Goal: Information Seeking & Learning: Learn about a topic

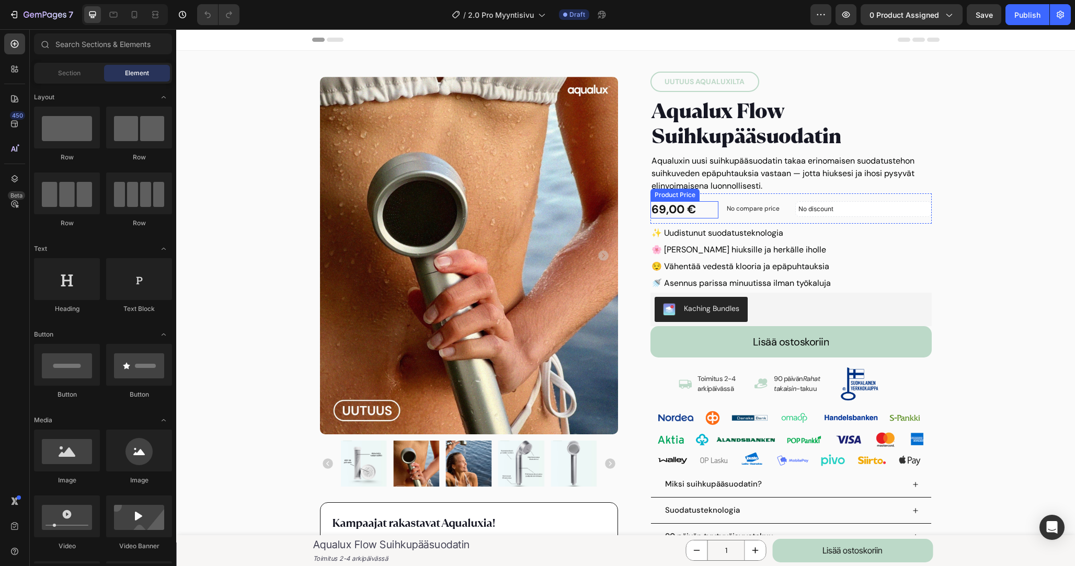
click at [661, 211] on div "69,00 €" at bounding box center [684, 209] width 68 height 17
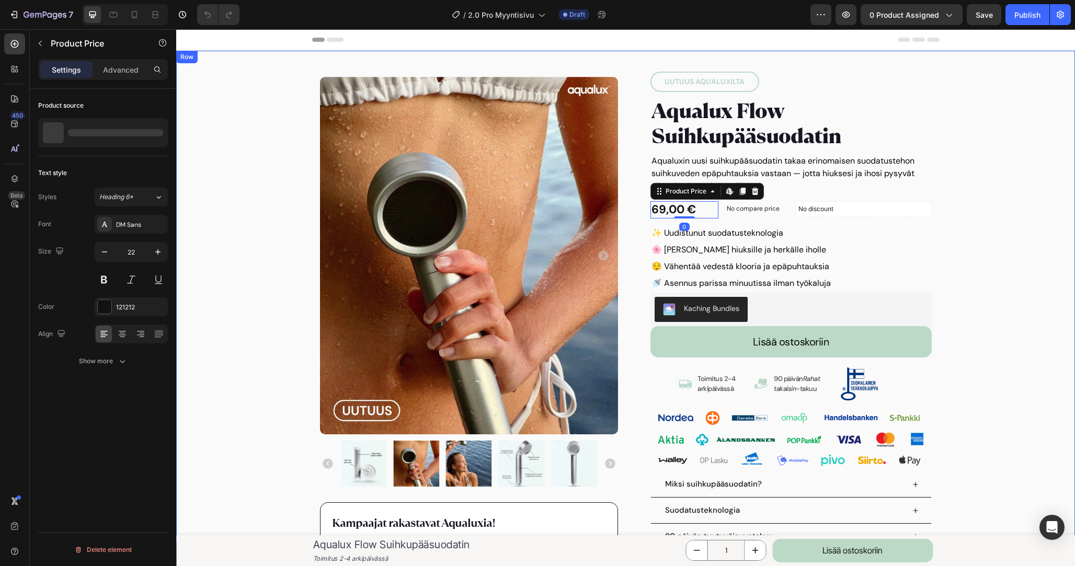
click at [266, 190] on div "Product Images Kampaajat rakastavat Aqualuxia! Text block "Aqualuxin suihkusuod…" at bounding box center [625, 339] width 899 height 556
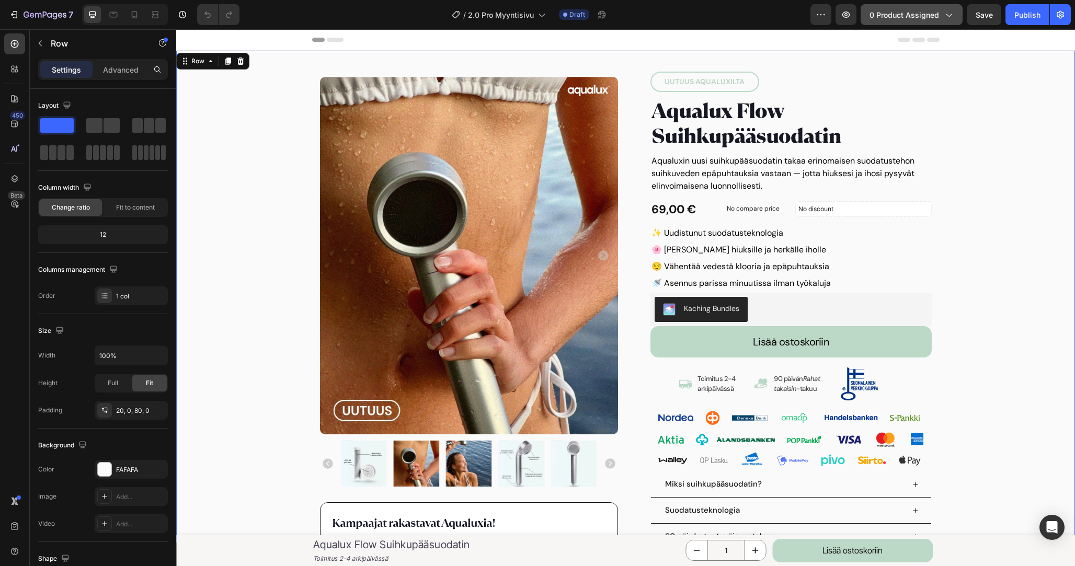
click at [943, 7] on button "0 product assigned" at bounding box center [912, 14] width 102 height 21
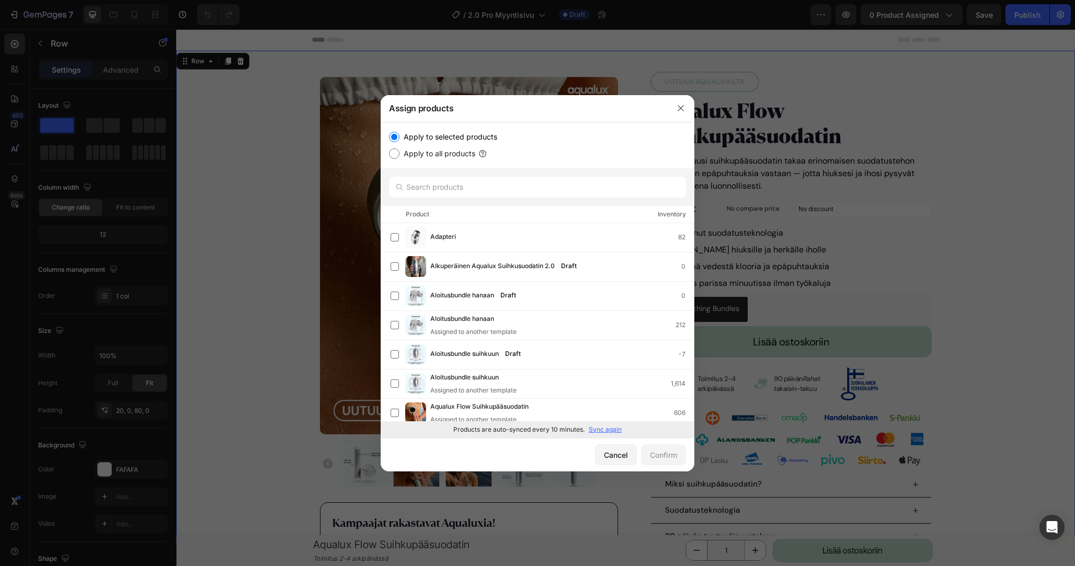
click at [604, 428] on p "Sync again" at bounding box center [605, 429] width 33 height 9
click at [515, 184] on input "text" at bounding box center [537, 187] width 297 height 21
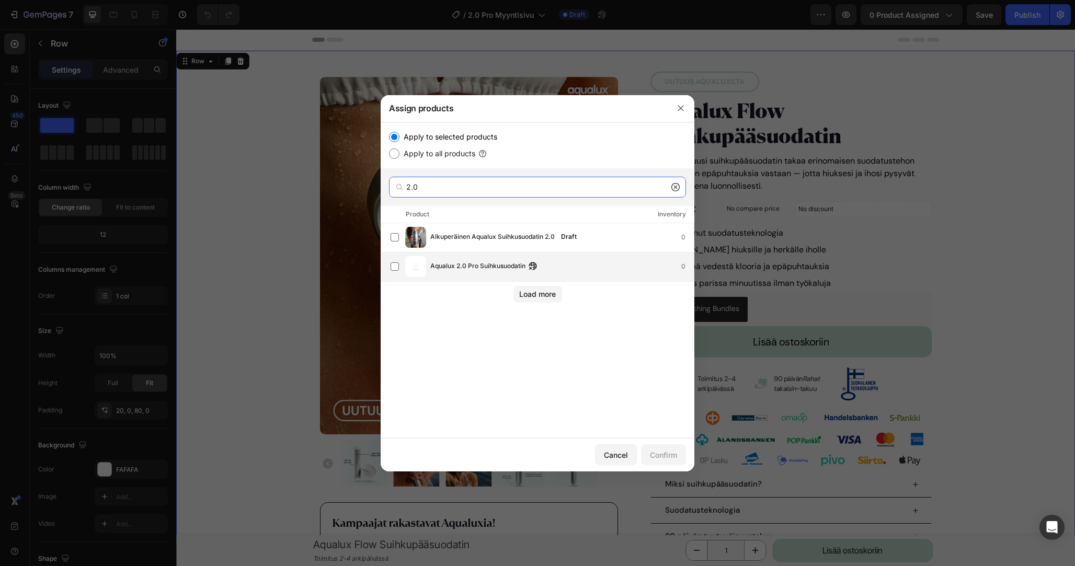
type input "2.0"
click at [489, 261] on span "Aqualux 2.0 Pro Suihkusuodatin" at bounding box center [477, 267] width 95 height 12
click at [663, 457] on div "Confirm" at bounding box center [663, 455] width 27 height 11
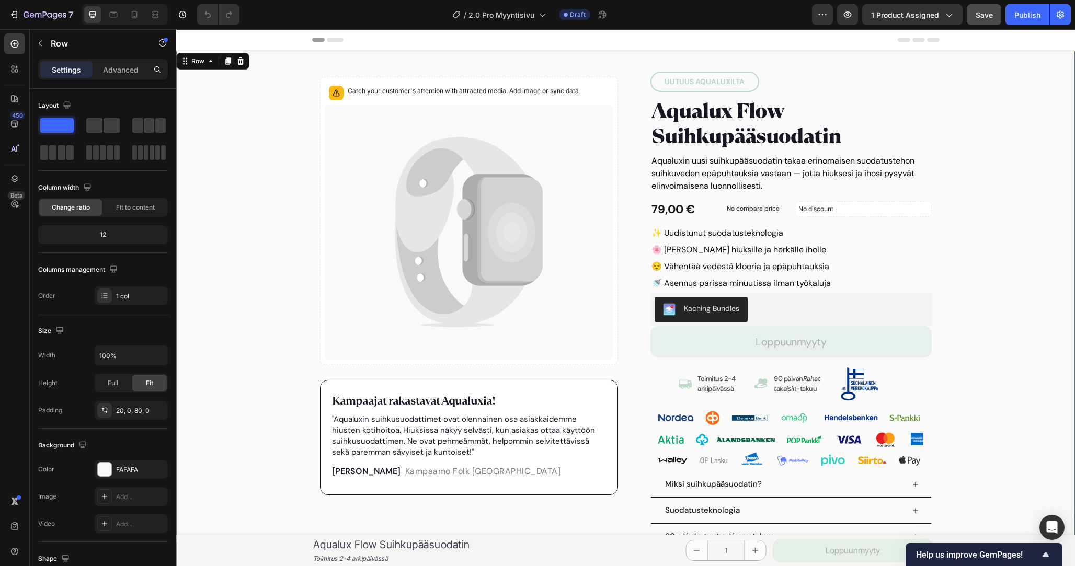
click at [975, 10] on button "Save" at bounding box center [984, 14] width 35 height 21
click at [928, 19] on span "1 product assigned" at bounding box center [905, 14] width 68 height 11
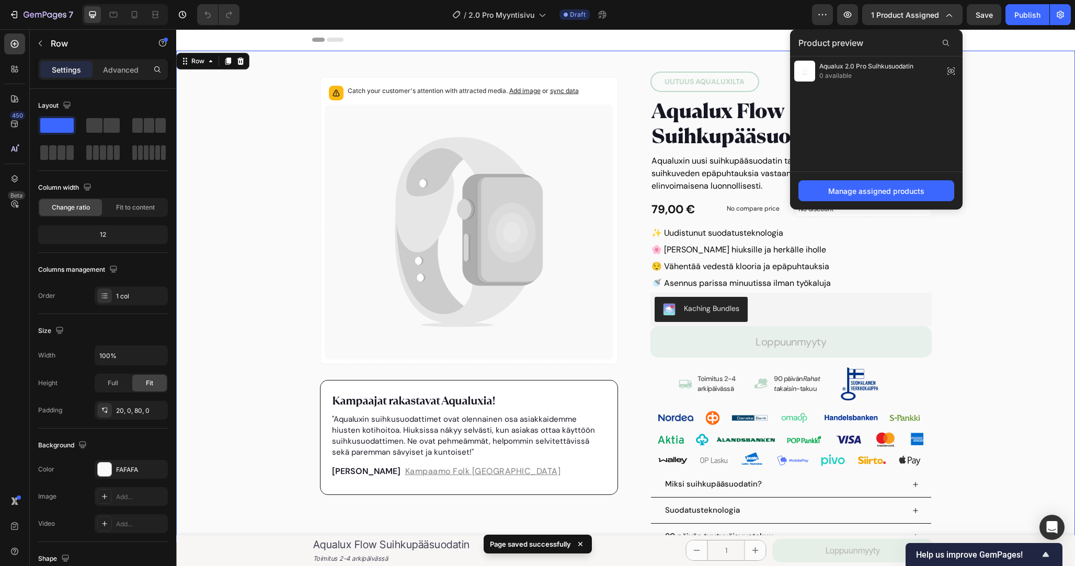
click at [869, 172] on div "Manage assigned products" at bounding box center [876, 191] width 173 height 38
click at [869, 189] on div "Manage assigned products" at bounding box center [876, 191] width 96 height 11
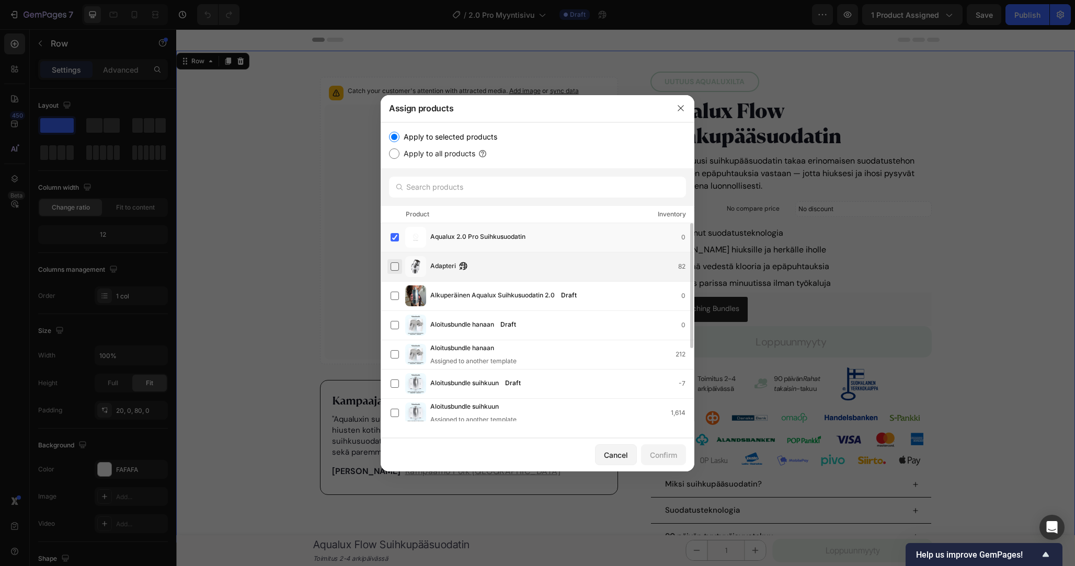
click at [395, 269] on label at bounding box center [395, 266] width 8 height 8
click at [395, 241] on label at bounding box center [395, 237] width 8 height 8
click at [650, 450] on div "Confirm" at bounding box center [663, 455] width 27 height 11
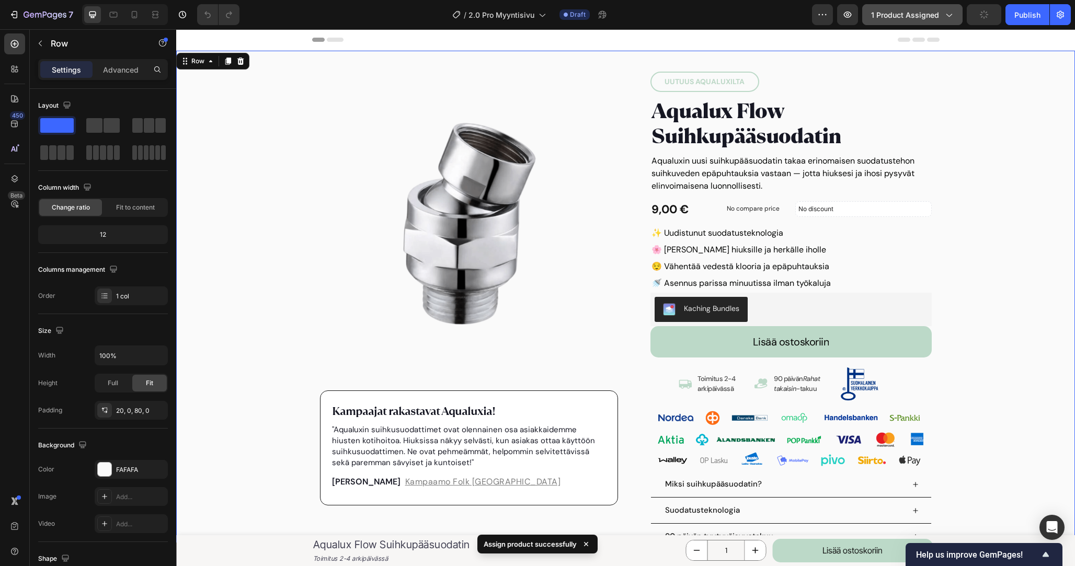
click at [942, 14] on div "1 product assigned" at bounding box center [912, 14] width 83 height 11
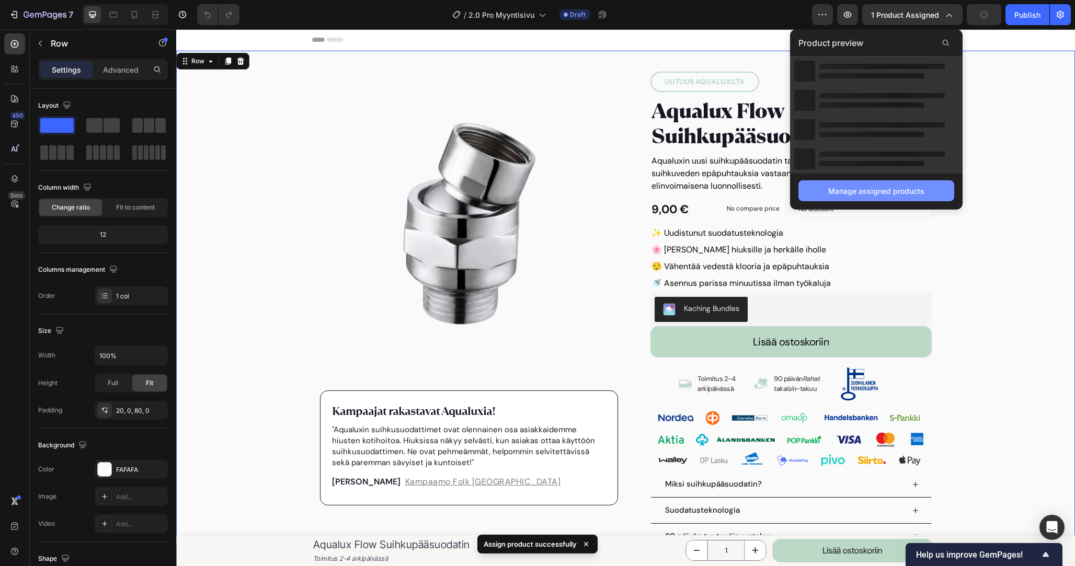
click at [871, 197] on button "Manage assigned products" at bounding box center [876, 190] width 156 height 21
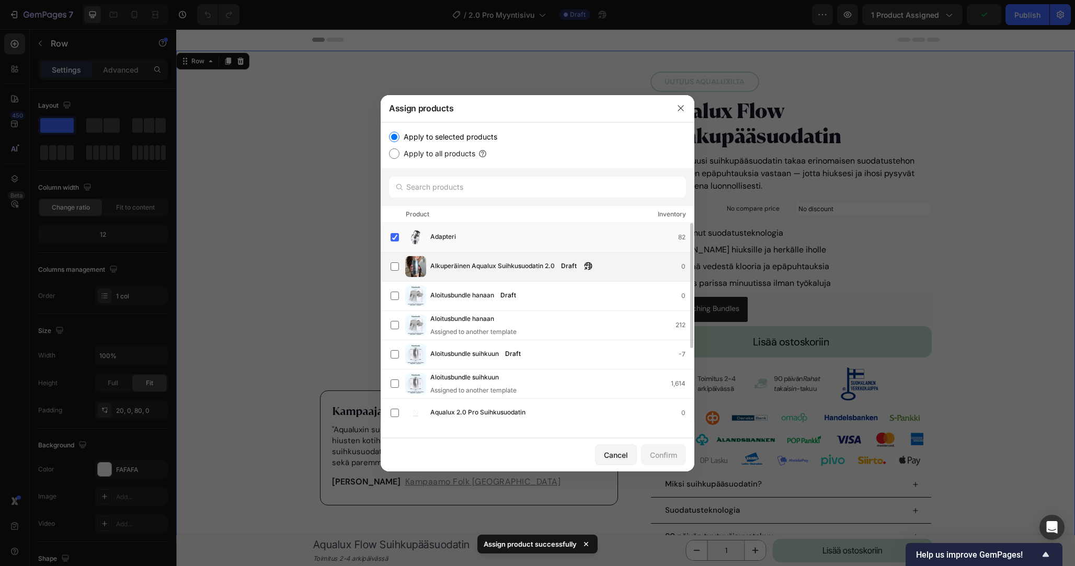
scroll to position [116, 0]
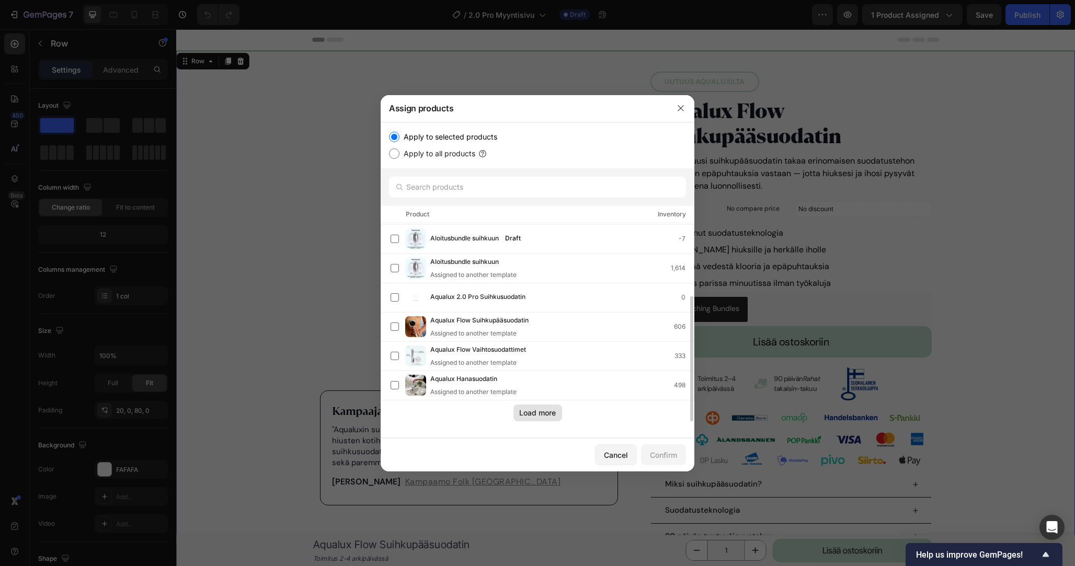
click at [546, 415] on div "Load more" at bounding box center [537, 412] width 37 height 11
click at [483, 298] on span "Aqualux 2.0 Pro Suihkusuodatin" at bounding box center [477, 298] width 95 height 12
click at [658, 461] on button "Confirm" at bounding box center [663, 454] width 45 height 21
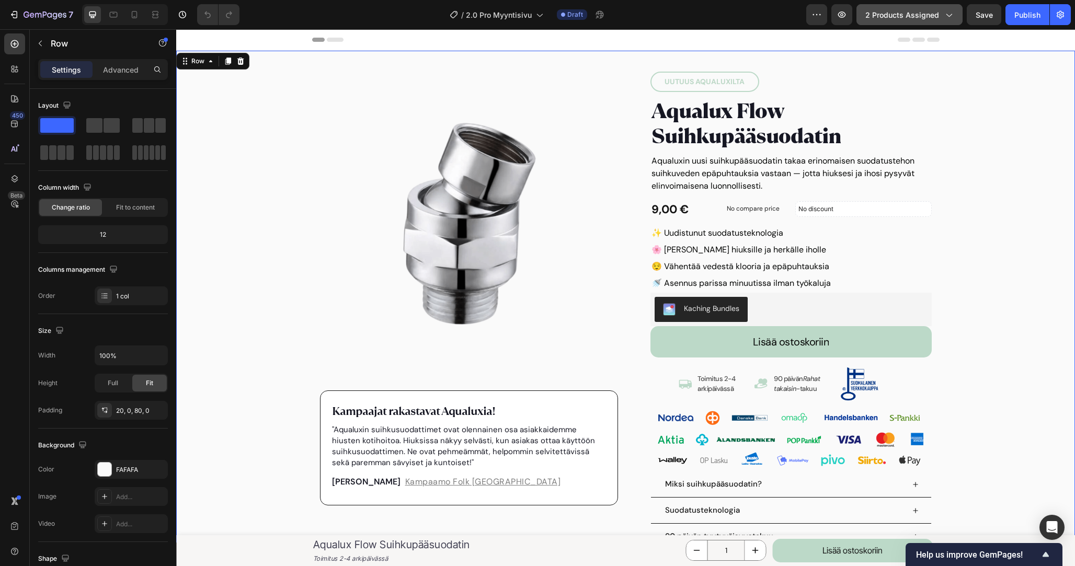
click at [925, 12] on span "2 products assigned" at bounding box center [902, 14] width 74 height 11
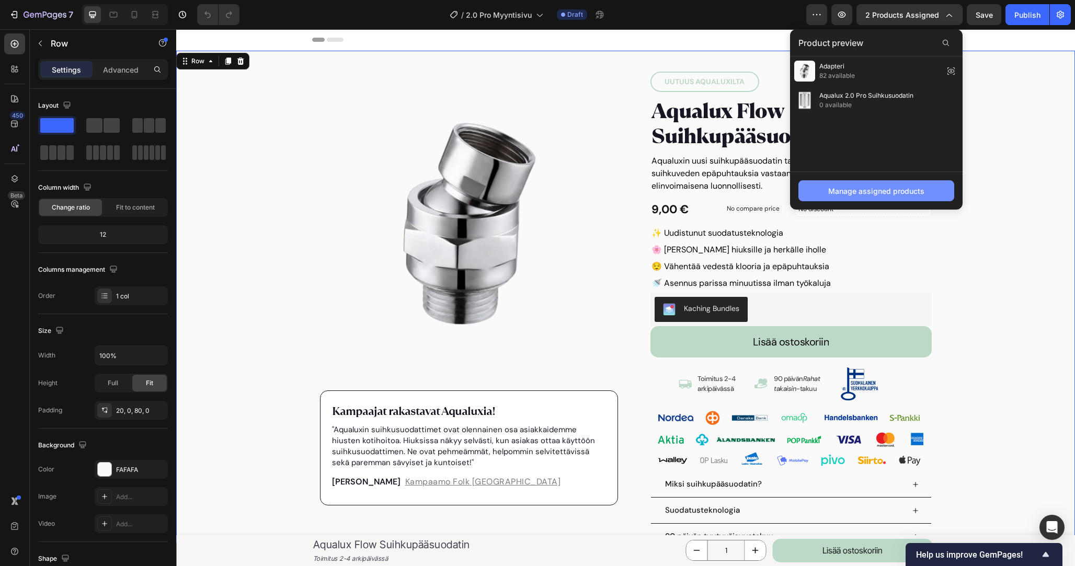
click at [890, 195] on div "Manage assigned products" at bounding box center [876, 191] width 96 height 11
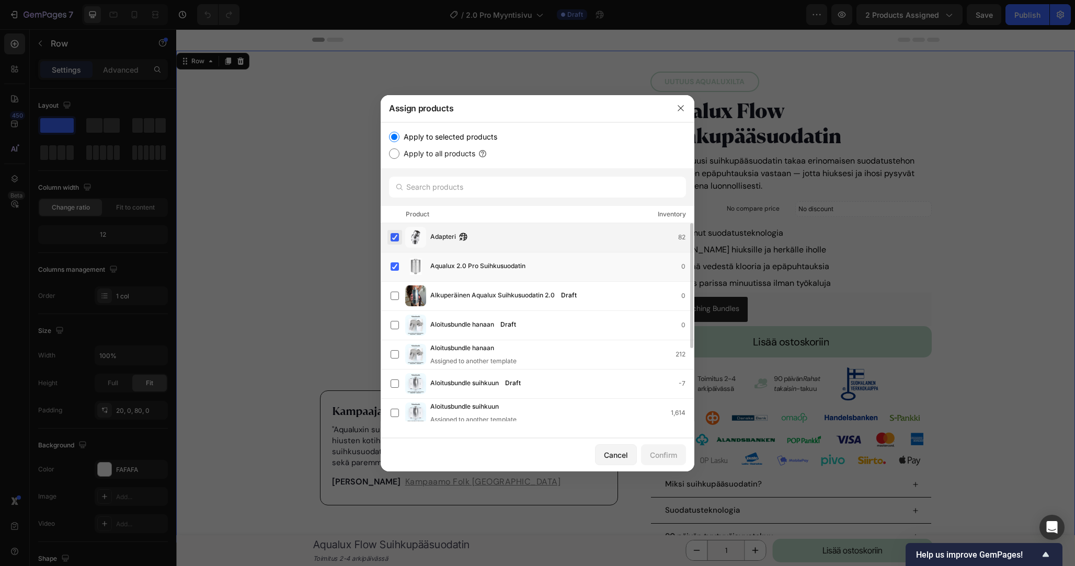
click at [394, 238] on label at bounding box center [395, 237] width 8 height 8
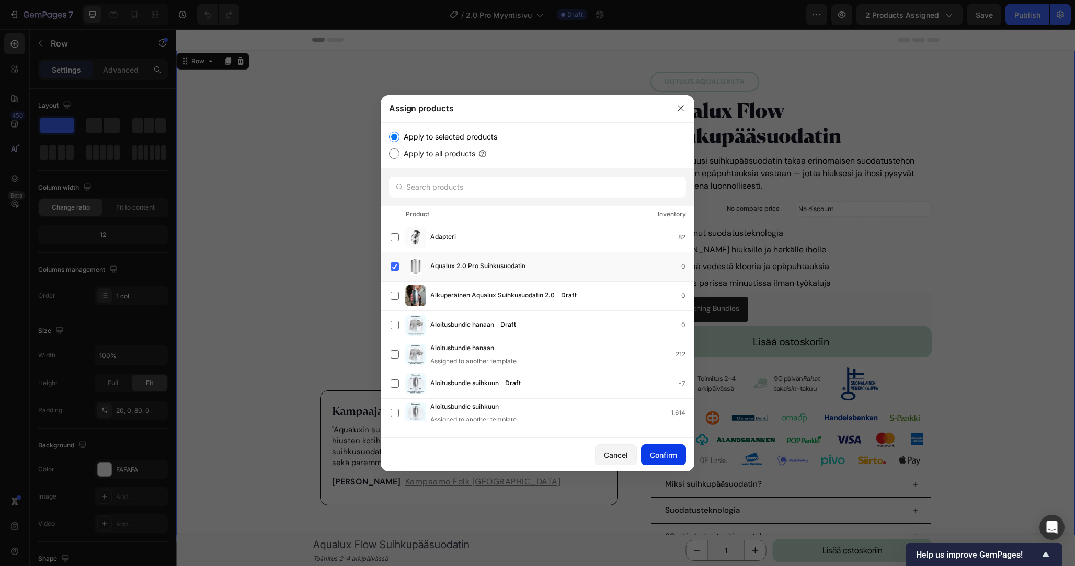
click at [653, 462] on button "Confirm" at bounding box center [663, 454] width 45 height 21
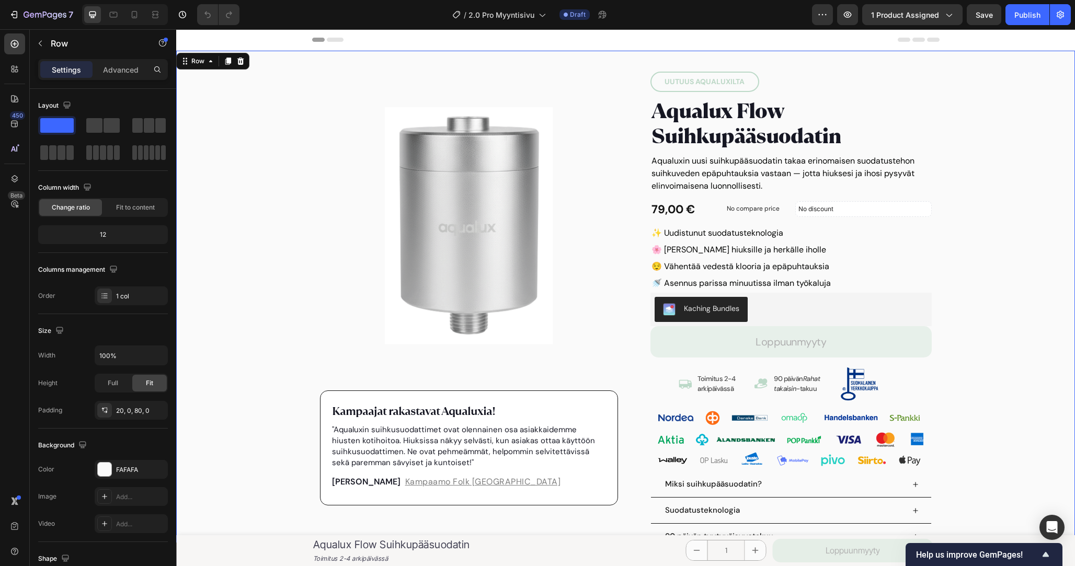
click at [981, 27] on div "7 Version history / 2.0 Pro Myyntisivu Draft Preview 1 product assigned Save Pu…" at bounding box center [537, 15] width 1075 height 30
click at [981, 20] on button "Save" at bounding box center [984, 14] width 35 height 21
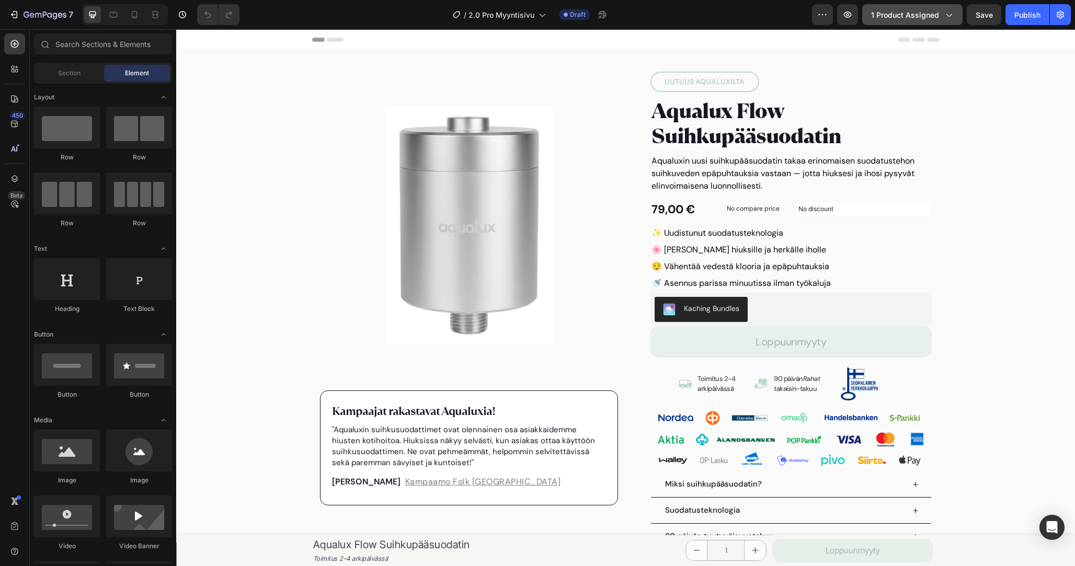
click at [918, 19] on span "1 product assigned" at bounding box center [905, 14] width 68 height 11
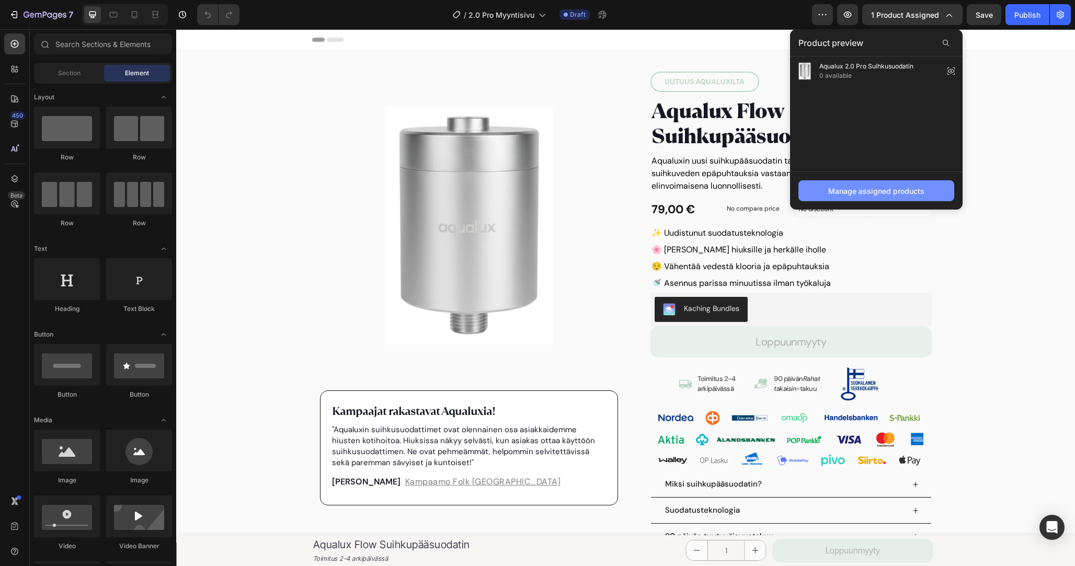
click at [863, 187] on div "Manage assigned products" at bounding box center [876, 191] width 96 height 11
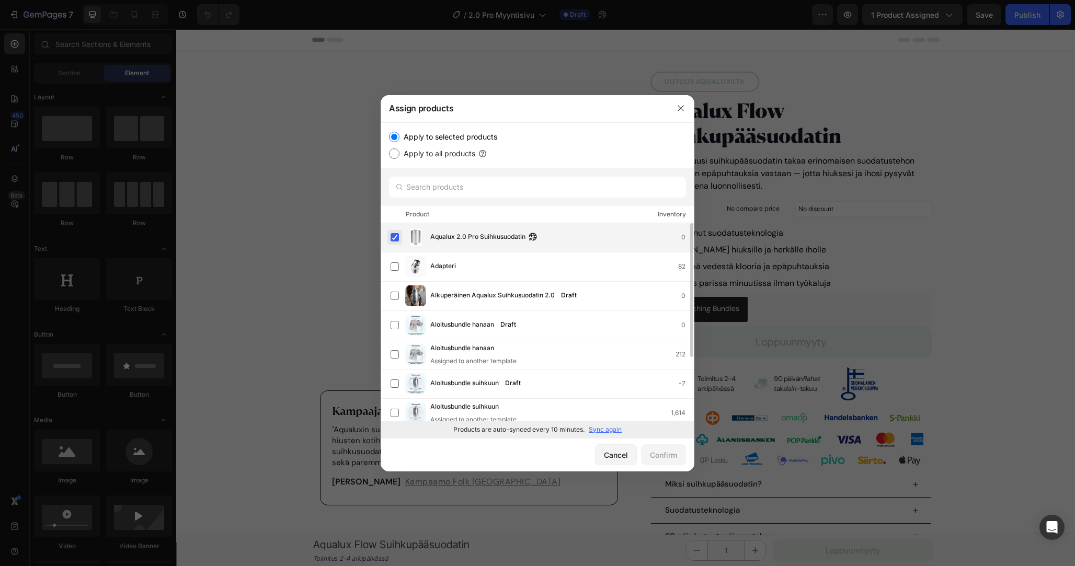
click at [391, 239] on label at bounding box center [395, 237] width 8 height 8
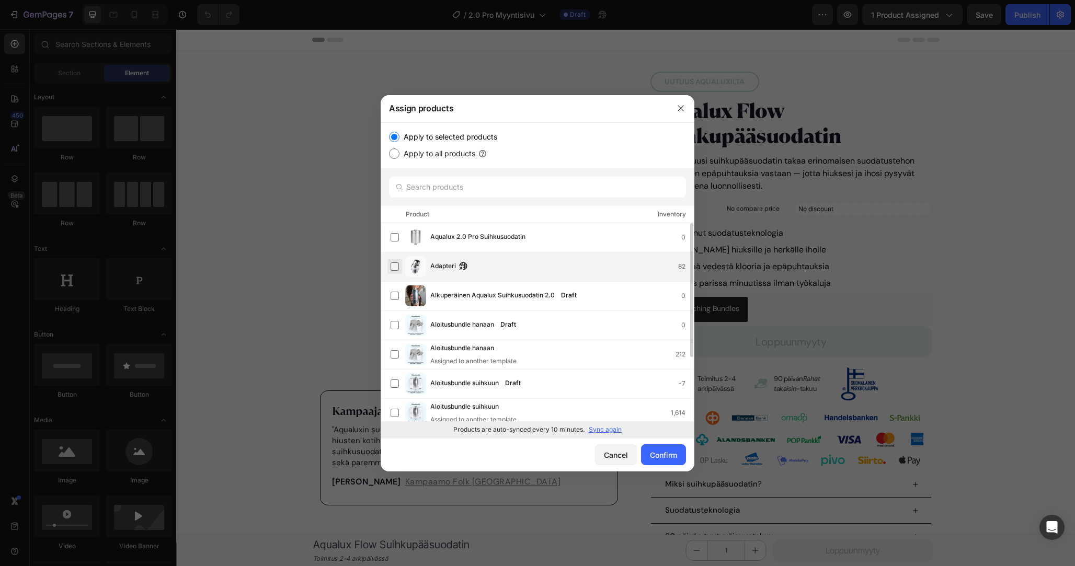
click at [391, 268] on label at bounding box center [395, 266] width 8 height 8
click at [666, 463] on button "Confirm" at bounding box center [663, 454] width 45 height 21
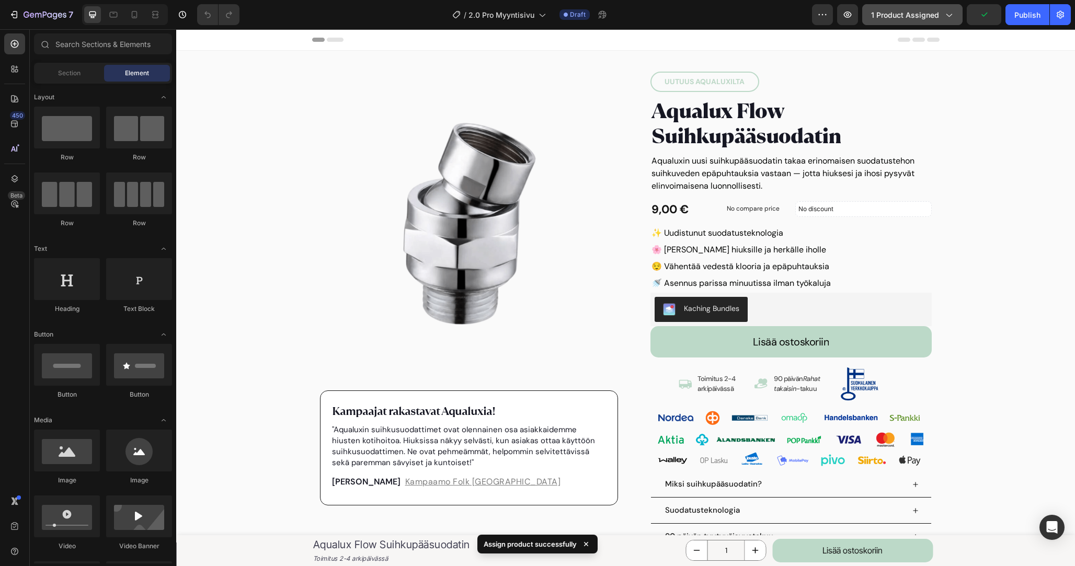
click at [937, 16] on span "1 product assigned" at bounding box center [905, 14] width 68 height 11
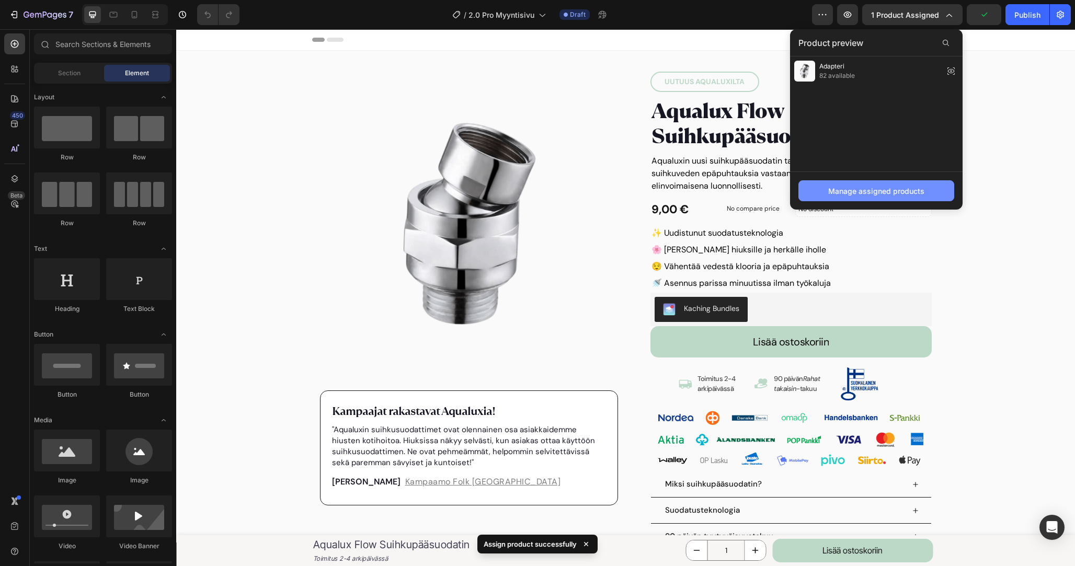
click at [828, 185] on button "Manage assigned products" at bounding box center [876, 190] width 156 height 21
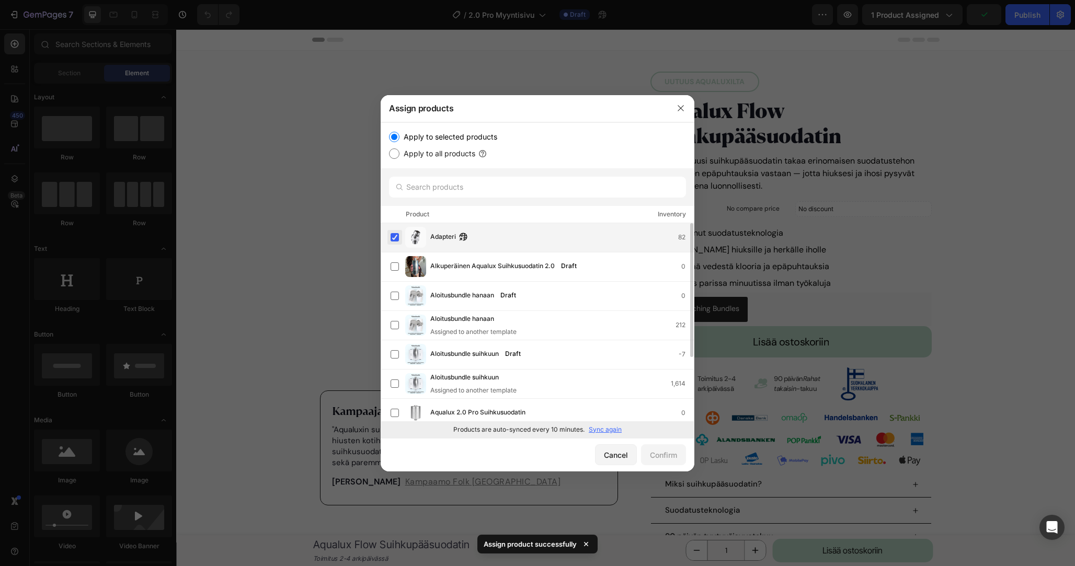
click at [395, 240] on label at bounding box center [395, 237] width 8 height 8
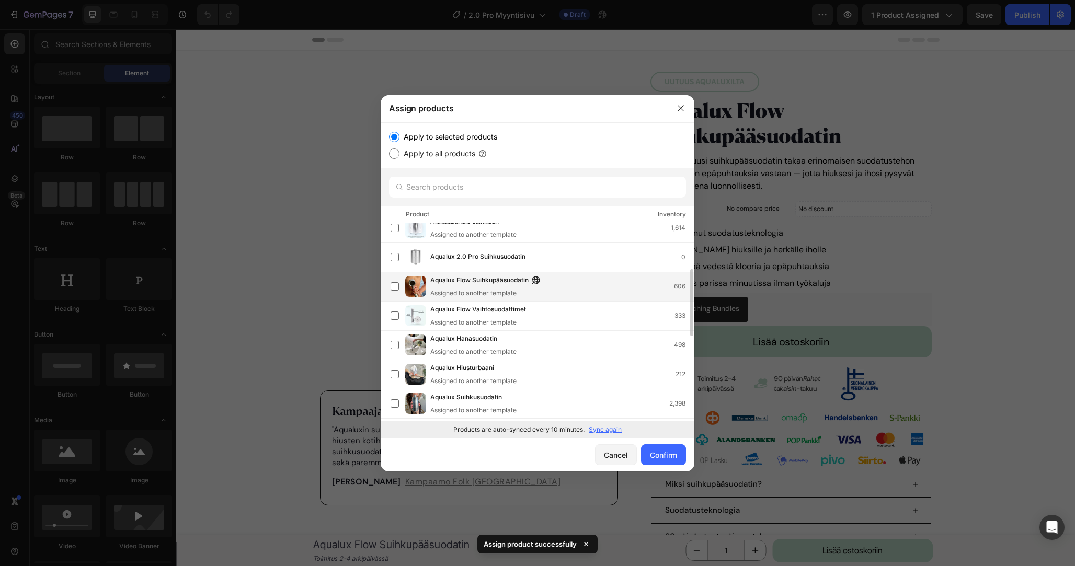
scroll to position [158, 0]
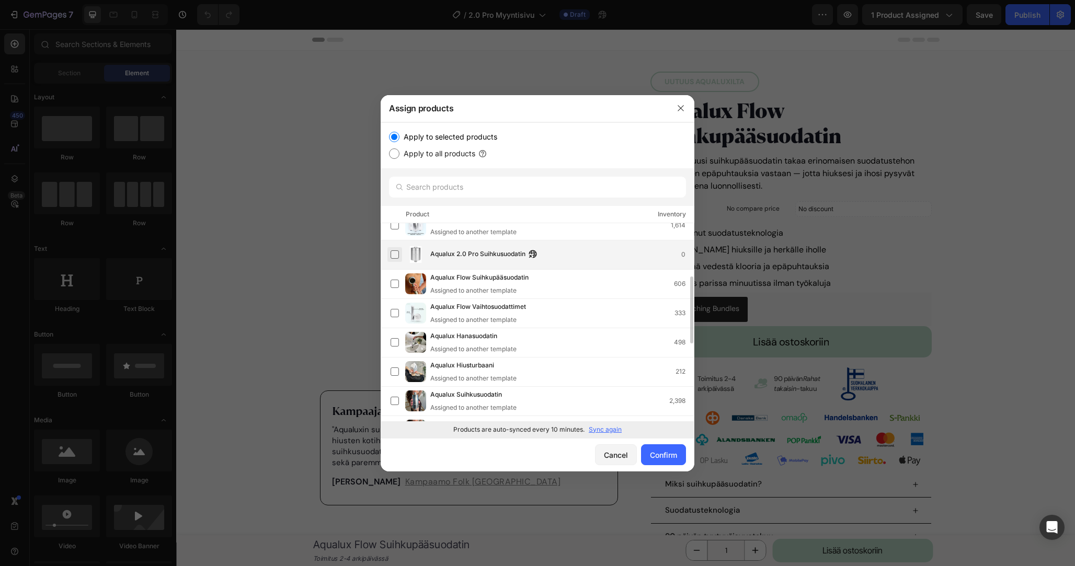
click at [397, 256] on label at bounding box center [395, 254] width 8 height 8
click at [659, 460] on div "Confirm" at bounding box center [663, 455] width 27 height 11
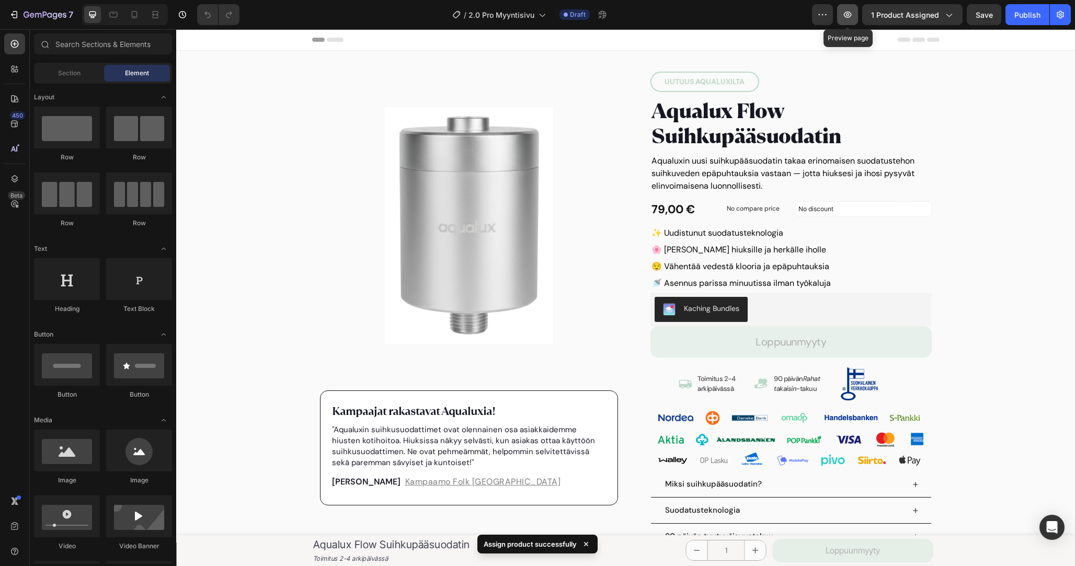
click at [851, 18] on icon "button" at bounding box center [847, 14] width 10 height 10
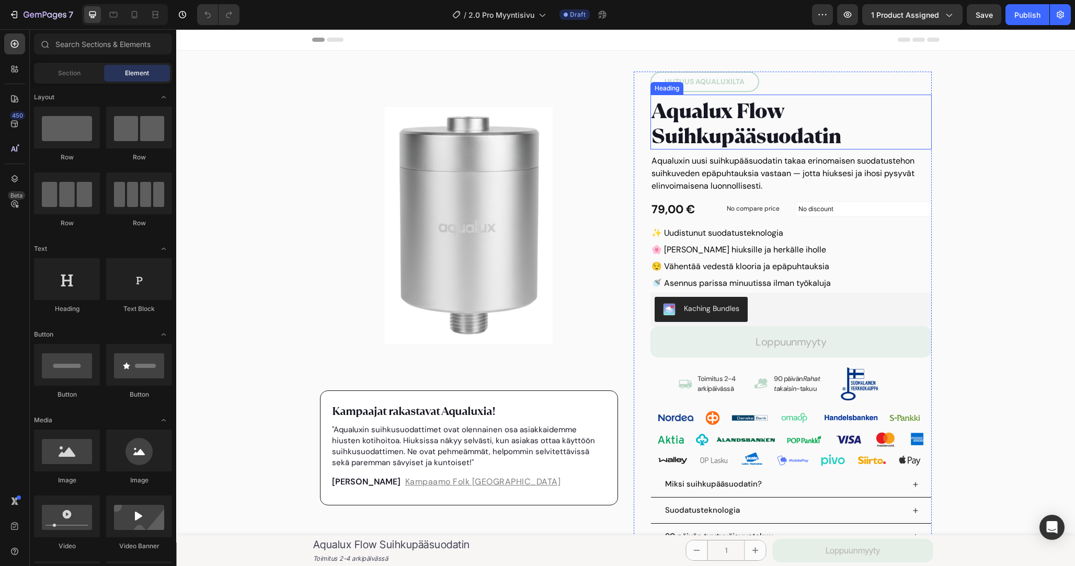
click at [753, 116] on h2 "Aqualux Flow Suihkupääsuodatin" at bounding box center [790, 123] width 281 height 52
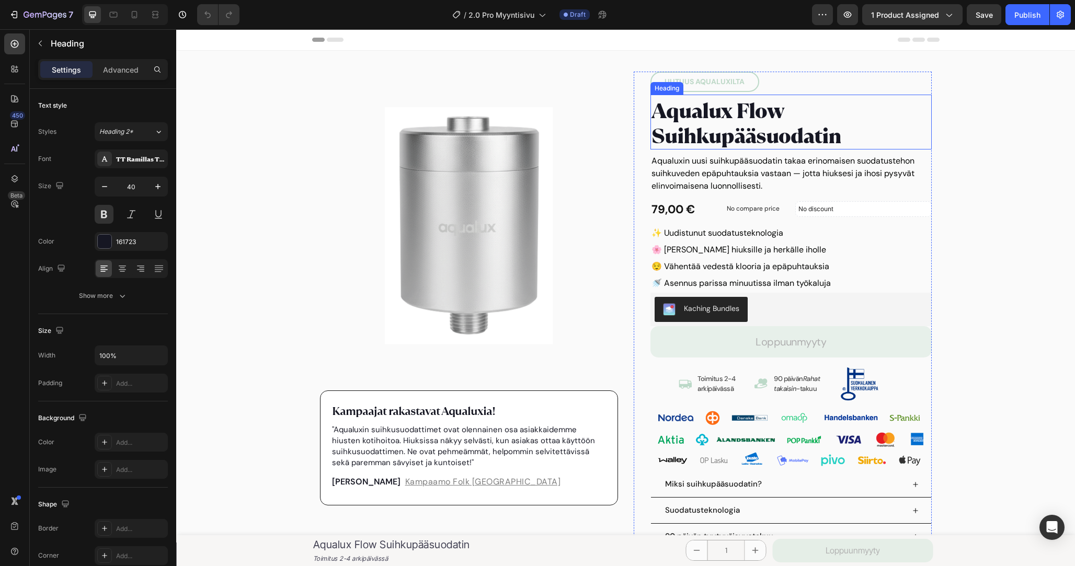
click at [753, 116] on h2 "Aqualux Flow Suihkupääsuodatin" at bounding box center [790, 123] width 281 height 52
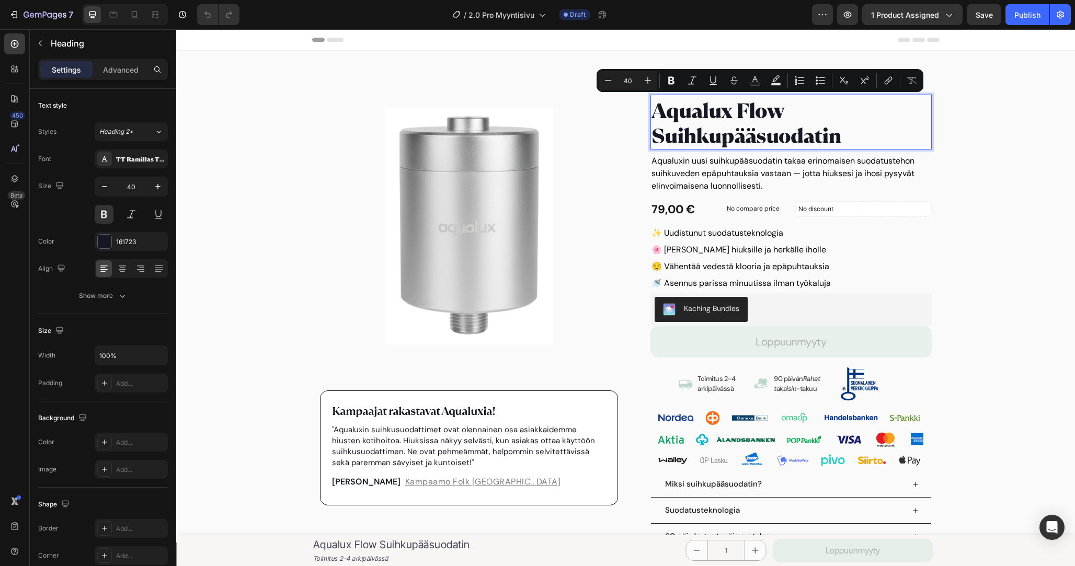
click at [768, 116] on p "Aqualux Flow Suihkupääsuodatin" at bounding box center [791, 123] width 279 height 50
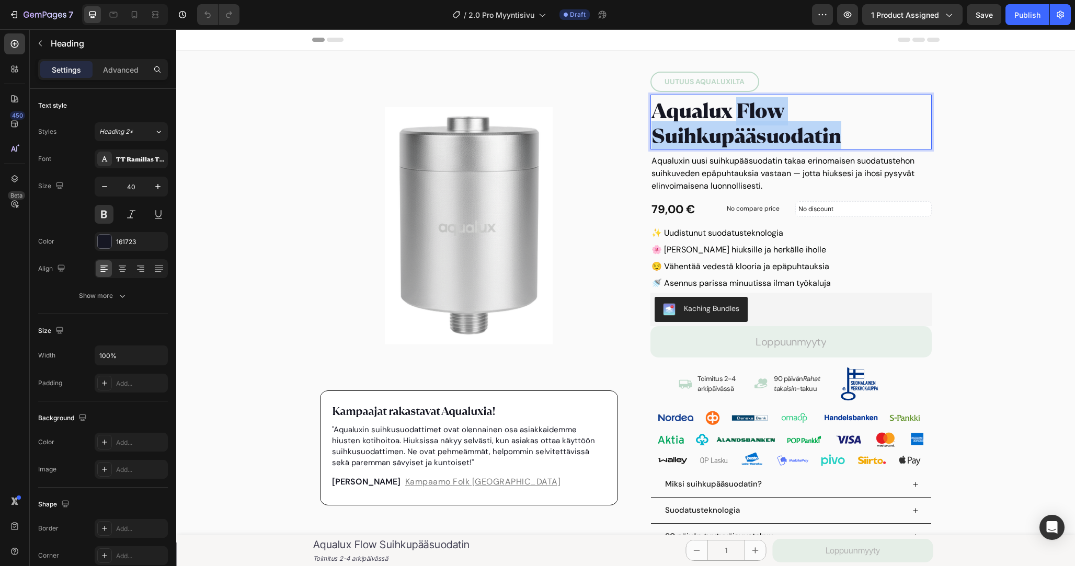
drag, startPoint x: 768, startPoint y: 116, endPoint x: 782, endPoint y: 133, distance: 22.7
click at [782, 134] on p "Aqualux Flow Suihkupääsuodatin" at bounding box center [791, 123] width 279 height 50
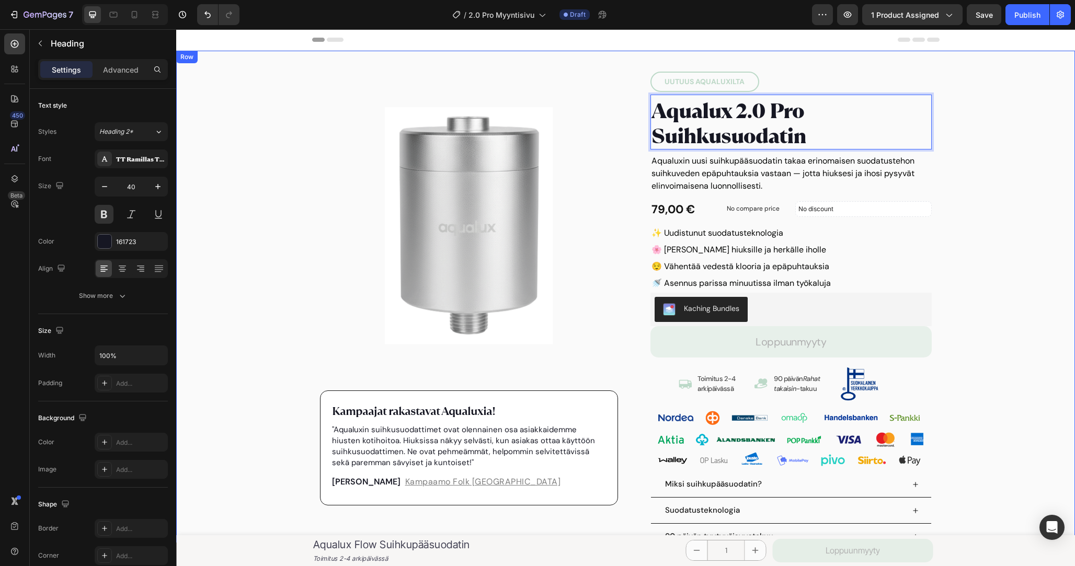
click at [1018, 204] on div "Product Images Kampaajat rakastavat Aqualuxia! Text block "Aqualuxin suihkusuod…" at bounding box center [625, 331] width 899 height 541
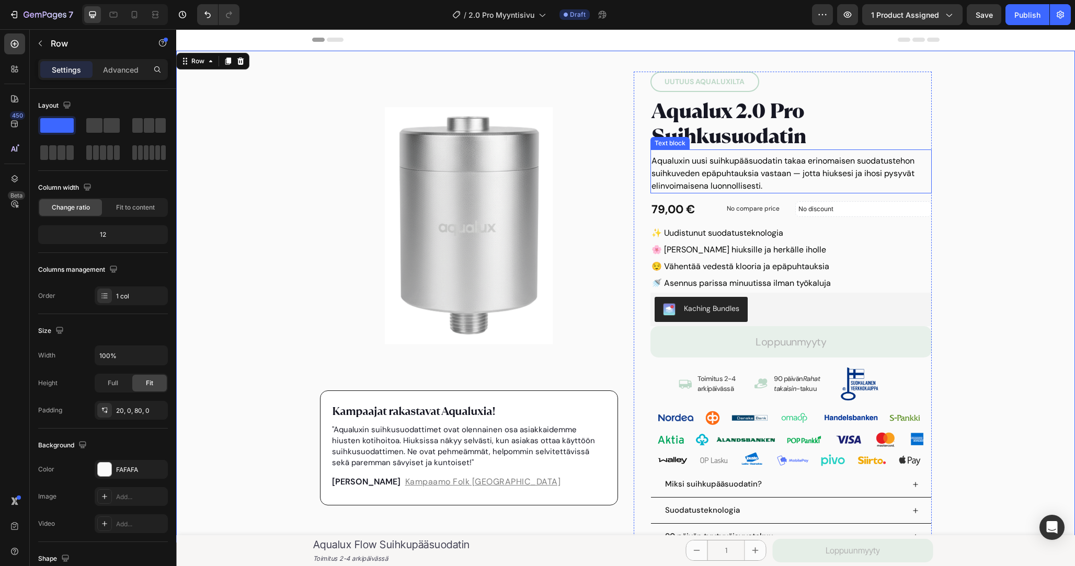
click at [830, 170] on p "Aqualuxin uusi suihkupääsuodatin takaa erinomaisen suodatustehon suihkuveden ep…" at bounding box center [791, 174] width 279 height 38
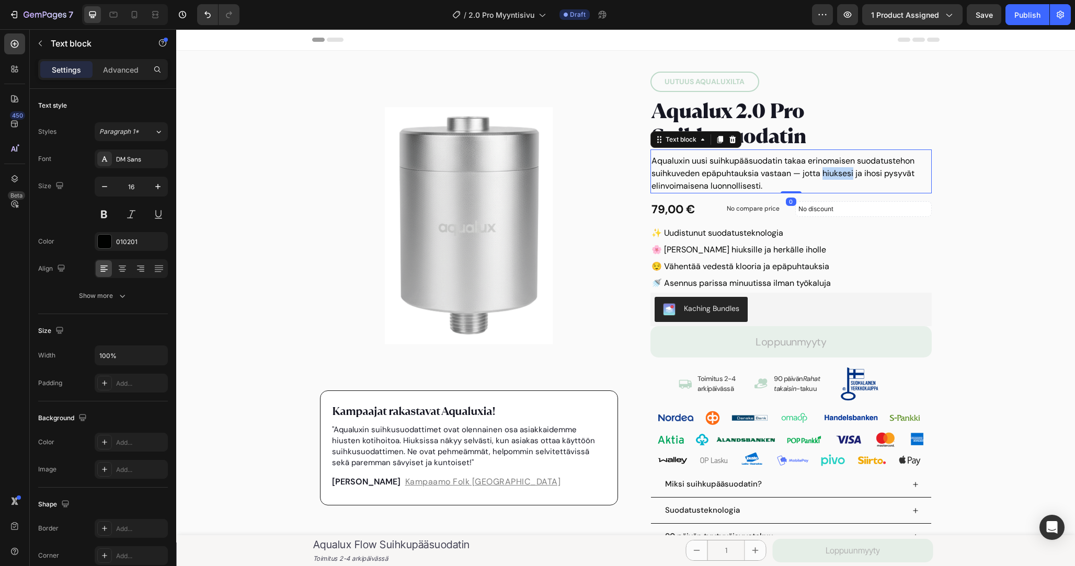
click at [830, 170] on p "Aqualuxin uusi suihkupääsuodatin takaa erinomaisen suodatustehon suihkuveden ep…" at bounding box center [791, 174] width 279 height 38
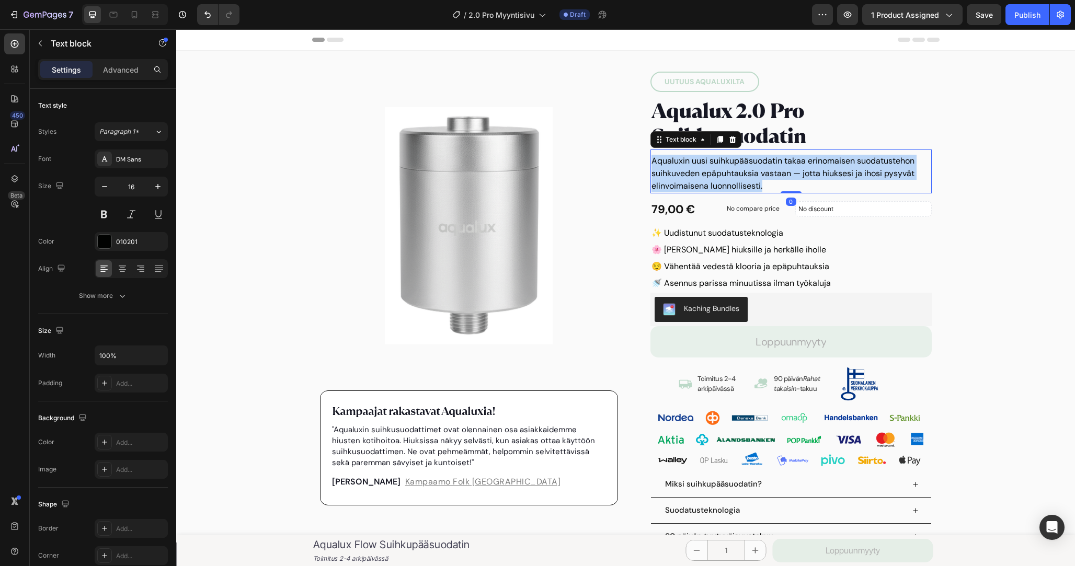
click at [830, 170] on p "Aqualuxin uusi suihkupääsuodatin takaa erinomaisen suodatustehon suihkuveden ep…" at bounding box center [791, 174] width 279 height 38
click at [847, 170] on p "Aqualuxin uusi suihkupääsuodatin takaa erinomaisen suodatustehon suihkuveden ep…" at bounding box center [791, 174] width 279 height 38
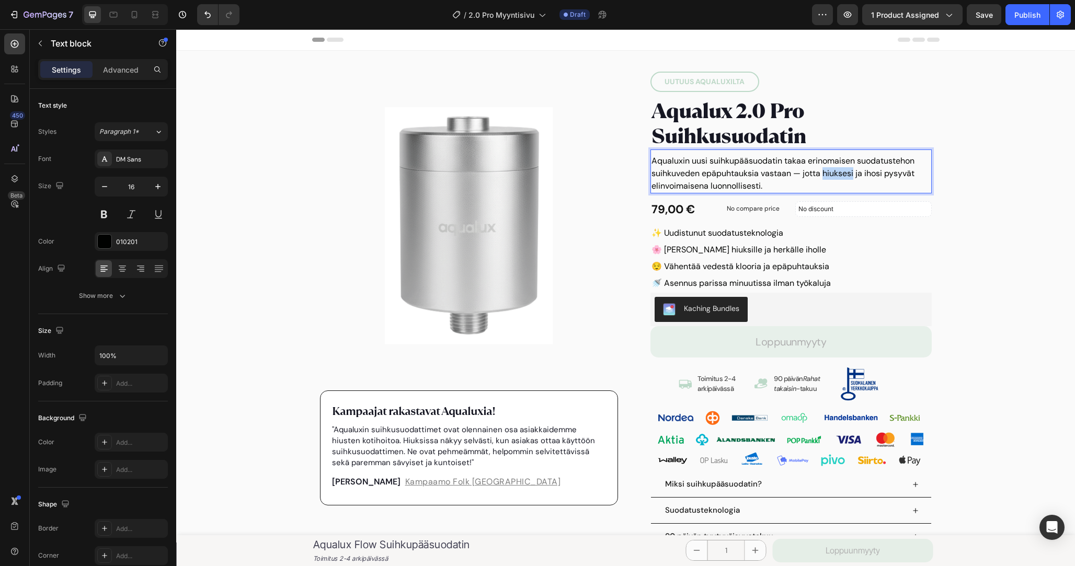
click at [847, 170] on p "Aqualuxin uusi suihkupääsuodatin takaa erinomaisen suodatustehon suihkuveden ep…" at bounding box center [791, 174] width 279 height 38
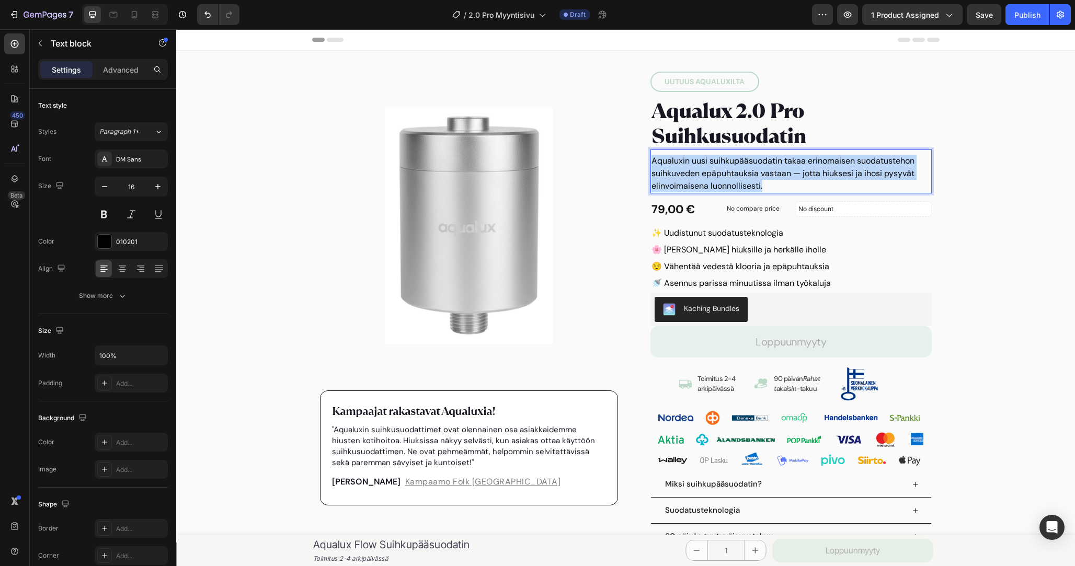
click at [847, 170] on p "Aqualuxin uusi suihkupääsuodatin takaa erinomaisen suodatustehon suihkuveden ep…" at bounding box center [791, 174] width 279 height 38
click at [862, 172] on p "Aqualuxin uusi suihkupääsuodatin takaa erinomaisen suodatustehon suihkuveden ep…" at bounding box center [791, 174] width 279 height 38
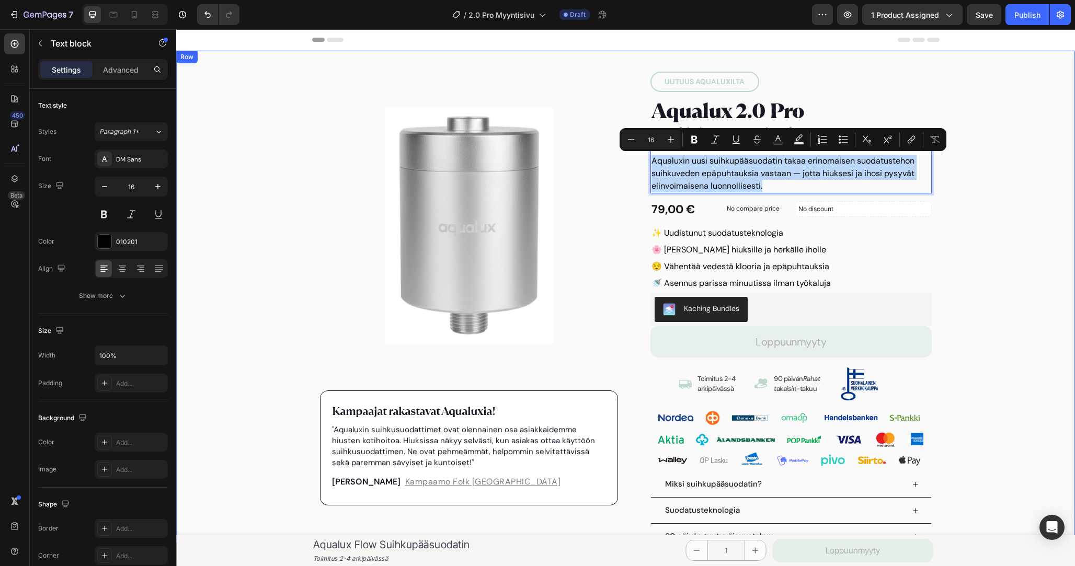
click at [1011, 175] on div "Product Images Kampaajat rakastavat Aqualuxia! Text block "Aqualuxin suihkusuod…" at bounding box center [625, 331] width 899 height 541
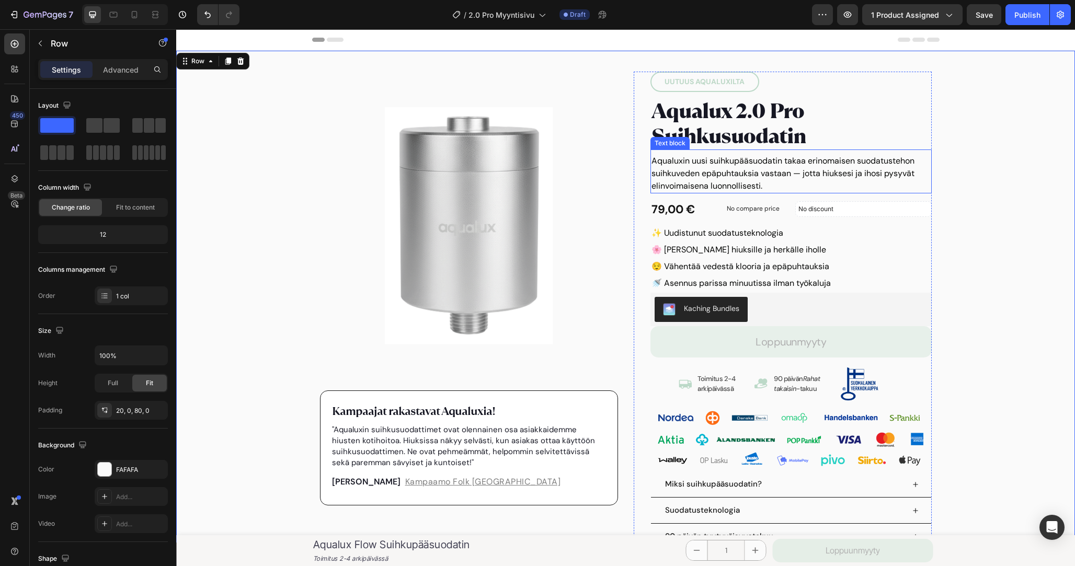
click at [789, 164] on p "Aqualuxin uusi suihkupääsuodatin takaa erinomaisen suodatustehon suihkuveden ep…" at bounding box center [791, 174] width 279 height 38
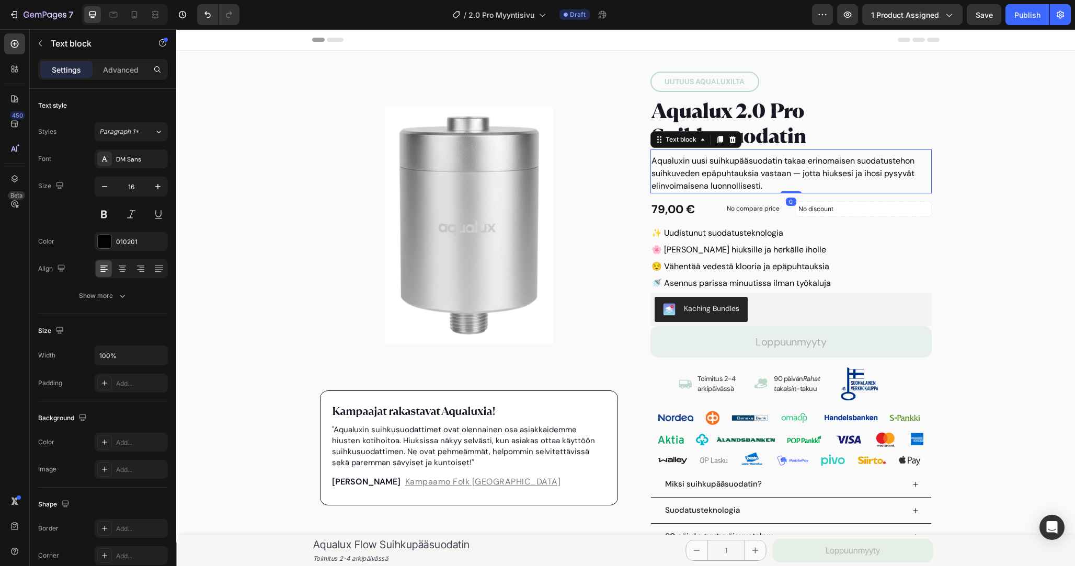
click at [809, 178] on p "Aqualuxin uusi suihkupääsuodatin takaa erinomaisen suodatustehon suihkuveden ep…" at bounding box center [791, 174] width 279 height 38
click at [723, 158] on p "Aqualuxin uusi suihkupääsuodatin takaa erinomaisen suodatustehon suihkuveden ep…" at bounding box center [791, 174] width 279 height 38
click at [972, 190] on div "Product Images Kampaajat rakastavat Aqualuxia! Text block "Aqualuxin suihkusuod…" at bounding box center [625, 331] width 899 height 541
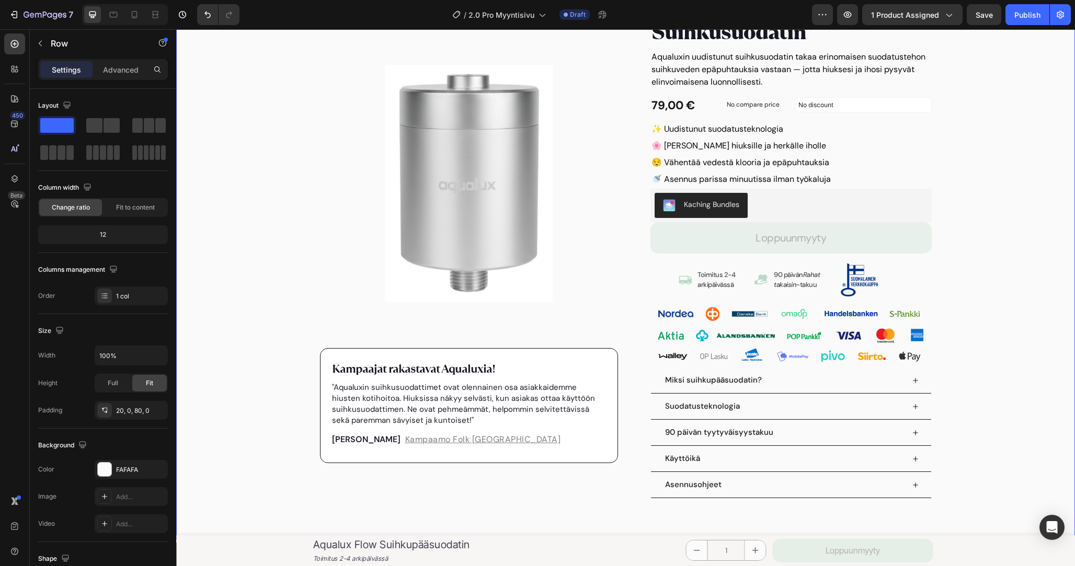
scroll to position [198, 0]
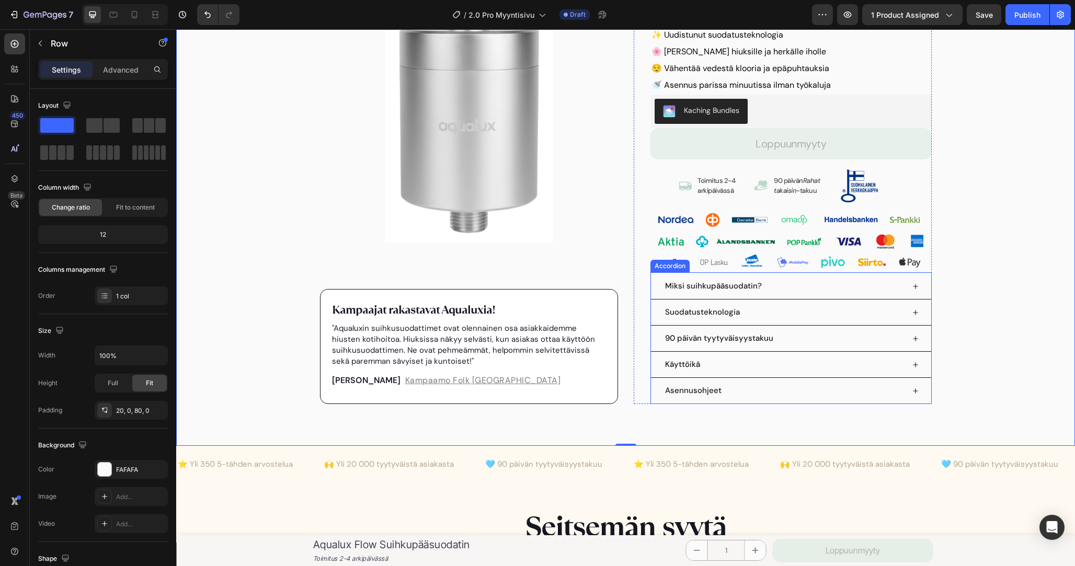
click at [745, 290] on p "Miksi suihkupääsuodatin?" at bounding box center [713, 286] width 97 height 14
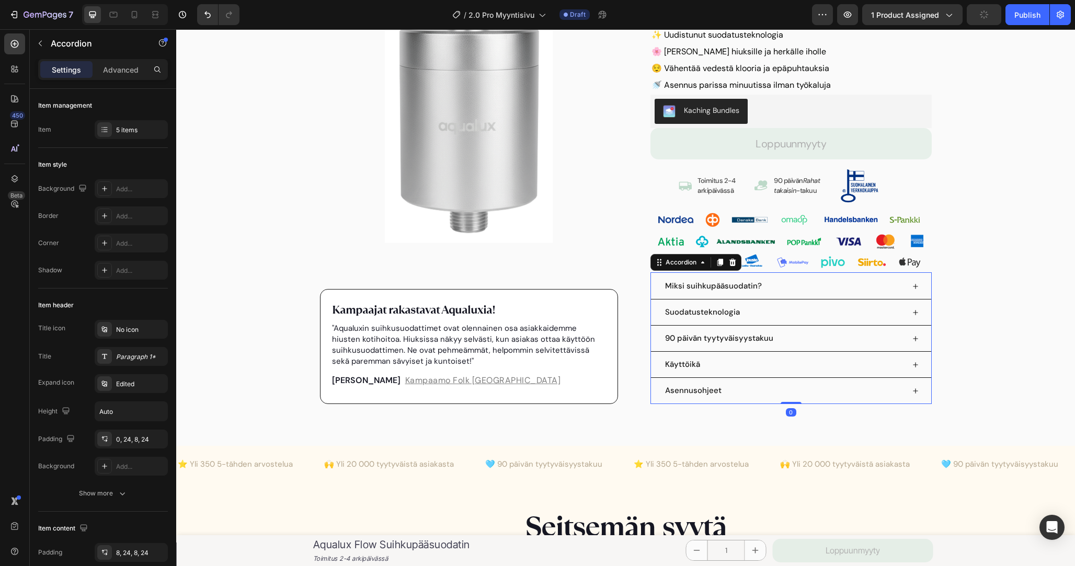
click at [726, 287] on p "Miksi suihkupääsuodatin?" at bounding box center [713, 286] width 97 height 14
click at [1049, 263] on div "Product Images Kampaajat rakastavat Aqualuxia! Text block "Aqualuxin suihkusuod…" at bounding box center [625, 133] width 899 height 541
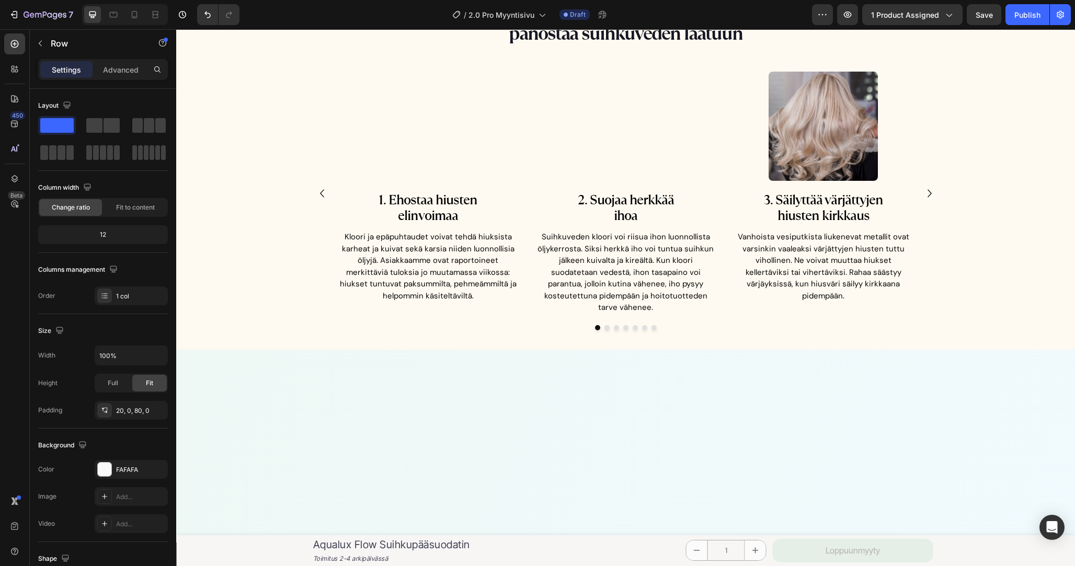
scroll to position [0, 0]
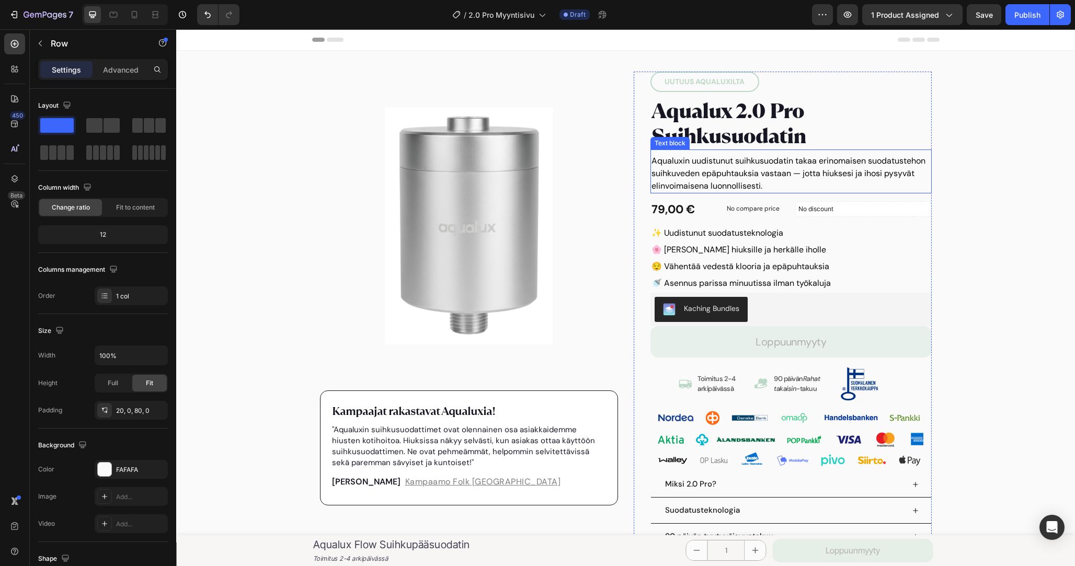
click at [831, 188] on p "Aqualuxin uudistunut suihkusuodatin takaa erinomaisen suodatustehon suihkuveden…" at bounding box center [791, 174] width 279 height 38
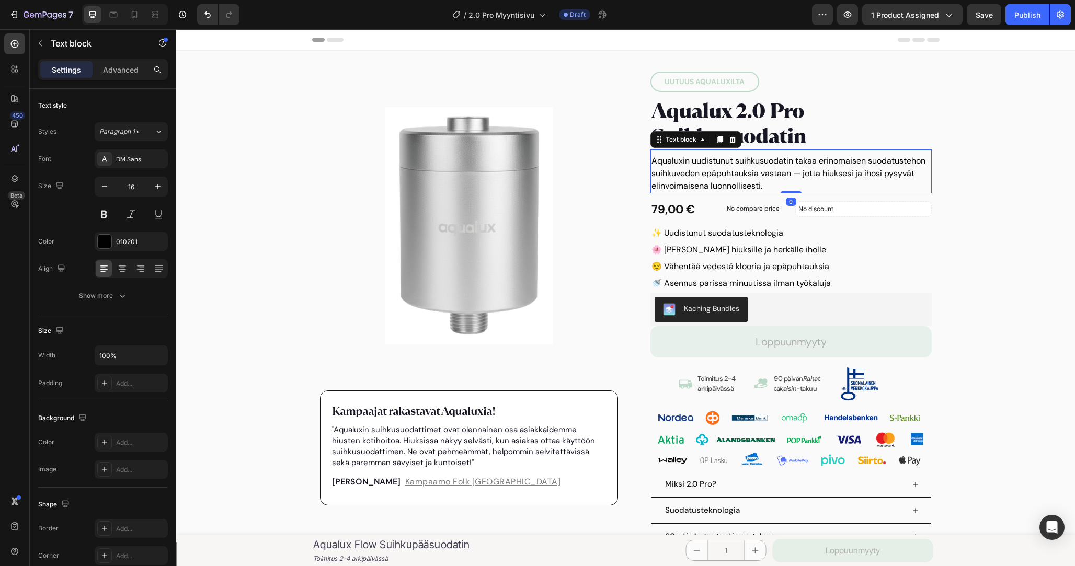
click at [831, 188] on p "Aqualuxin uudistunut suihkusuodatin takaa erinomaisen suodatustehon suihkuveden…" at bounding box center [791, 174] width 279 height 38
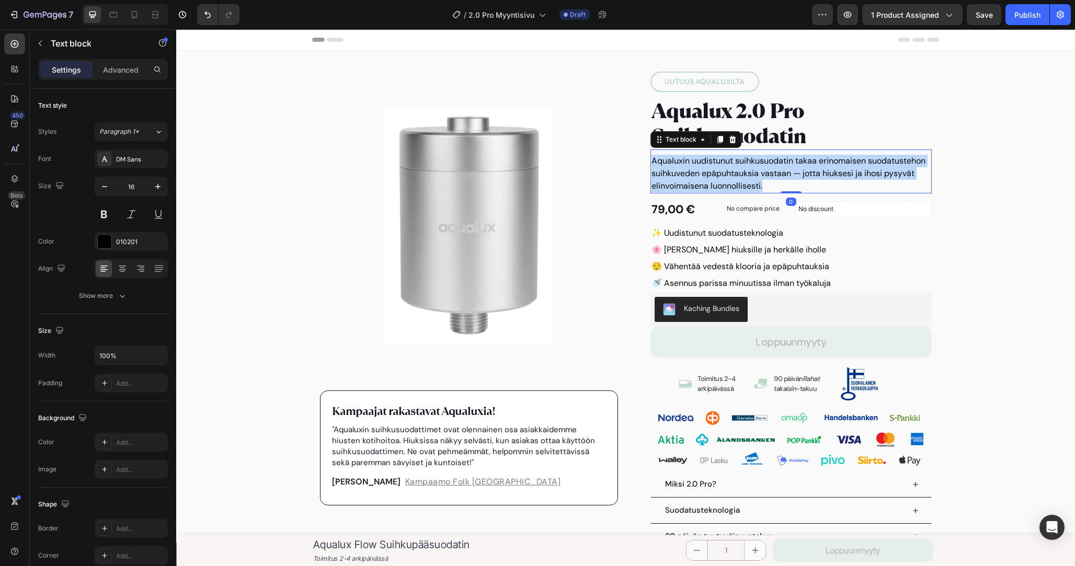
click at [852, 186] on p "Aqualuxin uudistunut suihkusuodatin takaa erinomaisen suodatustehon suihkuveden…" at bounding box center [791, 174] width 279 height 38
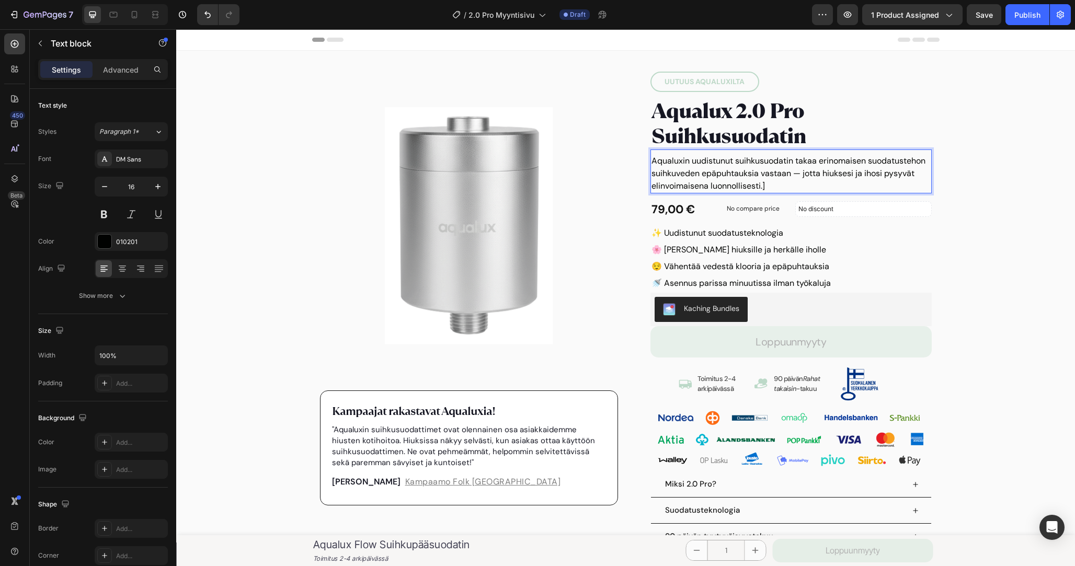
click at [652, 158] on p "Aqualuxin uudistunut suihkusuodatin takaa erinomaisen suodatustehon suihkuveden…" at bounding box center [791, 174] width 279 height 38
click at [979, 195] on div "Product Images Kampaajat rakastavat Aqualuxia! Text block "Aqualuxin suihkusuod…" at bounding box center [625, 331] width 899 height 541
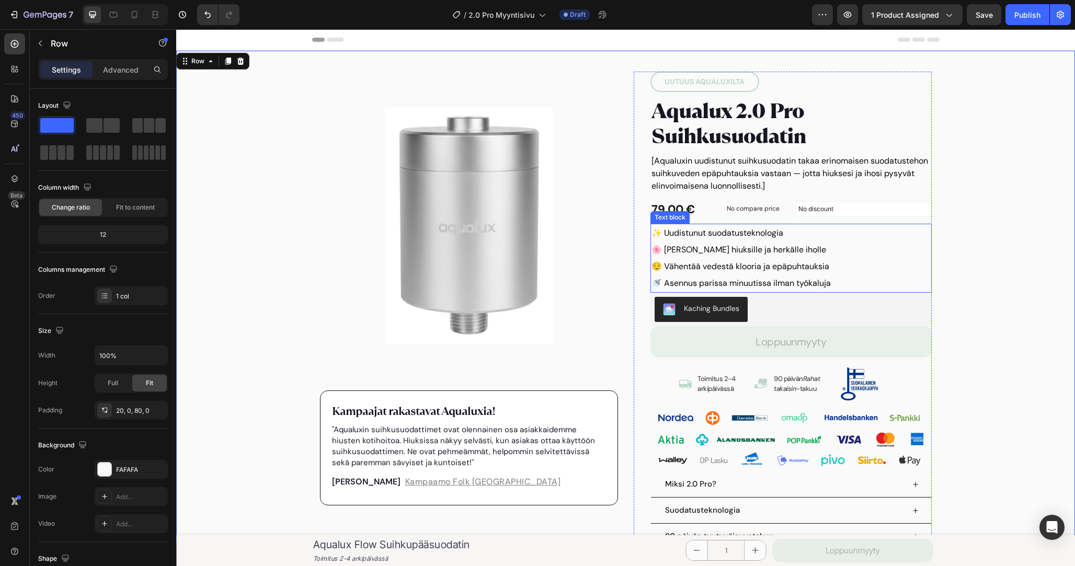
click at [901, 254] on p "🌸 [PERSON_NAME] hiuksille ja herkälle iholle" at bounding box center [791, 250] width 279 height 17
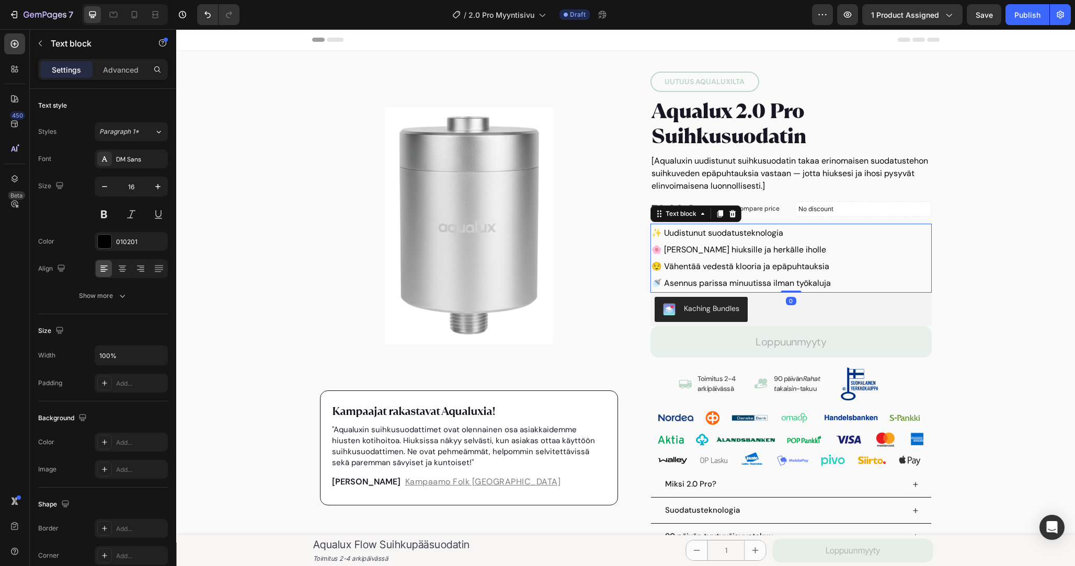
click at [890, 280] on p "🚿 Asennus parissa minuutissa ilman työkaluja" at bounding box center [791, 283] width 279 height 17
click at [655, 230] on p "✨ Uudistunut suodatusteknologia" at bounding box center [791, 233] width 279 height 17
click at [984, 205] on div "Product Images Kampaajat rakastavat Aqualuxia! Text block "Aqualuxin suihkusuod…" at bounding box center [625, 331] width 899 height 541
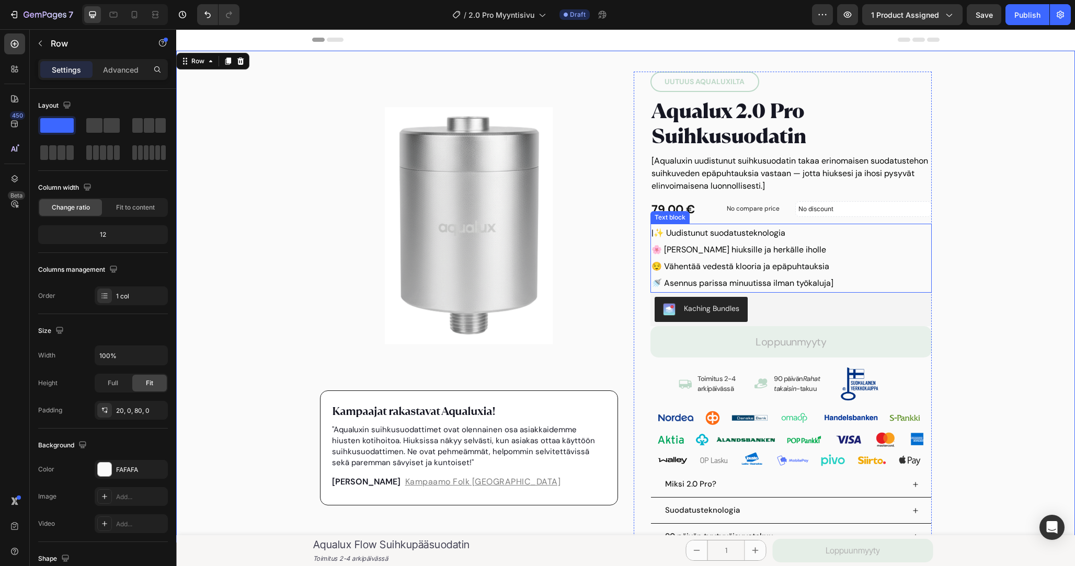
click at [696, 233] on p "|✨ Uudistunut suodatusteknologia" at bounding box center [791, 233] width 279 height 17
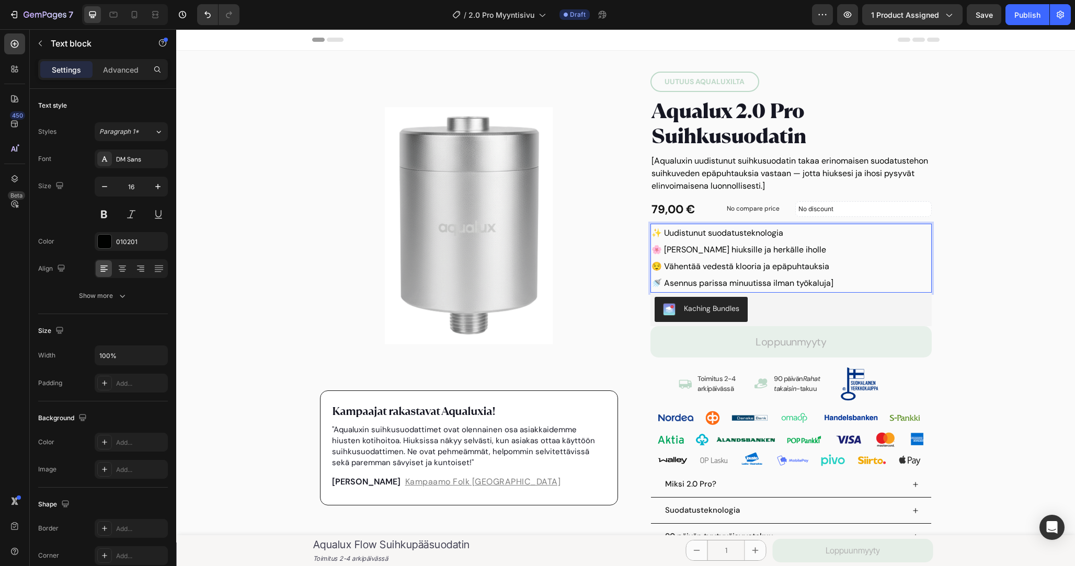
click at [883, 278] on p "🚿 Asennus parissa minuutissa ilman työkaluja]" at bounding box center [791, 283] width 279 height 17
click at [807, 184] on p "[Aqualuxin uudistunut suihkusuodatin takaa erinomaisen suodatustehon suihkuvede…" at bounding box center [791, 174] width 279 height 38
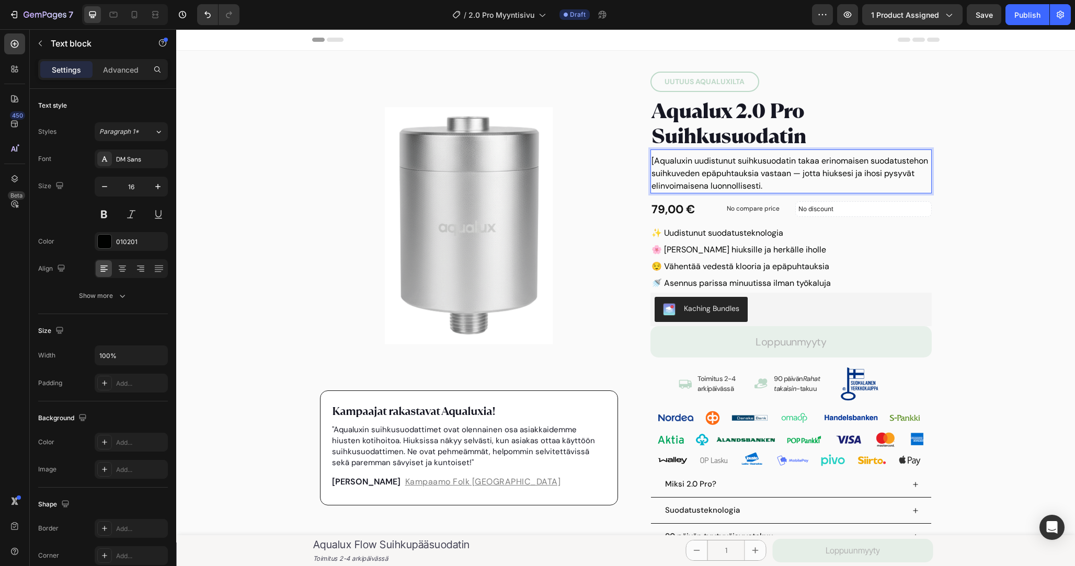
click at [653, 160] on p "[Aqualuxin uudistunut suihkusuodatin takaa erinomaisen suodatustehon suihkuvede…" at bounding box center [791, 174] width 279 height 38
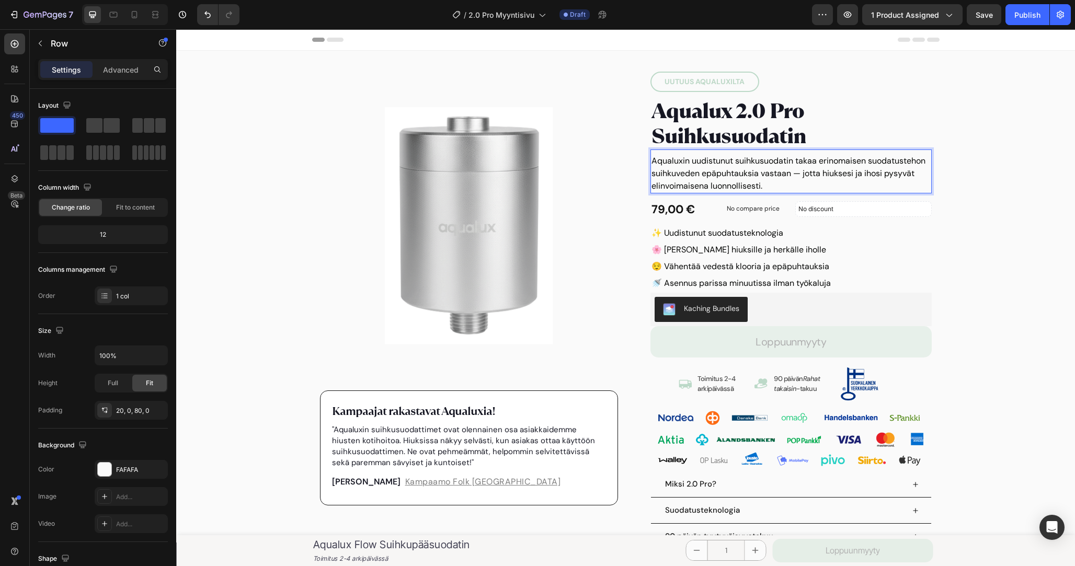
click at [959, 166] on div "Product Images Kampaajat rakastavat Aqualuxia! Text block "Aqualuxin suihkusuod…" at bounding box center [625, 331] width 899 height 541
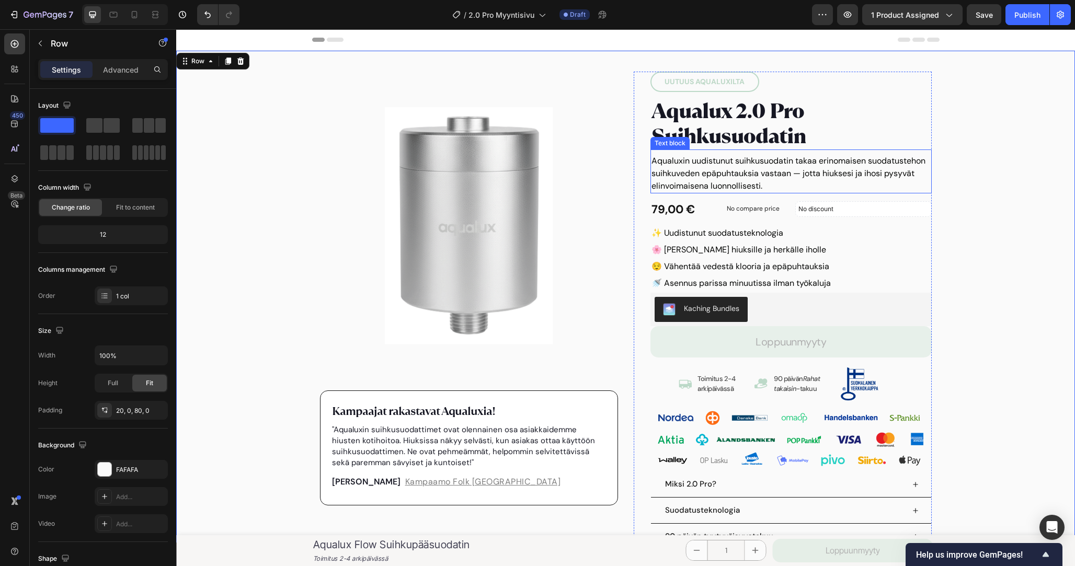
click at [702, 165] on p "Aqualuxin uudistunut suihkusuodatin takaa erinomaisen suodatustehon suihkuveden…" at bounding box center [791, 174] width 279 height 38
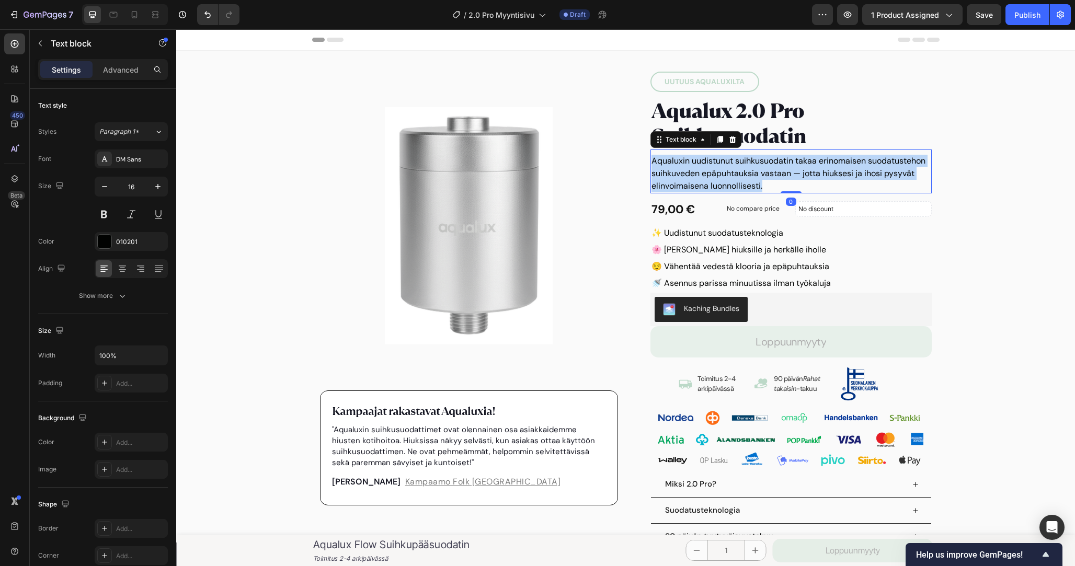
click at [702, 165] on p "Aqualuxin uudistunut suihkusuodatin takaa erinomaisen suodatustehon suihkuveden…" at bounding box center [791, 174] width 279 height 38
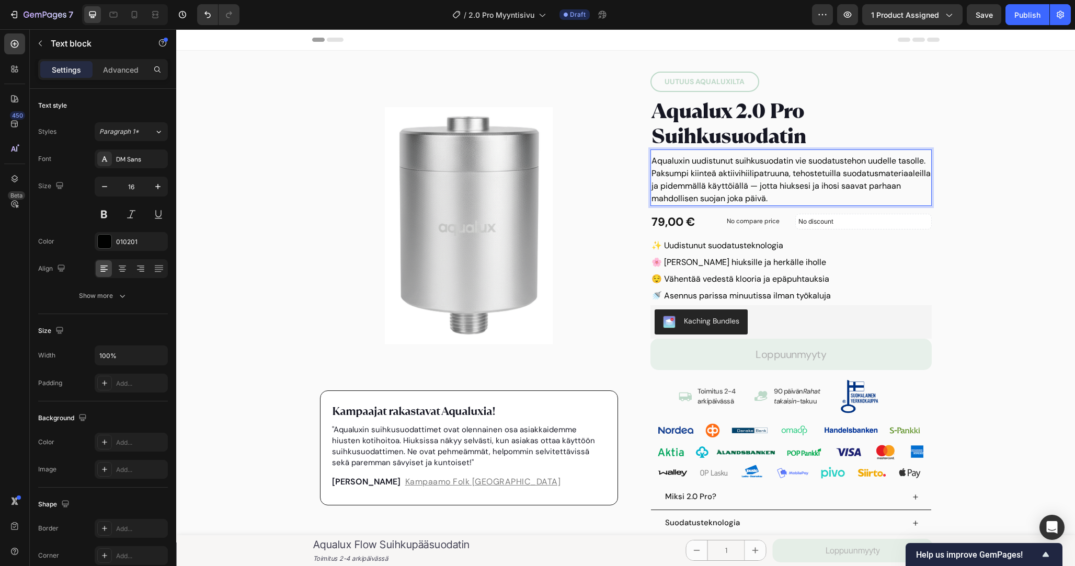
click at [823, 191] on p "Aqualuxin uudistunut suihkusuodatin vie suodatustehon uudelle tasolle. Paksumpi…" at bounding box center [791, 180] width 279 height 50
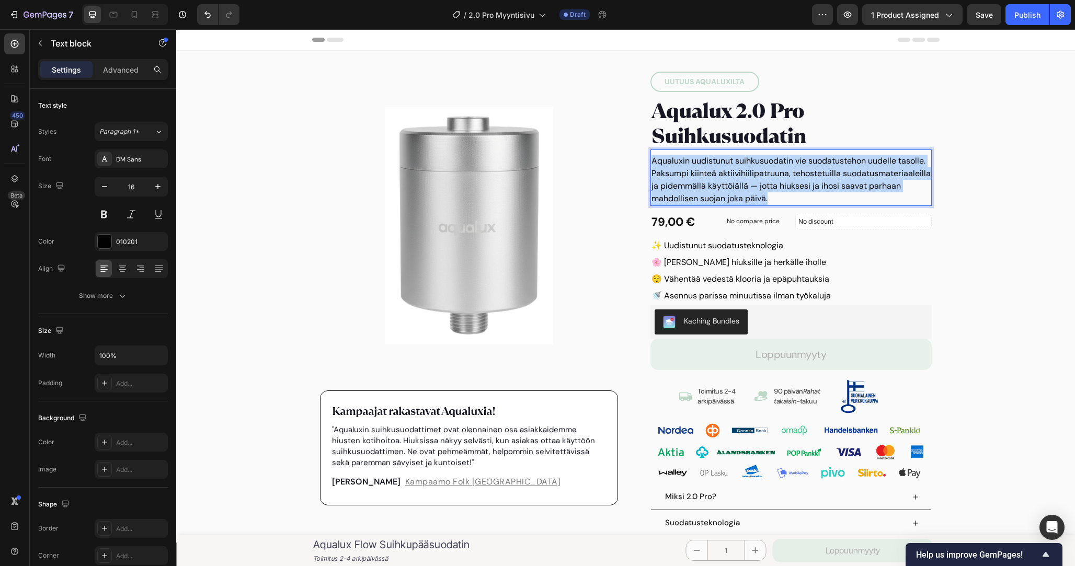
click at [823, 191] on p "Aqualuxin uudistunut suihkusuodatin vie suodatustehon uudelle tasolle. Paksumpi…" at bounding box center [791, 180] width 279 height 50
click at [857, 195] on p "Aqualuxin uudistunut suihkusuodatin vie suodatustehon uudelle tasolle. Paksumpi…" at bounding box center [791, 180] width 279 height 50
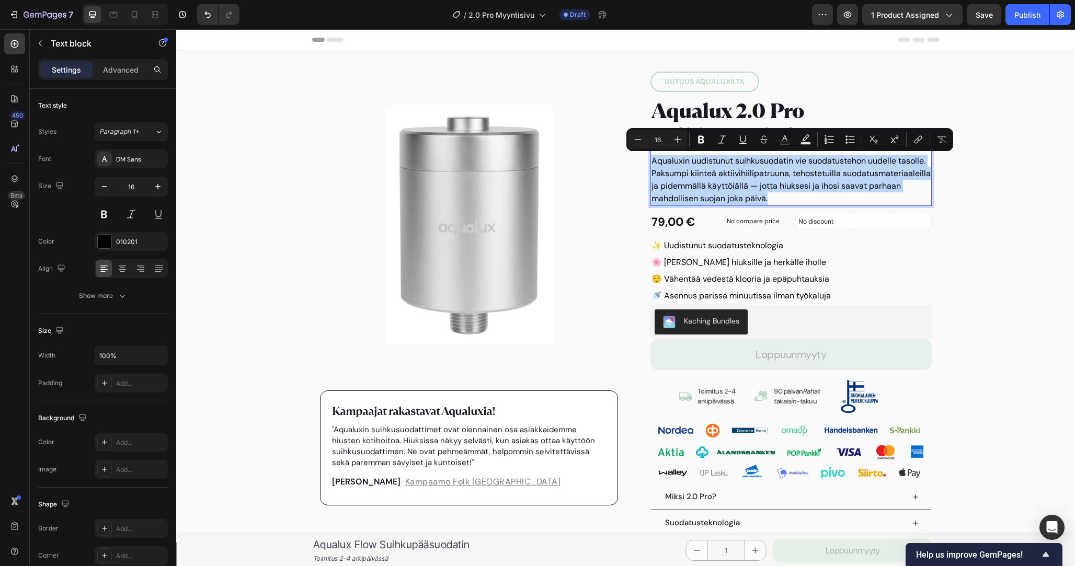
click at [860, 196] on p "Aqualuxin uudistunut suihkusuodatin vie suodatustehon uudelle tasolle. Paksumpi…" at bounding box center [791, 180] width 279 height 50
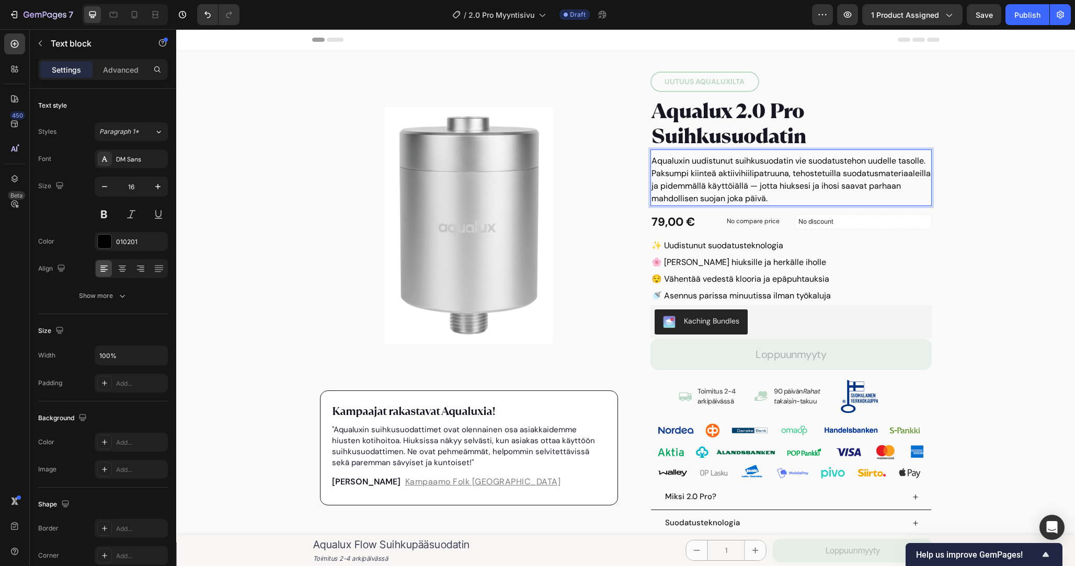
click at [738, 188] on p "Aqualuxin uudistunut suihkusuodatin vie suodatustehon uudelle tasolle. Paksumpi…" at bounding box center [791, 180] width 279 height 50
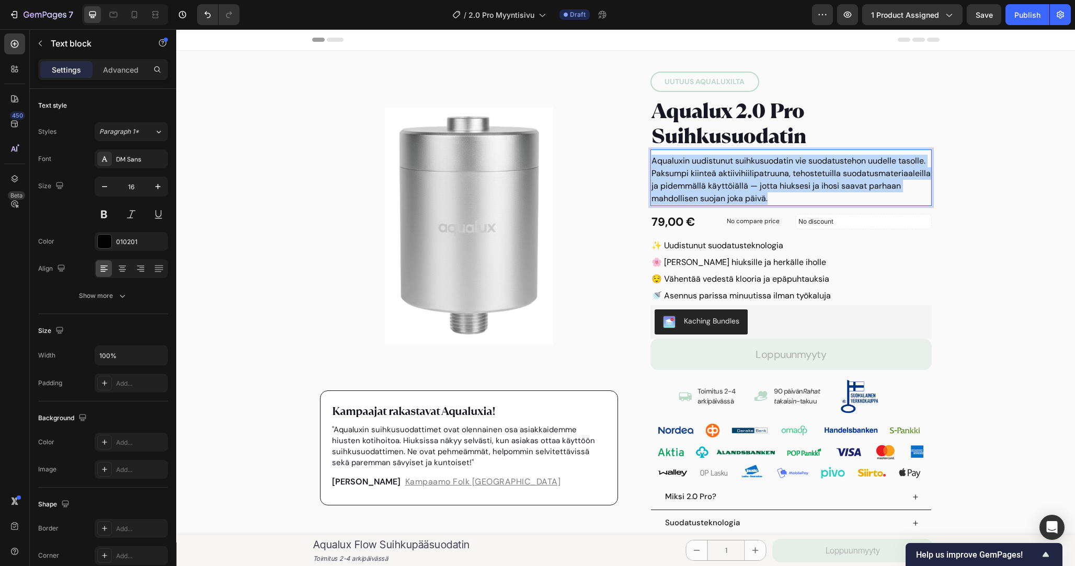
click at [738, 188] on p "Aqualuxin uudistunut suihkusuodatin vie suodatustehon uudelle tasolle. Paksumpi…" at bounding box center [791, 180] width 279 height 50
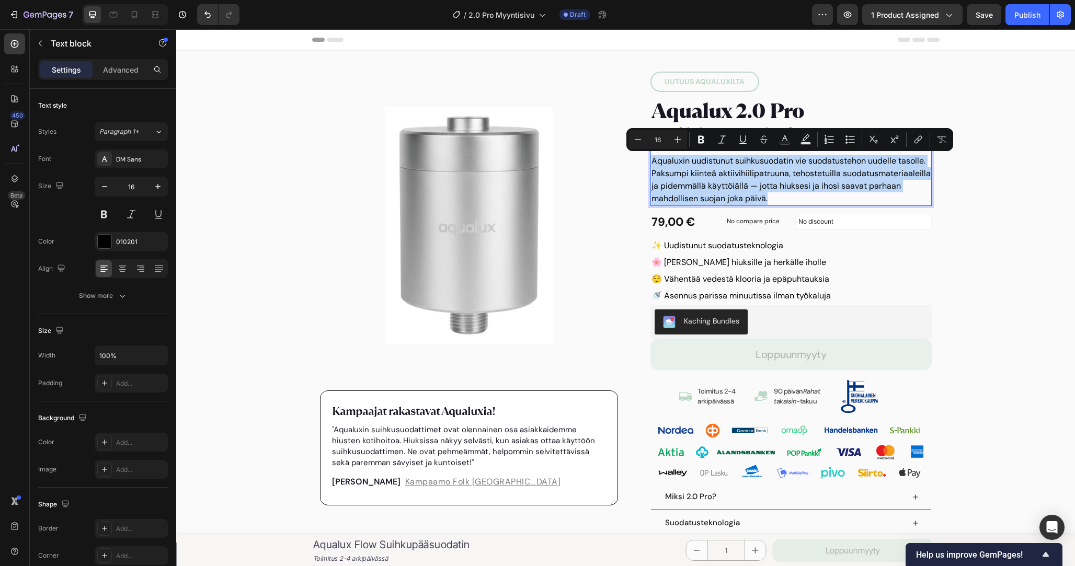
click at [819, 188] on p "Aqualuxin uudistunut suihkusuodatin vie suodatustehon uudelle tasolle. Paksumpi…" at bounding box center [791, 180] width 279 height 50
click at [775, 189] on p "Aqualuxin uudistunut suihkusuodatin vie suodatustehon uudelle tasolle. Paksumpi…" at bounding box center [791, 180] width 279 height 50
click at [682, 170] on p "Aqualuxin uudistunut suihkusuodatin vie suodatustehon uudelle tasolle. Paksumpi…" at bounding box center [791, 180] width 279 height 50
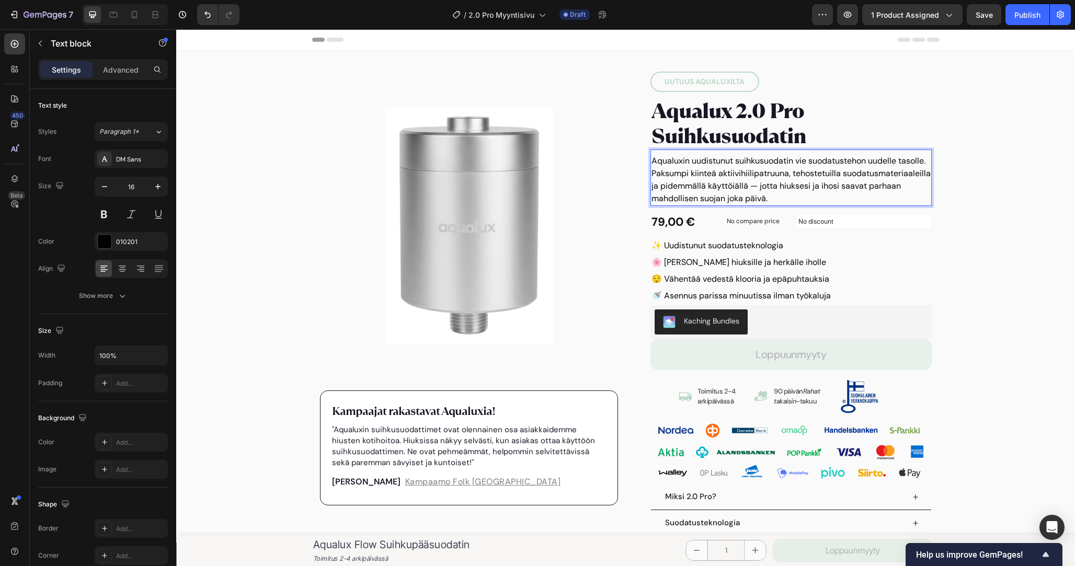
click at [685, 170] on p "Aqualuxin uudistunut suihkusuodatin vie suodatustehon uudelle tasolle. Paksumpi…" at bounding box center [791, 180] width 279 height 50
click at [688, 172] on p "Aqualuxin uudistunut suihkusuodatin vie suodatustehon uudelle tasolle. Paksumpi…" at bounding box center [791, 180] width 279 height 50
click at [716, 173] on p "Aqualuxin uudistunut suihkusuodatin vie suodatustehon uudelle tasolle. Paksu ki…" at bounding box center [791, 180] width 279 height 50
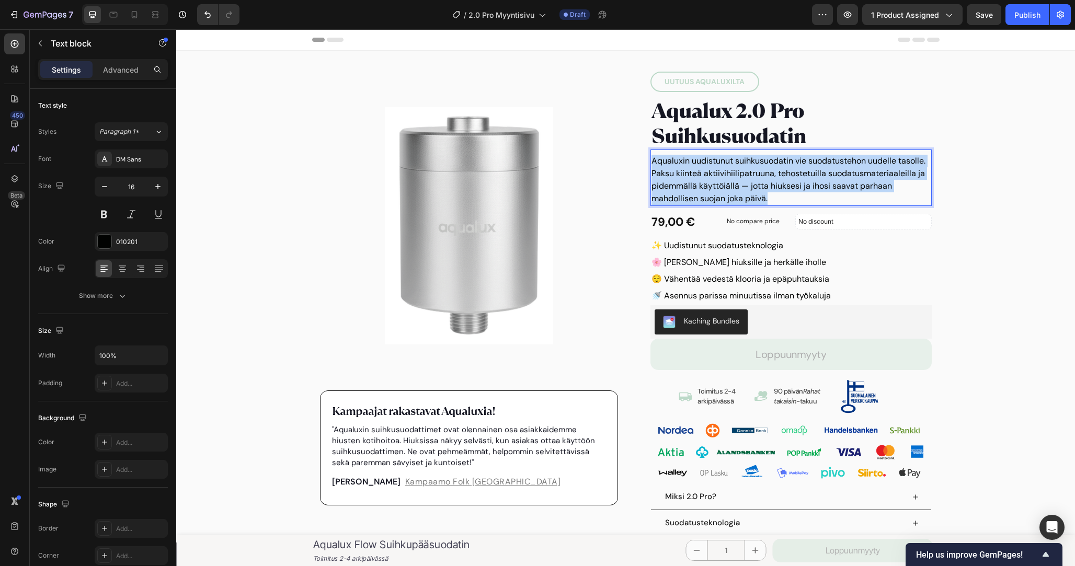
click at [716, 173] on p "Aqualuxin uudistunut suihkusuodatin vie suodatustehon uudelle tasolle. Paksu ki…" at bounding box center [791, 180] width 279 height 50
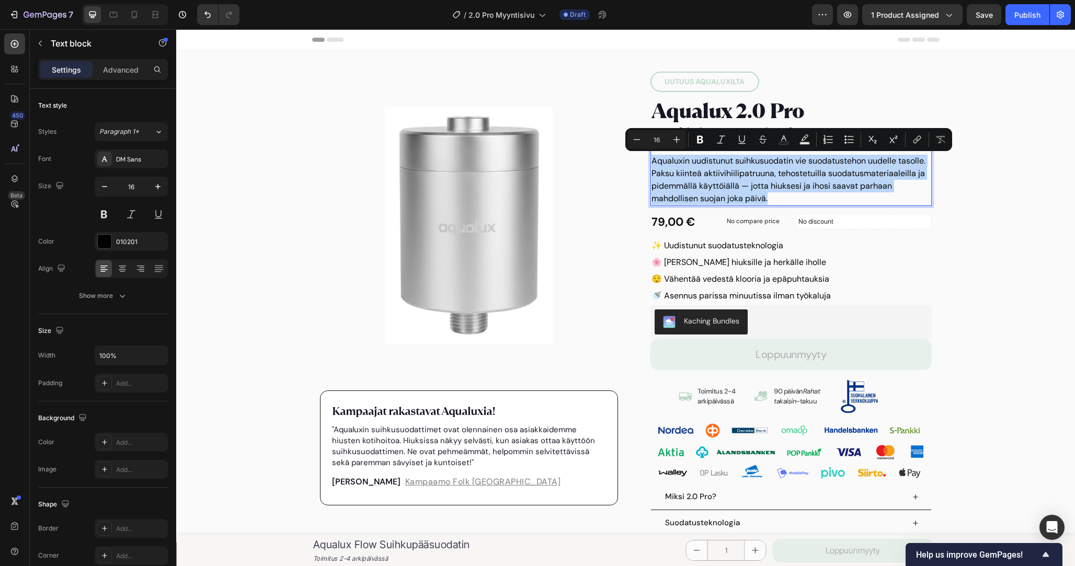
click at [775, 176] on p "Aqualuxin uudistunut suihkusuodatin vie suodatustehon uudelle tasolle. Paksu ki…" at bounding box center [791, 180] width 279 height 50
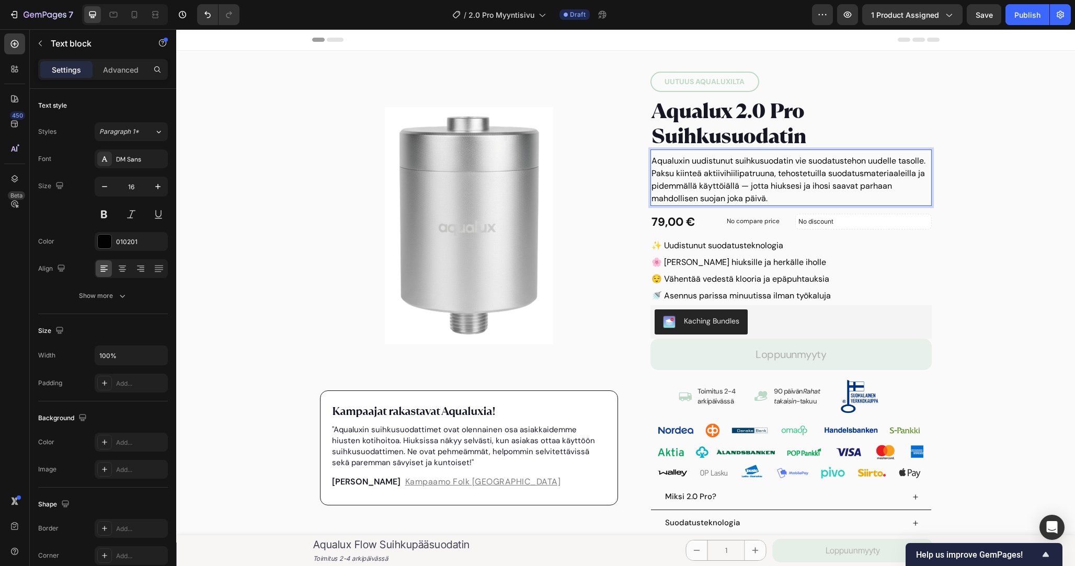
click at [779, 177] on p "Aqualuxin uudistunut suihkusuodatin vie suodatustehon uudelle tasolle. Paksu ki…" at bounding box center [791, 180] width 279 height 50
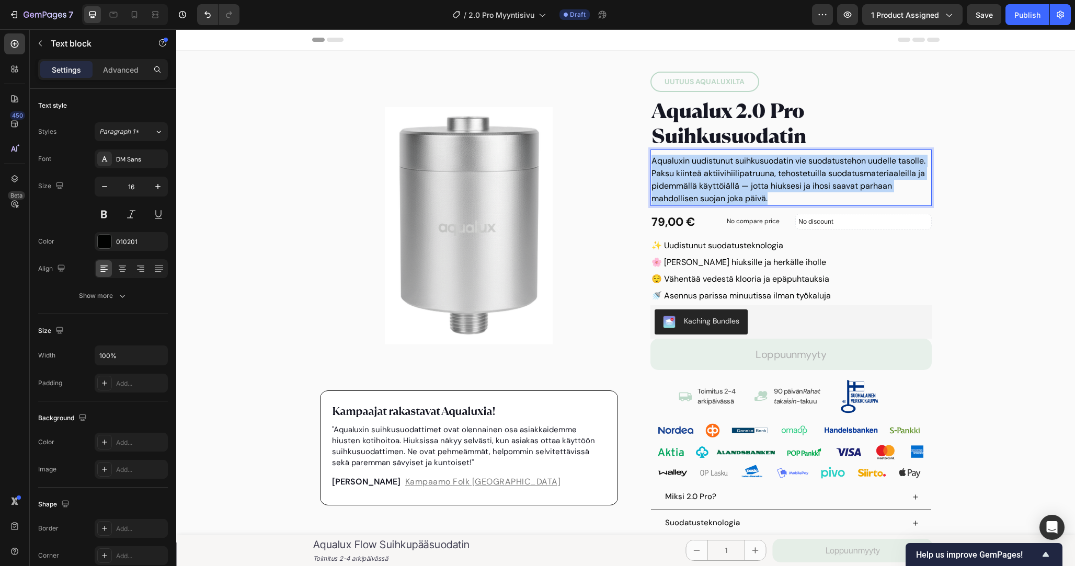
click at [779, 177] on p "Aqualuxin uudistunut suihkusuodatin vie suodatustehon uudelle tasolle. Paksu ki…" at bounding box center [791, 180] width 279 height 50
click at [786, 195] on p "Aqualuxin uudistunut suihkusuodatin vie suodatustehon uudelle tasolle. Paksu ki…" at bounding box center [791, 180] width 279 height 50
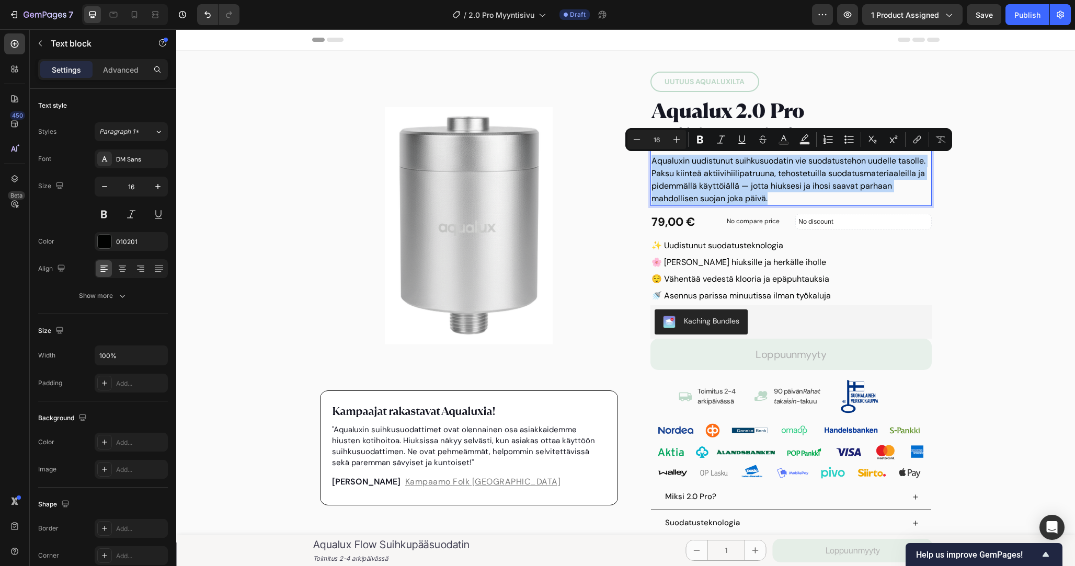
click at [770, 191] on p "Aqualuxin uudistunut suihkusuodatin vie suodatustehon uudelle tasolle. Paksu ki…" at bounding box center [791, 180] width 279 height 50
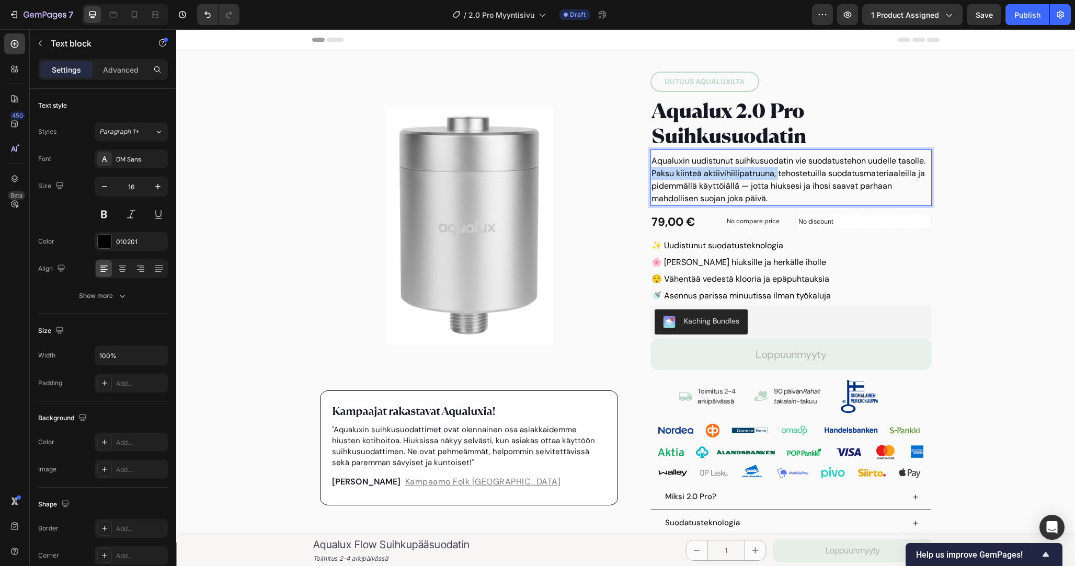
drag, startPoint x: 777, startPoint y: 176, endPoint x: 630, endPoint y: 173, distance: 147.0
click at [630, 173] on div "Product Images Kampaajat rakastavat Aqualuxia! Text block "Aqualuxin suihkusuod…" at bounding box center [625, 343] width 627 height 543
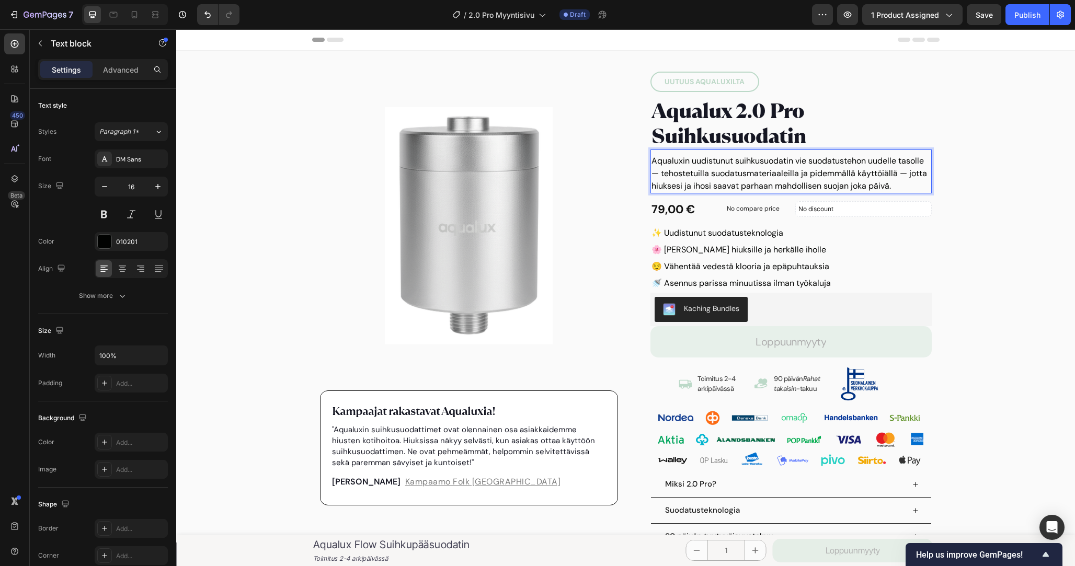
click at [901, 180] on p "Aqualuxin uudistunut suihkusuodatin vie suodatustehon uudelle tasolle — tehoste…" at bounding box center [791, 174] width 279 height 38
click at [817, 180] on p "Aqualuxin uudistunut suihkusuodatin vie suodatustehon uudelle tasolle — tehoste…" at bounding box center [791, 174] width 279 height 38
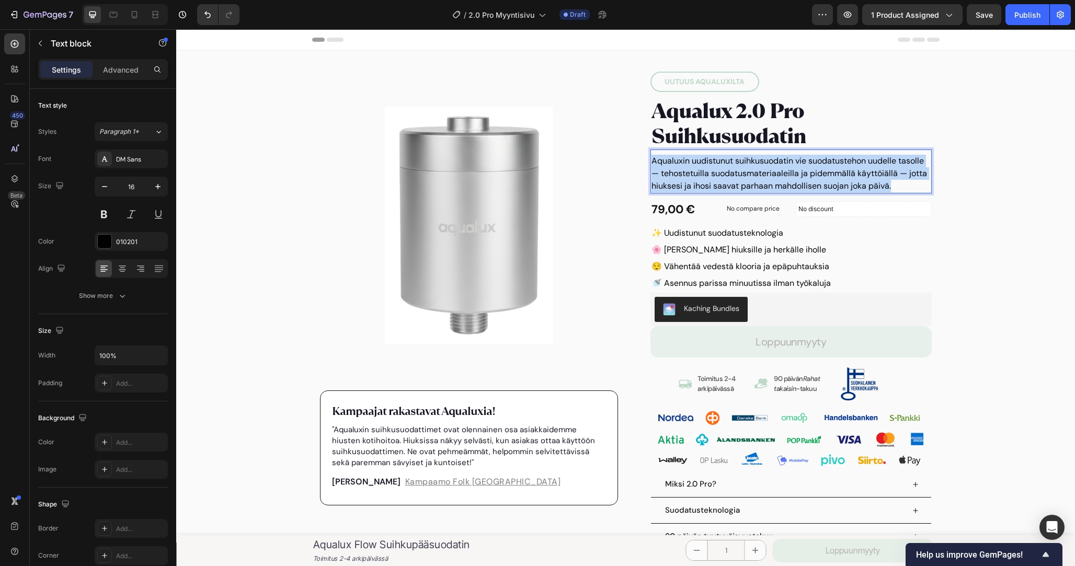
click at [817, 180] on p "Aqualuxin uudistunut suihkusuodatin vie suodatustehon uudelle tasolle — tehoste…" at bounding box center [791, 174] width 279 height 38
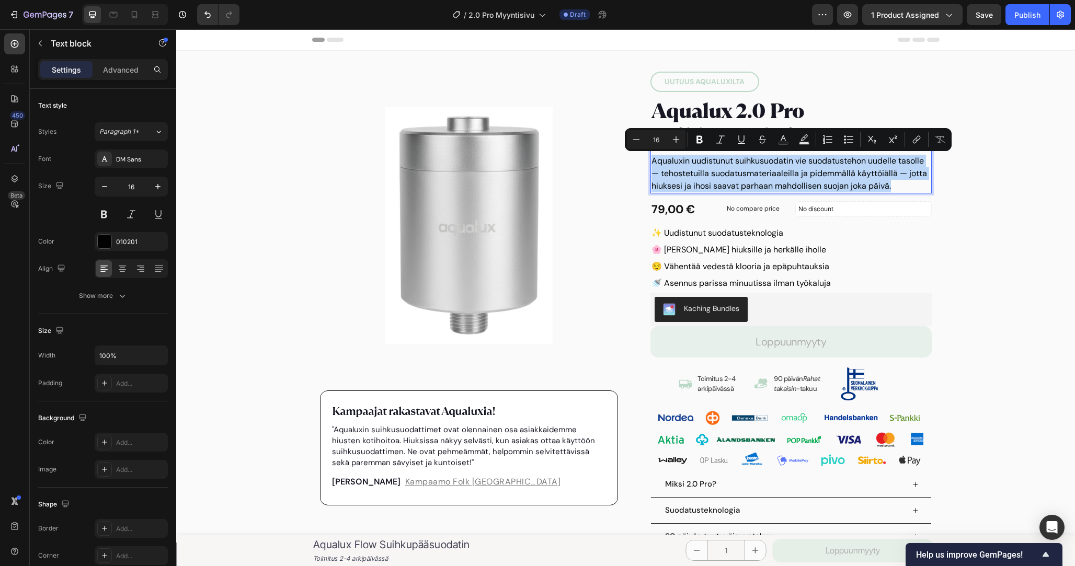
click at [890, 180] on p "Aqualuxin uudistunut suihkusuodatin vie suodatustehon uudelle tasolle — tehoste…" at bounding box center [791, 174] width 279 height 38
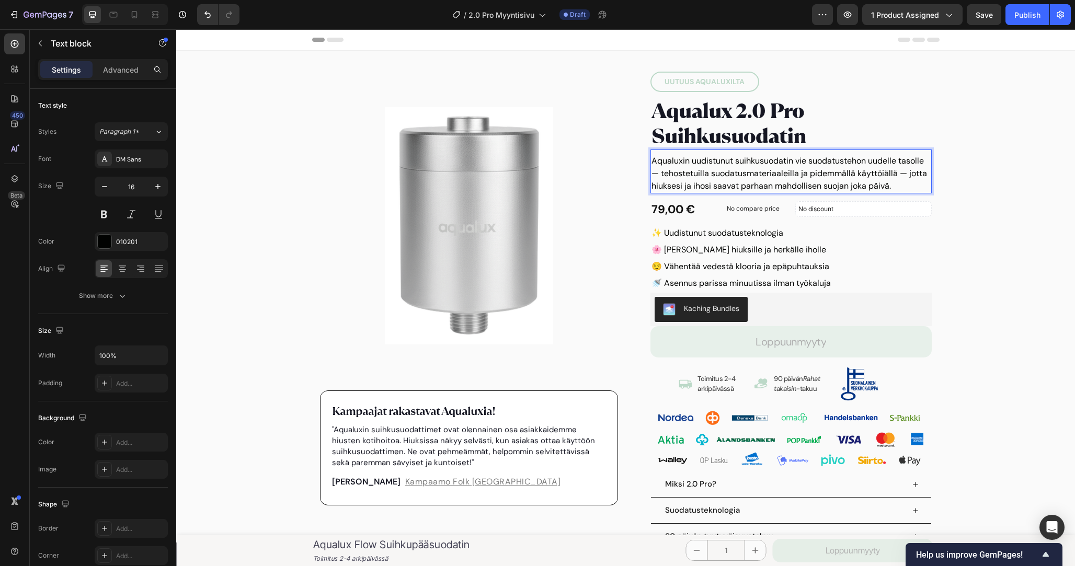
click at [898, 186] on p "Aqualuxin uudistunut suihkusuodatin vie suodatustehon uudelle tasolle — tehoste…" at bounding box center [791, 174] width 279 height 38
click at [659, 176] on p "Aqualuxin uudistunut suihkusuodatin vie suodatustehon uudelle tasolle — tehoste…" at bounding box center [791, 174] width 279 height 38
click at [672, 175] on p "Aqualuxin uudistunut suihkusuodatin vie suodatustehon uudelle tasolle tehostetu…" at bounding box center [791, 174] width 279 height 38
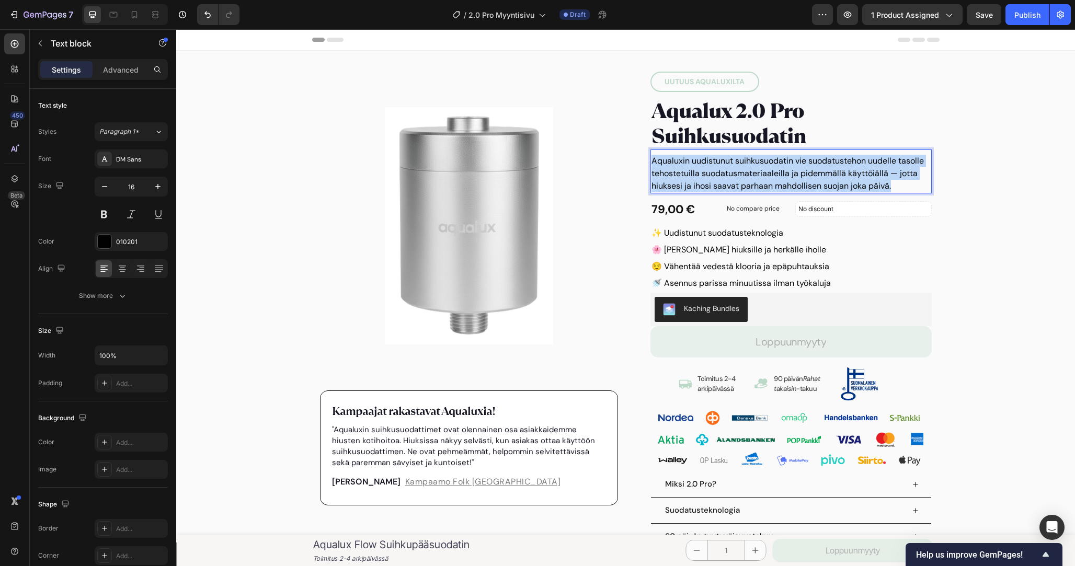
click at [672, 175] on p "Aqualuxin uudistunut suihkusuodatin vie suodatustehon uudelle tasolle tehostetu…" at bounding box center [791, 174] width 279 height 38
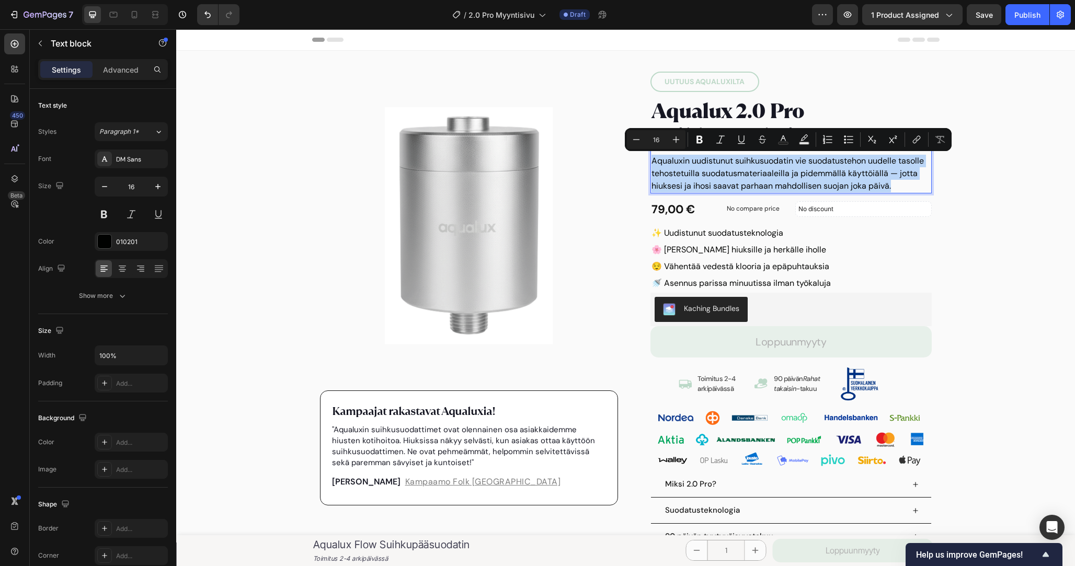
click at [853, 175] on p "Aqualuxin uudistunut suihkusuodatin vie suodatustehon uudelle tasolle tehostetu…" at bounding box center [791, 174] width 279 height 38
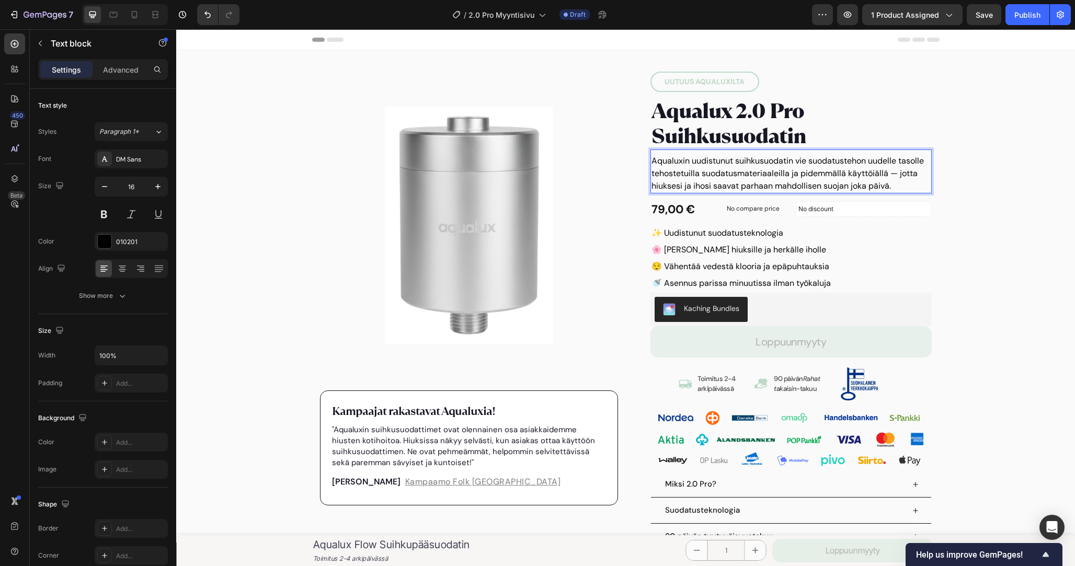
click at [882, 184] on p "Aqualuxin uudistunut suihkusuodatin vie suodatustehon uudelle tasolle tehostetu…" at bounding box center [791, 174] width 279 height 38
click at [904, 184] on p "Aqualuxin uudistunut suihkusuodatin vie suodatustehon uudelle tasolle tehostetu…" at bounding box center [791, 174] width 279 height 38
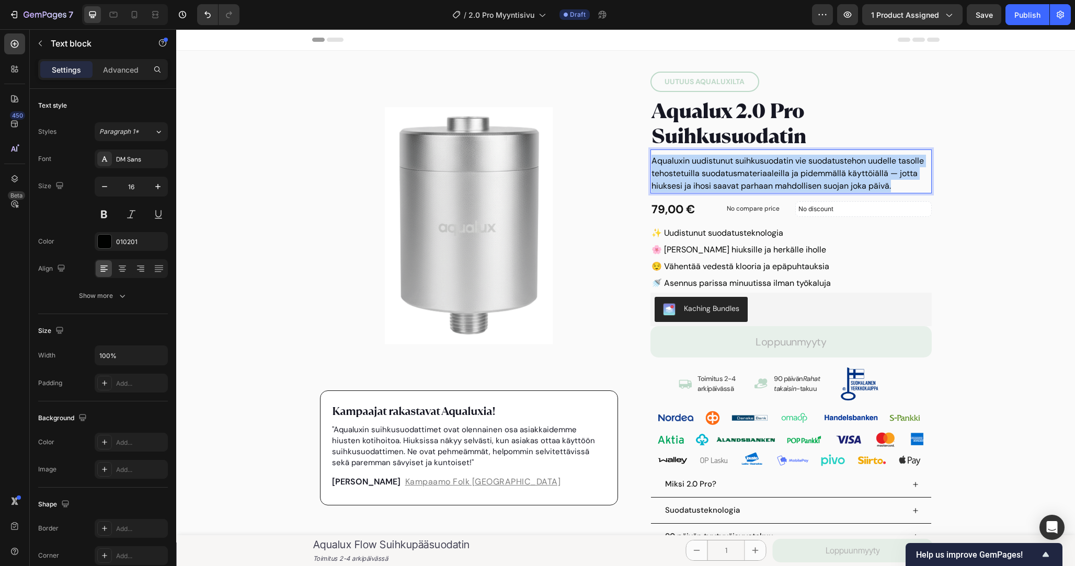
click at [904, 184] on p "Aqualuxin uudistunut suihkusuodatin vie suodatustehon uudelle tasolle tehostetu…" at bounding box center [791, 174] width 279 height 38
click at [909, 184] on p "Aqualuxin uudistunut suihkusuodatin vie suodatustehon uudelle tasolle tehostetu…" at bounding box center [791, 174] width 279 height 38
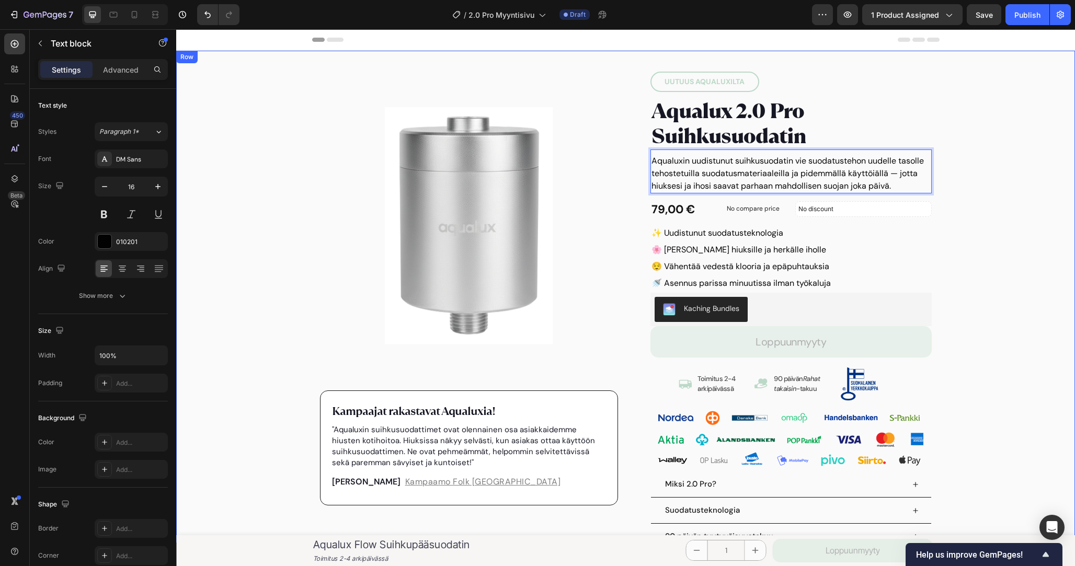
click at [967, 176] on div "Product Images Kampaajat rakastavat Aqualuxia! Text block "Aqualuxin suihkusuod…" at bounding box center [625, 331] width 899 height 541
click at [751, 174] on p "Aqualuxin uudistunut suihkusuodatin vie suodatustehon uudelle tasolle tehostetu…" at bounding box center [791, 174] width 279 height 38
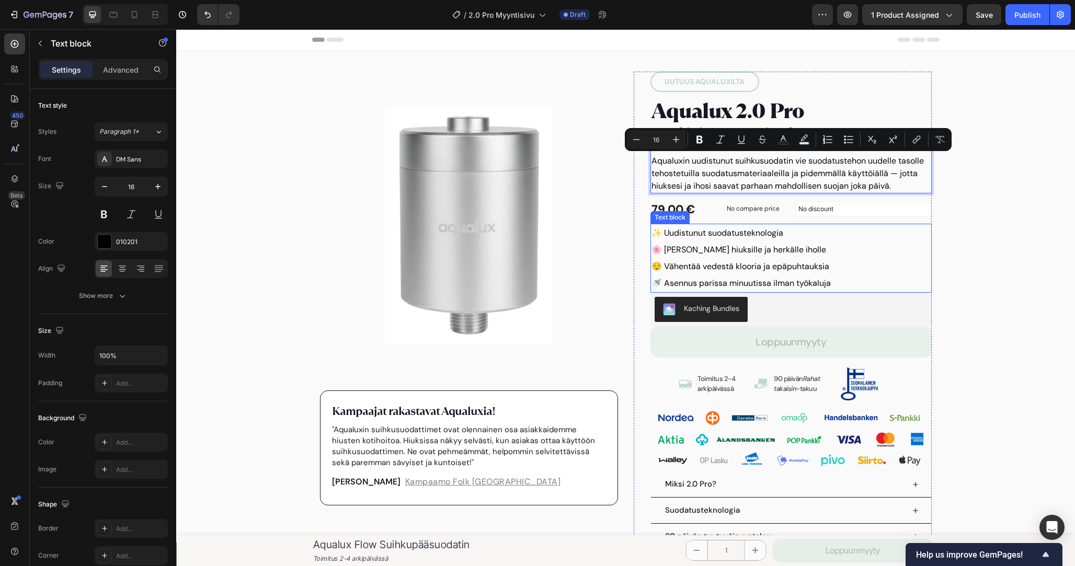
click at [696, 249] on p "🌸 [PERSON_NAME] hiuksille ja herkälle iholle" at bounding box center [791, 250] width 279 height 17
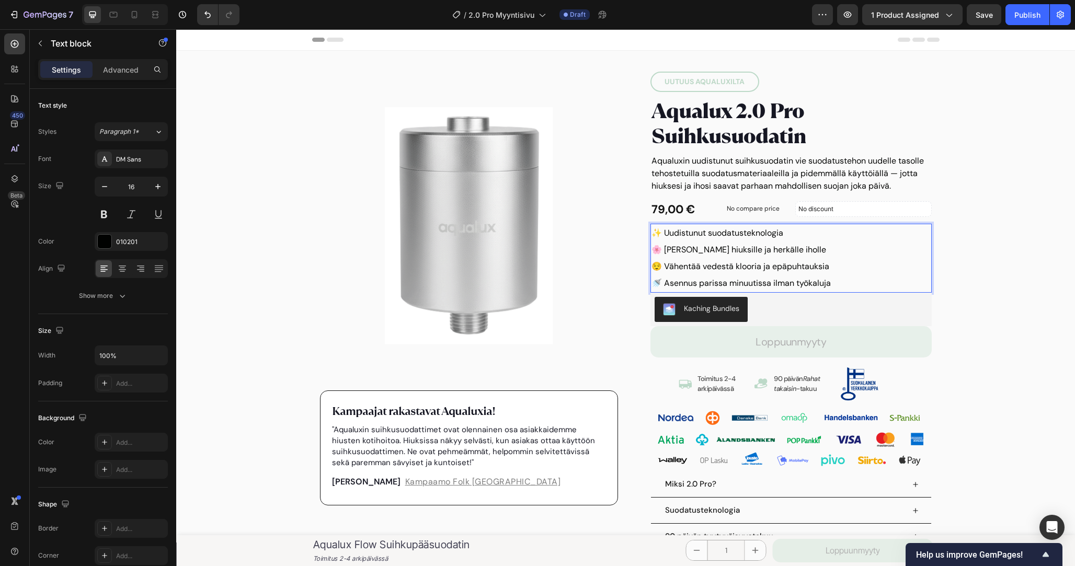
click at [799, 267] on p "😌 Vähentää vedestä klooria ja epäpuhtauksia" at bounding box center [791, 266] width 279 height 17
drag, startPoint x: 799, startPoint y: 267, endPoint x: 654, endPoint y: 267, distance: 144.8
click at [654, 267] on p "😌 Vähentää vedestä klooria ja epäpuhtauksia" at bounding box center [791, 266] width 279 height 17
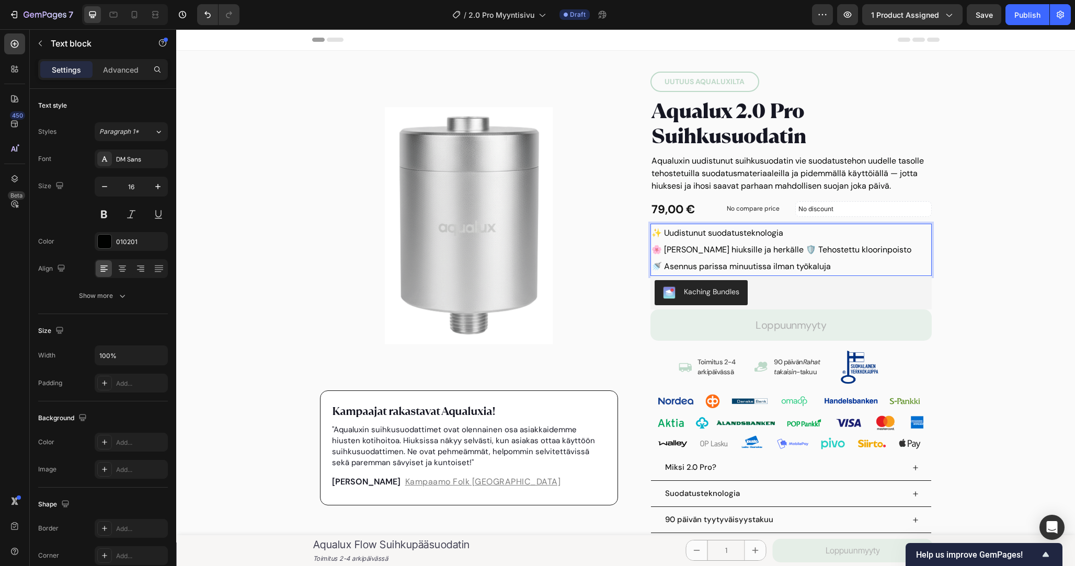
click at [775, 253] on p "🌸 Hauraille hiuksille ja herkälle 🛡️ Tehostettu kloorinpoisto" at bounding box center [791, 250] width 279 height 17
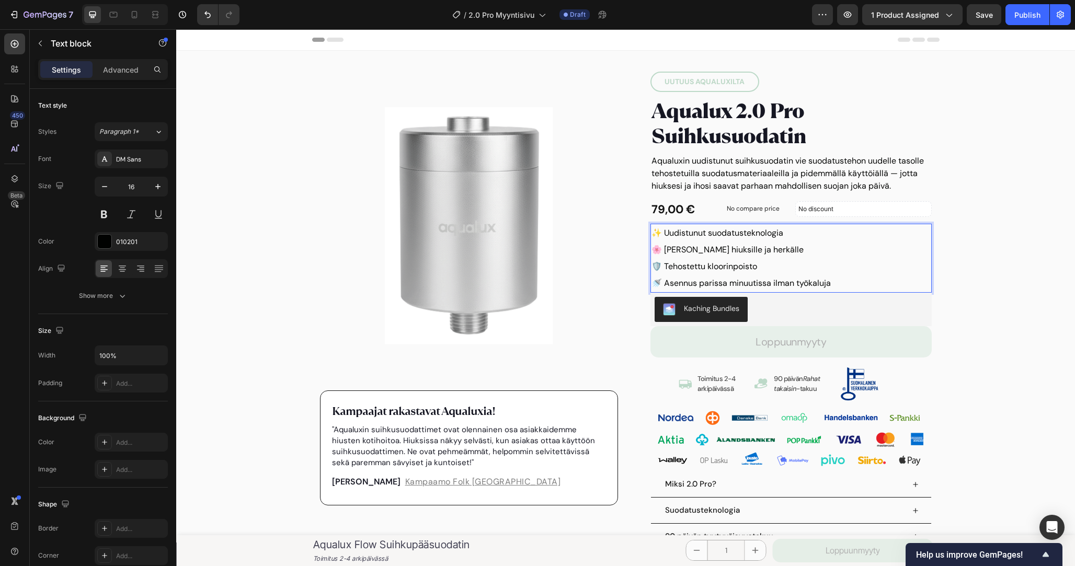
click at [731, 268] on p "🛡️ Tehostettu kloorinpoisto" at bounding box center [791, 266] width 279 height 17
click at [808, 266] on p "🛡️ Tehostettu kloorin ja epäpuhtauksien poisto" at bounding box center [791, 266] width 279 height 17
click at [987, 249] on div "Product Images Kampaajat rakastavat Aqualuxia! Text block "Aqualuxin suihkusuod…" at bounding box center [625, 331] width 899 height 541
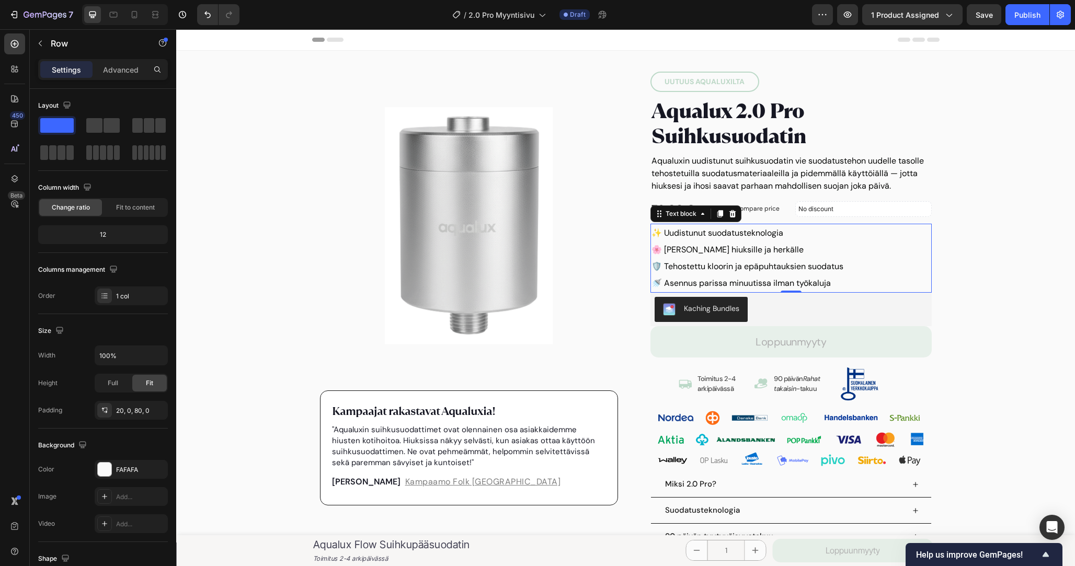
click at [720, 283] on p "🚿 Asennus parissa minuutissa ilman työkaluja" at bounding box center [791, 283] width 279 height 17
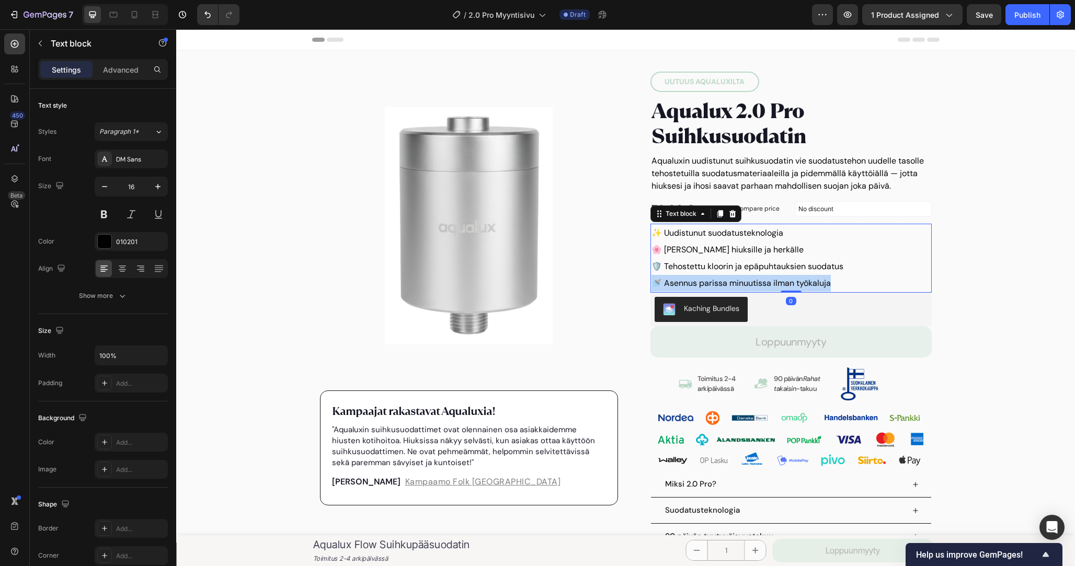
click at [720, 283] on p "🚿 Asennus parissa minuutissa ilman työkaluja" at bounding box center [791, 283] width 279 height 17
click at [755, 283] on p "🚿 Asennus parissa minuutissa ilman työkaluja" at bounding box center [791, 283] width 279 height 17
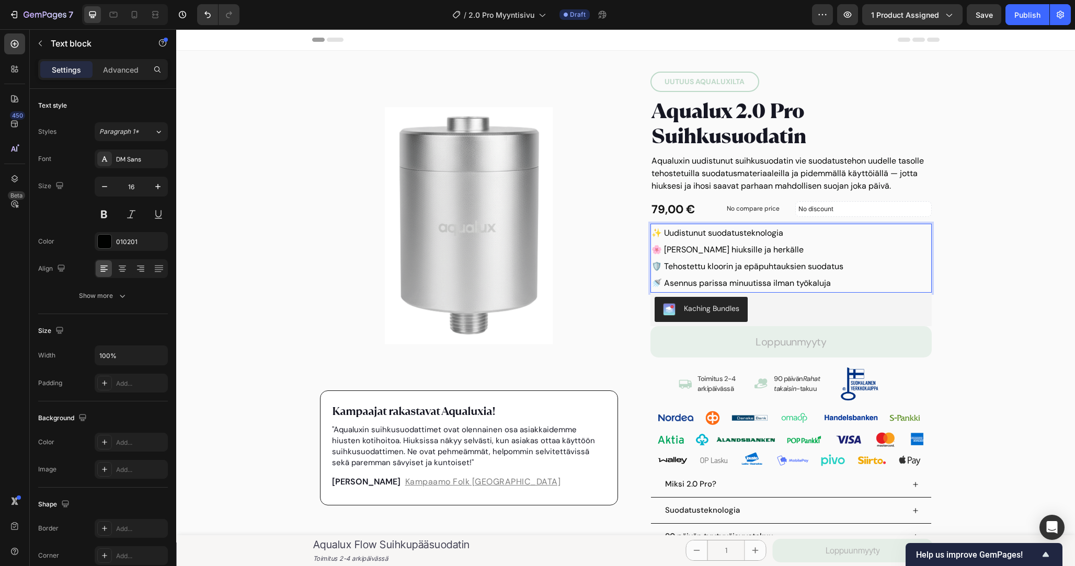
click at [809, 281] on p "🚿 Asennus parissa minuutissa ilman työkaluja" at bounding box center [791, 283] width 279 height 17
drag, startPoint x: 809, startPoint y: 281, endPoint x: 653, endPoint y: 281, distance: 156.3
click at [653, 281] on p "🚿 Asennus parissa minuutissa ilman työkaluja" at bounding box center [791, 283] width 279 height 17
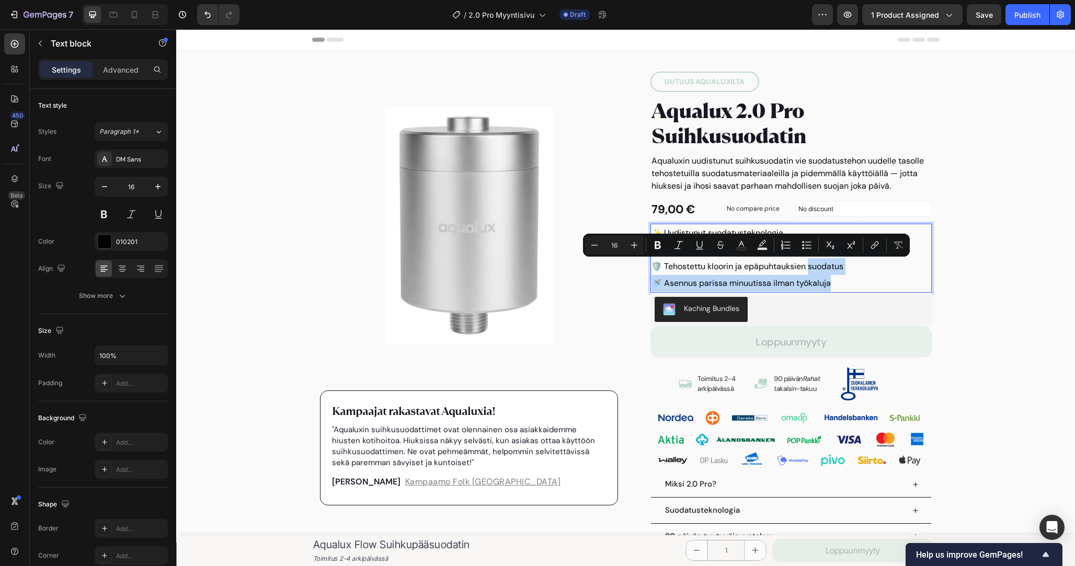
click at [667, 281] on p "🚿 Asennus parissa minuutissa ilman työkaluja" at bounding box center [791, 283] width 279 height 17
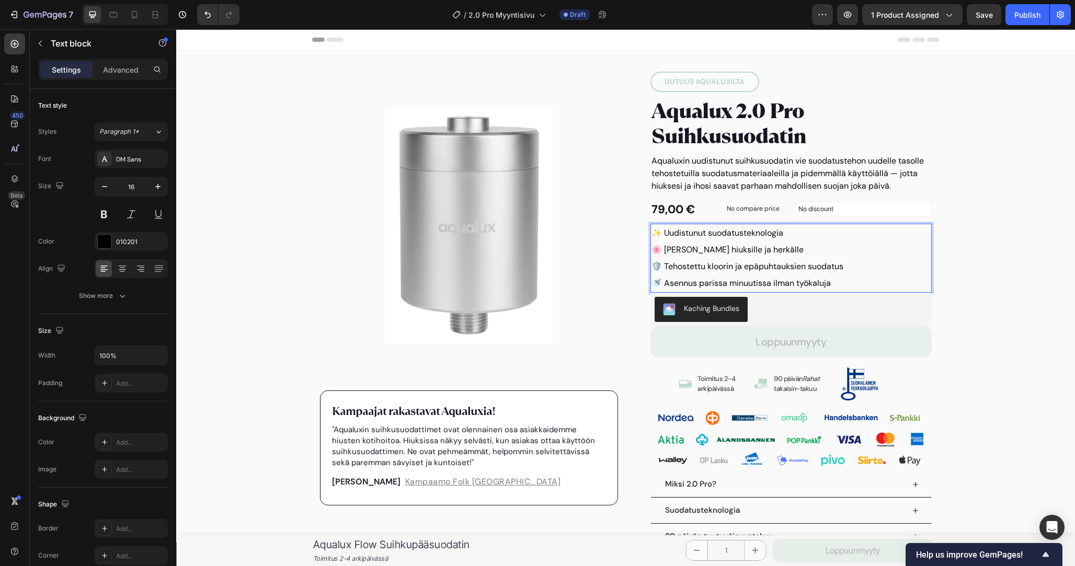
click at [806, 280] on p "🚿 Asennus parissa minuutissa ilman työkaluja" at bounding box center [791, 283] width 279 height 17
click at [837, 280] on p "🚿 Asennus parissa minuutissa ilman työkaluja" at bounding box center [791, 283] width 279 height 17
click at [765, 230] on p "✨ Uudistunut suodatusteknologia" at bounding box center [791, 233] width 279 height 17
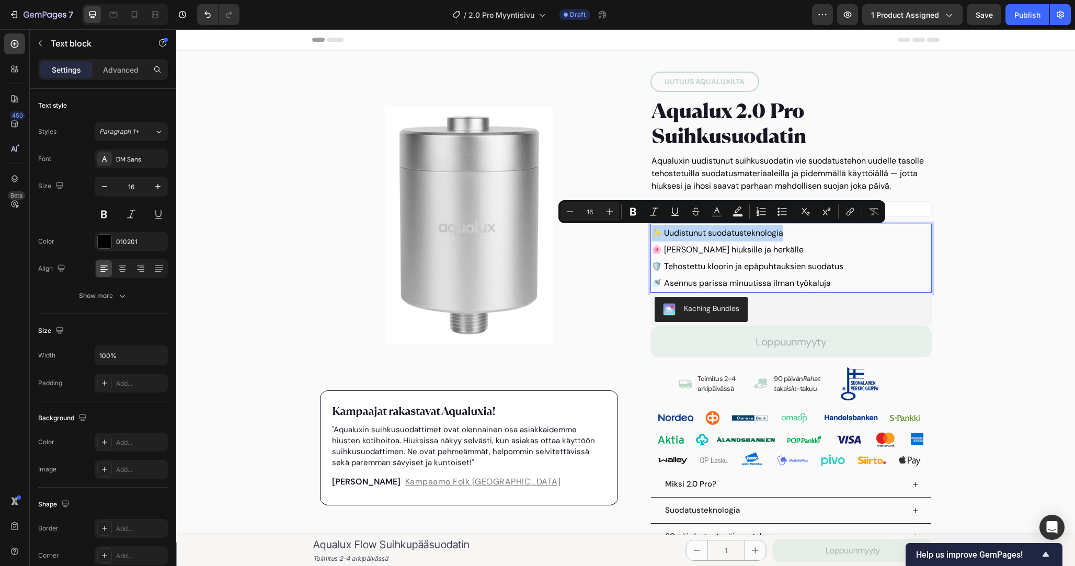
drag, startPoint x: 765, startPoint y: 230, endPoint x: 653, endPoint y: 232, distance: 111.9
click at [653, 232] on p "✨ Uudistunut suodatusteknologia" at bounding box center [791, 233] width 279 height 17
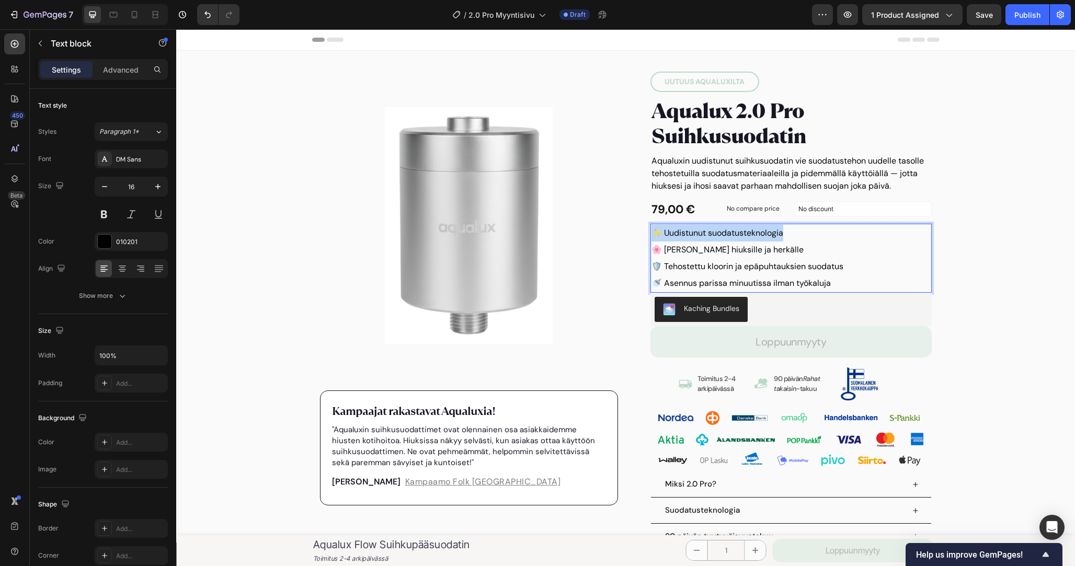
click at [653, 232] on p "✨ Uudistunut suodatusteknologia" at bounding box center [791, 233] width 279 height 17
drag, startPoint x: 653, startPoint y: 232, endPoint x: 747, endPoint y: 231, distance: 93.6
click at [747, 231] on p "✨ Uudistunut suodatusteknologia" at bounding box center [791, 233] width 279 height 17
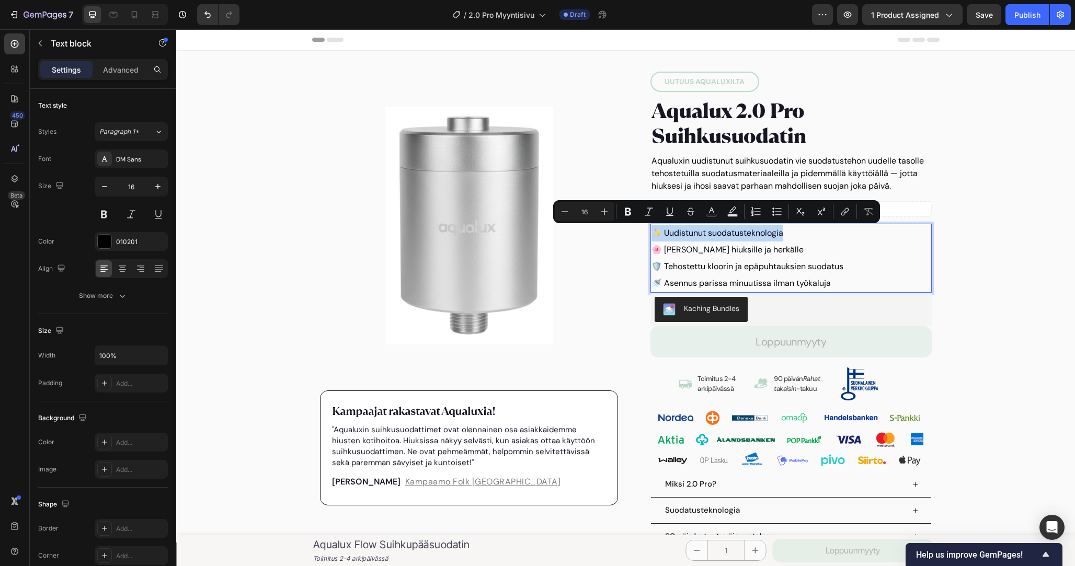
click at [747, 231] on p "✨ Uudistunut suodatusteknologia" at bounding box center [791, 233] width 279 height 17
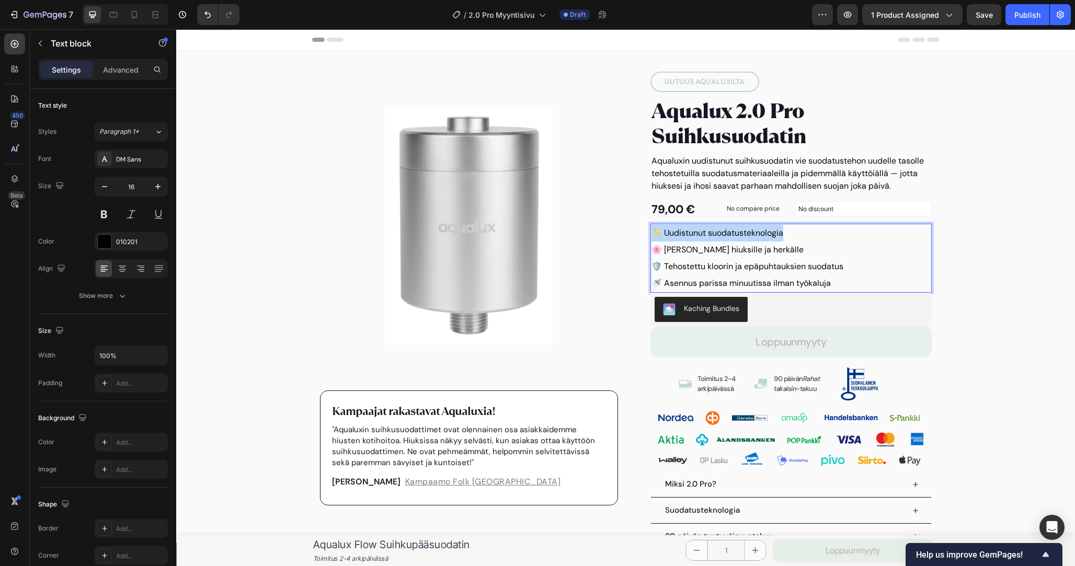
drag, startPoint x: 747, startPoint y: 231, endPoint x: 652, endPoint y: 231, distance: 95.2
click at [652, 231] on p "✨ Uudistunut suodatusteknologia" at bounding box center [791, 233] width 279 height 17
click at [707, 254] on p "🌸 Hauraille hiuksille ja herkälle" at bounding box center [791, 250] width 279 height 17
click at [735, 262] on p "🛡️ Tehostettu kloorin ja epäpuhtauksien suodatus" at bounding box center [791, 266] width 279 height 17
click at [687, 262] on p "🛡️ Tehostettu kloorin ja epäpuhtauksien suodatus" at bounding box center [791, 266] width 279 height 17
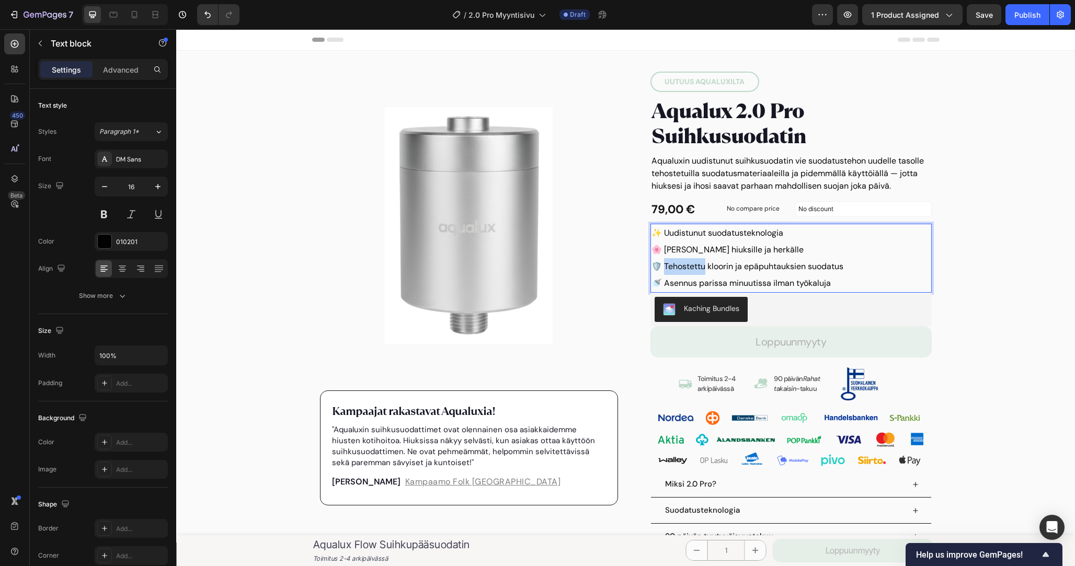
click at [687, 262] on p "🛡️ Tehostettu kloorin ja epäpuhtauksien suodatus" at bounding box center [791, 266] width 279 height 17
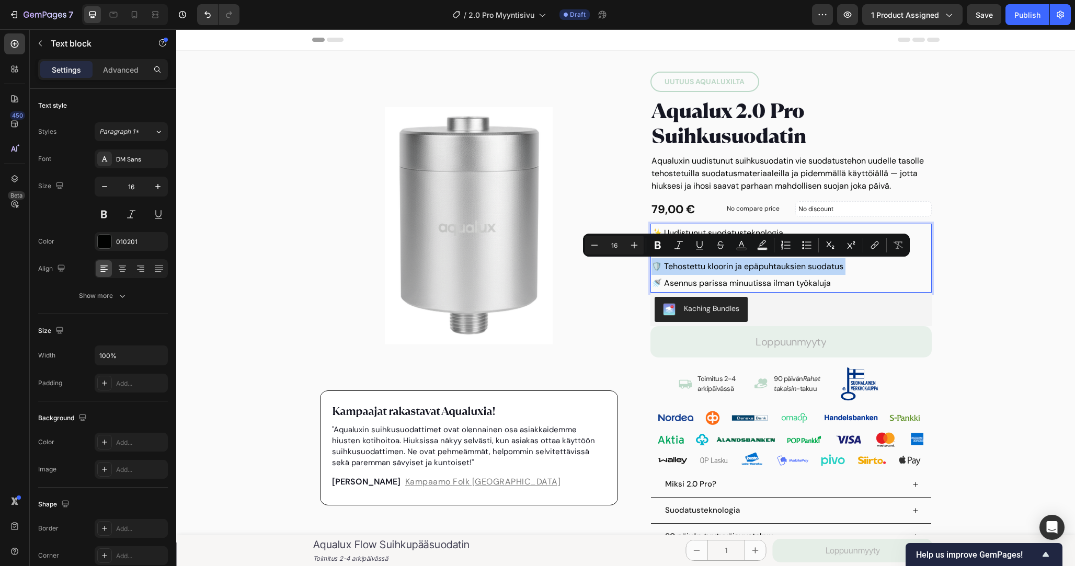
click at [852, 269] on p "🛡️ Tehostettu kloorin ja epäpuhtauksien suodatus" at bounding box center [791, 266] width 279 height 17
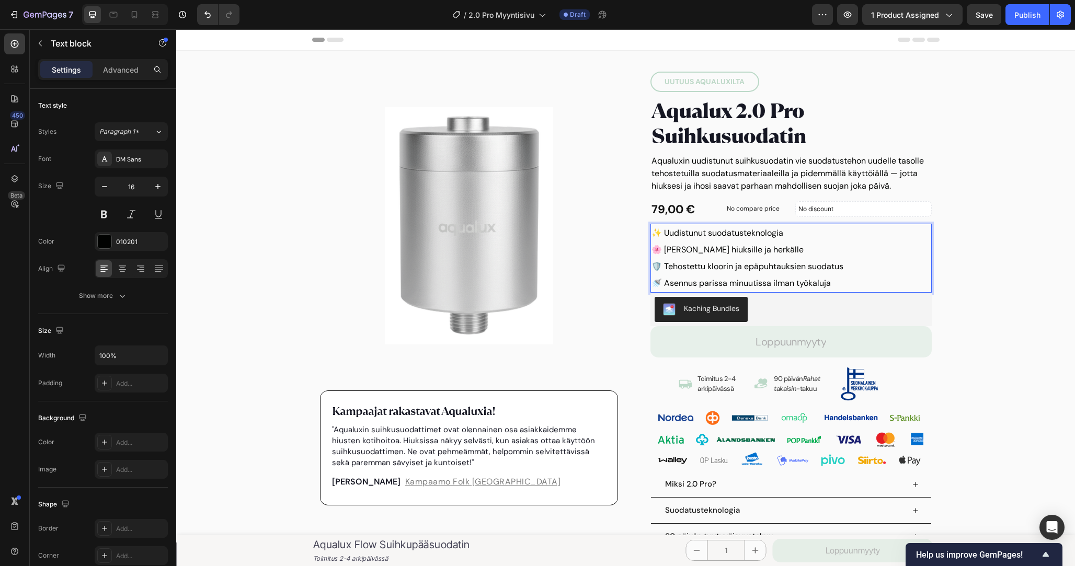
click at [817, 249] on p "🌸 Hauraille hiuksille ja herkälle" at bounding box center [791, 250] width 279 height 17
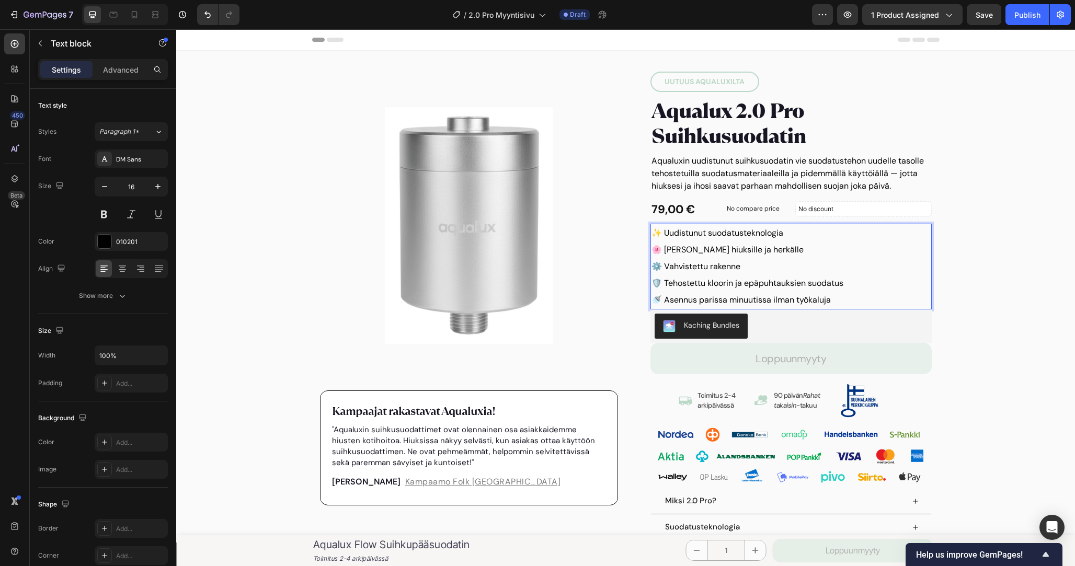
click at [718, 268] on p "⚙️ Vahvistettu rakenne" at bounding box center [791, 266] width 279 height 17
click at [759, 268] on p "⚙️ Vahvistettu rakenne" at bounding box center [791, 266] width 279 height 17
click at [760, 270] on p "⚙️ Vahvistettu rakenne ja pidempi käyttöikä" at bounding box center [791, 266] width 279 height 17
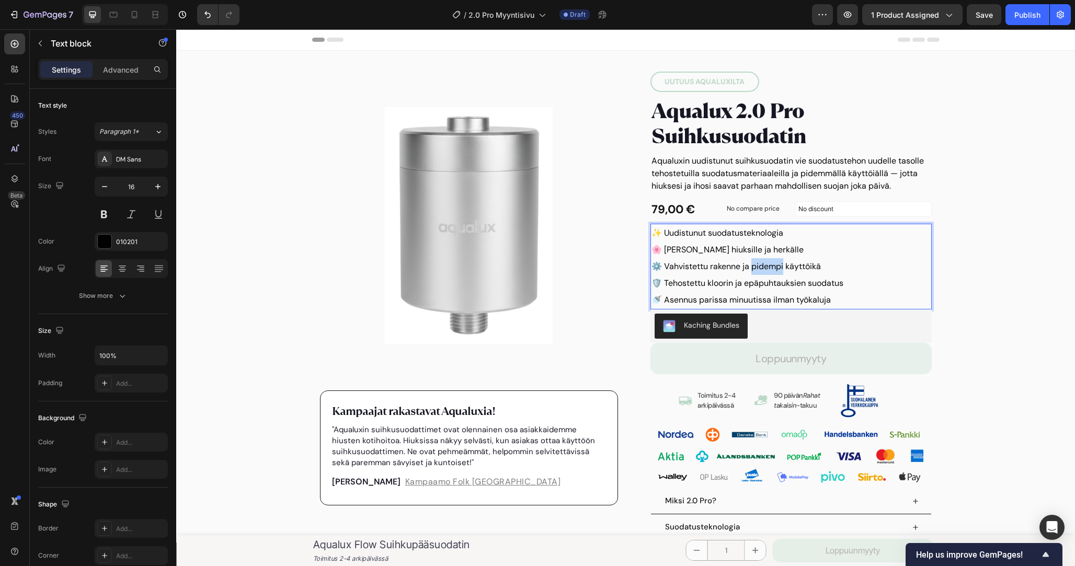
click at [760, 270] on p "⚙️ Vahvistettu rakenne ja pidempi käyttöikä" at bounding box center [791, 266] width 279 height 17
click at [808, 270] on p "⚙️ Vahvistettu rakenne ja pidempi käyttöikä" at bounding box center [791, 266] width 279 height 17
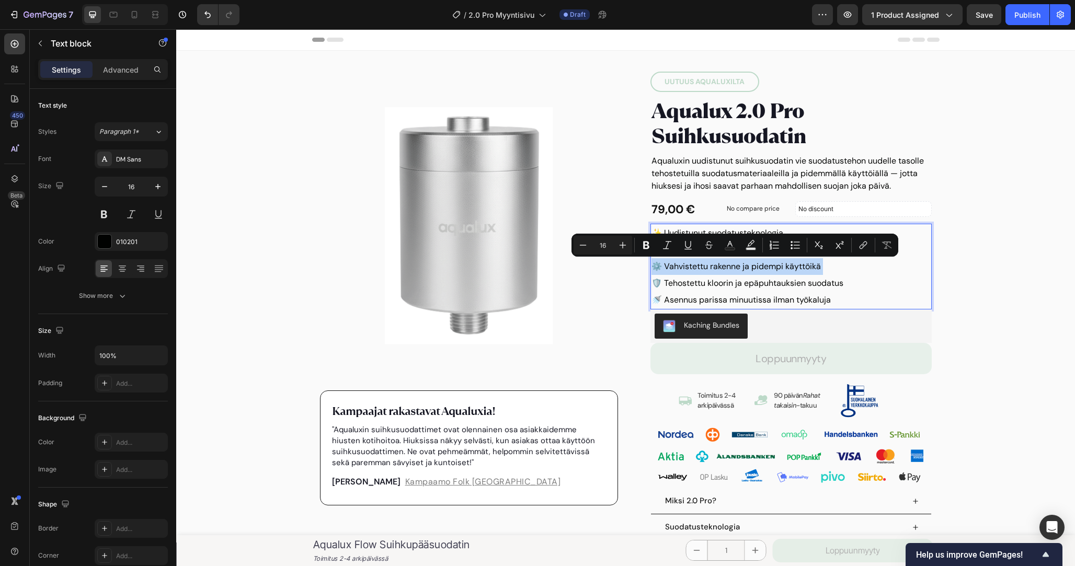
click at [818, 265] on p "⚙️ Vahvistettu rakenne ja pidempi käyttöikä" at bounding box center [791, 266] width 279 height 17
click at [826, 265] on p "⚙️ Vahvistettu rakenne ja pidempi käyttöikä" at bounding box center [791, 266] width 279 height 17
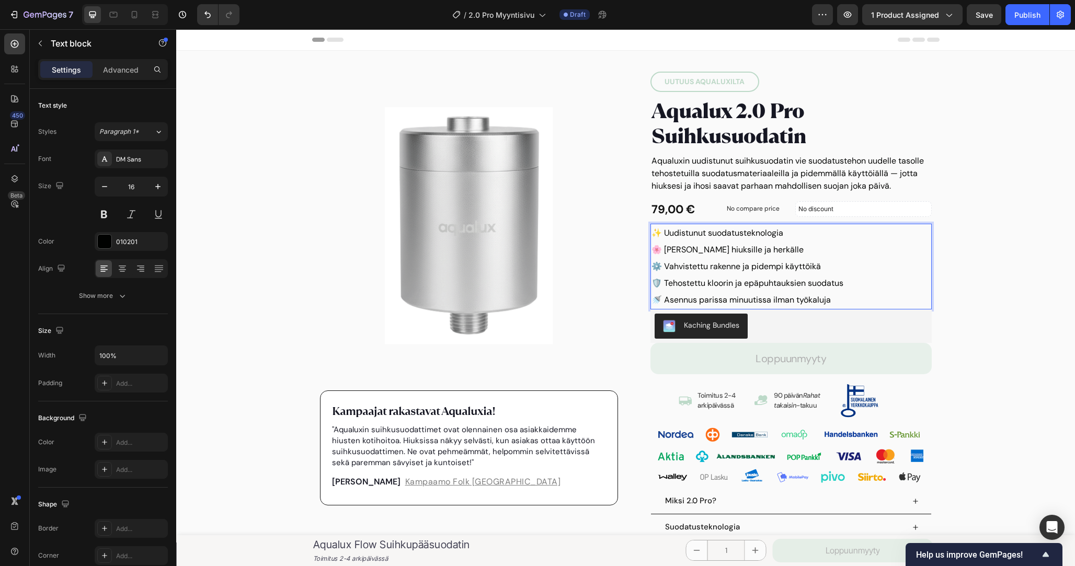
click at [820, 267] on p "⚙️ Vahvistettu rakenne ja pidempi käyttöikä" at bounding box center [791, 266] width 279 height 17
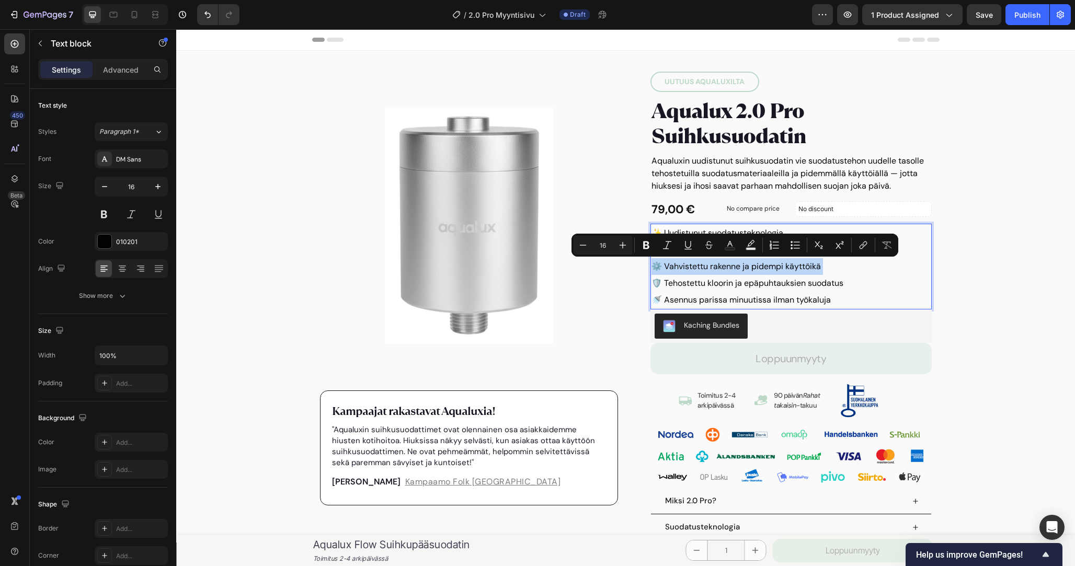
click at [822, 267] on p "⚙️ Vahvistettu rakenne ja pidempi käyttöikä" at bounding box center [791, 266] width 279 height 17
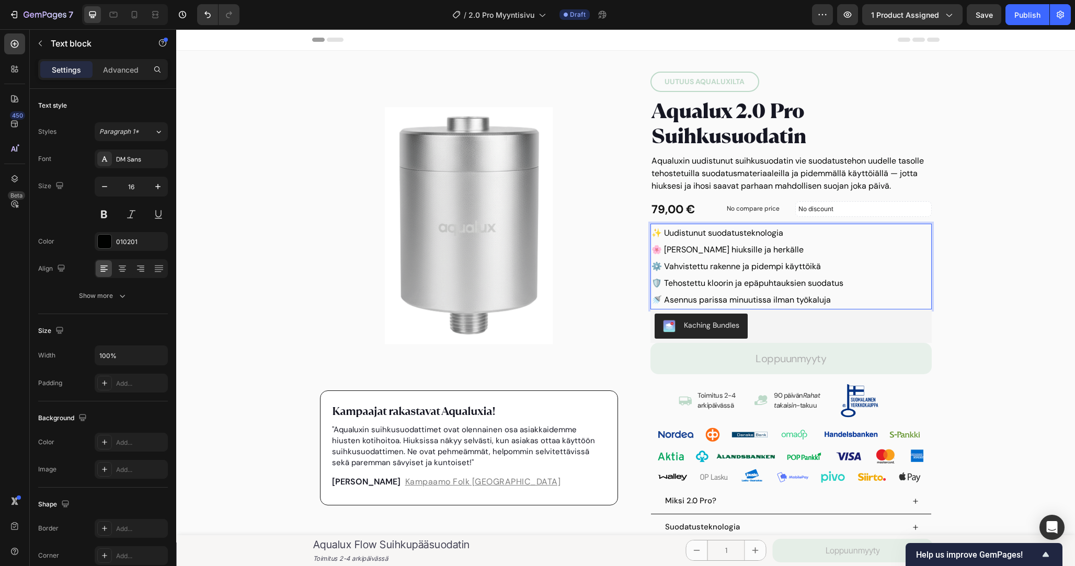
click at [807, 267] on p "⚙️ Vahvistettu rakenne ja pidempi käyttöikä" at bounding box center [791, 266] width 279 height 17
click at [826, 267] on p "⚙️ Vahvistettu rakenne ja pidempi käyttöikä" at bounding box center [791, 266] width 279 height 17
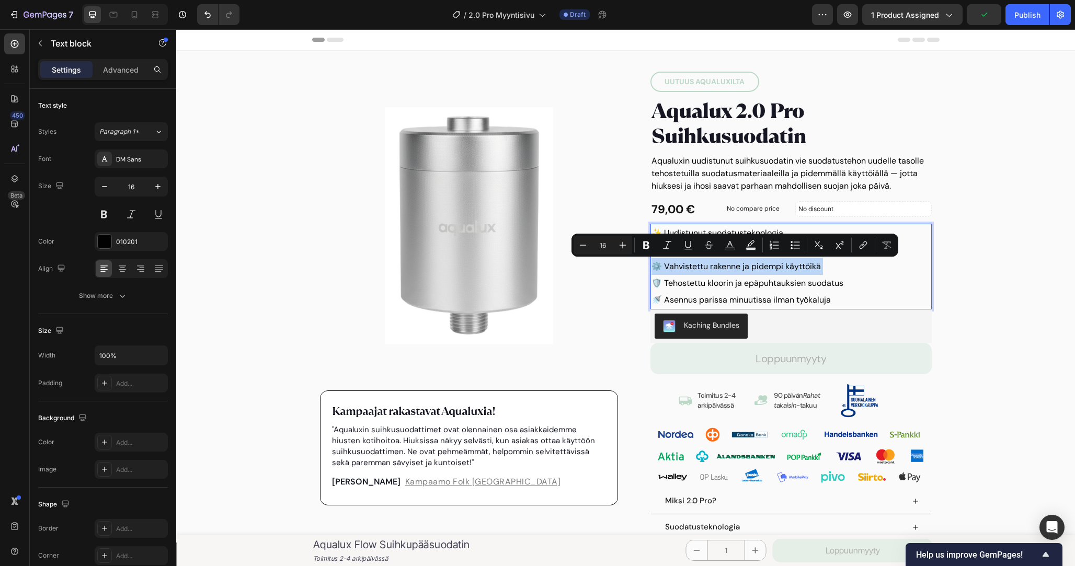
click at [808, 267] on p "⚙️ Vahvistettu rakenne ja pidempi käyttöikä" at bounding box center [791, 266] width 279 height 17
drag, startPoint x: 808, startPoint y: 267, endPoint x: 741, endPoint y: 267, distance: 66.9
click at [741, 267] on p "⚙️ Vahvistettu rakenne ja pidempi käyttöikä" at bounding box center [791, 266] width 279 height 17
click at [760, 271] on p "⚙️ Vahvistettu rakenne ja pidempi käyttöikä" at bounding box center [791, 266] width 279 height 17
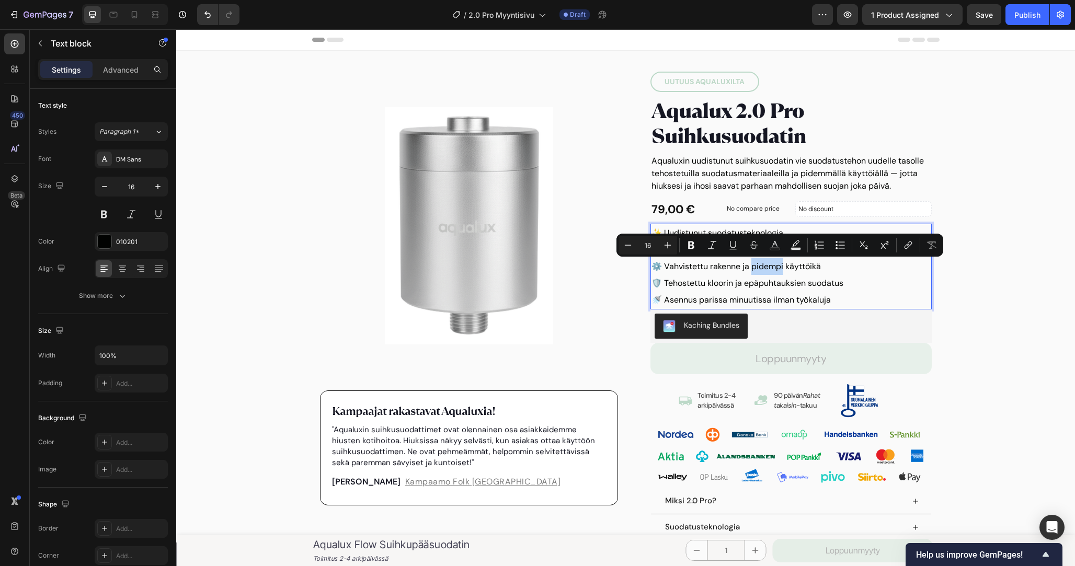
click at [760, 271] on p "⚙️ Vahvistettu rakenne ja pidempi käyttöikä" at bounding box center [791, 266] width 279 height 17
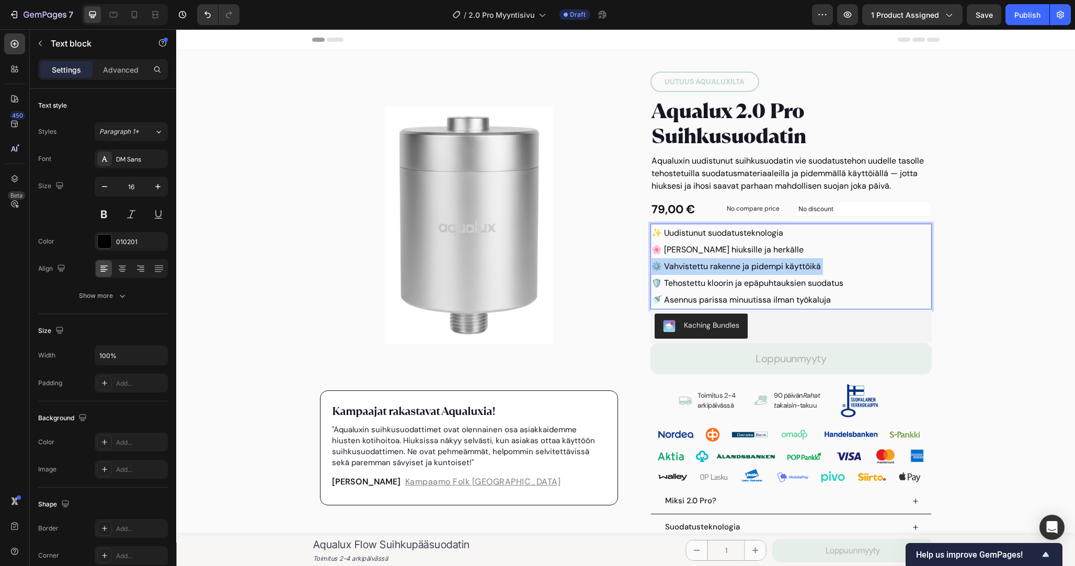
click at [760, 271] on p "⚙️ Vahvistettu rakenne ja pidempi käyttöikä" at bounding box center [791, 266] width 279 height 17
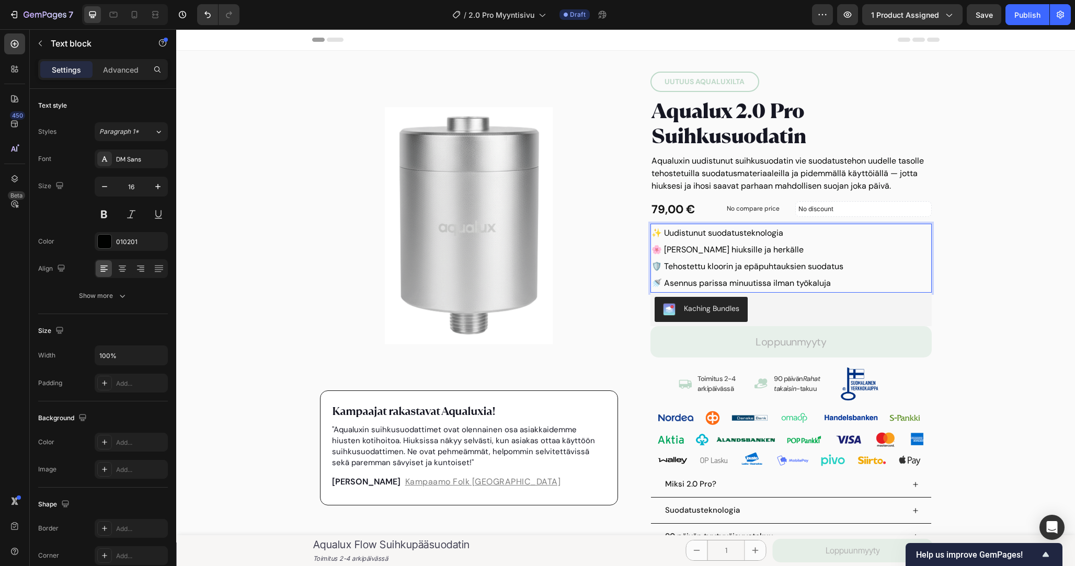
click at [780, 269] on p "🛡️ Tehostettu kloorin ja epäpuhtauksien suodatus" at bounding box center [791, 266] width 279 height 17
copy p "🛡️ Tehostettu kloorin ja epäpuhtauksien suodatus"
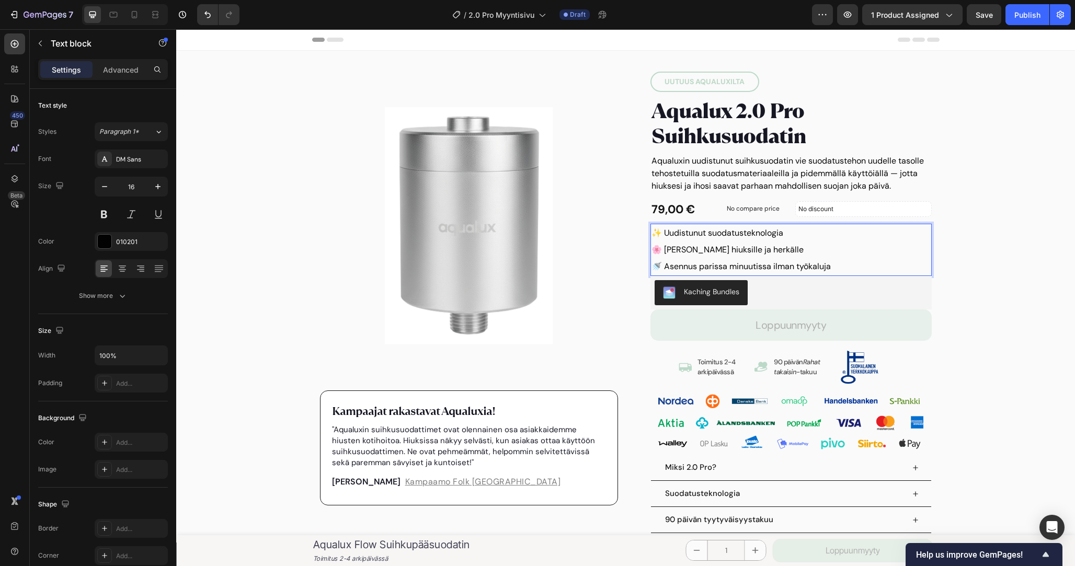
click at [743, 230] on p "✨ Uudistunut suodatusteknologia" at bounding box center [791, 233] width 279 height 17
click at [789, 246] on p "🌸 Hauraille hiuksille ja herkälle" at bounding box center [791, 250] width 279 height 17
click at [855, 234] on p "🛡️ Tehostettu kloorin ja epäpuhtauksien suodatus" at bounding box center [791, 233] width 279 height 17
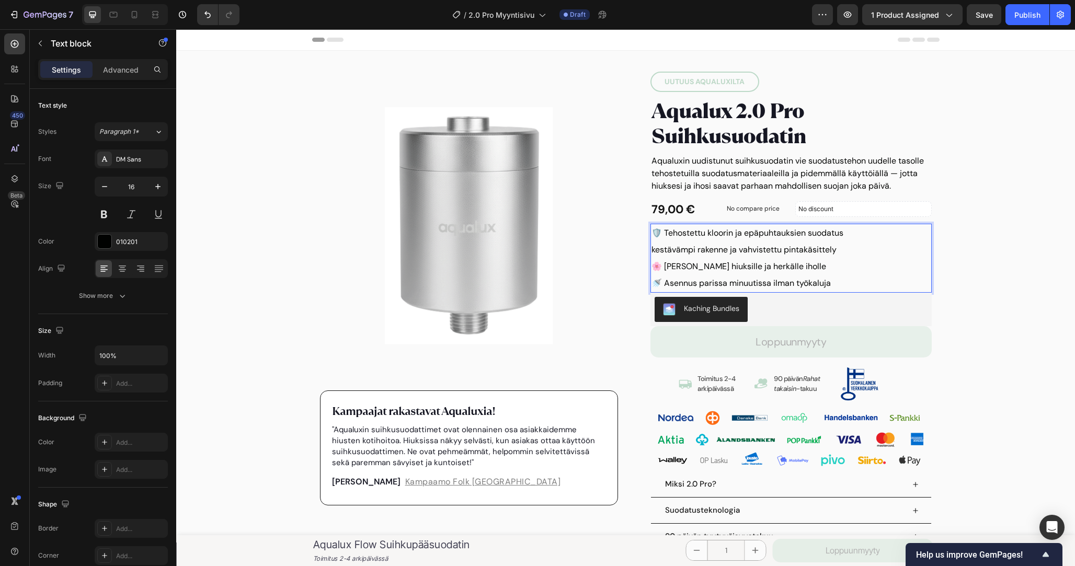
click at [733, 246] on p "kestävämpi rakenne ja vahvistettu pintakäsittely" at bounding box center [791, 250] width 279 height 17
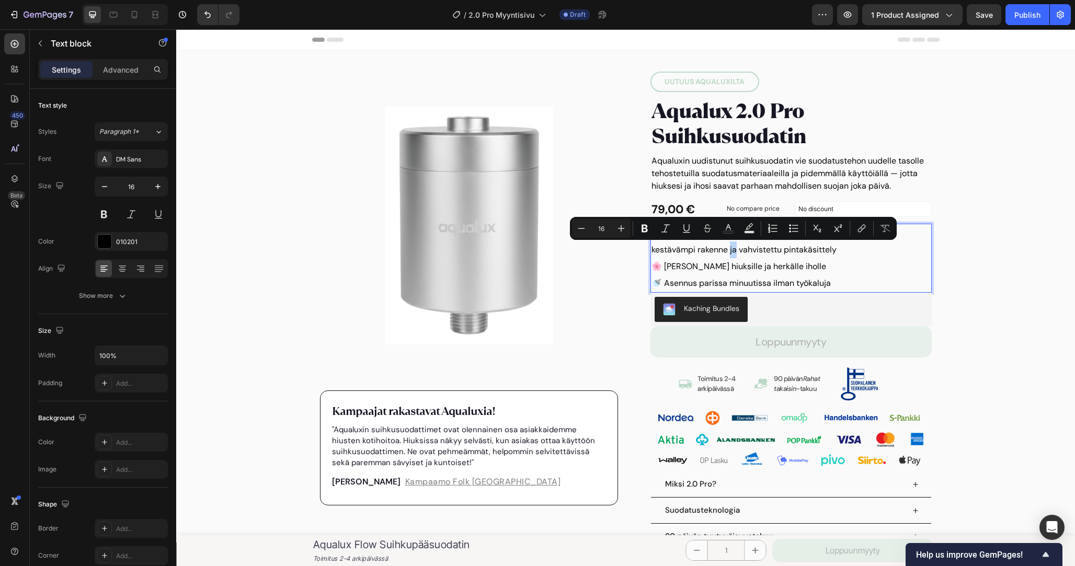
click at [733, 246] on p "kestävämpi rakenne ja vahvistettu pintakäsittely" at bounding box center [791, 250] width 279 height 17
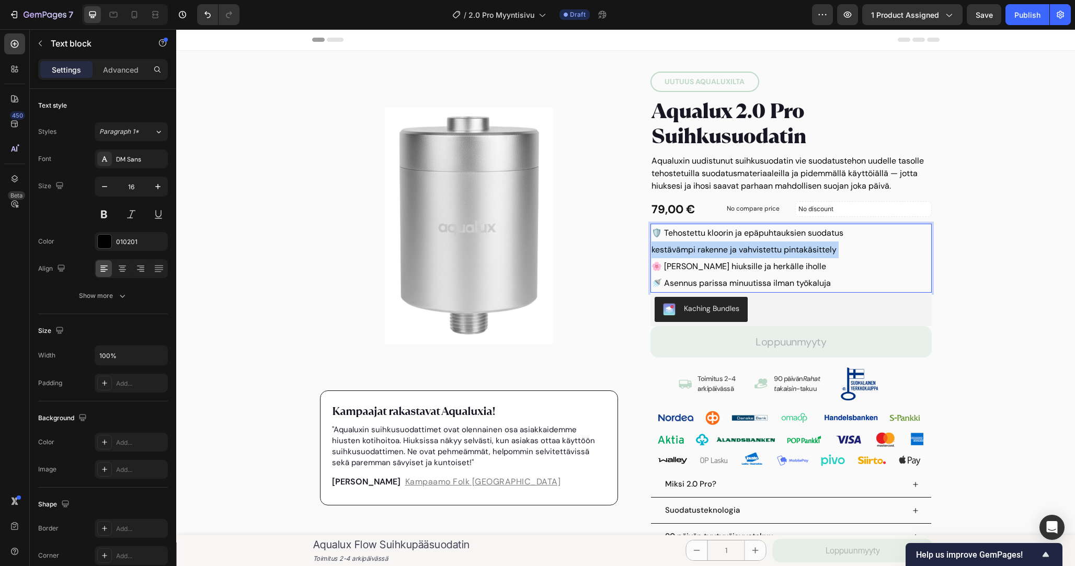
click at [733, 246] on p "kestävämpi rakenne ja vahvistettu pintakäsittely" at bounding box center [791, 250] width 279 height 17
copy p "kestävämpi rakenne ja vahvistettu pintakäsittely"
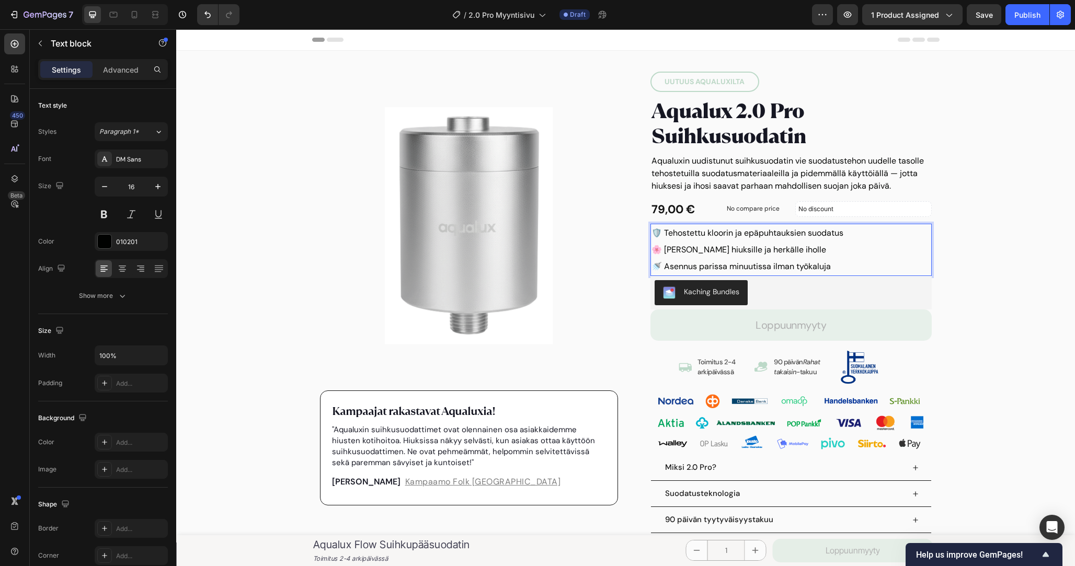
click at [800, 244] on p "🌸 [PERSON_NAME] hiuksille ja herkälle iholle" at bounding box center [791, 250] width 279 height 17
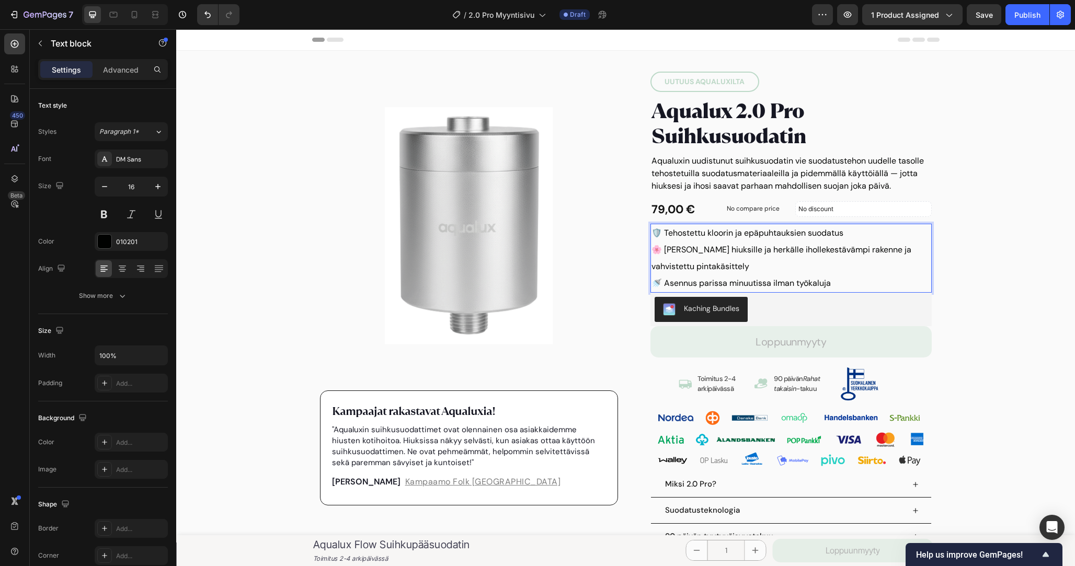
click at [792, 250] on p "🌸 Hauraille hiuksille ja herkälle ihollekestävämpi rakenne ja vahvistettu pinta…" at bounding box center [791, 258] width 279 height 33
drag, startPoint x: 663, startPoint y: 233, endPoint x: 648, endPoint y: 233, distance: 15.2
click at [648, 233] on div "UUTUUS AQUALUXILTA Text block UUTUUS AQUALUXILTA Text block Aqualux 2.0 Pro Sui…" at bounding box center [783, 337] width 298 height 531
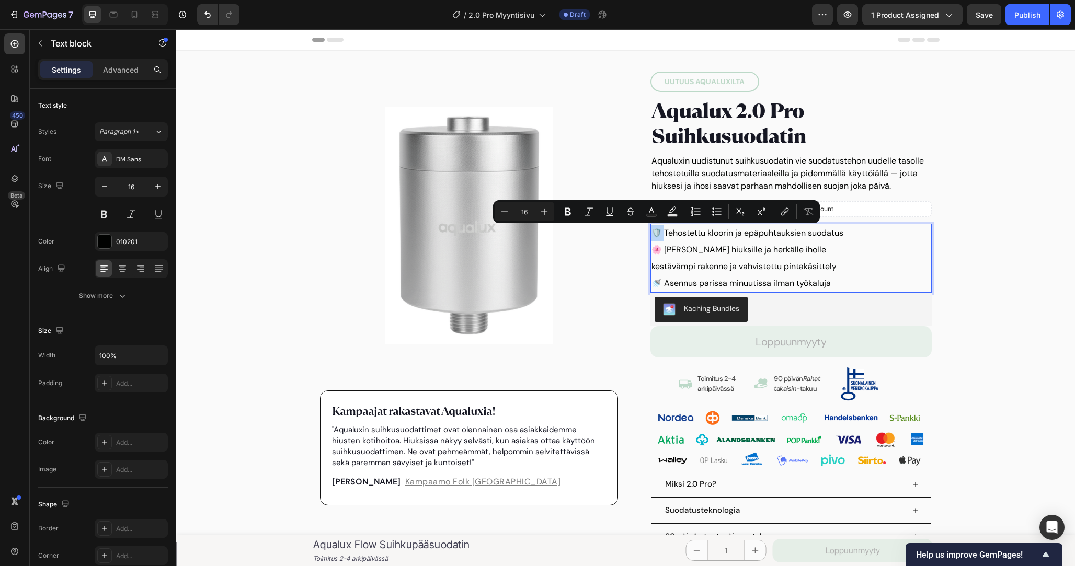
copy p "🛡️ T"
click at [652, 267] on p "kestävämpi rakenne ja vahvistettu pintakäsittely" at bounding box center [791, 266] width 279 height 17
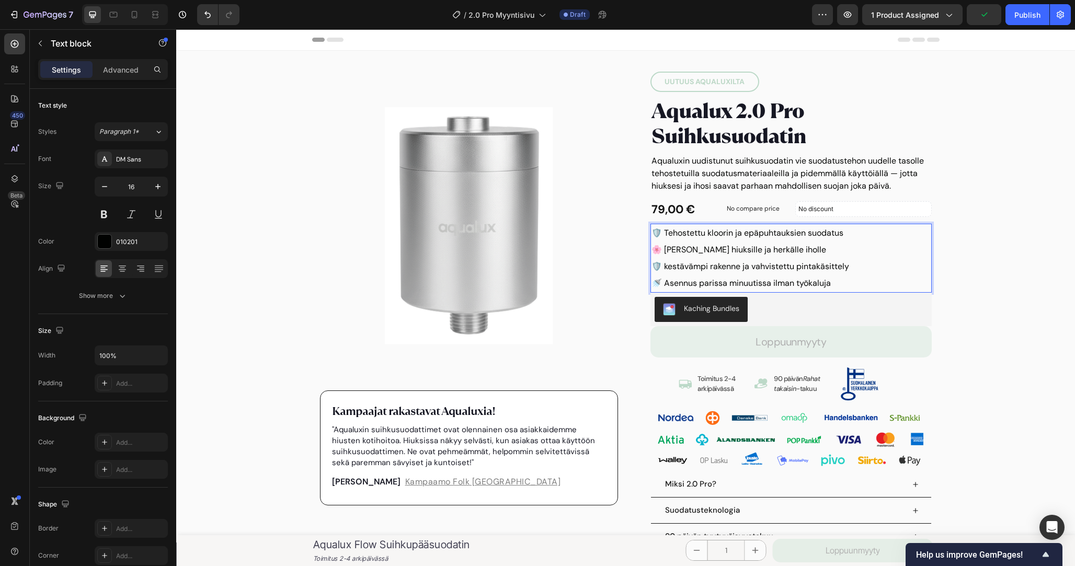
click at [665, 266] on p "🛡️ kestävämpi rakenne ja vahvistettu pintakäsittely" at bounding box center [791, 266] width 279 height 17
click at [660, 234] on p "🛡️ Tehostettu kloorin ja epäpuhtauksien suodatus" at bounding box center [791, 233] width 279 height 17
click at [760, 249] on p "🌸 [PERSON_NAME] hiuksille ja herkälle iholle" at bounding box center [791, 250] width 279 height 17
click at [837, 256] on p "🌸 [PERSON_NAME] hiuksille ja herkälle iholle" at bounding box center [791, 250] width 279 height 17
click at [840, 273] on p "🛡️ Kestävämpi rakenne ja vahvistettu pintakäsittely" at bounding box center [791, 266] width 279 height 17
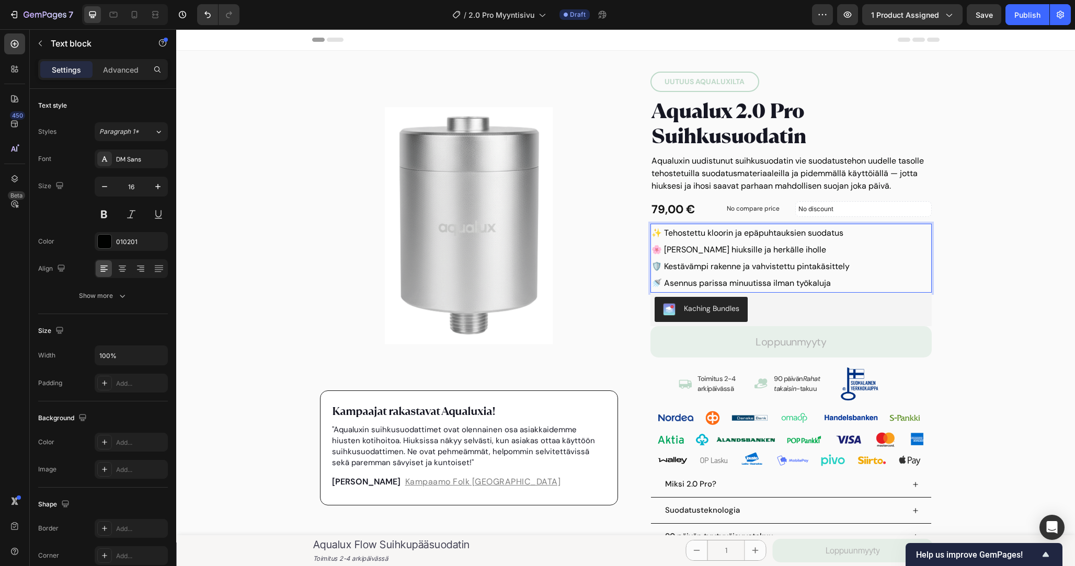
click at [823, 252] on p "🌸 [PERSON_NAME] hiuksille ja herkälle iholle" at bounding box center [791, 250] width 279 height 17
copy p "🌸 [PERSON_NAME] hiuksille ja herkälle iholle"
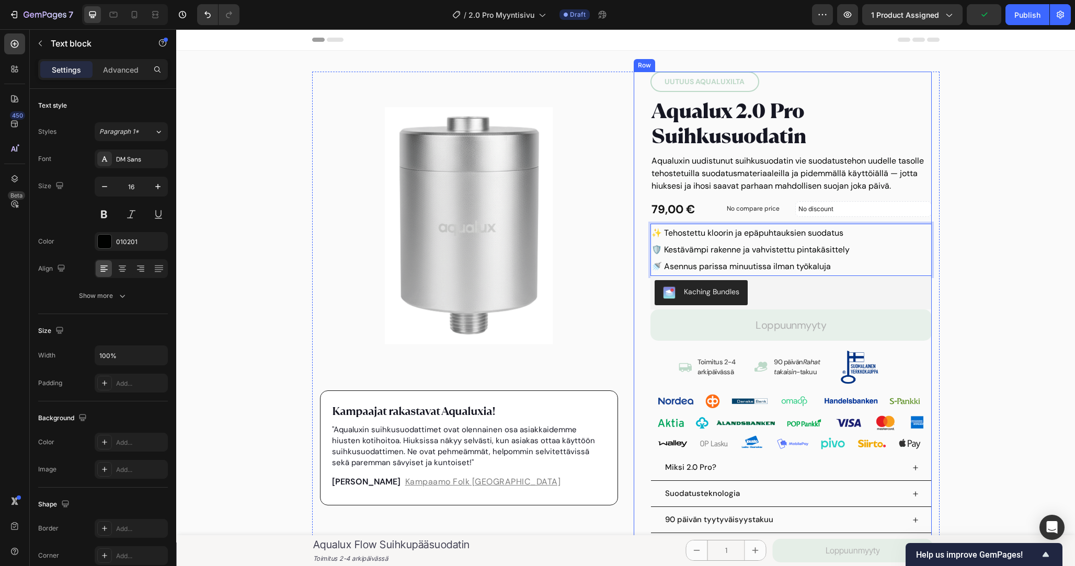
click at [652, 230] on p "✨ Tehostettu kloorin ja epäpuhtauksien suodatus" at bounding box center [791, 233] width 279 height 17
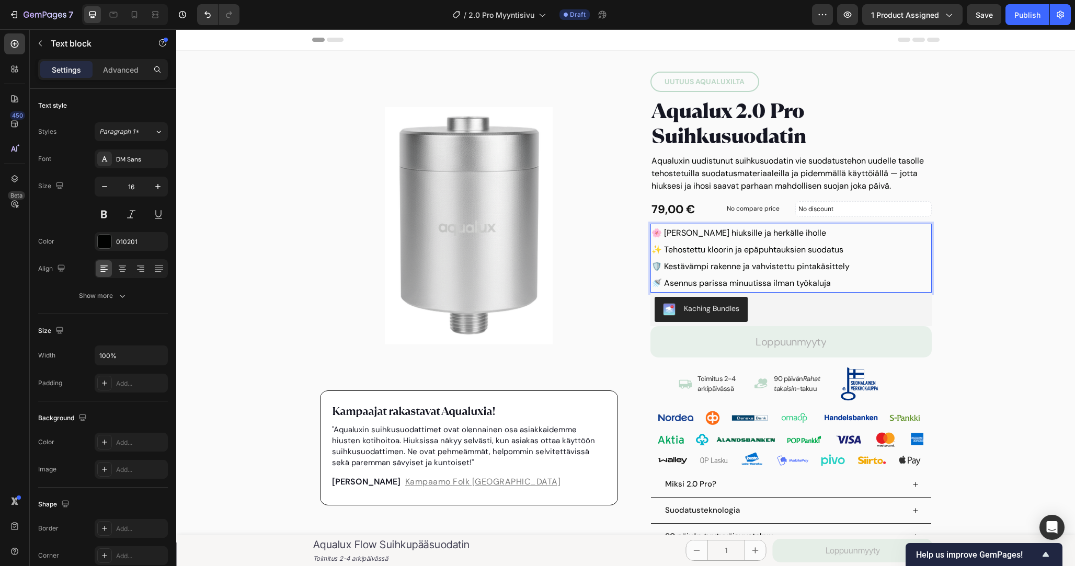
click at [858, 269] on p "🛡️ Kestävämpi rakenne ja vahvistettu pintakäsittely" at bounding box center [791, 266] width 279 height 17
click at [884, 274] on p "🛡️ Kestävämpi rakenne ja vahvistettu pintakäsittely" at bounding box center [791, 266] width 279 height 17
click at [892, 281] on p "🚿 Asennus parissa minuutissa ilman työkaluja" at bounding box center [791, 283] width 279 height 17
click at [988, 273] on div "Product Images Kampaajat rakastavat Aqualuxia! Text block "Aqualuxin suihkusuod…" at bounding box center [625, 331] width 899 height 541
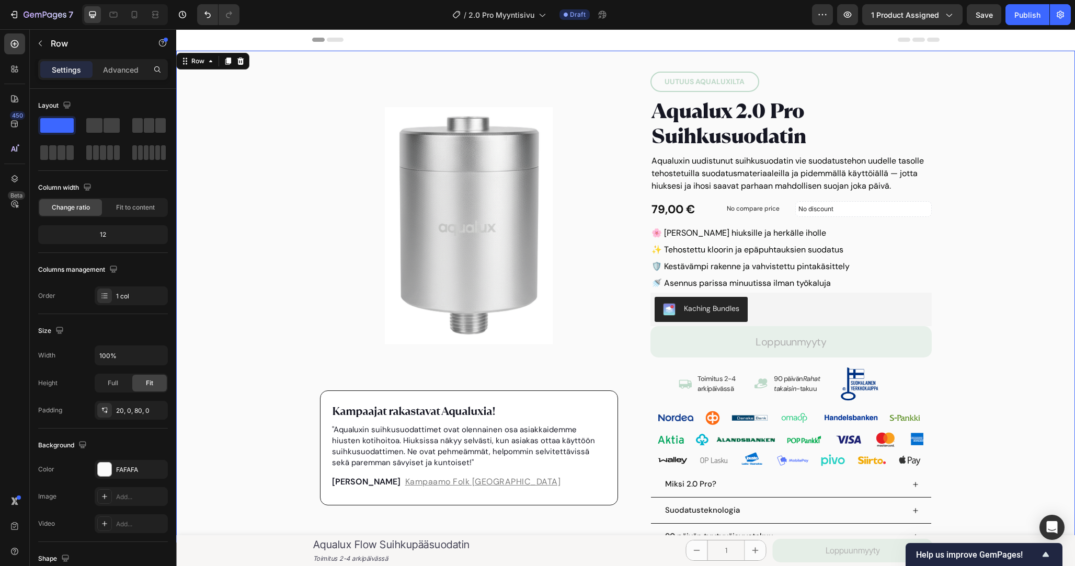
click at [990, 265] on div "Product Images Kampaajat rakastavat Aqualuxia! Text block "Aqualuxin suihkusuod…" at bounding box center [625, 331] width 899 height 541
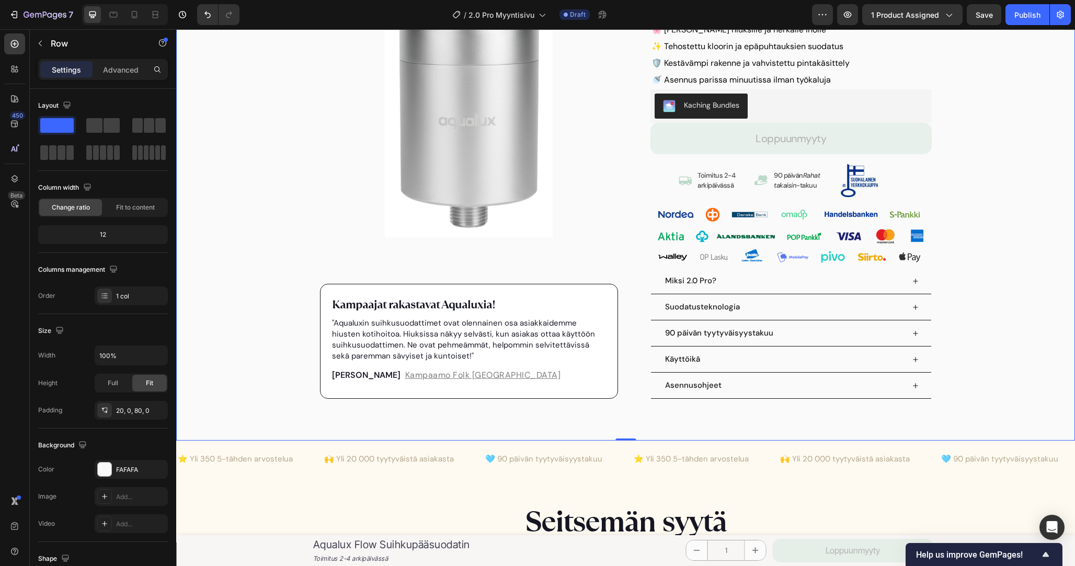
scroll to position [209, 0]
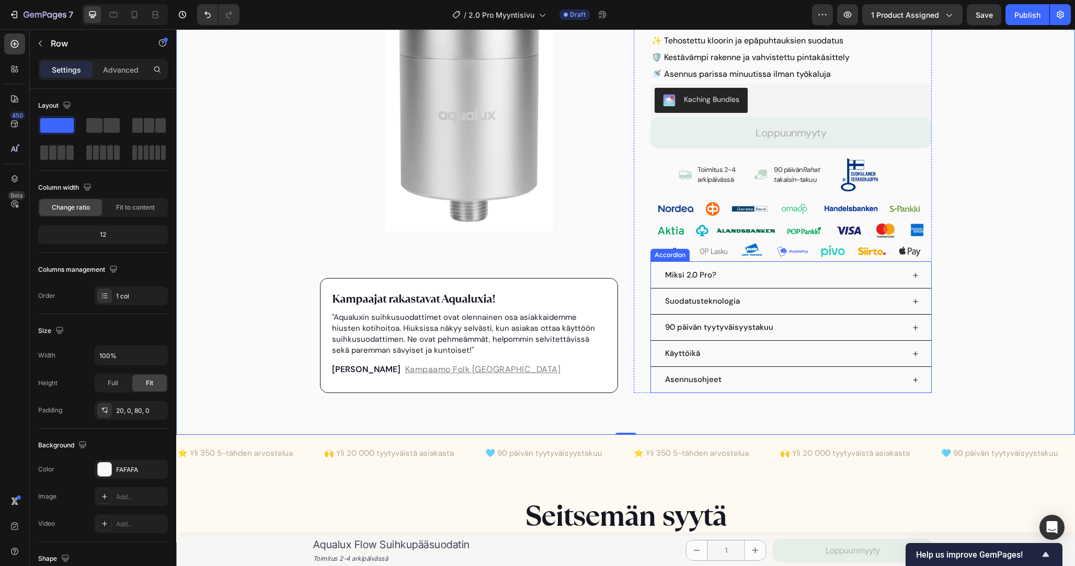
click at [903, 273] on div "Miksi 2.0 Pro?" at bounding box center [784, 275] width 241 height 17
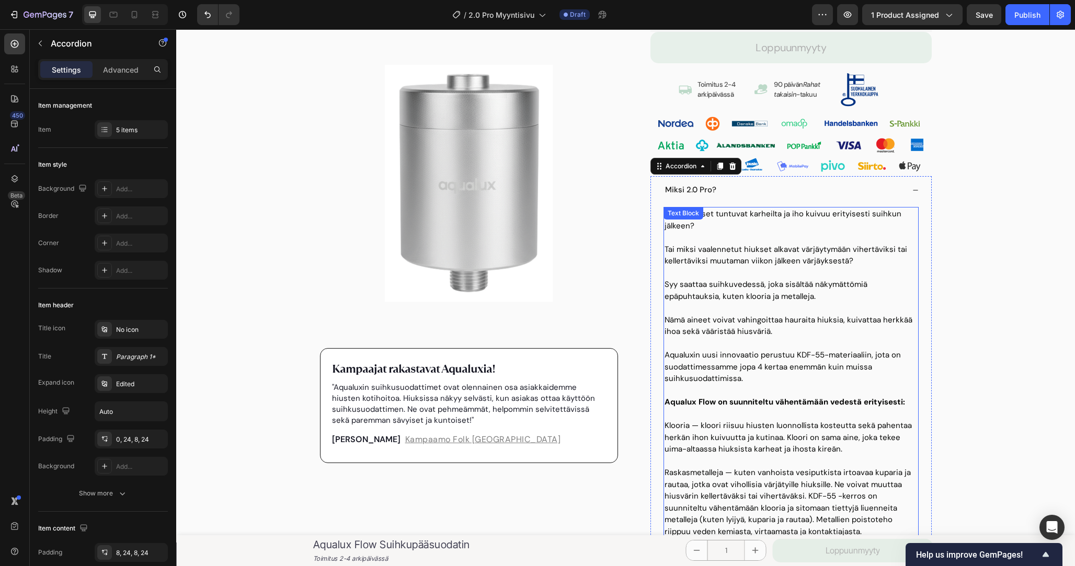
scroll to position [305, 0]
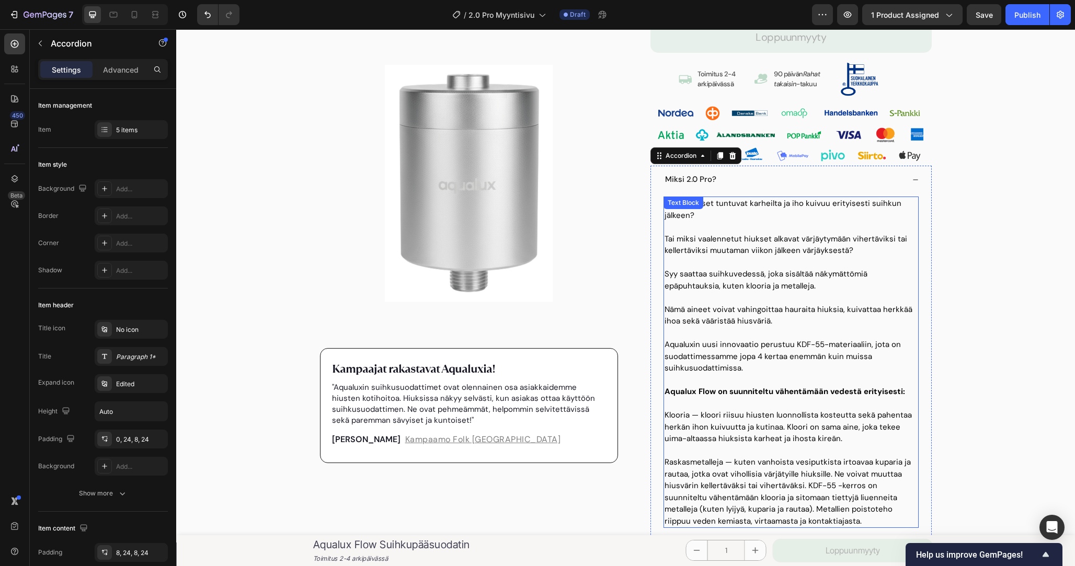
click at [767, 300] on p at bounding box center [791, 298] width 253 height 12
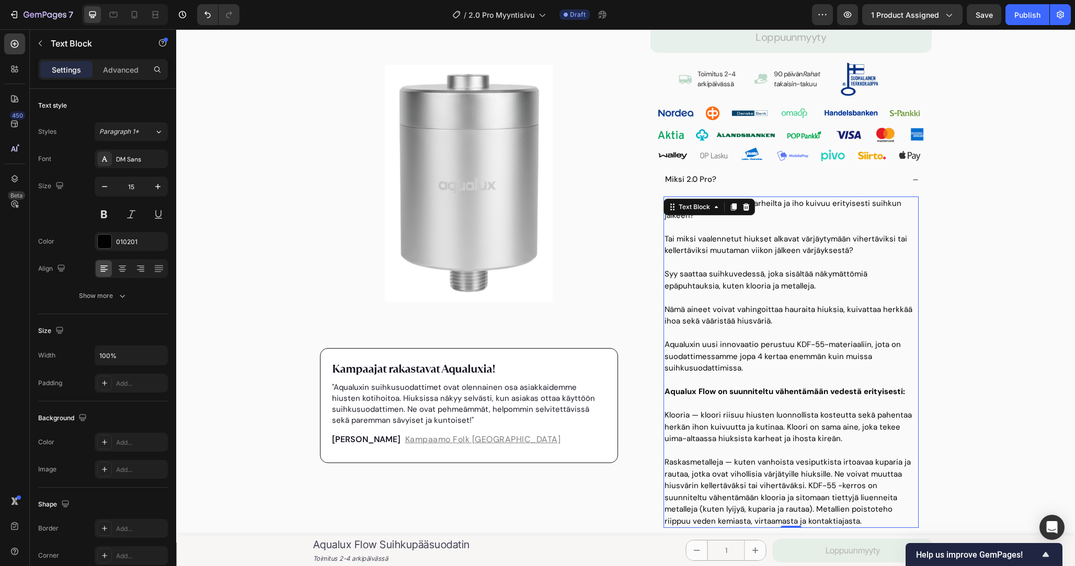
click at [767, 300] on p at bounding box center [791, 298] width 253 height 12
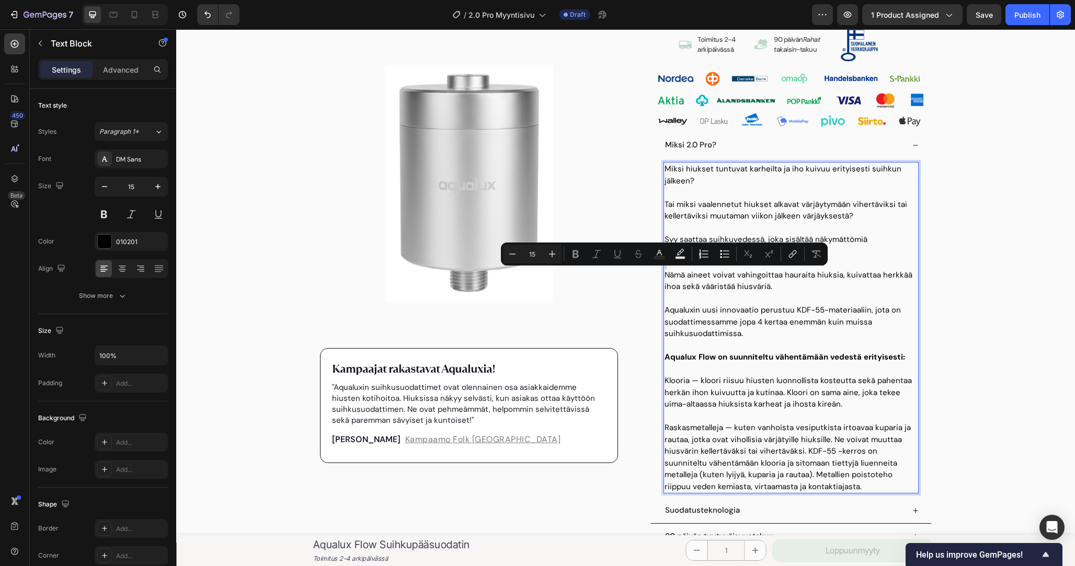
scroll to position [344, 0]
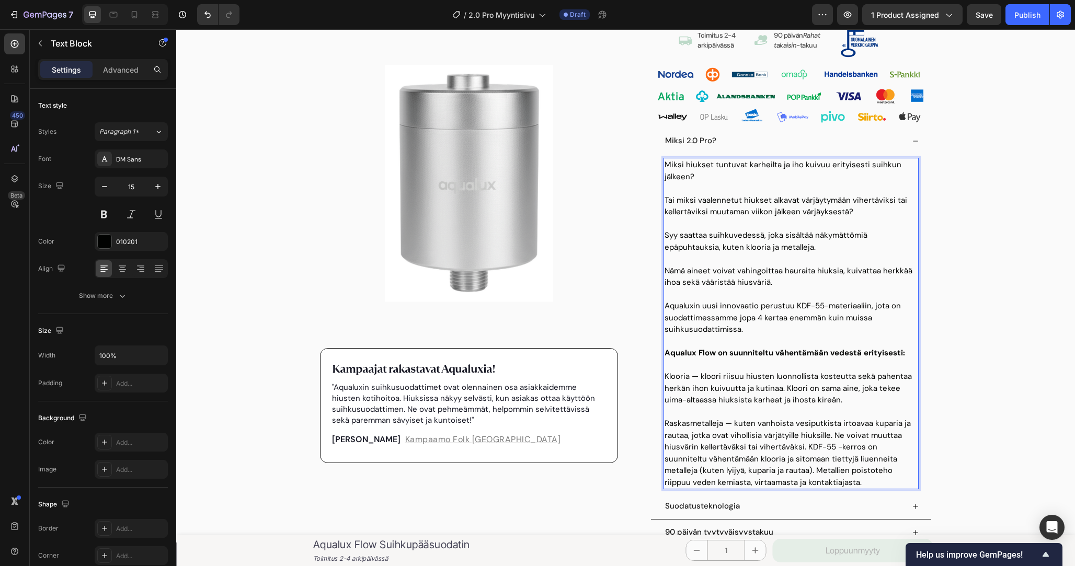
click at [768, 323] on p "Aqualuxin uusi innovaatio perustuu KDF-55-materiaaliin, jota on suodattimessamm…" at bounding box center [791, 318] width 253 height 36
click at [795, 324] on p "Aqualuxin uusi innovaatio perustuu KDF-55-materiaaliin, jota on suodattimessamm…" at bounding box center [791, 318] width 253 height 36
drag, startPoint x: 795, startPoint y: 328, endPoint x: 757, endPoint y: 330, distance: 38.2
click at [757, 330] on p "Aqualuxin uusi innovaatio perustuu KDF-55-materiaaliin, jota on suodattimessamm…" at bounding box center [791, 318] width 253 height 36
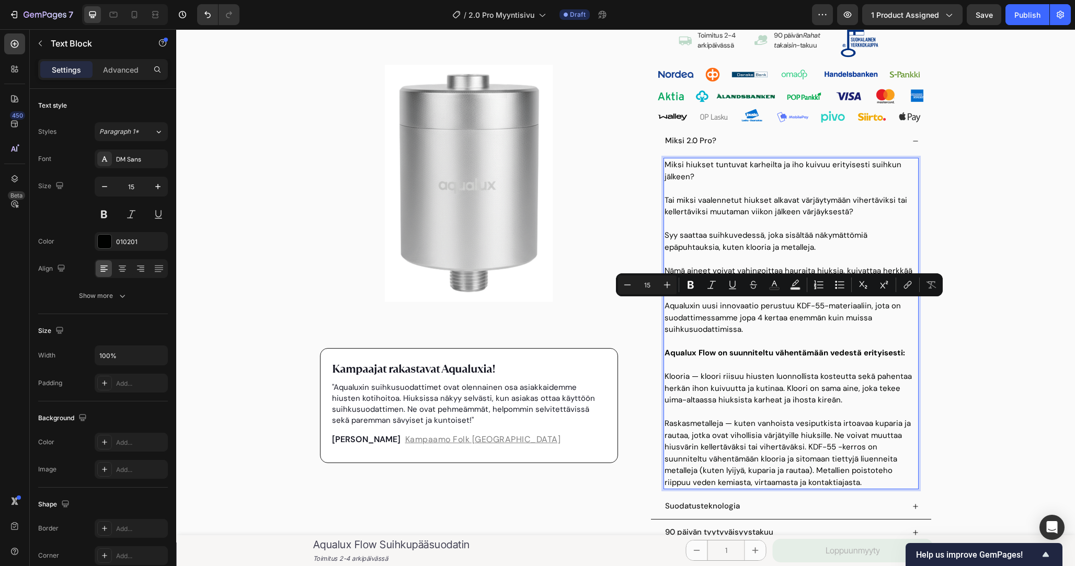
drag, startPoint x: 759, startPoint y: 329, endPoint x: 666, endPoint y: 307, distance: 96.0
click at [666, 307] on p "Aqualuxin uusi innovaatio perustuu KDF-55-materiaaliin, jota on suodattimessamm…" at bounding box center [791, 318] width 253 height 36
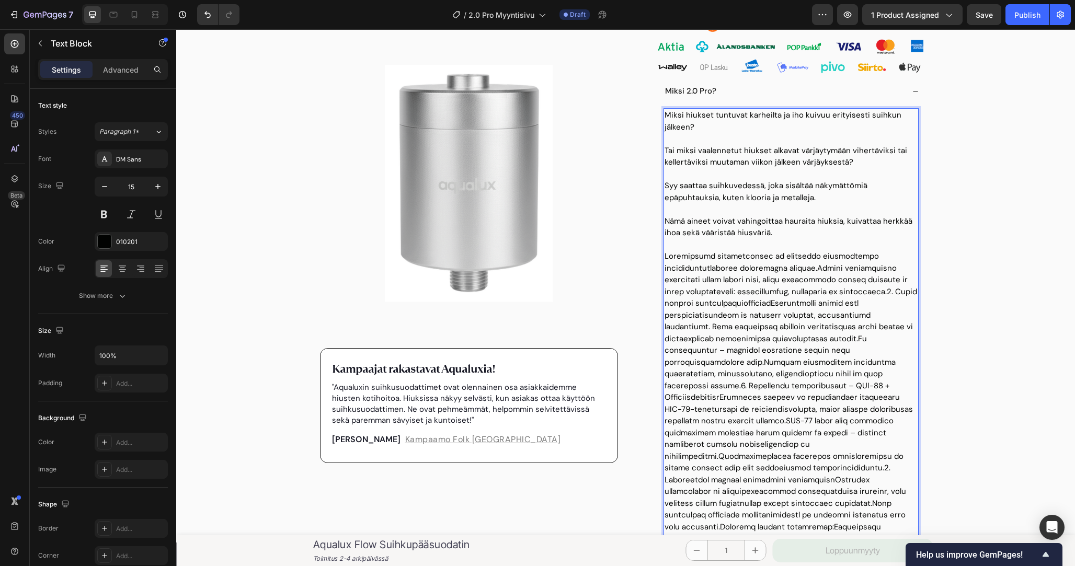
scroll to position [408, 0]
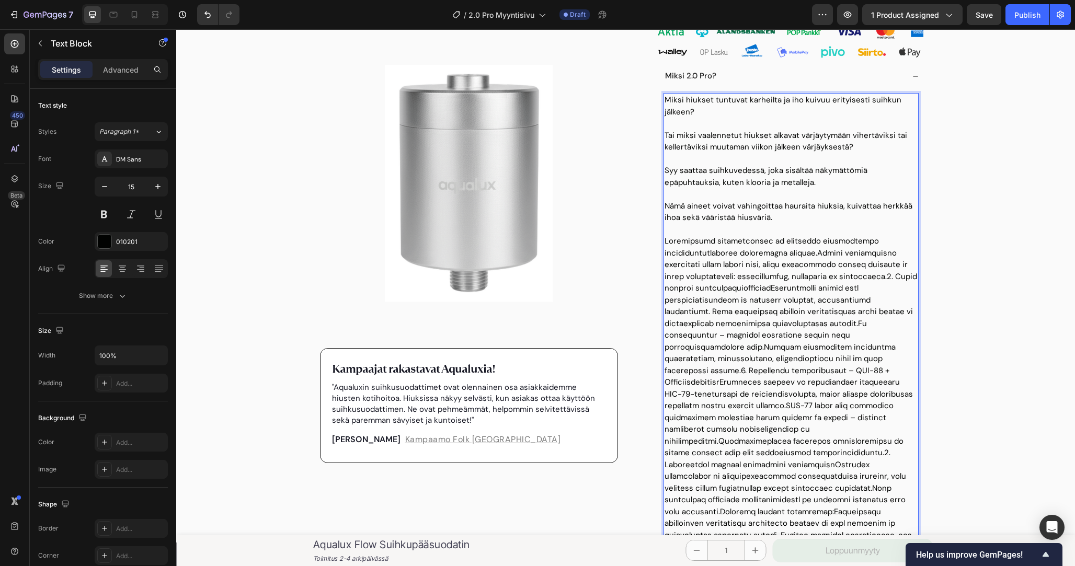
click at [818, 255] on p "Rich Text Editor. Editing area: main" at bounding box center [791, 399] width 253 height 329
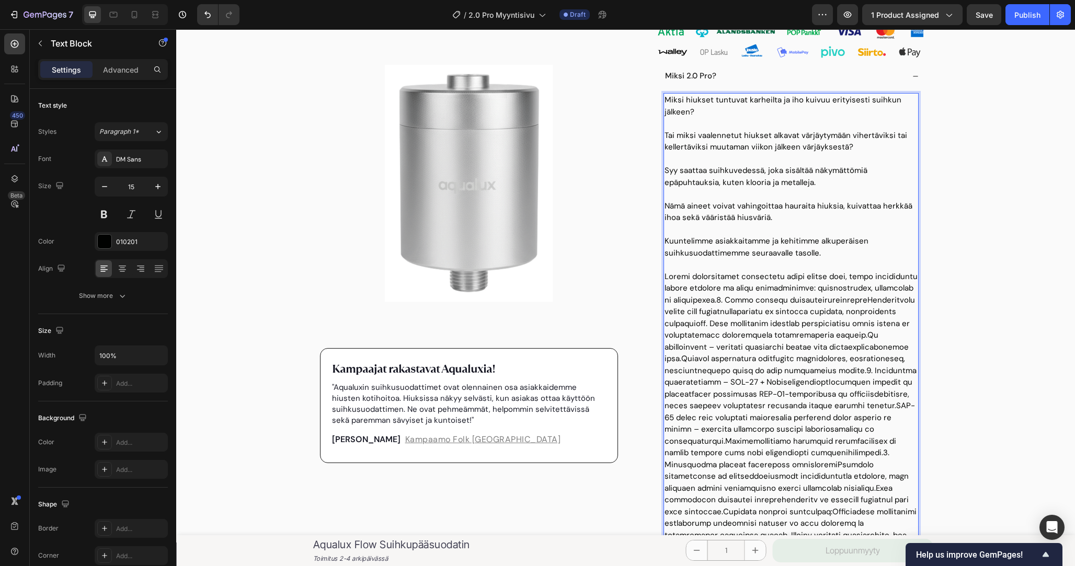
click at [815, 269] on p "Rich Text Editor. Editing area: main" at bounding box center [791, 265] width 253 height 12
click at [815, 283] on p "Rich Text Editor. Editing area: main" at bounding box center [791, 418] width 253 height 294
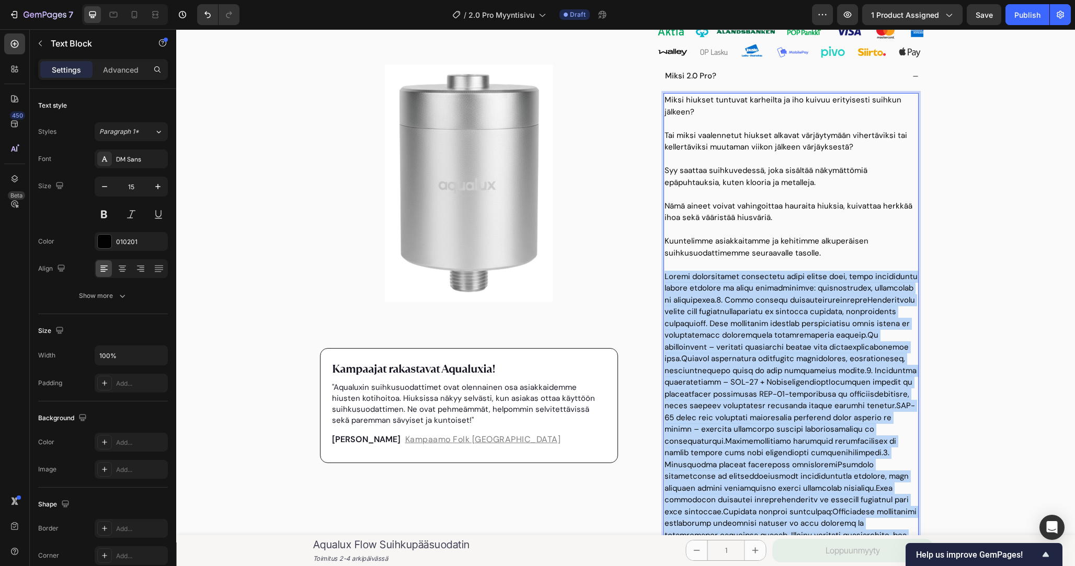
click at [815, 283] on p "Rich Text Editor. Editing area: main" at bounding box center [791, 418] width 253 height 294
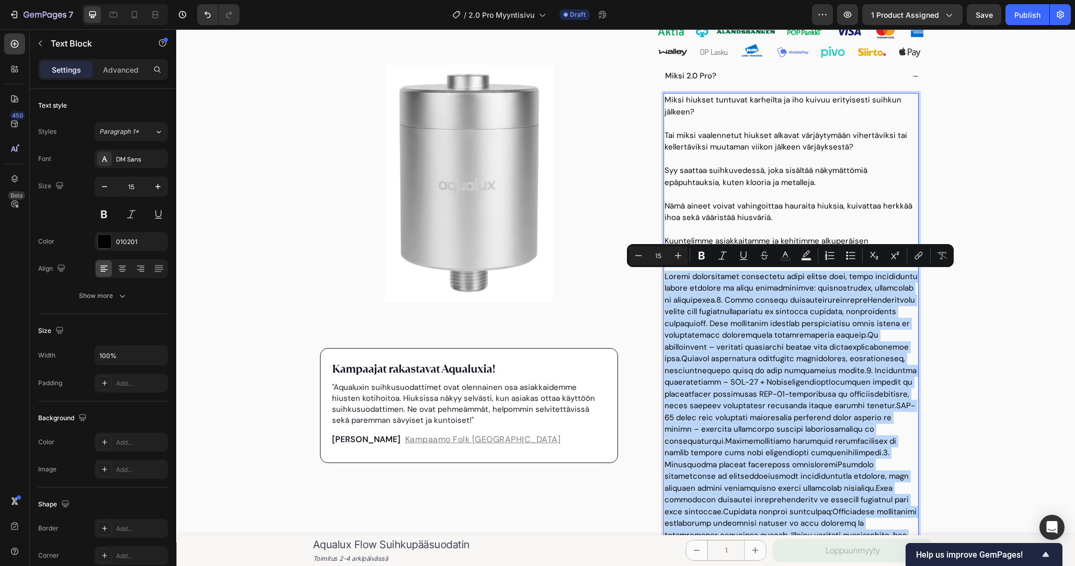
click at [828, 283] on p "Rich Text Editor. Editing area: main" at bounding box center [791, 418] width 253 height 294
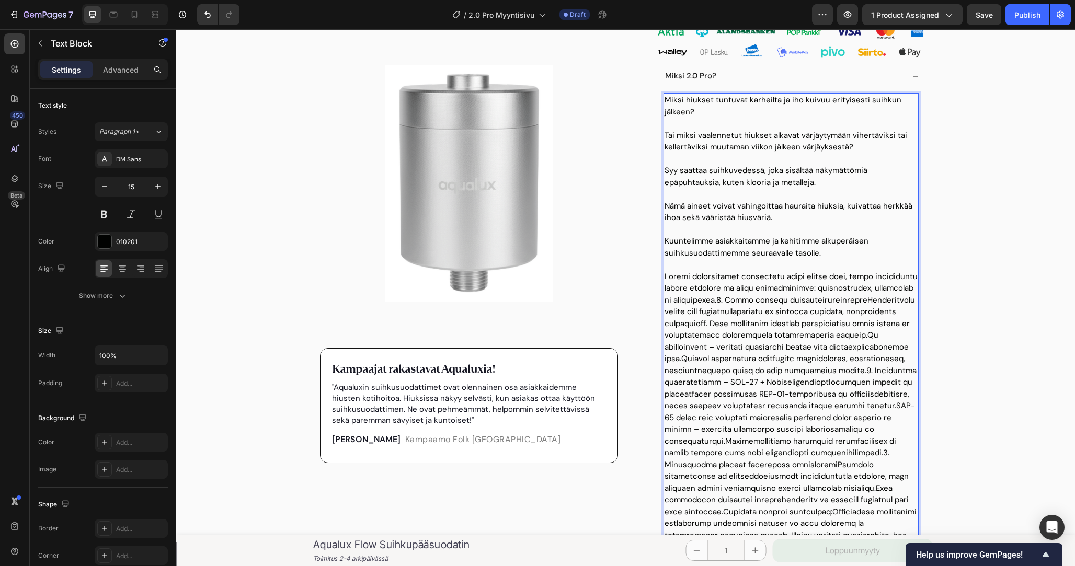
click at [707, 299] on p "Rich Text Editor. Editing area: main" at bounding box center [791, 418] width 253 height 294
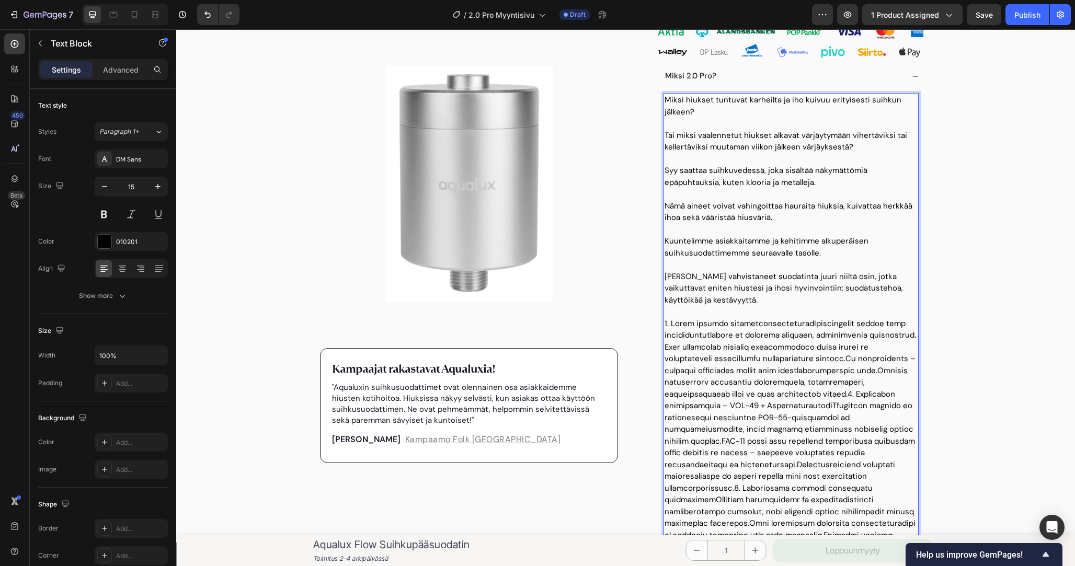
click at [737, 293] on p "Olemme vahvistaneet suodatinta juuri niiltä osin, jotka vaikuttavat eniten hius…" at bounding box center [791, 289] width 253 height 36
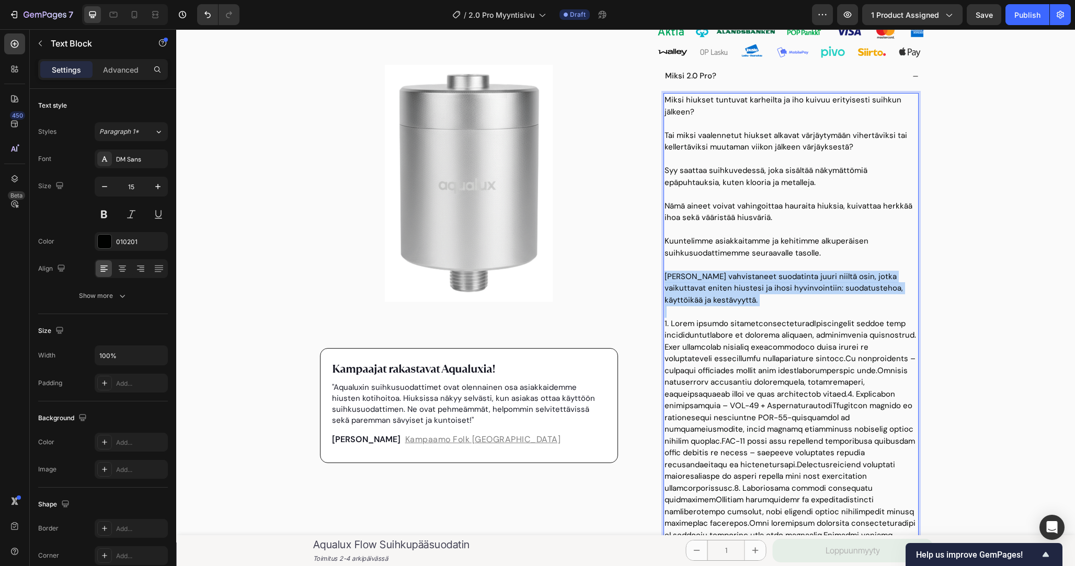
click at [737, 293] on p "Olemme vahvistaneet suodatinta juuri niiltä osin, jotka vaikuttavat eniten hius…" at bounding box center [791, 289] width 253 height 36
click at [756, 301] on p "Olemme vahvistaneet suodatinta juuri niiltä osin, jotka vaikuttavat eniten hius…" at bounding box center [791, 289] width 253 height 36
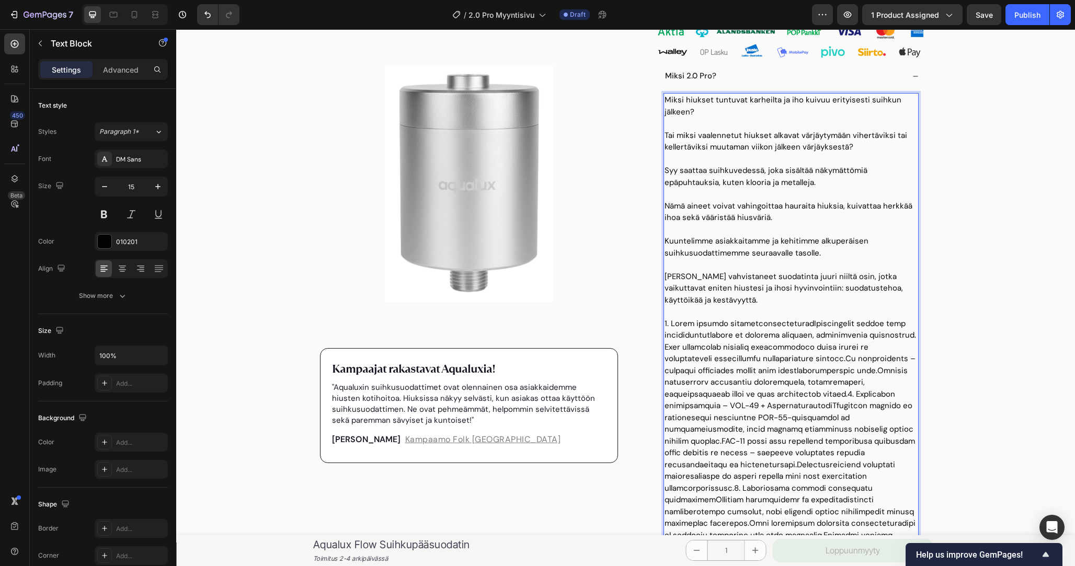
click at [795, 299] on p "Olemme vahvistaneet suodatinta juuri niiltä osin, jotka vaikuttavat eniten hius…" at bounding box center [791, 289] width 253 height 36
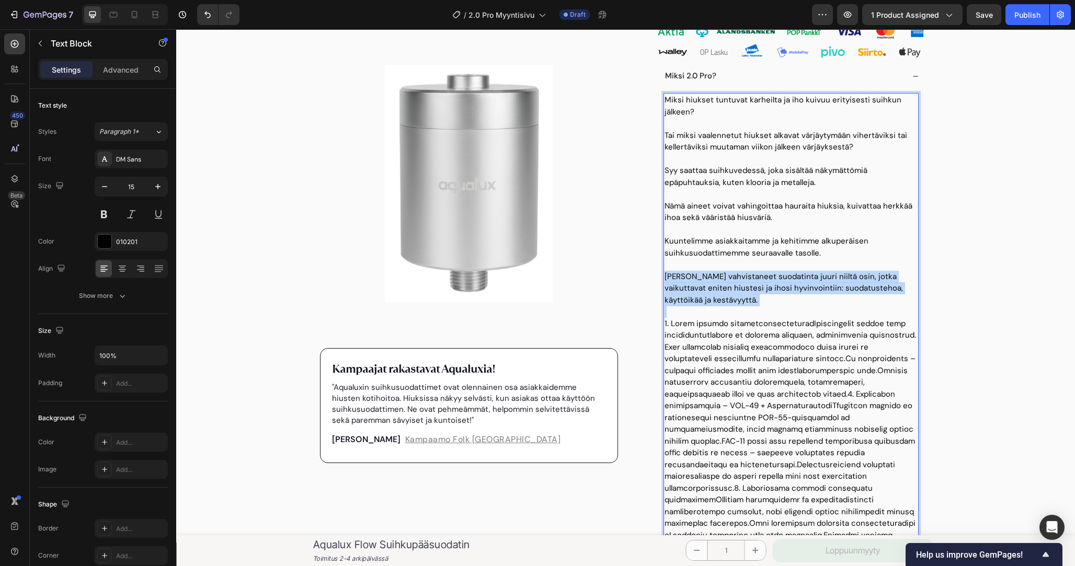
click at [795, 299] on p "Olemme vahvistaneet suodatinta juuri niiltä osin, jotka vaikuttavat eniten hius…" at bounding box center [791, 289] width 253 height 36
click at [828, 299] on p "Olemme vahvistaneet suodatinta juuri niiltä osin, jotka vaikuttavat eniten hius…" at bounding box center [791, 289] width 253 height 36
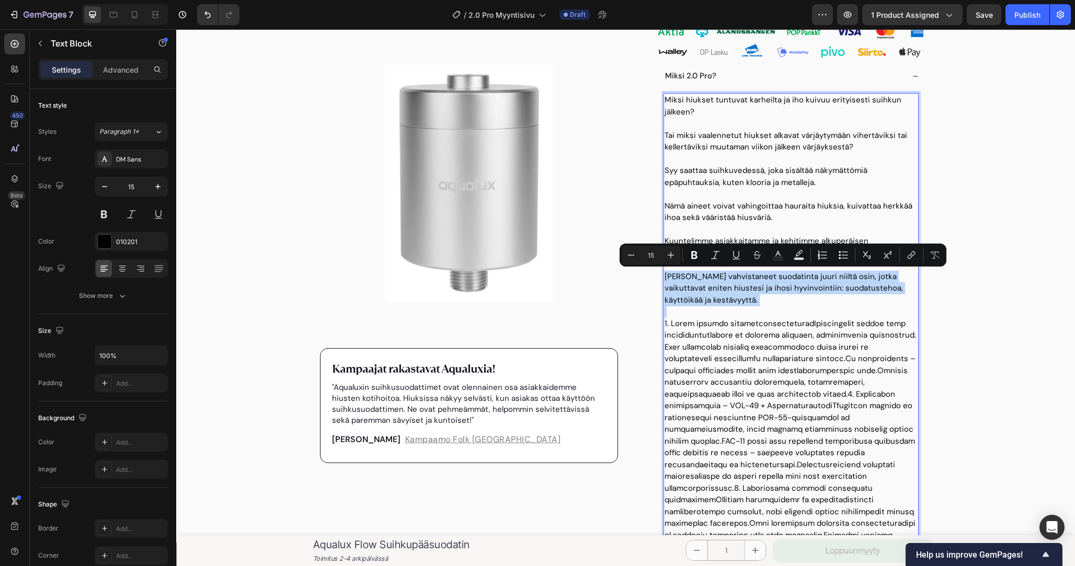
scroll to position [419, 0]
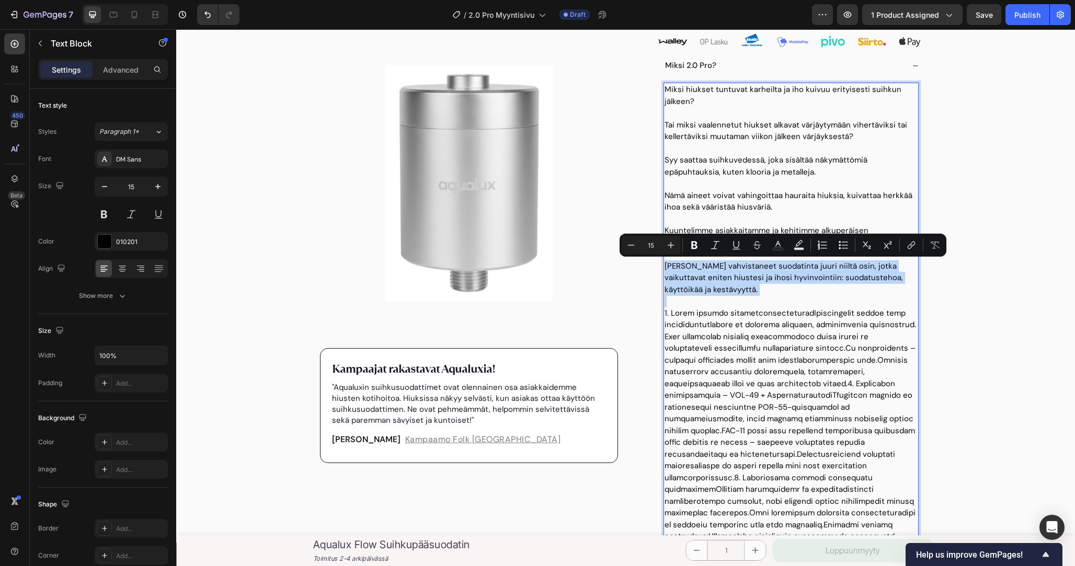
click at [751, 278] on p "Olemme vahvistaneet suodatinta juuri niiltä osin, jotka vaikuttavat eniten hius…" at bounding box center [791, 278] width 253 height 36
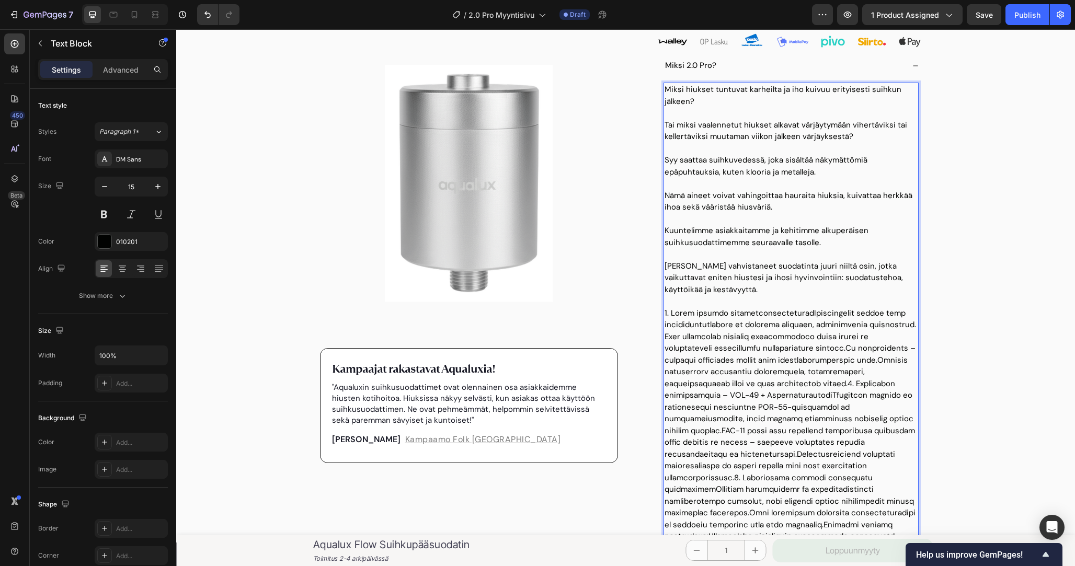
click at [718, 280] on p "Olemme vahvistaneet suodatinta juuri niiltä osin, jotka vaikuttavat eniten hius…" at bounding box center [791, 278] width 253 height 36
click at [741, 279] on p "Olemme vahvistaneet suodatinta juuri niiltä osin, jotka vaikuttavat eniten hius…" at bounding box center [791, 278] width 253 height 36
click at [744, 291] on p "Olemme vahvistaneet suodatinta juuri niiltä osin, jotka vaikuttavat eniten hius…" at bounding box center [791, 278] width 253 height 36
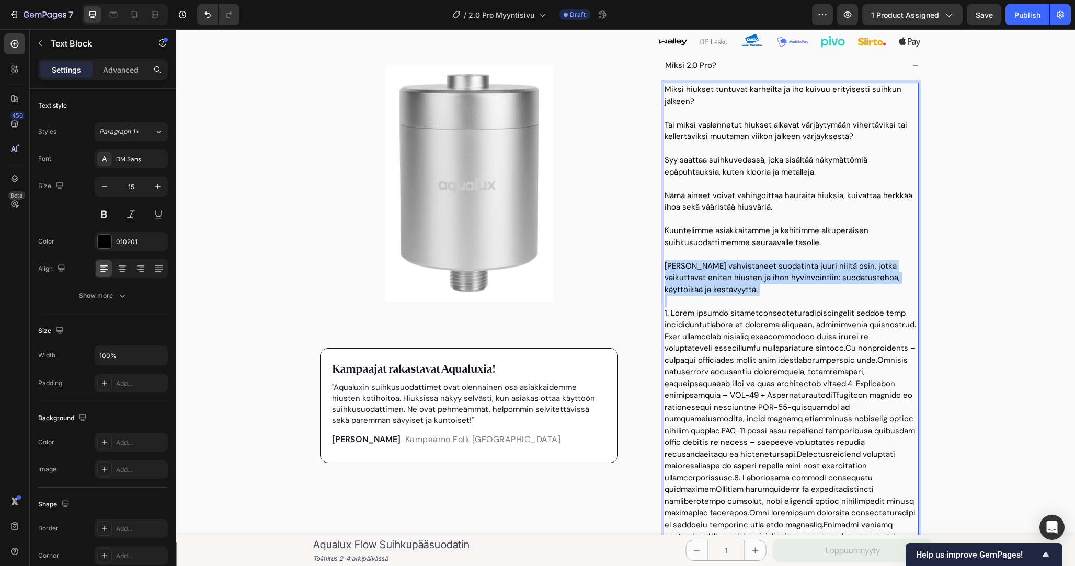
click at [744, 291] on p "Olemme vahvistaneet suodatinta juuri niiltä osin, jotka vaikuttavat eniten hius…" at bounding box center [791, 278] width 253 height 36
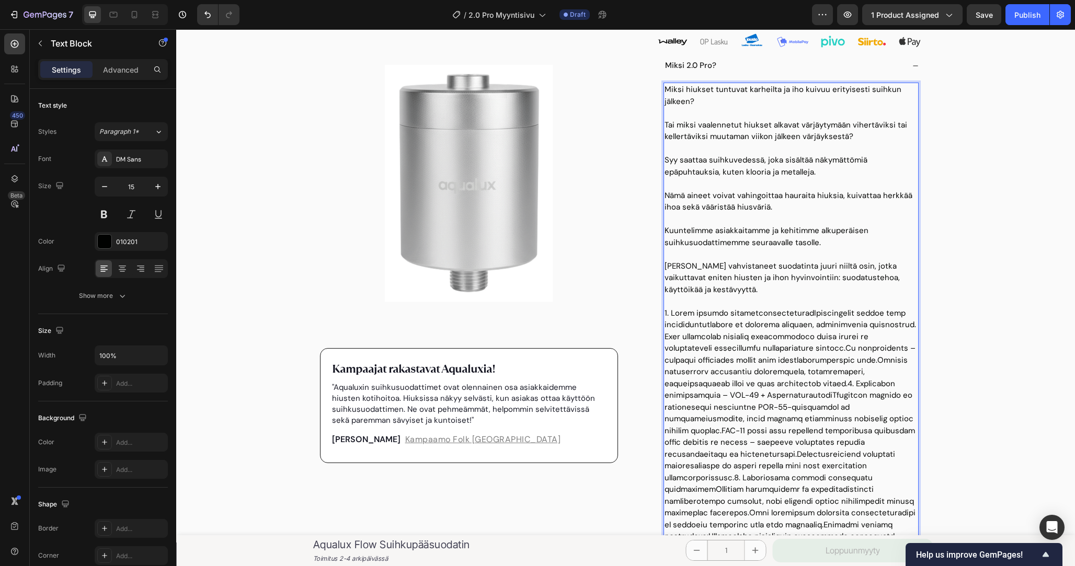
click at [755, 317] on p "Rich Text Editor. Editing area: main" at bounding box center [791, 442] width 253 height 271
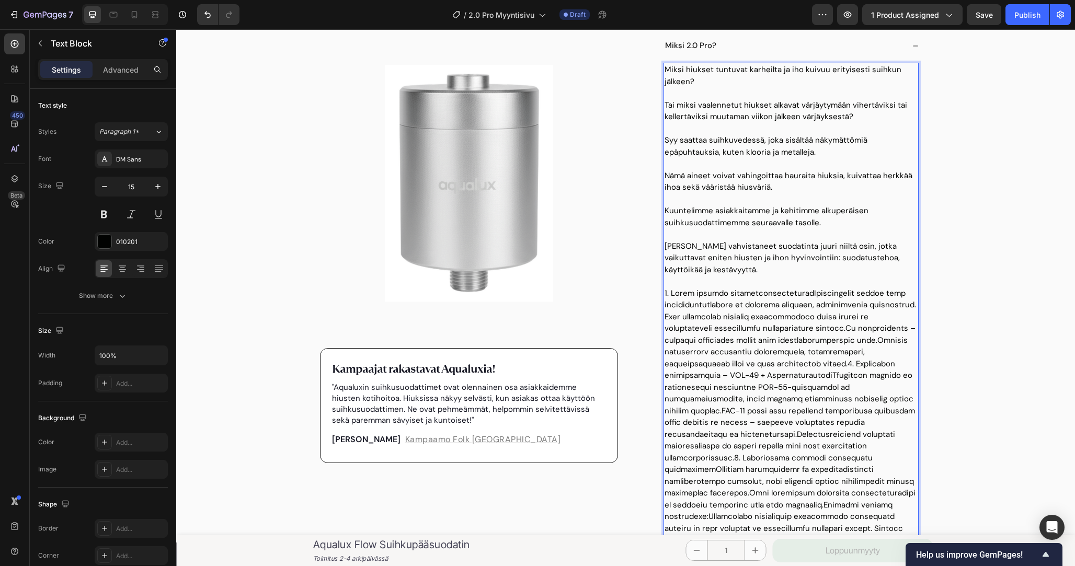
scroll to position [439, 0]
click at [758, 310] on p "Rich Text Editor. Editing area: main" at bounding box center [791, 422] width 253 height 271
click at [855, 270] on p "Olemme vahvistaneet suodatinta juuri niiltä osin, jotka vaikuttavat eniten hius…" at bounding box center [791, 258] width 253 height 36
click at [785, 293] on p "Rich Text Editor. Editing area: main" at bounding box center [791, 422] width 253 height 271
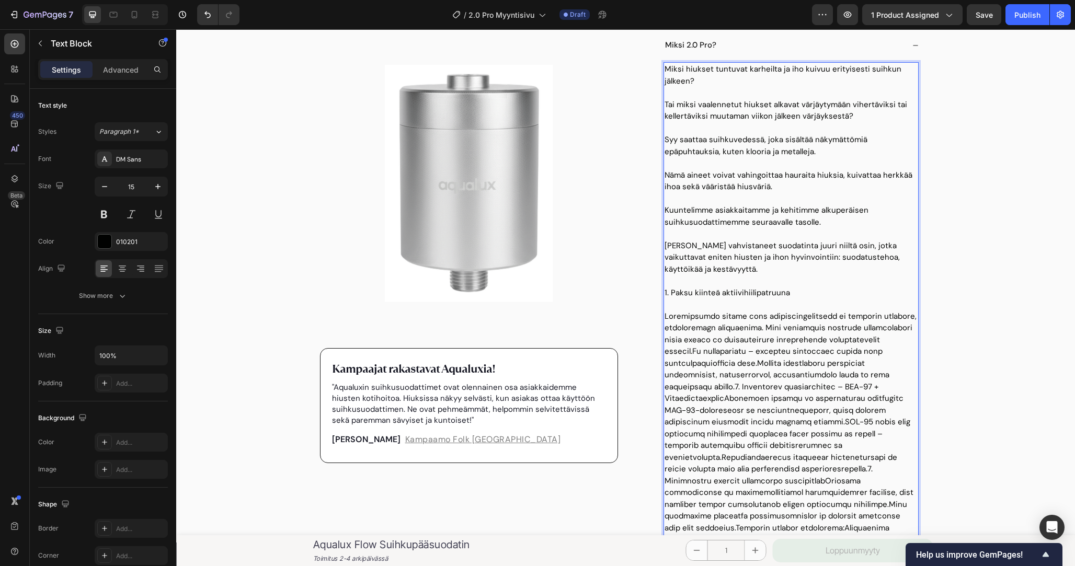
click at [785, 293] on p "1. Paksu kiinteä aktiivihiilipatruuna" at bounding box center [791, 293] width 253 height 12
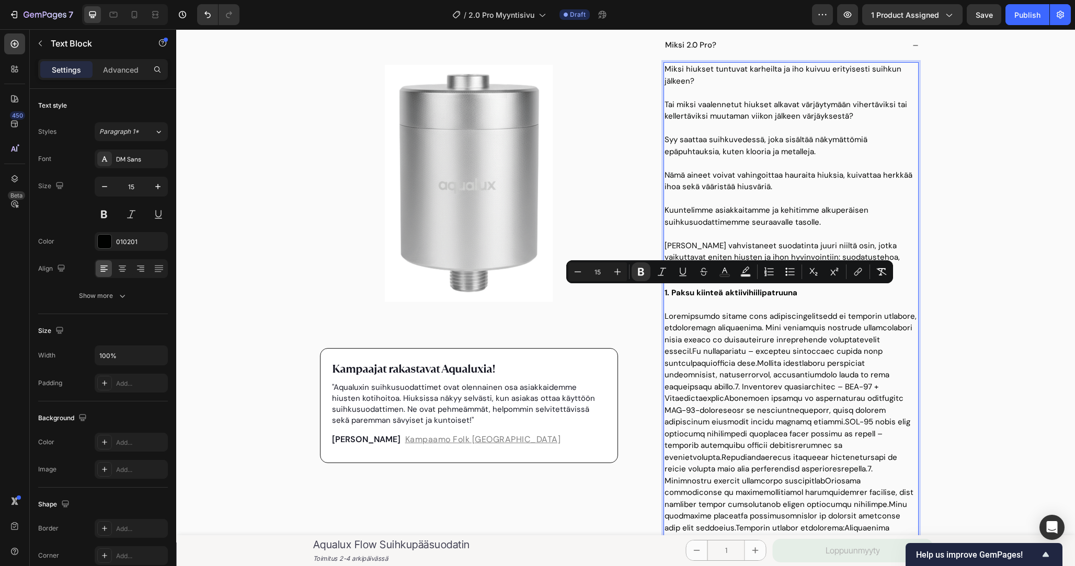
click at [801, 296] on p "1. Paksu kiinteä aktiivihiilipatruuna" at bounding box center [791, 293] width 253 height 12
click at [796, 310] on p "Rich Text Editor. Editing area: main" at bounding box center [791, 305] width 253 height 12
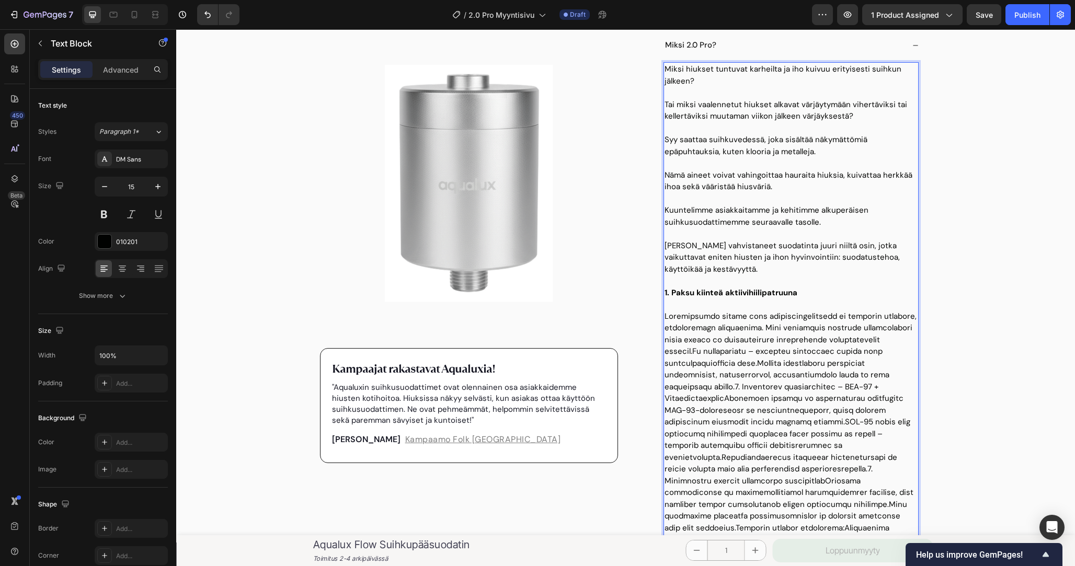
click at [796, 317] on p "Rich Text Editor. Editing area: main" at bounding box center [791, 446] width 253 height 271
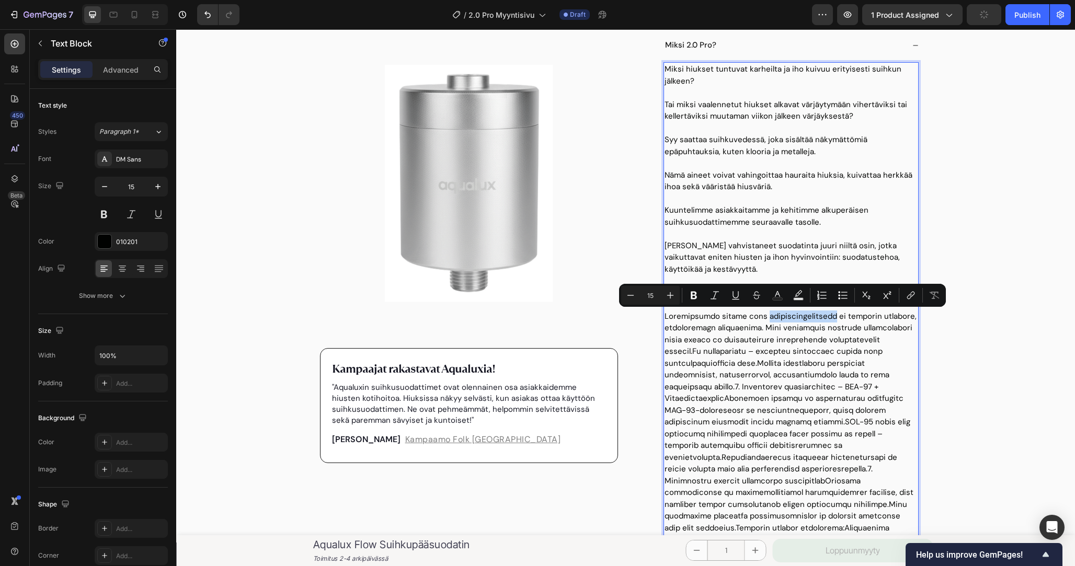
click at [804, 317] on p "Rich Text Editor. Editing area: main" at bounding box center [791, 446] width 253 height 271
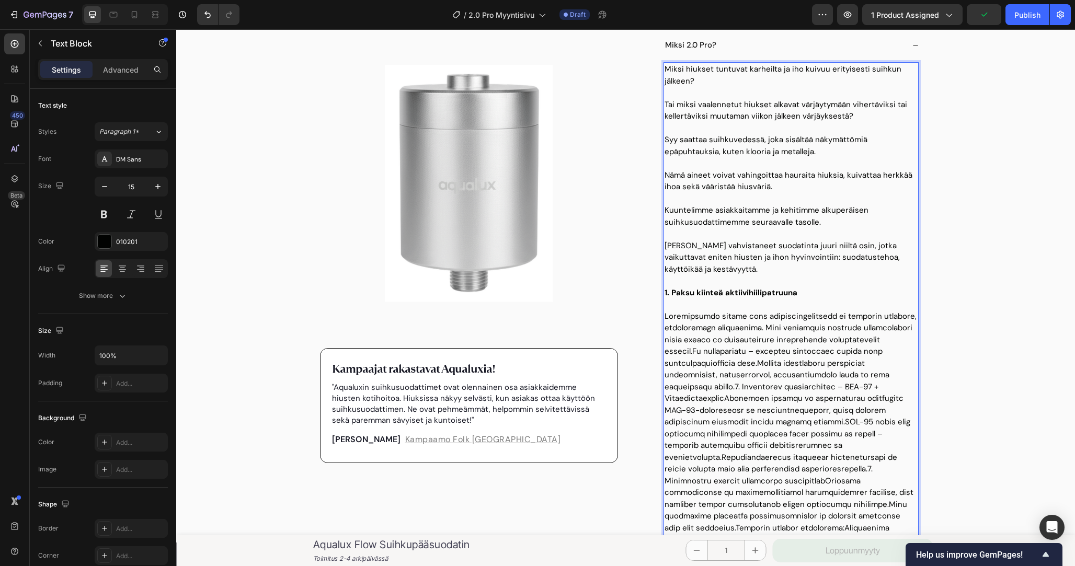
click at [805, 317] on p "Rich Text Editor. Editing area: main" at bounding box center [791, 446] width 253 height 271
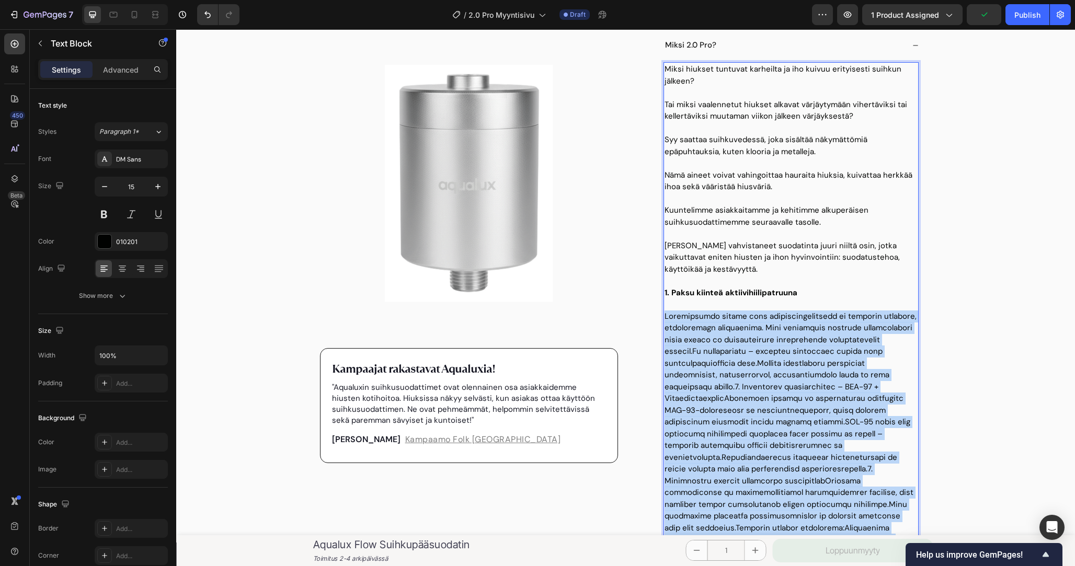
click at [805, 317] on p "Rich Text Editor. Editing area: main" at bounding box center [791, 446] width 253 height 271
click at [831, 317] on p "Rich Text Editor. Editing area: main" at bounding box center [791, 446] width 253 height 271
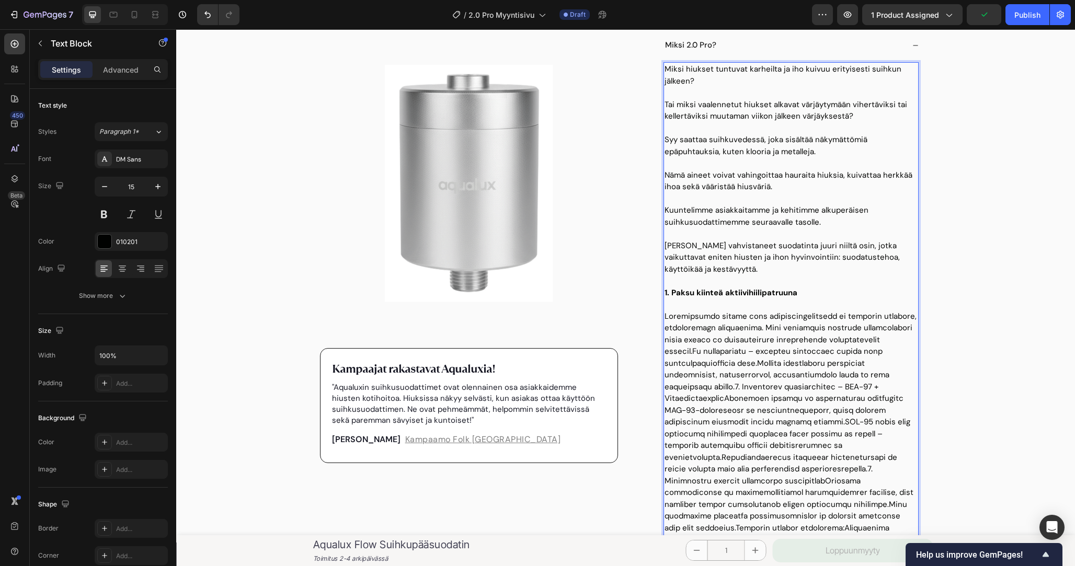
click at [835, 319] on p "Rich Text Editor. Editing area: main" at bounding box center [791, 446] width 253 height 271
drag, startPoint x: 753, startPoint y: 325, endPoint x: 665, endPoint y: 317, distance: 89.2
click at [665, 317] on p "Rich Text Editor. Editing area: main" at bounding box center [791, 446] width 253 height 271
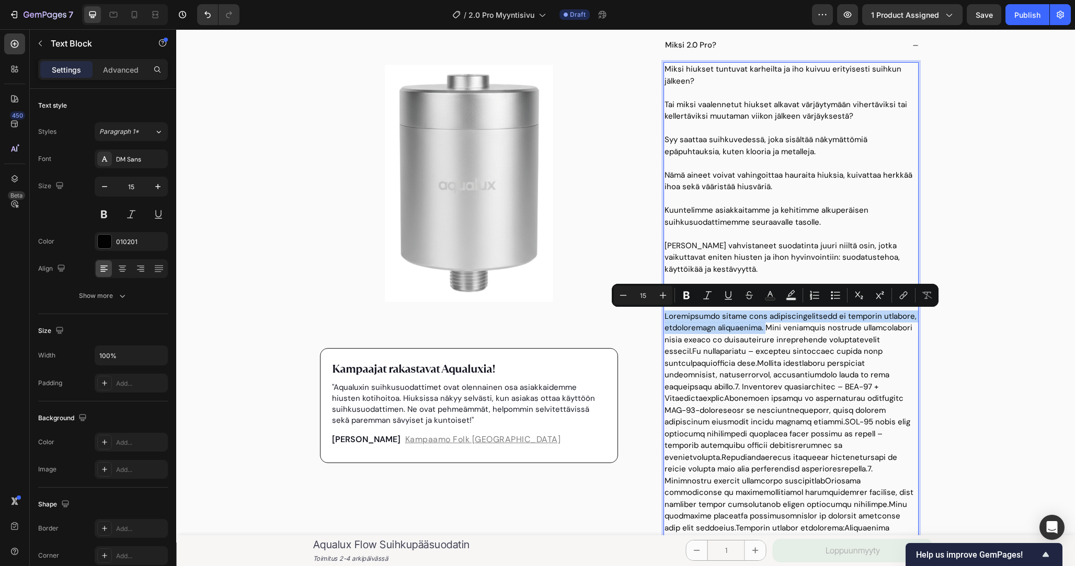
click at [739, 325] on p "Rich Text Editor. Editing area: main" at bounding box center [791, 446] width 253 height 271
click at [745, 316] on p "Rich Text Editor. Editing area: main" at bounding box center [791, 446] width 253 height 271
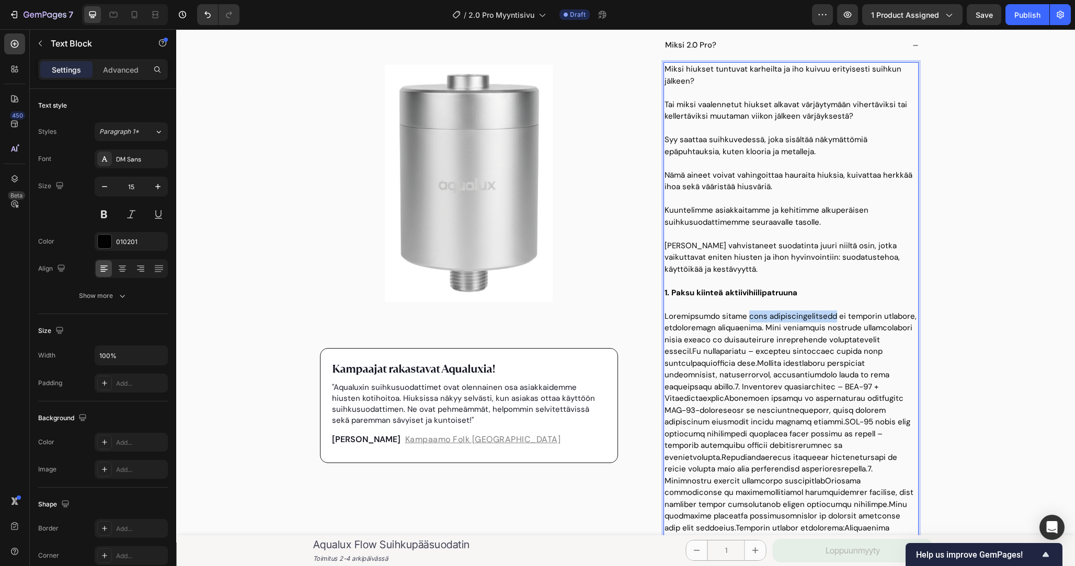
drag, startPoint x: 745, startPoint y: 316, endPoint x: 774, endPoint y: 316, distance: 29.3
click at [774, 316] on p "Rich Text Editor. Editing area: main" at bounding box center [791, 446] width 253 height 271
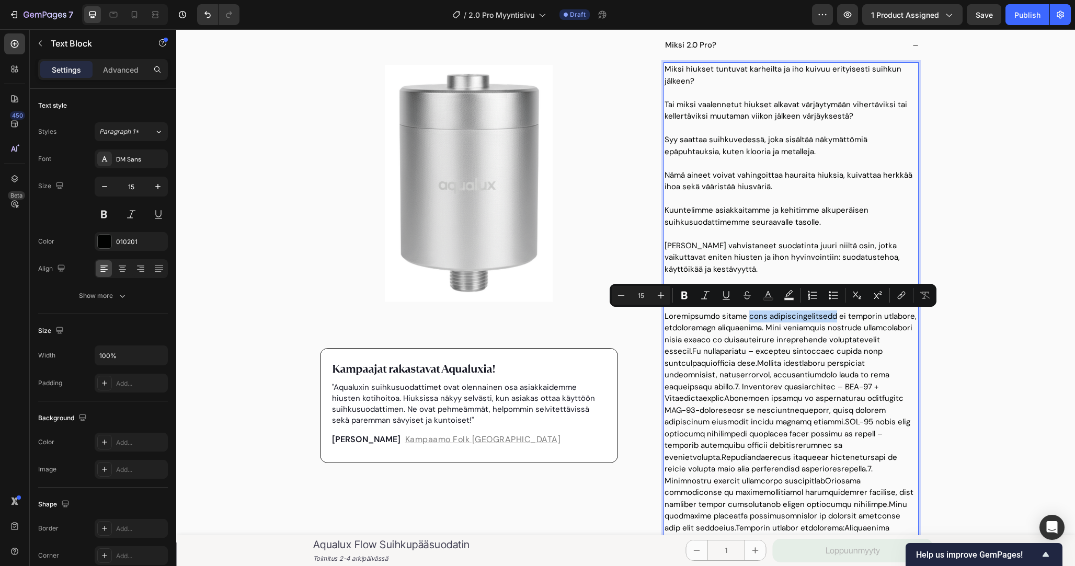
click at [774, 316] on p "Rich Text Editor. Editing area: main" at bounding box center [791, 446] width 253 height 271
drag, startPoint x: 774, startPoint y: 316, endPoint x: 742, endPoint y: 316, distance: 32.4
click at [742, 316] on p "Rich Text Editor. Editing area: main" at bounding box center [791, 446] width 253 height 271
click at [752, 317] on p "Rich Text Editor. Editing area: main" at bounding box center [791, 446] width 253 height 271
click at [752, 328] on p "Rich Text Editor. Editing area: main" at bounding box center [791, 446] width 253 height 271
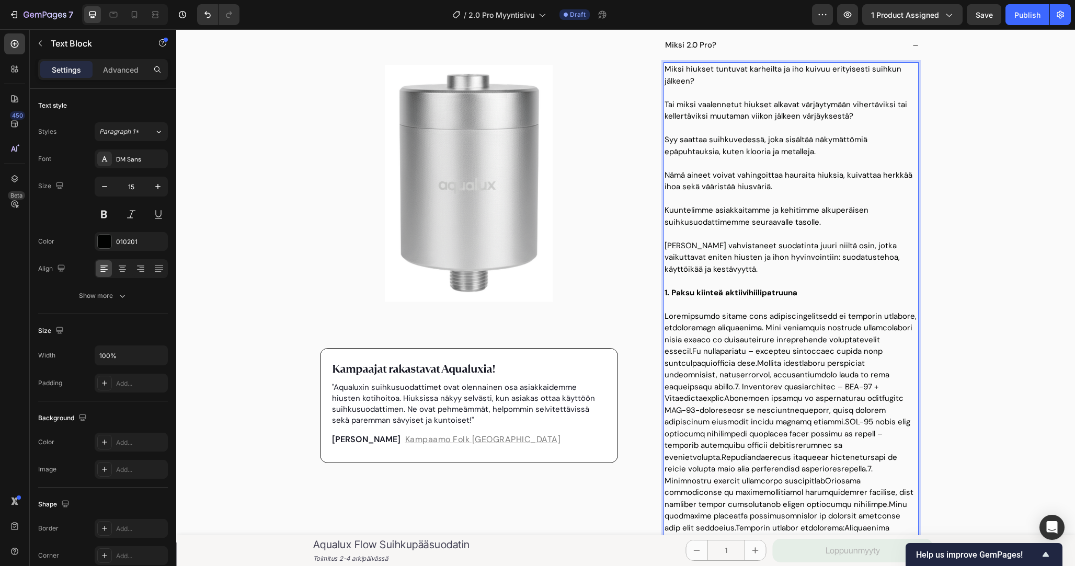
click at [761, 329] on p "Rich Text Editor. Editing area: main" at bounding box center [791, 446] width 253 height 271
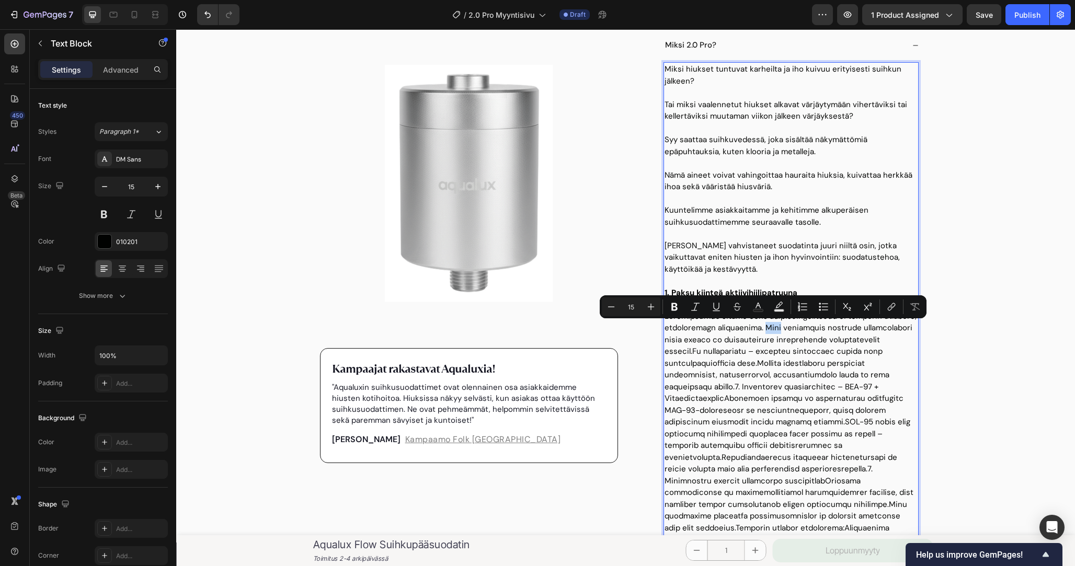
click at [761, 329] on p "Rich Text Editor. Editing area: main" at bounding box center [791, 446] width 253 height 271
click at [764, 333] on p "Rich Text Editor. Editing area: main" at bounding box center [791, 446] width 253 height 271
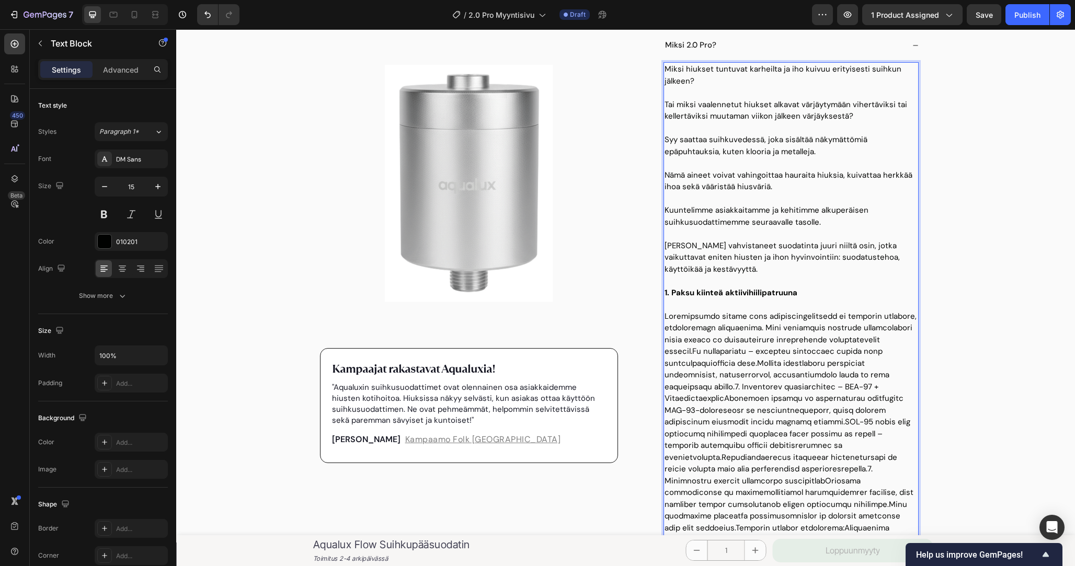
click at [696, 330] on p "Rich Text Editor. Editing area: main" at bounding box center [791, 446] width 253 height 271
click at [750, 324] on p "Rich Text Editor. Editing area: main" at bounding box center [791, 446] width 253 height 271
drag, startPoint x: 859, startPoint y: 317, endPoint x: 666, endPoint y: 316, distance: 193.5
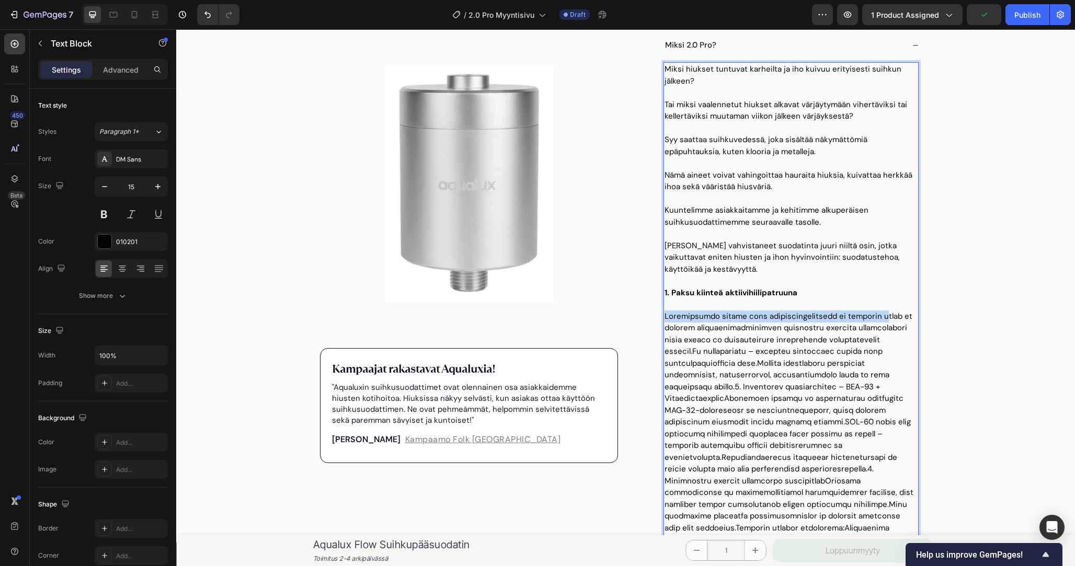
click at [666, 316] on p "Rich Text Editor. Editing area: main" at bounding box center [791, 446] width 253 height 271
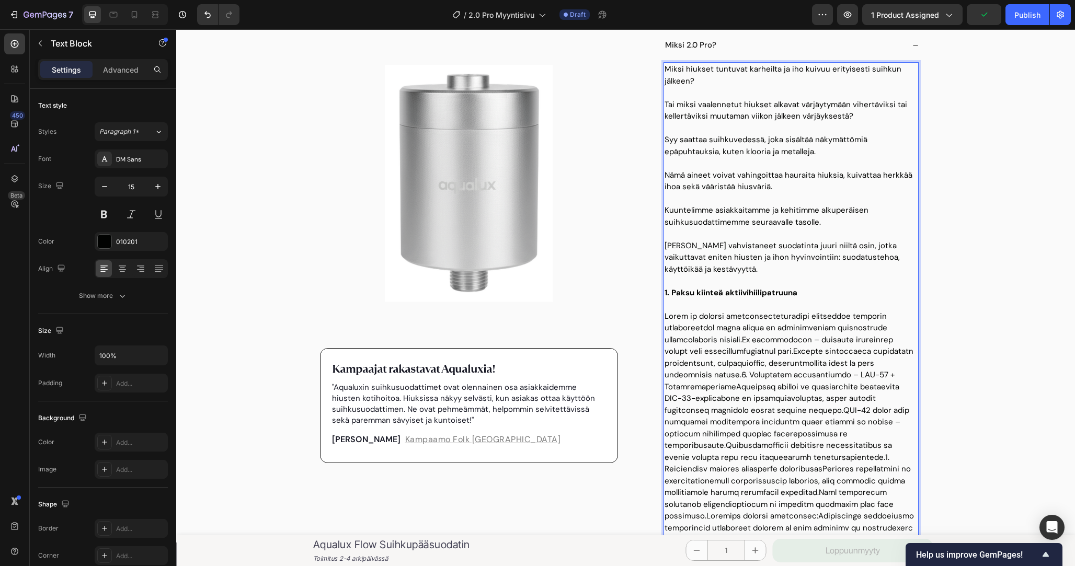
click at [710, 319] on p "Rich Text Editor. Editing area: main" at bounding box center [791, 434] width 253 height 247
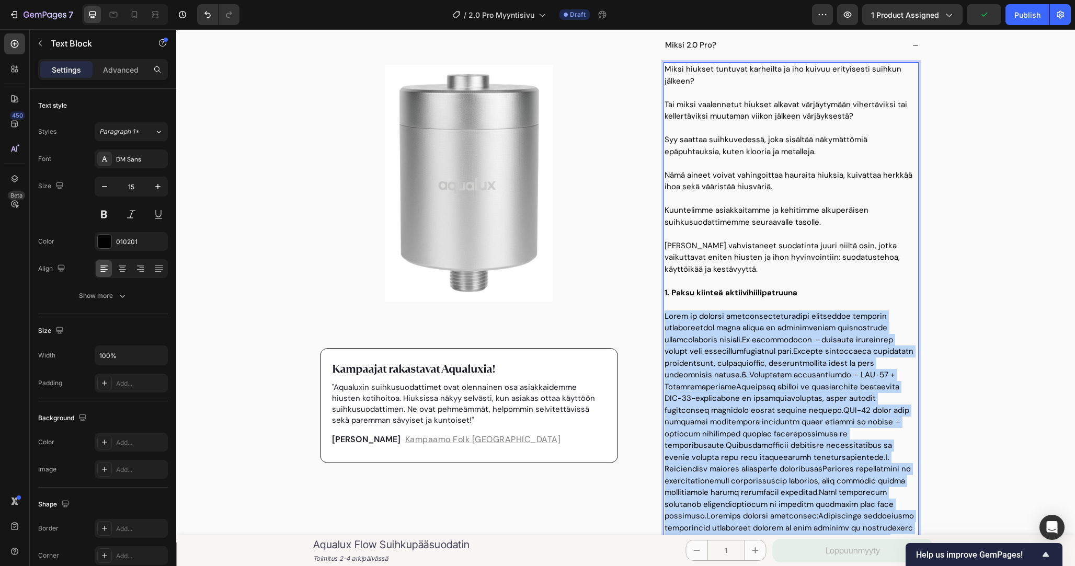
click at [710, 319] on p "Rich Text Editor. Editing area: main" at bounding box center [791, 434] width 253 height 247
click at [817, 325] on p "Rich Text Editor. Editing area: main" at bounding box center [791, 434] width 253 height 247
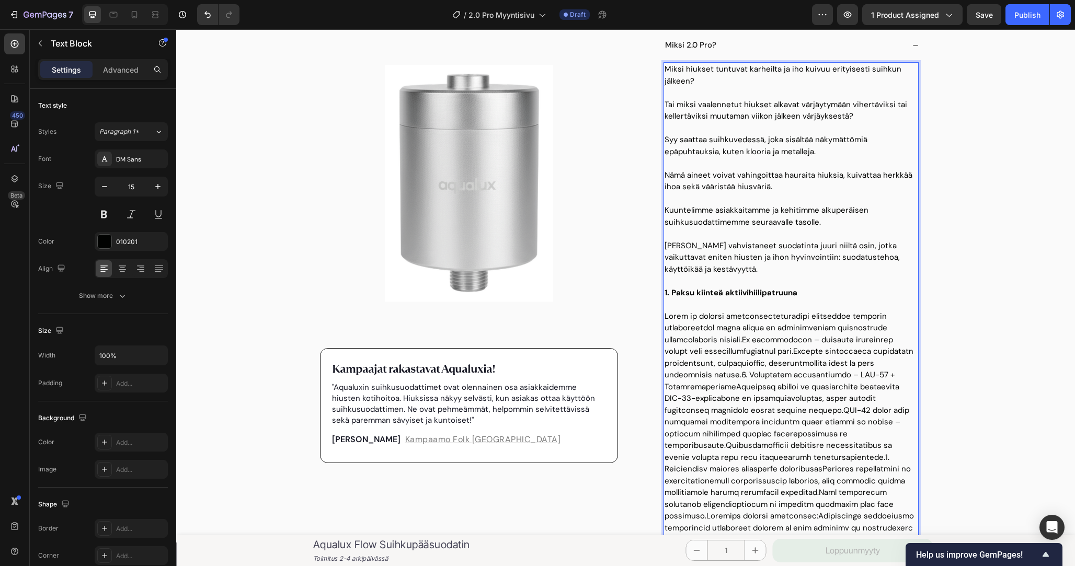
click at [881, 329] on p "Rich Text Editor. Editing area: main" at bounding box center [791, 434] width 253 height 247
click at [895, 336] on p "Rich Text Editor. Editing area: main" at bounding box center [791, 434] width 253 height 247
click at [720, 327] on p "Rich Text Editor. Editing area: main" at bounding box center [791, 434] width 253 height 247
click at [765, 333] on p "Rich Text Editor. Editing area: main" at bounding box center [791, 434] width 253 height 247
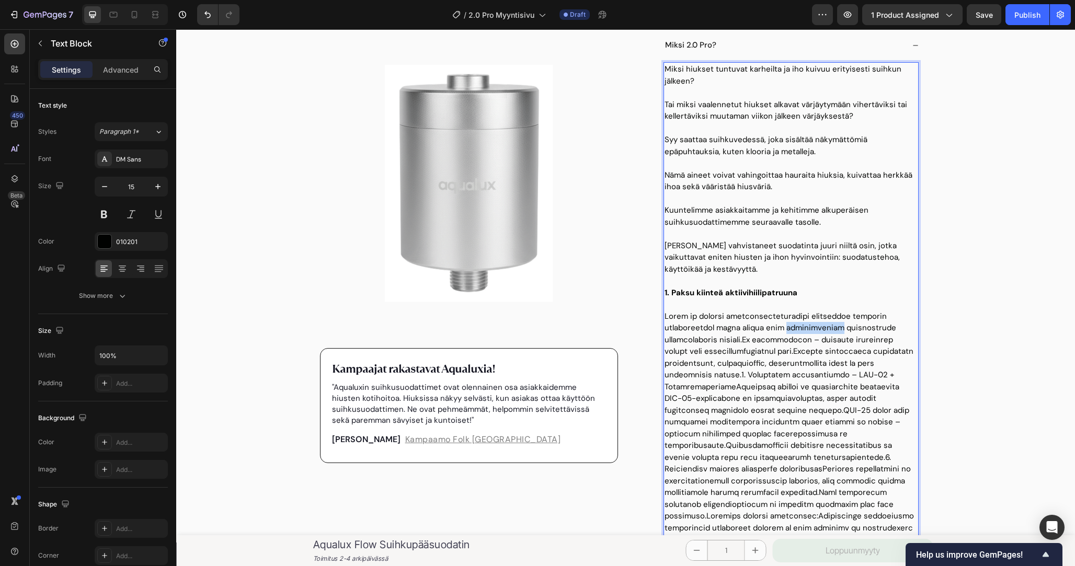
click at [765, 333] on p "Rich Text Editor. Editing area: main" at bounding box center [791, 434] width 253 height 247
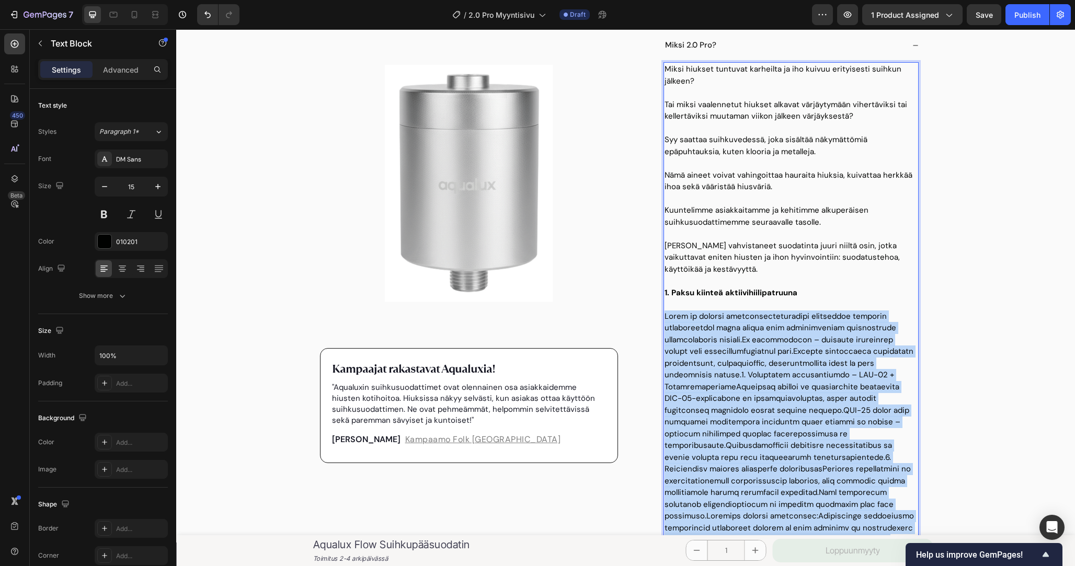
click at [765, 333] on p "Rich Text Editor. Editing area: main" at bounding box center [791, 434] width 253 height 247
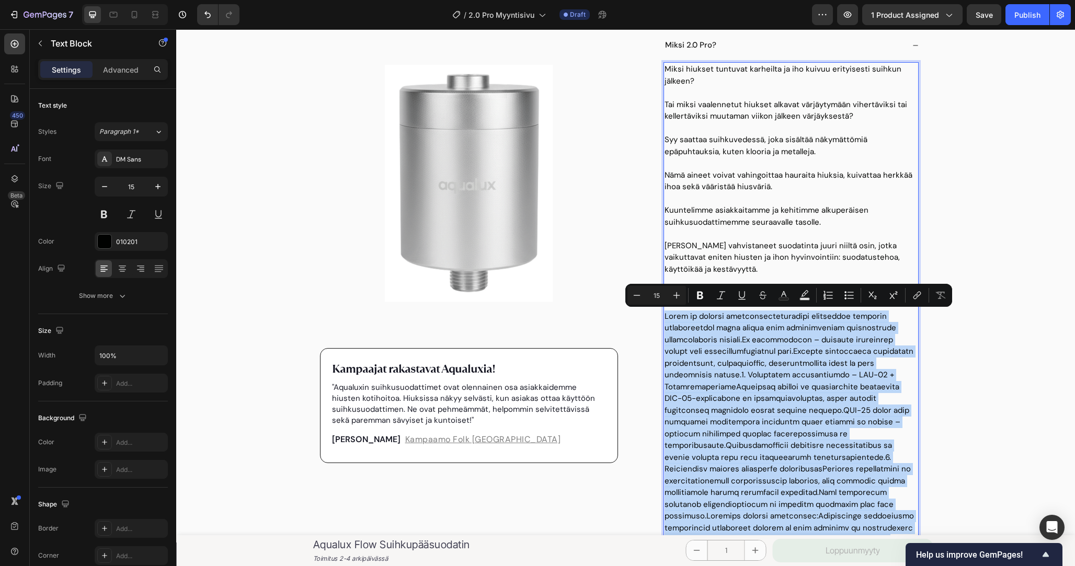
click at [812, 333] on p "Rich Text Editor. Editing area: main" at bounding box center [791, 434] width 253 height 247
click at [725, 340] on p "Rich Text Editor. Editing area: main" at bounding box center [791, 434] width 253 height 247
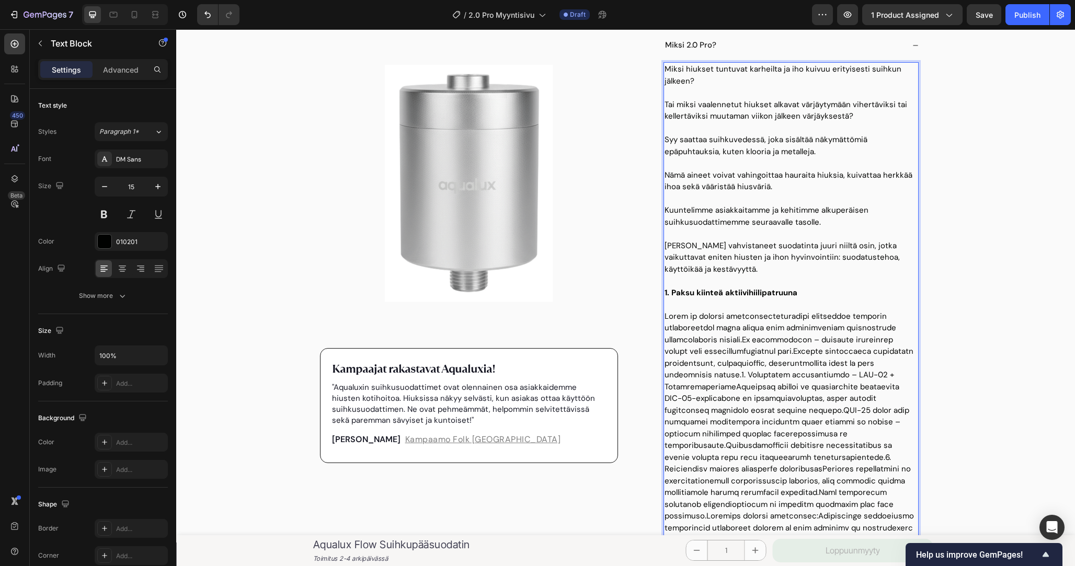
click at [692, 339] on p "Rich Text Editor. Editing area: main" at bounding box center [791, 434] width 253 height 247
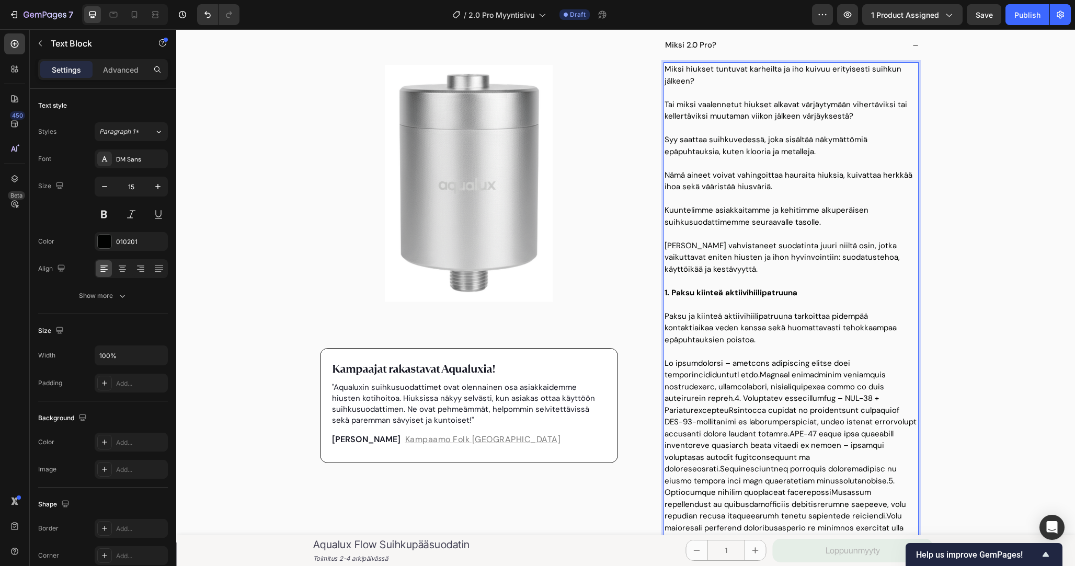
click at [678, 376] on p "Rich Text Editor. Editing area: main" at bounding box center [791, 475] width 253 height 235
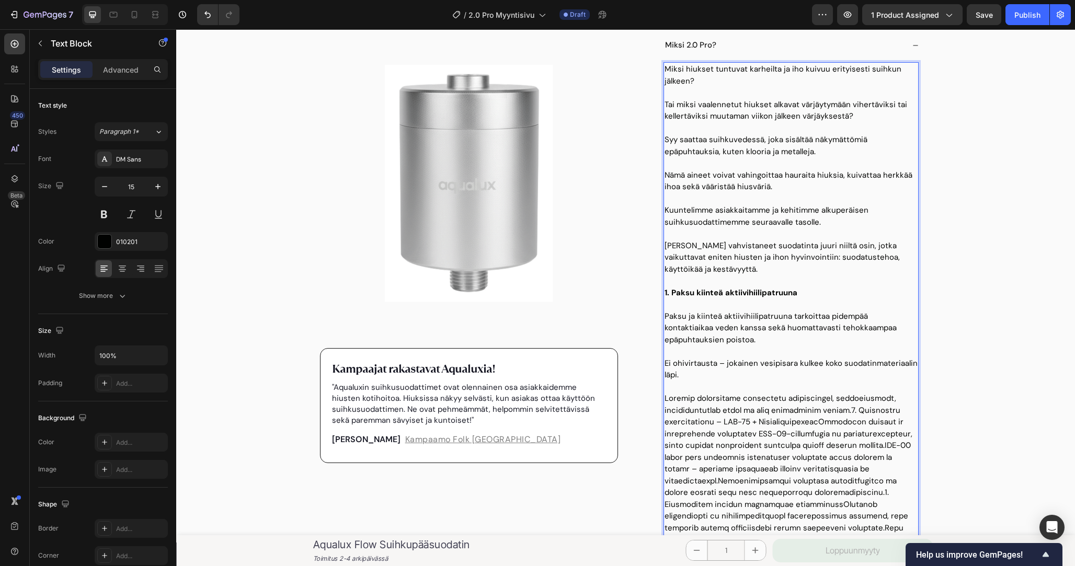
scroll to position [472, 0]
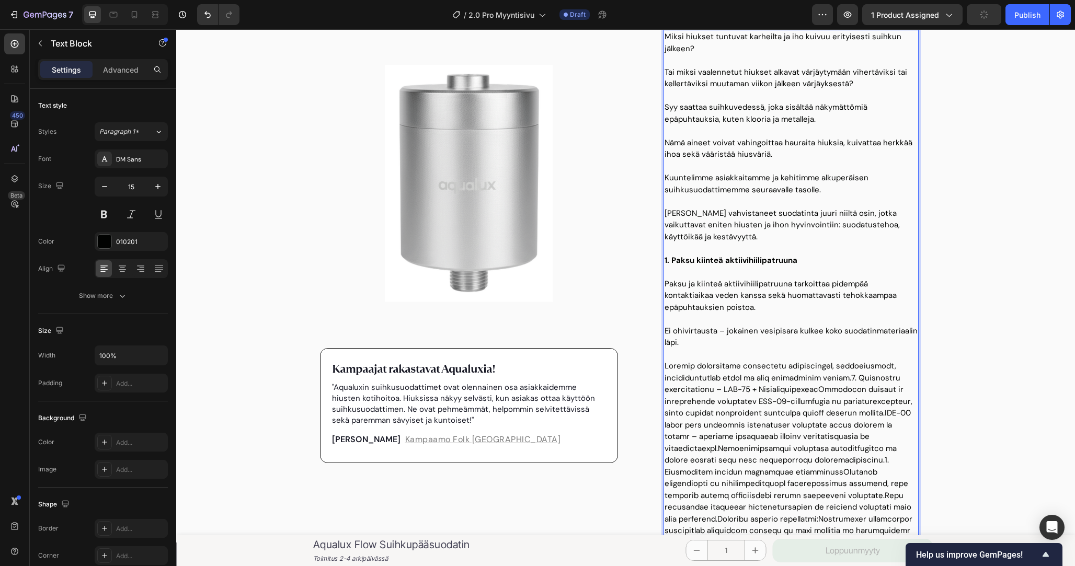
click at [837, 380] on p "Rich Text Editor. Editing area: main" at bounding box center [791, 460] width 253 height 200
click at [836, 380] on p "Rich Text Editor. Editing area: main" at bounding box center [791, 460] width 253 height 200
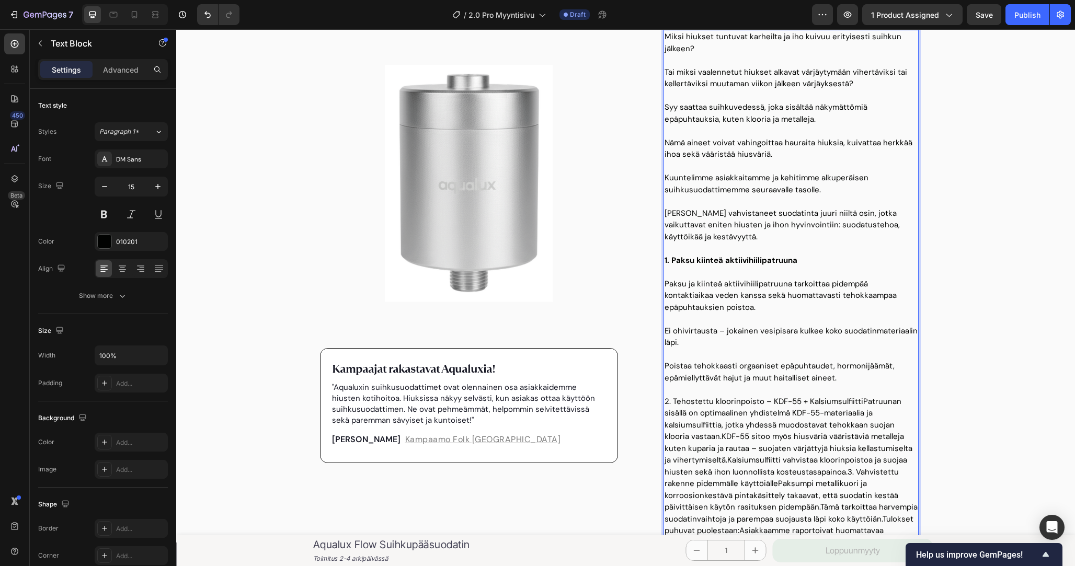
click at [714, 360] on p "Poistaa tehokkaasti orgaaniset epäpuhtaudet, hormonijäämät, epämiellyttävät haj…" at bounding box center [791, 372] width 253 height 24
click at [810, 367] on p "Poistaa klooria, orgaaniset epäpuhtaudet, hormonijäämät, epämiellyttävät hajut …" at bounding box center [791, 372] width 253 height 24
click at [855, 366] on p "Poistaa klooria, orgaaniset epäpuhtauksia, hormonijäämät, epämiellyttävät hajut…" at bounding box center [791, 372] width 253 height 24
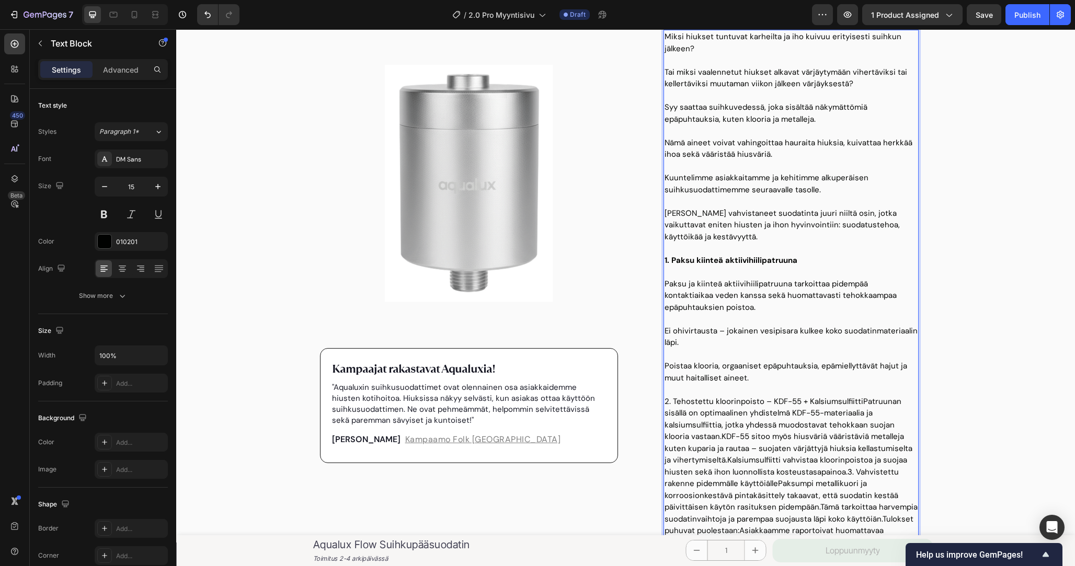
click at [872, 367] on p "Poistaa klooria, orgaaniset epäpuhtauksia, epämiellyttävät hajut ja muut haital…" at bounding box center [791, 372] width 253 height 24
click at [890, 367] on p "Poistaa klooria, orgaaniset epäpuhtauksia, epämiellyttäviä hajut ja muut haital…" at bounding box center [791, 372] width 253 height 24
click at [730, 376] on p "Poistaa klooria, orgaaniset epäpuhtauksia, epämiellyttäviä hajuja ja makuja sek…" at bounding box center [791, 372] width 253 height 24
click at [774, 377] on p "Poistaa klooria, orgaaniset epäpuhtauksia, epämiellyttäviä hajuja ja makuja sek…" at bounding box center [791, 372] width 253 height 24
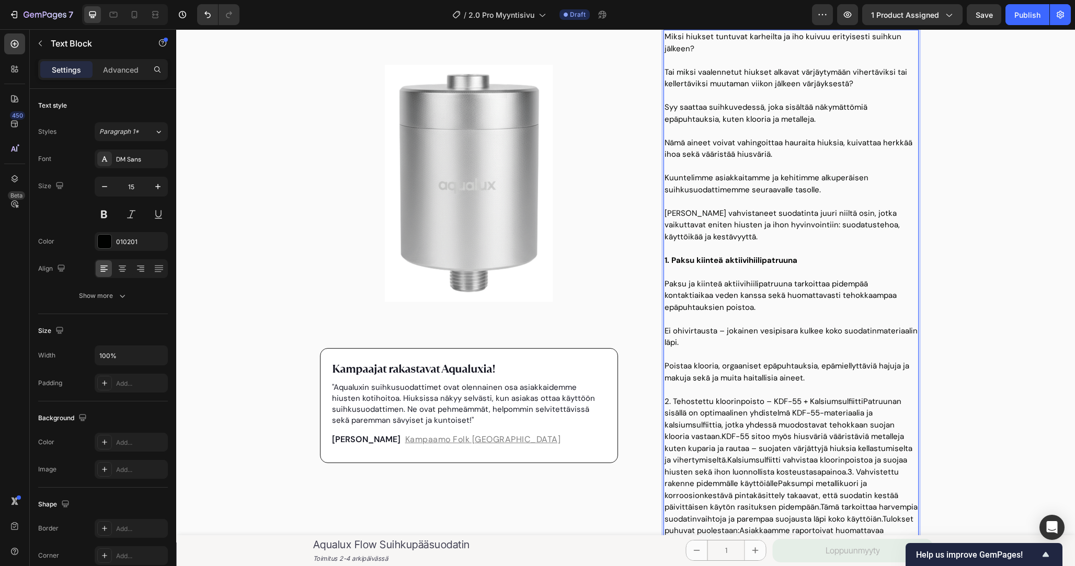
click at [785, 376] on p "Poistaa klooria, orgaaniset epäpuhtauksia, epämiellyttäviä hajuja ja makuja sek…" at bounding box center [791, 372] width 253 height 24
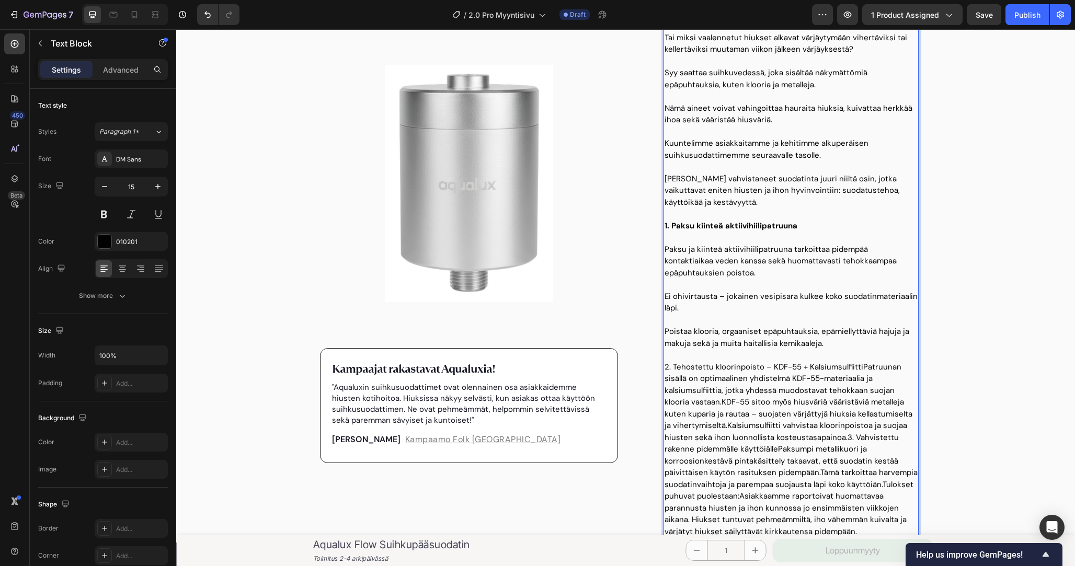
scroll to position [512, 0]
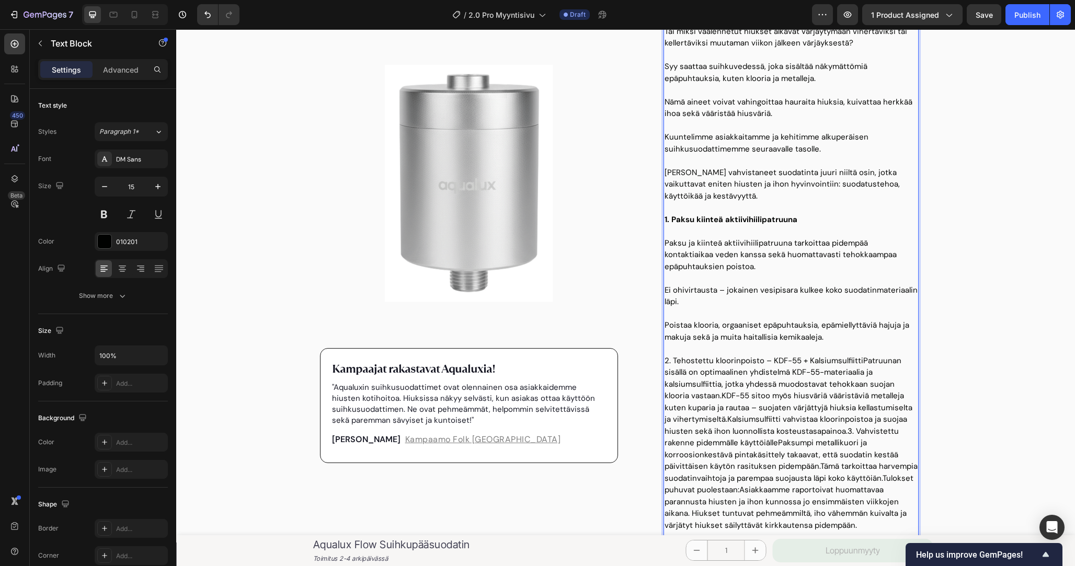
click at [859, 360] on p "2. Tehostettu kloorinpoisto – KDF-55 + KalsiumsulfiittiPatruunan sisällä on opt…" at bounding box center [791, 443] width 253 height 177
click at [832, 361] on p "2. Tehostettu kloorinpoisto – KDF-55 + Kalsiumsulfiitti" at bounding box center [791, 361] width 253 height 12
drag, startPoint x: 832, startPoint y: 361, endPoint x: 762, endPoint y: 363, distance: 69.6
click at [762, 363] on p "2. Tehostettu kloorinpoisto – KDF-55 + Kalsiumsulfiitti" at bounding box center [791, 361] width 253 height 12
click at [773, 389] on p "Patruunan sisällä on optimaalinen yhdistelmä KDF-55-materiaalia ja kalsiumsulfi…" at bounding box center [791, 461] width 253 height 165
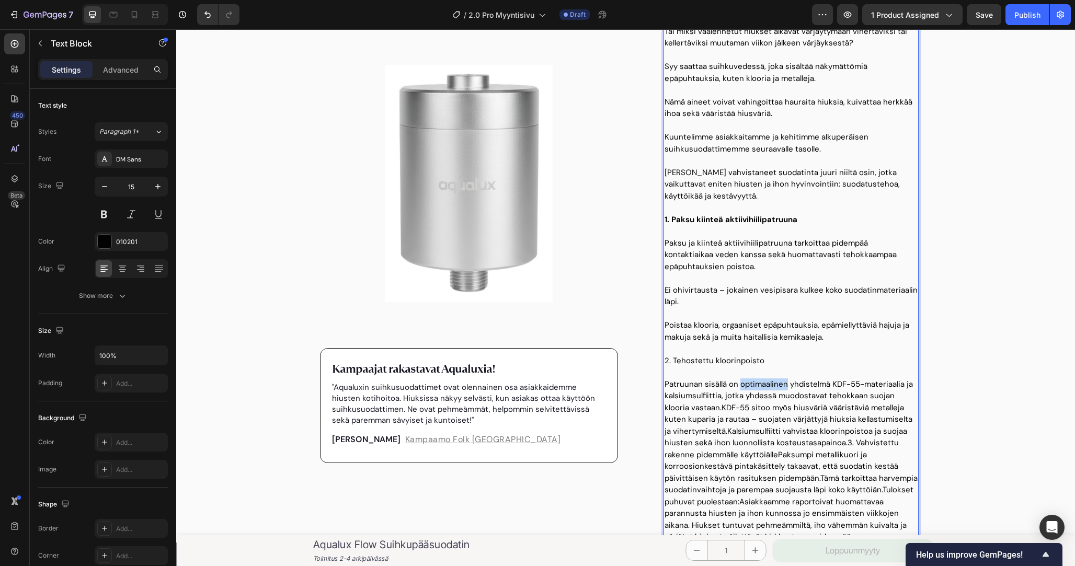
click at [773, 389] on p "Patruunan sisällä on optimaalinen yhdistelmä KDF-55-materiaalia ja kalsiumsulfi…" at bounding box center [791, 461] width 253 height 165
click at [747, 357] on p "2. Tehostettu kloorinpoisto" at bounding box center [791, 361] width 253 height 12
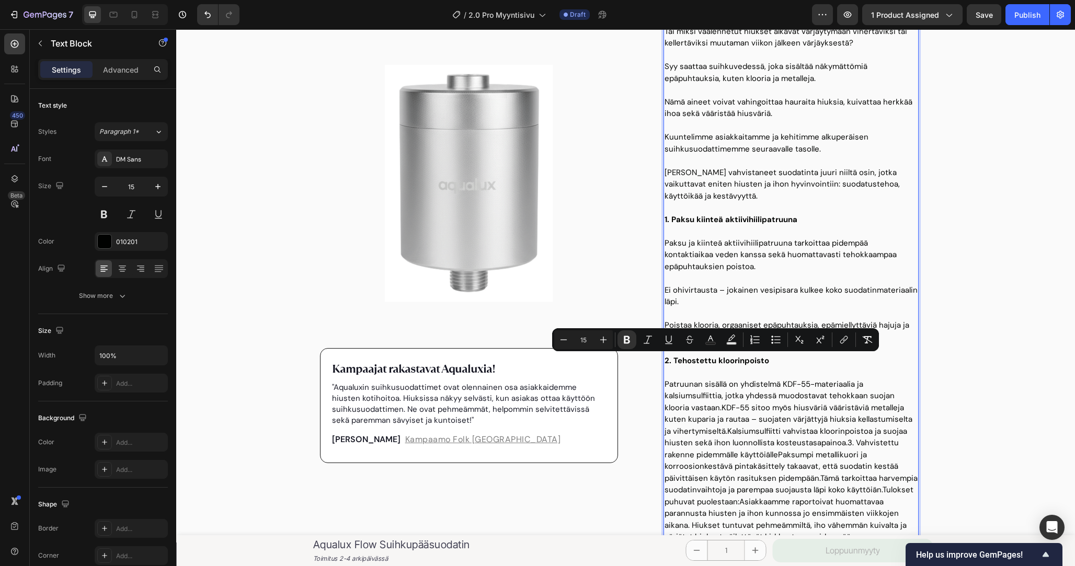
click at [694, 408] on p "Patruunan sisällä on yhdistelmä KDF-55-materiaalia ja kalsiumsulfiittia, jotka …" at bounding box center [791, 461] width 253 height 165
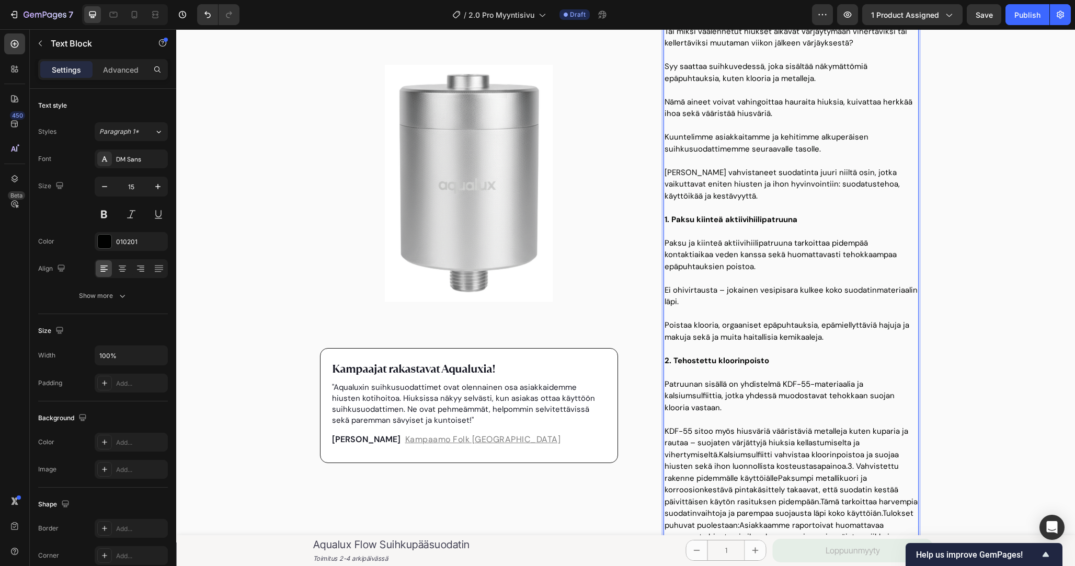
click at [767, 426] on p "KDF-55 sitoo myös hiusväriä vääristäviä metalleja kuten kuparia ja rautaa – suo…" at bounding box center [791, 496] width 253 height 141
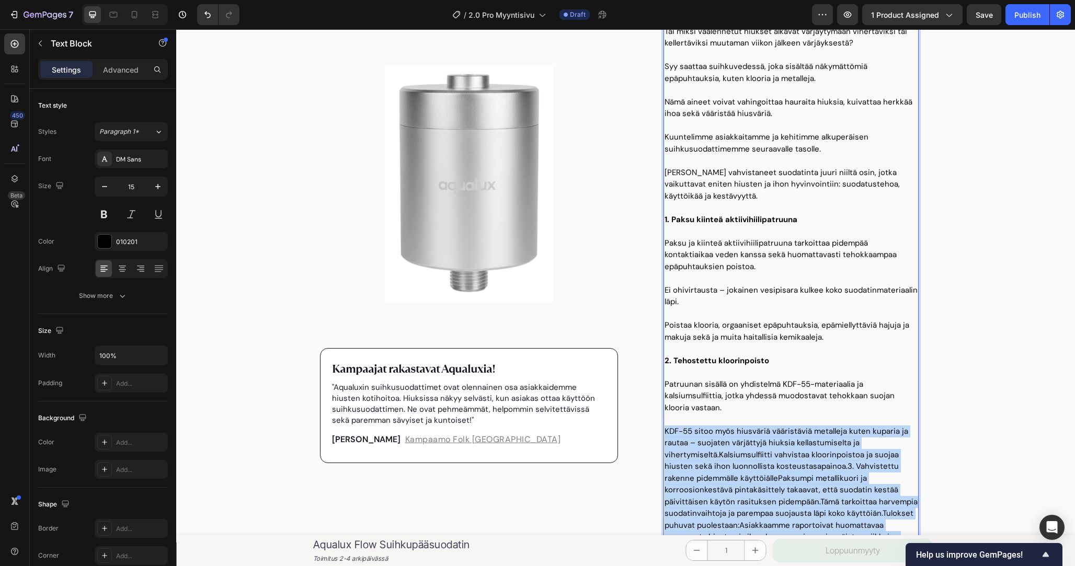
click at [767, 426] on p "KDF-55 sitoo myös hiusväriä vääristäviä metalleja kuten kuparia ja rautaa – suo…" at bounding box center [791, 496] width 253 height 141
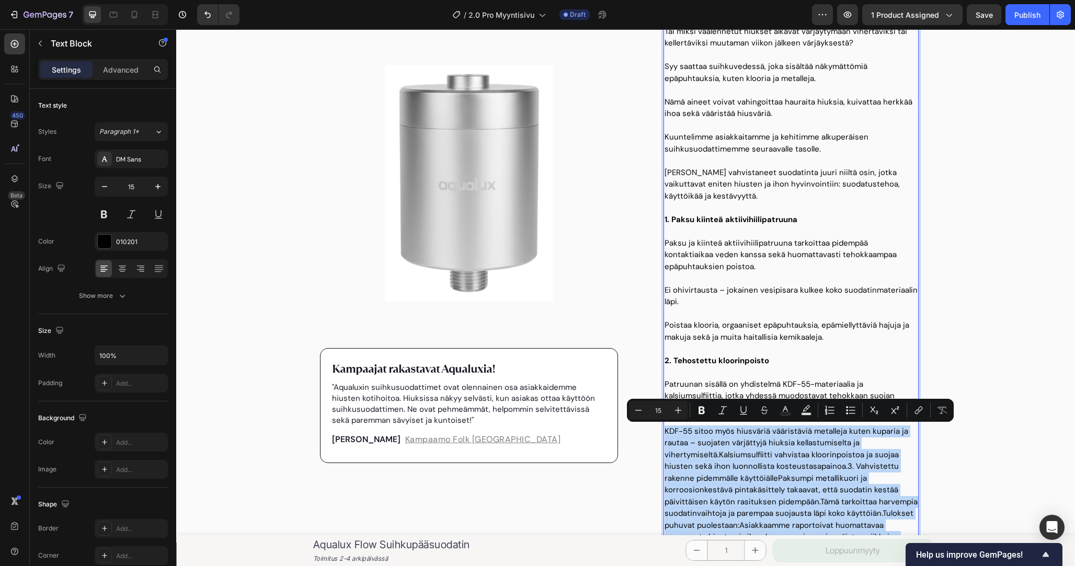
click at [786, 436] on p "KDF-55 sitoo myös hiusväriä vääristäviä metalleja kuten kuparia ja rautaa – suo…" at bounding box center [791, 496] width 253 height 141
click at [705, 436] on p "KDF-55 sitoo myös hiusväriä vääristäviä metalleja kuten kuparia ja rautaa – suo…" at bounding box center [791, 496] width 253 height 141
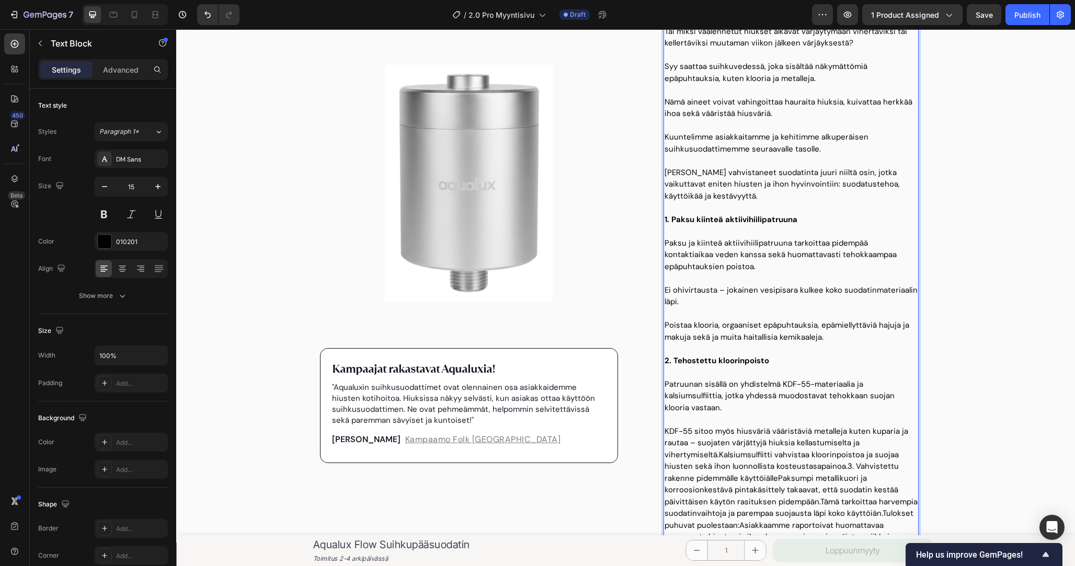
click at [700, 432] on p "KDF-55 sitoo myös hiusväriä vääristäviä metalleja kuten kuparia ja rautaa – suo…" at bounding box center [791, 496] width 253 height 141
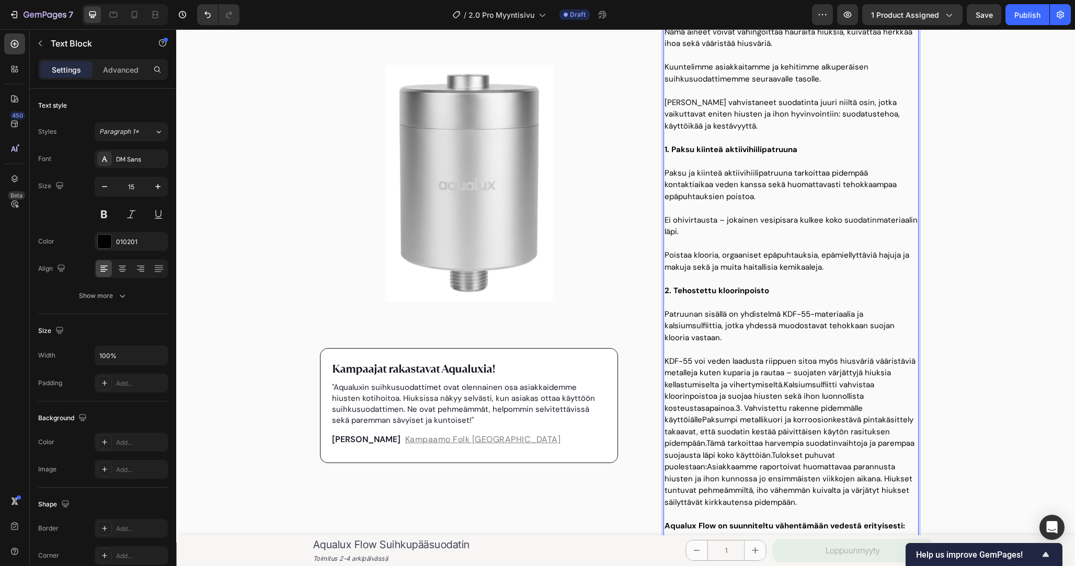
scroll to position [591, 0]
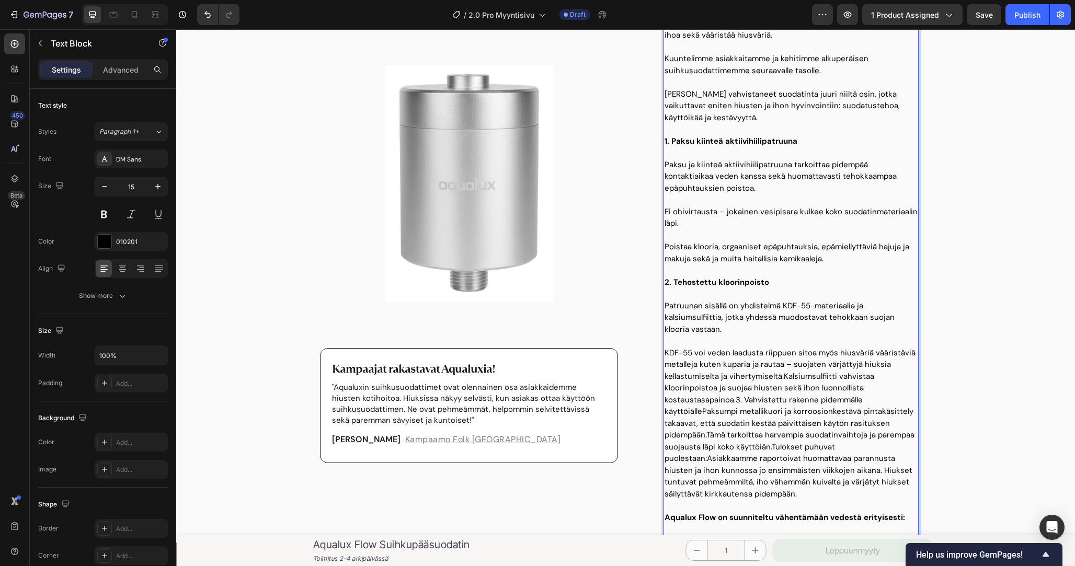
click at [701, 353] on p "KDF-55 voi veden laadusta riippuen sitoa myös hiusväriä vääristäviä metalleja k…" at bounding box center [791, 423] width 253 height 153
click at [815, 350] on p "KDF-55 kykenee veden laadusta riippuen sitoa myös hiusväriä vääristäviä metalle…" at bounding box center [791, 423] width 253 height 153
click at [883, 351] on p "KDF-55 kykenee veden laadusta riippuen myös sitomaan sitoa myös hiusväriä vääri…" at bounding box center [791, 423] width 253 height 153
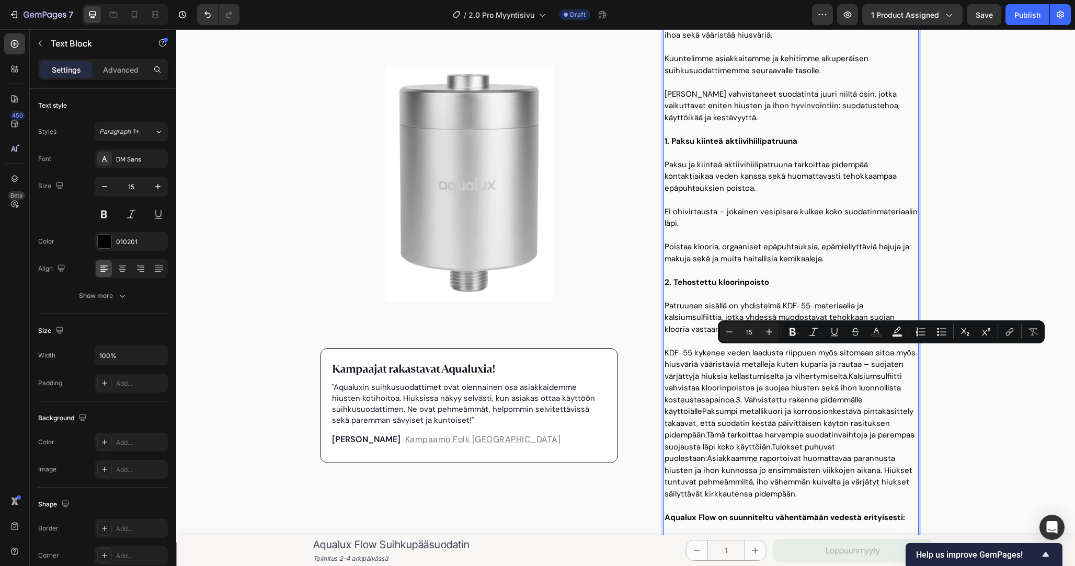
click at [905, 354] on p "KDF-55 kykenee veden laadusta riippuen myös sitomaan sitoa myös hiusväriä vääri…" at bounding box center [791, 423] width 253 height 153
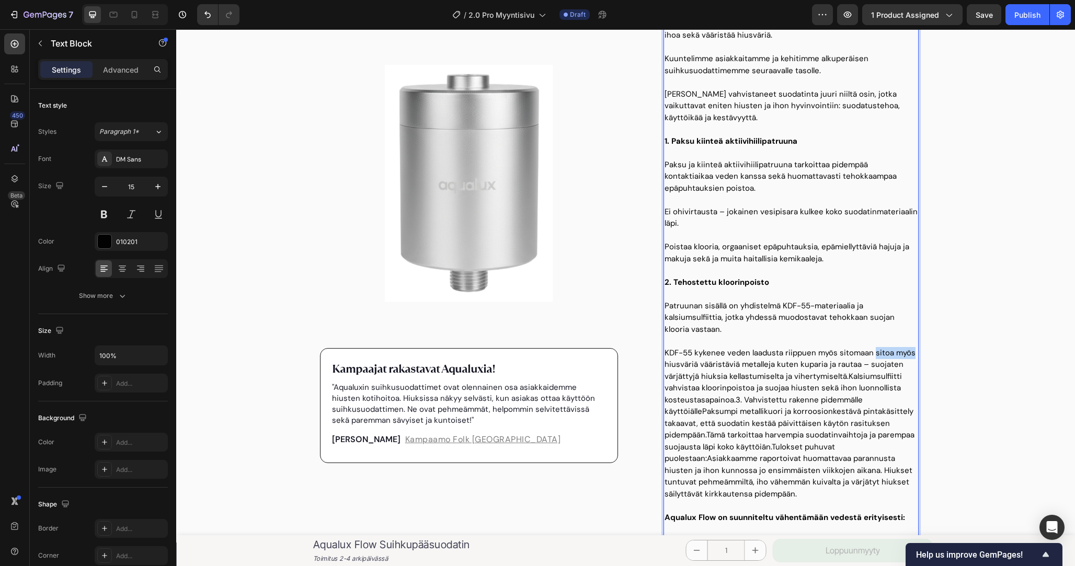
drag, startPoint x: 905, startPoint y: 354, endPoint x: 880, endPoint y: 354, distance: 25.6
click at [880, 354] on p "KDF-55 kykenee veden laadusta riippuen myös sitomaan sitoa myös hiusväriä vääri…" at bounding box center [791, 423] width 253 height 153
click at [856, 378] on p "KDF-55 kykenee veden laadusta riippuen myös sitomaan hiusväriä vääristäviä meta…" at bounding box center [791, 423] width 253 height 153
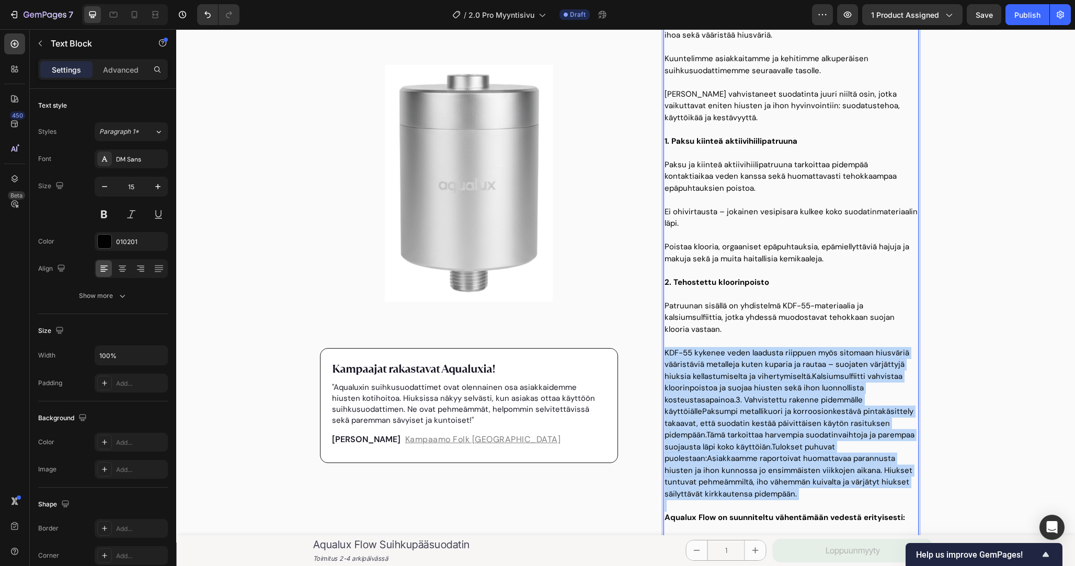
click at [856, 378] on p "KDF-55 kykenee veden laadusta riippuen myös sitomaan hiusväriä vääristäviä meta…" at bounding box center [791, 423] width 253 height 153
click at [874, 397] on p "KDF-55 kykenee veden laadusta riippuen myös sitomaan hiusväriä vääristäviä meta…" at bounding box center [791, 423] width 253 height 153
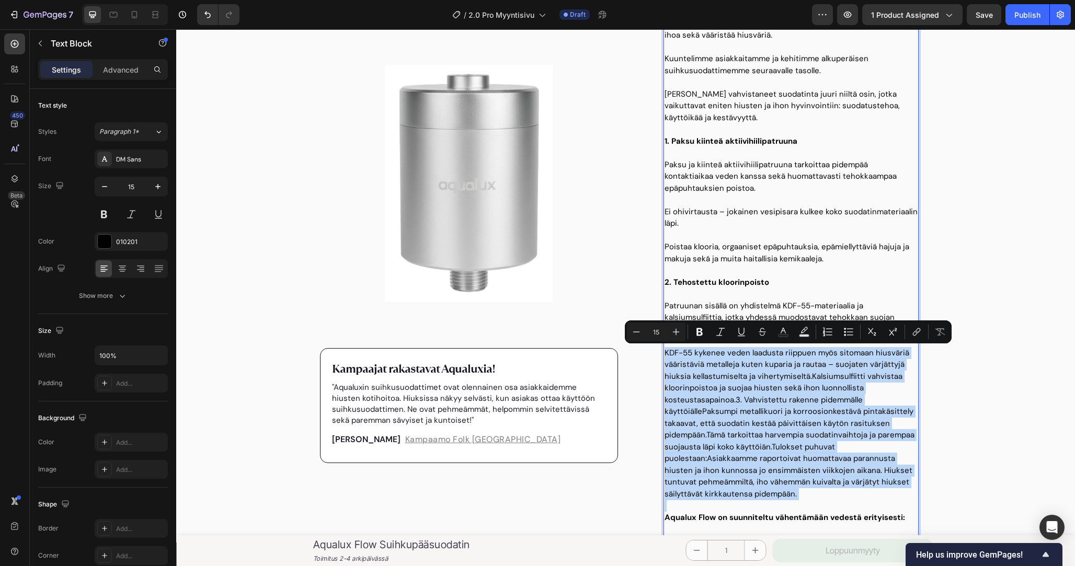
click at [874, 394] on p "KDF-55 kykenee veden laadusta riippuen myös sitomaan hiusväriä vääristäviä meta…" at bounding box center [791, 423] width 253 height 153
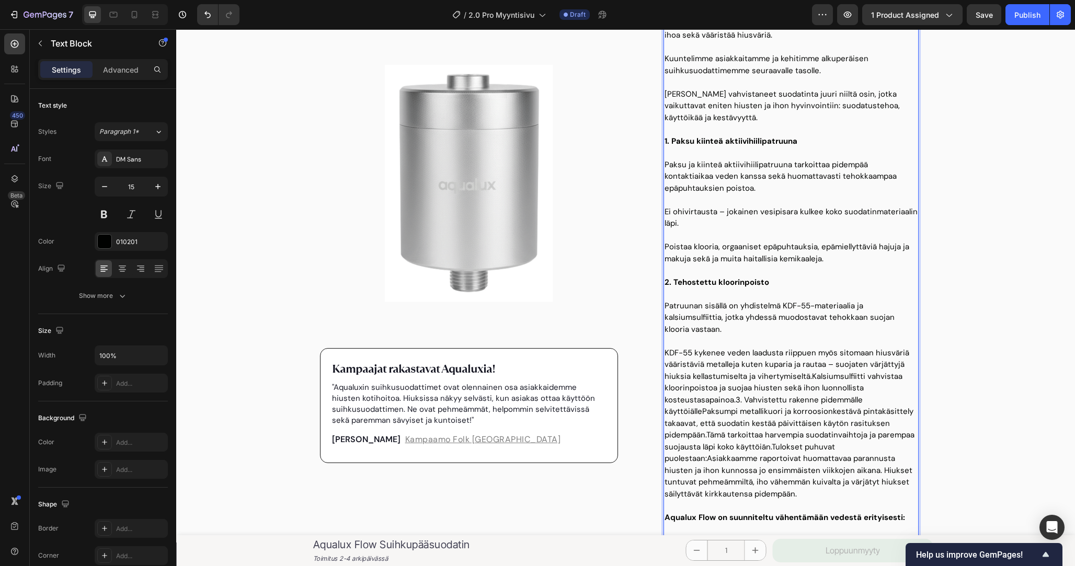
click at [865, 383] on p "KDF-55 kykenee veden laadusta riippuen myös sitomaan hiusväriä vääristäviä meta…" at bounding box center [791, 423] width 253 height 153
click at [809, 375] on p "KDF-55 kykenee veden laadusta riippuen myös sitomaan hiusväriä vääristäviä meta…" at bounding box center [791, 423] width 253 height 153
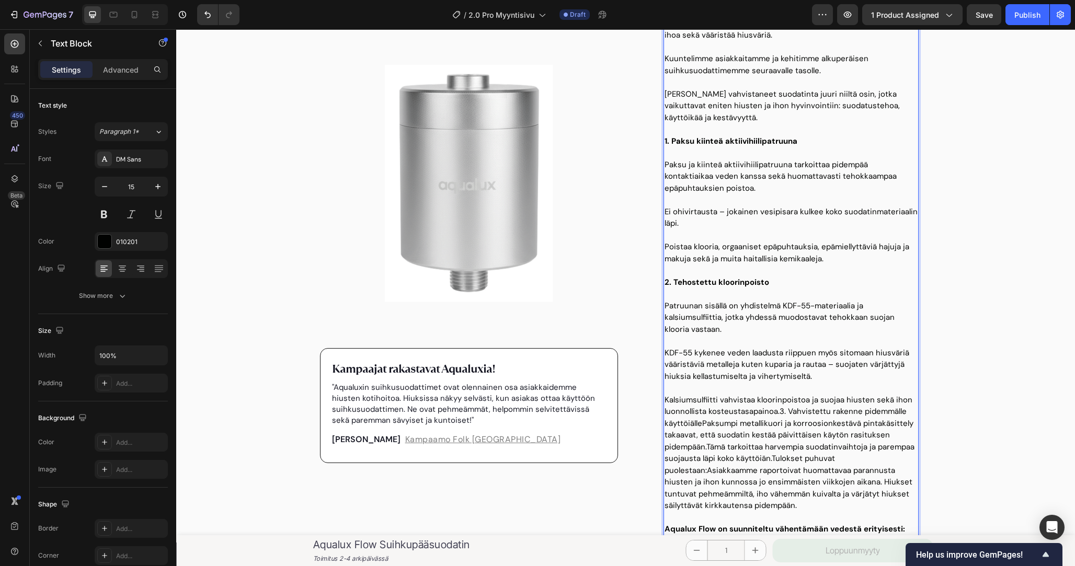
click at [829, 364] on p "KDF-55 kykenee veden laadusta riippuen myös sitomaan hiusväriä vääristäviä meta…" at bounding box center [791, 365] width 253 height 36
click at [824, 375] on p "KDF-55 kykenee veden laadusta riippuen myös sitomaan hiusväriä vääristäviä meta…" at bounding box center [791, 365] width 253 height 36
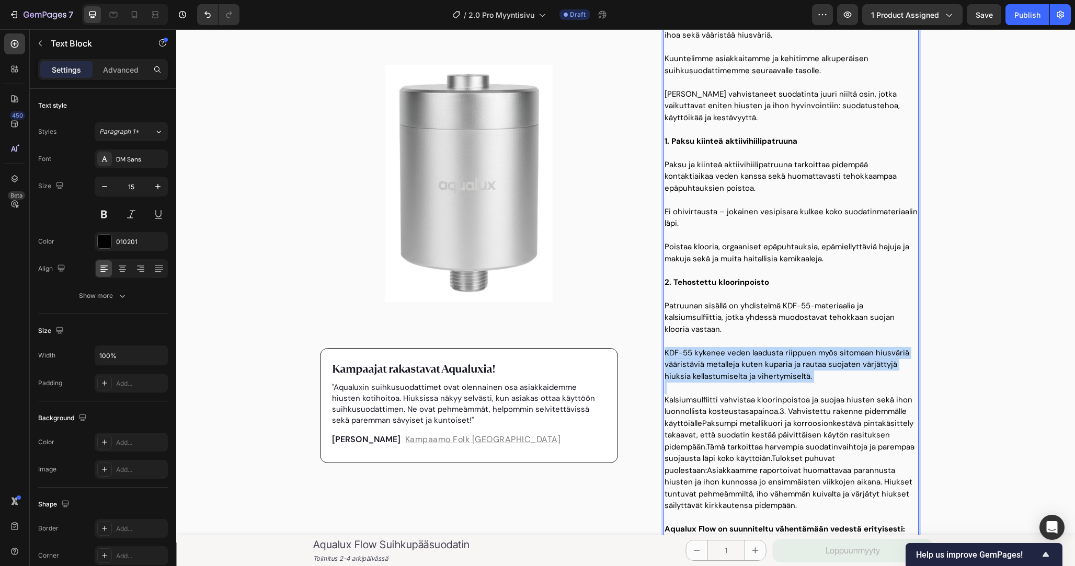
click at [824, 375] on p "KDF-55 kykenee veden laadusta riippuen myös sitomaan hiusväriä vääristäviä meta…" at bounding box center [791, 365] width 253 height 36
click at [835, 376] on p "KDF-55 kykenee veden laadusta riippuen myös sitomaan hiusväriä vääristäviä meta…" at bounding box center [791, 365] width 253 height 36
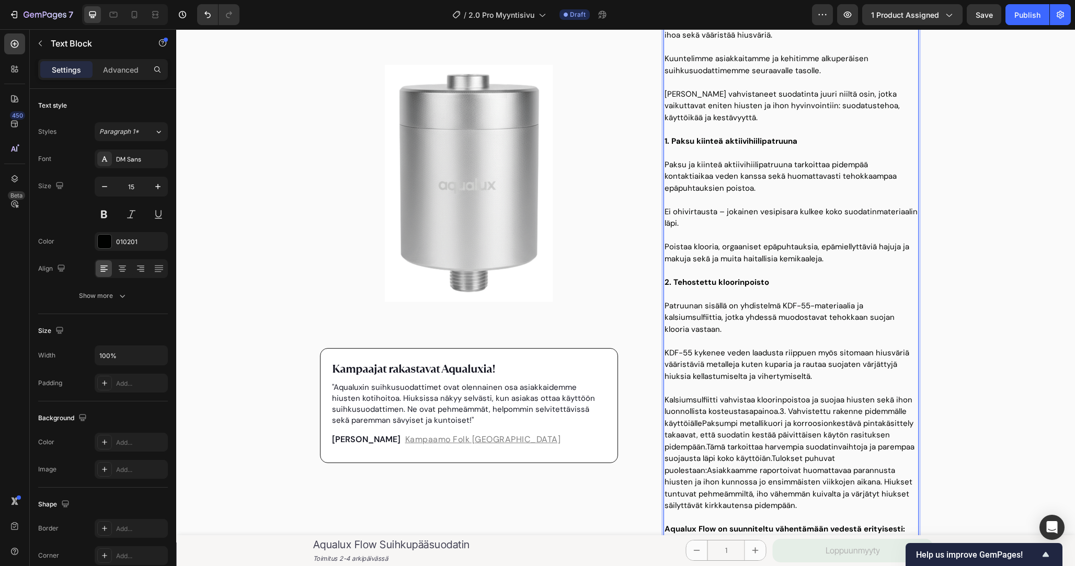
click at [877, 354] on p "KDF-55 kykenee veden laadusta riippuen myös sitomaan hiusväriä vääristäviä meta…" at bounding box center [791, 365] width 253 height 36
click at [872, 356] on p "KDF-55 kykenee veden laadusta riippuen myös sitomaan hiusväriä vääristäviä meta…" at bounding box center [791, 365] width 253 height 36
click at [734, 364] on p "KDF-55 kykenee veden laadusta riippuen myös sitomaan osan hiusväriä vääristäviä…" at bounding box center [791, 365] width 253 height 36
click at [778, 365] on p "KDF-55 kykenee veden laadusta riippuen myös sitomaan osan hiusväriä vääristävis…" at bounding box center [791, 365] width 253 height 36
click at [860, 367] on p "KDF-55 kykenee veden laadusta riippuen myös sitomaan osan hiusväriä vääristävis…" at bounding box center [791, 365] width 253 height 36
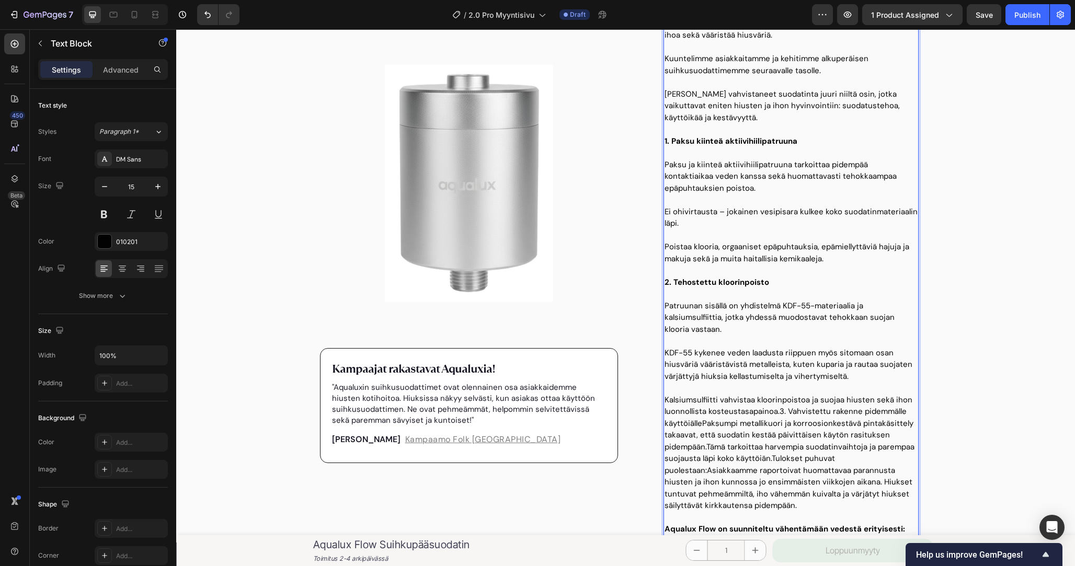
click at [861, 376] on p "KDF-55 kykenee veden laadusta riippuen myös sitomaan osan hiusväriä vääristävis…" at bounding box center [791, 365] width 253 height 36
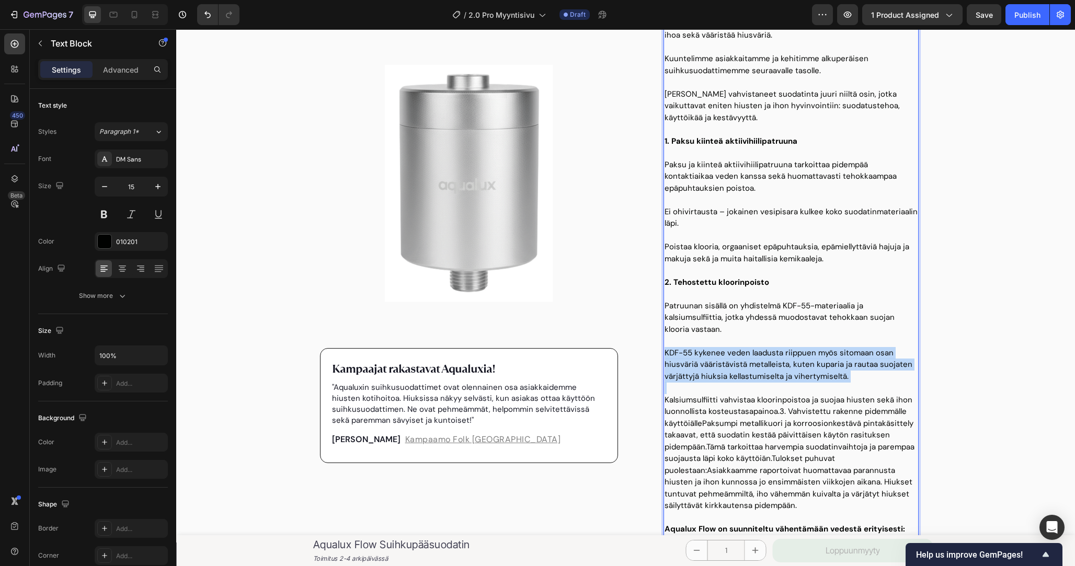
click at [861, 376] on p "KDF-55 kykenee veden laadusta riippuen myös sitomaan osan hiusväriä vääristävis…" at bounding box center [791, 365] width 253 height 36
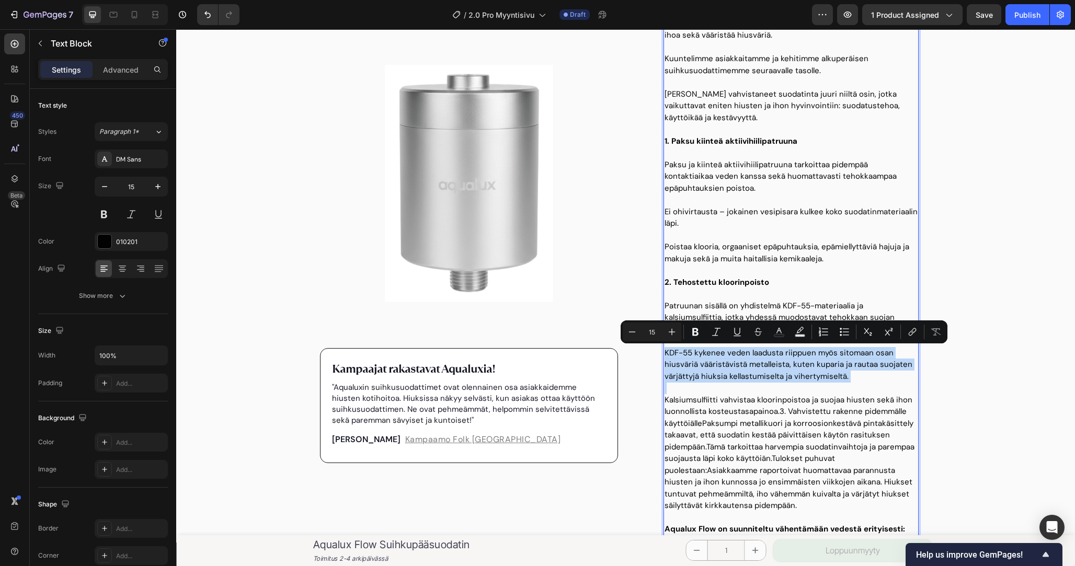
click at [871, 376] on p "KDF-55 kykenee veden laadusta riippuen myös sitomaan osan hiusväriä vääristävis…" at bounding box center [791, 365] width 253 height 36
click at [873, 359] on p "KDF-55 kykenee veden laadusta riippuen myös sitomaan osan hiusväriä vääristävis…" at bounding box center [791, 365] width 253 height 36
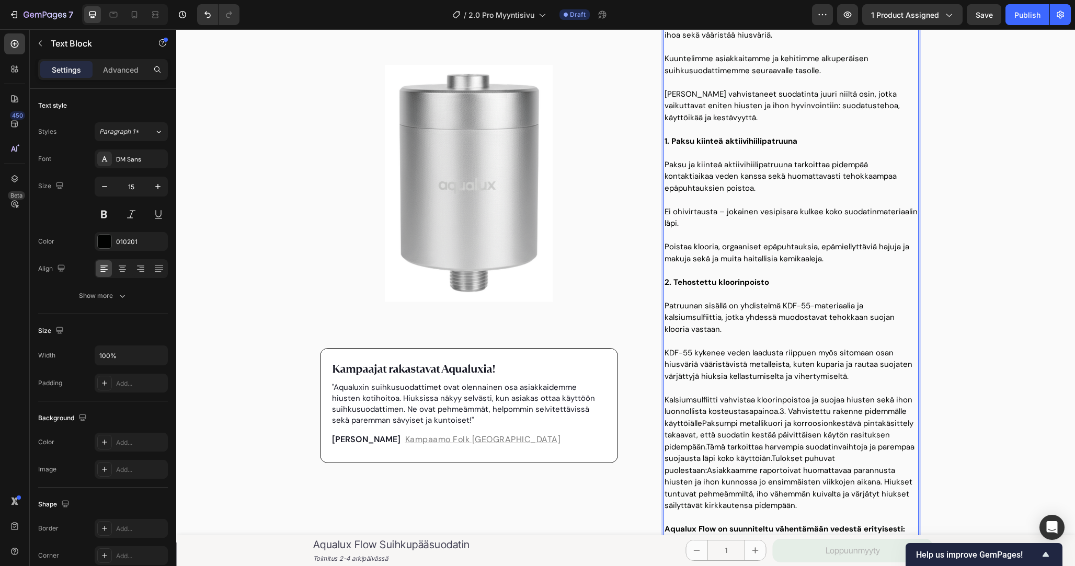
click at [873, 363] on p "KDF-55 kykenee veden laadusta riippuen myös sitomaan osan hiusväriä vääristävis…" at bounding box center [791, 365] width 253 height 36
click at [869, 368] on p "KDF-55 kykenee veden laadusta riippuen myös sitomaan osan hiusväriä vääristävis…" at bounding box center [791, 365] width 253 height 36
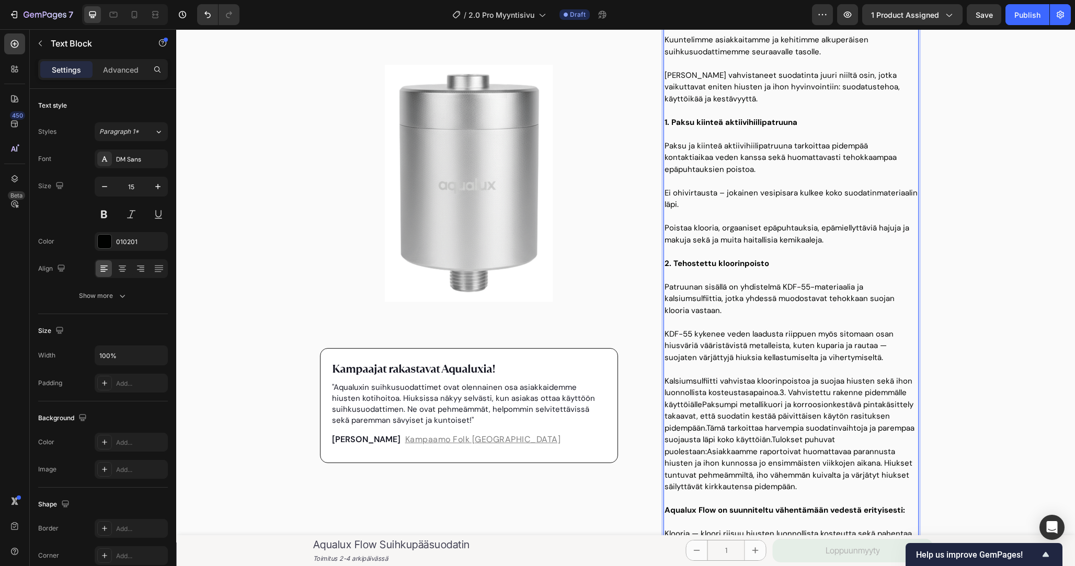
click at [870, 367] on p "Rich Text Editor. Editing area: main" at bounding box center [791, 369] width 253 height 12
click at [870, 358] on p "KDF-55 kykenee veden laadusta riippuen myös sitomaan osan hiusväriä vääristävis…" at bounding box center [791, 346] width 253 height 36
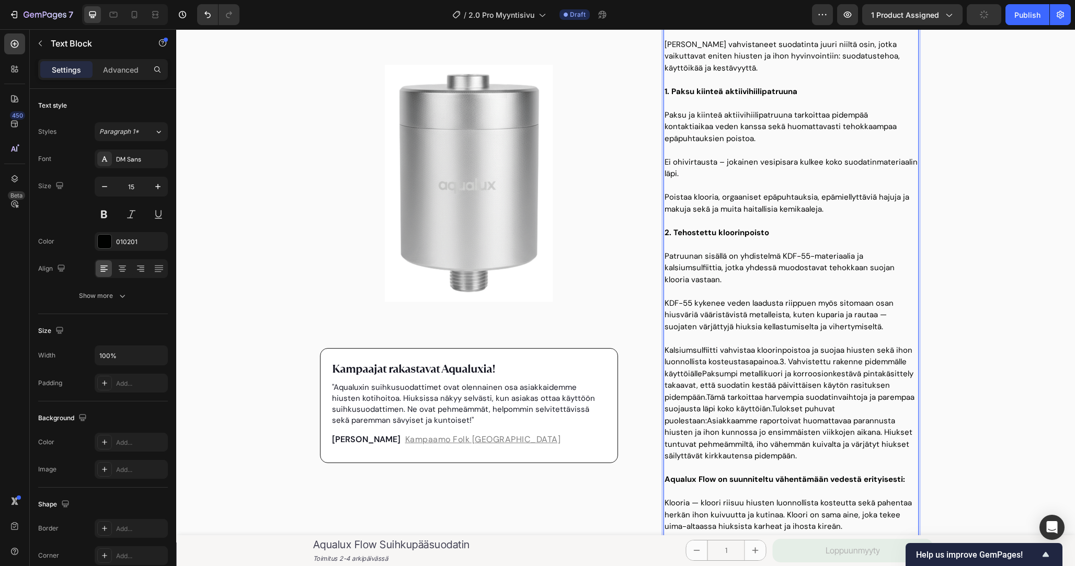
scroll to position [640, 0]
click at [778, 364] on p "Kalsiumsulfiitti vahvistaa kloorinpoistoa ja suojaa hiusten sekä ihon luonnolli…" at bounding box center [791, 405] width 253 height 118
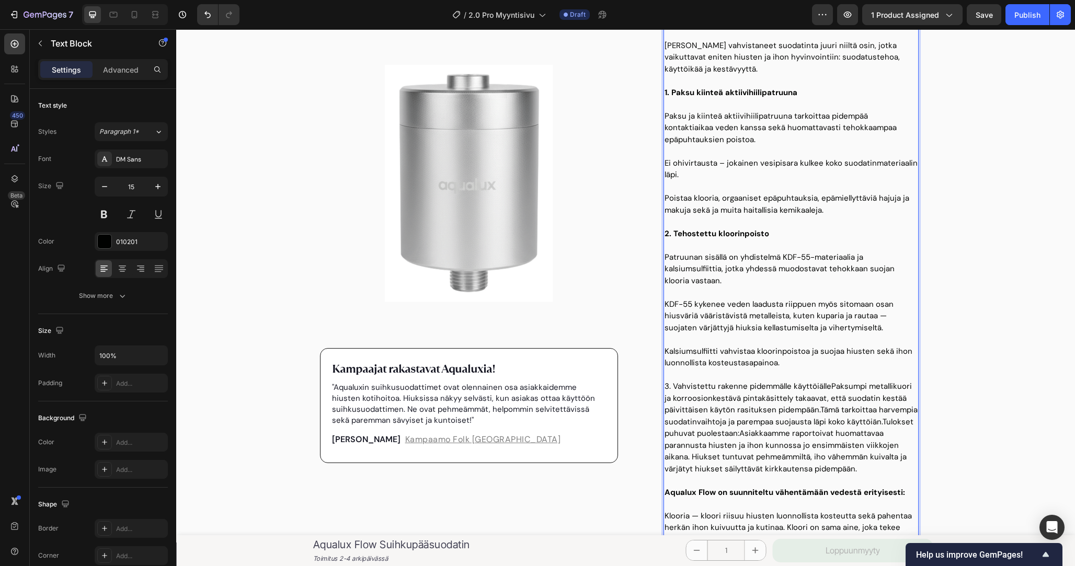
click at [828, 386] on p "3. Vahvistettu rakenne pidemmälle käyttöiällePaksumpi metallikuori ja korroosio…" at bounding box center [791, 428] width 253 height 94
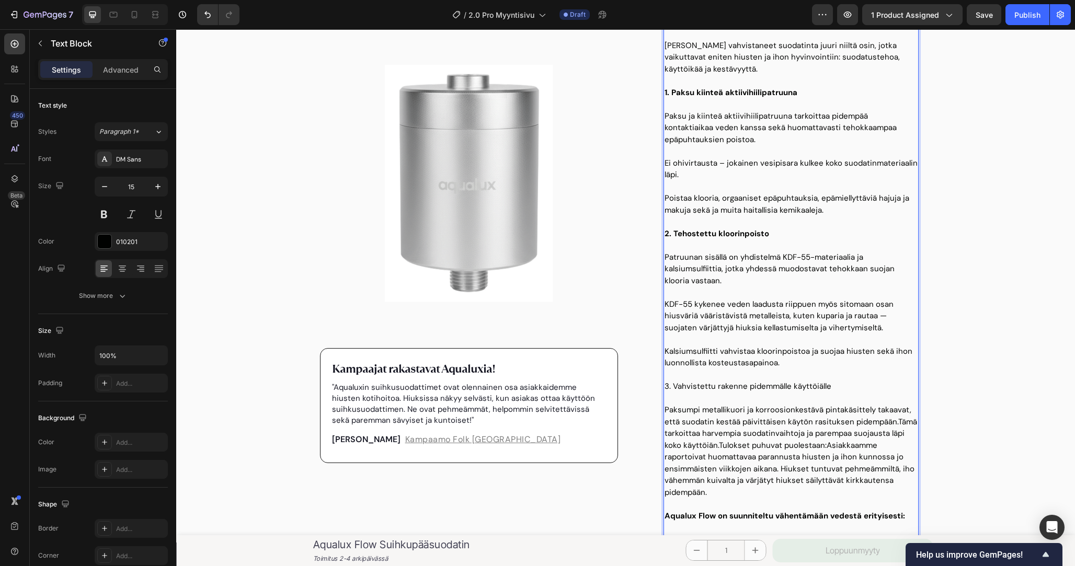
click at [682, 411] on p "Paksumpi metallikuori ja korroosionkestävä pintakäsittely takaavat, että suodat…" at bounding box center [791, 451] width 253 height 94
click at [893, 423] on p "Laadukas metallikuori ja korroosionkestävä pintakäsittely takaavat, että suodat…" at bounding box center [791, 451] width 253 height 94
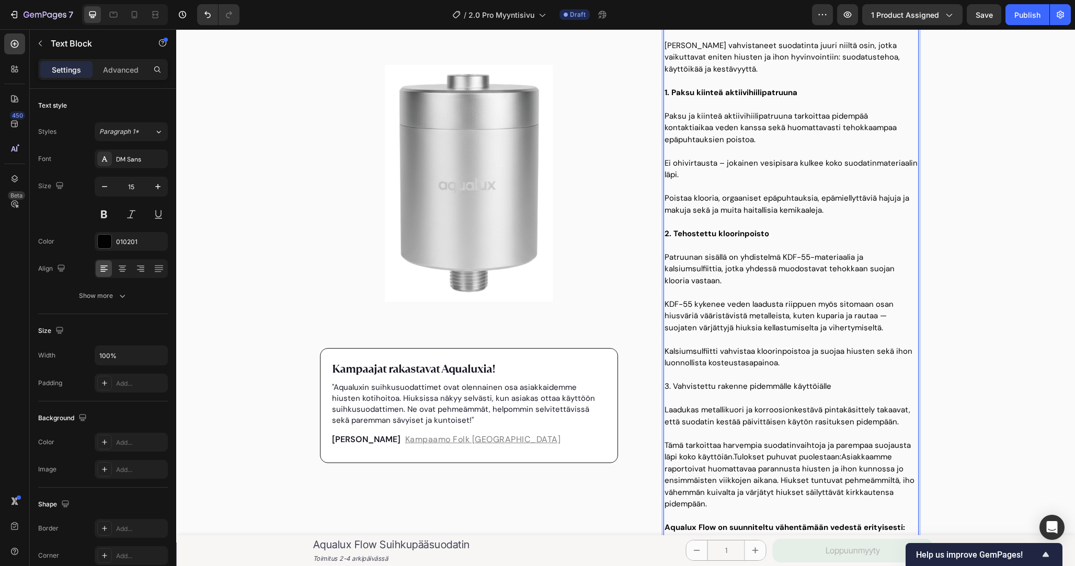
scroll to position [661, 0]
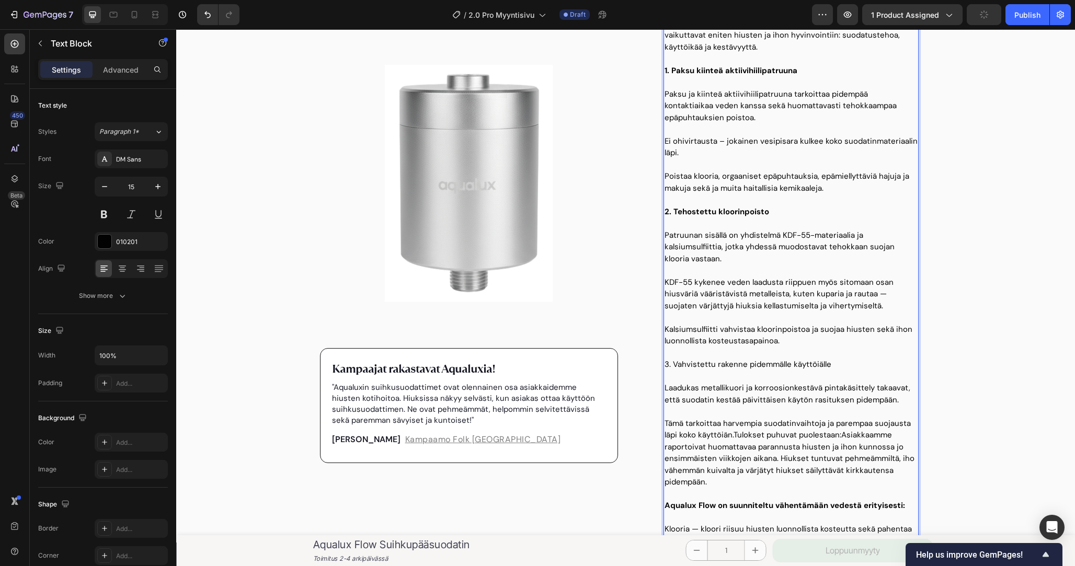
click at [814, 467] on p "Tämä tarkoittaa harvempia suodatinvaihtoja ja parempaa suojausta läpi koko käyt…" at bounding box center [791, 453] width 253 height 71
click at [810, 475] on p "Tämä tarkoittaa harvempia suodatinvaihtoja ja parempaa suojausta läpi koko käyt…" at bounding box center [791, 453] width 253 height 71
click at [811, 480] on p "Tämä tarkoittaa harvempia suodatinvaihtoja ja parempaa suojausta läpi koko käyt…" at bounding box center [791, 453] width 253 height 71
click at [733, 437] on p "Tämä tarkoittaa harvempia suodatinvaihtoja ja parempaa suojausta läpi koko käyt…" at bounding box center [791, 453] width 253 height 71
click at [750, 477] on p "Tämä tarkoittaa harvempia suodatinvaihtoja ja parempaa suojausta läpi koko käyt…" at bounding box center [791, 453] width 253 height 71
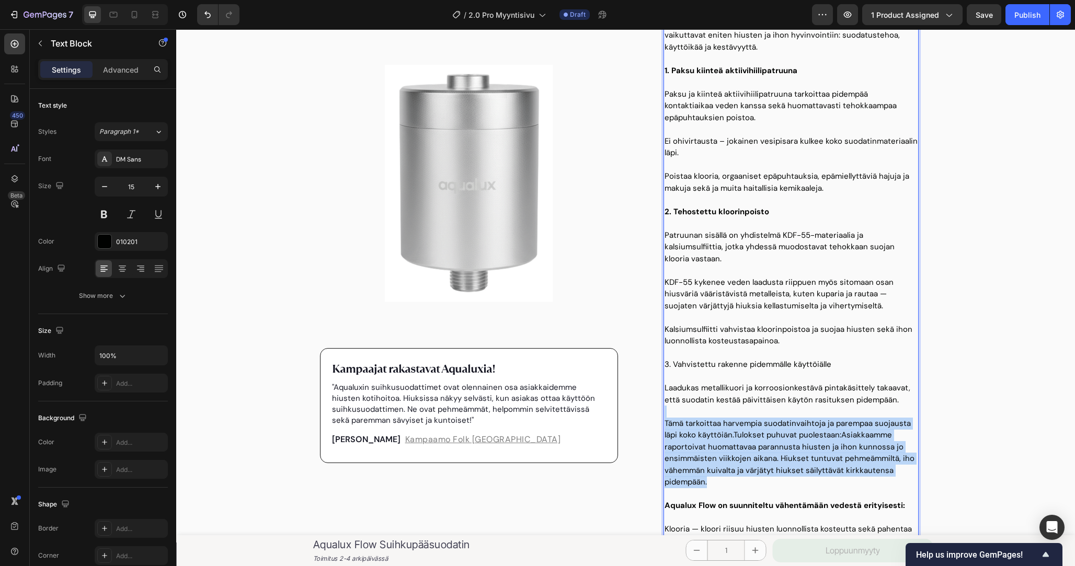
drag, startPoint x: 756, startPoint y: 477, endPoint x: 665, endPoint y: 417, distance: 109.2
click at [665, 417] on div "Miksi hiukset tuntuvat karheilta ja iho kuivuu erityisesti suihkun jälkeen? Tai…" at bounding box center [791, 241] width 255 height 802
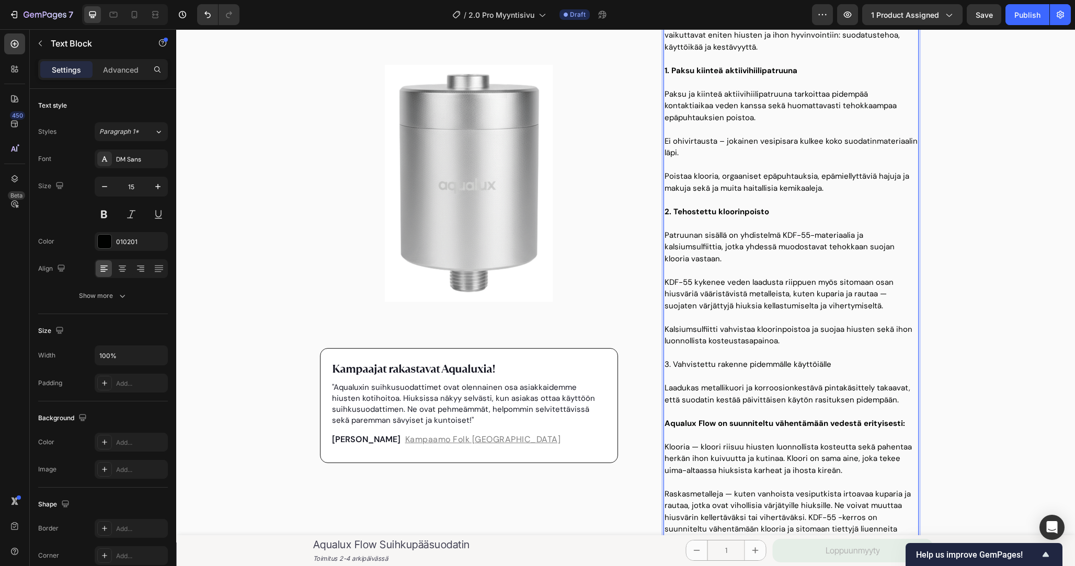
click at [740, 365] on p "3. Vahvistettu rakenne pidemmälle käyttöiälle" at bounding box center [791, 365] width 253 height 12
click at [768, 368] on p "3. Vahvistettu rakenne pidemmälle käyttöiälle" at bounding box center [791, 365] width 253 height 12
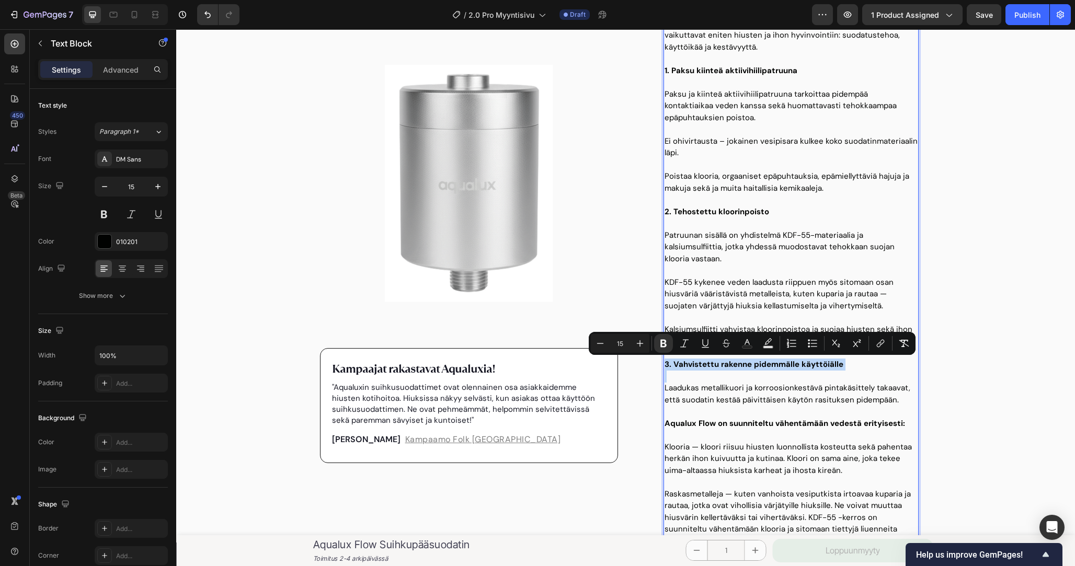
click at [772, 367] on strong "3. Vahvistettu rakenne pidemmälle käyttöiälle" at bounding box center [754, 364] width 179 height 10
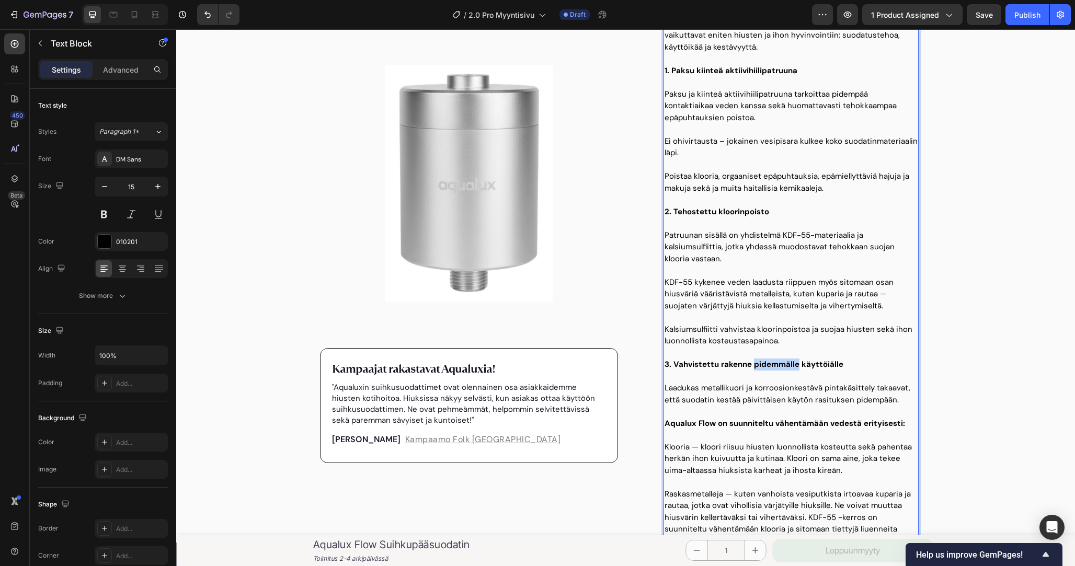
click at [772, 367] on strong "3. Vahvistettu rakenne pidemmälle käyttöiälle" at bounding box center [754, 364] width 179 height 10
click at [858, 361] on p "3. Vahvistettu rakenne ja pidempi käyttöiälle" at bounding box center [791, 365] width 253 height 12
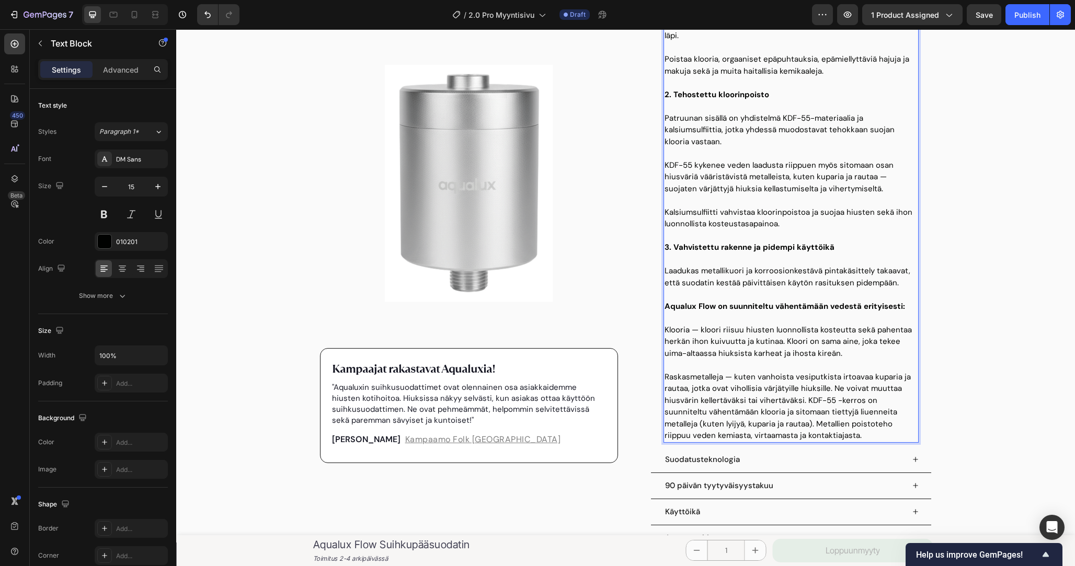
scroll to position [781, 0]
click at [816, 417] on p "Raskasmetalleja — kuten vanhoista vesiputkista irtoavaa kuparia ja rautaa, jotk…" at bounding box center [791, 398] width 253 height 83
click at [816, 437] on p "Raskasmetalleja — kuten vanhoista vesiputkista irtoavaa kuparia ja rautaa, jotk…" at bounding box center [791, 398] width 253 height 83
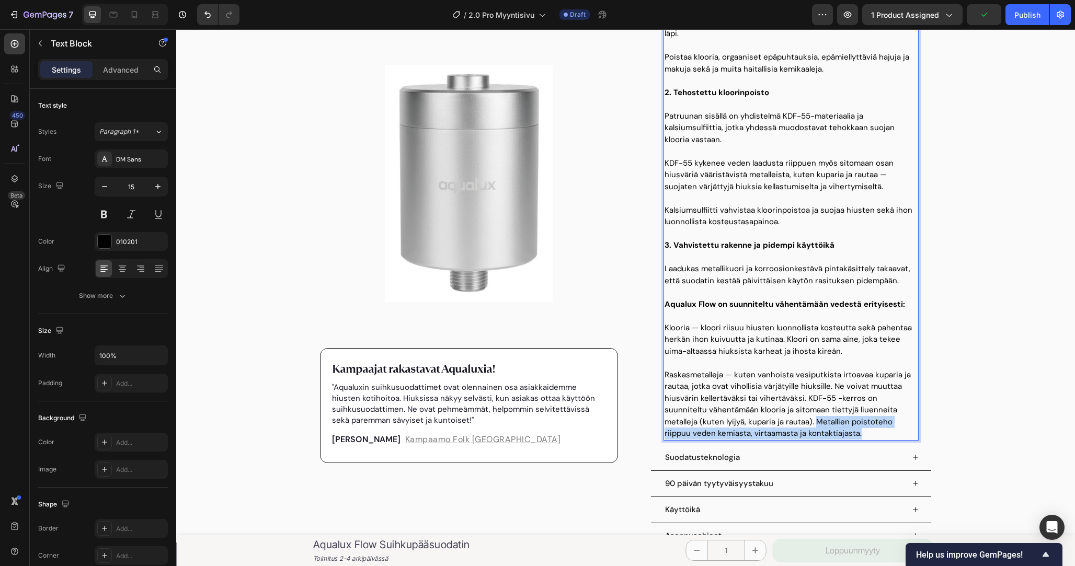
drag, startPoint x: 821, startPoint y: 436, endPoint x: 752, endPoint y: 424, distance: 70.0
click at [752, 424] on p "Raskasmetalleja — kuten vanhoista vesiputkista irtoavaa kuparia ja rautaa, jotk…" at bounding box center [791, 398] width 253 height 83
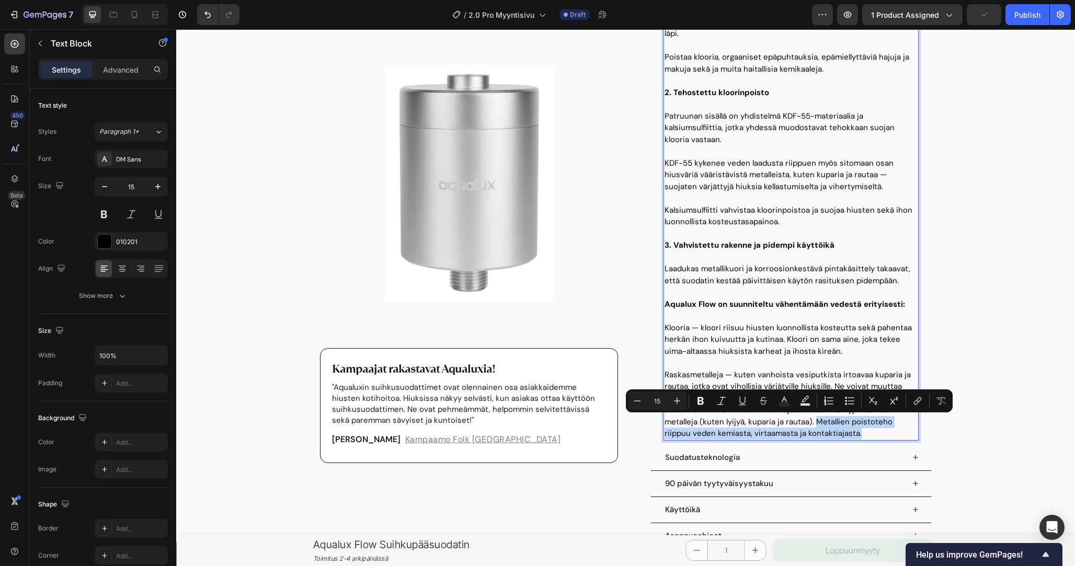
copy p "Metallien poistoteho riippuu veden kemiasta, virtaamasta ja kontaktiajasta."
click at [789, 433] on p "Raskasmetalleja — kuten vanhoista vesiputkista irtoavaa kuparia ja rautaa, jotk…" at bounding box center [791, 398] width 253 height 83
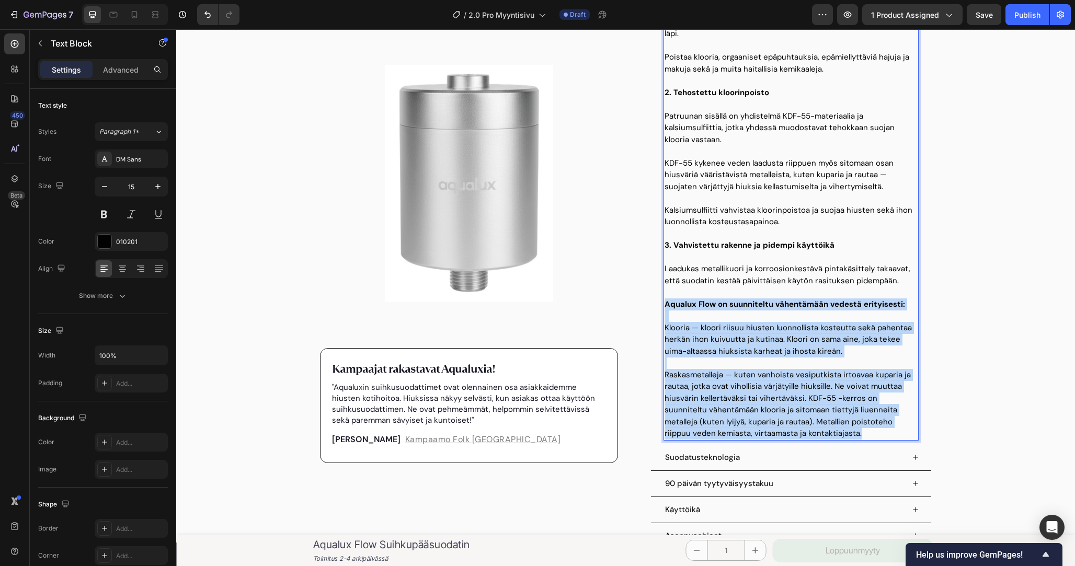
drag, startPoint x: 796, startPoint y: 433, endPoint x: 664, endPoint y: 303, distance: 184.9
click at [664, 303] on div "Miksi hiukset tuntuvat karheilta ja iho kuivuu erityisesti suihkun jälkeen? Tai…" at bounding box center [791, 81] width 255 height 720
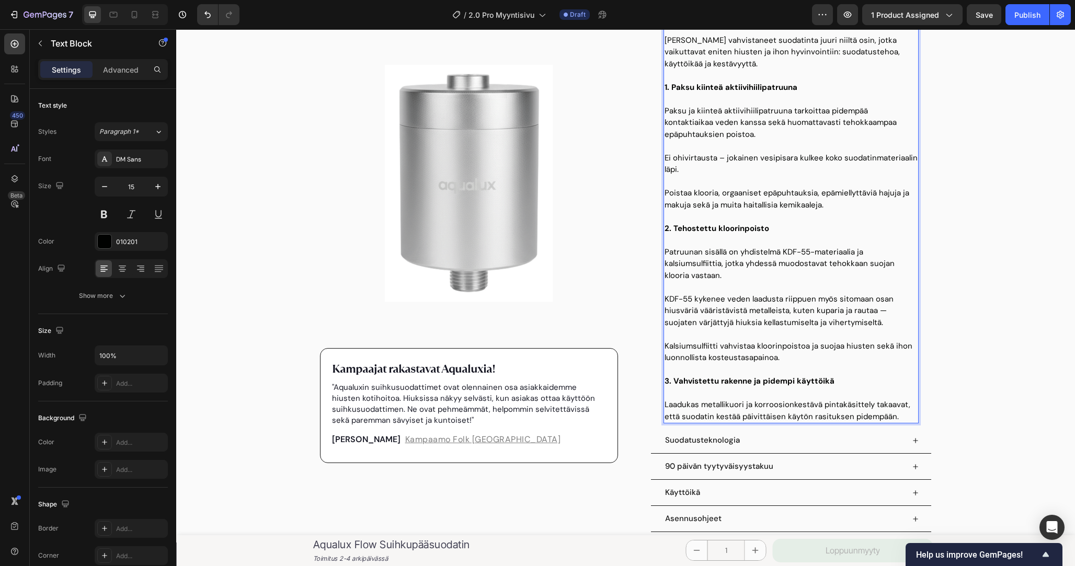
scroll to position [644, 0]
click at [859, 314] on p "KDF-55 kykenee veden laadusta riippuen myös sitomaan osan hiusväriä vääristävis…" at bounding box center [791, 312] width 253 height 36
click at [860, 319] on p "KDF-55 kykenee veden laadusta riippuen myös sitomaan osan hiusväriä vääristävis…" at bounding box center [791, 312] width 253 height 36
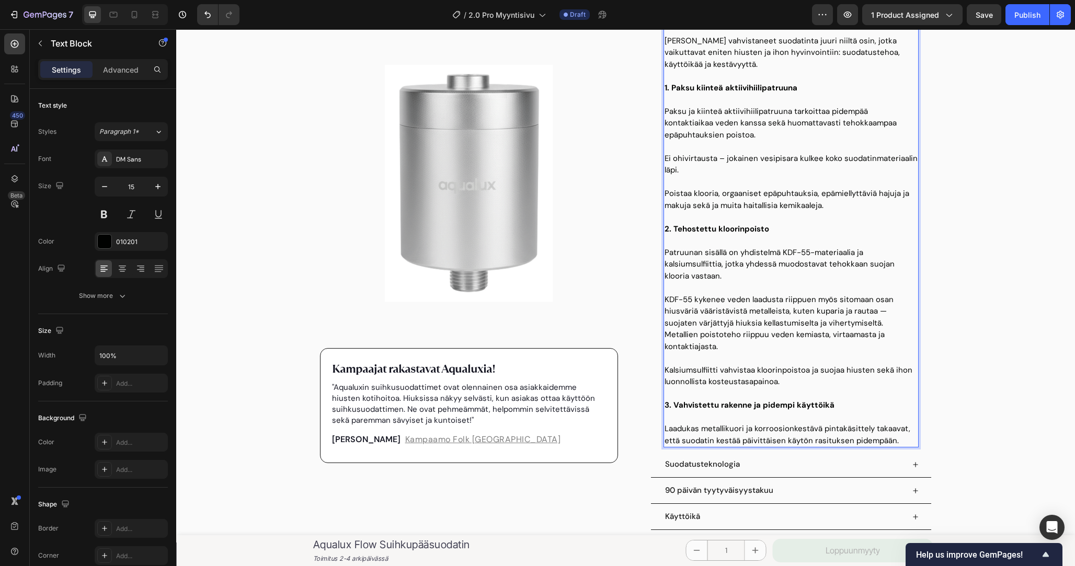
click at [857, 327] on p "KDF-55 kykenee veden laadusta riippuen myös sitomaan osan hiusväriä vääristävis…" at bounding box center [791, 323] width 253 height 59
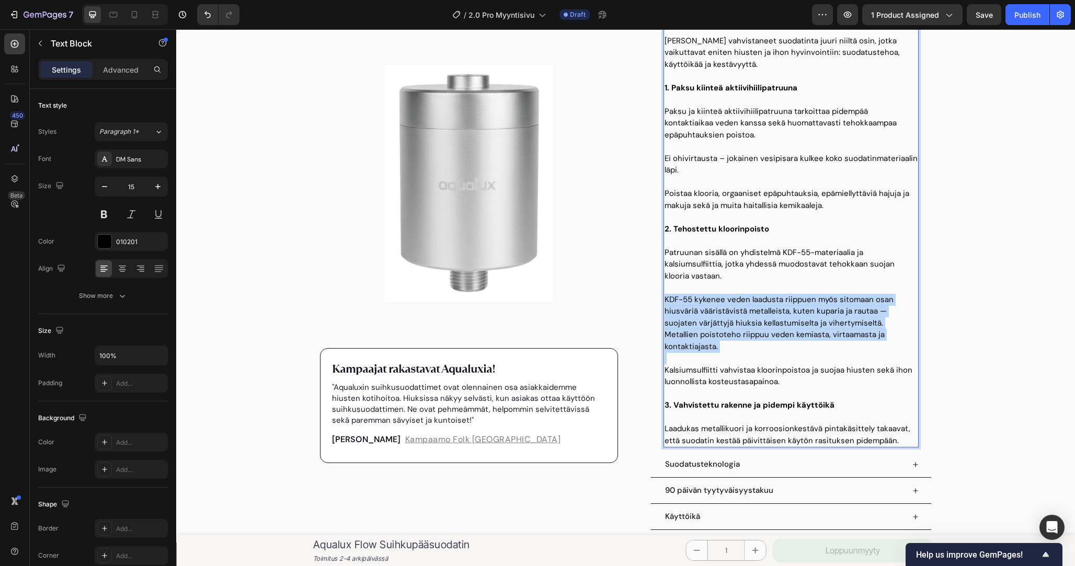
click at [857, 327] on p "KDF-55 kykenee veden laadusta riippuen myös sitomaan osan hiusväriä vääristävis…" at bounding box center [791, 323] width 253 height 59
click at [883, 327] on p "KDF-55 kykenee veden laadusta riippuen myös sitomaan osan hiusväriä vääristävis…" at bounding box center [791, 323] width 253 height 59
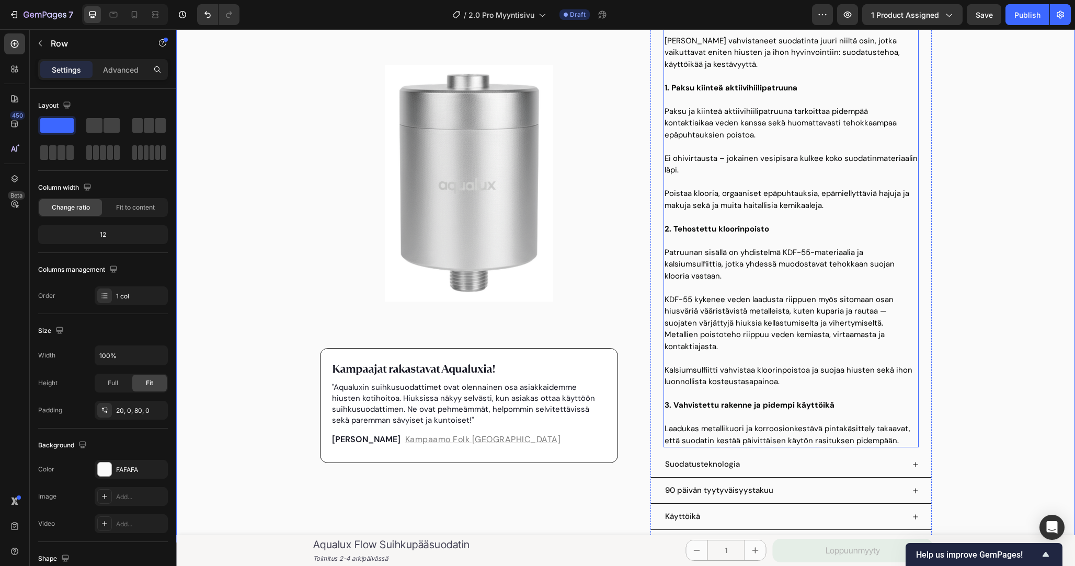
click at [833, 316] on p "KDF-55 kykenee veden laadusta riippuen myös sitomaan osan hiusväriä vääristävis…" at bounding box center [791, 323] width 253 height 59
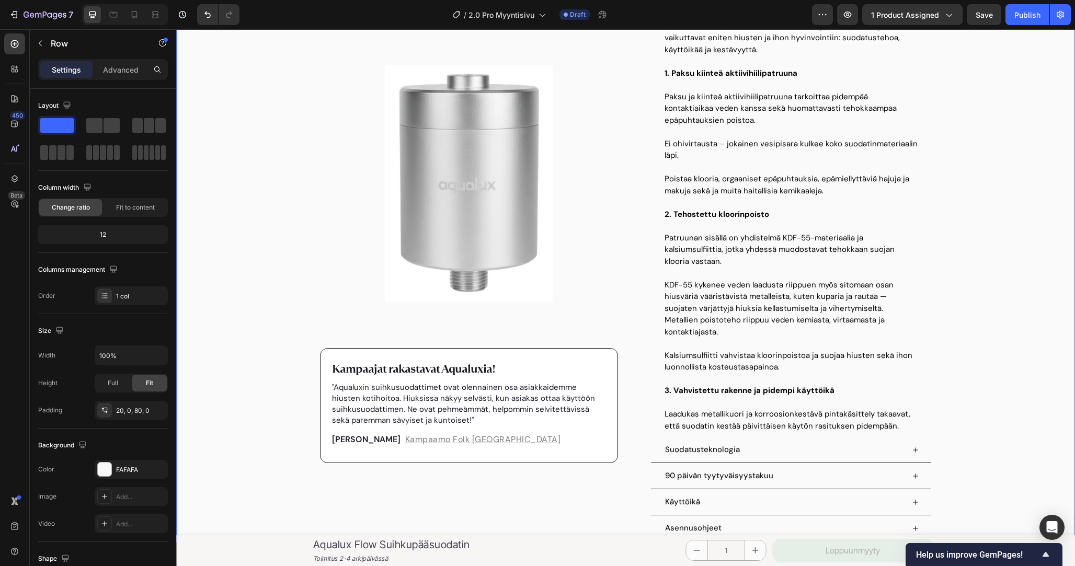
scroll to position [286, 0]
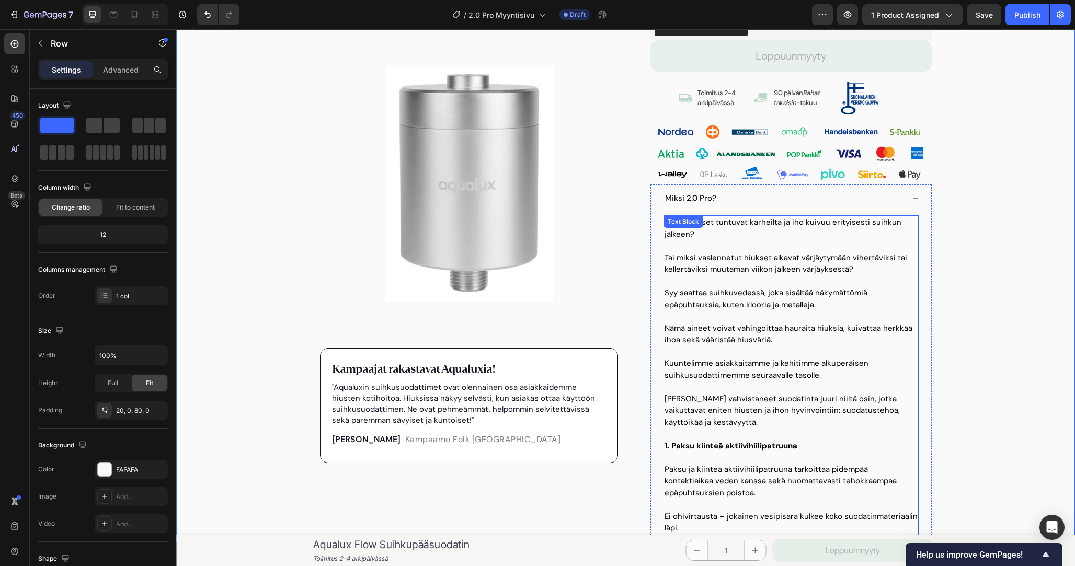
click at [825, 358] on p "Kuuntelimme asiakkaitamme ja kehitimme alkuperäisen suihkusuodattimemme seuraav…" at bounding box center [791, 370] width 253 height 24
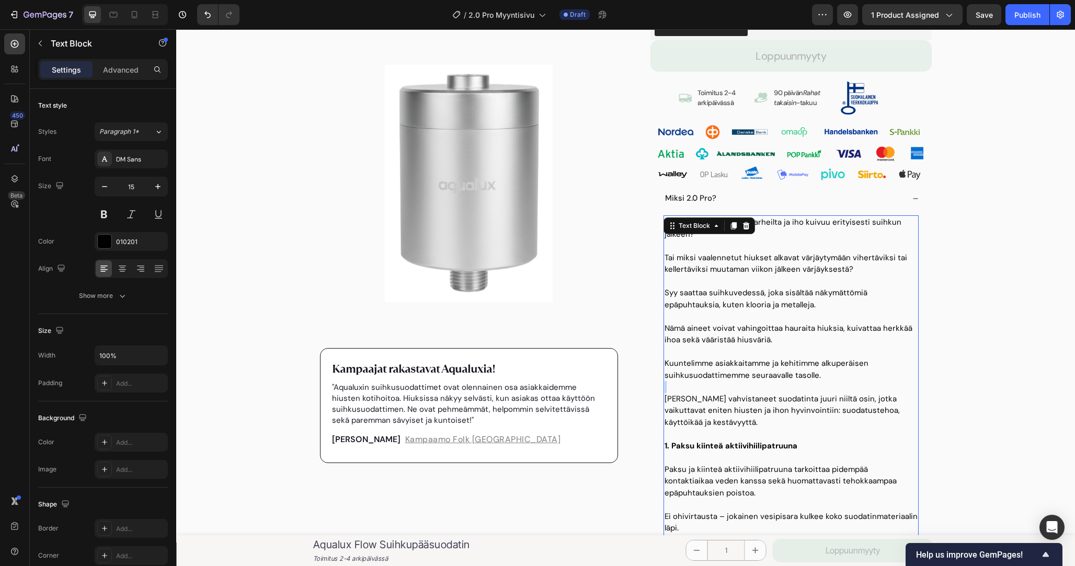
click at [826, 374] on p "Kuuntelimme asiakkaitamme ja kehitimme alkuperäisen suihkusuodattimemme seuraav…" at bounding box center [791, 370] width 253 height 24
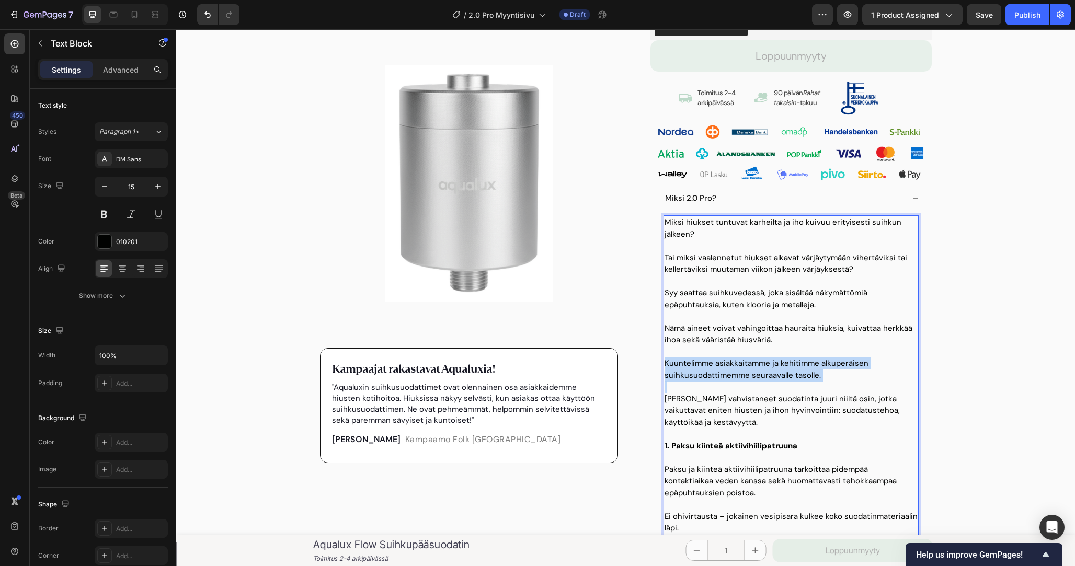
click at [846, 374] on p "Kuuntelimme asiakkaitamme ja kehitimme alkuperäisen suihkusuodattimemme seuraav…" at bounding box center [791, 370] width 253 height 24
click at [773, 361] on p "Kuuntelimme asiakkaitamme ja kehitimme alkuperäisen suihkusuodattimemme seuraav…" at bounding box center [791, 370] width 253 height 24
drag, startPoint x: 773, startPoint y: 361, endPoint x: 673, endPoint y: 361, distance: 99.9
click at [673, 361] on p "Kuuntelimme asiakkaitamme ja kehitimme alkuperäisen suihkusuodattimemme seuraav…" at bounding box center [791, 370] width 253 height 24
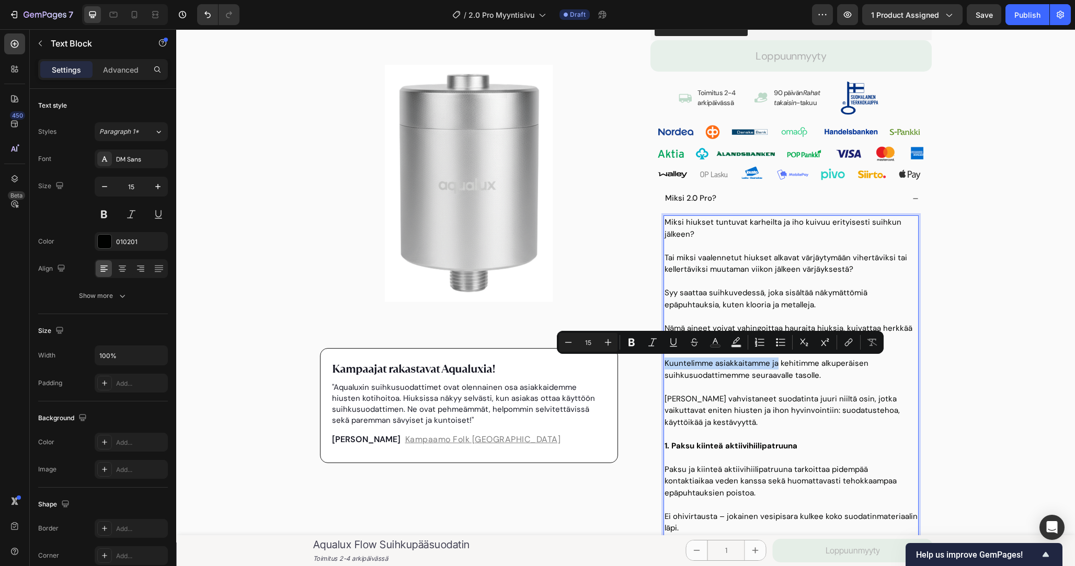
click at [678, 360] on p "Kuuntelimme asiakkaitamme ja kehitimme alkuperäisen suihkusuodattimemme seuraav…" at bounding box center [791, 370] width 253 height 24
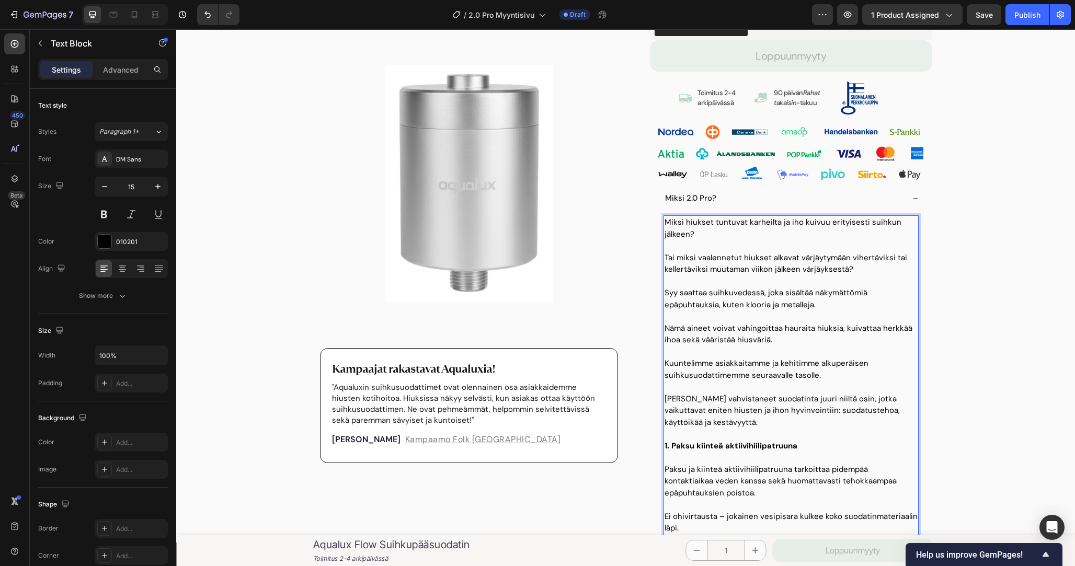
click at [816, 262] on p "Tai miksi vaalennetut hiukset alkavat värjäytymään vihertäviksi tai kellertävik…" at bounding box center [791, 264] width 253 height 24
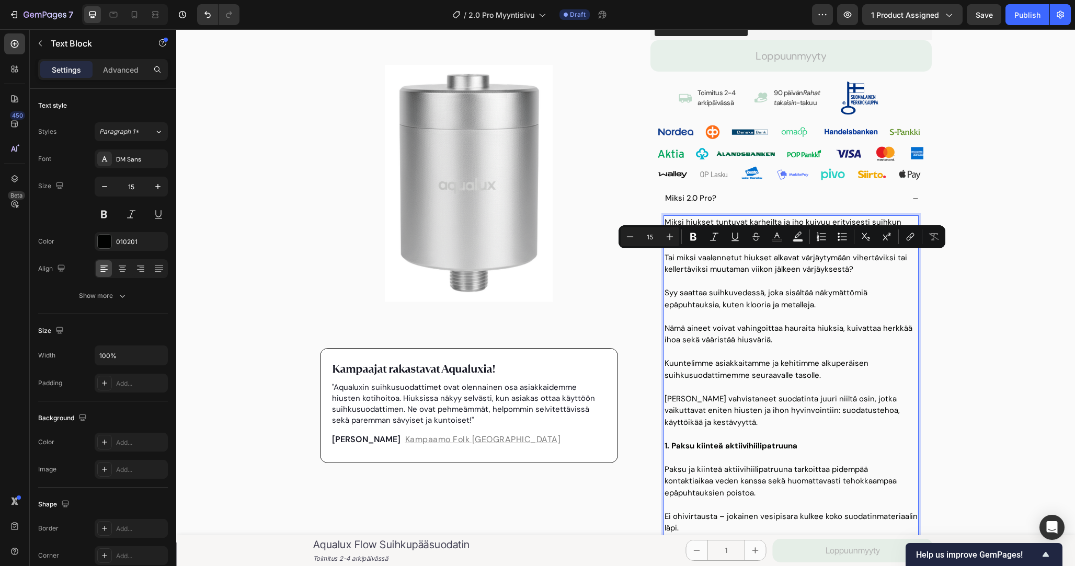
click at [815, 296] on p "Syy saattaa suihkuvedessä, joka sisältää näkymättömiä epäpuhtauksia, kuten kloo…" at bounding box center [791, 299] width 253 height 24
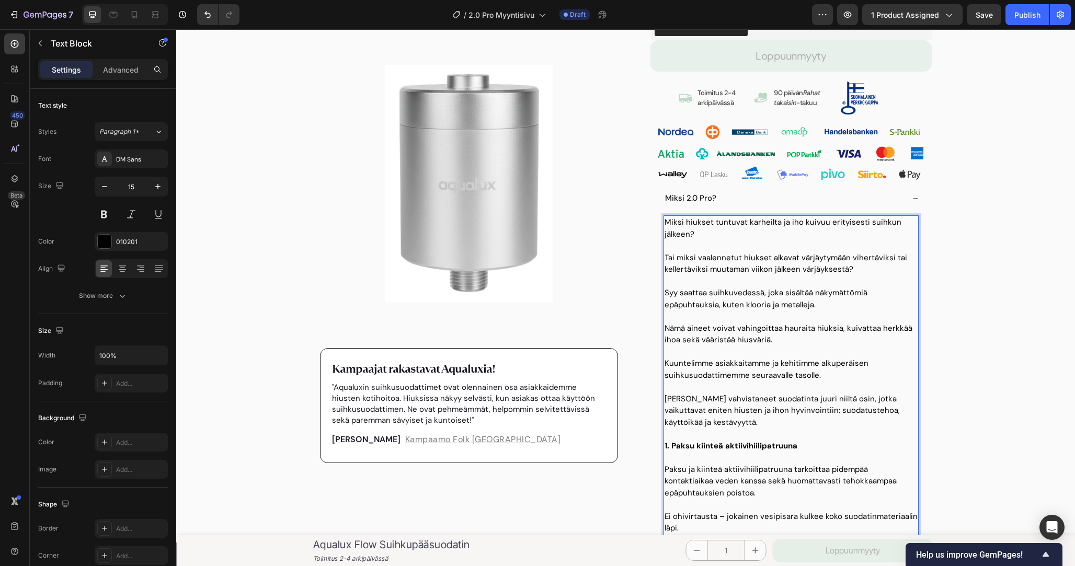
click at [808, 321] on p "Rich Text Editor. Editing area: main" at bounding box center [791, 317] width 253 height 12
click at [808, 329] on p "Nämä aineet voivat vahingoittaa hauraita hiuksia, kuivattaa herkkää ihoa sekä v…" at bounding box center [791, 335] width 253 height 24
click at [808, 338] on p "Nämä aineet voivat vahingoittaa hauraita hiuksia, kuivattaa herkkää ihoa sekä v…" at bounding box center [791, 335] width 253 height 24
click at [781, 294] on p "Syy saattaa suihkuvedessä, joka sisältää näkymättömiä epäpuhtauksia, kuten kloo…" at bounding box center [791, 299] width 253 height 24
click at [787, 331] on p "Nämä aineet voivat vahingoittaa hauraita hiuksia, kuivattaa herkkää ihoa sekä v…" at bounding box center [791, 335] width 253 height 24
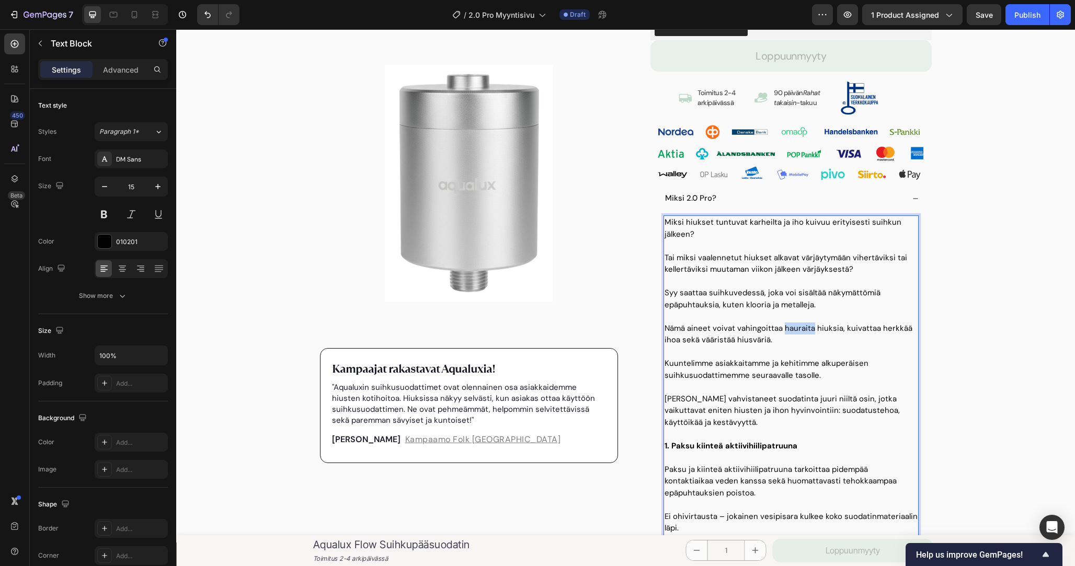
click at [787, 331] on p "Nämä aineet voivat vahingoittaa hauraita hiuksia, kuivattaa herkkää ihoa sekä v…" at bounding box center [791, 335] width 253 height 24
click at [798, 339] on p "Nämä aineet voivat vahingoittaa hauraita hiuksia, kuivattaa herkkää ihoa sekä v…" at bounding box center [791, 335] width 253 height 24
click at [723, 328] on p "Nämä aineet voivat vahingoittaa hauraita hiuksia, kuivattaa herkkää ihoa sekä v…" at bounding box center [791, 335] width 253 height 24
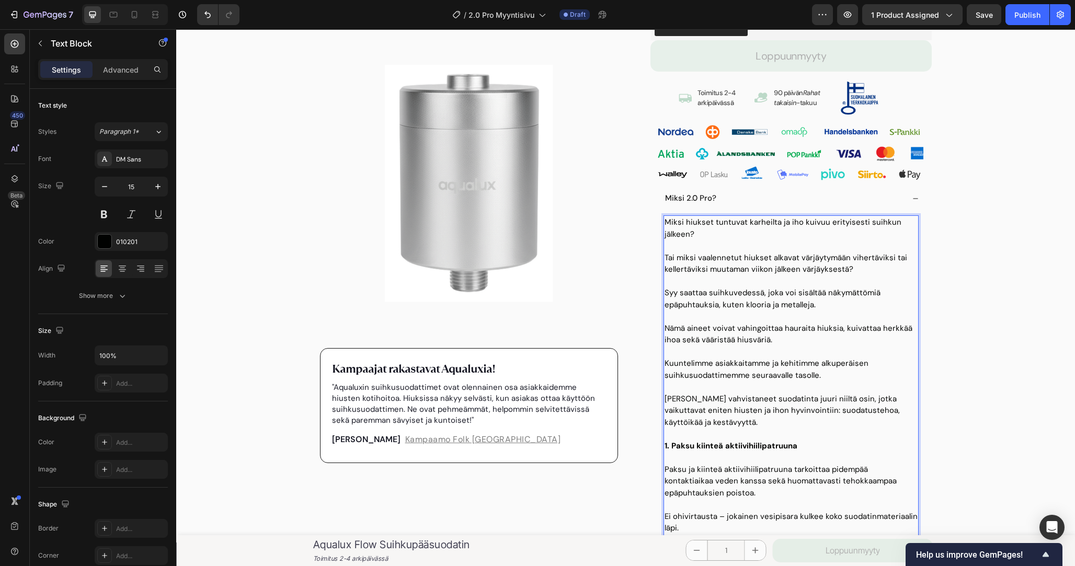
click at [750, 335] on p "Nämä aineet voivat vahingoittaa hauraita hiuksia, kuivattaa herkkää ihoa sekä v…" at bounding box center [791, 335] width 253 height 24
click at [778, 291] on p "Syy saattaa suihkuvedessä, joka voi sisältää näkymättömiä epäpuhtauksia, kuten …" at bounding box center [791, 299] width 253 height 24
click at [787, 341] on p "Nämä aineet voivat vahingoittaa hauraita hiuksia, kuivattaa herkkää ihoa sekä v…" at bounding box center [791, 335] width 253 height 24
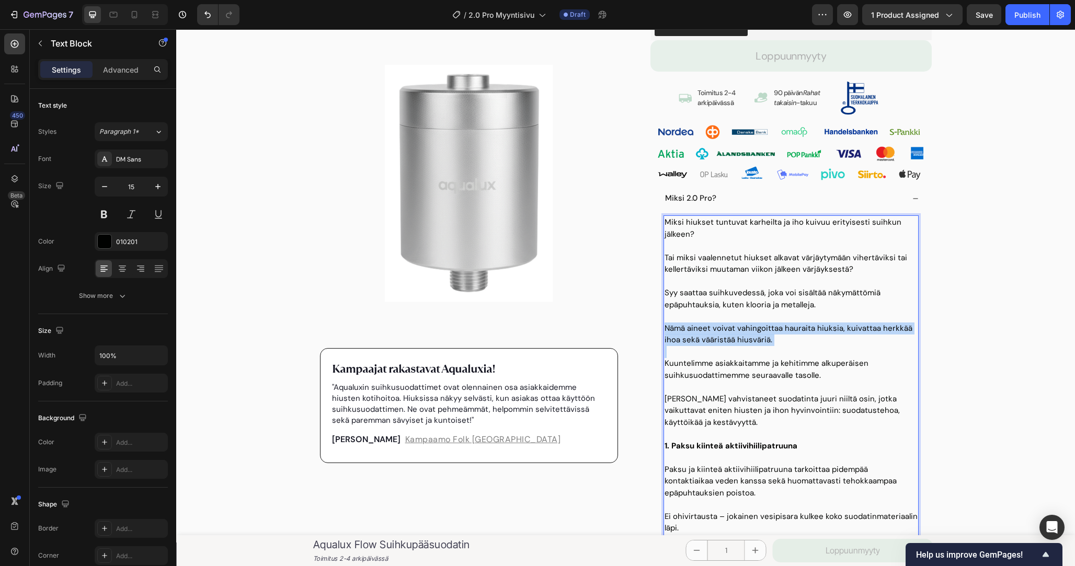
click at [802, 341] on p "Nämä aineet voivat vahingoittaa hauraita hiuksia, kuivattaa herkkää ihoa sekä v…" at bounding box center [791, 335] width 253 height 24
click at [800, 338] on p "Nämä aineet voivat vahingoittaa hauraita hiuksia, kuivattaa herkkää ihoa sekä v…" at bounding box center [791, 335] width 253 height 24
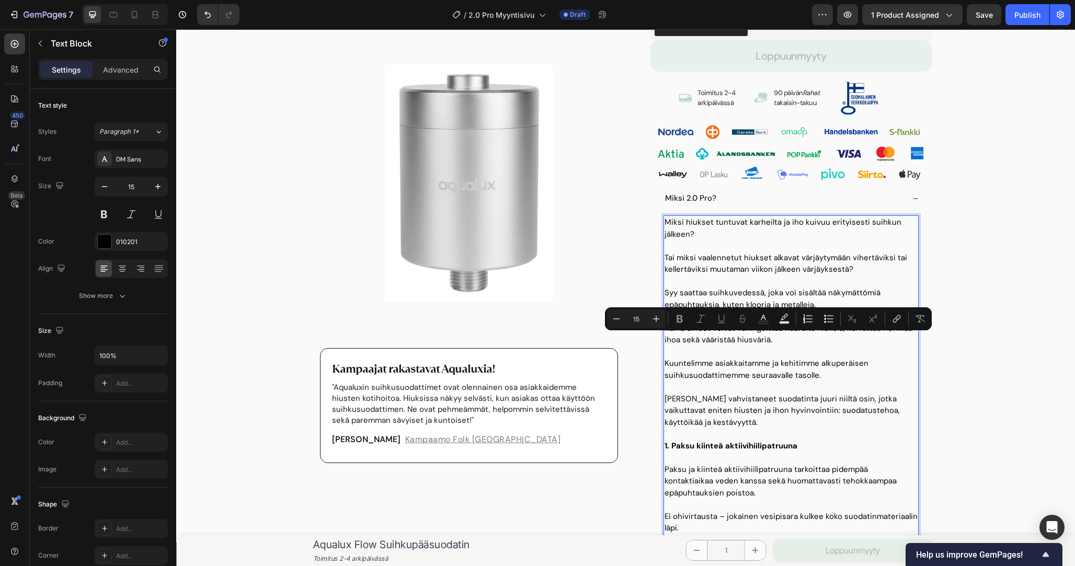
click at [800, 361] on p "Kuuntelimme asiakkaitamme ja kehitimme alkuperäisen suihkusuodattimemme seuraav…" at bounding box center [791, 370] width 253 height 24
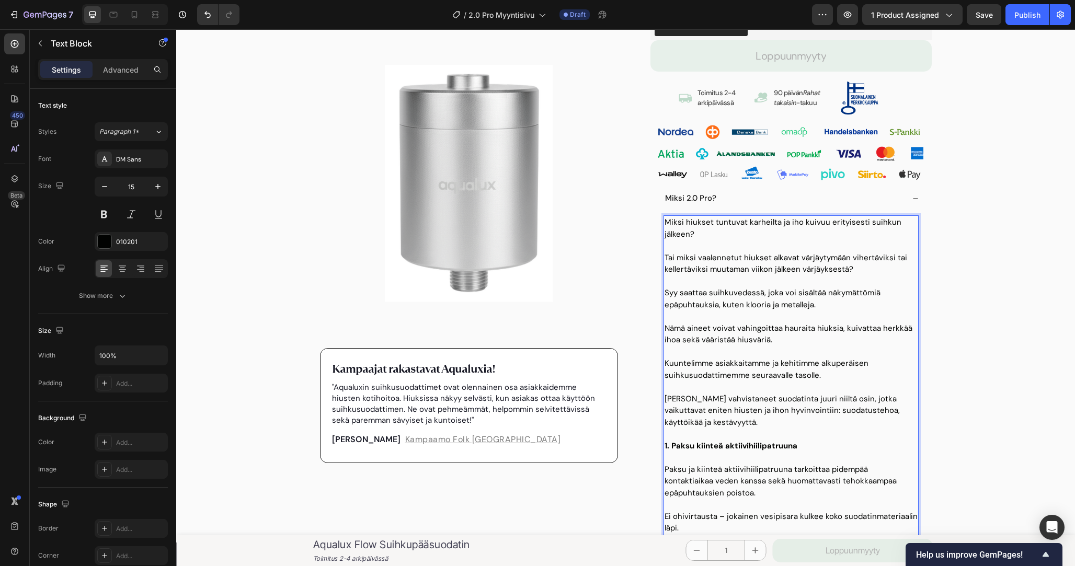
click at [809, 374] on p "Kuuntelimme asiakkaitamme ja kehitimme alkuperäisen suihkusuodattimemme seuraav…" at bounding box center [791, 370] width 253 height 24
click at [832, 374] on p "Kuuntelimme asiakkaitamme ja kehitimme alkuperäisen suihkusuodattimemme seuraav…" at bounding box center [791, 370] width 253 height 24
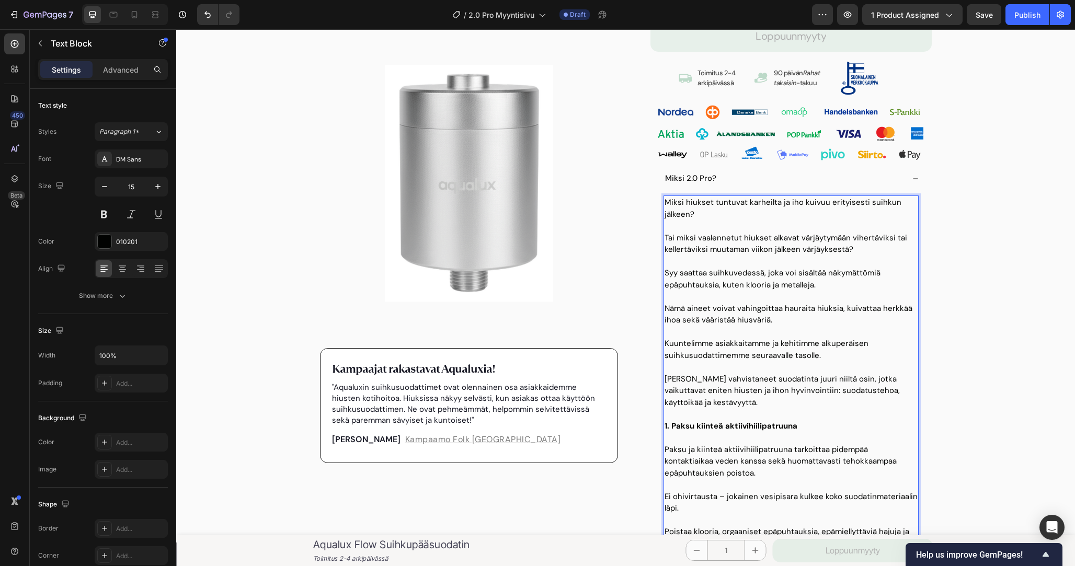
click at [670, 344] on p "Kuuntelimme asiakkaitamme ja kehitimme alkuperäisen suihkusuodattimemme seuraav…" at bounding box center [791, 350] width 253 height 24
click at [872, 356] on p "Tämän vuoksi kuuntelimme asiakkaitamme ja kehitimme alkuperäisen suihkusuodatti…" at bounding box center [791, 350] width 253 height 24
click at [877, 356] on p "Tämän vuoksi kuuntelimme asiakkaitamme ja kehitimme alkuperäisen suihkusuodatti…" at bounding box center [791, 350] width 253 height 24
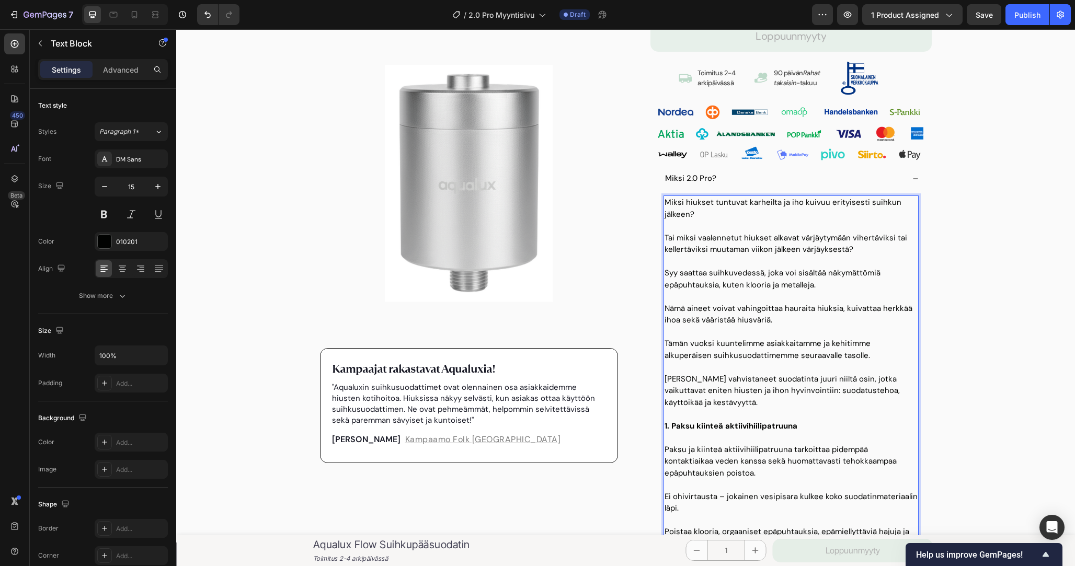
click at [865, 402] on p "Olemme vahvistaneet suodatinta juuri niiltä osin, jotka vaikuttavat eniten hius…" at bounding box center [791, 391] width 253 height 36
click at [910, 183] on div "Miksi 2.0 Pro?" at bounding box center [791, 180] width 280 height 21
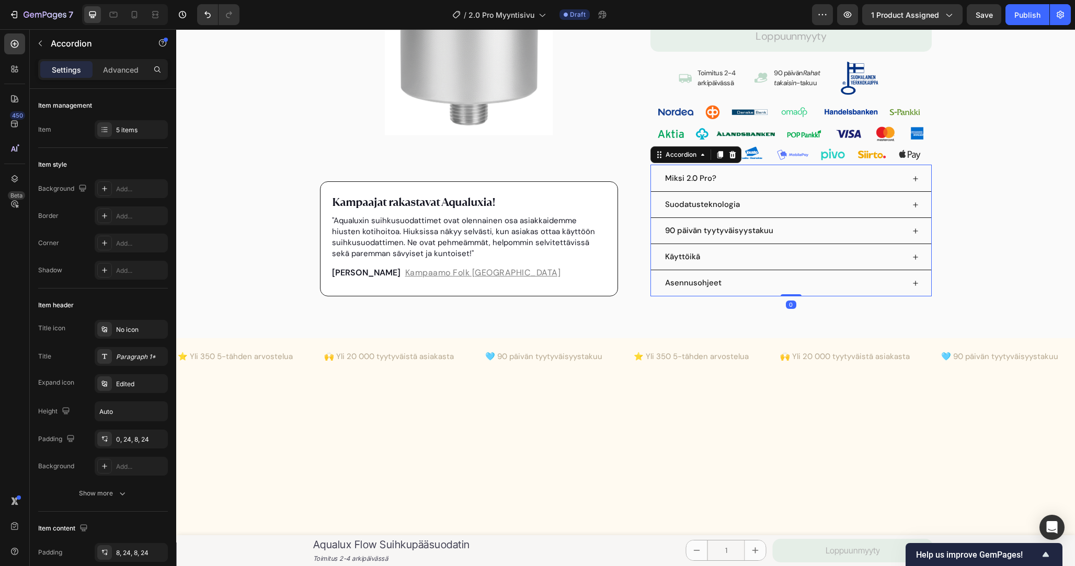
click at [912, 206] on icon at bounding box center [915, 205] width 6 height 6
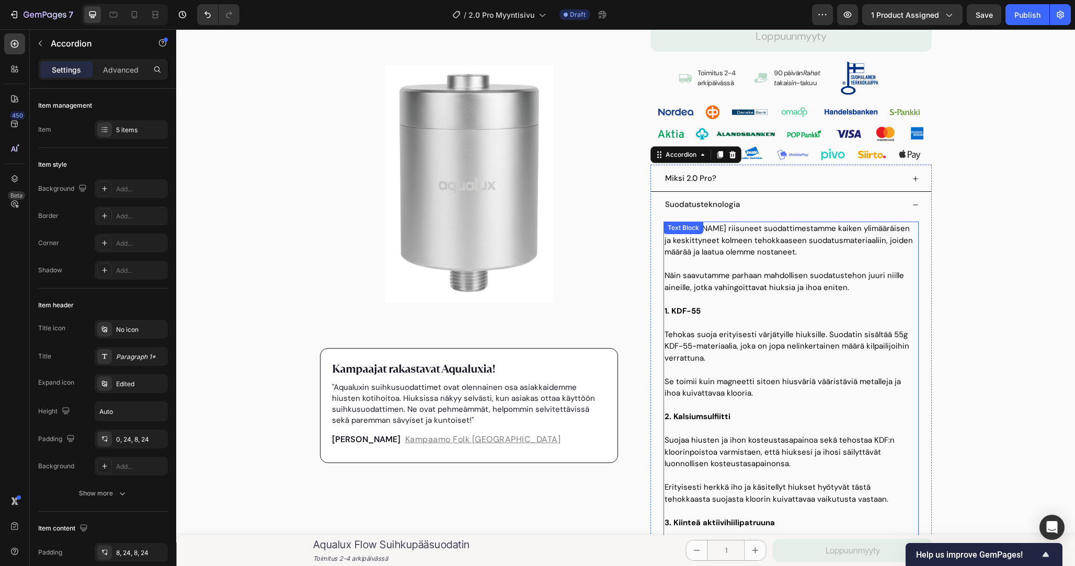
click at [846, 260] on p at bounding box center [791, 264] width 253 height 12
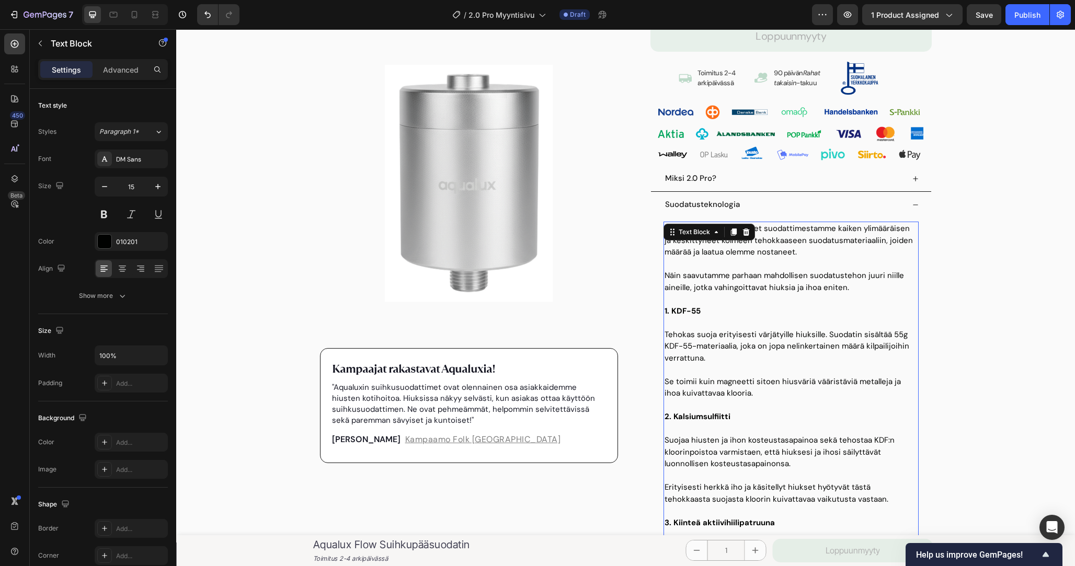
click at [846, 260] on p at bounding box center [791, 264] width 253 height 12
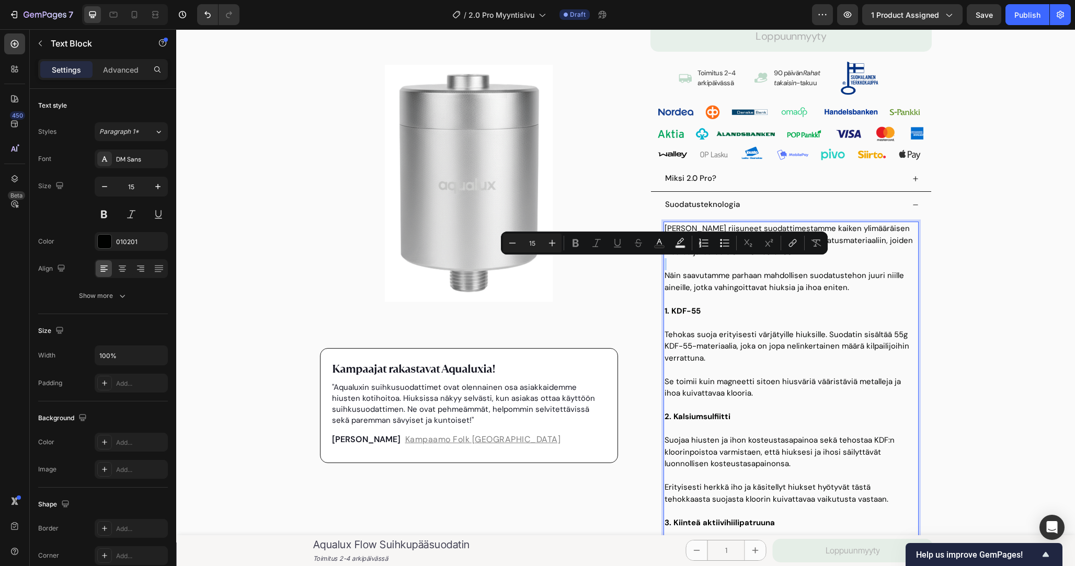
scroll to position [706, 0]
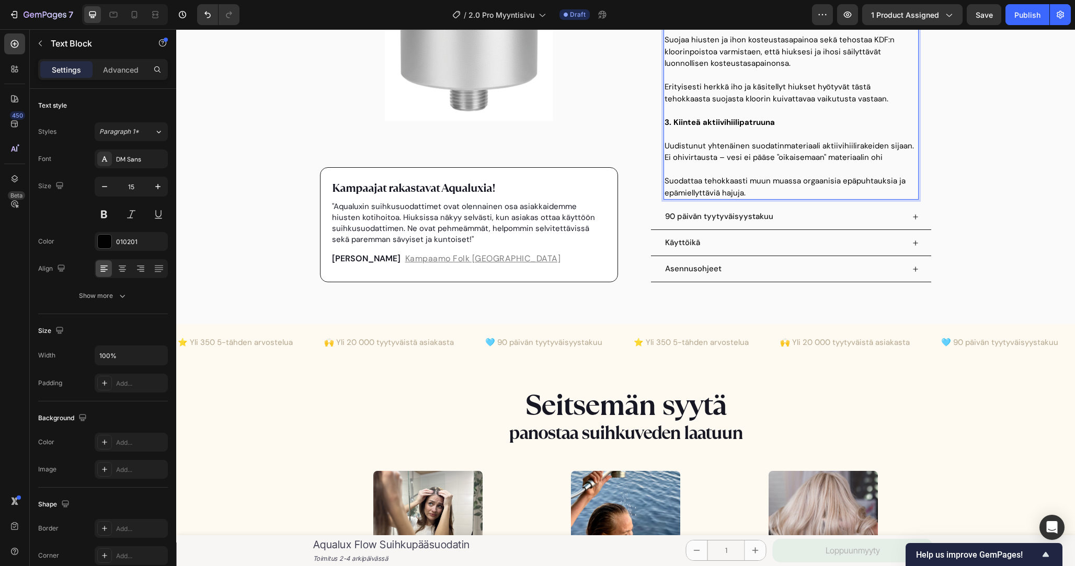
click at [787, 192] on p "Suodattaa tehokkaasti muun muassa orgaanisia epäpuhtauksia ja epämiellyttäviä h…" at bounding box center [791, 187] width 253 height 24
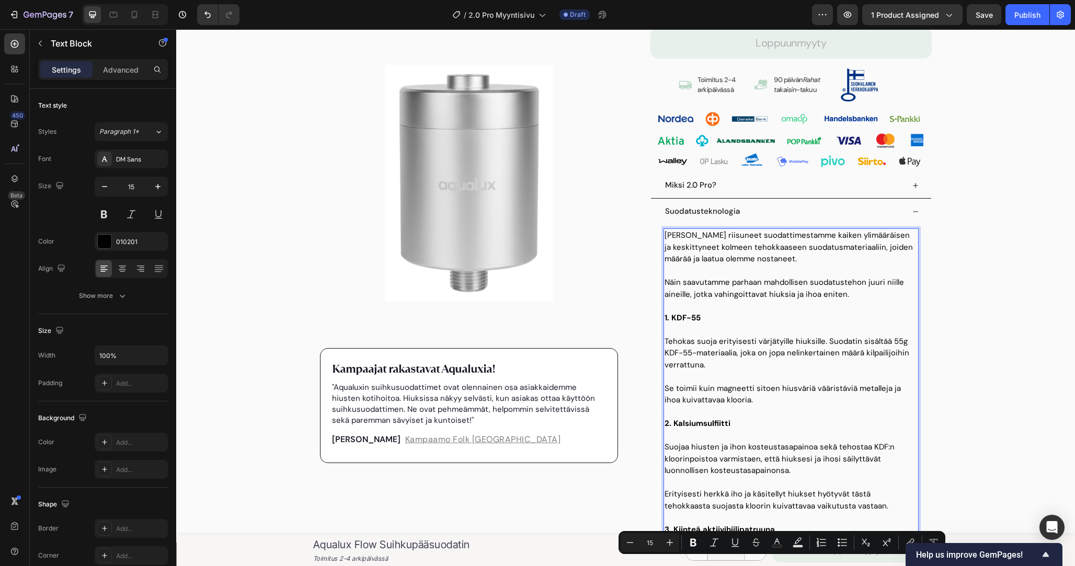
scroll to position [281, 0]
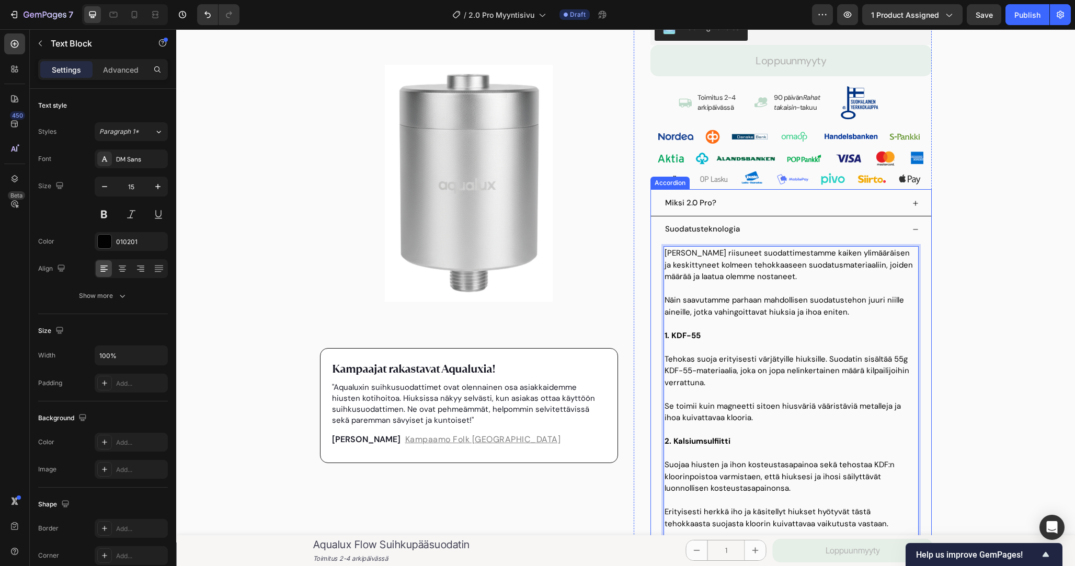
click at [758, 229] on div "Suodatusteknologia" at bounding box center [784, 229] width 241 height 17
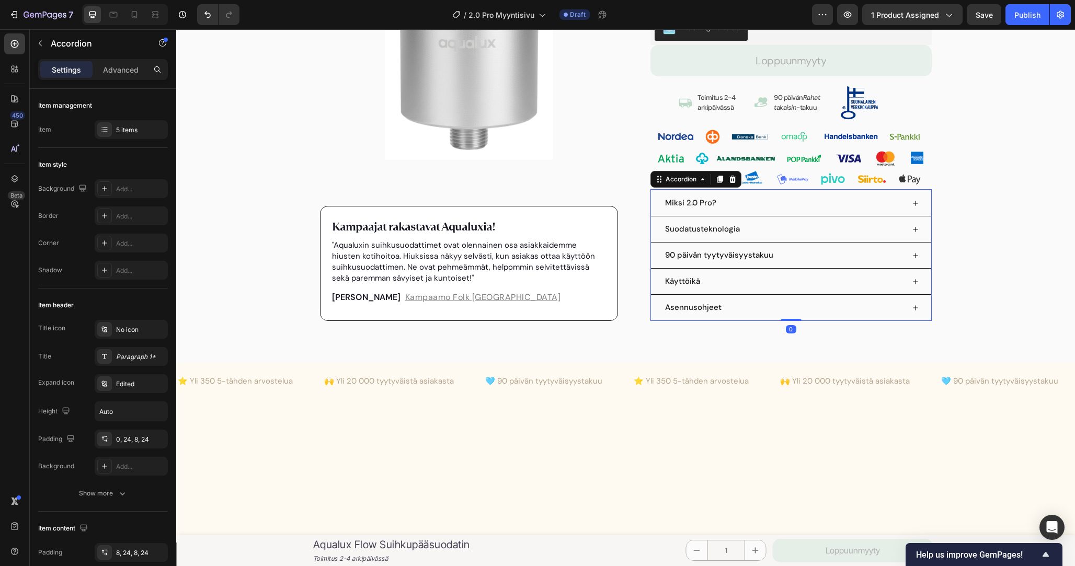
click at [751, 197] on div "Miksi 2.0 Pro?" at bounding box center [784, 203] width 241 height 17
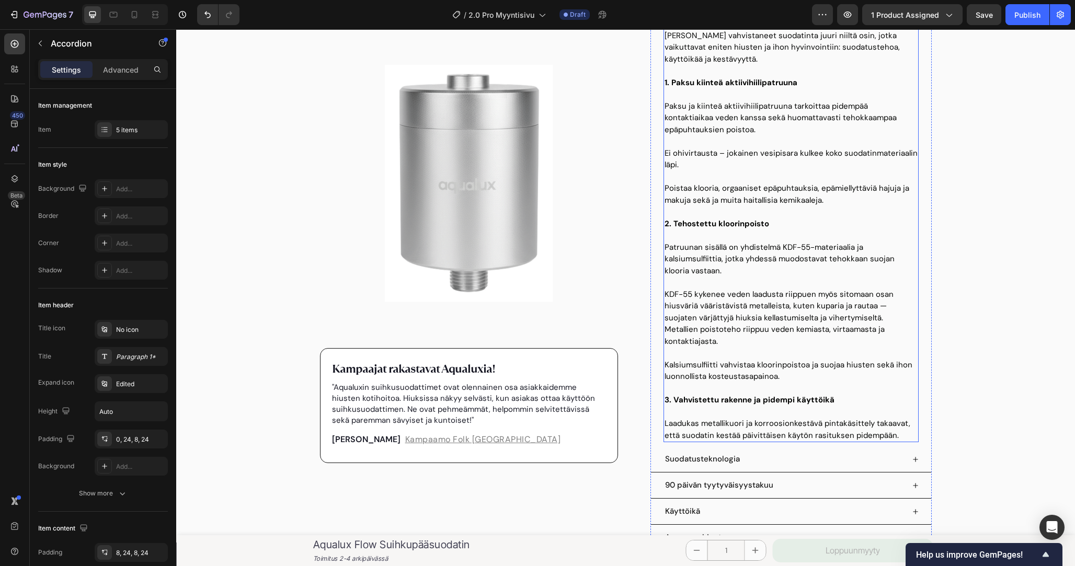
scroll to position [653, 0]
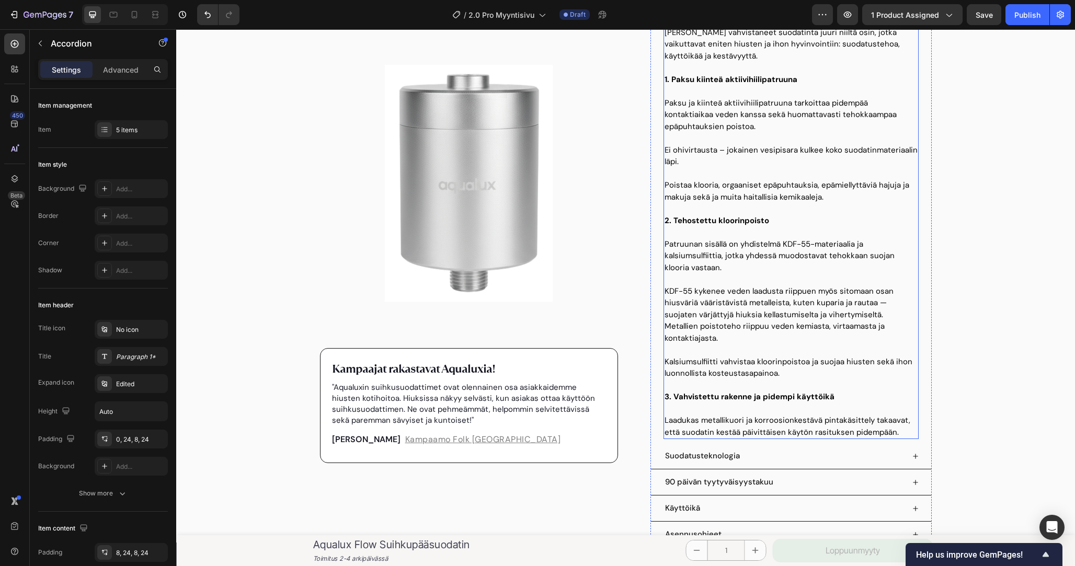
click at [898, 415] on p "Laadukas metallikuori ja korroosionkestävä pintakäsittely takaavat, että suodat…" at bounding box center [791, 427] width 253 height 24
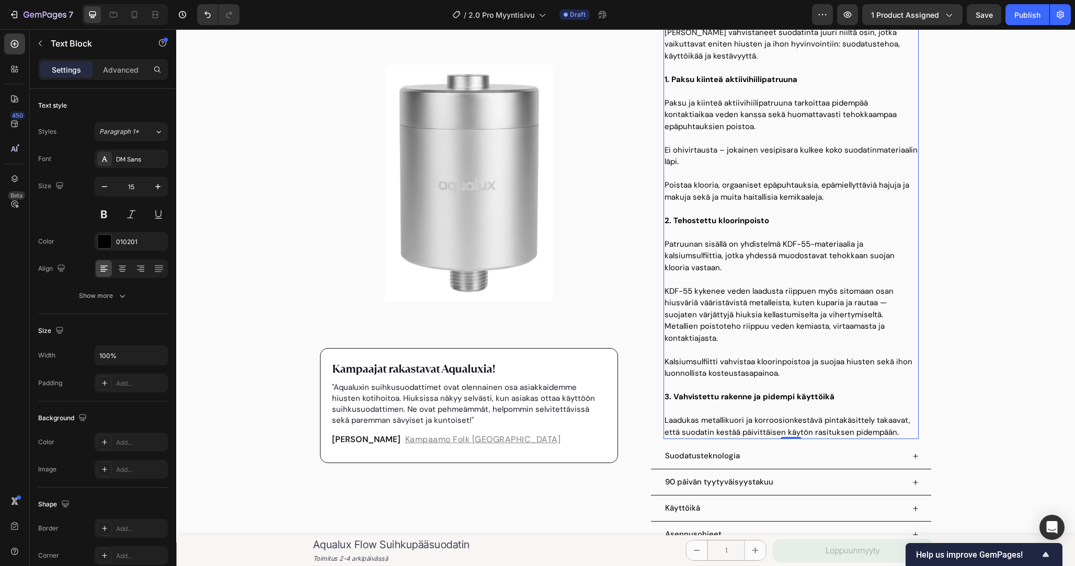
click at [898, 415] on p "Laadukas metallikuori ja korroosionkestävä pintakäsittely takaavat, että suodat…" at bounding box center [791, 427] width 253 height 24
click at [900, 417] on p "Laadukas metallikuori ja korroosionkestävä pintakäsittely takaavat, että suodat…" at bounding box center [791, 427] width 253 height 24
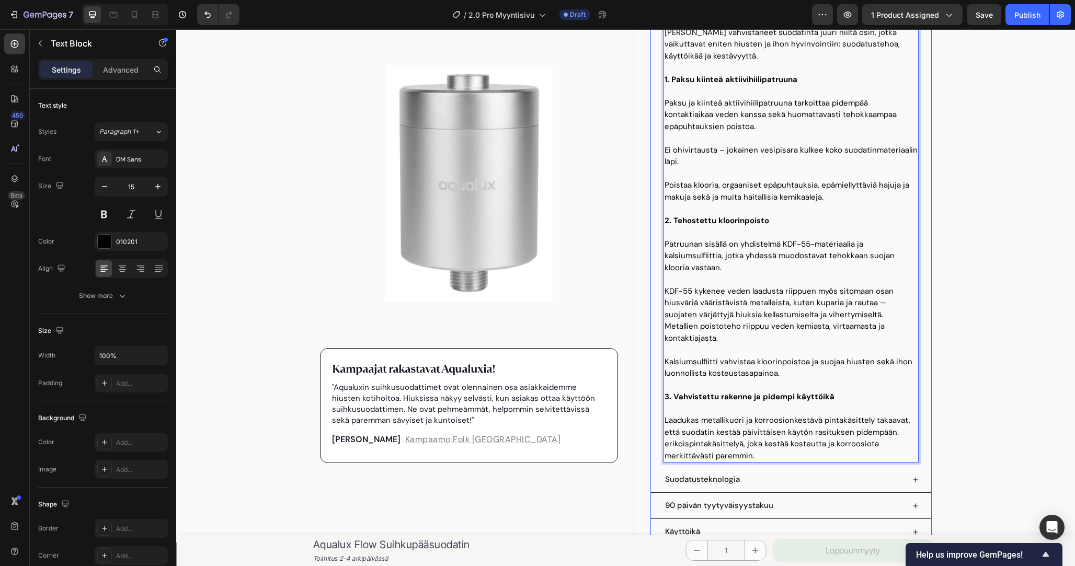
click at [666, 433] on p "Laadukas metallikuori ja korroosionkestävä pintakäsittely takaavat, että suodat…" at bounding box center [791, 438] width 253 height 47
click at [808, 440] on p "Laadukas metallikuori ja korroosionkestävä pintakäsittely takaavat, että suodat…" at bounding box center [791, 438] width 253 height 47
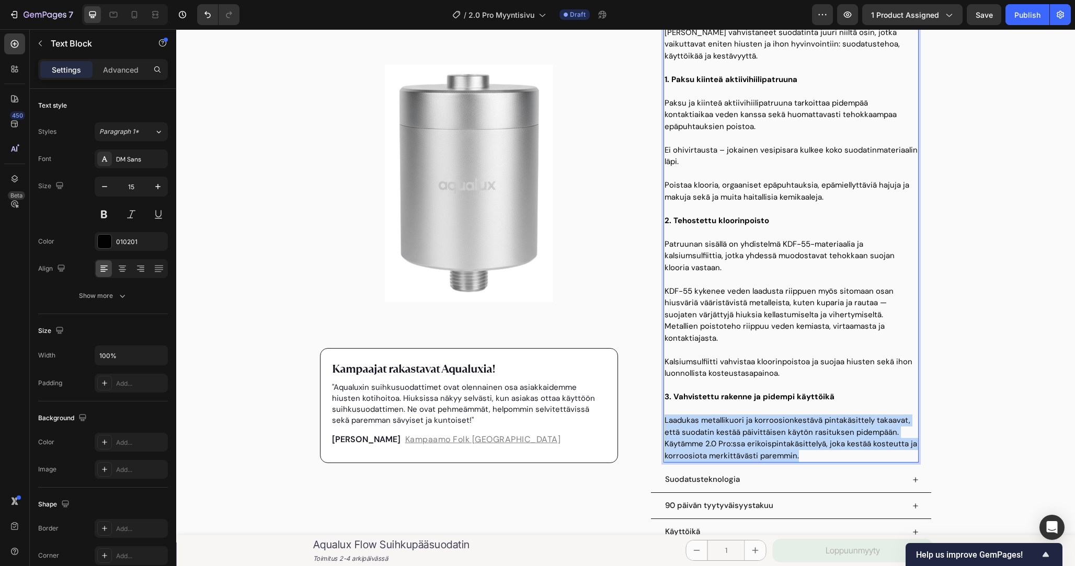
click at [808, 440] on p "Laadukas metallikuori ja korroosionkestävä pintakäsittely takaavat, että suodat…" at bounding box center [791, 438] width 253 height 47
click at [825, 440] on p "Laadukas metallikuori ja korroosionkestävä pintakäsittely takaavat, että suodat…" at bounding box center [791, 438] width 253 height 47
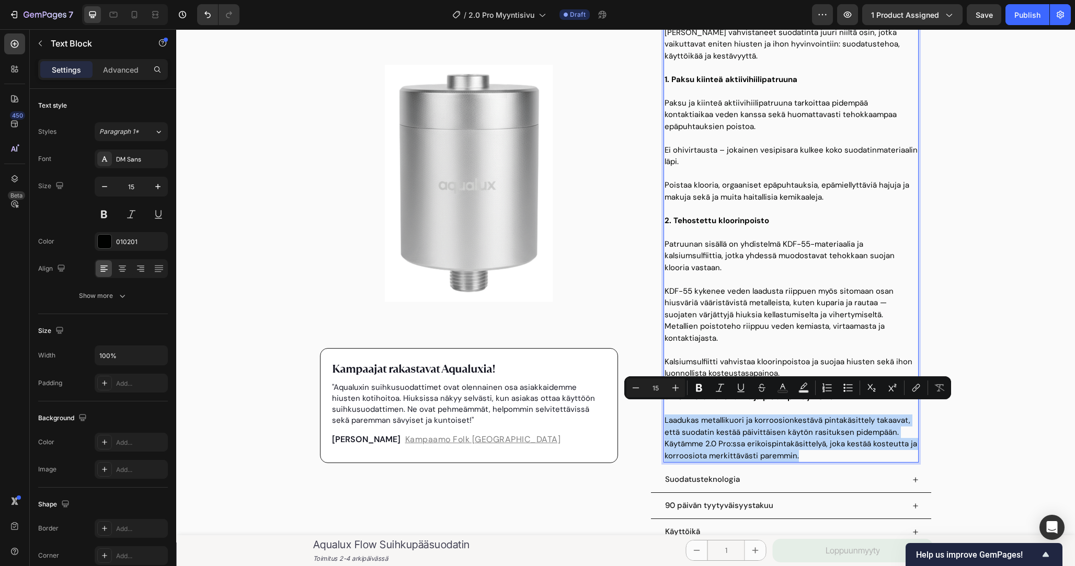
click at [830, 439] on p "Laadukas metallikuori ja korroosionkestävä pintakäsittely takaavat, että suodat…" at bounding box center [791, 438] width 253 height 47
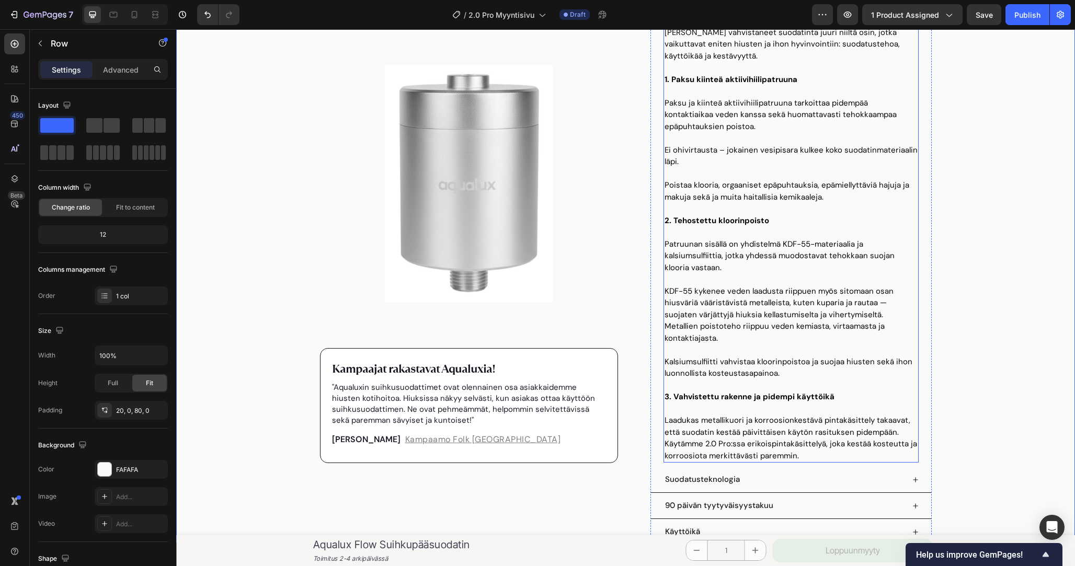
click at [780, 282] on p "Rich Text Editor. Editing area: main" at bounding box center [791, 279] width 253 height 12
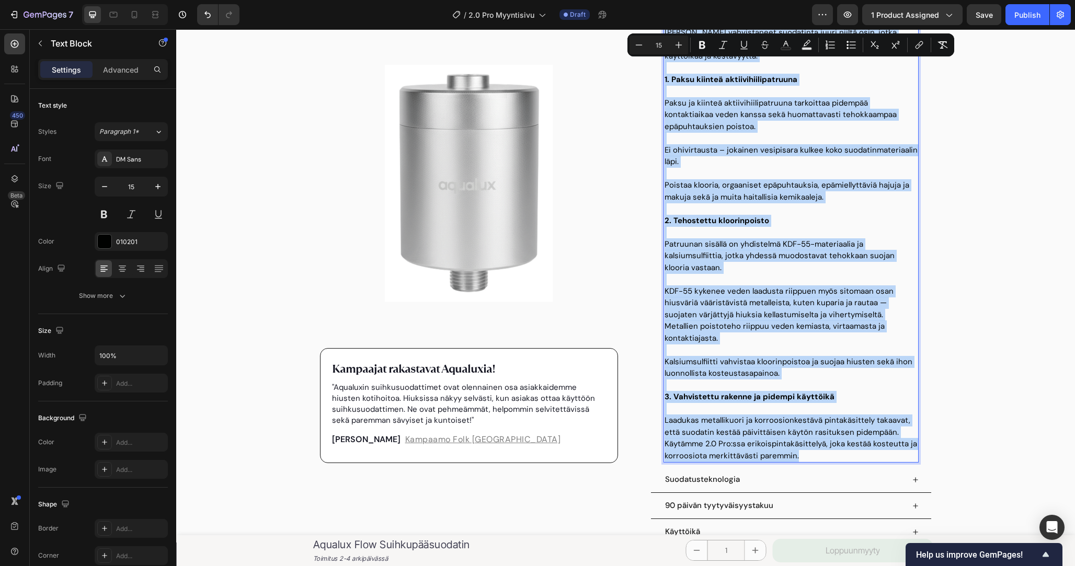
copy div "Miksi hiukset tuntuvat karheilta ja iho kuivuu erityisesti suihkun jälkeen? Tai…"
click at [725, 303] on p "KDF-55 kykenee veden laadusta riippuen myös sitomaan osan hiusväriä vääristävis…" at bounding box center [791, 315] width 253 height 59
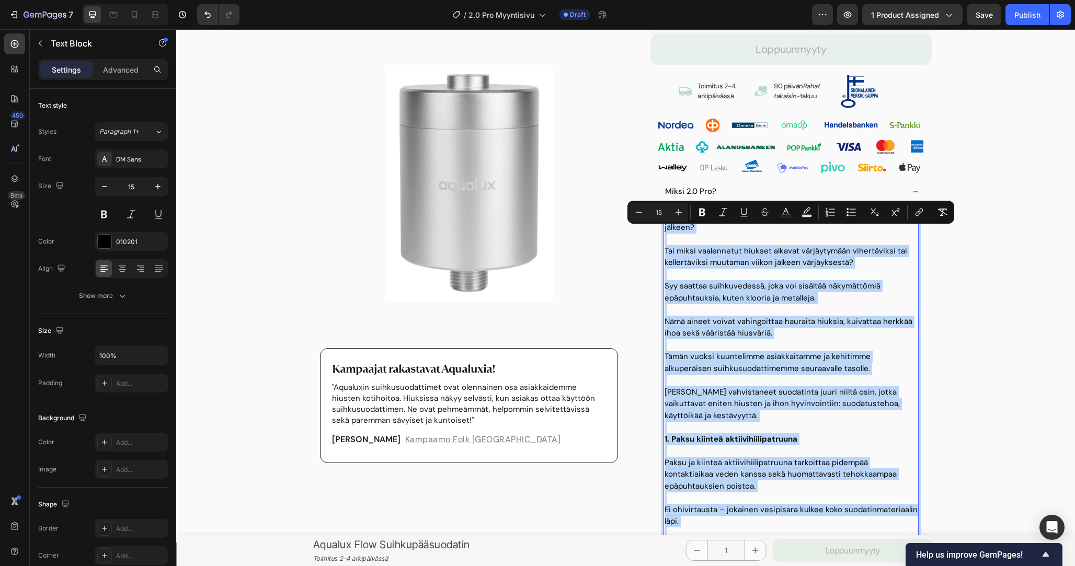
scroll to position [264, 0]
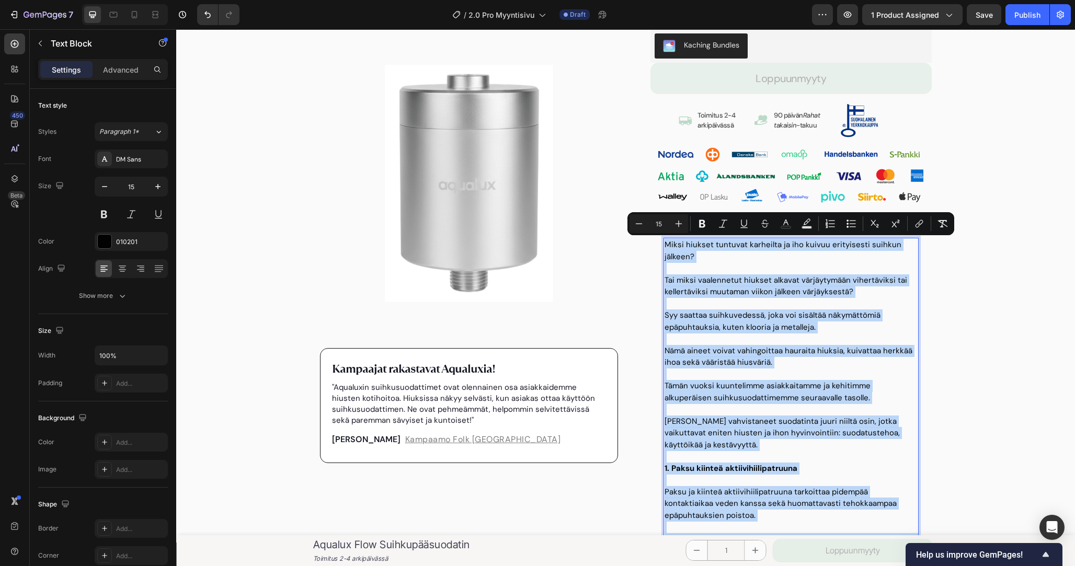
click at [964, 317] on div "Product Images Kampaajat rakastavat Aqualuxia! Text block "Aqualuxin suihkusuod…" at bounding box center [625, 379] width 899 height 1163
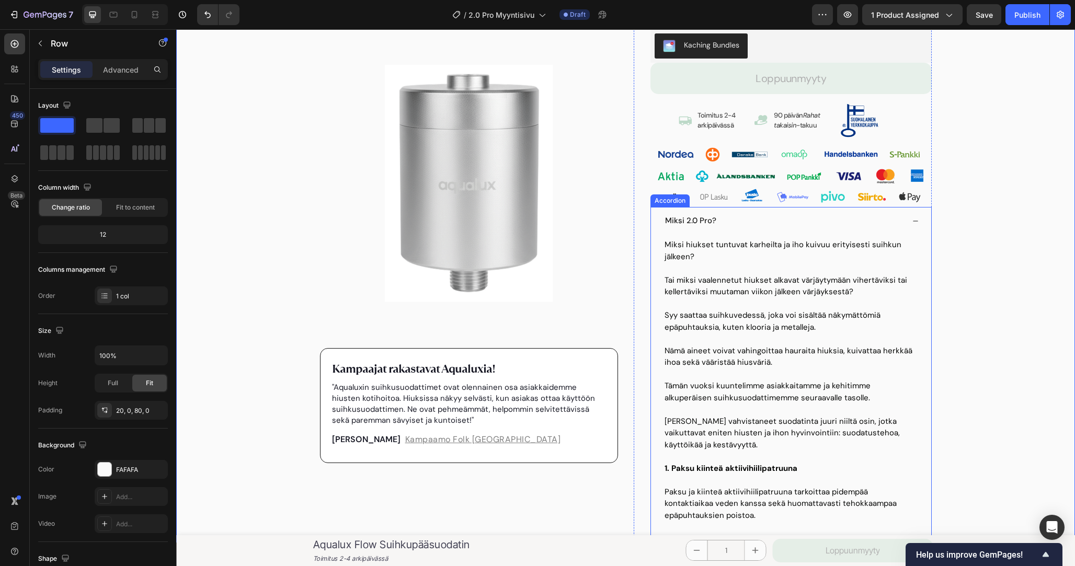
click at [883, 222] on div "Miksi 2.0 Pro?" at bounding box center [784, 220] width 241 height 17
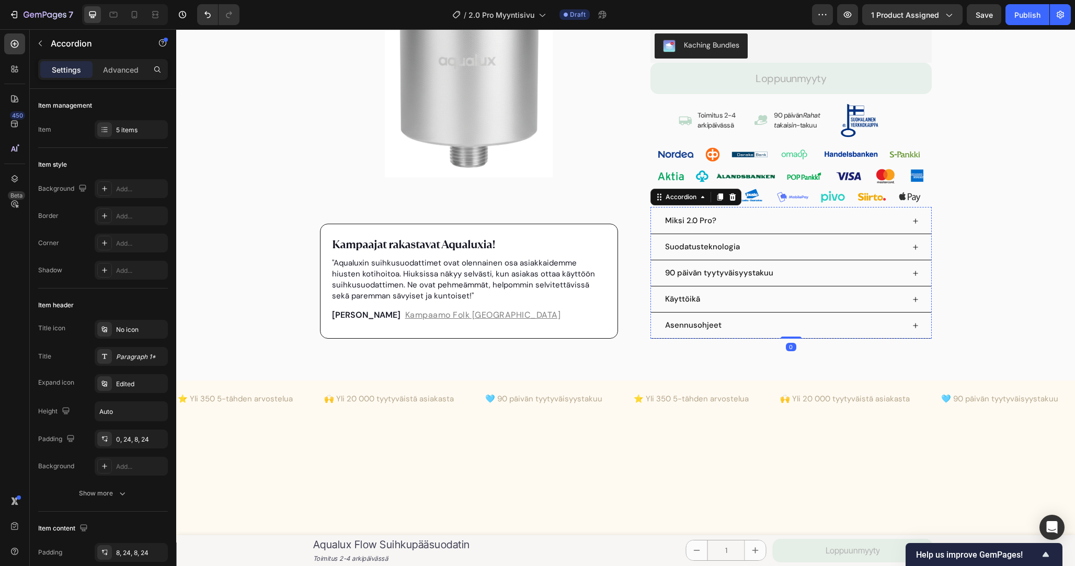
click at [832, 247] on div "Suodatusteknologia" at bounding box center [784, 246] width 241 height 17
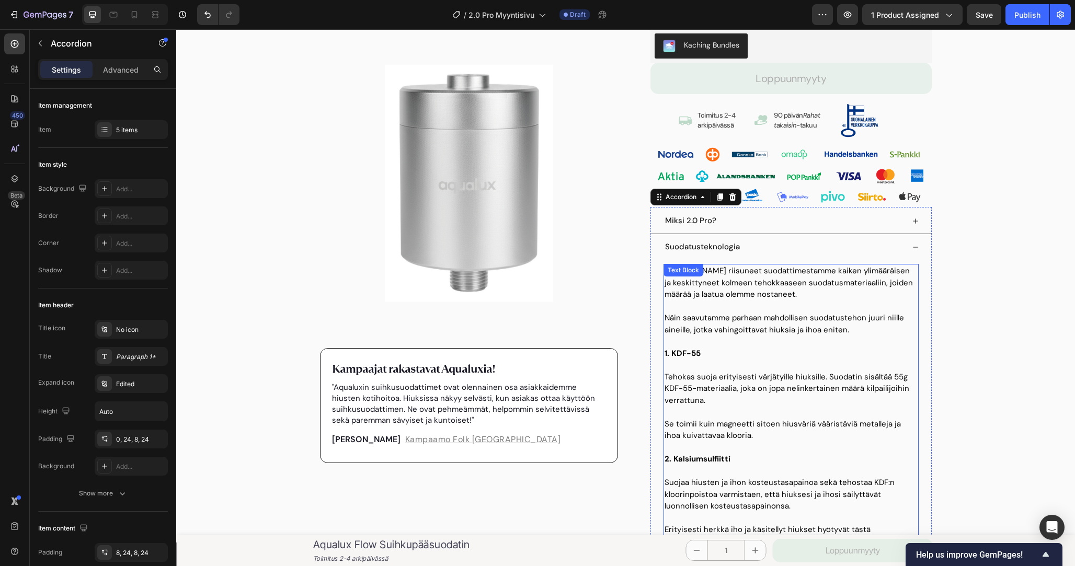
click at [795, 309] on p at bounding box center [791, 307] width 253 height 12
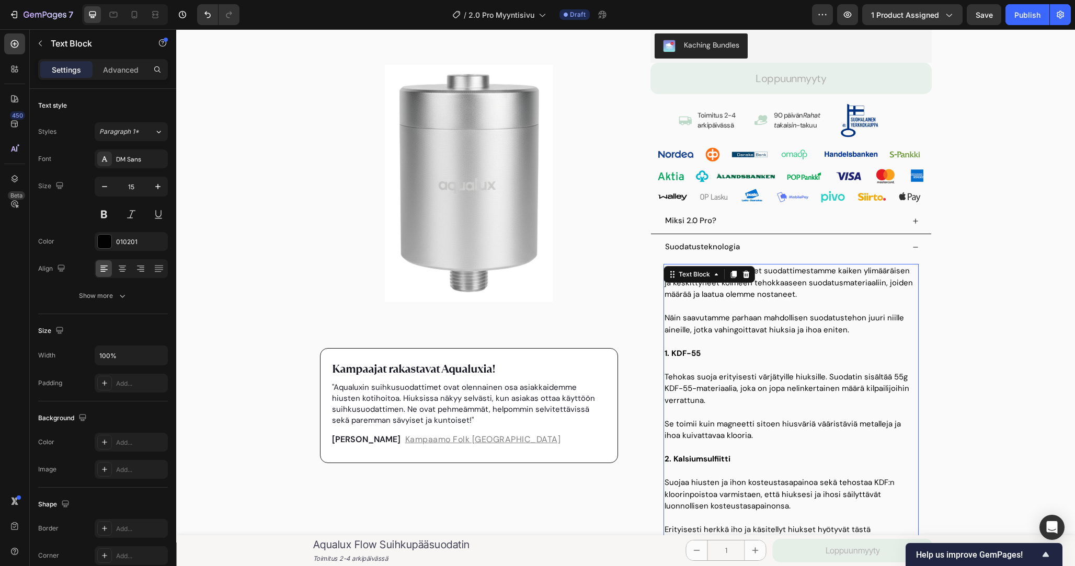
click at [795, 309] on p at bounding box center [791, 307] width 253 height 12
click at [795, 309] on p "Rich Text Editor. Editing area: main" at bounding box center [791, 307] width 253 height 12
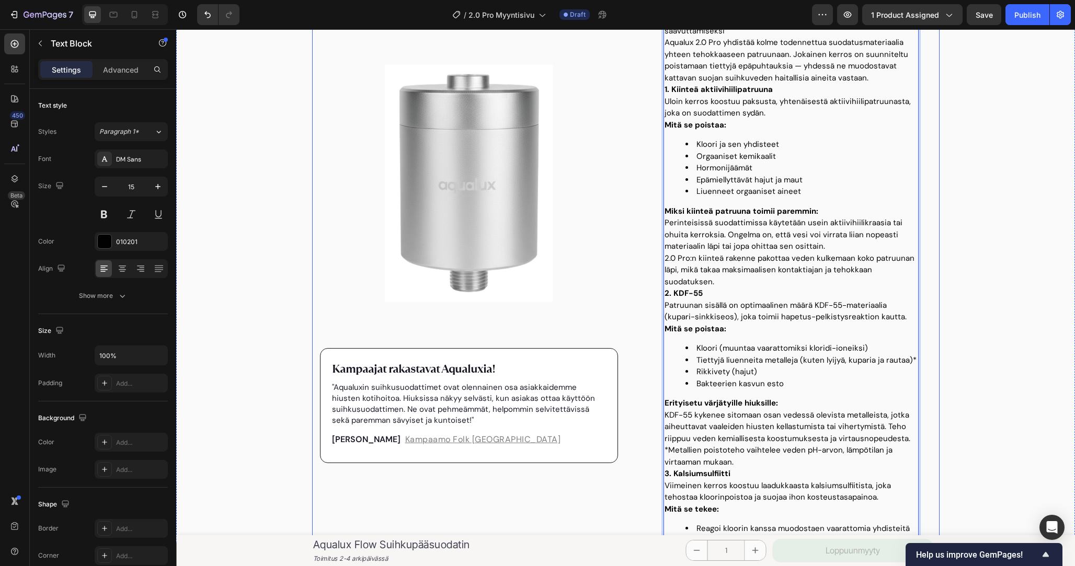
scroll to position [324, 0]
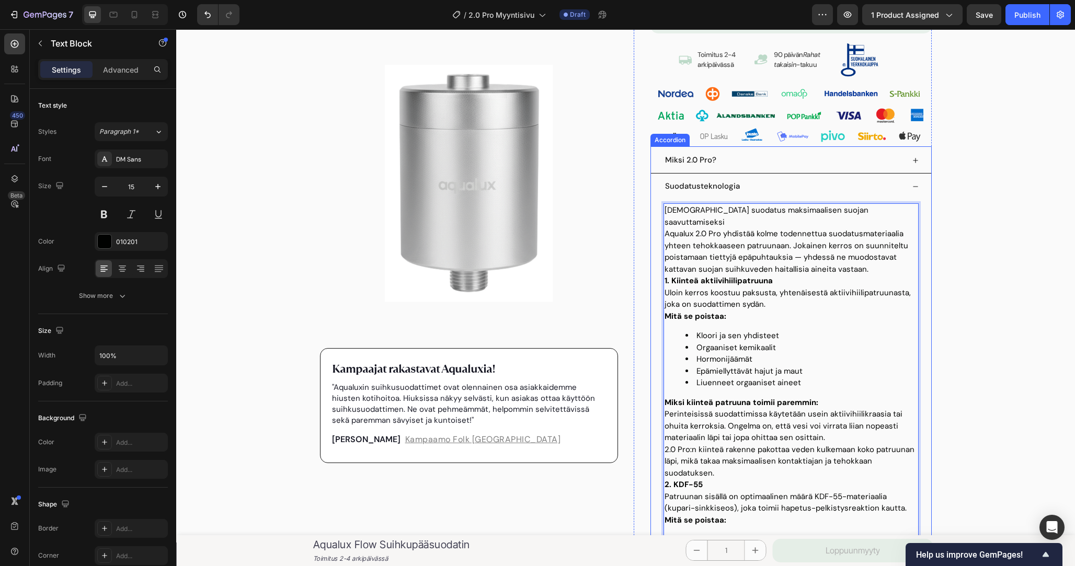
click at [690, 162] on p "Miksi 2.0 Pro?" at bounding box center [690, 160] width 51 height 14
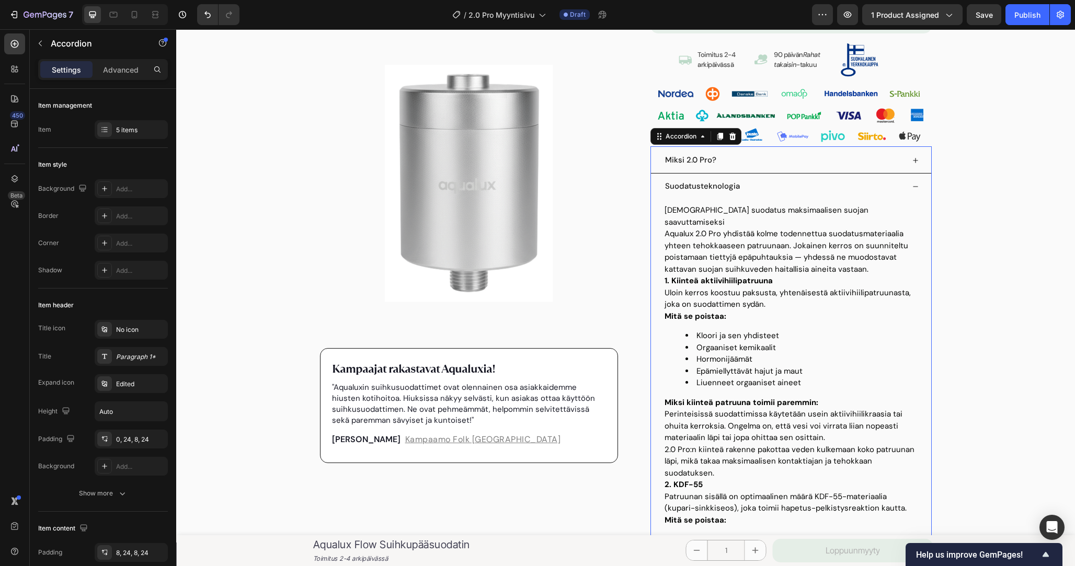
click at [686, 162] on p "Miksi 2.0 Pro?" at bounding box center [690, 160] width 51 height 14
click at [711, 162] on p "Miksi 2.0 Pro?" at bounding box center [690, 160] width 51 height 14
click at [924, 262] on div "Kolmivaiheinen suodatus maksimaalisen suojan saavuttamiseksi Aqualux 2.0 Pro yh…" at bounding box center [791, 528] width 280 height 658
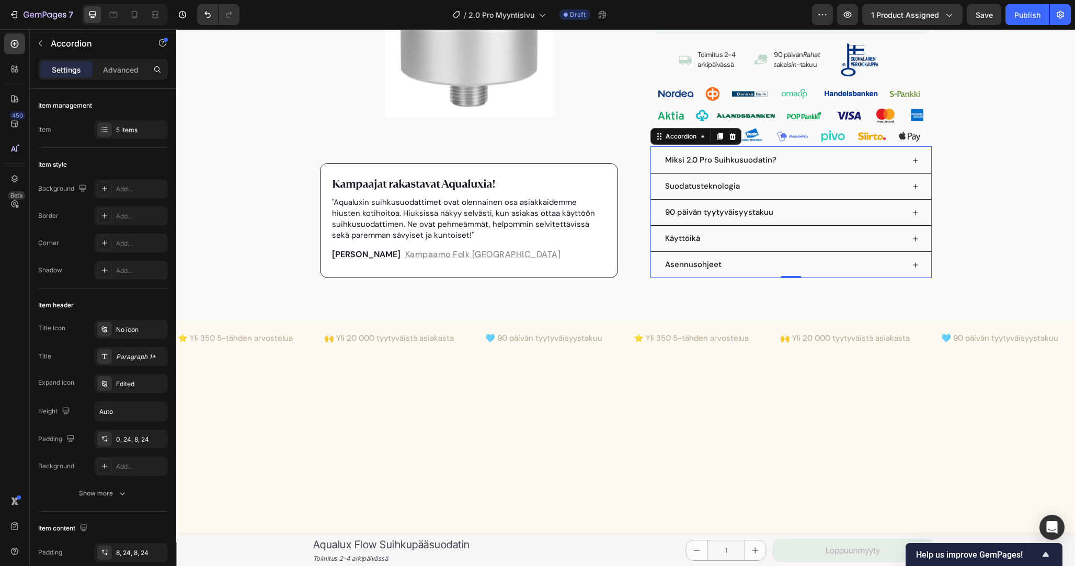
click at [703, 162] on p "Miksi 2.0 Pro Suihkusuodatin?" at bounding box center [720, 160] width 111 height 14
click at [719, 161] on p "Miksi 2.0 Pro Suihkusuodatin?" at bounding box center [720, 160] width 111 height 14
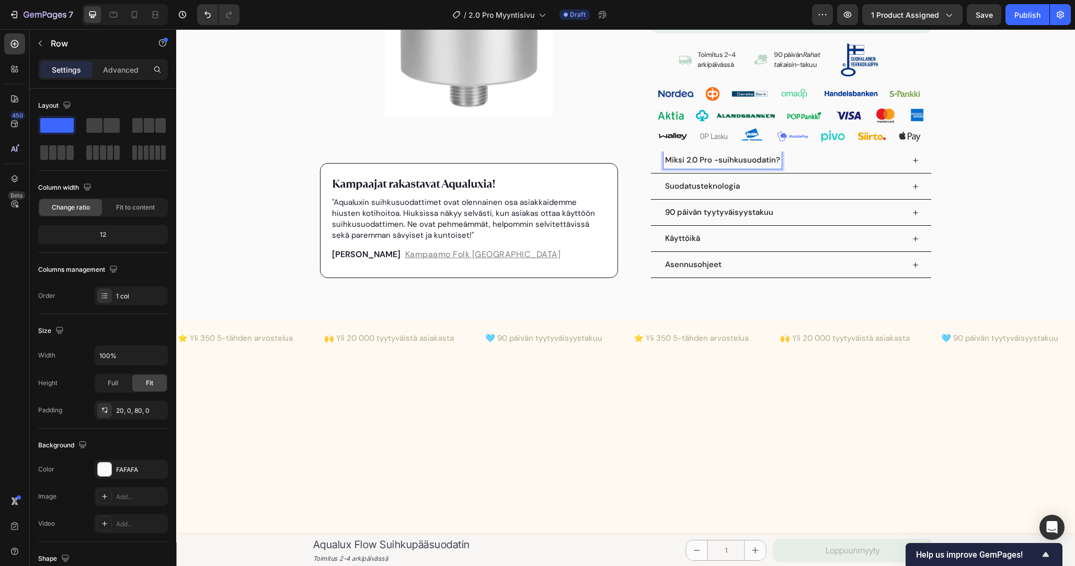
click at [1010, 209] on div "Product Images Kampaajat rakastavat Aqualuxia! Text block "Aqualuxin suihkusuod…" at bounding box center [625, 7] width 899 height 541
click at [728, 162] on p "Miksi 2.0 Pro -suihkusuodatin?" at bounding box center [722, 160] width 115 height 14
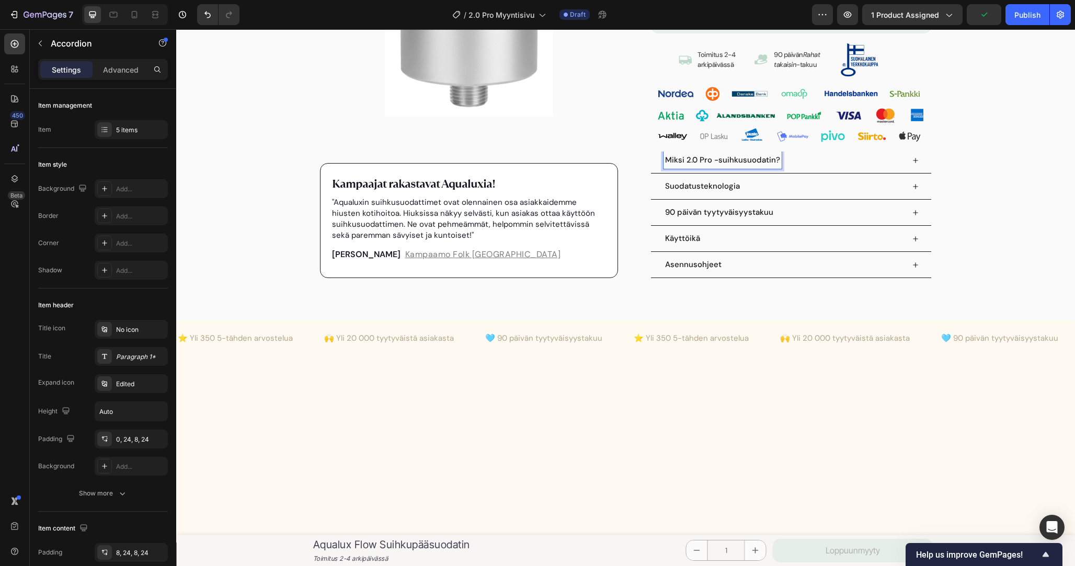
click at [721, 162] on p "Miksi 2.0 Pro -suihkusuodatin?" at bounding box center [722, 160] width 115 height 14
click at [798, 209] on div "90 päivän tyytyväisyystakuu" at bounding box center [784, 212] width 241 height 17
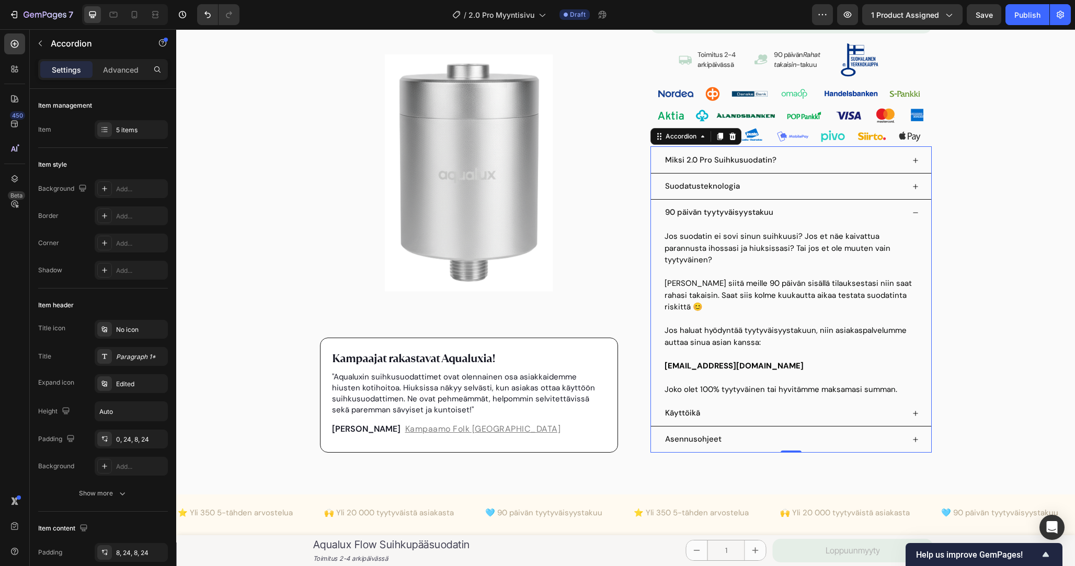
click at [782, 177] on div "Miksi 2.0 Pro Suihkusuodatin? Suodatusteknologia 90 päivän tyytyväisyystakuu Jo…" at bounding box center [790, 302] width 281 height 301
click at [782, 178] on div "Suodatusteknologia" at bounding box center [784, 186] width 241 height 17
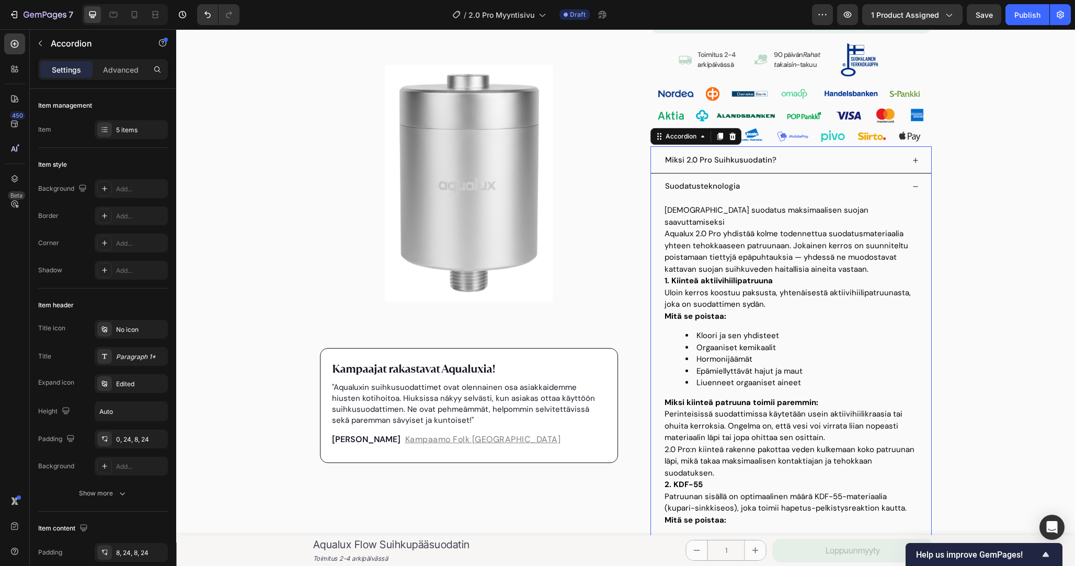
click at [769, 243] on p "Aqualux 2.0 Pro yhdistää kolme todennettua suodatusmateriaalia yhteen tehokkaas…" at bounding box center [791, 251] width 253 height 47
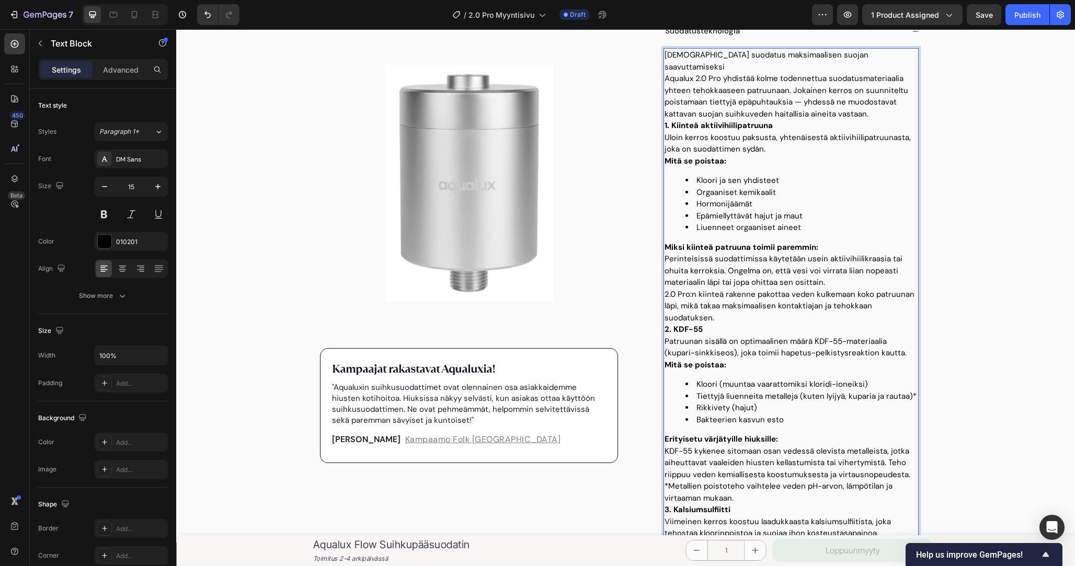
scroll to position [299, 0]
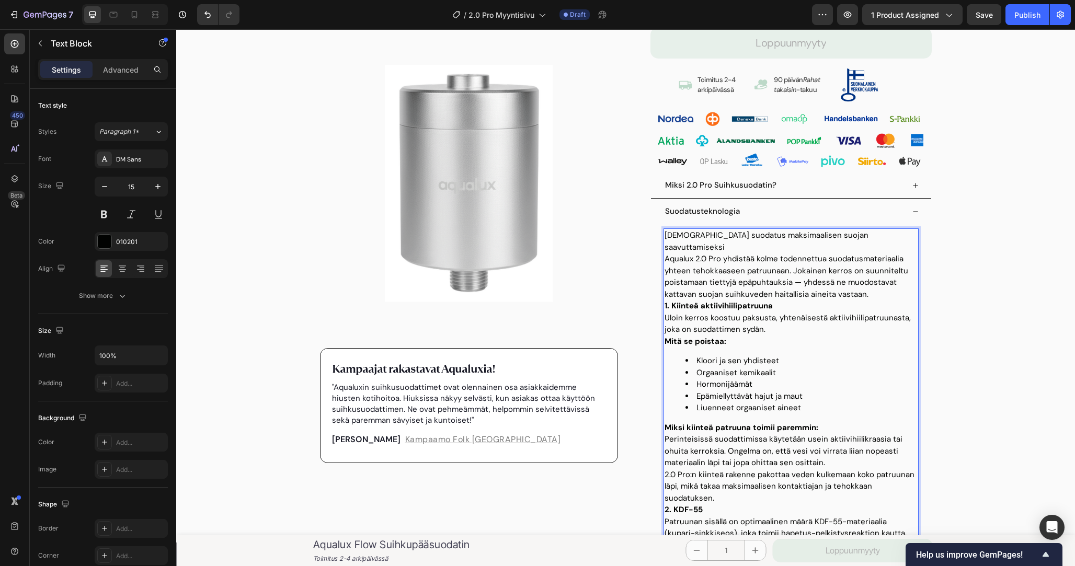
click at [687, 253] on p "Aqualux 2.0 Pro yhdistää kolme todennettua suodatusmateriaalia yhteen tehokkaas…" at bounding box center [791, 276] width 253 height 47
drag, startPoint x: 666, startPoint y: 248, endPoint x: 666, endPoint y: 236, distance: 12.0
click at [666, 236] on div "Kolmivaiheinen suodatus maksimaalisen suojan saavuttamiseksi Aqualux 2.0 Pro yh…" at bounding box center [791, 553] width 255 height 649
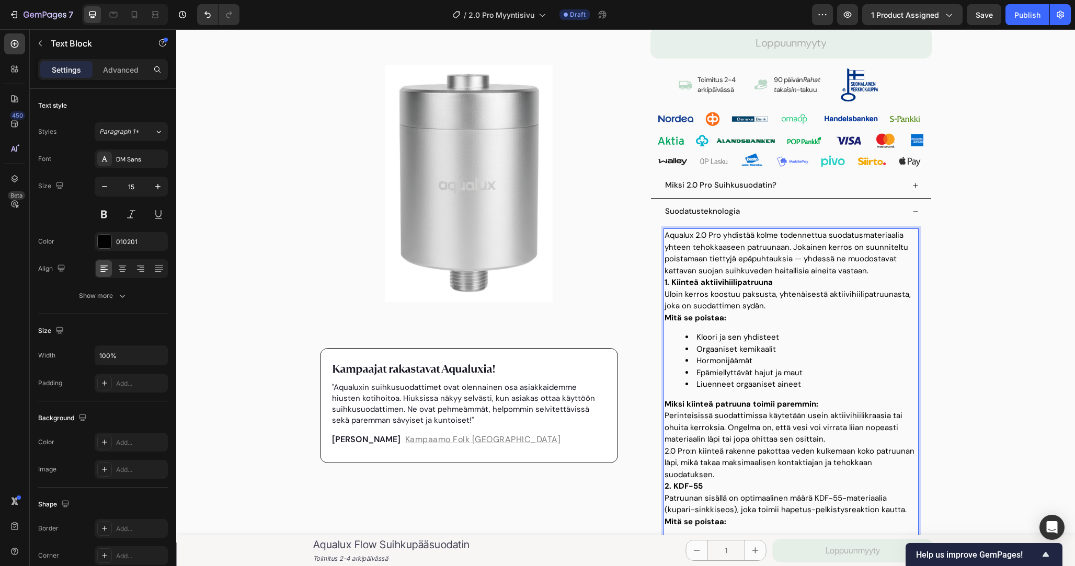
click at [782, 254] on p "Aqualux 2.0 Pro yhdistää kolme todennettua suodatusmateriaalia yhteen tehokkaas…" at bounding box center [791, 253] width 253 height 47
click at [829, 263] on p "Aqualux 2.0 Pro yhdistää kolme todennettua suodatusmateriaalia yhteen tehokkaas…" at bounding box center [791, 253] width 253 height 47
click at [848, 265] on p "Aqualux 2.0 Pro yhdistää kolme todennettua suodatusmateriaalia yhteen tehokkaas…" at bounding box center [791, 253] width 253 height 47
click at [859, 269] on p "Aqualux 2.0 Pro yhdistää kolme todennettua suodatusmateriaalia yhteen tehokkaas…" at bounding box center [791, 253] width 253 height 47
click at [723, 260] on p "Aqualux 2.0 Pro yhdistää kolme todennettua suodatusmateriaalia yhteen tehokkaas…" at bounding box center [791, 253] width 253 height 47
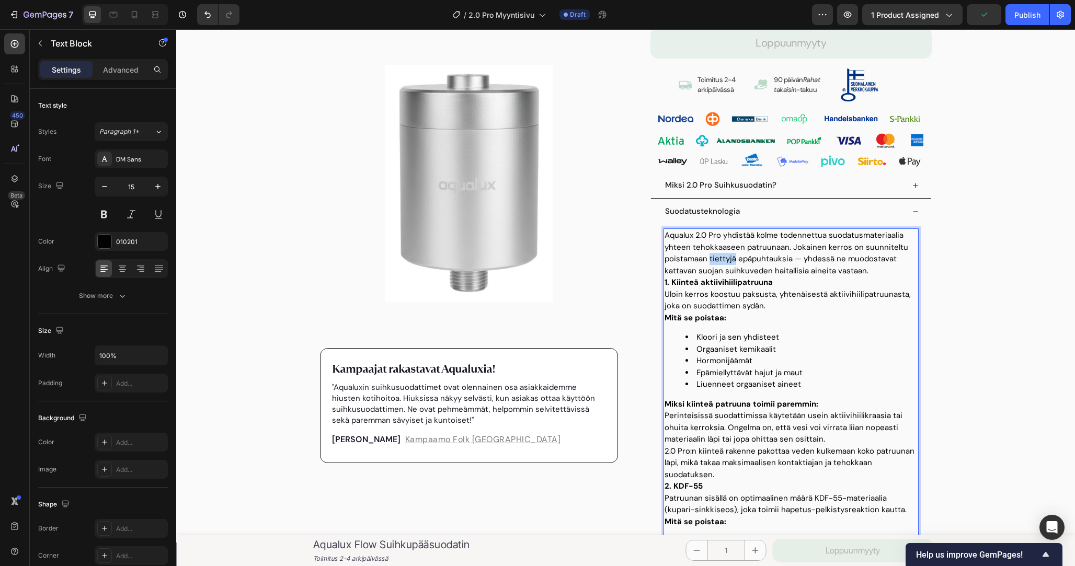
click at [723, 260] on p "Aqualux 2.0 Pro yhdistää kolme todennettua suodatusmateriaalia yhteen tehokkaas…" at bounding box center [791, 253] width 253 height 47
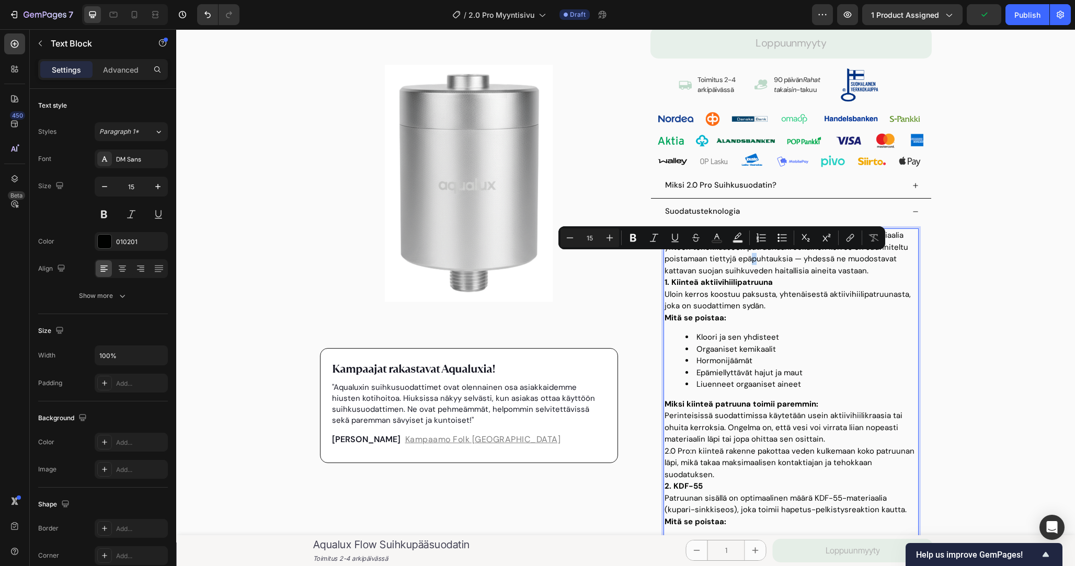
click at [753, 260] on p "Aqualux 2.0 Pro yhdistää kolme todennettua suodatusmateriaalia yhteen tehokkaas…" at bounding box center [791, 253] width 253 height 47
click at [843, 262] on p "Aqualux 2.0 Pro yhdistää kolme todennettua suodatusmateriaalia yhteen tehokkaas…" at bounding box center [791, 253] width 253 height 47
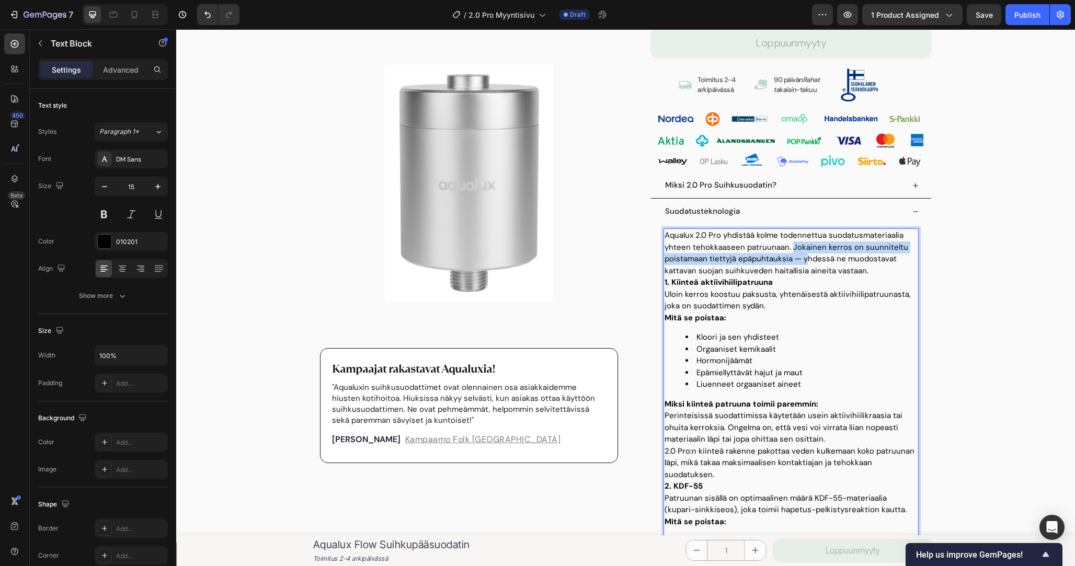
drag, startPoint x: 805, startPoint y: 260, endPoint x: 790, endPoint y: 245, distance: 21.8
click at [790, 245] on p "Aqualux 2.0 Pro yhdistää kolme todennettua suodatusmateriaalia yhteen tehokkaas…" at bounding box center [791, 253] width 253 height 47
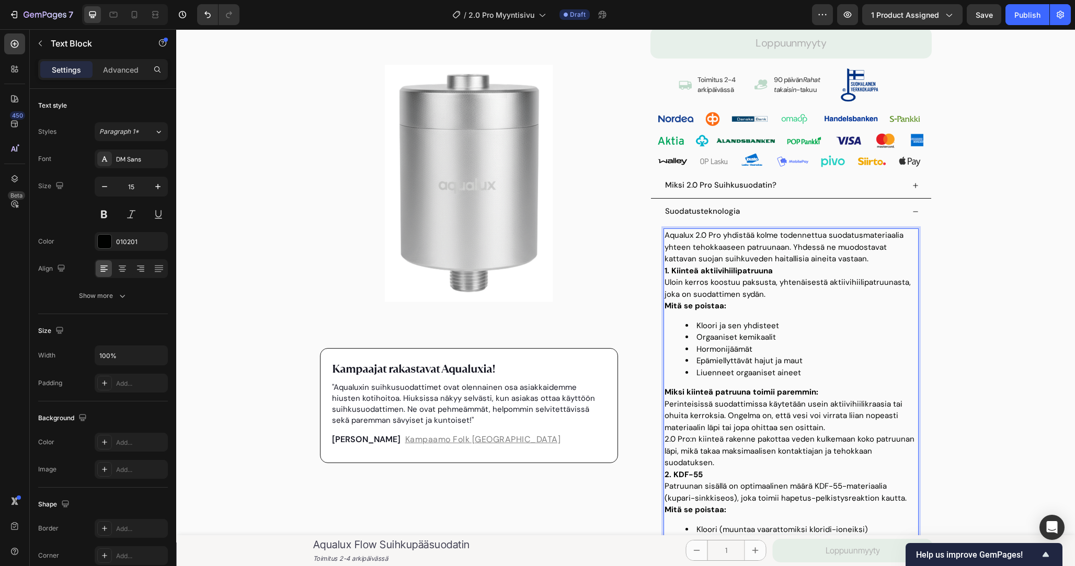
click at [836, 254] on p "Aqualux 2.0 Pro yhdistää kolme todennettua suodatusmateriaalia yhteen tehokkaas…" at bounding box center [791, 248] width 253 height 36
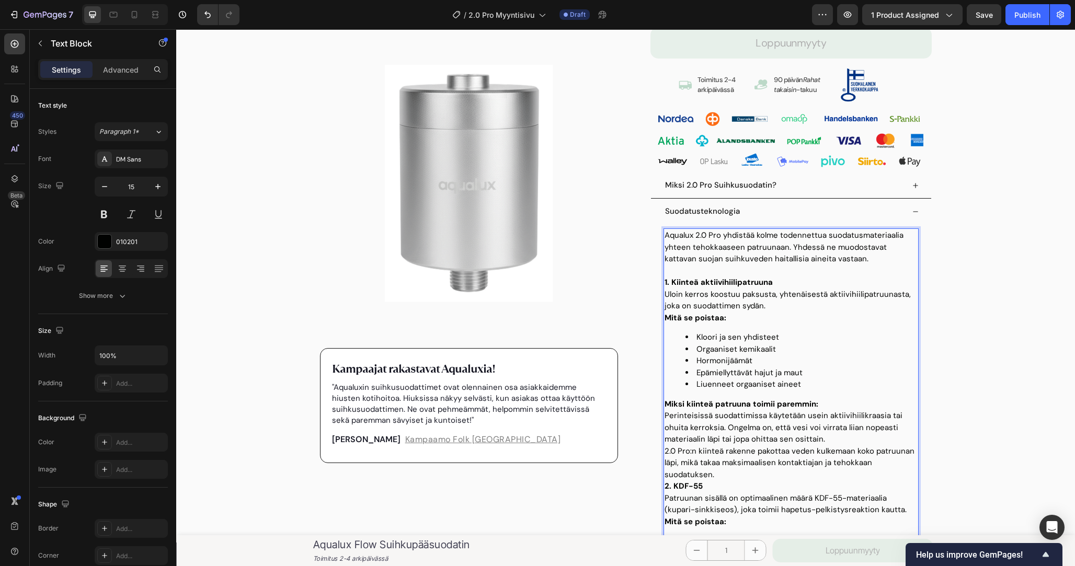
click at [756, 258] on p "Aqualux 2.0 Pro yhdistää kolme todennettua suodatusmateriaalia yhteen tehokkaas…" at bounding box center [791, 248] width 253 height 36
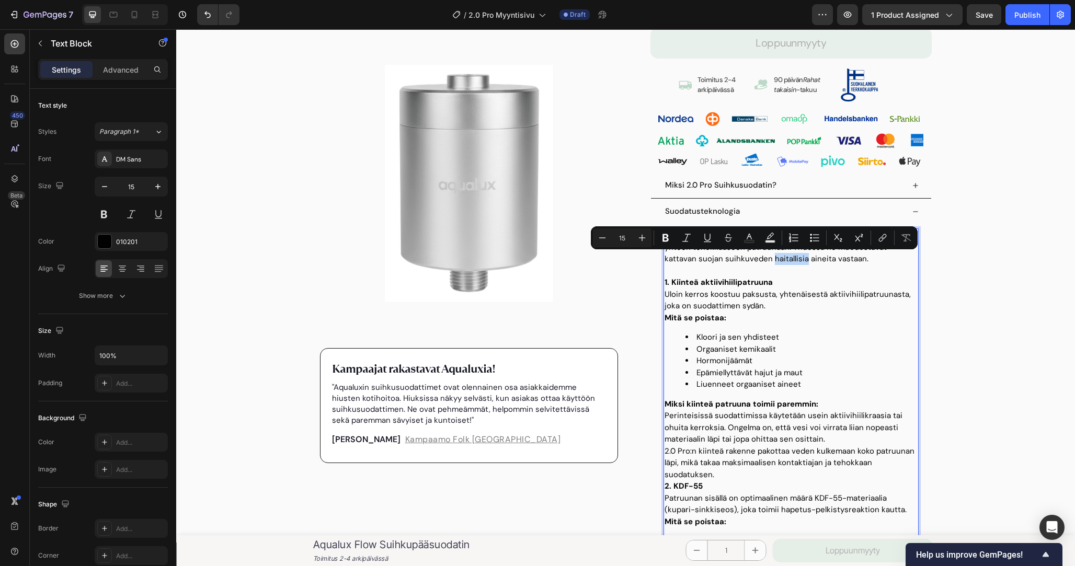
click at [759, 258] on p "Aqualux 2.0 Pro yhdistää kolme todennettua suodatusmateriaalia yhteen tehokkaas…" at bounding box center [791, 248] width 253 height 36
click at [769, 260] on p "Aqualux 2.0 Pro yhdistää kolme todennettua suodatusmateriaalia yhteen tehokkaas…" at bounding box center [791, 248] width 253 height 36
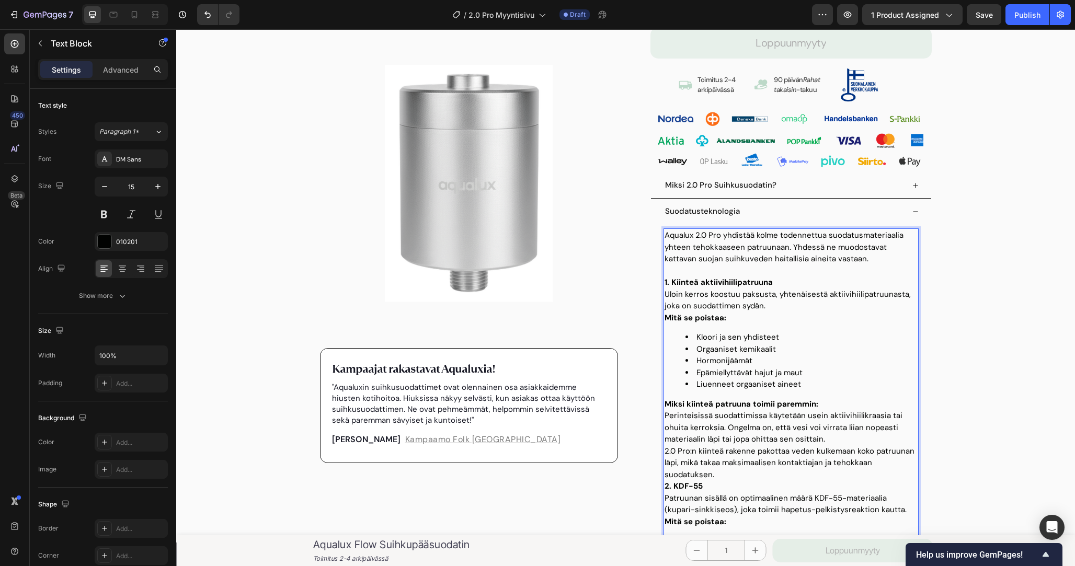
click at [783, 277] on p "1. Kiinteä aktiivihiilipatruuna" at bounding box center [791, 283] width 253 height 12
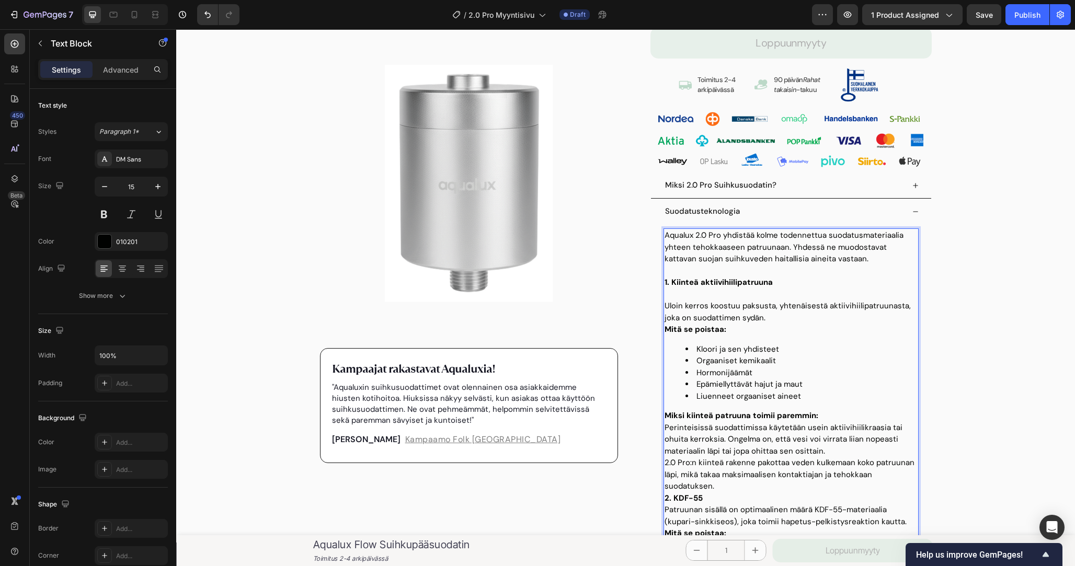
click at [805, 314] on p "Uloin kerros koostuu paksusta, yhtenäisestä aktiivihiilipatruunasta, joka on su…" at bounding box center [791, 312] width 253 height 24
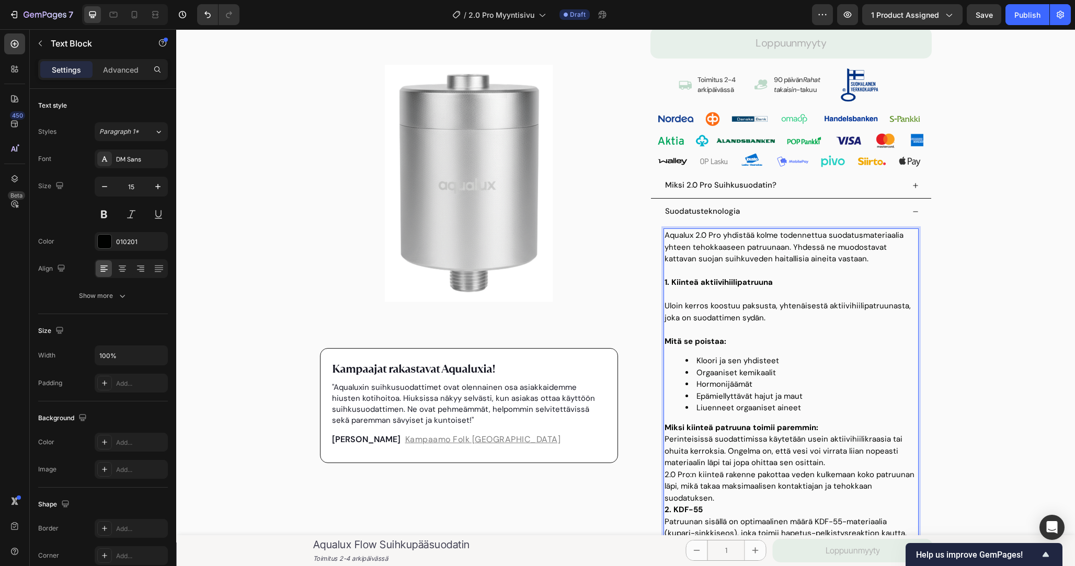
click at [759, 257] on p "Aqualux 2.0 Pro yhdistää kolme todennettua suodatusmateriaalia yhteen tehokkaas…" at bounding box center [791, 248] width 253 height 36
drag, startPoint x: 759, startPoint y: 257, endPoint x: 781, endPoint y: 257, distance: 22.0
click at [781, 257] on p "Aqualux 2.0 Pro yhdistää kolme todennettua suodatusmateriaalia yhteen tehokkaas…" at bounding box center [791, 248] width 253 height 36
click at [805, 321] on p "Uloin kerros koostuu paksusta, yhtenäisestä aktiivihiilipatruunasta, joka on su…" at bounding box center [791, 312] width 253 height 24
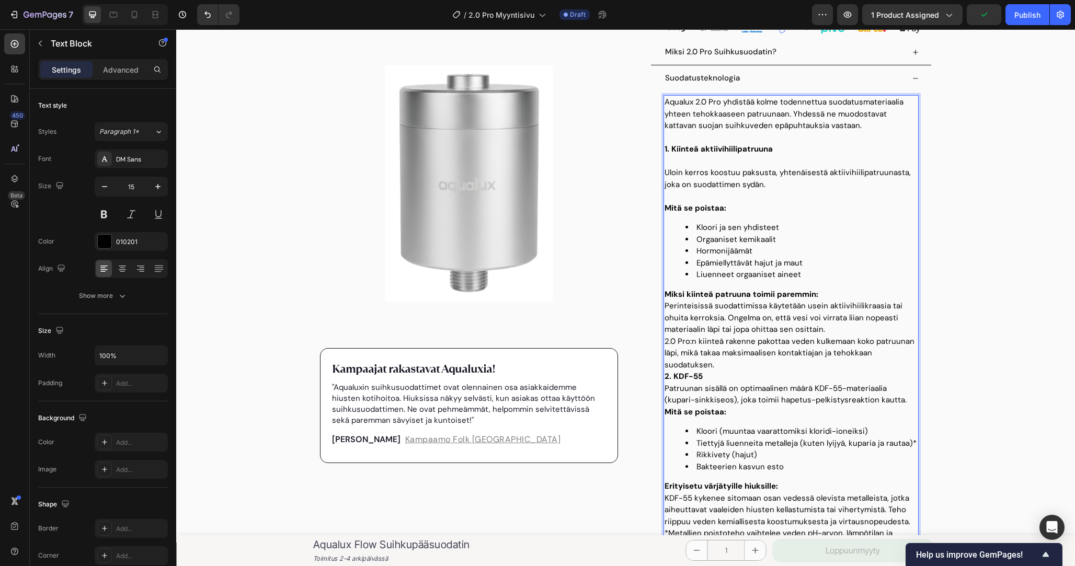
scroll to position [435, 0]
click at [715, 203] on strong "Mitä se poistaa:" at bounding box center [696, 206] width 62 height 10
click at [791, 267] on li "Liuenneet orgaaniset aineet" at bounding box center [802, 273] width 232 height 12
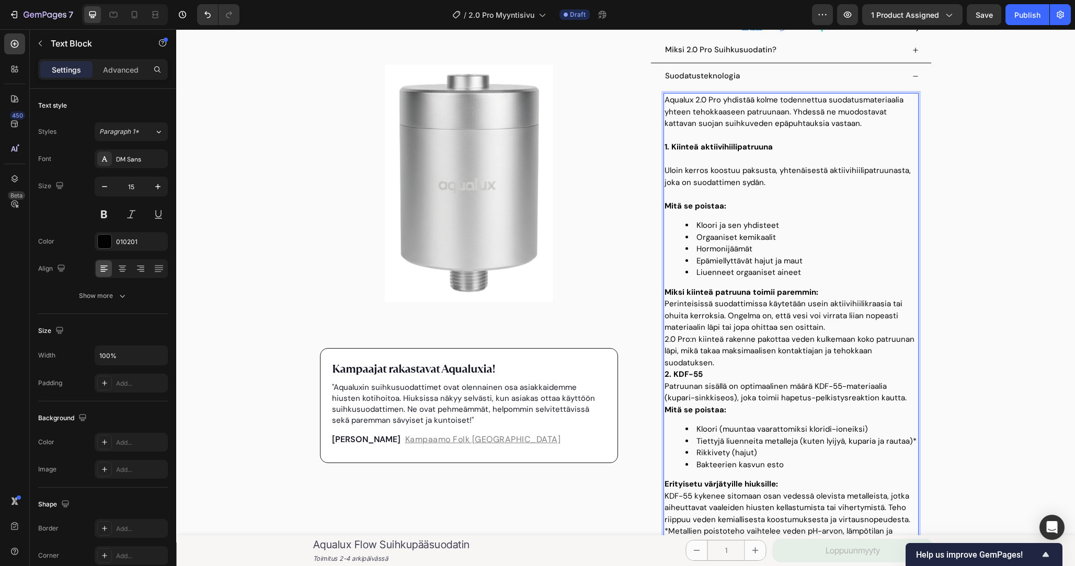
click at [695, 205] on strong "Mitä se poistaa:" at bounding box center [696, 206] width 62 height 10
click at [745, 204] on strong "Mitä se vähentää poistaa:" at bounding box center [715, 206] width 100 height 10
click at [726, 204] on strong "Mitä se vähentää:" at bounding box center [699, 206] width 68 height 10
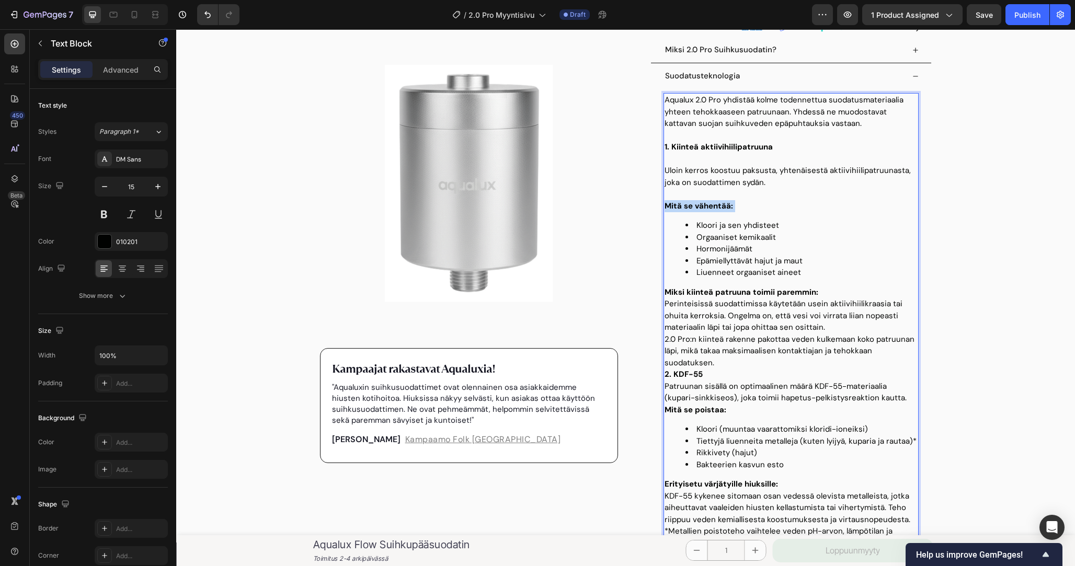
click at [726, 204] on strong "Mitä se vähentää:" at bounding box center [699, 206] width 68 height 10
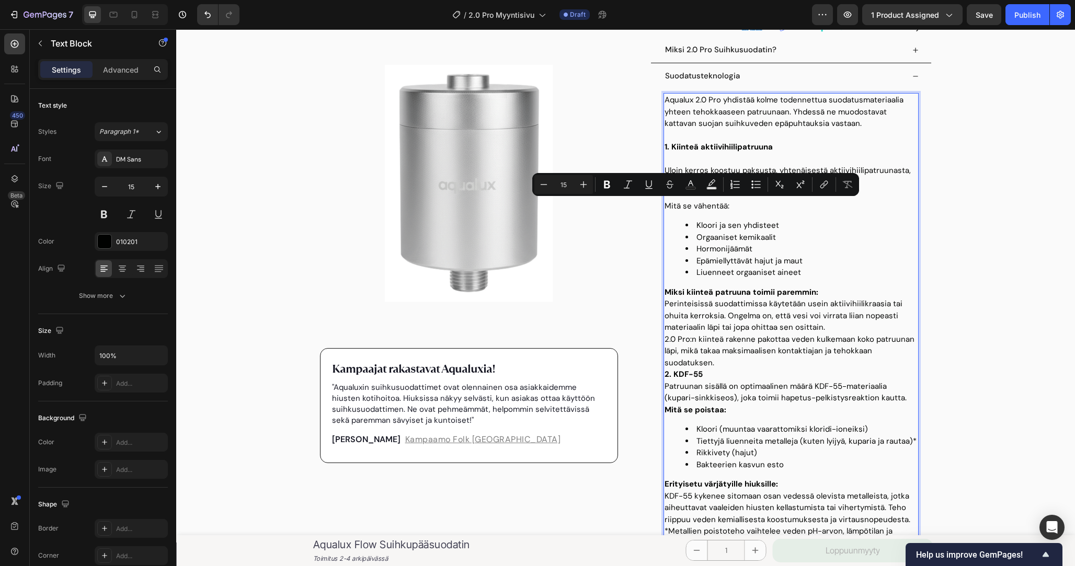
click at [747, 225] on li "Kloori ja sen yhdisteet" at bounding box center [802, 226] width 232 height 12
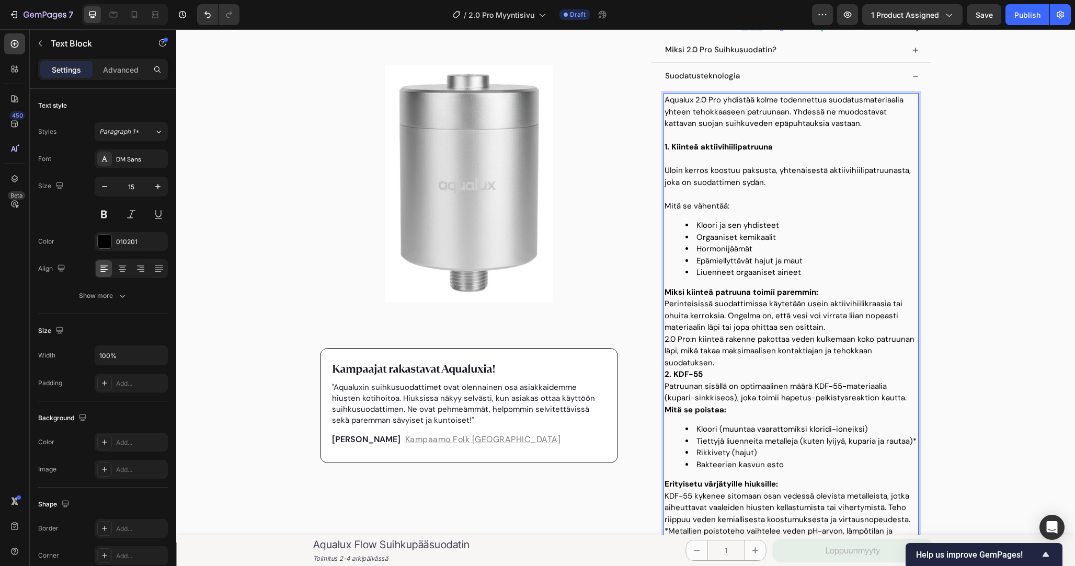
click at [754, 239] on li "Orgaaniset kemikaalit" at bounding box center [802, 238] width 232 height 12
click at [792, 238] on li "Orgaaniset kemikaalit" at bounding box center [802, 238] width 232 height 12
click at [792, 245] on li "Hormonijäämät" at bounding box center [802, 249] width 232 height 12
click at [819, 290] on p "Miksi kiinteä patruuna toimii paremmin:" at bounding box center [791, 293] width 253 height 12
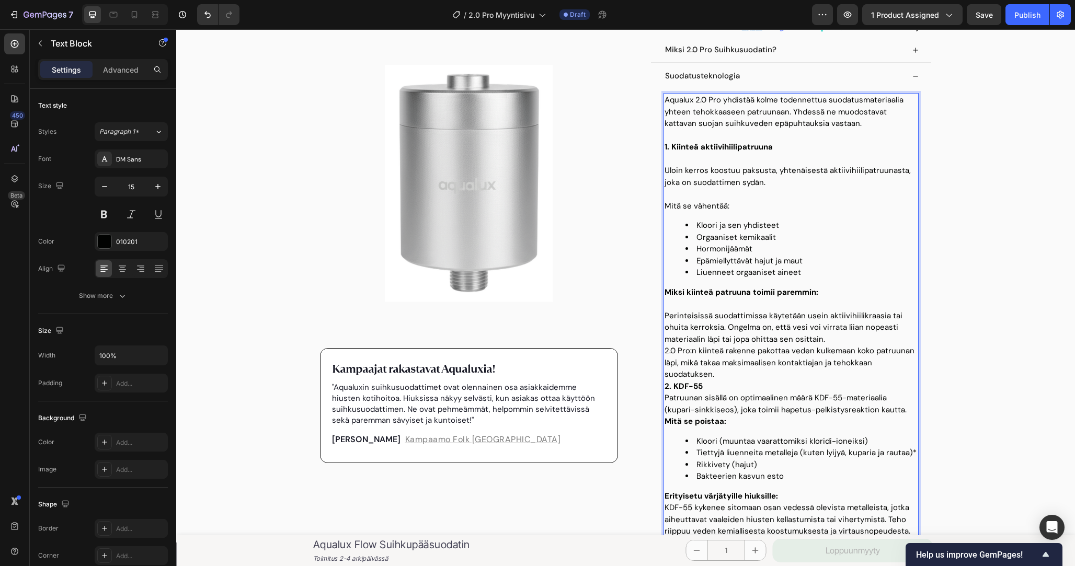
click at [819, 290] on p "Miksi kiinteä patruuna toimii paremmin:" at bounding box center [791, 293] width 253 height 12
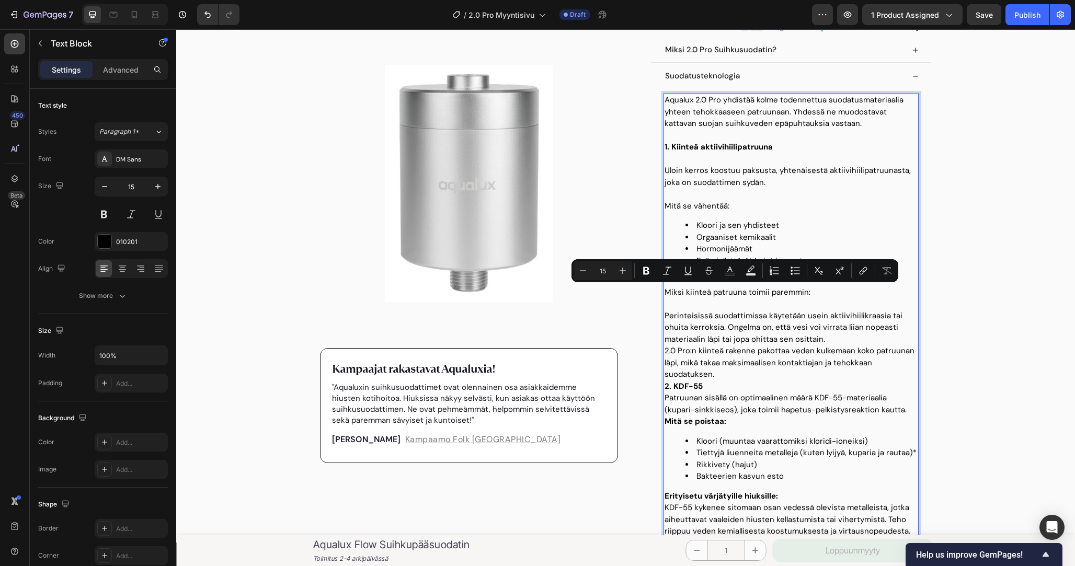
click at [850, 350] on p "2.0 Pro:n kiinteä rakenne pakottaa veden kulkemaan koko patruunan läpi, mikä ta…" at bounding box center [791, 363] width 253 height 36
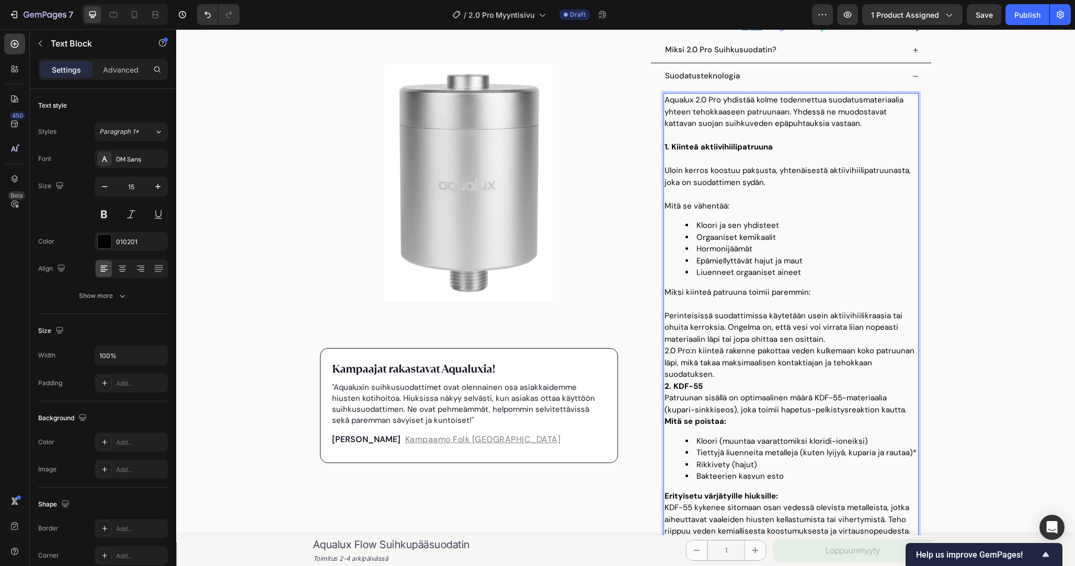
click at [849, 342] on p "Perinteisissä suodattimissa käytetään usein aktiivihiilikraasia tai ohuita kerr…" at bounding box center [791, 328] width 253 height 36
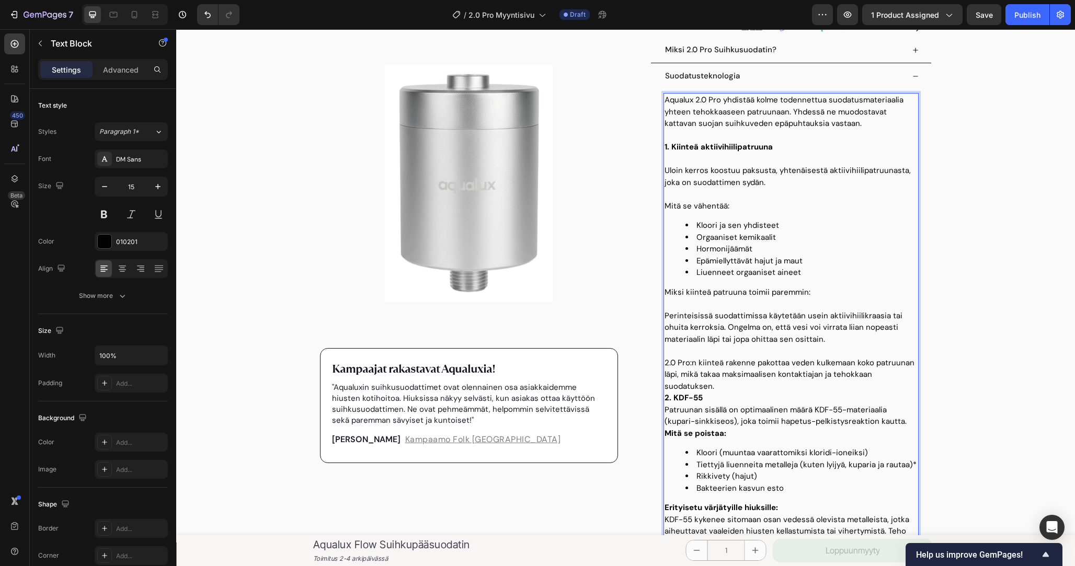
click at [842, 339] on p "Perinteisissä suodattimissa käytetään usein aktiivihiilikraasia tai ohuita kerr…" at bounding box center [791, 328] width 253 height 36
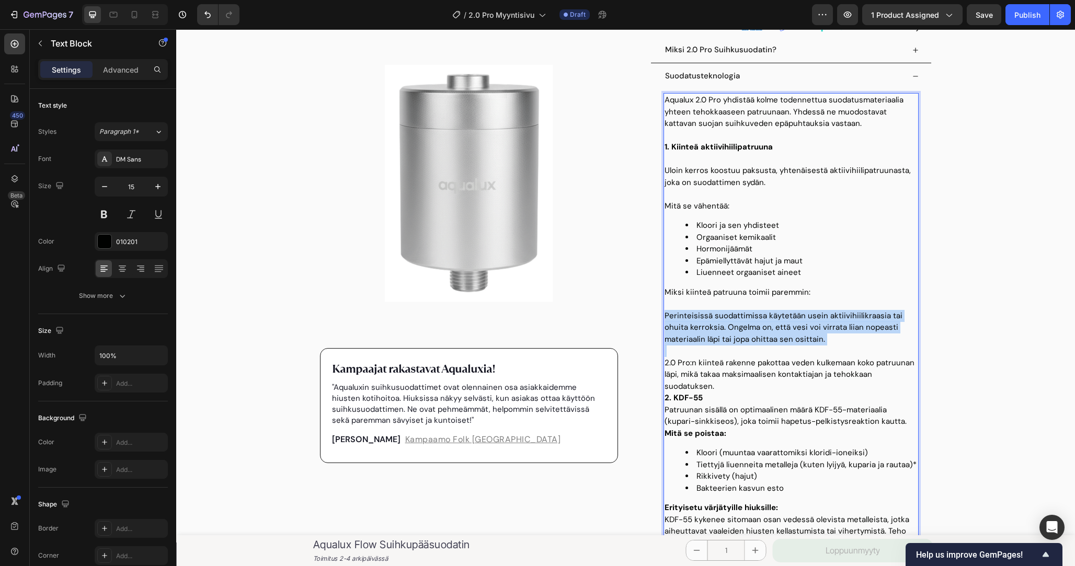
click at [842, 339] on p "Perinteisissä suodattimissa käytetään usein aktiivihiilikraasia tai ohuita kerr…" at bounding box center [791, 328] width 253 height 36
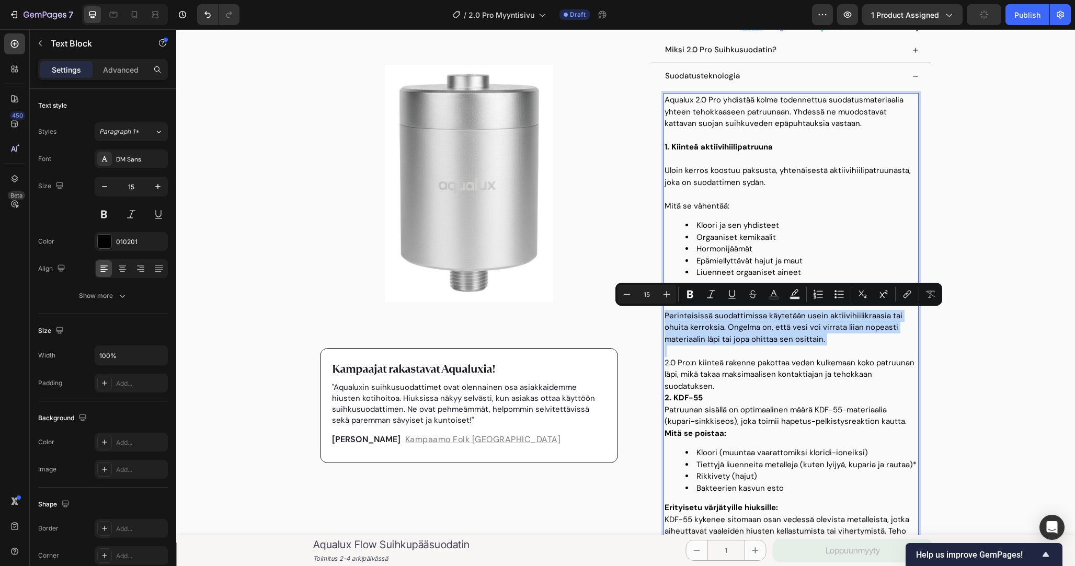
click at [859, 339] on p "Perinteisissä suodattimissa käytetään usein aktiivihiilikraasia tai ohuita kerr…" at bounding box center [791, 328] width 253 height 36
click at [853, 339] on p "Perinteisissä suodattimissa käytetään usein aktiivihiilikraasia tai ohuita kerr…" at bounding box center [791, 328] width 253 height 36
click at [880, 339] on p "Perinteisissä suodattimissa käytetään usein aktiivihiilikraasia tai ohuita kerr…" at bounding box center [791, 328] width 253 height 36
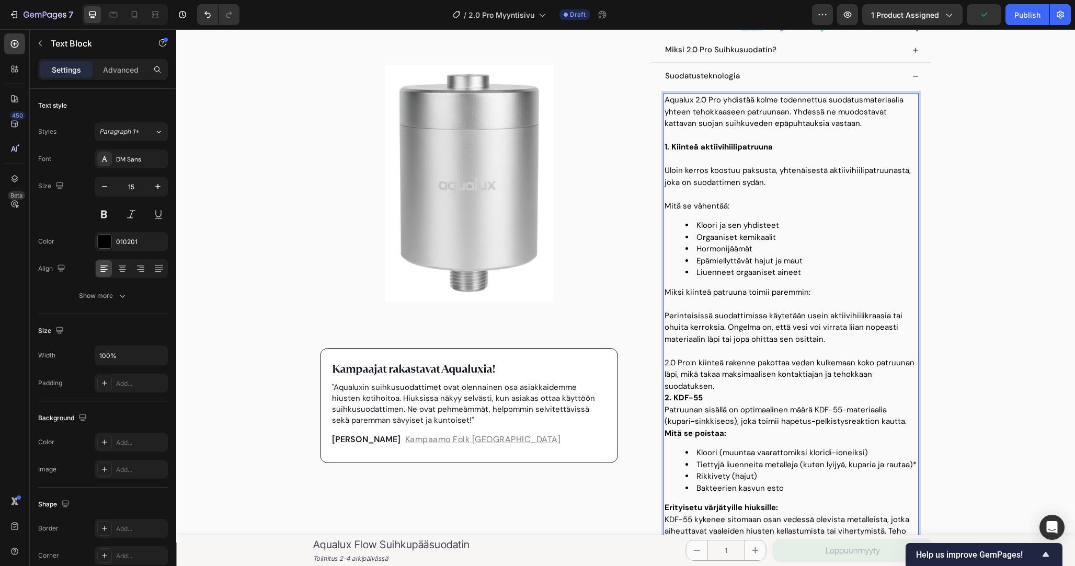
click at [849, 337] on p "Perinteisissä suodattimissa käytetään usein aktiivihiilikraasia tai ohuita kerr…" at bounding box center [791, 328] width 253 height 36
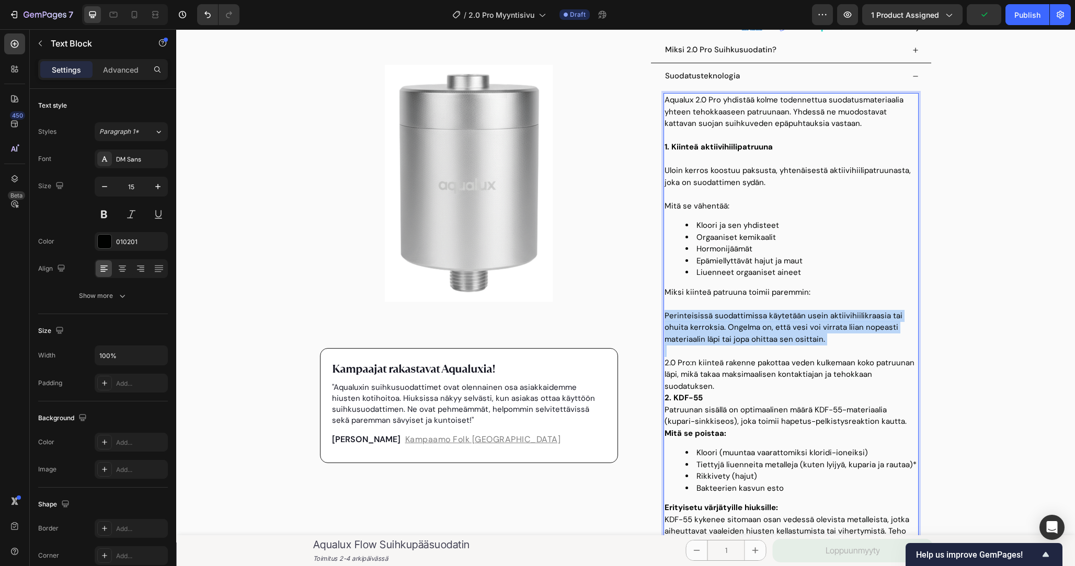
click at [849, 337] on p "Perinteisissä suodattimissa käytetään usein aktiivihiilikraasia tai ohuita kerr…" at bounding box center [791, 328] width 253 height 36
click at [877, 337] on p "Perinteisissä suodattimissa käytetään usein aktiivihiilikraasia tai ohuita kerr…" at bounding box center [791, 328] width 253 height 36
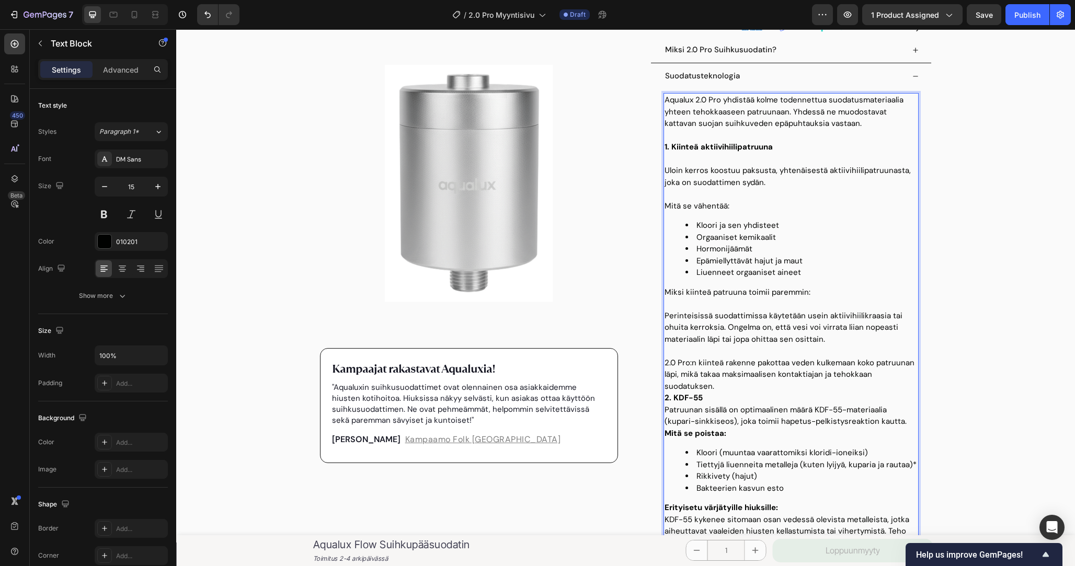
click at [857, 340] on p "Perinteisissä suodattimissa käytetään usein aktiivihiilikraasia tai ohuita kerr…" at bounding box center [791, 328] width 253 height 36
click at [831, 335] on p "Perinteisissä suodattimissa käytetään usein aktiivihiilikraasia tai ohuita kerr…" at bounding box center [791, 328] width 253 height 36
click at [875, 371] on p "2.0 Pro:n kiinteä rakenne pakottaa veden kulkemaan koko patruunan läpi, mikä ta…" at bounding box center [791, 375] width 253 height 36
drag, startPoint x: 875, startPoint y: 371, endPoint x: 845, endPoint y: 383, distance: 31.9
click at [845, 383] on p "2.0 Pro:n kiinteä rakenne pakottaa veden kulkemaan koko patruunan läpi, mikä ta…" at bounding box center [791, 375] width 253 height 36
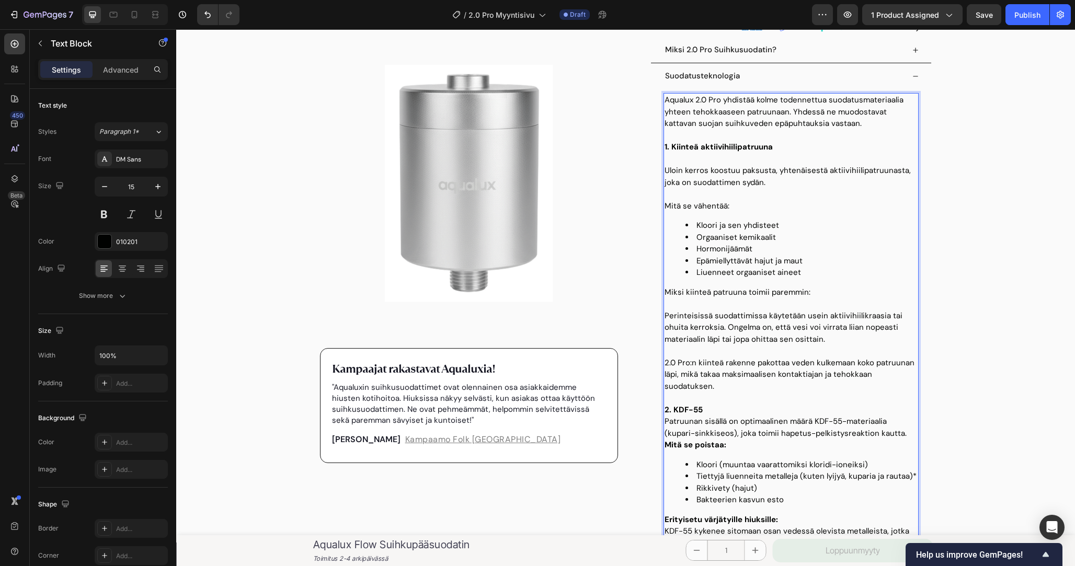
click at [778, 323] on p "Perinteisissä suodattimissa käytetään usein aktiivihiilikraasia tai ohuita kerr…" at bounding box center [791, 328] width 253 height 36
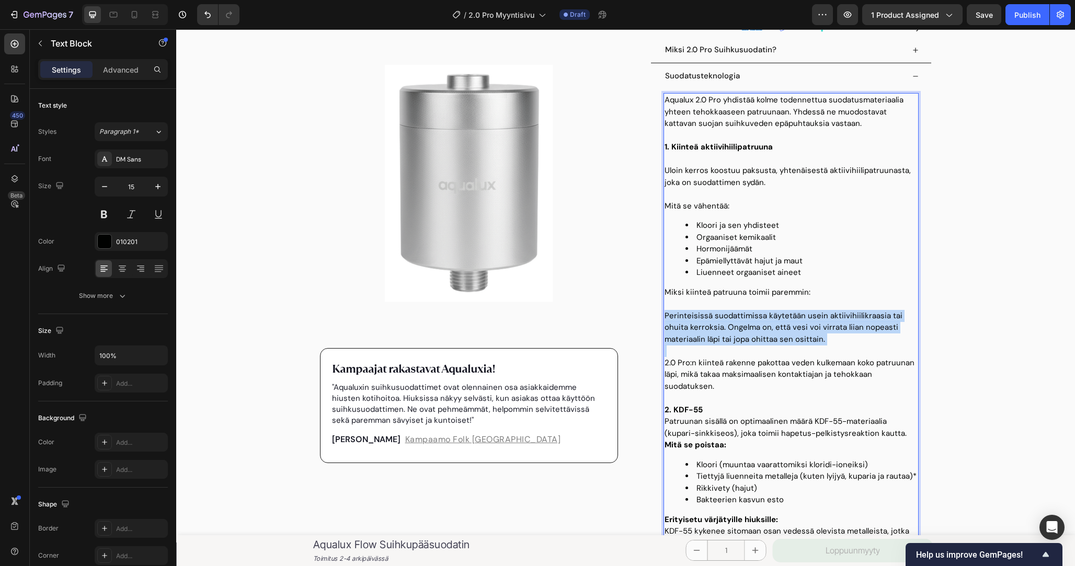
click at [778, 323] on p "Perinteisissä suodattimissa käytetään usein aktiivihiilikraasia tai ohuita kerr…" at bounding box center [791, 328] width 253 height 36
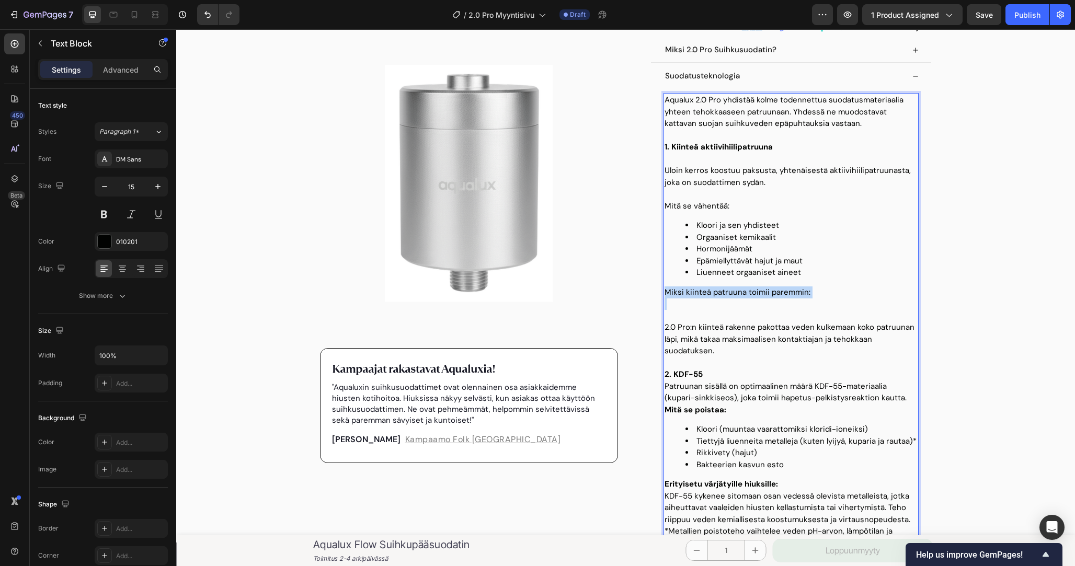
drag, startPoint x: 690, startPoint y: 303, endPoint x: 665, endPoint y: 298, distance: 25.7
click at [665, 298] on div "Aqualux 2.0 Pro yhdistää kolme todennettua suodatusmateriaalia yhteen tehokkaas…" at bounding box center [791, 417] width 255 height 649
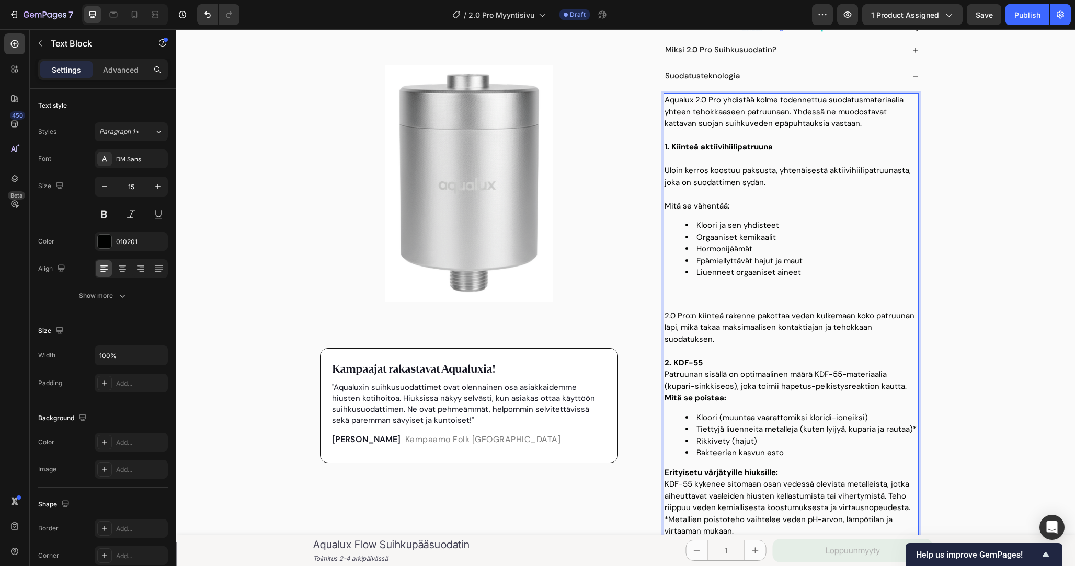
click at [721, 295] on p "Rich Text Editor. Editing area: main" at bounding box center [791, 293] width 253 height 12
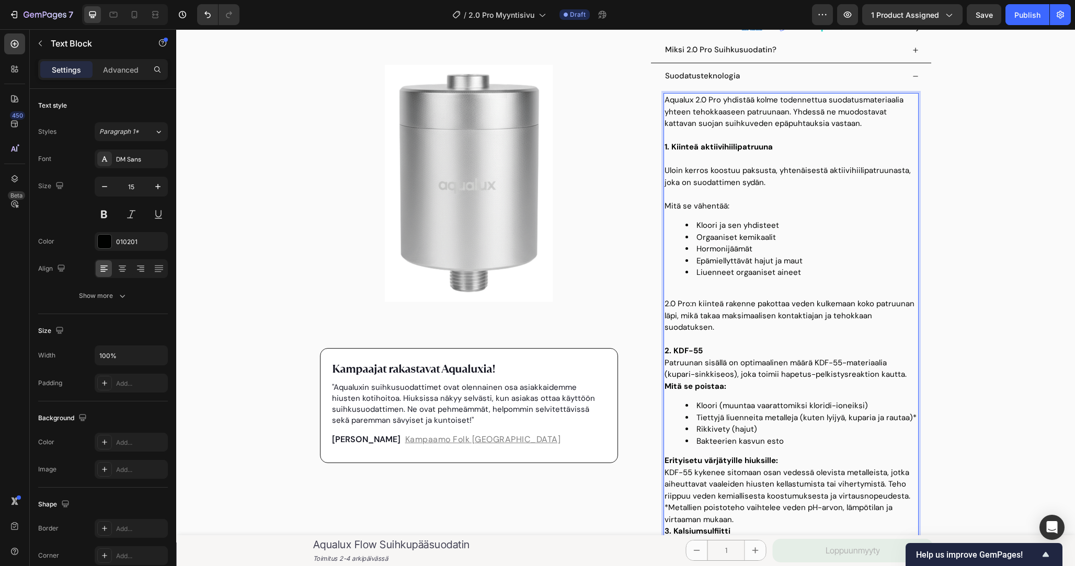
click at [706, 294] on p "Rich Text Editor. Editing area: main" at bounding box center [791, 293] width 253 height 12
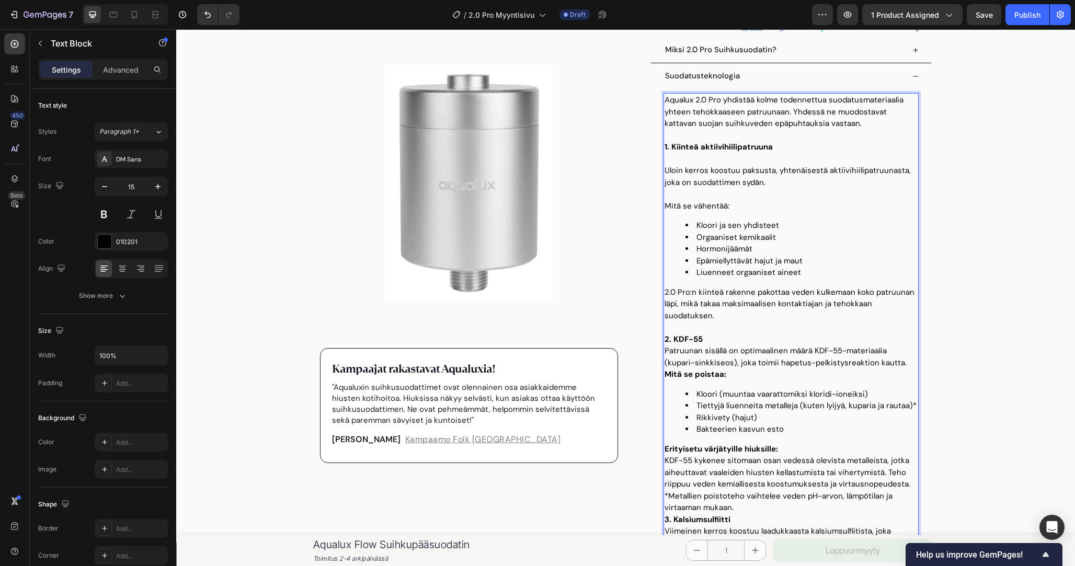
click at [717, 227] on li "Kloori ja sen yhdisteet" at bounding box center [802, 226] width 232 height 12
click at [787, 229] on li "Klooria ja sen yhdisteet" at bounding box center [802, 226] width 232 height 12
click at [735, 237] on li "Orgaaniset kemikaalit" at bounding box center [802, 238] width 232 height 12
click at [766, 236] on li "Orgaanisia kemikaalit" at bounding box center [802, 238] width 232 height 12
click at [779, 242] on li "Orgaanisia kemikaalit" at bounding box center [802, 238] width 232 height 12
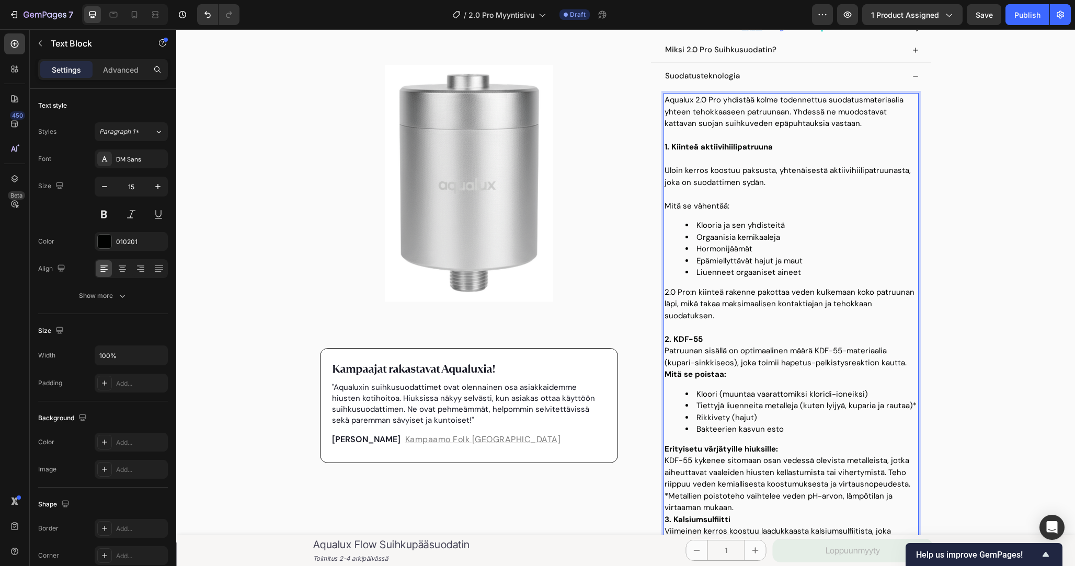
click at [751, 249] on li "Hormonijäämät" at bounding box center [802, 249] width 232 height 12
click at [773, 184] on p "Uloin kerros koostuu paksusta, yhtenäisestä aktiivihiilipatruunasta, joka on su…" at bounding box center [791, 177] width 253 height 24
click at [771, 309] on p "2.0 Pro:n kiinteä rakenne pakottaa veden kulkemaan koko patruunan läpi, mikä ta…" at bounding box center [791, 305] width 253 height 36
click at [770, 313] on p "2.0 Pro:n kiinteä rakenne pakottaa veden kulkemaan koko patruunan läpi, mikä ta…" at bounding box center [791, 305] width 253 height 36
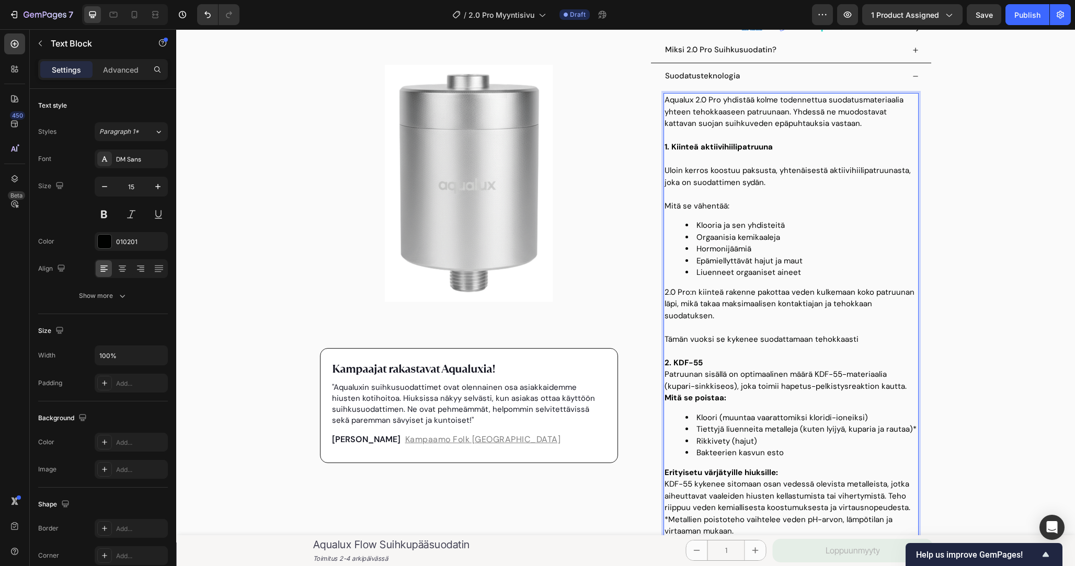
click at [792, 337] on p "Tämän vuoksi se kykenee suodattamaan tehokkaasti" at bounding box center [791, 340] width 253 height 12
click at [898, 339] on p "Tämän vuoksi se kykenee vähentämään tehokkaasti" at bounding box center [791, 340] width 253 height 12
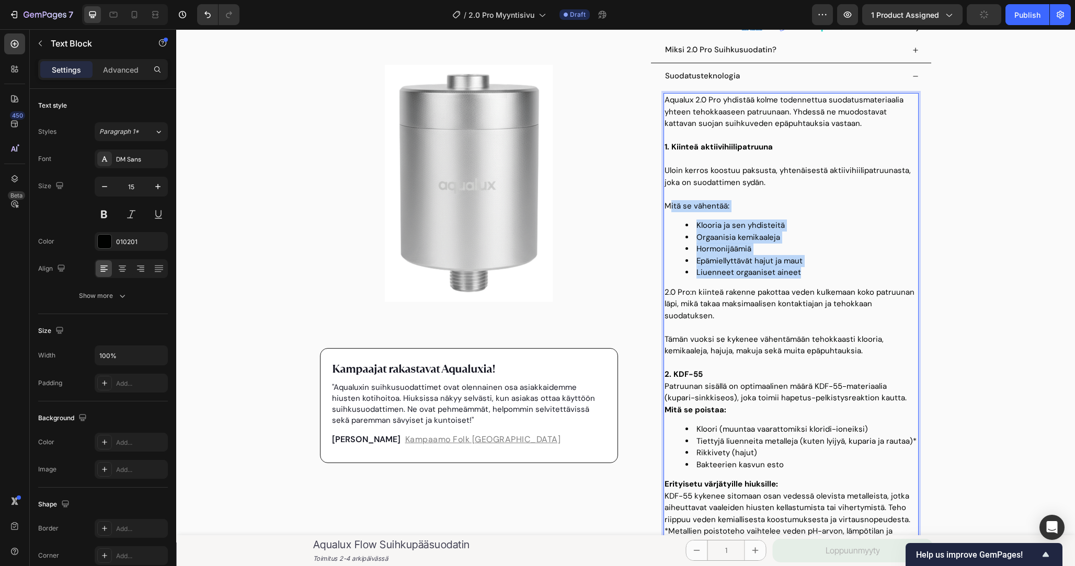
drag, startPoint x: 805, startPoint y: 268, endPoint x: 668, endPoint y: 206, distance: 150.5
click at [668, 206] on div "Aqualux 2.0 Pro yhdistää kolme todennettua suodatusmateriaalia yhteen tehokkaas…" at bounding box center [791, 417] width 255 height 649
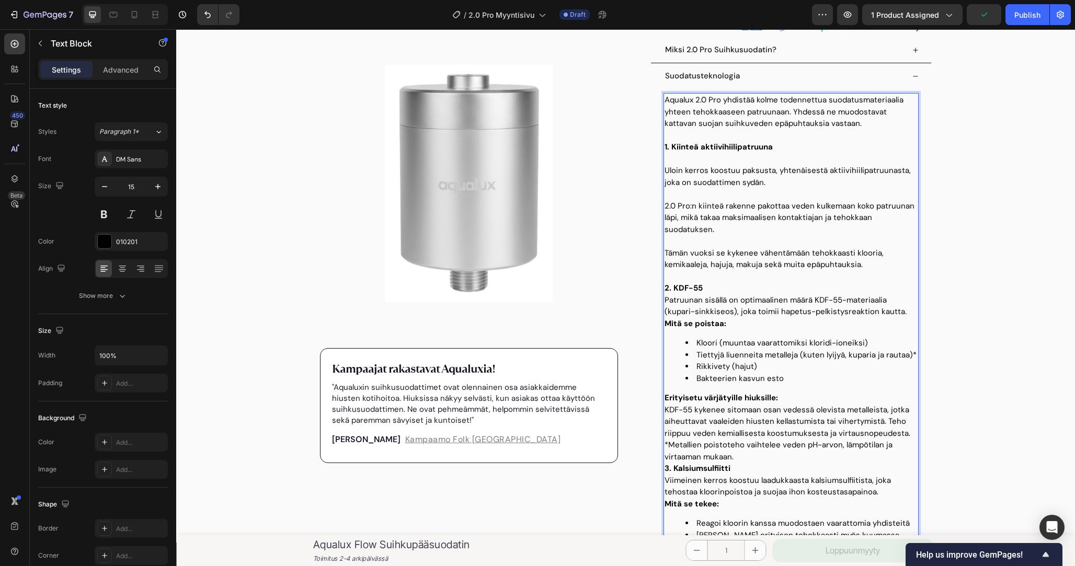
click at [740, 230] on p "2.0 Pro:n kiinteä rakenne pakottaa veden kulkemaan koko patruunan läpi, mikä ta…" at bounding box center [791, 218] width 253 height 36
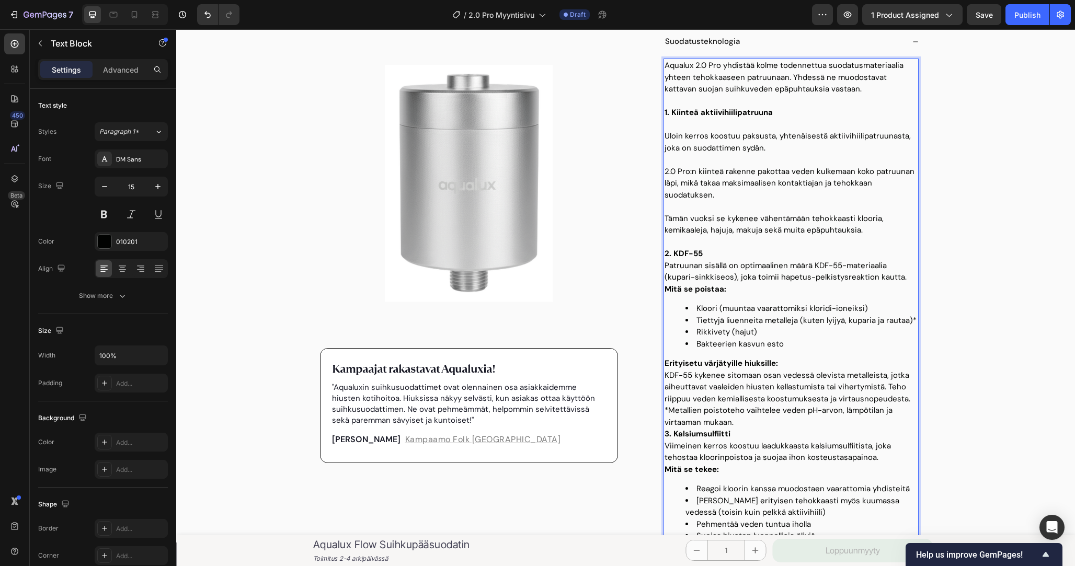
scroll to position [474, 0]
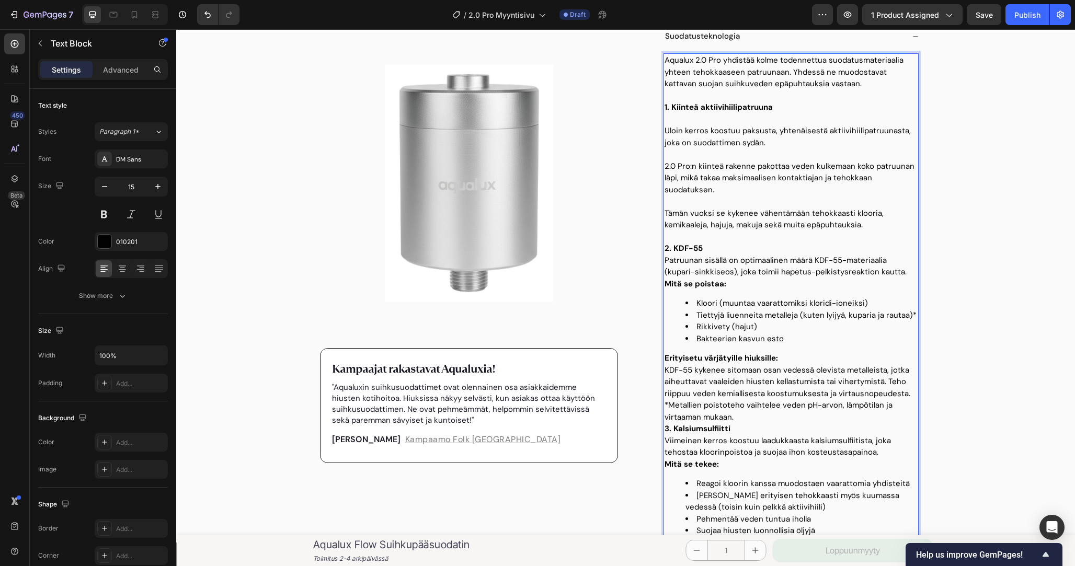
click at [690, 167] on p "2.0 Pro:n kiinteä rakenne pakottaa veden kulkemaan koko patruunan läpi, mikä ta…" at bounding box center [791, 179] width 253 height 36
click at [722, 180] on p "2.0 Pron kiinteä rakenne pakottaa veden kulkemaan koko patruunan läpi, mikä tak…" at bounding box center [791, 179] width 253 height 36
click at [689, 166] on p "2.0 Pron kiinteä rakenne pakottaa veden kulkemaan koko patruunan läpi, mikä tak…" at bounding box center [791, 179] width 253 height 36
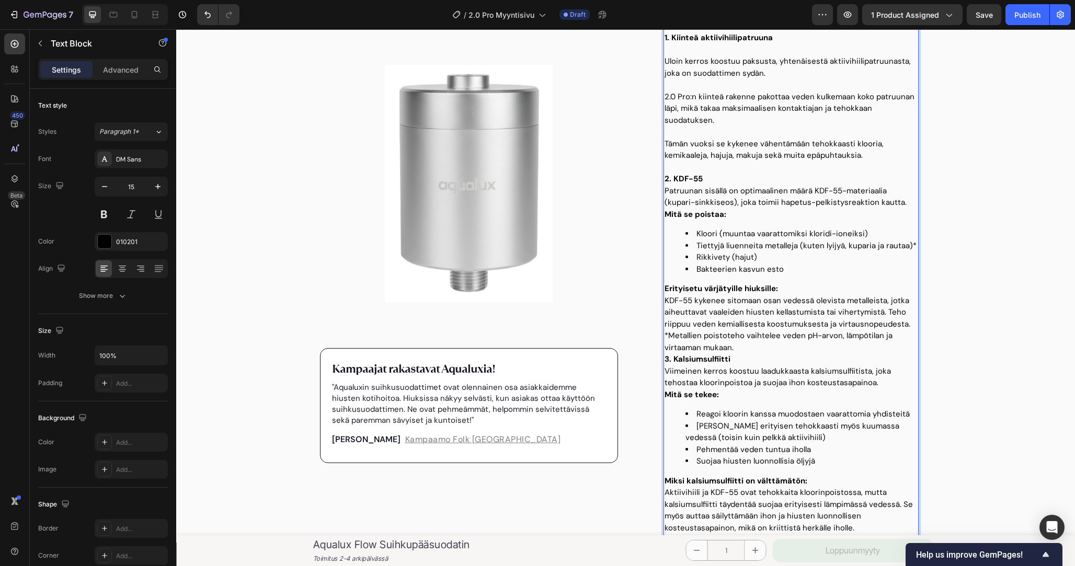
scroll to position [544, 0]
click at [745, 181] on p "2. KDF-55" at bounding box center [791, 179] width 253 height 12
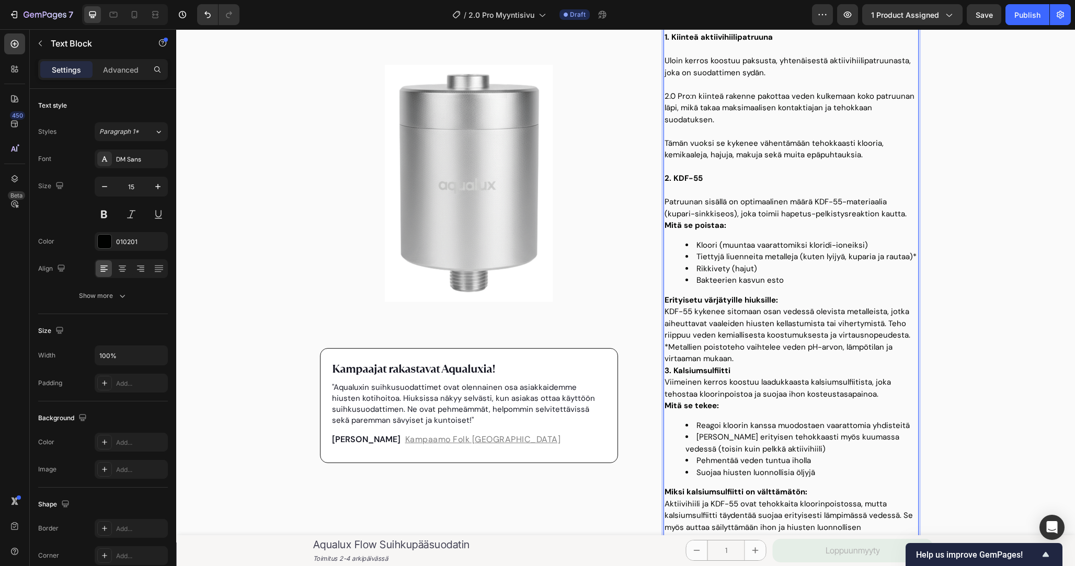
click at [755, 206] on p "Patruunan sisällä on optimaalinen määrä KDF-55-materiaalia (kupari-sinkkiseos),…" at bounding box center [791, 208] width 253 height 24
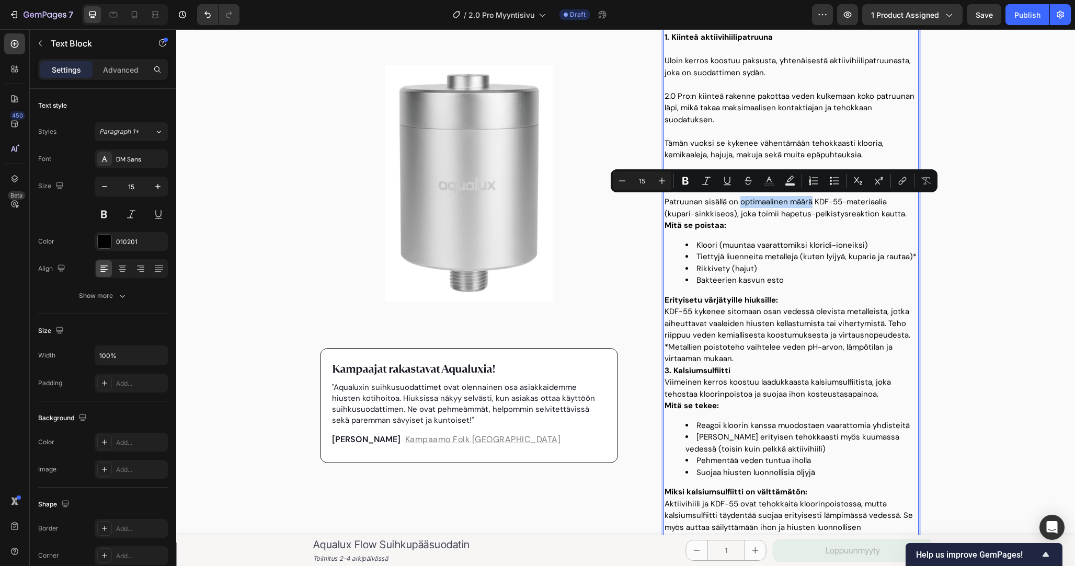
drag, startPoint x: 755, startPoint y: 206, endPoint x: 793, endPoint y: 200, distance: 38.7
click at [793, 200] on p "Patruunan sisällä on optimaalinen määrä KDF-55-materiaalia (kupari-sinkkiseos),…" at bounding box center [791, 208] width 253 height 24
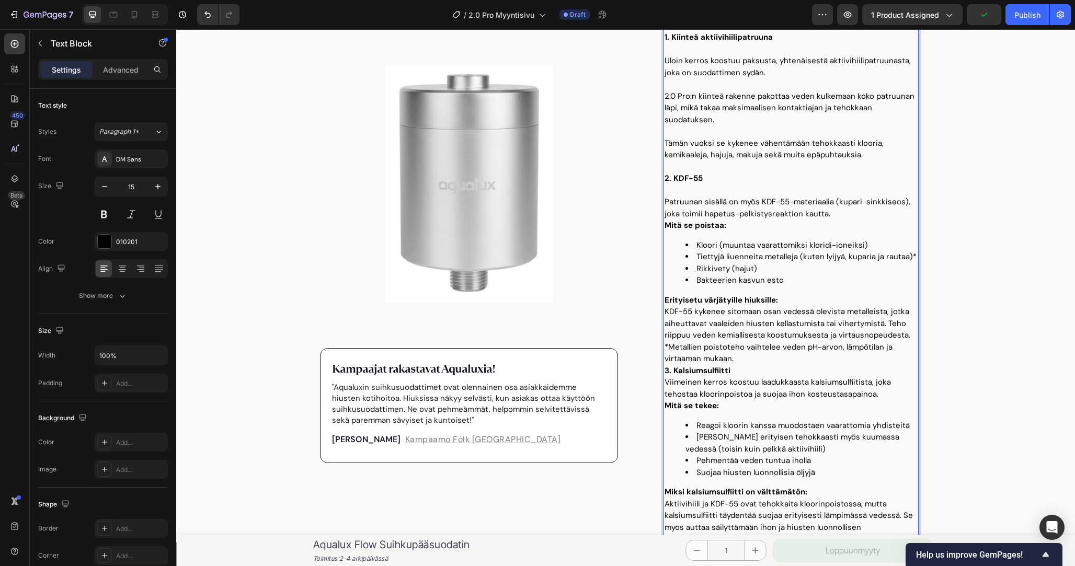
click at [833, 214] on p "Patruunan sisällä on myös KDF-55-materiaalia (kupari-sinkkiseos), joka toimii h…" at bounding box center [791, 208] width 253 height 24
click at [788, 203] on p "Patruunan sisällä on myös KDF-55-materiaalia (kupari-sinkkiseos), joka toimii h…" at bounding box center [791, 208] width 253 height 24
click at [801, 211] on p "Patruunan sisällä on myös KDF-55 -materiaalia (kupari-sinkkiseos), joka toimii …" at bounding box center [791, 208] width 253 height 24
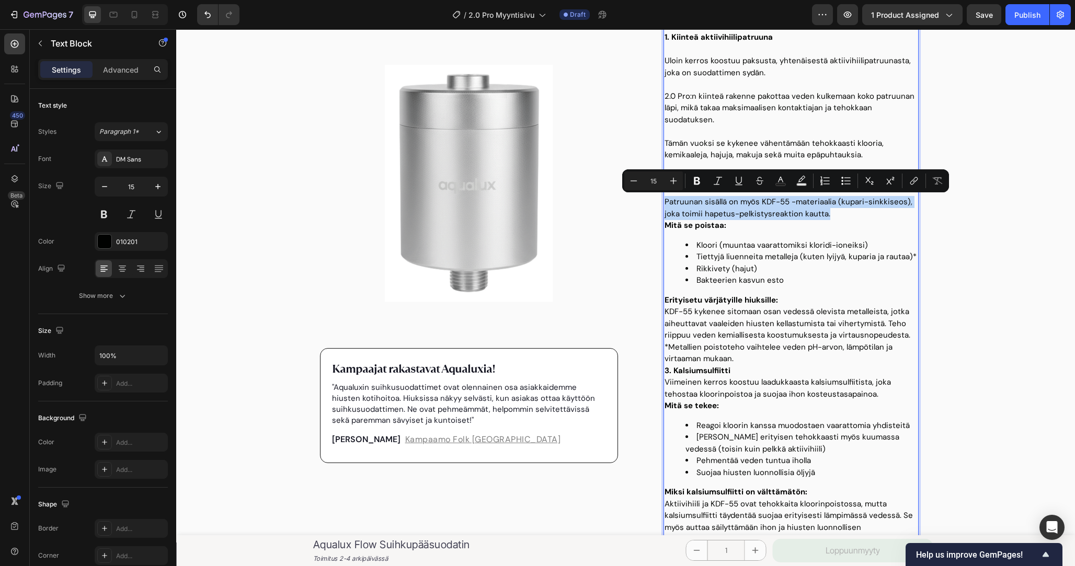
click at [838, 211] on p "Patruunan sisällä on myös KDF-55 -materiaalia (kupari-sinkkiseos), joka toimii …" at bounding box center [791, 208] width 253 height 24
click at [839, 214] on p "Patruunan sisällä on myös KDF-55 -materiaalia (kupari-sinkkiseos), joka toimii …" at bounding box center [791, 208] width 253 height 24
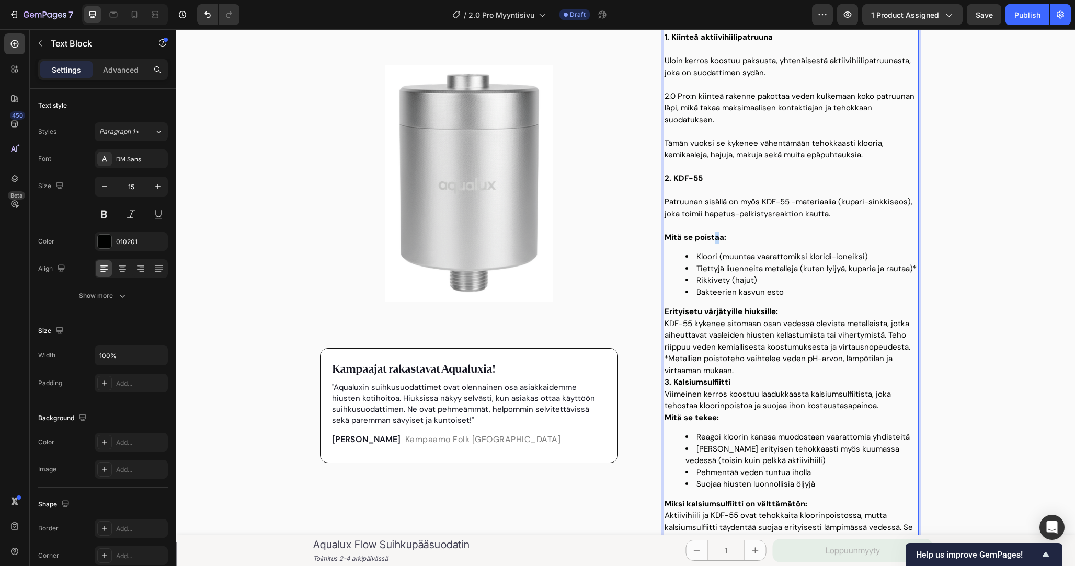
click at [715, 235] on strong "Mitä se poistaa:" at bounding box center [696, 237] width 62 height 10
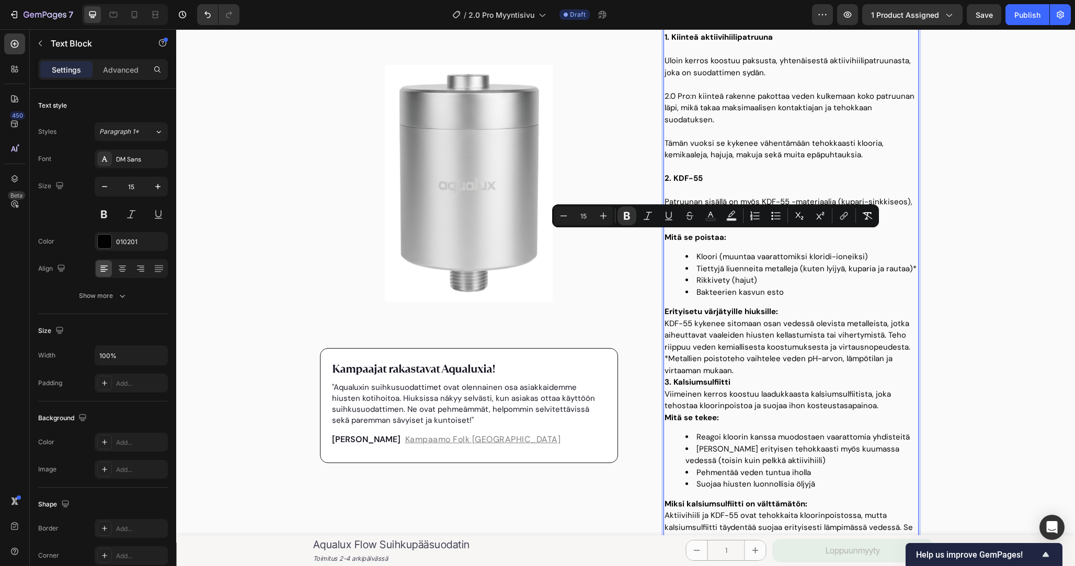
click at [703, 236] on strong "Mitä se poistaa:" at bounding box center [696, 237] width 62 height 10
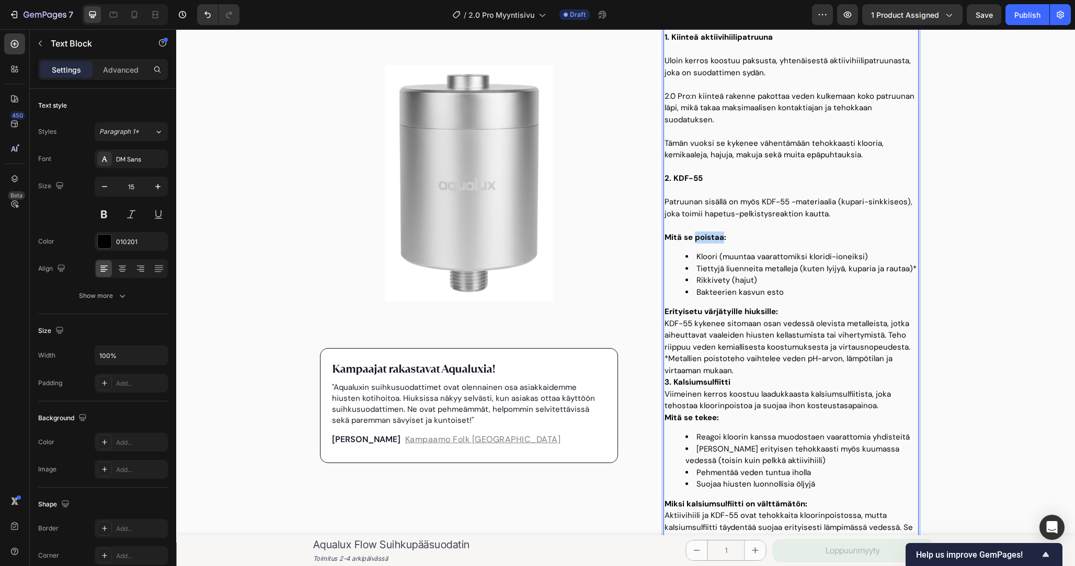
click at [703, 236] on strong "Mitä se poistaa:" at bounding box center [696, 237] width 62 height 10
click at [780, 283] on li "Rikkivety (hajut)" at bounding box center [802, 281] width 232 height 12
click at [783, 288] on li "Bakteerien kasvun esto" at bounding box center [802, 293] width 232 height 12
click at [716, 237] on strong "Mitä se vähentää:" at bounding box center [699, 237] width 68 height 10
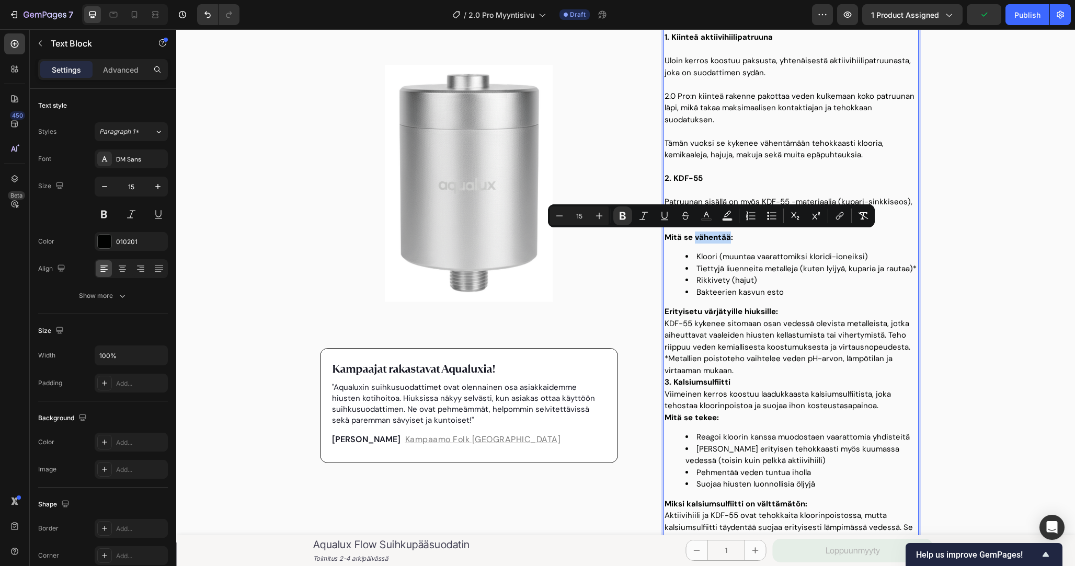
click at [700, 236] on strong "Mitä se vähentää:" at bounding box center [699, 237] width 68 height 10
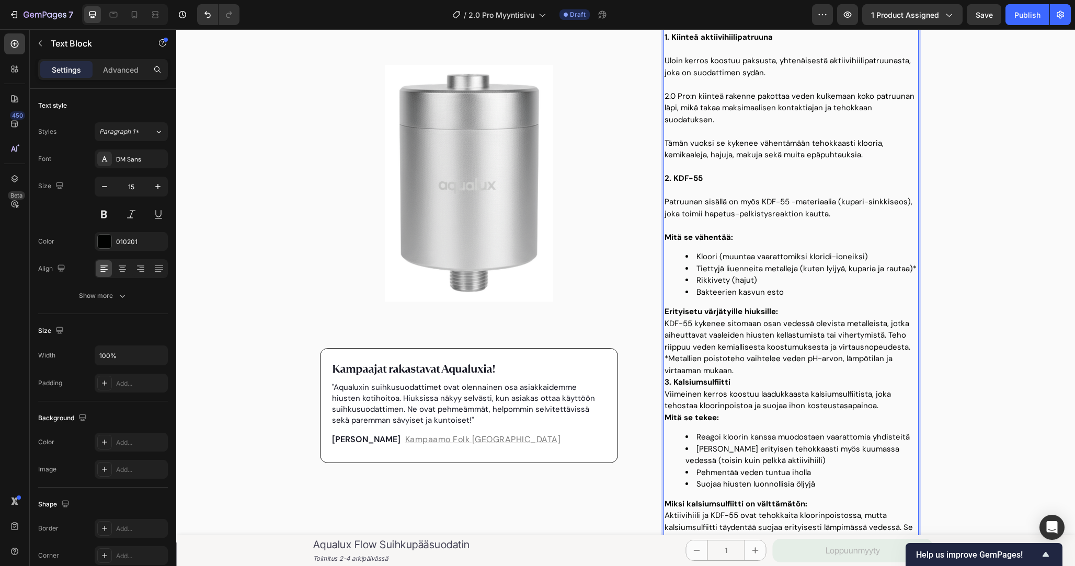
click at [833, 215] on p "Patruunan sisällä on myös KDF-55 -materiaalia (kupari-sinkkiseos), joka toimii …" at bounding box center [791, 208] width 253 height 24
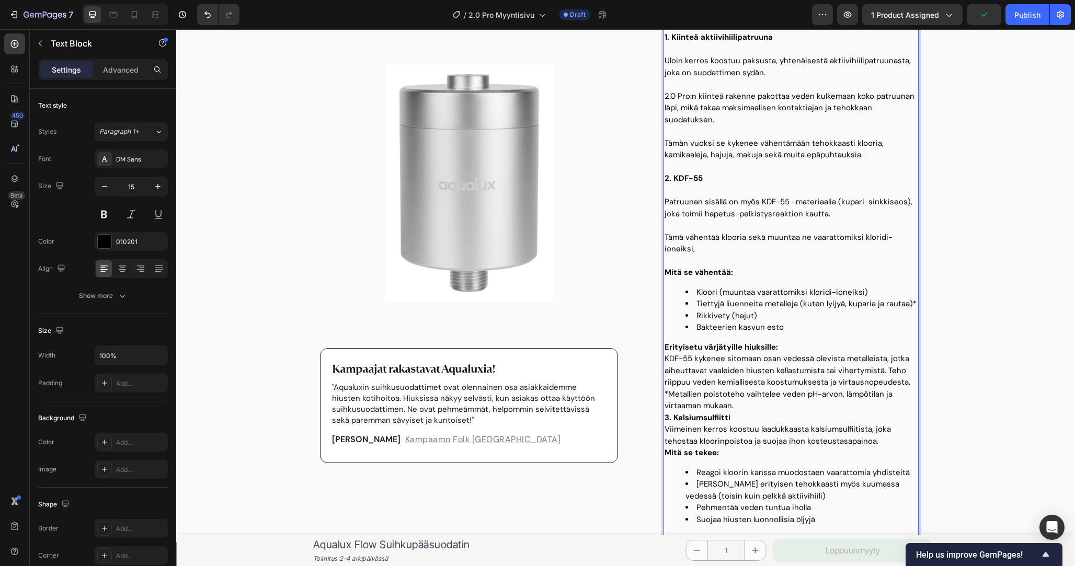
click at [748, 236] on p "Tämä vähentää klooria sekä muuntaa ne vaarattomiksi kloridi-ioneiksi," at bounding box center [791, 244] width 253 height 24
click at [691, 248] on p "Tämä vähentää klooria (sekä muuntaa ne vaarattomiksi kloridi-ioneiksi," at bounding box center [791, 244] width 253 height 24
click at [704, 250] on p "Tämä vähentää klooria (sekä muuntaa ne vaarattomiksi kloridi-ioneiksi)," at bounding box center [791, 244] width 253 height 24
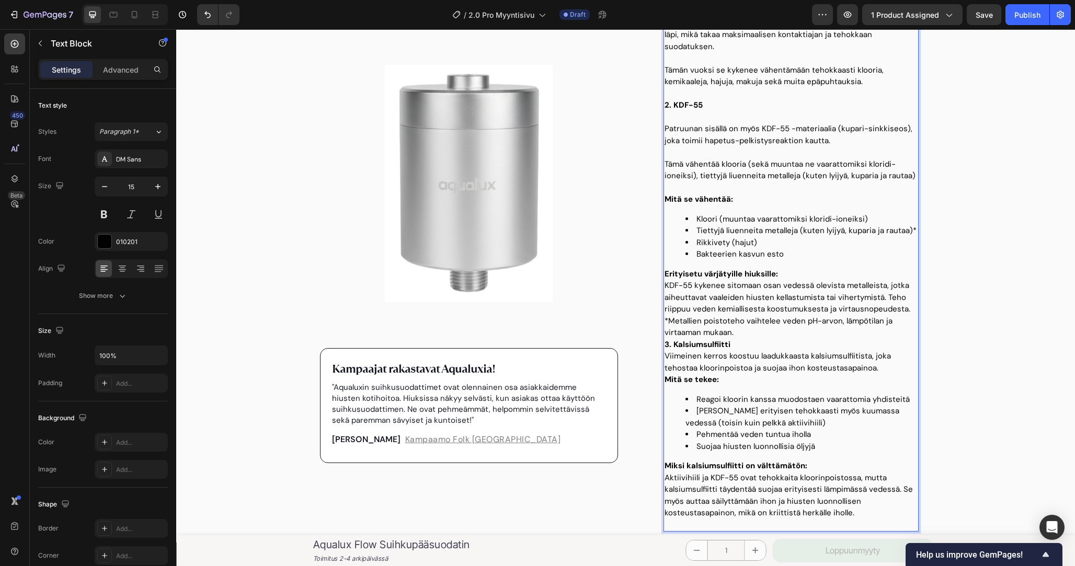
scroll to position [611, 0]
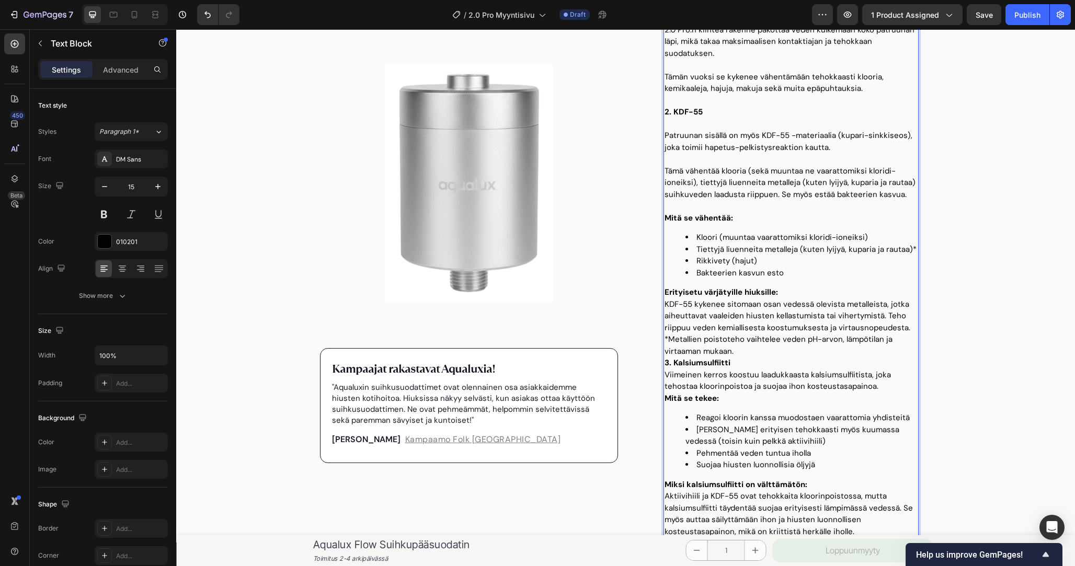
click at [793, 268] on li "Bakteerien kasvun esto" at bounding box center [802, 273] width 232 height 12
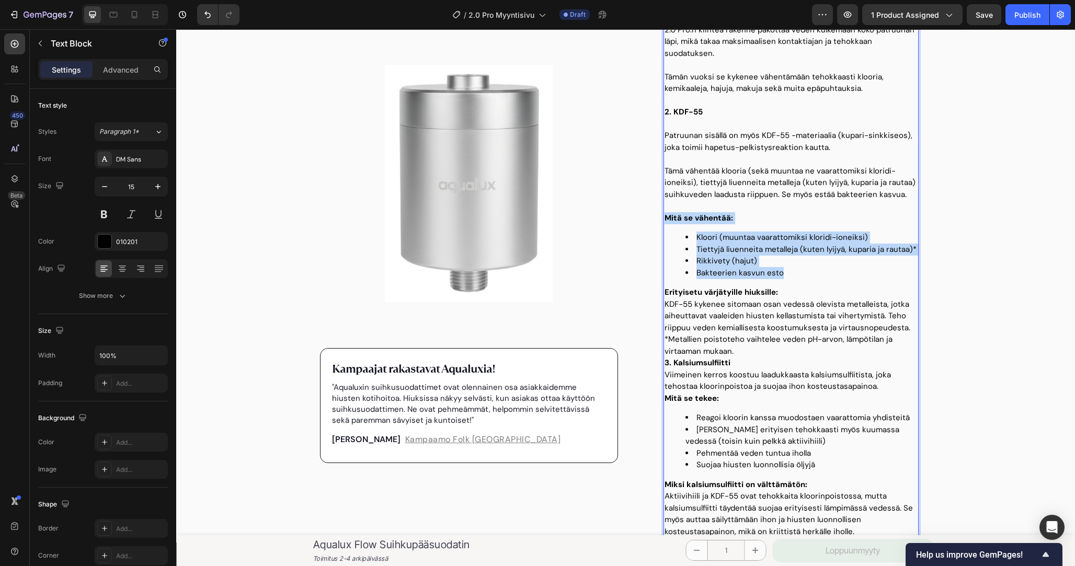
drag, startPoint x: 798, startPoint y: 268, endPoint x: 663, endPoint y: 221, distance: 143.4
click at [663, 221] on div "Aqualux 2.0 Pro yhdistää kolme todennettua suodatusmateriaalia yhteen tehokkaas…" at bounding box center [791, 234] width 280 height 642
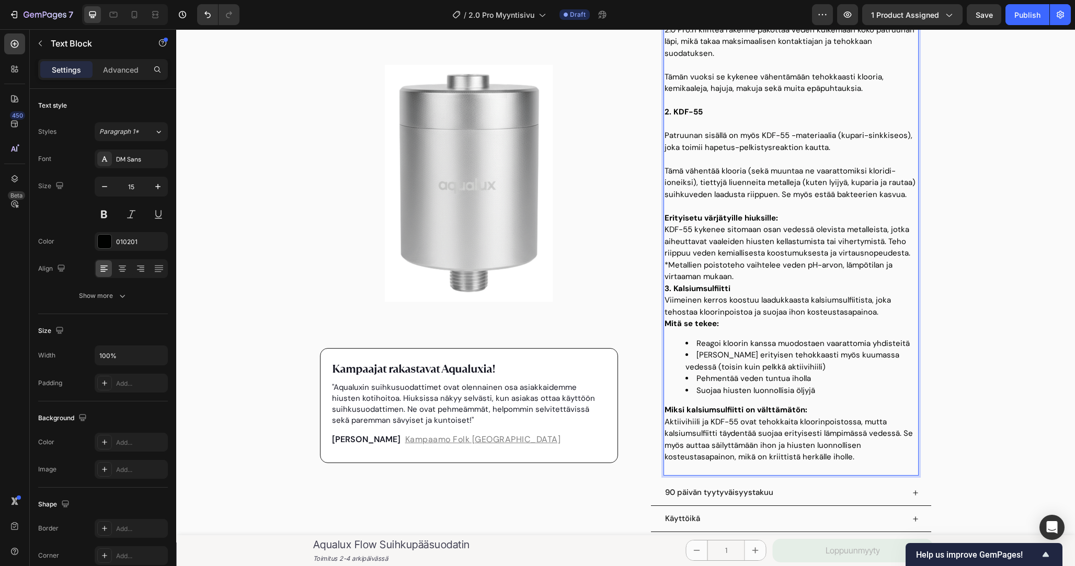
click at [760, 278] on p "*Metallien poistoteho vaihtelee veden pH-arvon, lämpötilan ja virtaaman mukaan." at bounding box center [791, 271] width 253 height 24
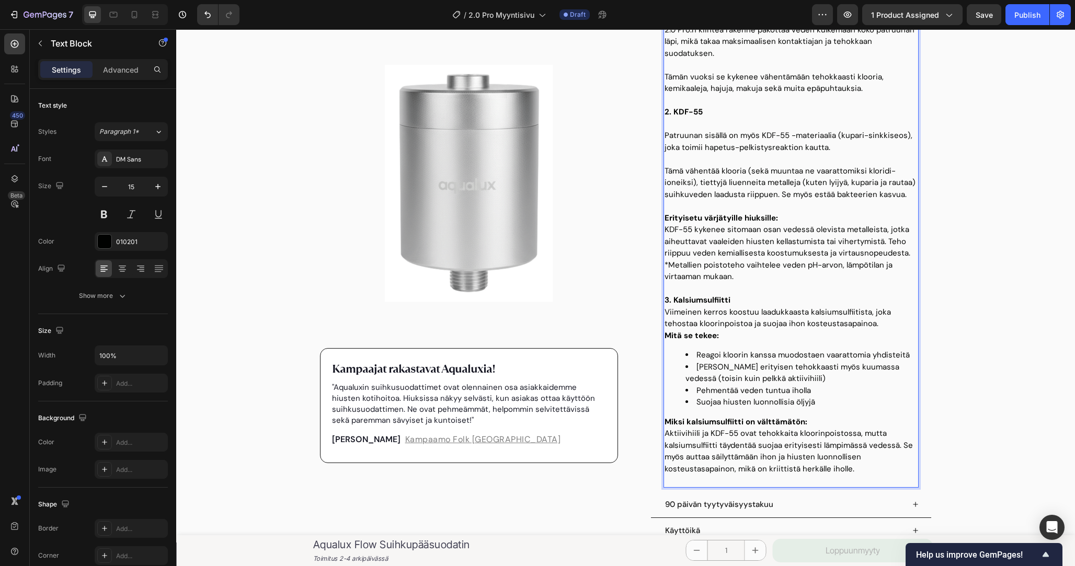
click at [756, 271] on p "*Metallien poistoteho vaihtelee veden pH-arvon, lämpötilan ja virtaaman mukaan." at bounding box center [791, 271] width 253 height 24
click at [758, 273] on p "*Metallien poistoteho vaihtelee veden pH-arvon, lämpötilan ja virtaaman mukaan." at bounding box center [791, 271] width 253 height 24
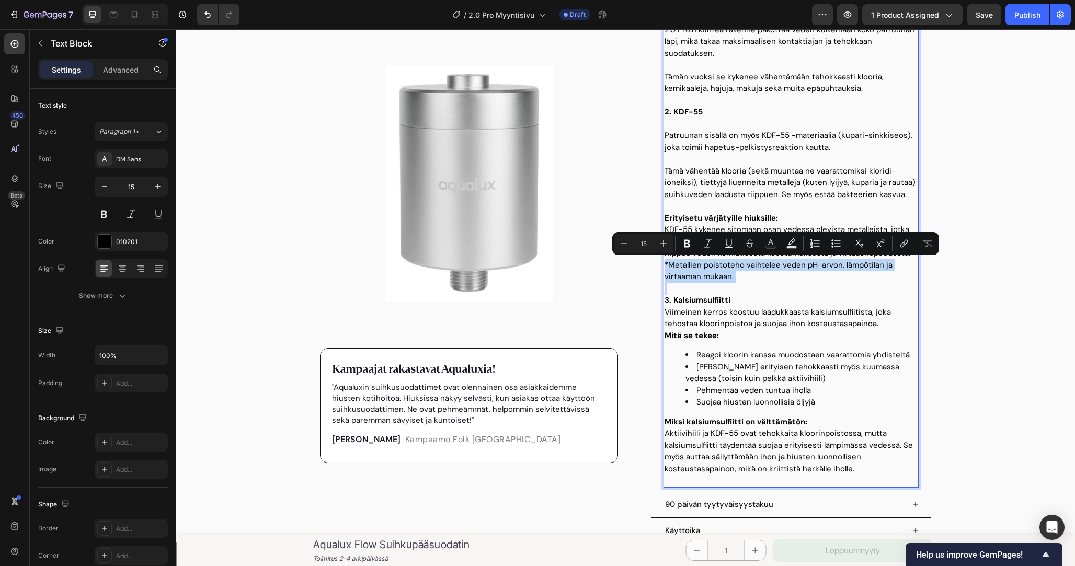
copy p "*Metallien poistoteho vaihtelee veden pH-arvon, lämpötilan ja virtaaman mukaan."
click at [904, 196] on p "Tämä vähentää klooria (sekä muuntaa ne vaarattomiksi kloridi-ioneiksi), tiettyj…" at bounding box center [791, 183] width 253 height 36
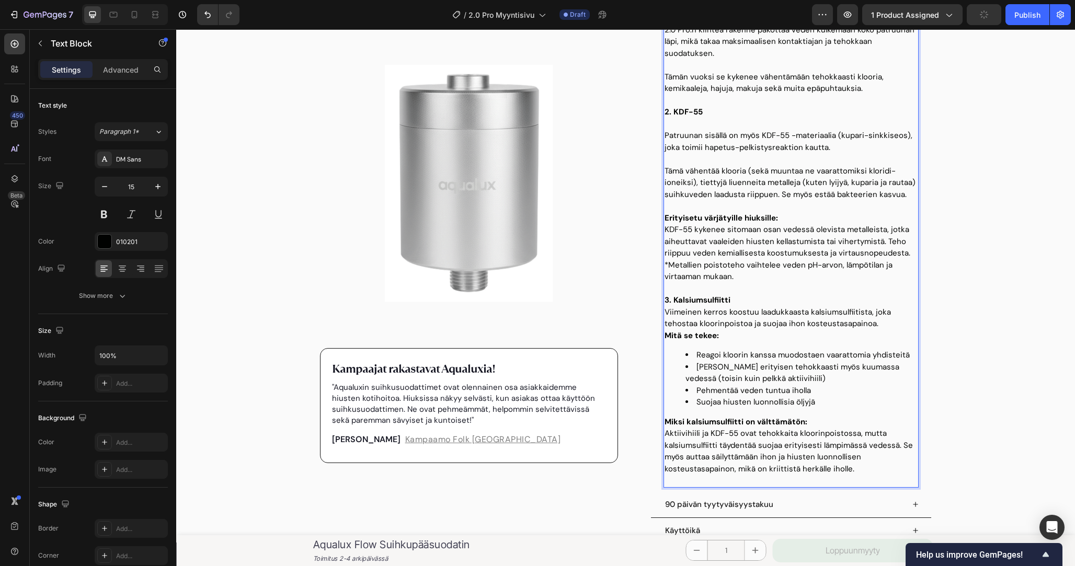
click at [740, 276] on p "*Metallien poistoteho vaihtelee veden pH-arvon, lämpötilan ja virtaaman mukaan." at bounding box center [791, 271] width 253 height 24
drag, startPoint x: 742, startPoint y: 276, endPoint x: 670, endPoint y: 268, distance: 72.1
click at [670, 268] on p "*Metallien poistoteho vaihtelee veden pH-arvon, lämpötilan ja virtaaman mukaan." at bounding box center [791, 271] width 253 height 24
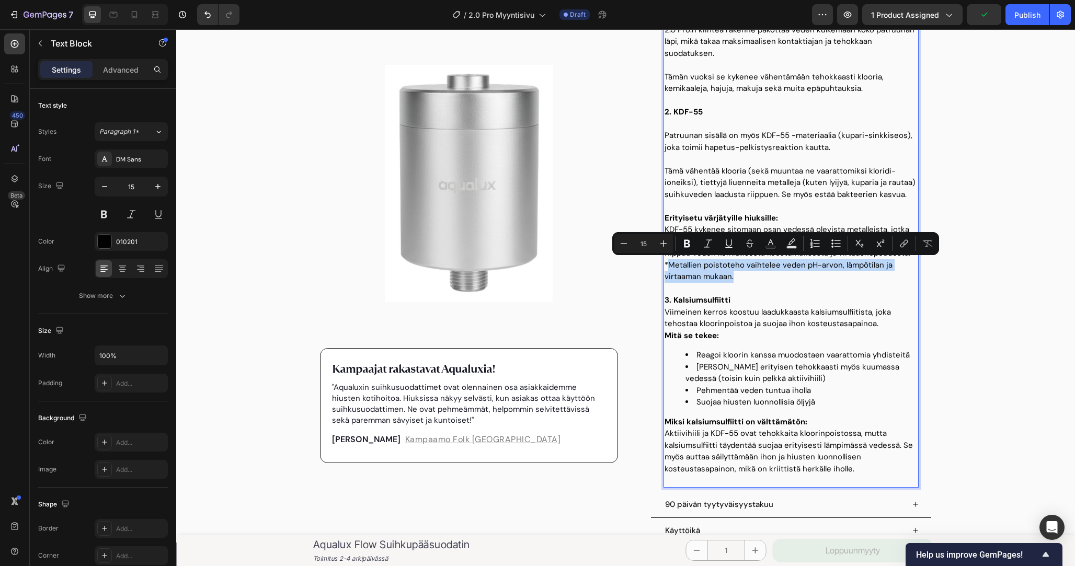
copy p "Metallien poistoteho vaihtelee veden pH-arvon, lämpötilan ja virtaaman mukaan."
click at [817, 196] on p "Tämä vähentää klooria (sekä muuntaa ne vaarattomiksi kloridi-ioneiksi), tiettyj…" at bounding box center [791, 183] width 253 height 36
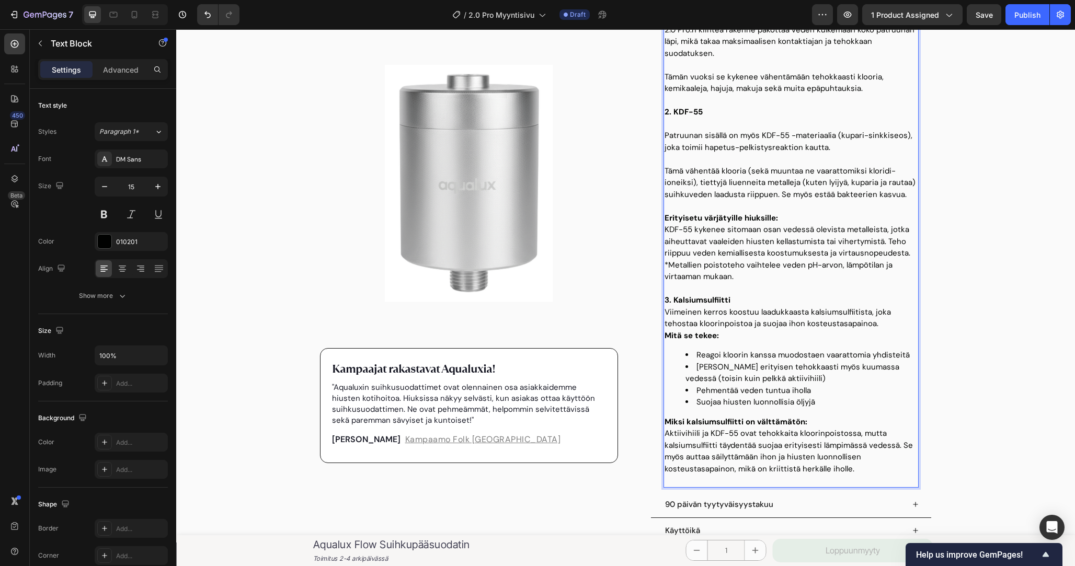
click at [755, 195] on p "Tämä vähentää klooria (sekä muuntaa ne vaarattomiksi kloridi-ioneiksi), tiettyj…" at bounding box center [791, 183] width 253 height 36
drag, startPoint x: 755, startPoint y: 195, endPoint x: 698, endPoint y: 195, distance: 57.0
click at [698, 195] on p "Tämä vähentää klooria (sekä muuntaa ne vaarattomiksi kloridi-ioneiksi), tiettyj…" at bounding box center [791, 183] width 253 height 36
click at [793, 196] on p "Tämä vähentää klooria (sekä muuntaa ne vaarattomiksi kloridi-ioneiksi), tiettyj…" at bounding box center [791, 183] width 253 height 36
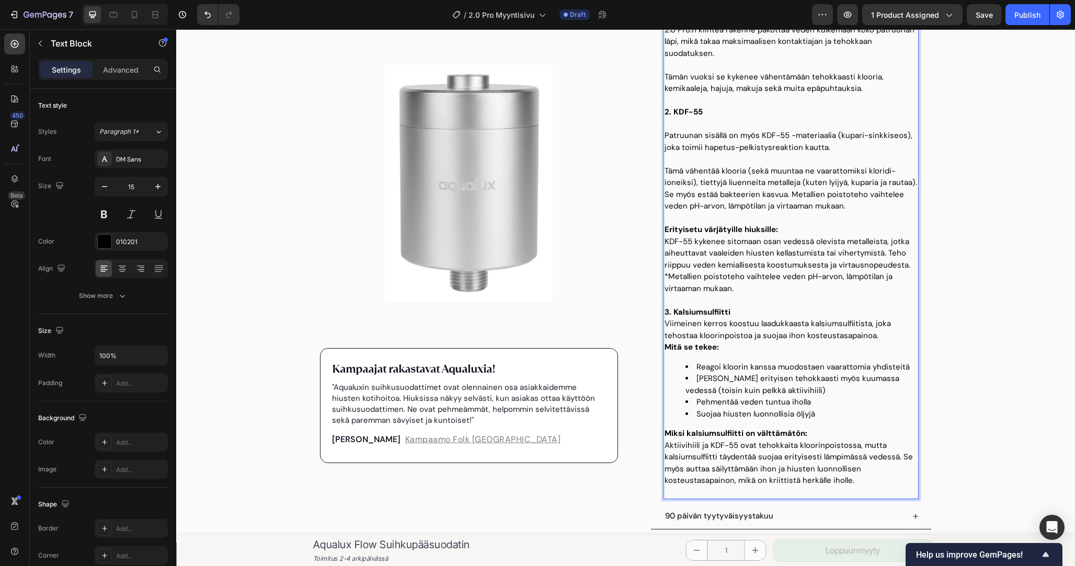
click at [823, 203] on p "Tämä vähentää klooria (sekä muuntaa ne vaarattomiksi kloridi-ioneiksi), tiettyj…" at bounding box center [791, 188] width 253 height 47
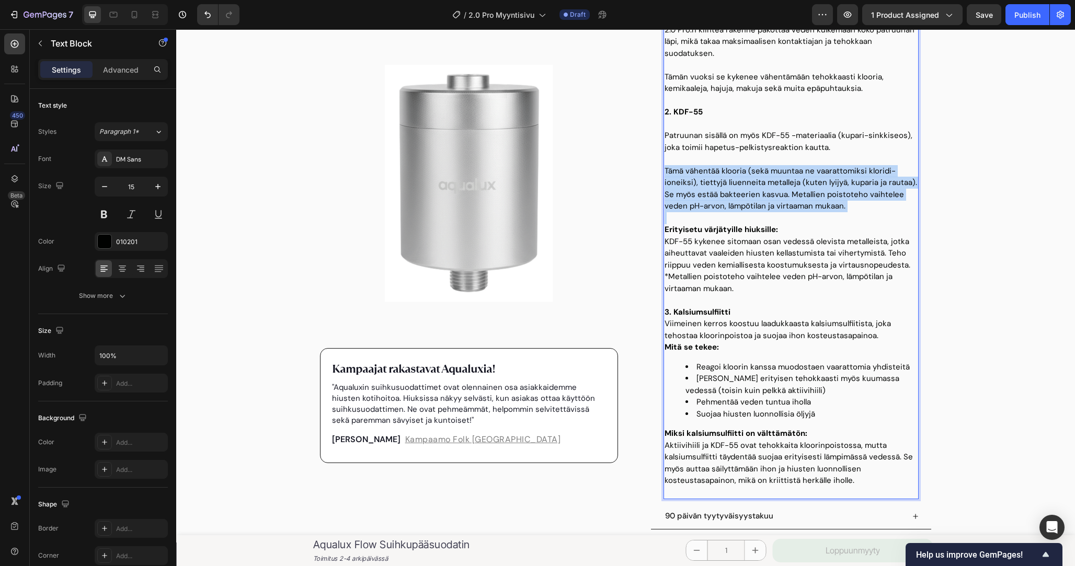
click at [823, 203] on p "Tämä vähentää klooria (sekä muuntaa ne vaarattomiksi kloridi-ioneiksi), tiettyj…" at bounding box center [791, 188] width 253 height 47
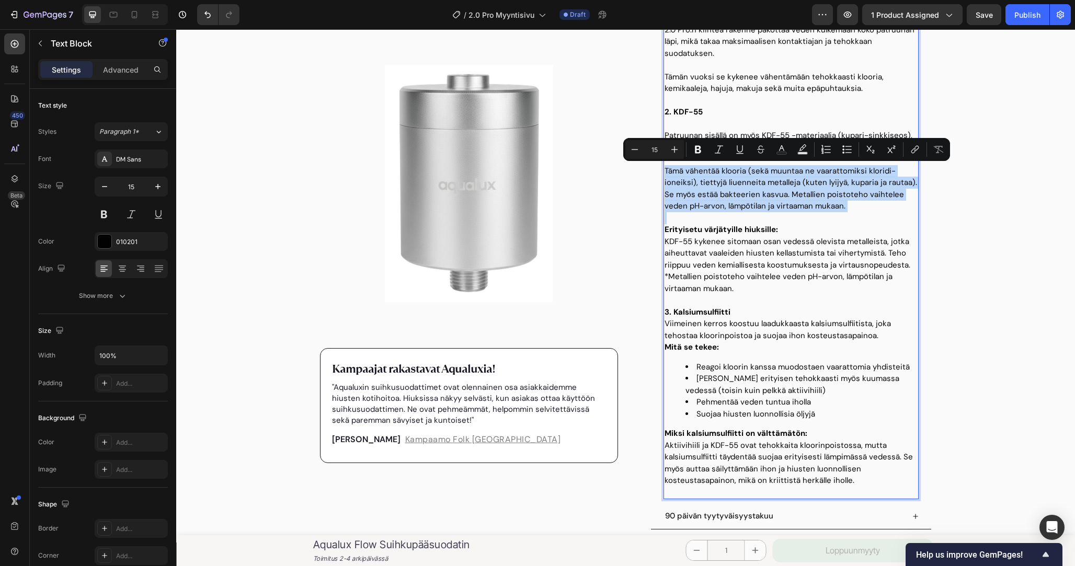
click at [865, 203] on p "Tämä vähentää klooria (sekä muuntaa ne vaarattomiksi kloridi-ioneiksi), tiettyj…" at bounding box center [791, 188] width 253 height 47
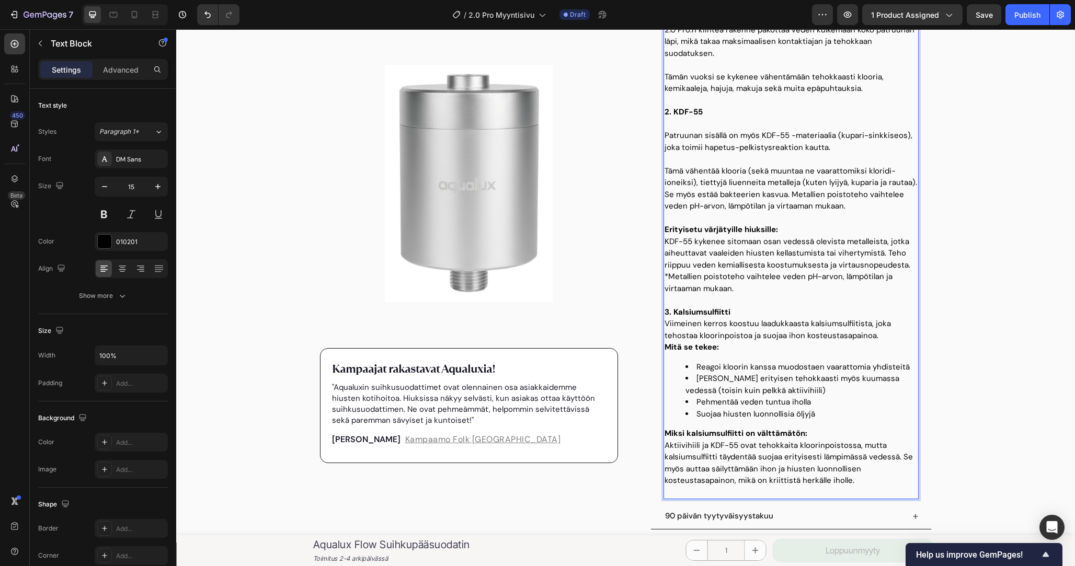
click at [816, 262] on p "KDF-55 kykenee sitomaan osan vedessä olevista metalleista, jotka aiheuttavat va…" at bounding box center [791, 254] width 253 height 36
click at [816, 292] on p "*Metallien poistoteho vaihtelee veden pH-arvon, lämpötilan ja virtaaman mukaan." at bounding box center [791, 283] width 253 height 24
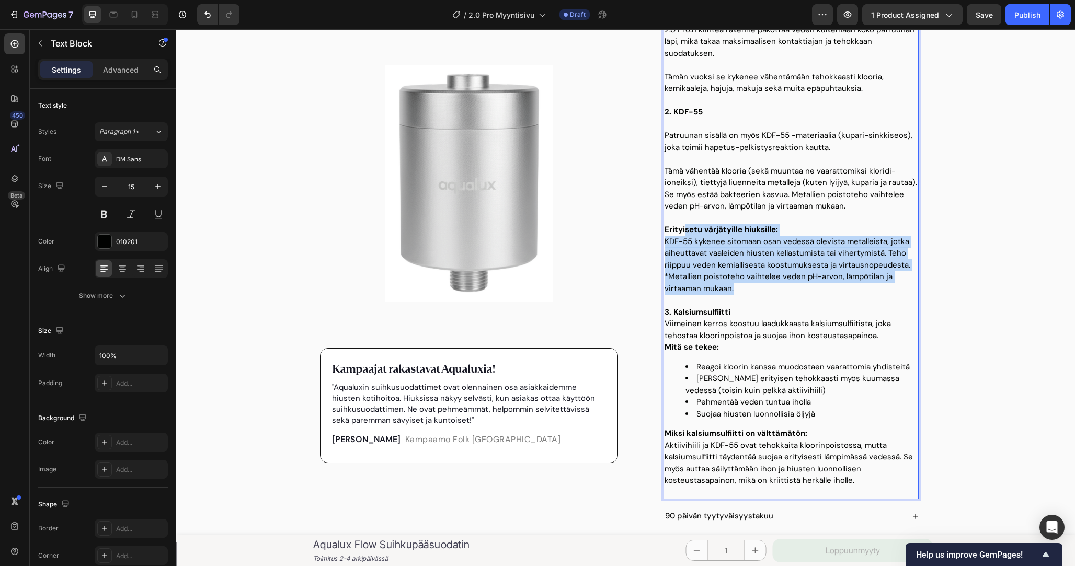
drag, startPoint x: 766, startPoint y: 284, endPoint x: 683, endPoint y: 231, distance: 97.9
click at [683, 231] on div "Aqualux 2.0 Pro yhdistää kolme todennettua suodatusmateriaalia yhteen tehokkaas…" at bounding box center [791, 208] width 255 height 583
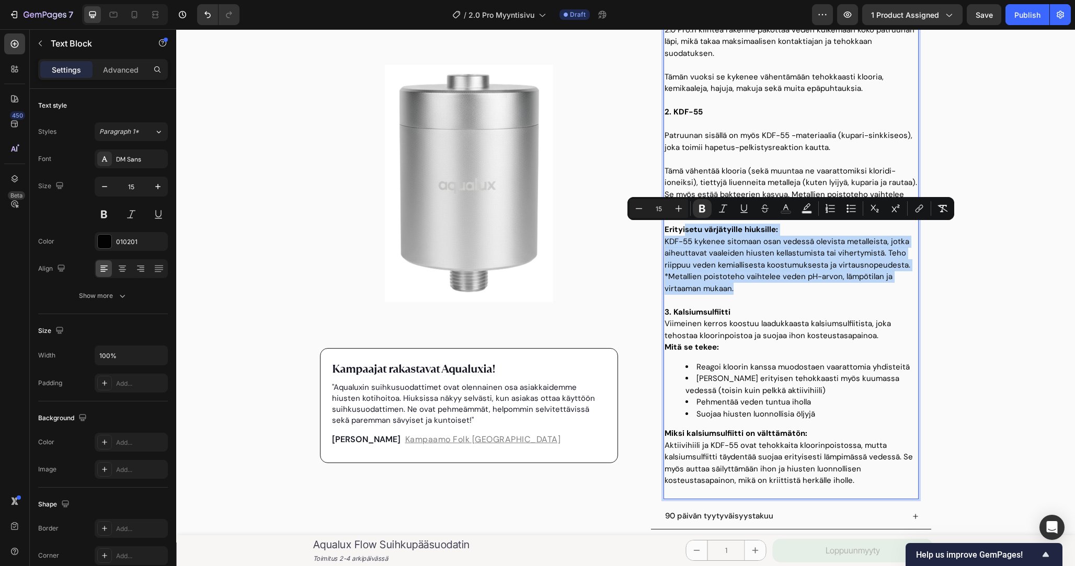
click at [751, 265] on p "KDF-55 kykenee sitomaan osan vedessä olevista metalleista, jotka aiheuttavat va…" at bounding box center [791, 254] width 253 height 36
click at [778, 286] on p "*Metallien poistoteho vaihtelee veden pH-arvon, lämpötilan ja virtaaman mukaan." at bounding box center [791, 283] width 253 height 24
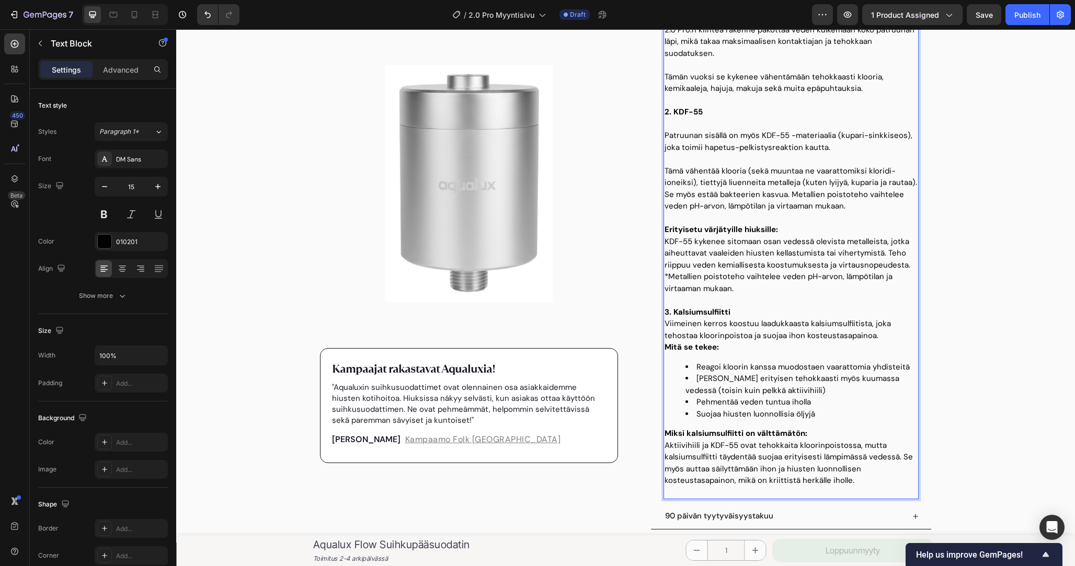
click at [778, 286] on p "*Metallien poistoteho vaihtelee veden pH-arvon, lämpötilan ja virtaaman mukaan." at bounding box center [791, 283] width 253 height 24
click at [797, 227] on p "Erityisetu värjätyille hiuksille:" at bounding box center [791, 230] width 253 height 12
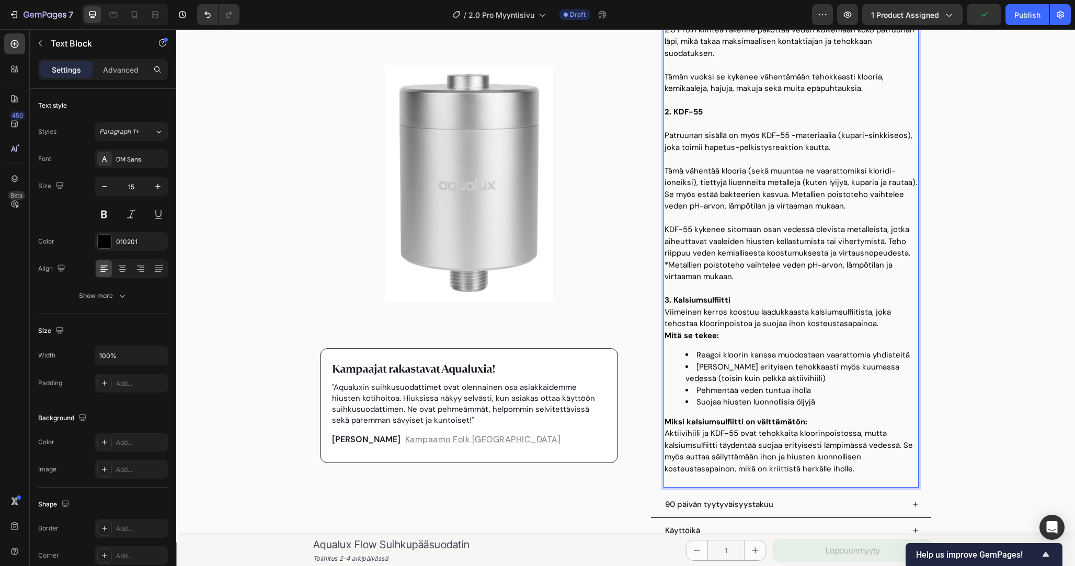
click at [811, 234] on p "KDF-55 kykenee sitomaan osan vedessä olevista metalleista, jotka aiheuttavat va…" at bounding box center [791, 242] width 253 height 36
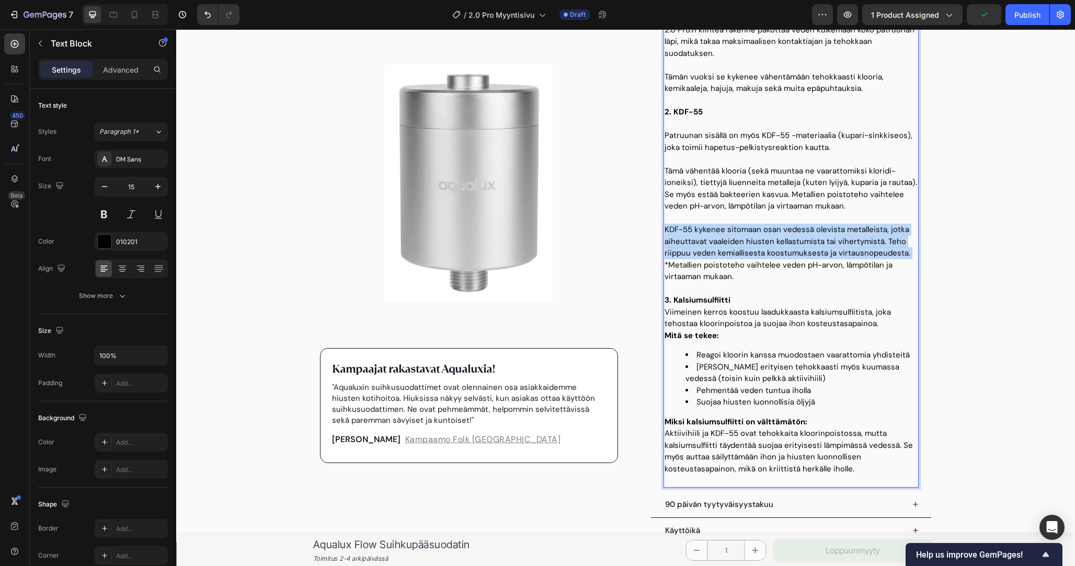
click at [811, 234] on p "KDF-55 kykenee sitomaan osan vedessä olevista metalleista, jotka aiheuttavat va…" at bounding box center [791, 242] width 253 height 36
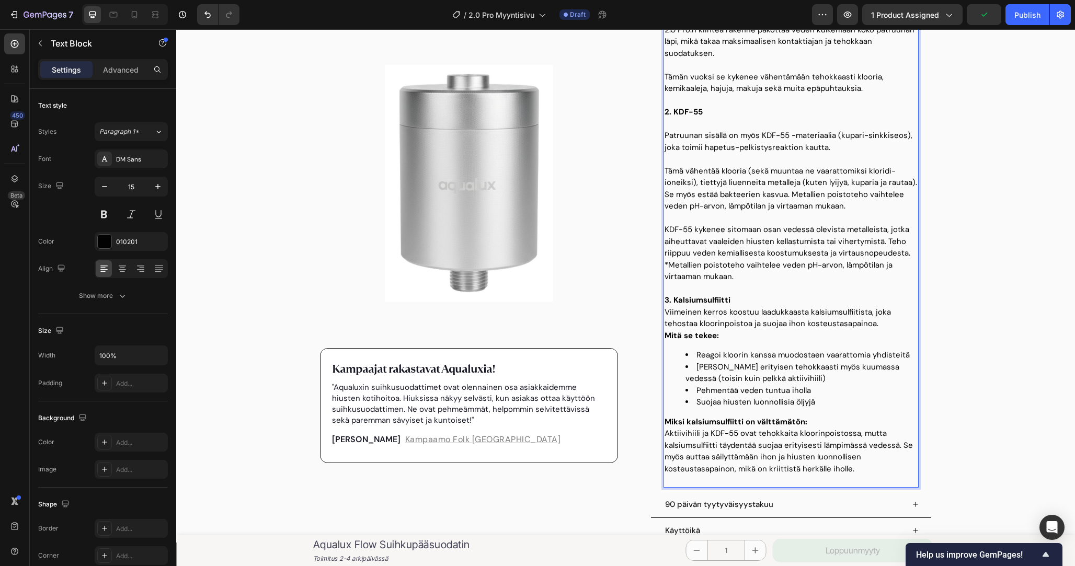
click at [811, 273] on p "*Metallien poistoteho vaihtelee veden pH-arvon, lämpötilan ja virtaaman mukaan." at bounding box center [791, 271] width 253 height 24
click at [876, 242] on p "KDF-55 kykenee sitomaan osan vedessä olevista metalleista, jotka aiheuttavat va…" at bounding box center [791, 242] width 253 height 36
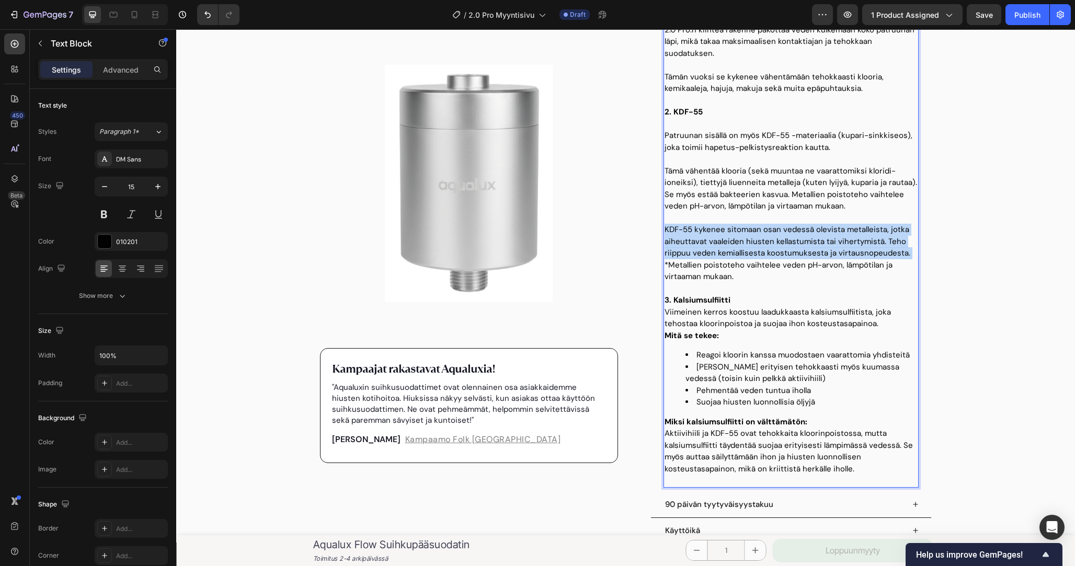
click at [876, 242] on p "KDF-55 kykenee sitomaan osan vedessä olevista metalleista, jotka aiheuttavat va…" at bounding box center [791, 242] width 253 height 36
click at [878, 256] on p "KDF-55 kykenee sitomaan osan vedessä olevista metalleista, jotka aiheuttavat va…" at bounding box center [791, 242] width 253 height 36
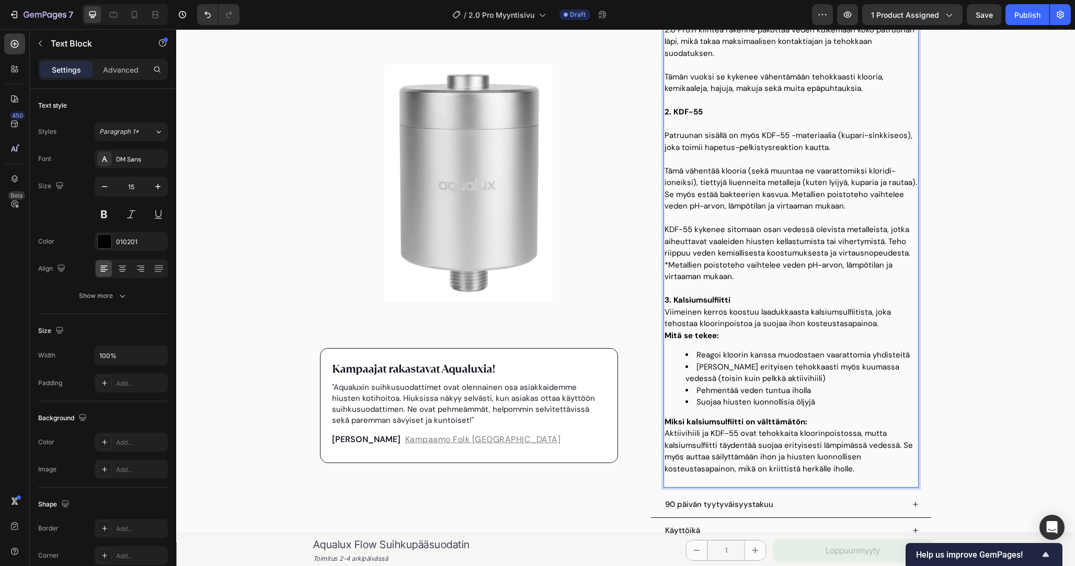
click at [667, 264] on p "*Metallien poistoteho vaihtelee veden pH-arvon, lämpötilan ja virtaaman mukaan." at bounding box center [791, 271] width 253 height 24
click at [867, 208] on p "Tämä vähentää klooria (sekä muuntaa ne vaarattomiksi kloridi-ioneiksi), tiettyj…" at bounding box center [791, 188] width 253 height 47
drag, startPoint x: 855, startPoint y: 208, endPoint x: 789, endPoint y: 196, distance: 67.4
click at [789, 196] on p "Tämä vähentää klooria (sekä muuntaa ne vaarattomiksi kloridi-ioneiksi), tiettyj…" at bounding box center [791, 188] width 253 height 47
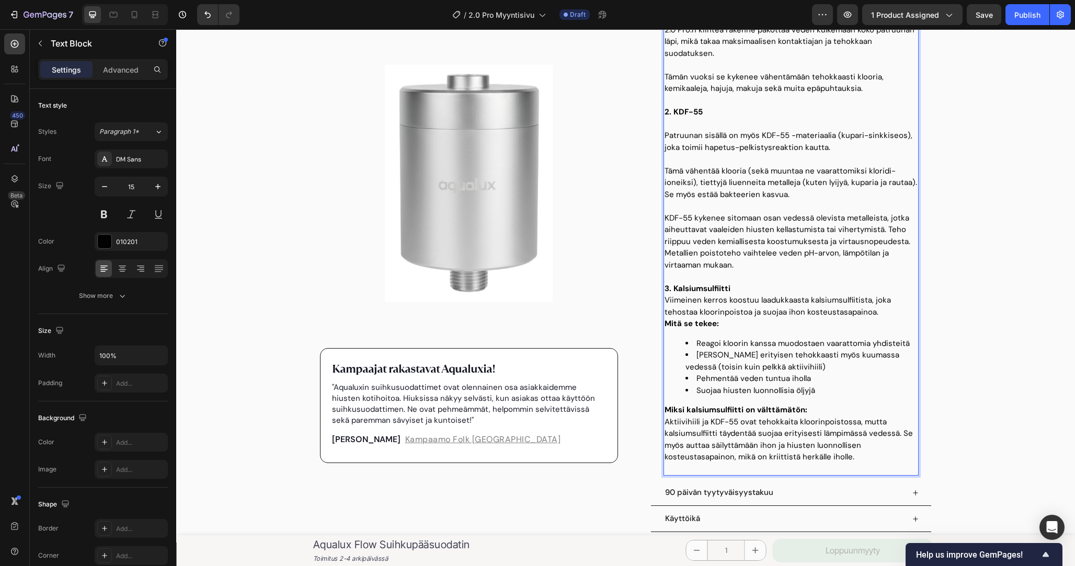
click at [793, 195] on p "Tämä vähentää klooria (sekä muuntaa ne vaarattomiksi kloridi-ioneiksi), tiettyj…" at bounding box center [791, 183] width 253 height 36
click at [792, 226] on p "KDF-55 kykenee sitomaan osan vedessä olevista metalleista, jotka aiheuttavat va…" at bounding box center [791, 241] width 253 height 59
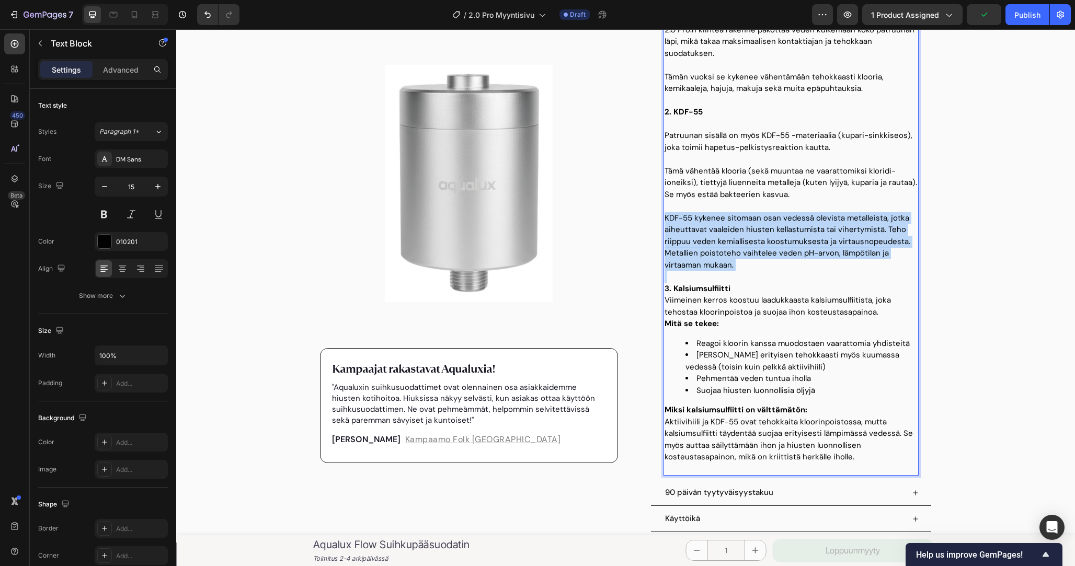
click at [792, 226] on p "KDF-55 kykenee sitomaan osan vedessä olevista metalleista, jotka aiheuttavat va…" at bounding box center [791, 241] width 253 height 59
click at [797, 252] on p "KDF-55 kykenee sitomaan osan vedessä olevista metalleista, jotka aiheuttavat va…" at bounding box center [791, 241] width 253 height 59
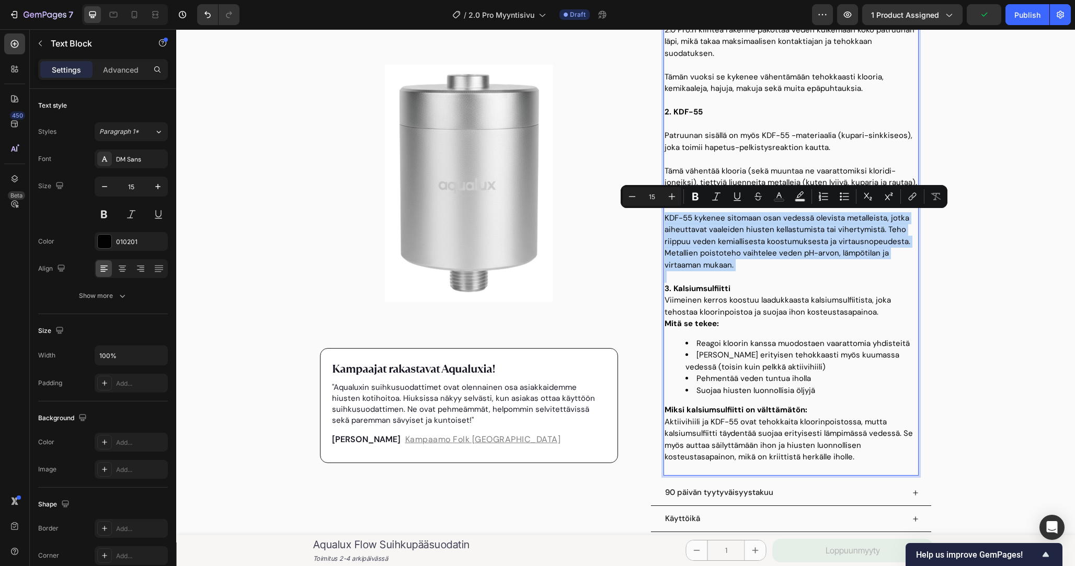
click at [802, 227] on p "KDF-55 kykenee sitomaan osan vedessä olevista metalleista, jotka aiheuttavat va…" at bounding box center [791, 241] width 253 height 59
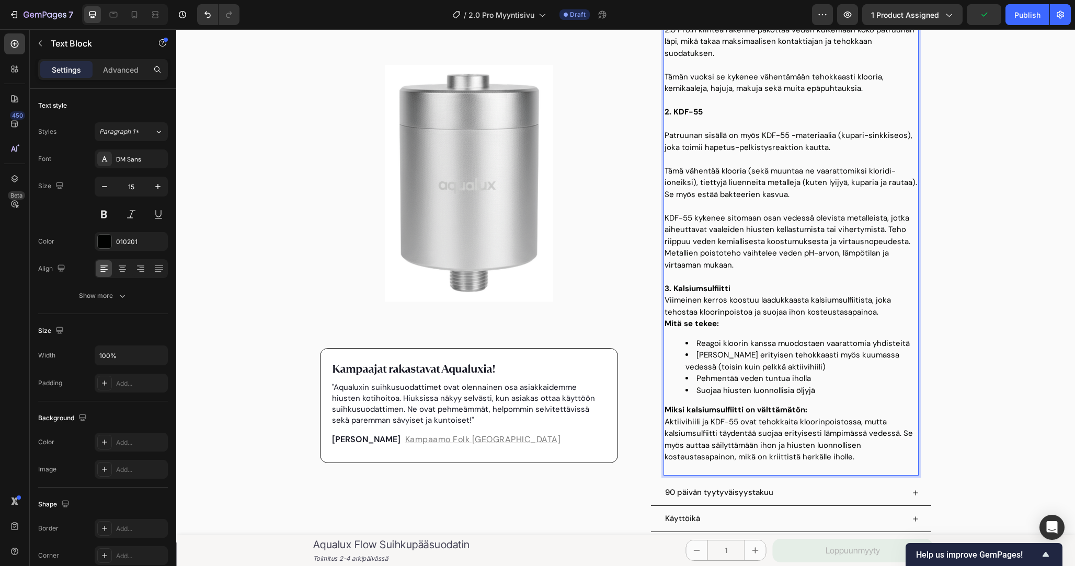
click at [802, 196] on p "Tämä vähentää klooria (sekä muuntaa ne vaarattomiksi kloridi-ioneiksi), tiettyj…" at bounding box center [791, 183] width 253 height 36
click at [727, 218] on p "KDF-55 kykenee sitomaan osan vedessä olevista metalleista, jotka aiheuttavat va…" at bounding box center [791, 241] width 253 height 59
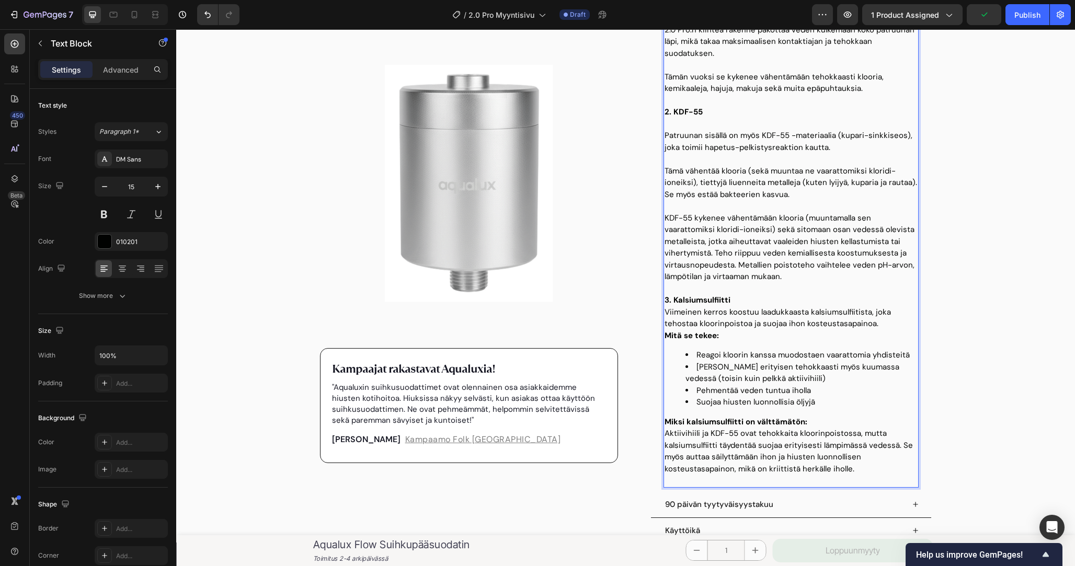
click at [843, 283] on p "Rich Text Editor. Editing area: main" at bounding box center [791, 289] width 253 height 12
click at [841, 279] on p "KDF-55 kykenee vähentämään klooria (muuntamalla sen vaarattomiksi kloridi-ionei…" at bounding box center [791, 247] width 253 height 71
click at [841, 274] on p "KDF-55 kykenee vähentämään klooria (muuntamalla sen vaarattomiksi kloridi-ionei…" at bounding box center [791, 247] width 253 height 71
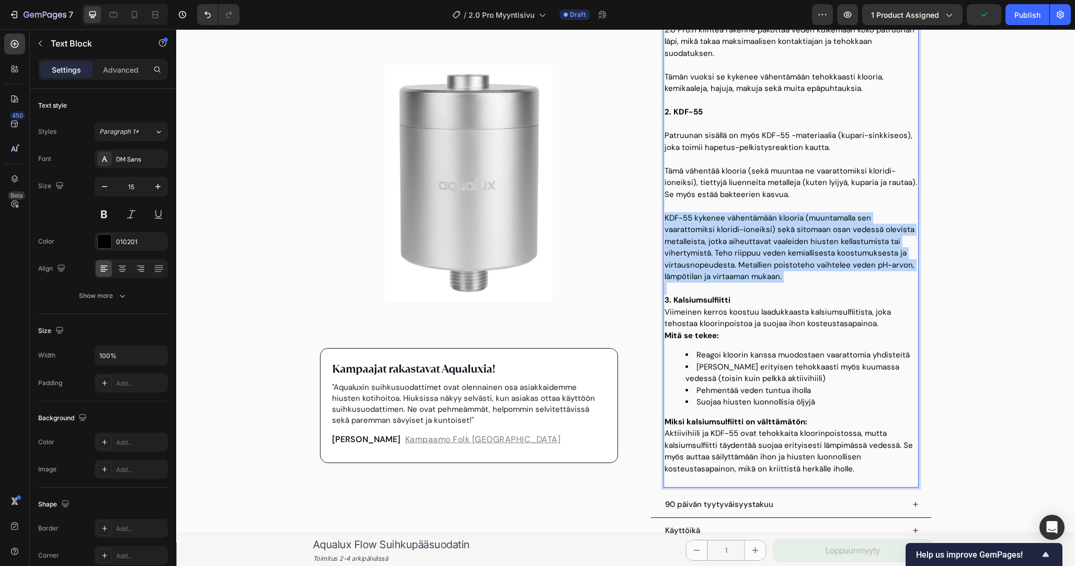
click at [841, 274] on p "KDF-55 kykenee vähentämään klooria (muuntamalla sen vaarattomiksi kloridi-ionei…" at bounding box center [791, 247] width 253 height 71
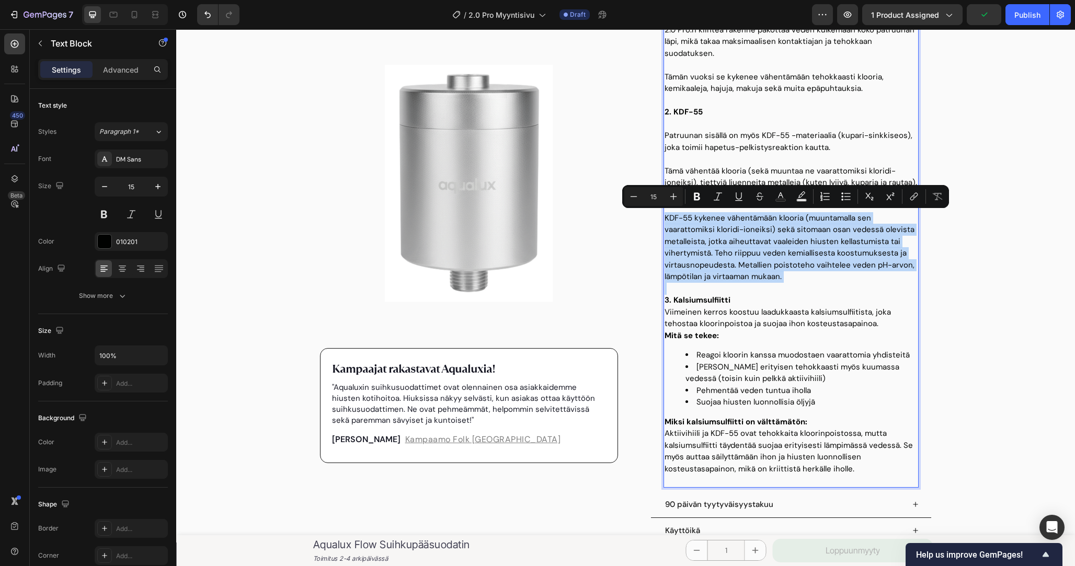
click at [858, 274] on p "KDF-55 kykenee vähentämään klooria (muuntamalla sen vaarattomiksi kloridi-ionei…" at bounding box center [791, 247] width 253 height 71
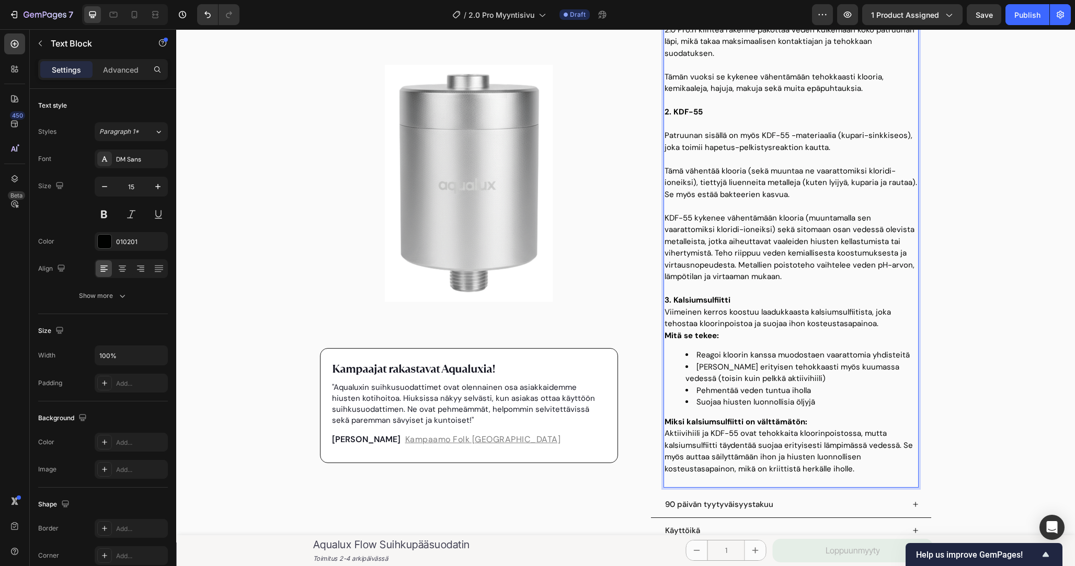
click at [818, 193] on p "Tämä vähentää klooria (sekä muuntaa ne vaarattomiksi kloridi-ioneiksi), tiettyj…" at bounding box center [791, 183] width 253 height 36
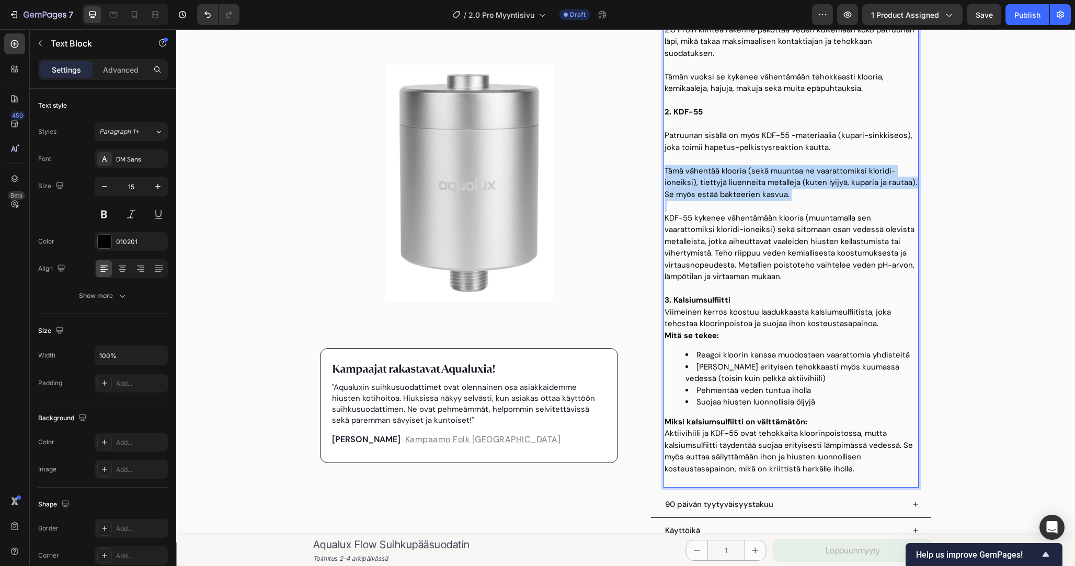
click at [818, 193] on p "Tämä vähentää klooria (sekä muuntaa ne vaarattomiksi kloridi-ioneiksi), tiettyj…" at bounding box center [791, 183] width 253 height 36
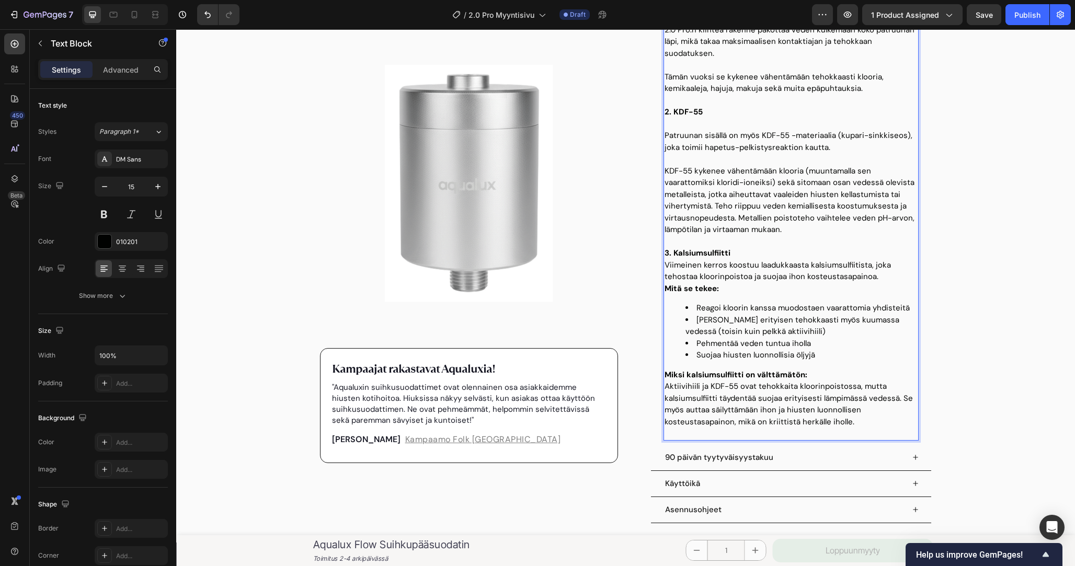
click at [804, 219] on p "KDF-55 kykenee vähentämään klooria (muuntamalla sen vaarattomiksi kloridi-ionei…" at bounding box center [791, 200] width 253 height 71
click at [809, 225] on p "KDF-55 kykenee vähentämään klooria (muuntamalla sen vaarattomiksi kloridi-ionei…" at bounding box center [791, 200] width 253 height 71
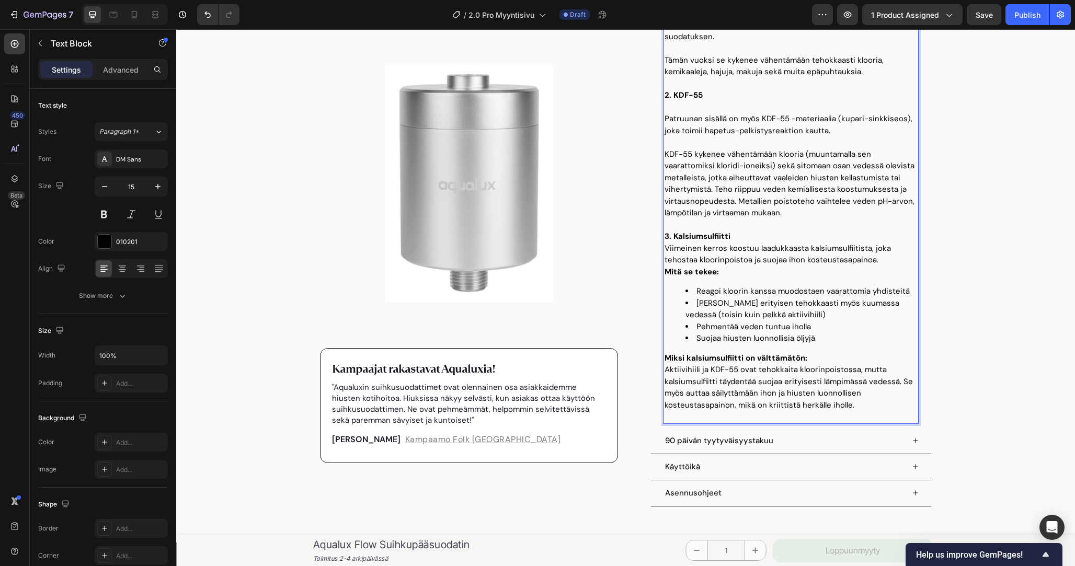
click at [797, 233] on p "3. Kalsiumsulfiitti" at bounding box center [791, 237] width 253 height 12
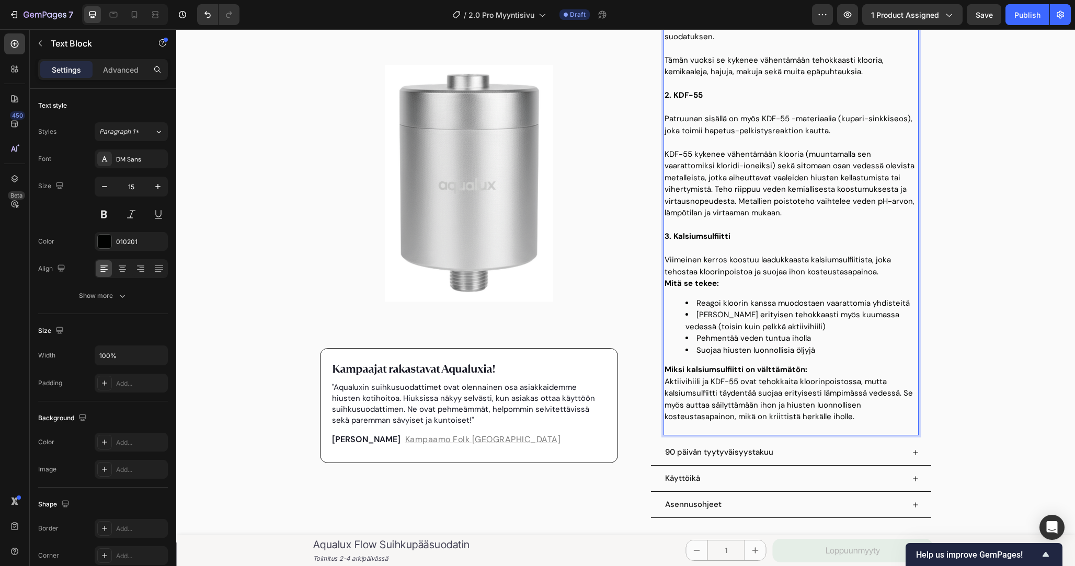
click at [882, 270] on p "Viimeinen kerros koostuu laadukkaasta kalsiumsulfiitista, joka tehostaa kloorin…" at bounding box center [791, 266] width 253 height 24
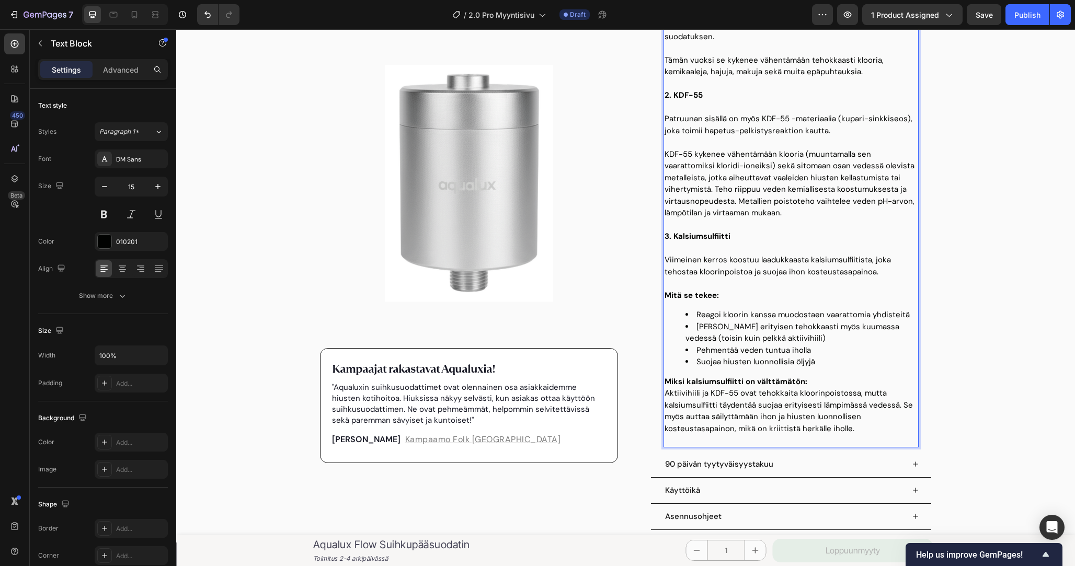
click at [718, 263] on p "Viimeinen kerros koostuu laadukkaasta kalsiumsulfiitista, joka tehostaa kloorin…" at bounding box center [791, 266] width 253 height 24
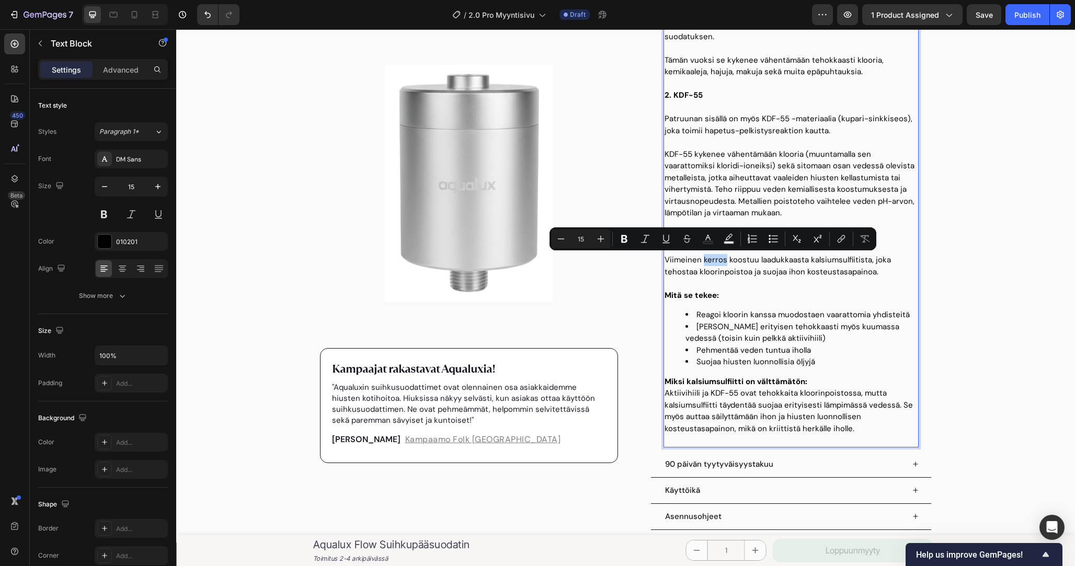
click at [723, 261] on p "Viimeinen kerros koostuu laadukkaasta kalsiumsulfiitista, joka tehostaa kloorin…" at bounding box center [791, 266] width 253 height 24
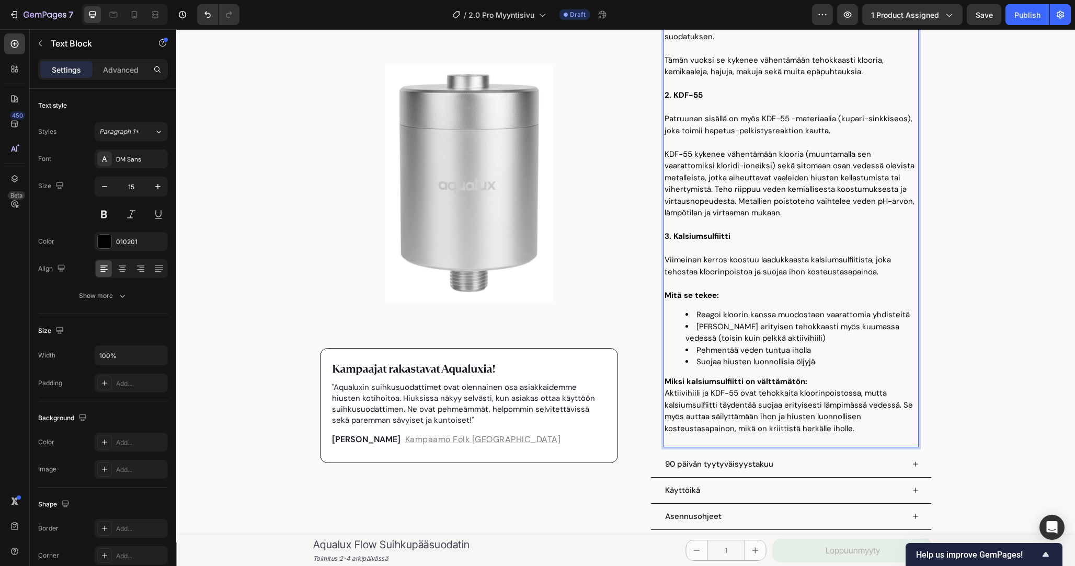
click at [716, 259] on p "Viimeinen kerros koostuu laadukkaasta kalsiumsulfiitista, joka tehostaa kloorin…" at bounding box center [791, 266] width 253 height 24
click at [775, 250] on p "Rich Text Editor. Editing area: main" at bounding box center [791, 249] width 253 height 12
click at [775, 260] on p "Viimeinen osio koostuu laadukkaasta kalsiumsulfiitista, joka tehostaa kloorinpo…" at bounding box center [791, 266] width 253 height 24
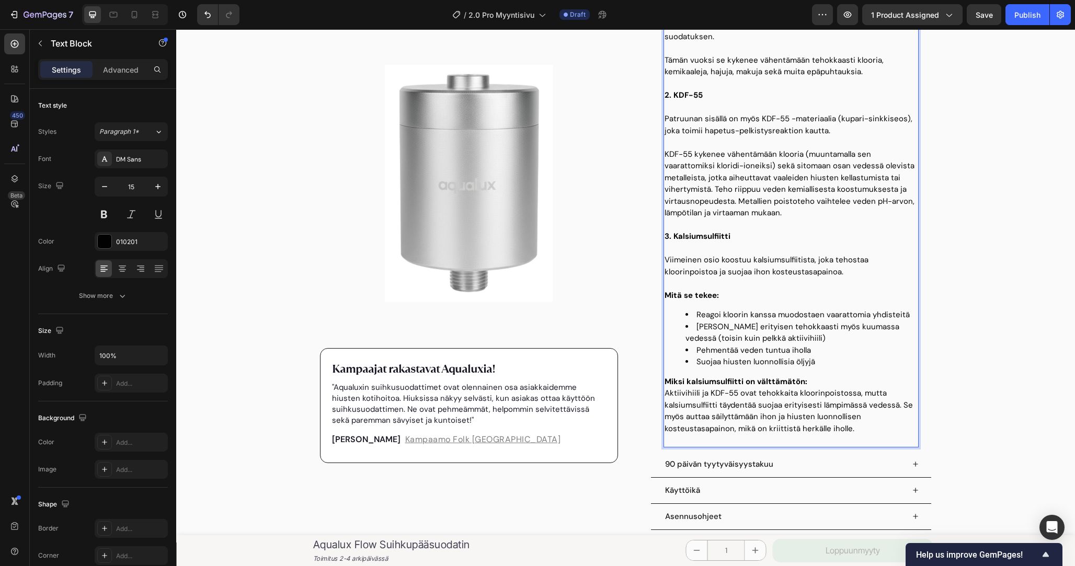
click at [823, 271] on p "Viimeinen osio koostuu kalsiumsulfiitista, joka tehostaa kloorinpoistoa ja suoj…" at bounding box center [791, 266] width 253 height 24
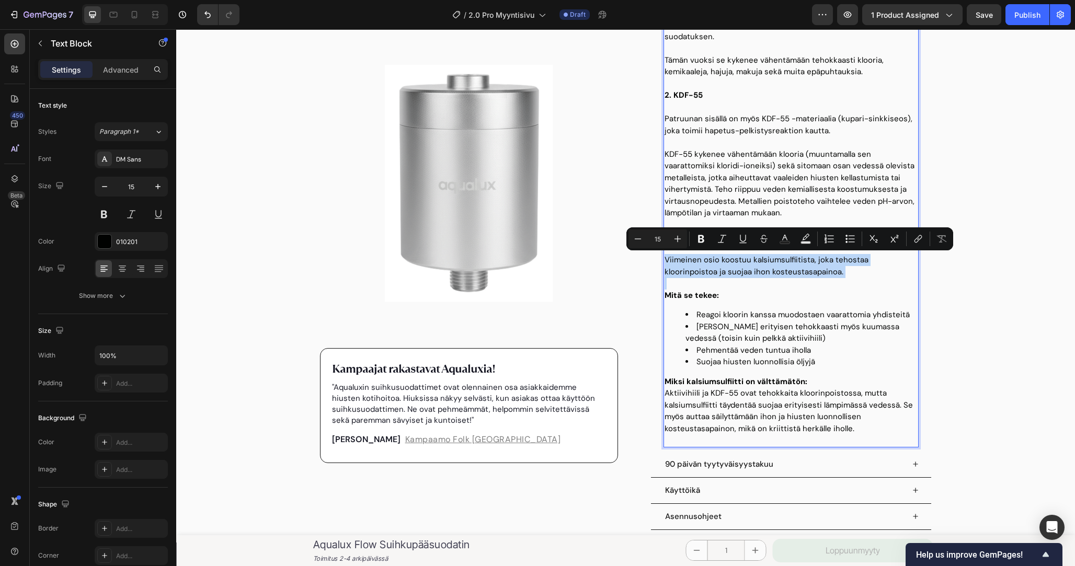
click at [833, 271] on p "Viimeinen osio koostuu kalsiumsulfiitista, joka tehostaa kloorinpoistoa ja suoj…" at bounding box center [791, 266] width 253 height 24
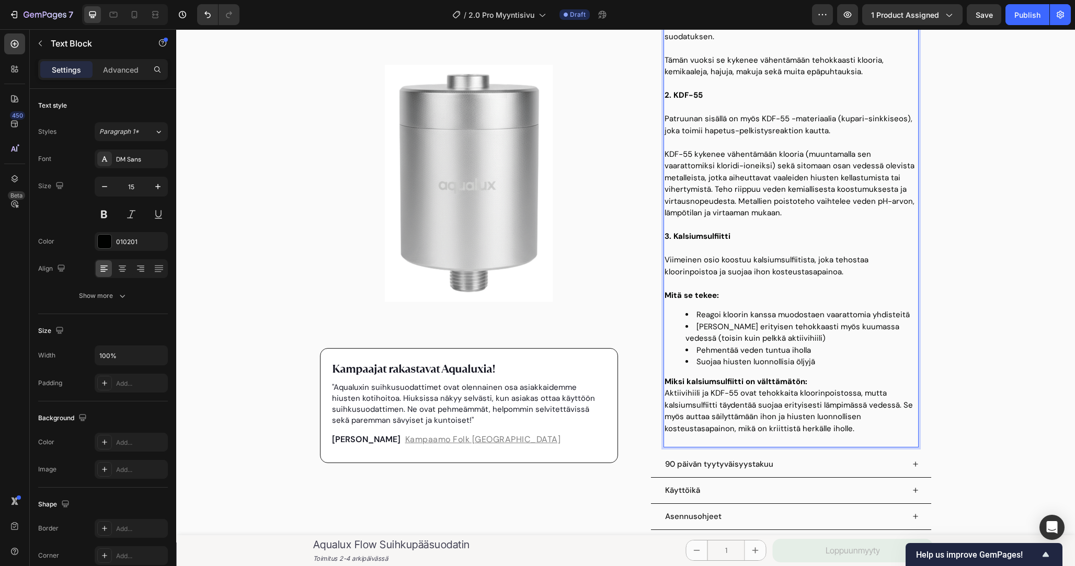
click at [708, 276] on p "Viimeinen osio koostuu kalsiumsulfiitista, joka tehostaa kloorinpoistoa ja suoj…" at bounding box center [791, 266] width 253 height 24
click at [783, 276] on p "Viimeinen osio koostuu kalsiumsulfiitista, joka tehostaa kloorinpoistoa ja suoj…" at bounding box center [791, 266] width 253 height 24
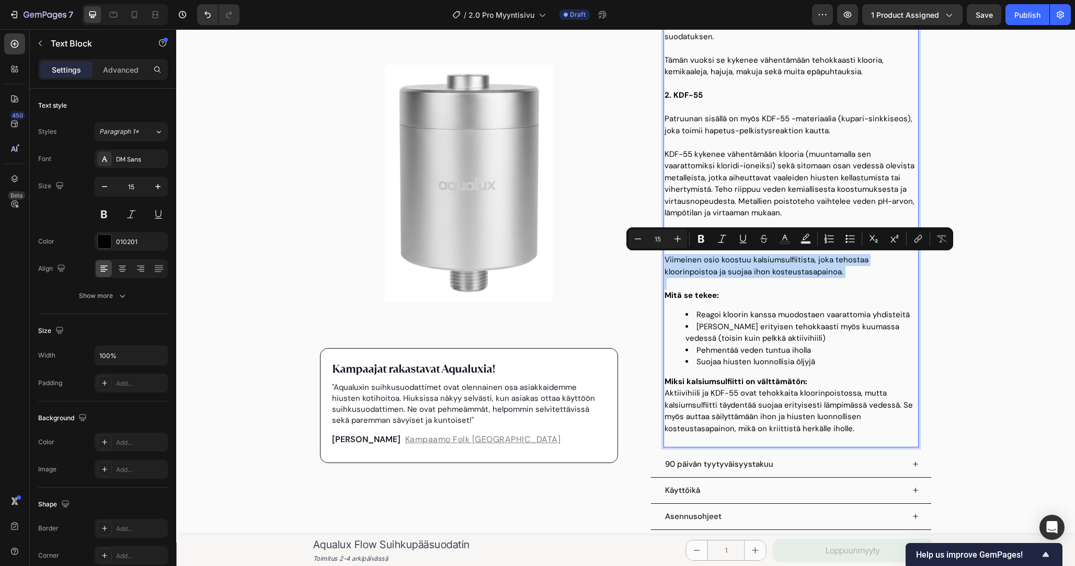
click at [670, 276] on p "Viimeinen osio koostuu kalsiumsulfiitista, joka tehostaa kloorinpoistoa ja suoj…" at bounding box center [791, 266] width 253 height 24
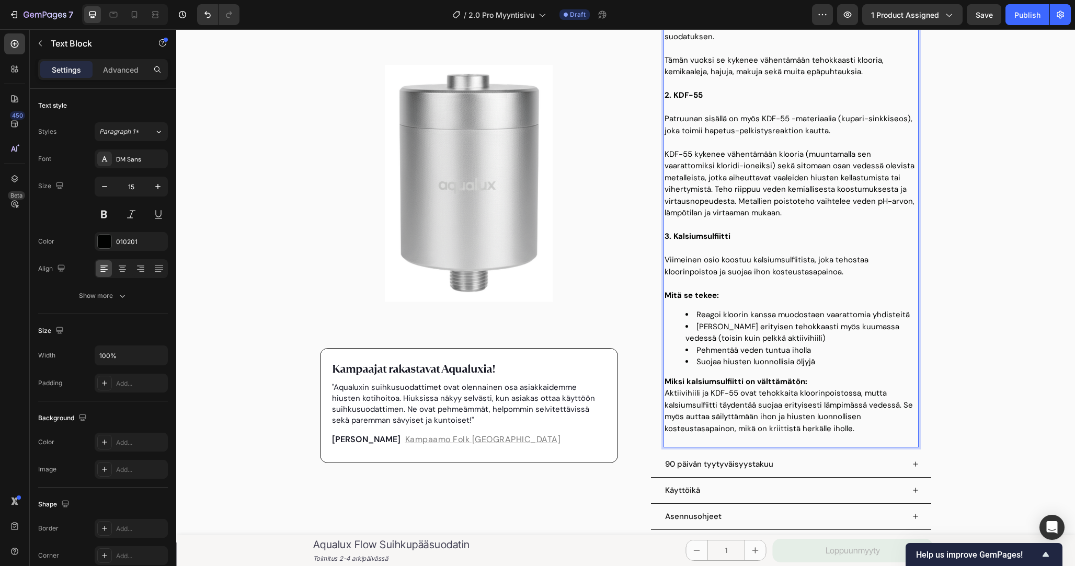
click at [676, 274] on p "Viimeinen osio koostuu kalsiumsulfiitista, joka tehostaa kloorinpoistoa ja suoj…" at bounding box center [791, 266] width 253 height 24
click at [803, 274] on p "Viimeinen osio koostuu kalsiumsulfiitista, joka tehostaa kloorinpoistoa ja suoj…" at bounding box center [791, 266] width 253 height 24
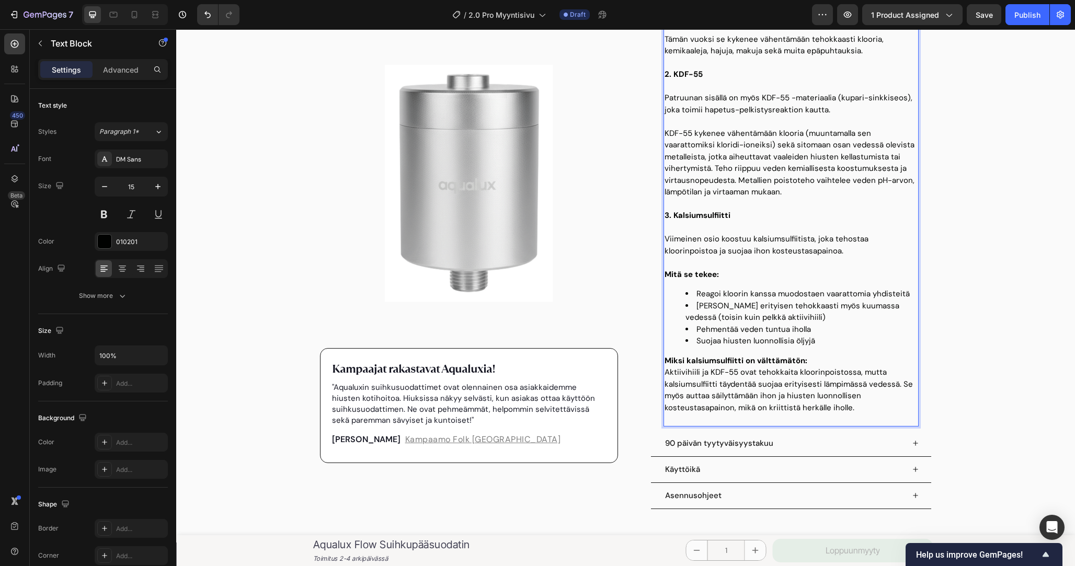
click at [757, 248] on p "Viimeinen osio koostuu kalsiumsulfiitista, joka tehostaa kloorinpoistoa ja suoj…" at bounding box center [791, 245] width 253 height 24
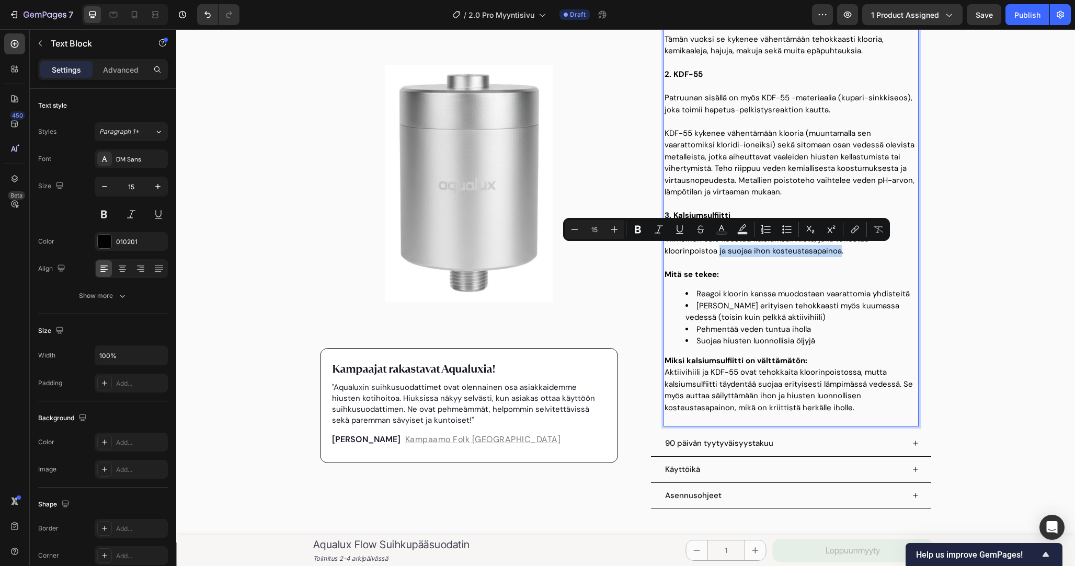
drag, startPoint x: 757, startPoint y: 248, endPoint x: 667, endPoint y: 248, distance: 89.9
click at [667, 248] on p "Viimeinen osio koostuu kalsiumsulfiitista, joka tehostaa kloorinpoistoa ja suoj…" at bounding box center [791, 245] width 253 height 24
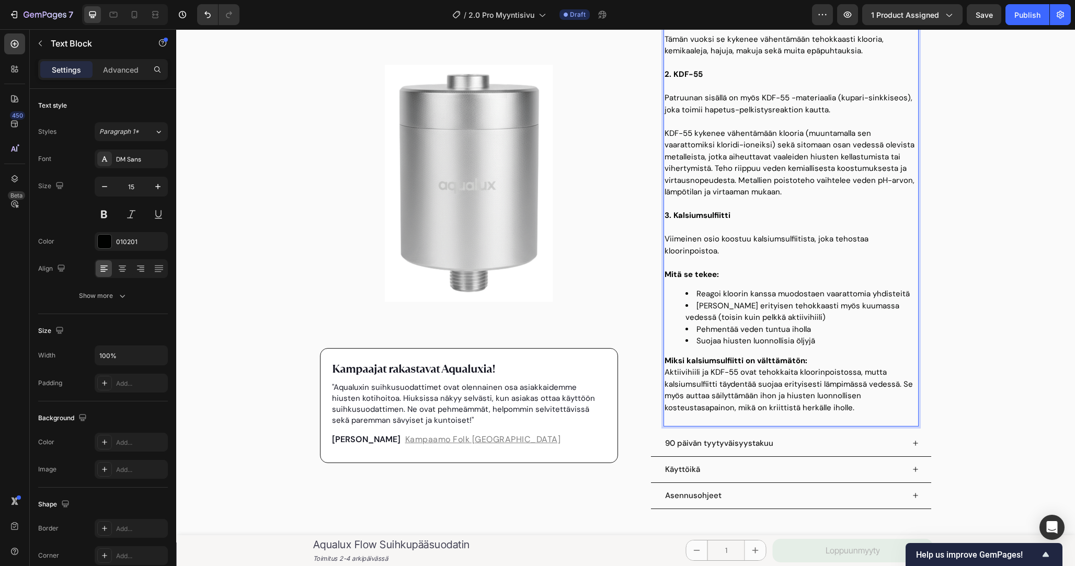
click at [746, 269] on p "Mitä se tekee:" at bounding box center [791, 275] width 253 height 12
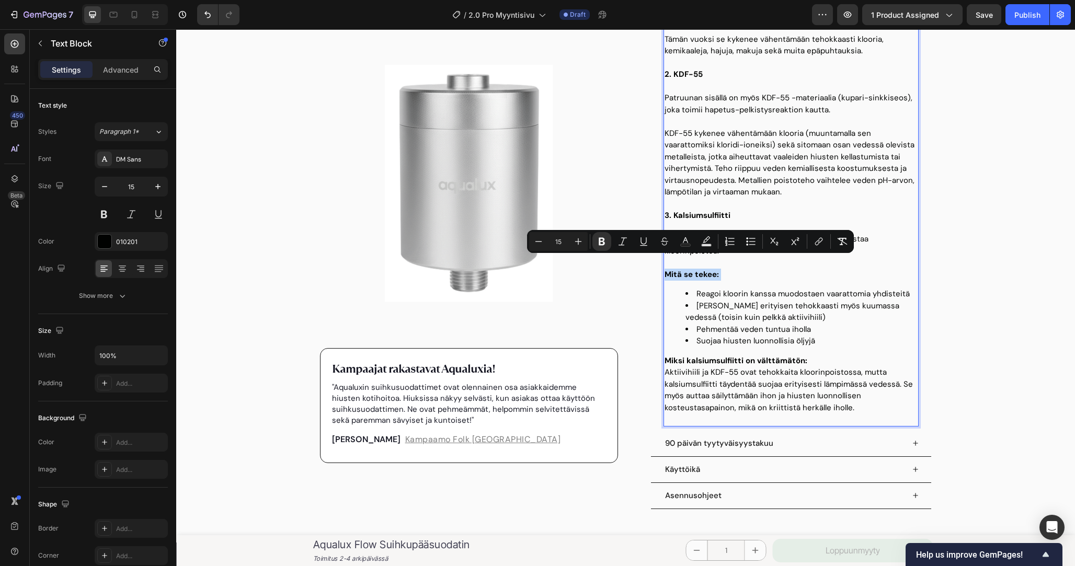
click at [746, 269] on p "Mitä se tekee:" at bounding box center [791, 275] width 253 height 12
click at [702, 288] on li "Reagoi kloorin kanssa muodostaen vaarattomia yhdisteitä" at bounding box center [802, 294] width 232 height 12
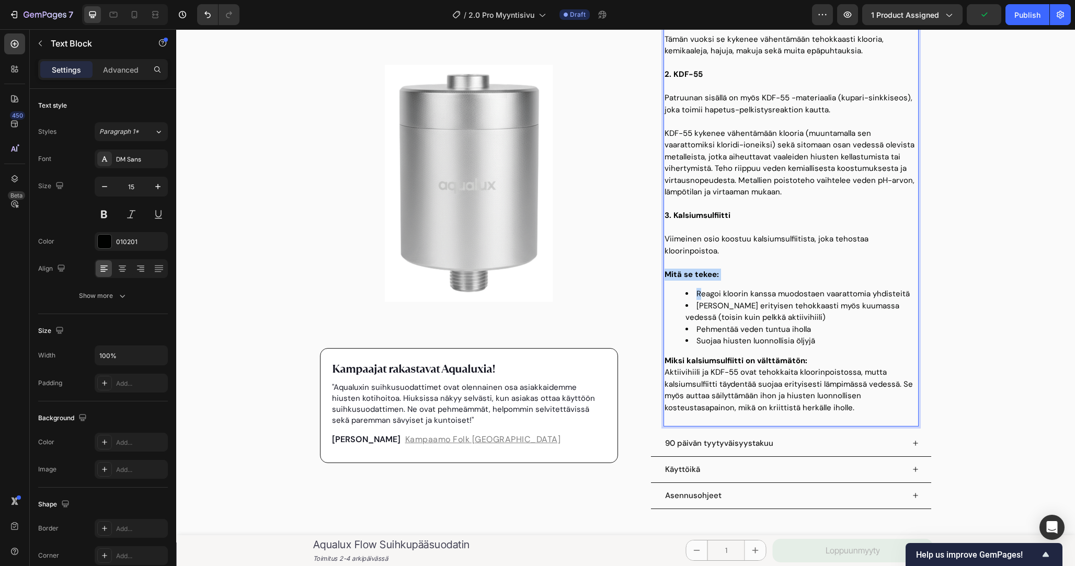
drag, startPoint x: 702, startPoint y: 282, endPoint x: 665, endPoint y: 264, distance: 41.6
click at [665, 264] on div "Aqualux 2.0 Pro yhdistää kolme todennettua suodatusmateriaalia yhteen tehokkaas…" at bounding box center [791, 152] width 255 height 547
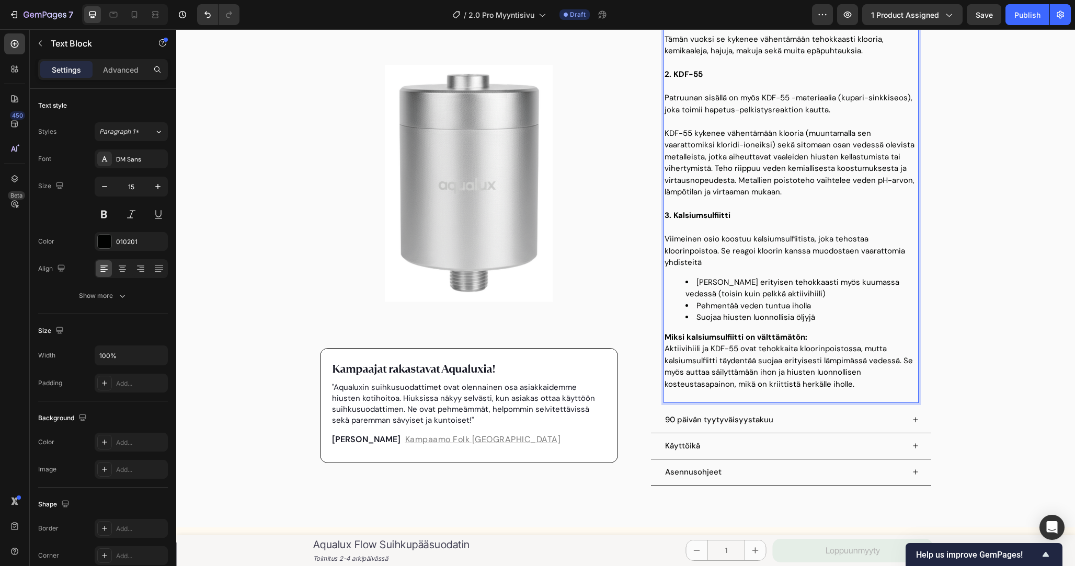
click at [815, 277] on li "Toimii erityisen tehokkaasti myös kuumassa vedessä (toisin kuin pelkkä aktiivih…" at bounding box center [802, 289] width 232 height 24
click at [815, 282] on li "Toimii erityisen tehokkaasti myös kuumassa vedessä (toisin kuin pelkkä aktiivih…" at bounding box center [802, 289] width 232 height 24
click at [836, 312] on li "Suojaa hiusten luonnollisia öljyjä" at bounding box center [802, 318] width 232 height 12
click at [839, 312] on li "Suojaa hiusten luonnollisia öljyjä" at bounding box center [802, 318] width 232 height 12
click at [840, 312] on li "Suojaa hiusten luonnollisia öljyjä" at bounding box center [802, 318] width 232 height 12
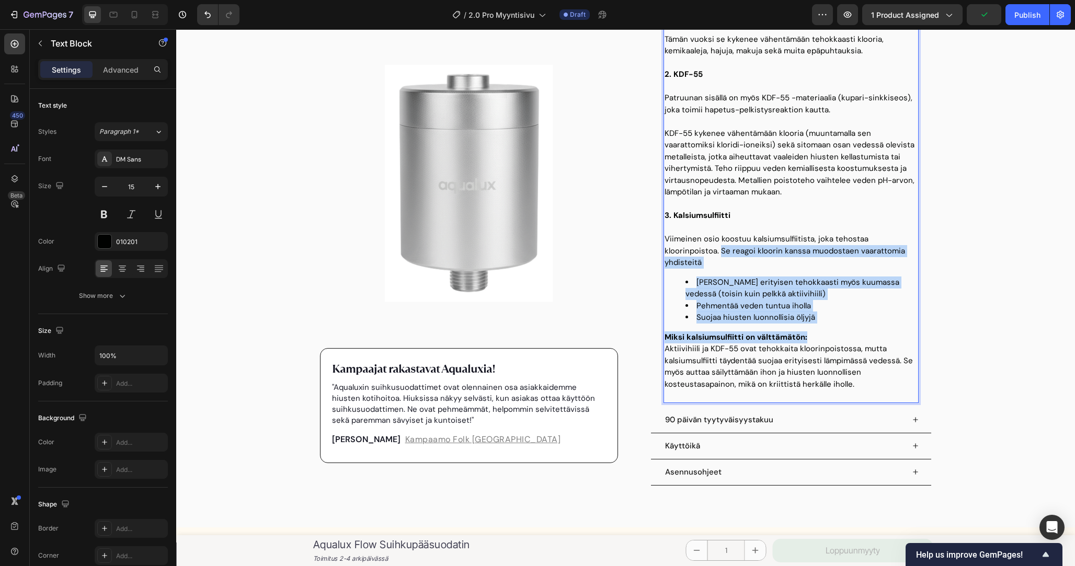
drag, startPoint x: 833, startPoint y: 323, endPoint x: 665, endPoint y: 253, distance: 182.6
click at [665, 253] on div "Aqualux 2.0 Pro yhdistää kolme todennettua suodatusmateriaalia yhteen tehokkaas…" at bounding box center [791, 141] width 255 height 524
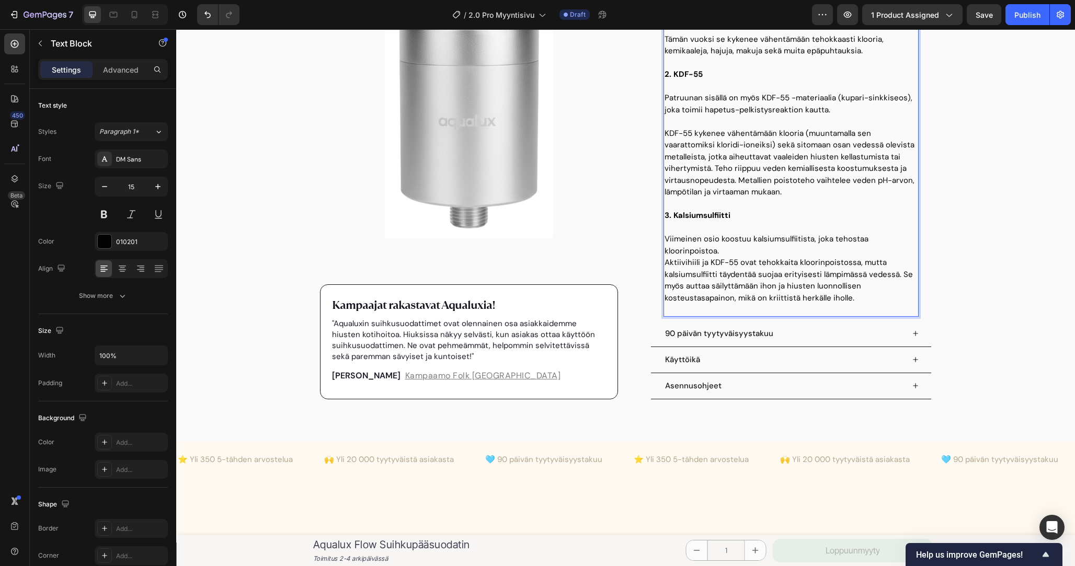
click at [665, 264] on p "Aktiivihiili ja KDF-55 ovat tehokkaita kloorinpoistossa, mutta kalsiumsulfiitti…" at bounding box center [791, 280] width 253 height 47
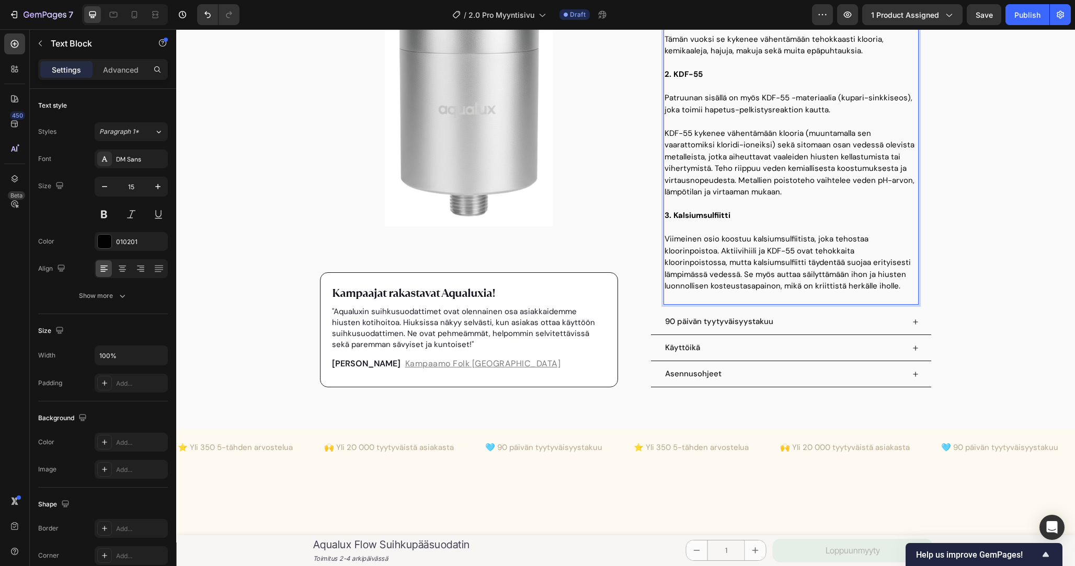
click at [743, 261] on p "Viimeinen osio koostuu kalsiumsulfiitista, joka tehostaa kloorinpoistoa. Aktiiv…" at bounding box center [791, 262] width 253 height 59
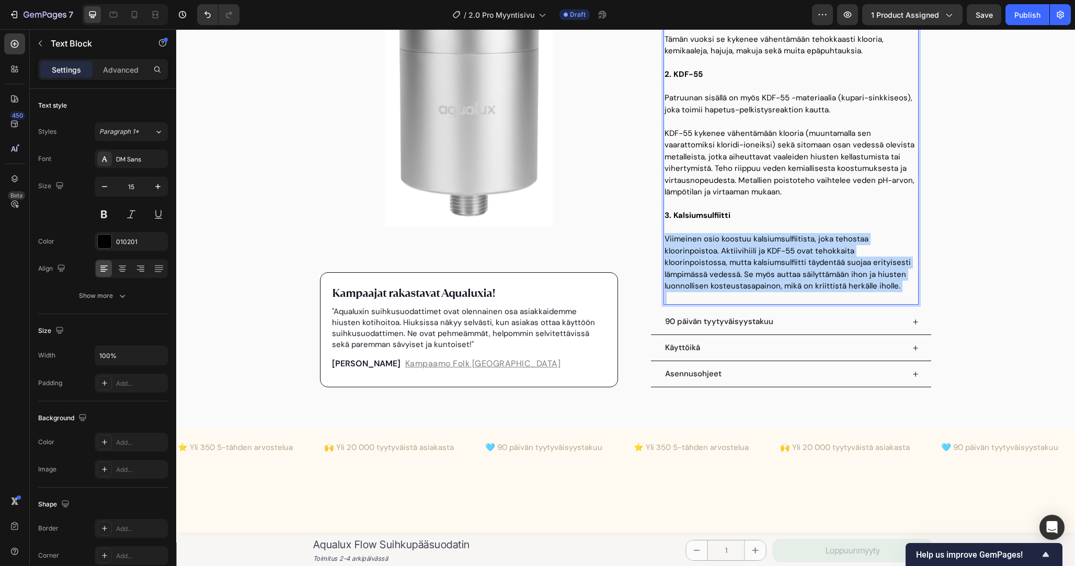
drag, startPoint x: 743, startPoint y: 261, endPoint x: 858, endPoint y: 264, distance: 114.5
click at [743, 261] on p "Viimeinen osio koostuu kalsiumsulfiitista, joka tehostaa kloorinpoistoa. Aktiiv…" at bounding box center [791, 262] width 253 height 59
click at [867, 264] on p "Viimeinen osio koostuu kalsiumsulfiitista, joka tehostaa kloorinpoistoa. Aktiiv…" at bounding box center [791, 262] width 253 height 59
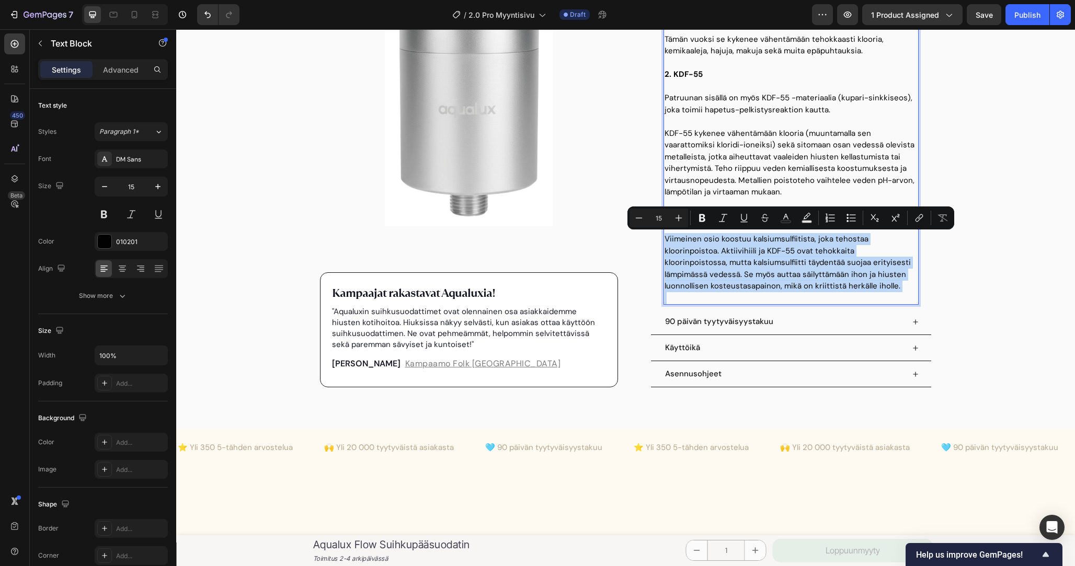
click at [867, 280] on p "Viimeinen osio koostuu kalsiumsulfiitista, joka tehostaa kloorinpoistoa. Aktiiv…" at bounding box center [791, 262] width 253 height 59
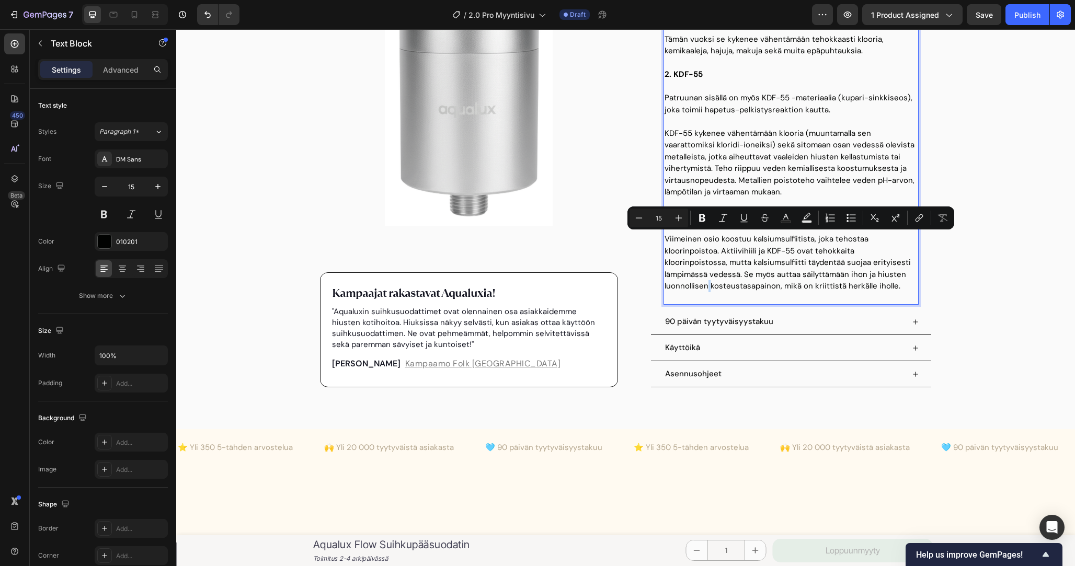
click at [867, 280] on p "Viimeinen osio koostuu kalsiumsulfiitista, joka tehostaa kloorinpoistoa. Aktiiv…" at bounding box center [791, 262] width 253 height 59
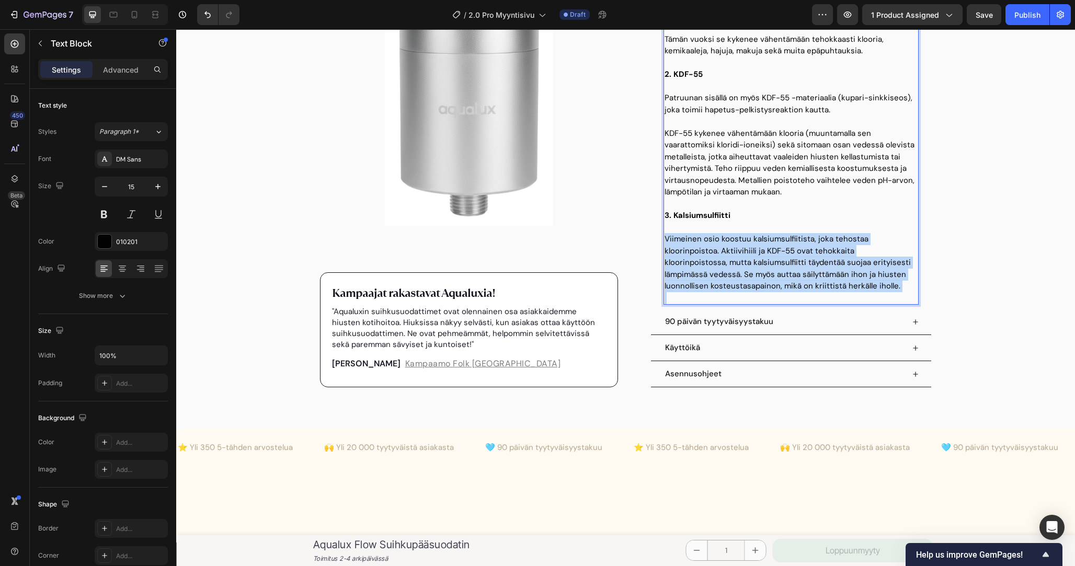
click at [867, 280] on p "Viimeinen osio koostuu kalsiumsulfiitista, joka tehostaa kloorinpoistoa. Aktiiv…" at bounding box center [791, 262] width 253 height 59
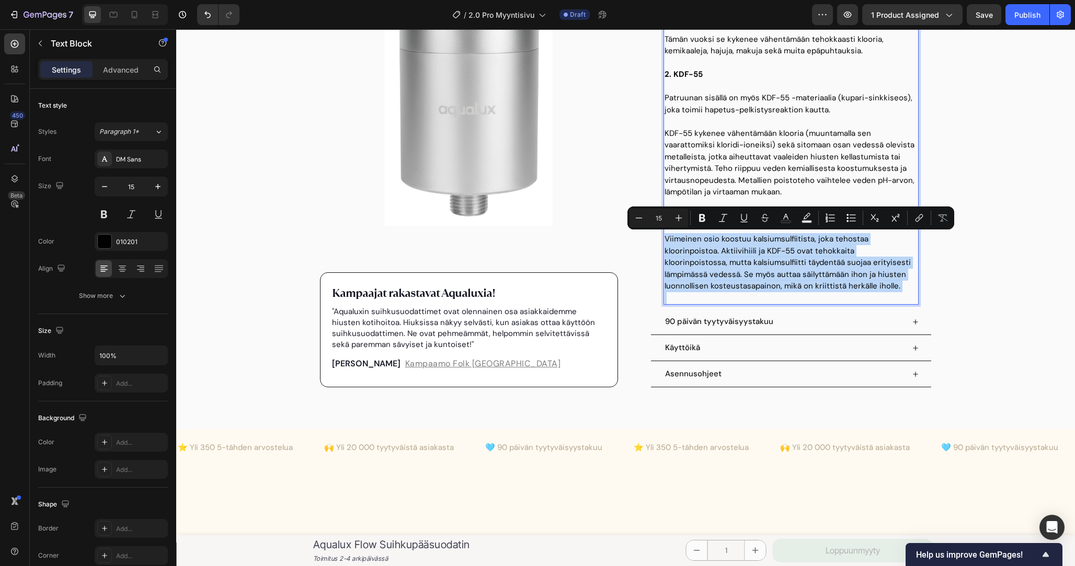
click at [888, 282] on p "Viimeinen osio koostuu kalsiumsulfiitista, joka tehostaa kloorinpoistoa. Aktiiv…" at bounding box center [791, 262] width 253 height 59
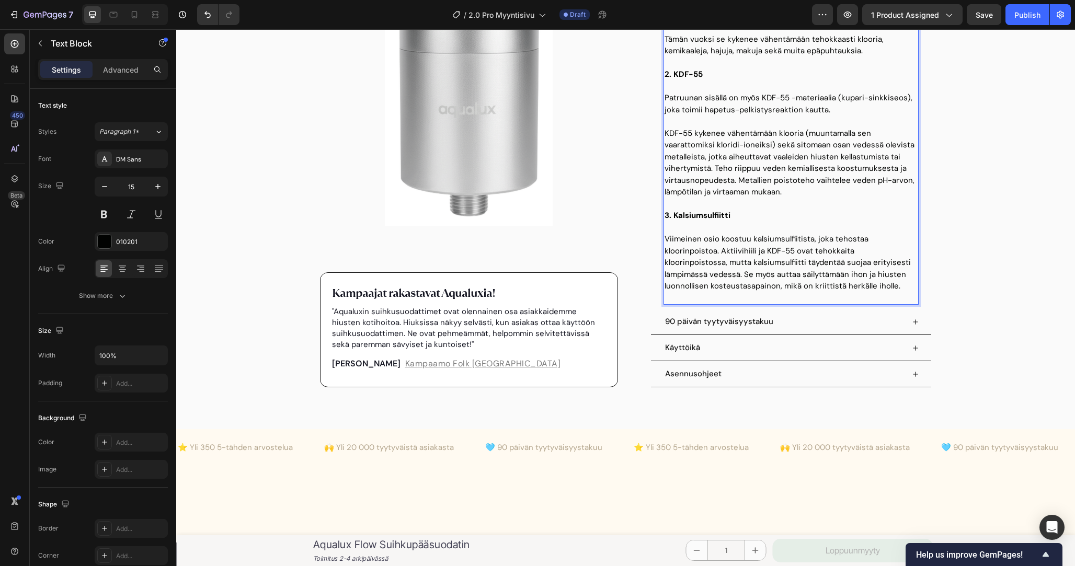
click at [884, 282] on p "Viimeinen osio koostuu kalsiumsulfiitista, joka tehostaa kloorinpoistoa. Aktiiv…" at bounding box center [791, 262] width 253 height 59
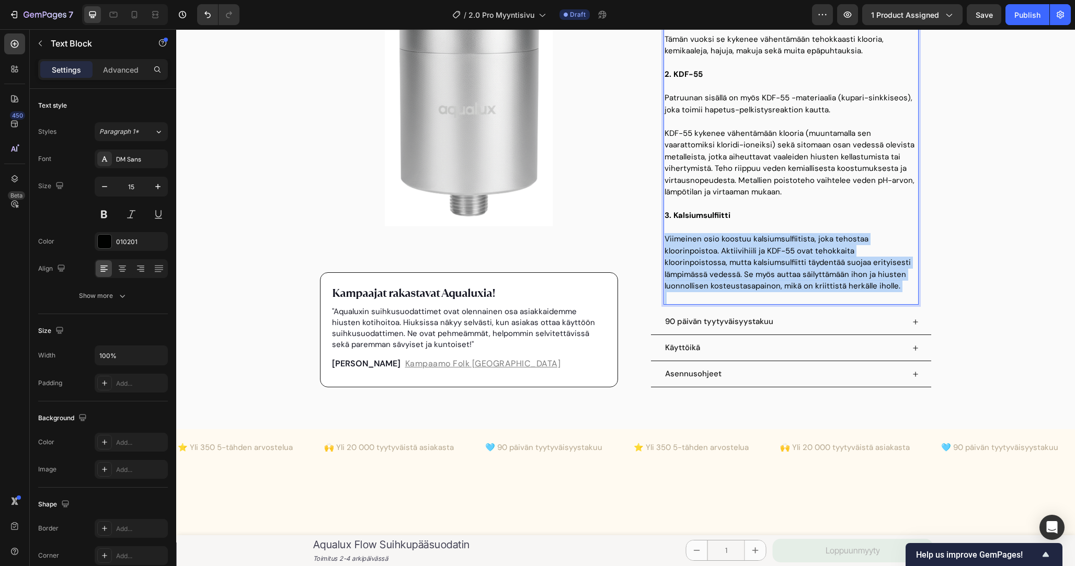
click at [884, 282] on p "Viimeinen osio koostuu kalsiumsulfiitista, joka tehostaa kloorinpoistoa. Aktiiv…" at bounding box center [791, 262] width 253 height 59
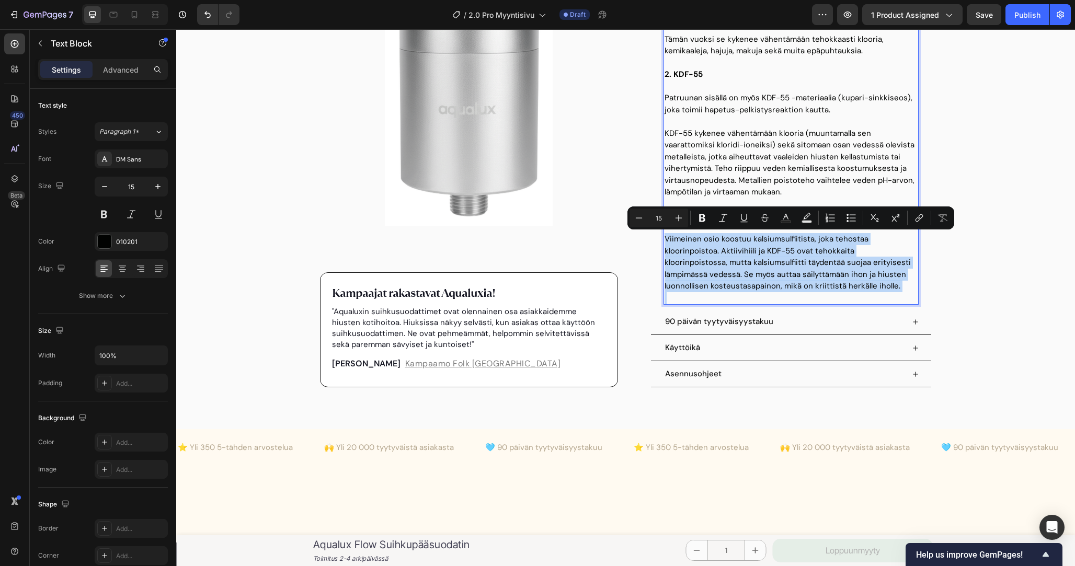
click at [888, 282] on p "Viimeinen osio koostuu kalsiumsulfiitista, joka tehostaa kloorinpoistoa. Aktiiv…" at bounding box center [791, 262] width 253 height 59
click at [844, 275] on p "Viimeinen osio koostuu kalsiumsulfiitista, joka tehostaa kloorinpoistoa. Aktiiv…" at bounding box center [791, 262] width 253 height 59
click at [848, 283] on p "Viimeinen osio koostuu kalsiumsulfiitista, joka tehostaa kloorinpoistoa. Aktiiv…" at bounding box center [791, 262] width 253 height 59
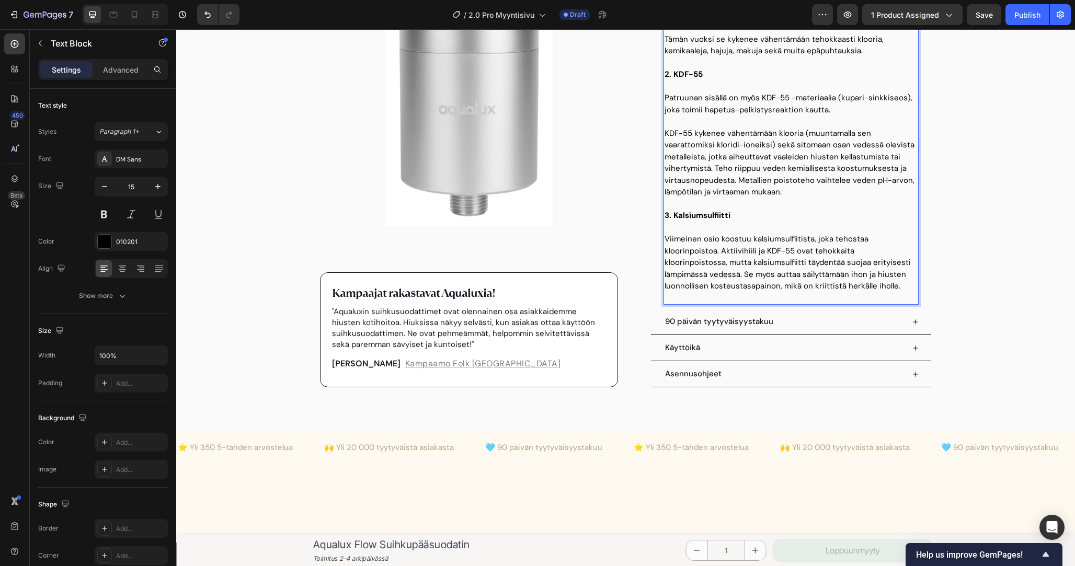
click at [678, 276] on p "Viimeinen osio koostuu kalsiumsulfiitista, joka tehostaa kloorinpoistoa. Aktiiv…" at bounding box center [791, 262] width 253 height 59
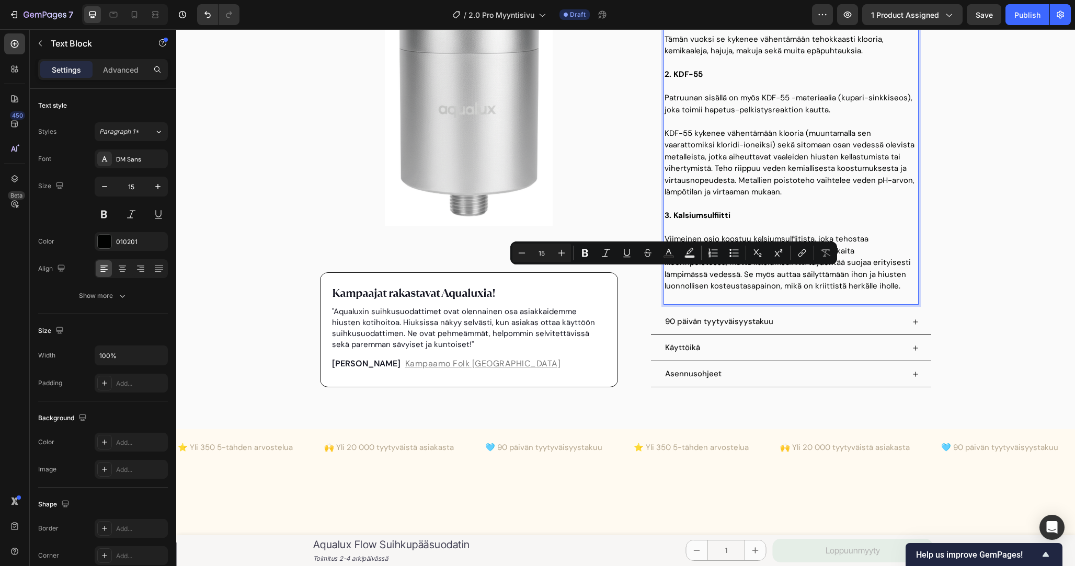
click at [902, 262] on p "Viimeinen osio koostuu kalsiumsulfiitista, joka tehostaa kloorinpoistoa. Aktiiv…" at bounding box center [791, 262] width 253 height 59
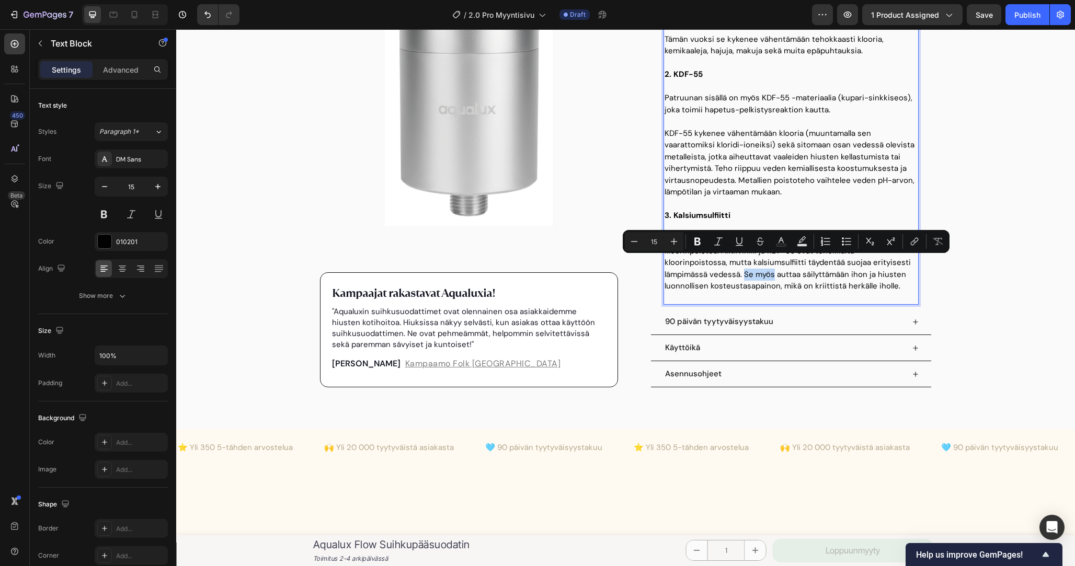
drag, startPoint x: 902, startPoint y: 262, endPoint x: 679, endPoint y: 275, distance: 223.6
click at [679, 275] on p "Viimeinen osio koostuu kalsiumsulfiitista, joka tehostaa kloorinpoistoa. Aktiiv…" at bounding box center [791, 262] width 253 height 59
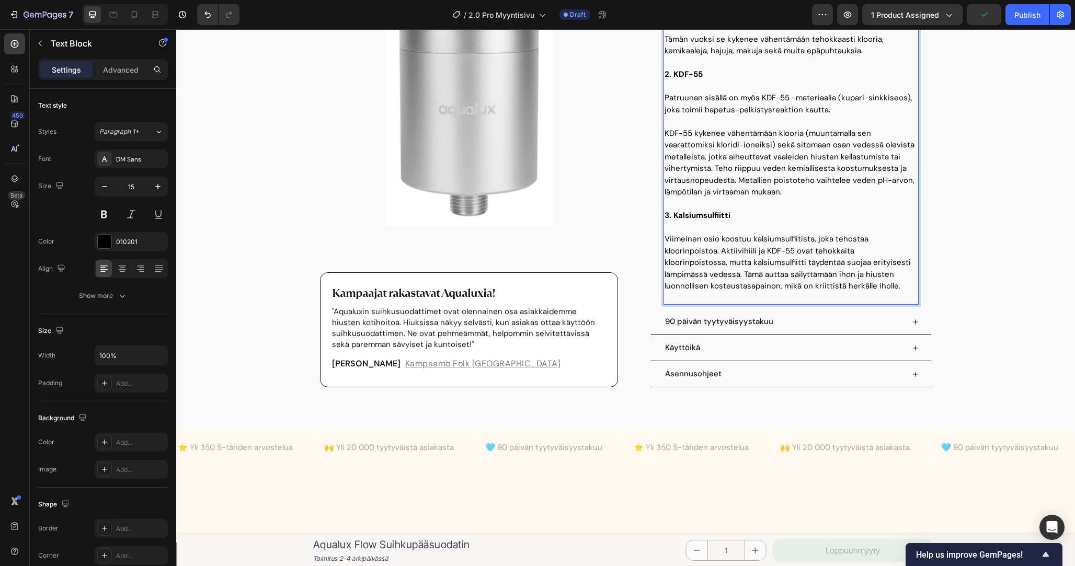
click at [745, 280] on p "Viimeinen osio koostuu kalsiumsulfiitista, joka tehostaa kloorinpoistoa. Aktiiv…" at bounding box center [791, 262] width 253 height 59
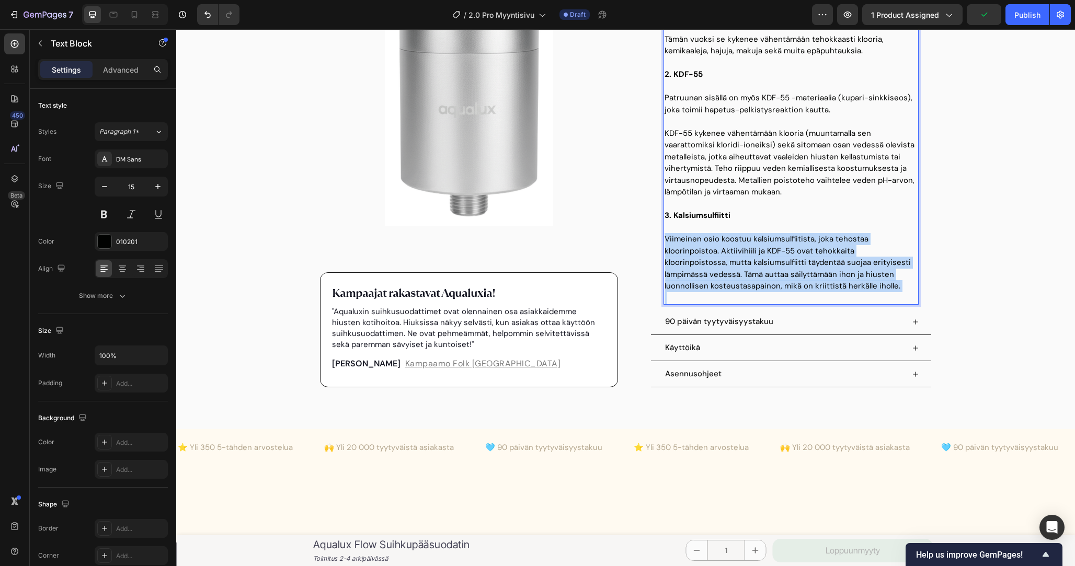
click at [745, 280] on p "Viimeinen osio koostuu kalsiumsulfiitista, joka tehostaa kloorinpoistoa. Aktiiv…" at bounding box center [791, 262] width 253 height 59
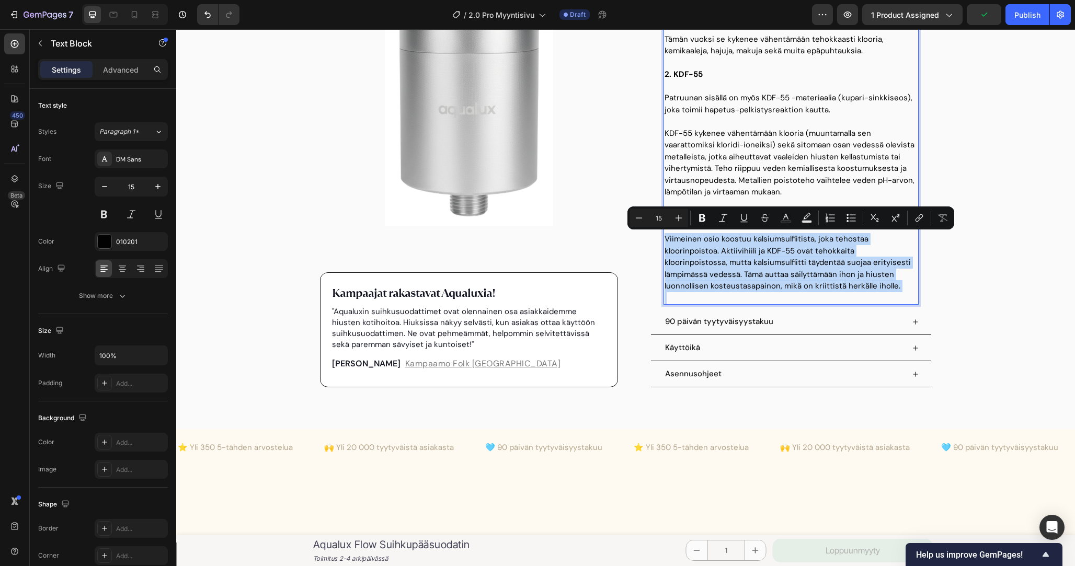
click at [892, 280] on p "Viimeinen osio koostuu kalsiumsulfiitista, joka tehostaa kloorinpoistoa. Aktiiv…" at bounding box center [791, 262] width 253 height 59
click at [857, 286] on p "Viimeinen osio koostuu kalsiumsulfiitista, joka tehostaa kloorinpoistoa. Aktiiv…" at bounding box center [791, 262] width 253 height 59
click at [857, 289] on p "Viimeinen osio koostuu kalsiumsulfiitista, joka tehostaa kloorinpoistoa. Aktiiv…" at bounding box center [791, 262] width 253 height 59
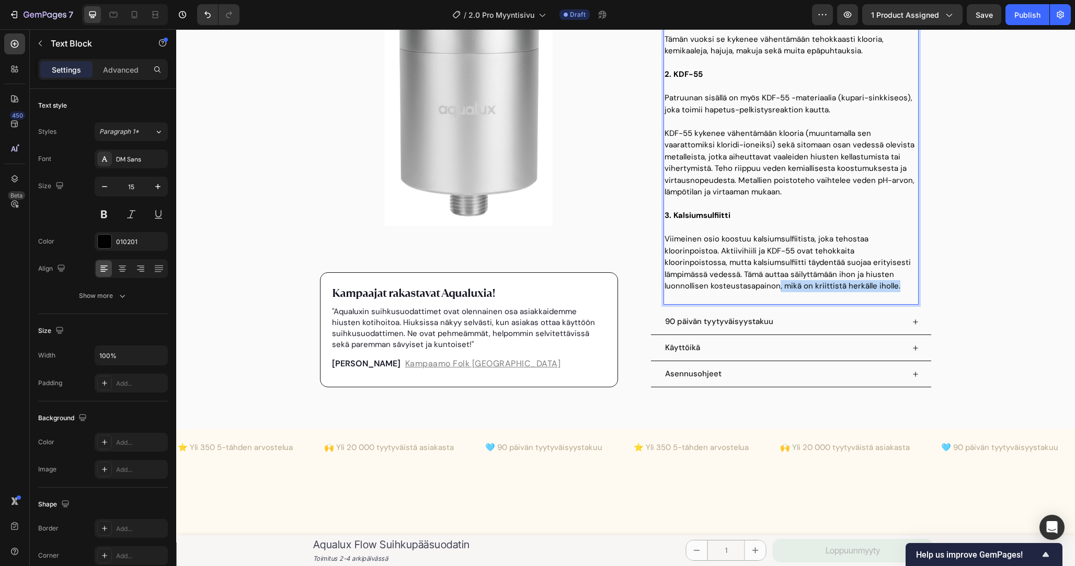
drag, startPoint x: 851, startPoint y: 289, endPoint x: 732, endPoint y: 289, distance: 118.7
click at [732, 289] on p "Viimeinen osio koostuu kalsiumsulfiitista, joka tehostaa kloorinpoistoa. Aktiiv…" at bounding box center [791, 262] width 253 height 59
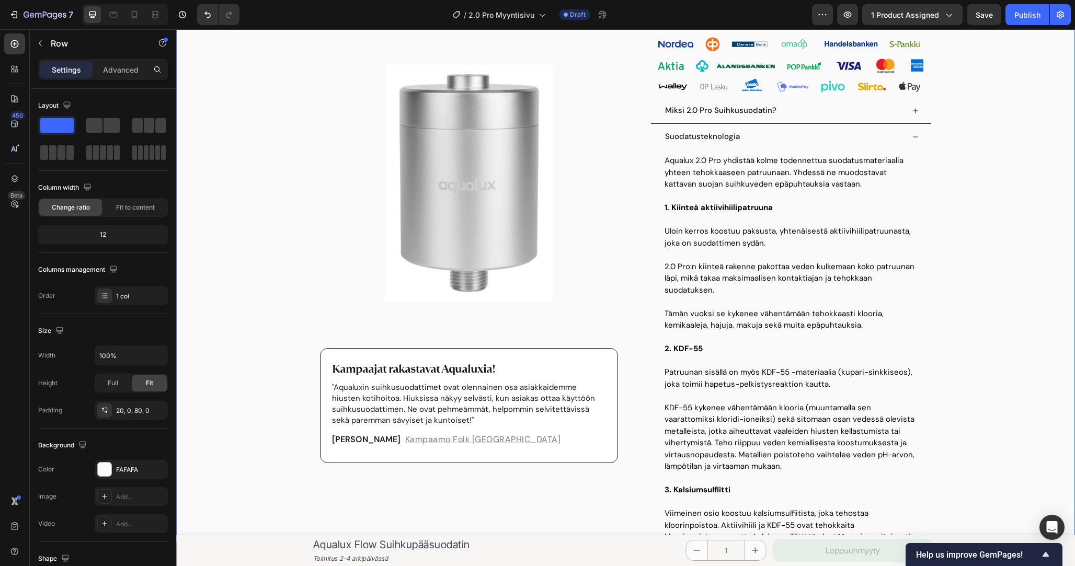
scroll to position [370, 0]
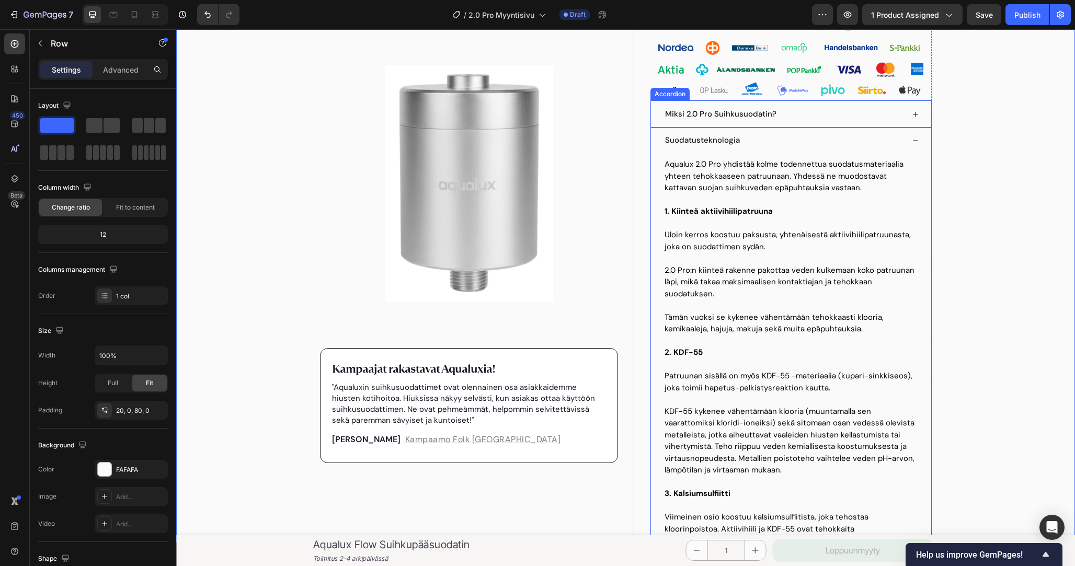
click at [900, 139] on div "Suodatusteknologia" at bounding box center [784, 140] width 241 height 17
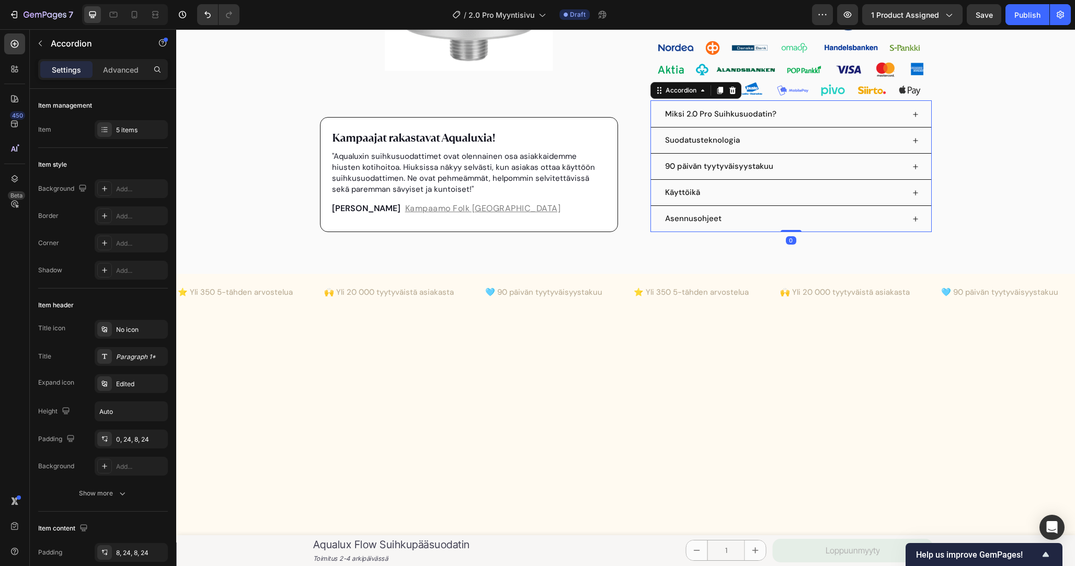
click at [900, 139] on div "Suodatusteknologia" at bounding box center [784, 140] width 241 height 17
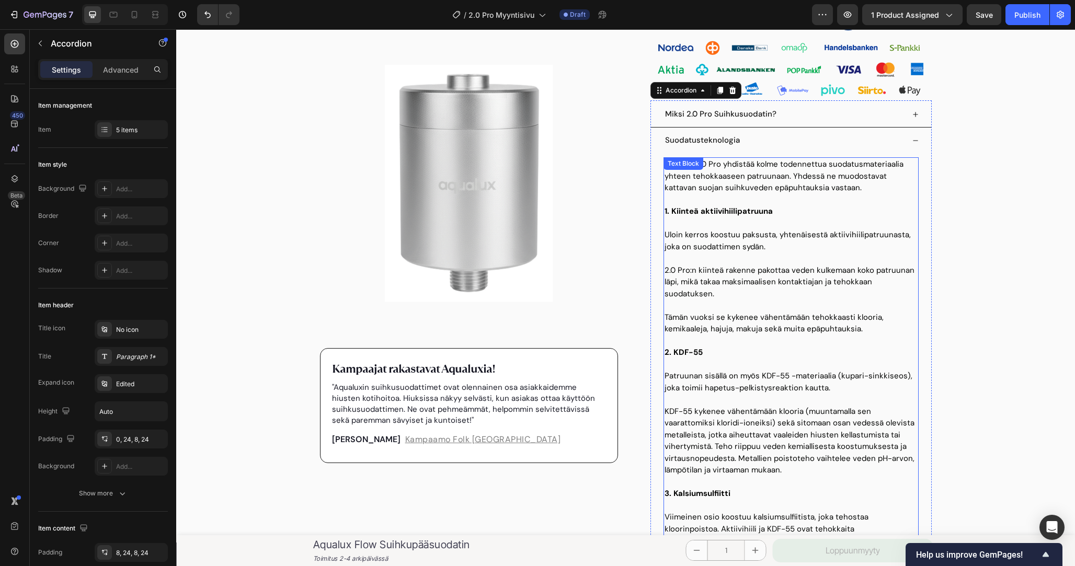
click at [823, 221] on p at bounding box center [791, 224] width 253 height 12
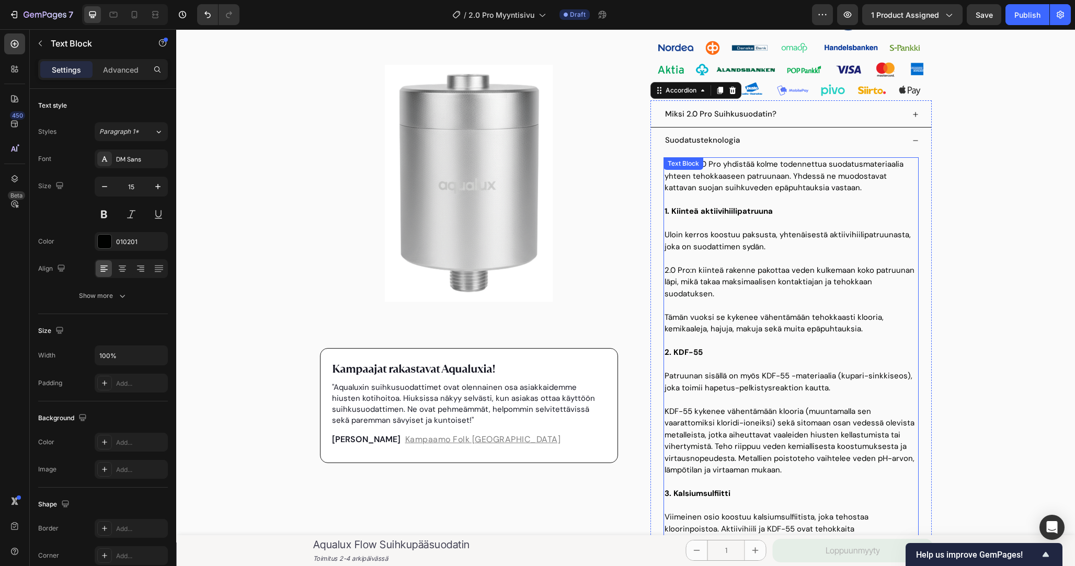
click at [823, 221] on p at bounding box center [791, 224] width 253 height 12
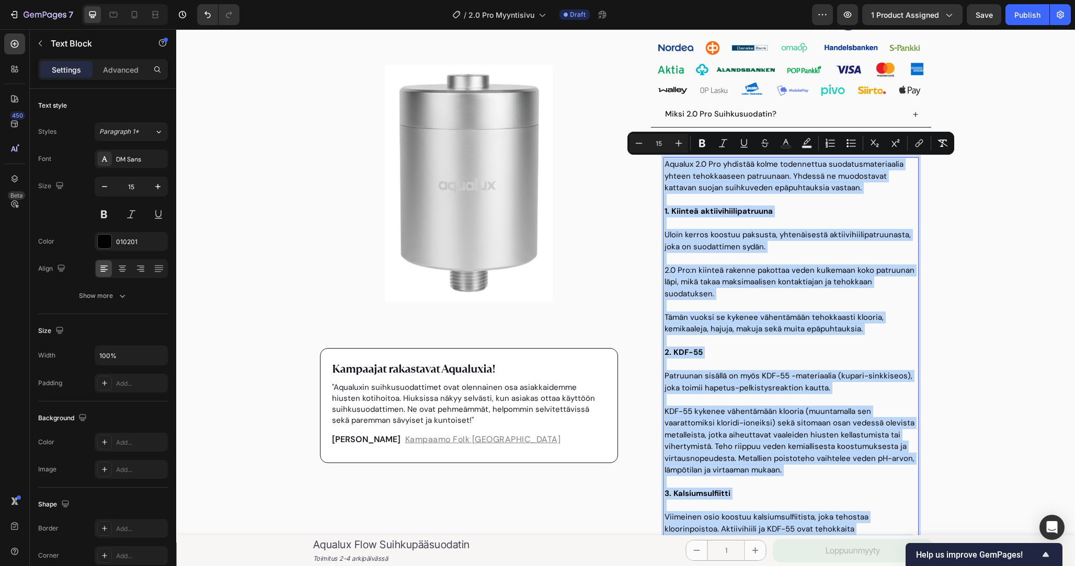
click at [745, 346] on p "Rich Text Editor. Editing area: main" at bounding box center [791, 341] width 253 height 12
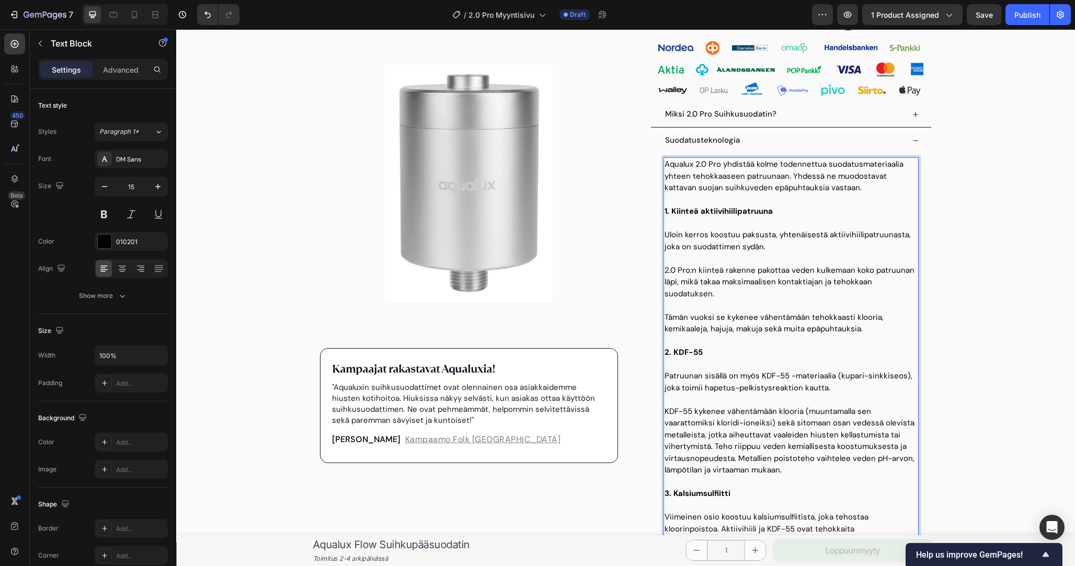
scroll to position [441, 0]
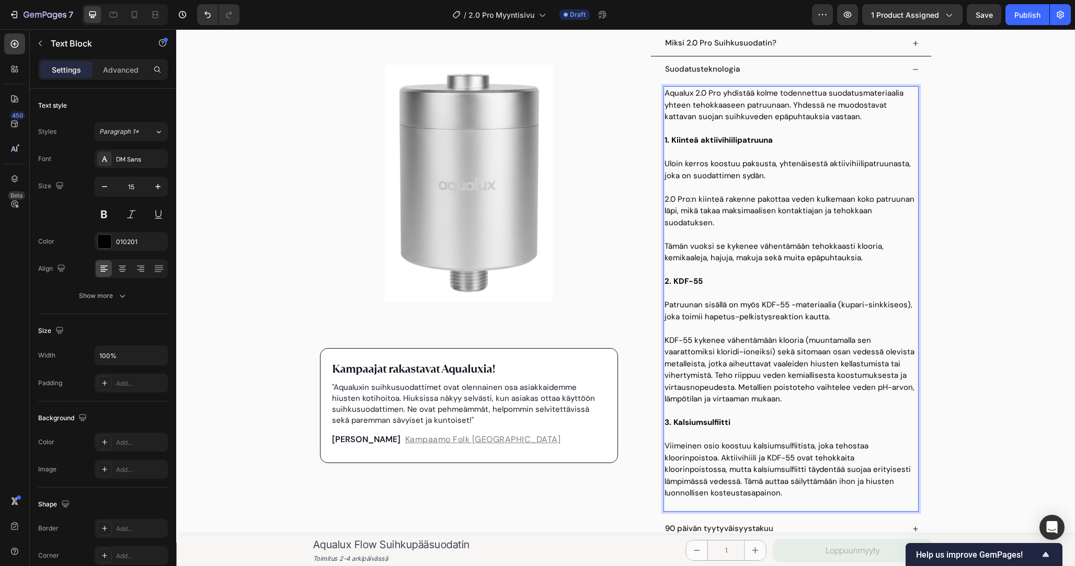
click at [802, 389] on p "KDF-55 kykenee vähentämään klooria (muuntamalla sen vaarattomiksi kloridi-ionei…" at bounding box center [791, 370] width 253 height 71
click at [802, 395] on p "KDF-55 kykenee vähentämään klooria (muuntamalla sen vaarattomiksi kloridi-ionei…" at bounding box center [791, 370] width 253 height 71
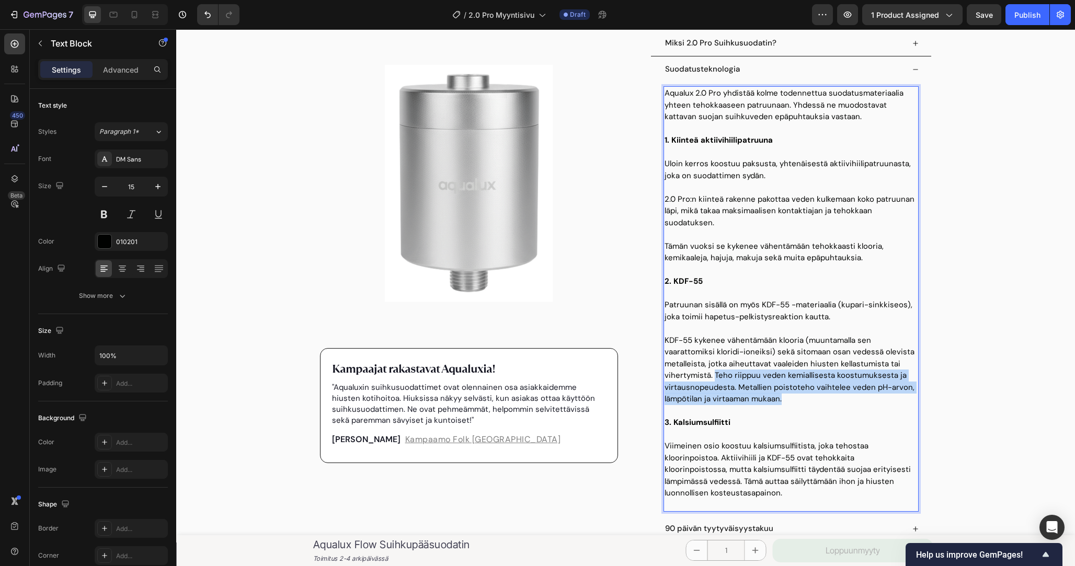
drag, startPoint x: 804, startPoint y: 399, endPoint x: 714, endPoint y: 380, distance: 92.1
click at [714, 380] on p "KDF-55 kykenee vähentämään klooria (muuntamalla sen vaarattomiksi kloridi-ionei…" at bounding box center [791, 370] width 253 height 71
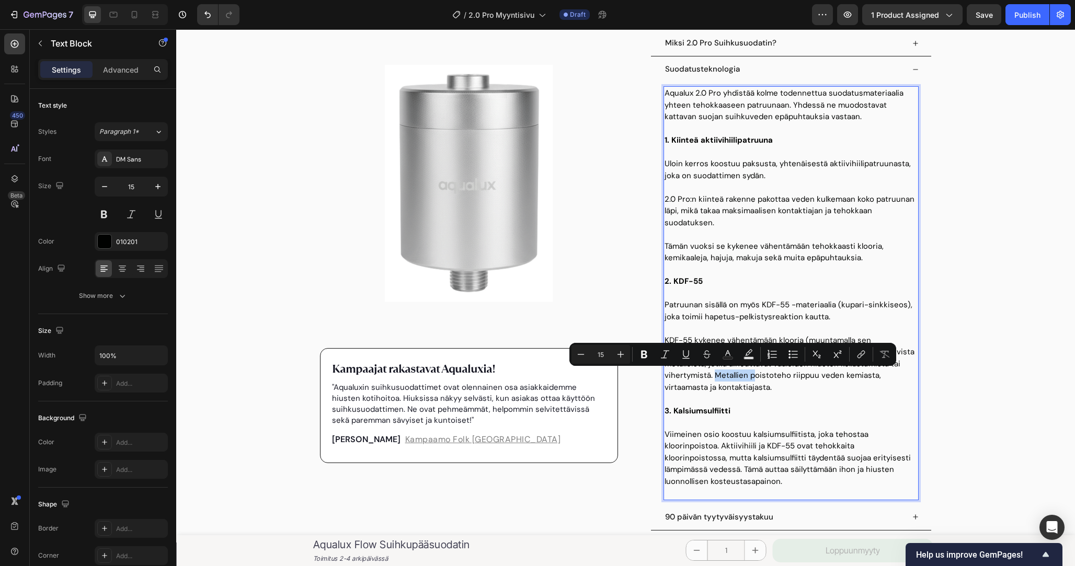
drag, startPoint x: 751, startPoint y: 377, endPoint x: 715, endPoint y: 376, distance: 36.1
click at [715, 377] on p "KDF-55 kykenee vähentämään klooria (muuntamalla sen vaarattomiksi kloridi-ionei…" at bounding box center [791, 364] width 253 height 59
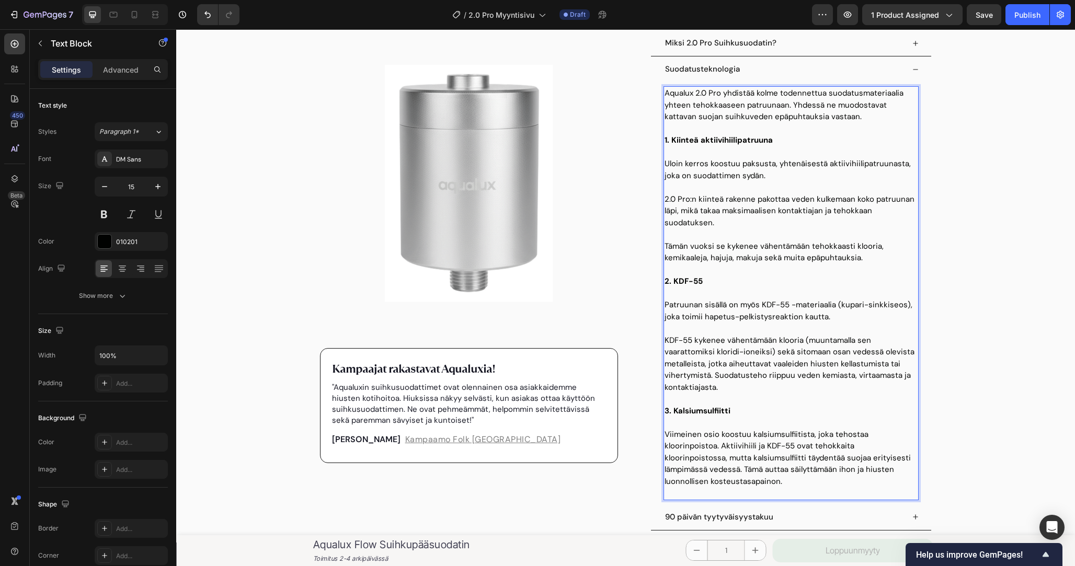
click at [778, 367] on p "KDF-55 kykenee vähentämään klooria (muuntamalla sen vaarattomiksi kloridi-ionei…" at bounding box center [791, 364] width 253 height 59
click at [791, 386] on p "KDF-55 kykenee vähentämään klooria (muuntamalla sen vaarattomiksi kloridi-ionei…" at bounding box center [791, 364] width 253 height 59
click at [1020, 327] on div "Product Images Kampaajat rakastavat Aqualuxia! Text block "Aqualuxin suihkusuod…" at bounding box center [625, 101] width 899 height 963
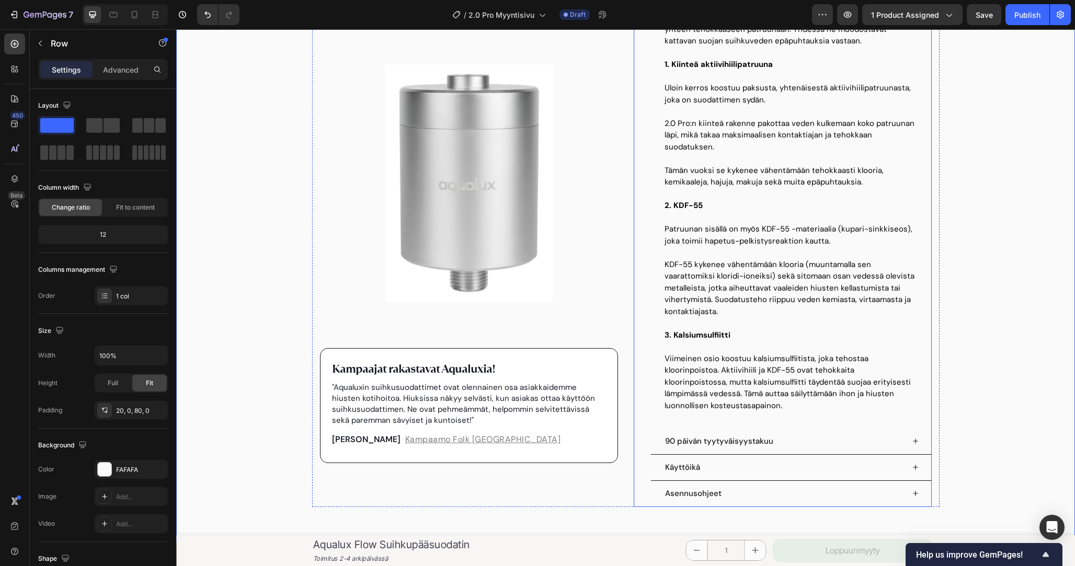
scroll to position [308, 0]
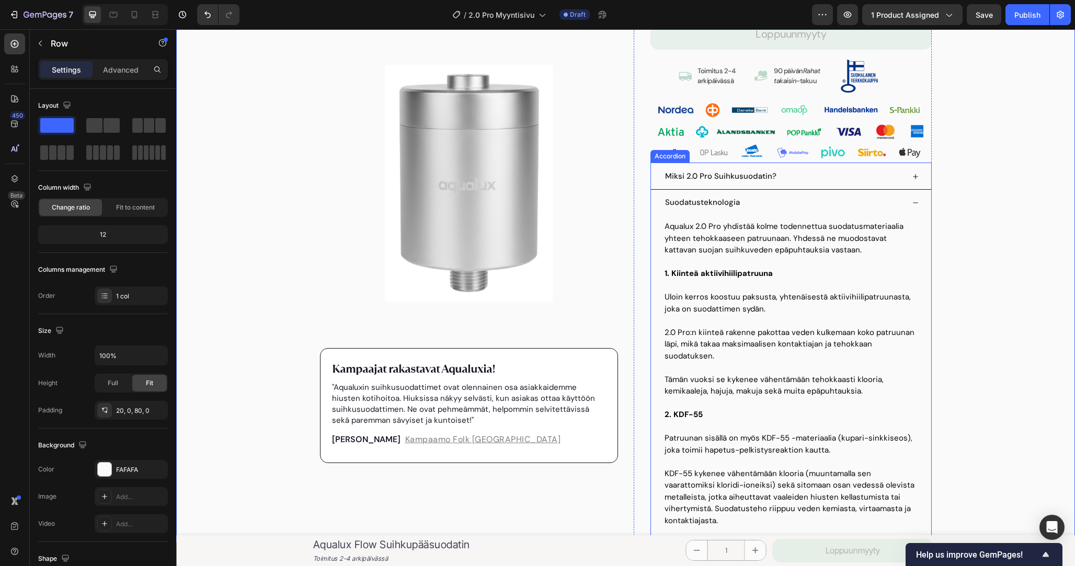
click at [884, 209] on div "Suodatusteknologia" at bounding box center [784, 202] width 241 height 17
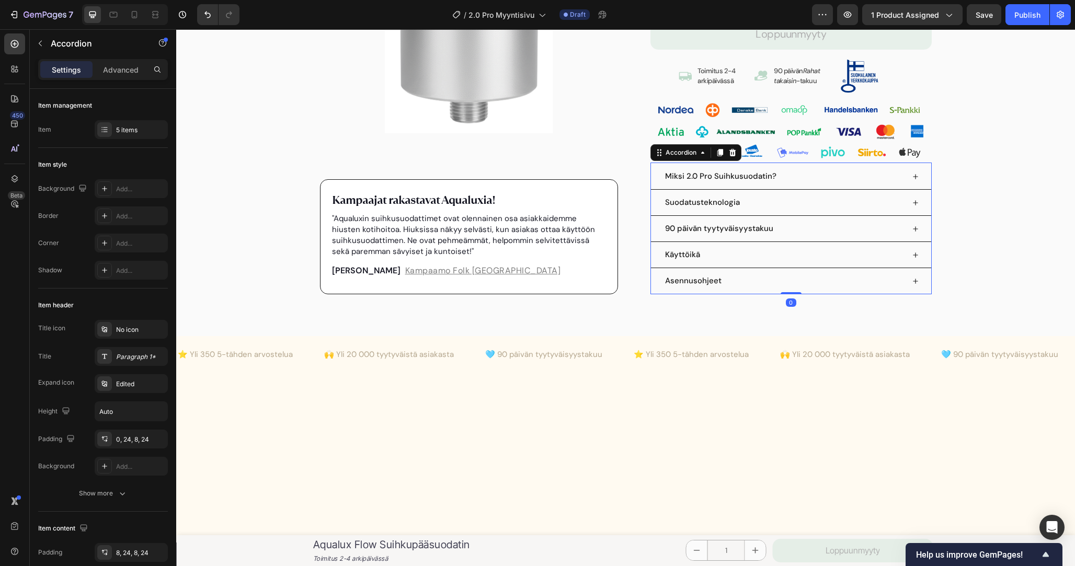
click at [869, 230] on div "90 päivän tyytyväisyystakuu" at bounding box center [784, 228] width 241 height 17
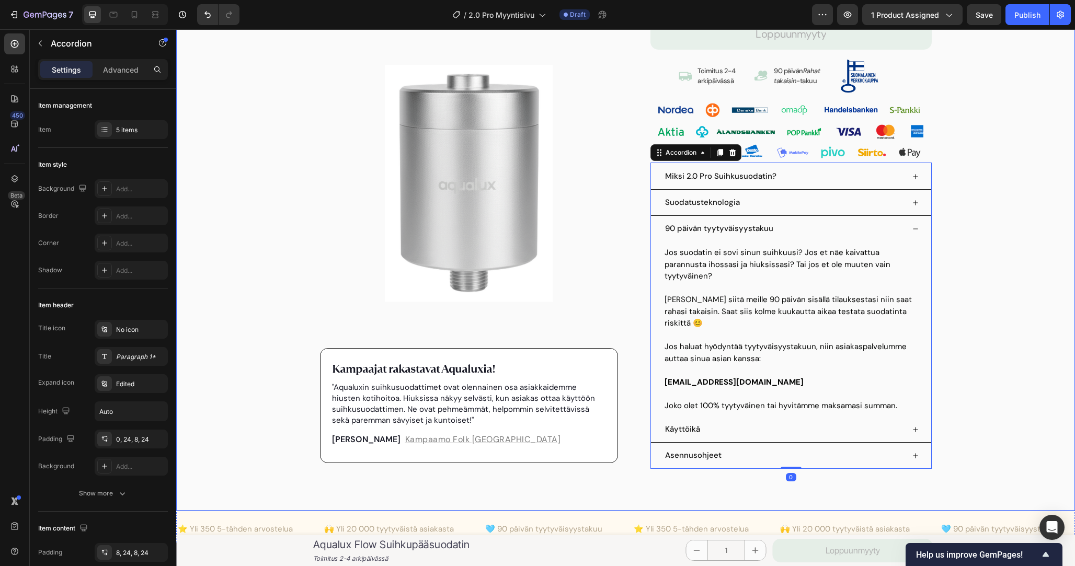
click at [988, 261] on div "Product Images Kampaajat rakastavat Aqualuxia! Text block "Aqualuxin suihkusuod…" at bounding box center [625, 111] width 899 height 716
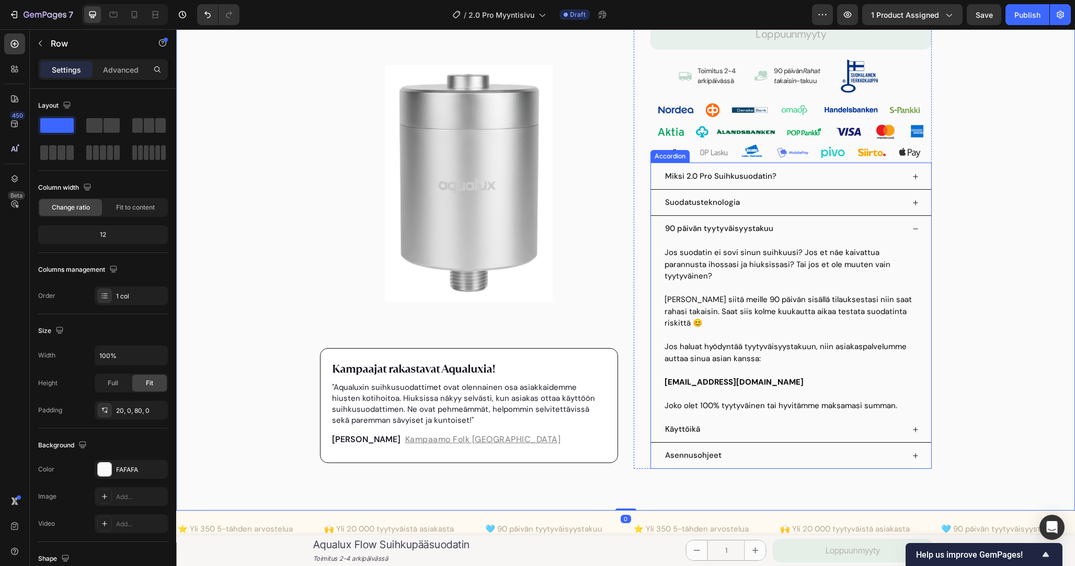
click at [903, 215] on div "Suodatusteknologia" at bounding box center [791, 205] width 280 height 22
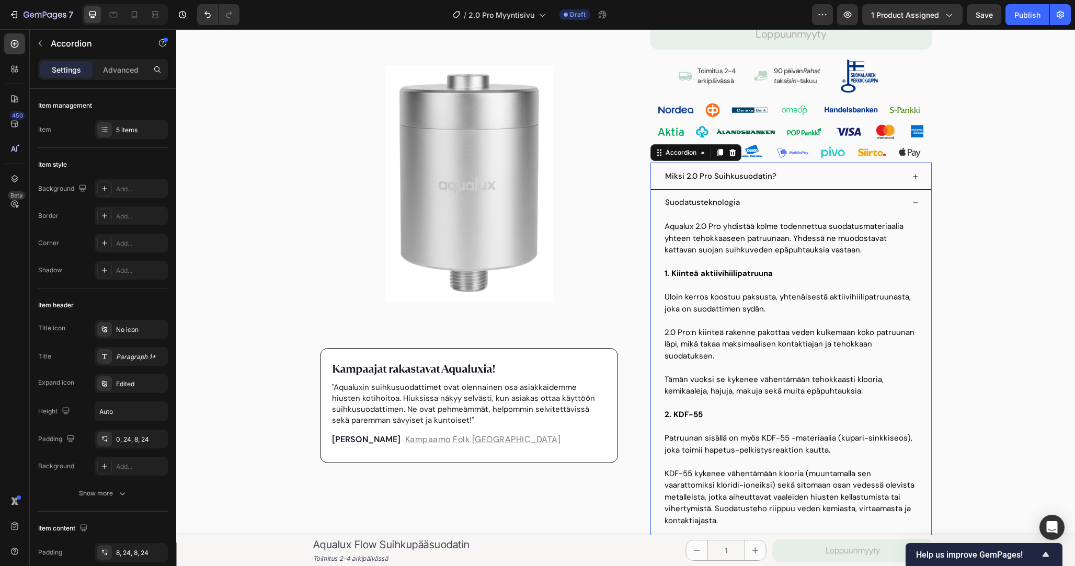
click at [904, 203] on div "Suodatusteknologia" at bounding box center [791, 204] width 280 height 21
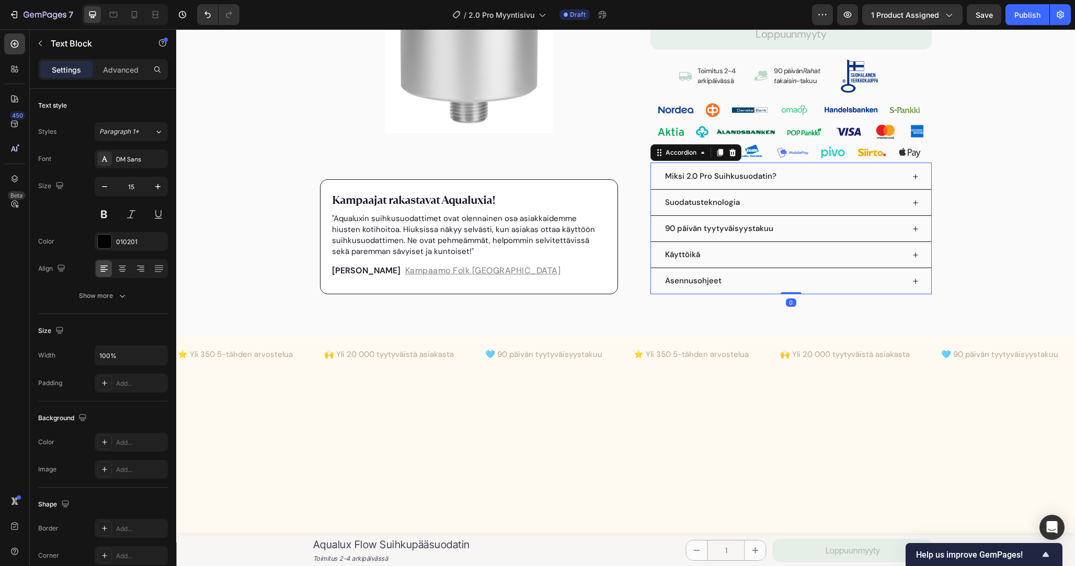
click at [904, 221] on div "Miksi 2.0 Pro Suihkusuodatin? Suodatusteknologia Aqualux 2.0 Pro yhdistää kolme…" at bounding box center [790, 231] width 281 height 127
click at [896, 251] on div "Käyttöikä" at bounding box center [784, 254] width 241 height 17
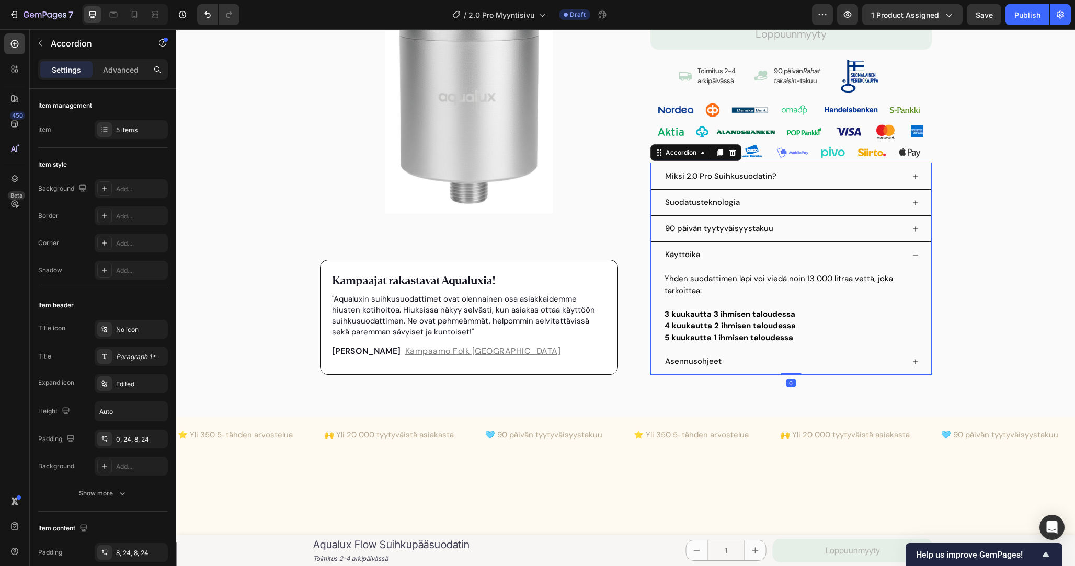
click at [896, 251] on div "Käyttöikä" at bounding box center [784, 254] width 241 height 17
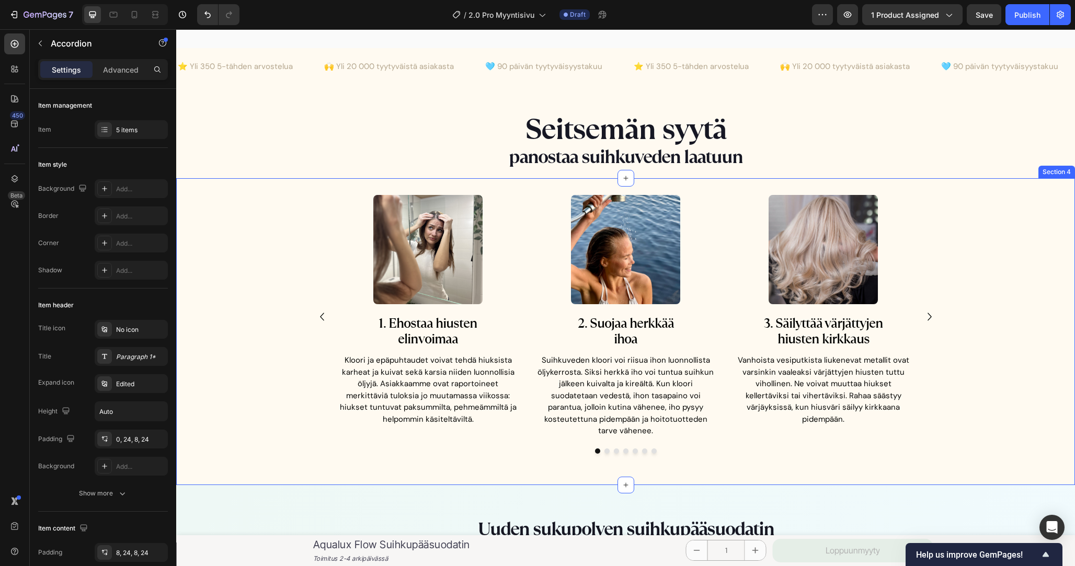
scroll to position [637, 0]
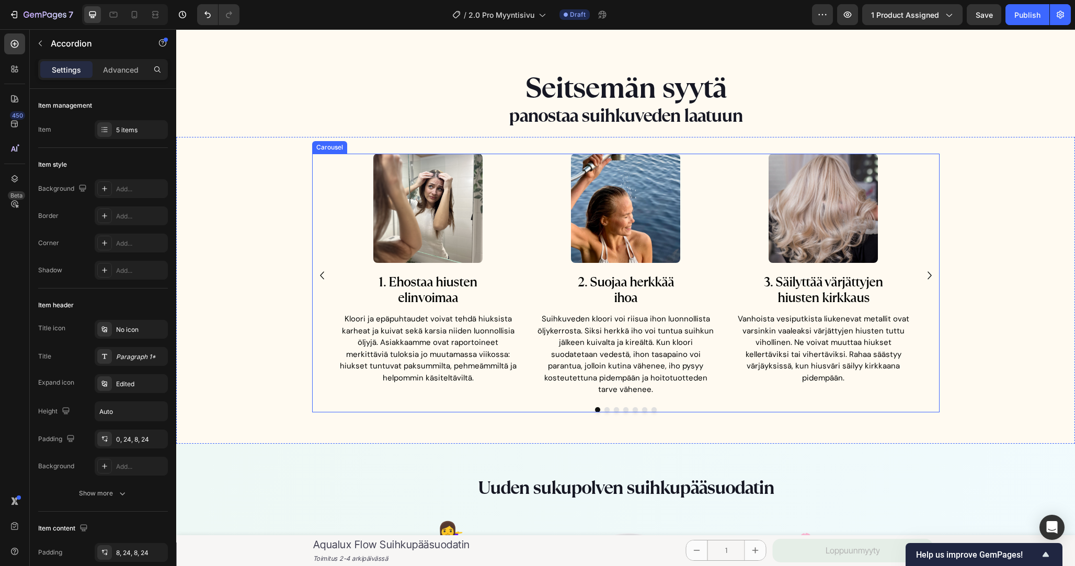
click at [931, 269] on icon "Carousel Next Arrow" at bounding box center [930, 276] width 16 height 16
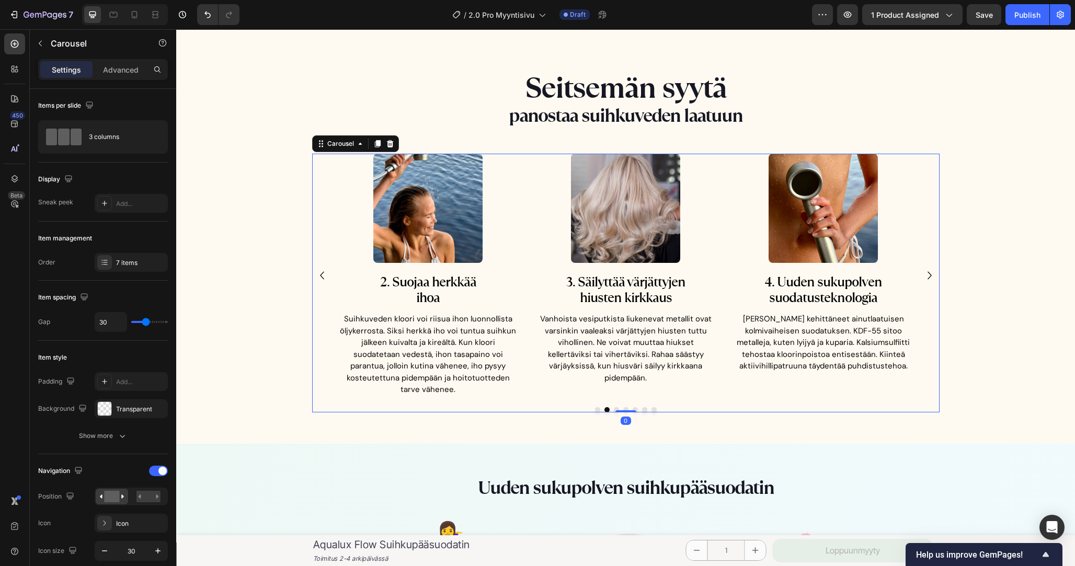
click at [931, 269] on icon "Carousel Next Arrow" at bounding box center [930, 276] width 16 height 16
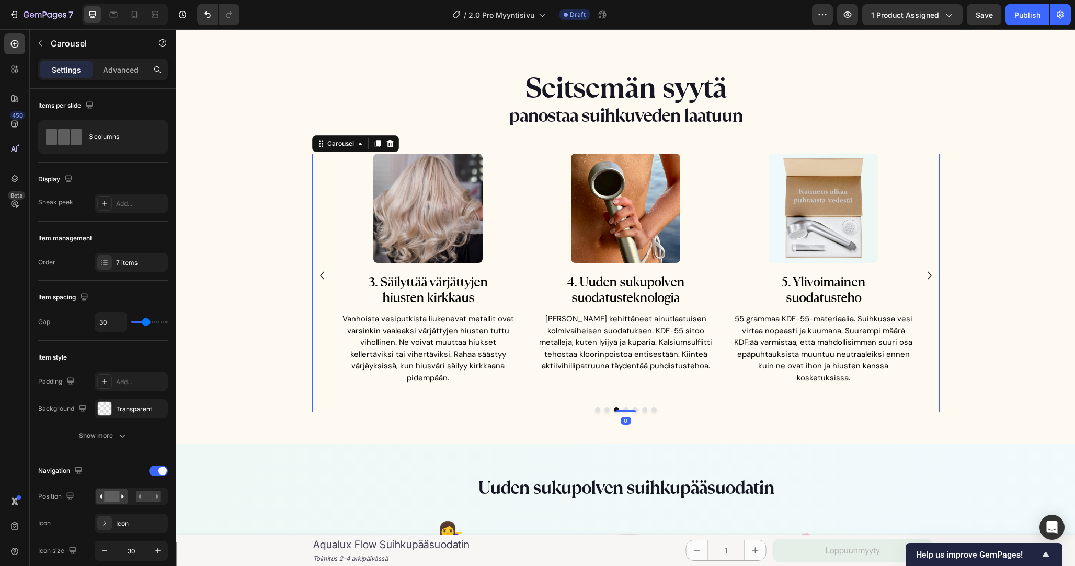
click at [931, 269] on icon "Carousel Next Arrow" at bounding box center [930, 276] width 16 height 16
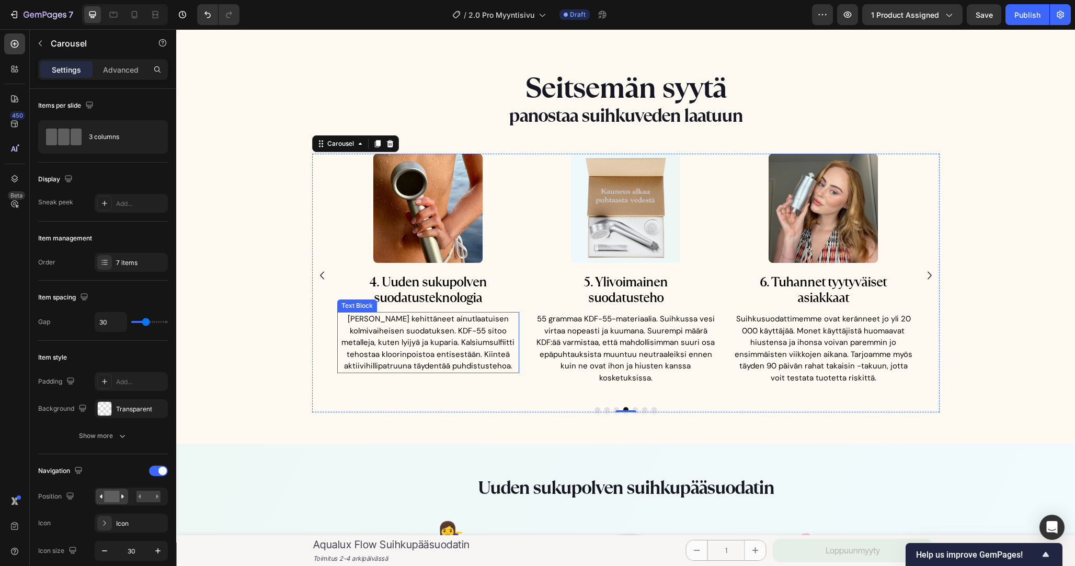
click at [433, 338] on p "[PERSON_NAME] kehittäneet ainutlaatuisen kolmivaiheisen suodatuksen. KDF-55 sit…" at bounding box center [428, 342] width 180 height 59
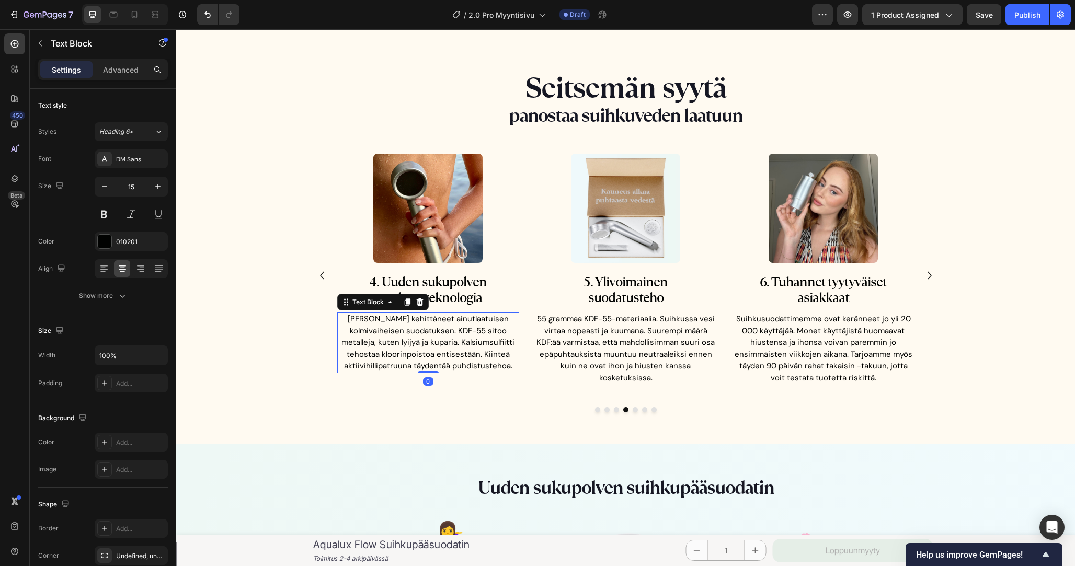
click at [484, 353] on p "[PERSON_NAME] kehittäneet ainutlaatuisen kolmivaiheisen suodatuksen. KDF-55 sit…" at bounding box center [428, 342] width 180 height 59
drag, startPoint x: 484, startPoint y: 353, endPoint x: 496, endPoint y: 370, distance: 20.9
click at [496, 370] on p "[PERSON_NAME] kehittäneet ainutlaatuisen kolmivaiheisen suodatuksen. KDF-55 sit…" at bounding box center [428, 342] width 180 height 59
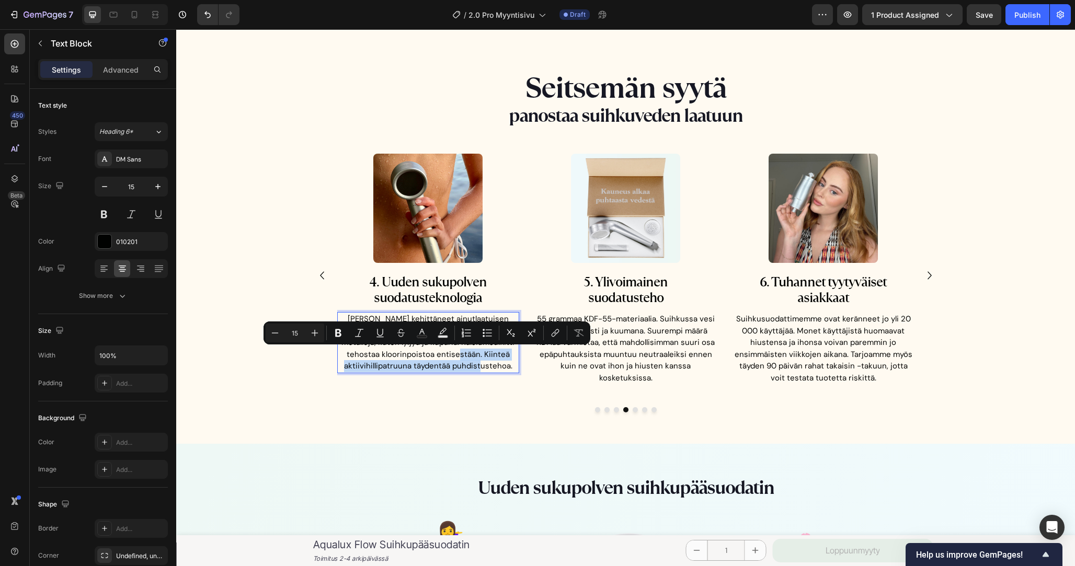
click at [506, 368] on p "[PERSON_NAME] kehittäneet ainutlaatuisen kolmivaiheisen suodatuksen. KDF-55 sit…" at bounding box center [428, 342] width 180 height 59
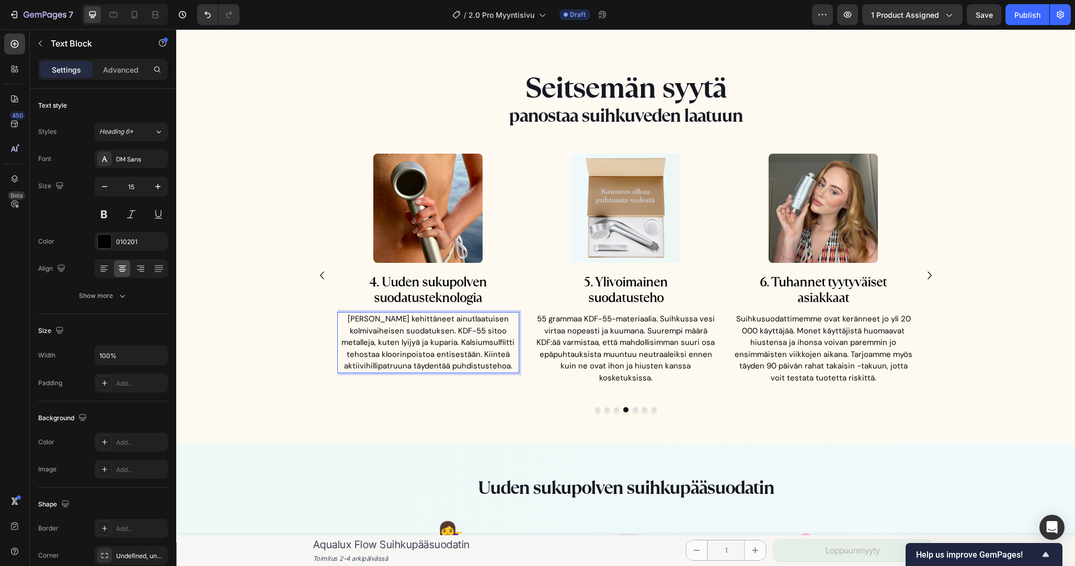
click at [442, 364] on p "[PERSON_NAME] kehittäneet ainutlaatuisen kolmivaiheisen suodatuksen. KDF-55 sit…" at bounding box center [428, 342] width 180 height 59
drag, startPoint x: 442, startPoint y: 364, endPoint x: 467, endPoint y: 364, distance: 25.1
click at [467, 364] on p "[PERSON_NAME] kehittäneet ainutlaatuisen kolmivaiheisen suodatuksen. KDF-55 sit…" at bounding box center [428, 342] width 180 height 59
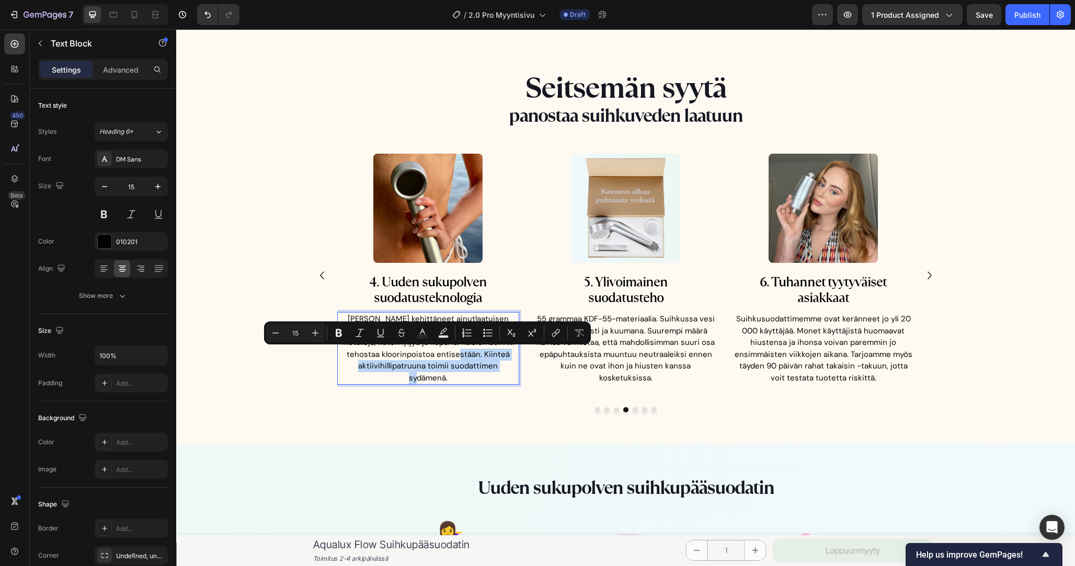
drag, startPoint x: 517, startPoint y: 369, endPoint x: 482, endPoint y: 358, distance: 36.6
click at [482, 358] on p "Olemme kehittäneet ainutlaatuisen kolmivaiheisen suodatuksen. KDF-55 sitoo meta…" at bounding box center [428, 348] width 180 height 71
copy p "Kiinteä aktiivihillipatruuna toimii suodattimen sydämenä."
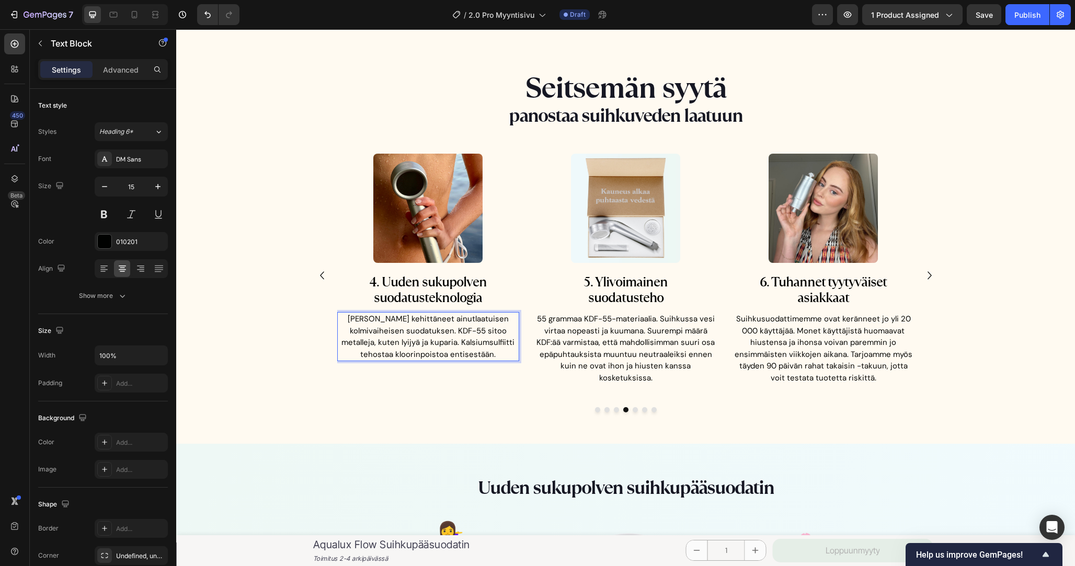
click at [458, 330] on p "Olemme kehittäneet ainutlaatuisen kolmivaiheisen suodatuksen. KDF-55 sitoo meta…" at bounding box center [428, 336] width 180 height 47
click at [470, 369] on p "Olemme kehittäneet ainutlaatuisen kolmivaiheisen suodatuksen. Kiinteä aktiivihi…" at bounding box center [428, 348] width 180 height 71
click at [480, 370] on p "Olemme kehittäneet ainutlaatuisen kolmivaiheisen suodatuksen. Kiinteä aktiivihi…" at bounding box center [428, 348] width 180 height 71
click at [482, 374] on p "Olemme kehittäneet ainutlaatuisen kolmivaiheisen suodatuksen. Kiinteä aktiivihi…" at bounding box center [428, 348] width 180 height 71
click at [376, 356] on p "Olemme kehittäneet ainutlaatuisen kolmivaiheisen suodatuksen. Kiinteä aktiivihi…" at bounding box center [428, 348] width 180 height 71
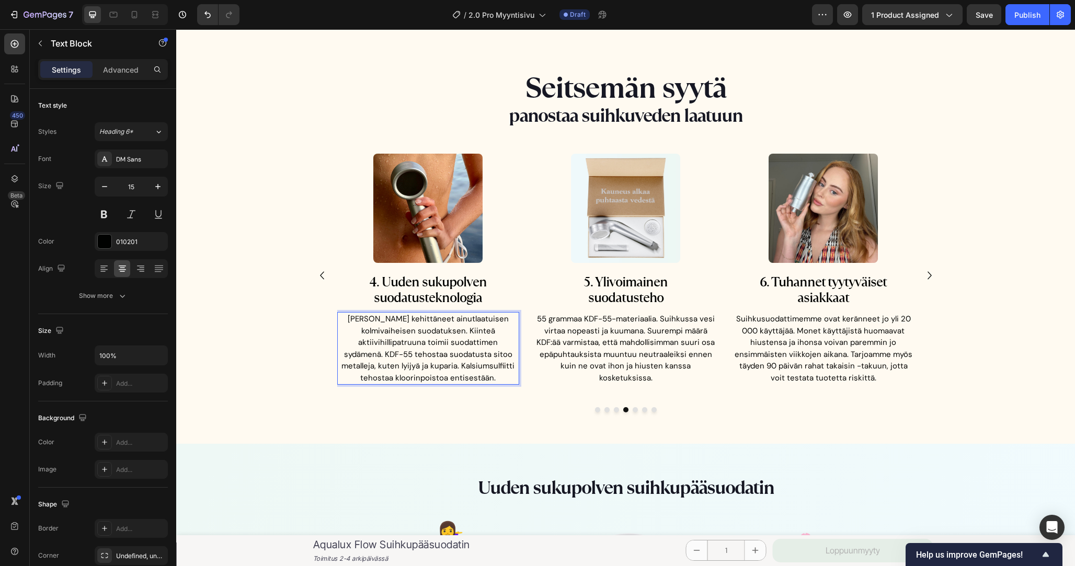
click at [412, 354] on p "Olemme kehittäneet ainutlaatuisen kolmivaiheisen suodatuksen. Kiinteä aktiivihi…" at bounding box center [428, 348] width 180 height 71
click at [485, 354] on p "Olemme kehittäneet ainutlaatuisen kolmivaiheisen suodatuksen. Kiinteä aktiivihi…" at bounding box center [428, 354] width 180 height 83
click at [377, 368] on p "Olemme kehittäneet ainutlaatuisen kolmivaiheisen suodatuksen. Kiinteä aktiivihi…" at bounding box center [428, 354] width 180 height 83
drag, startPoint x: 412, startPoint y: 368, endPoint x: 493, endPoint y: 368, distance: 81.1
click at [493, 368] on p "Olemme kehittäneet ainutlaatuisen kolmivaiheisen suodatuksen. Kiinteä aktiivihi…" at bounding box center [428, 354] width 180 height 83
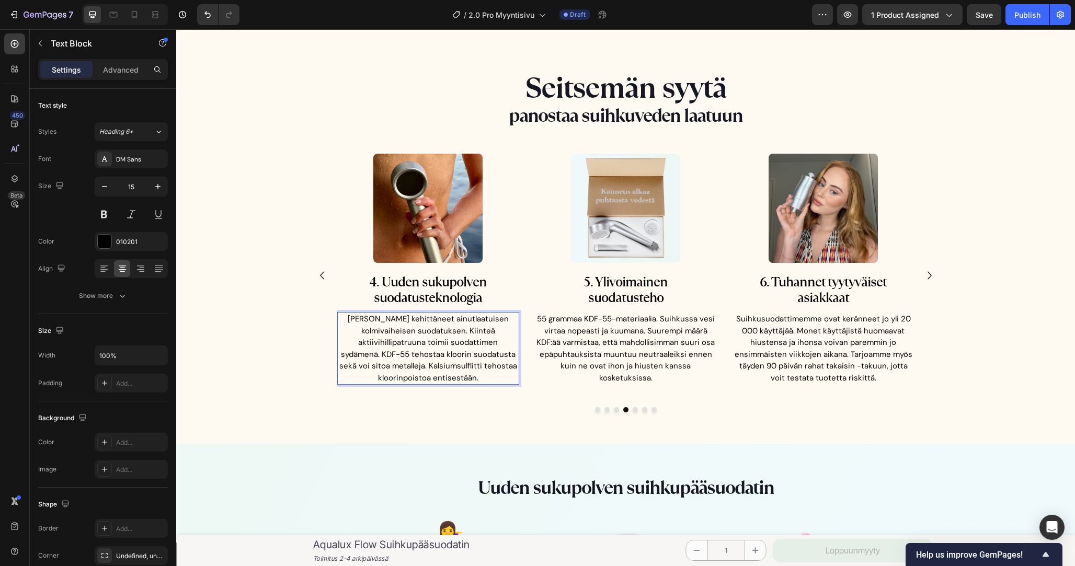
click at [487, 371] on p "Olemme kehittäneet ainutlaatuisen kolmivaiheisen suodatuksen. Kiinteä aktiivihi…" at bounding box center [428, 348] width 180 height 71
click at [471, 366] on p "Olemme kehittäneet ainutlaatuisen kolmivaiheisen suodatuksen. Kiinteä aktiivihi…" at bounding box center [428, 348] width 180 height 71
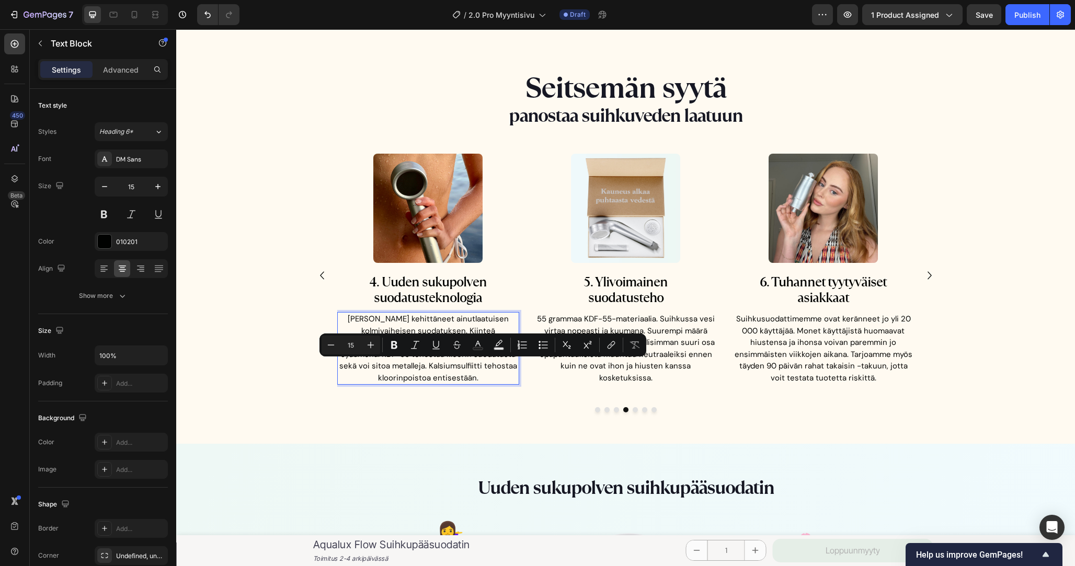
click at [482, 377] on p "Olemme kehittäneet ainutlaatuisen kolmivaiheisen suodatuksen. Kiinteä aktiivihi…" at bounding box center [428, 348] width 180 height 71
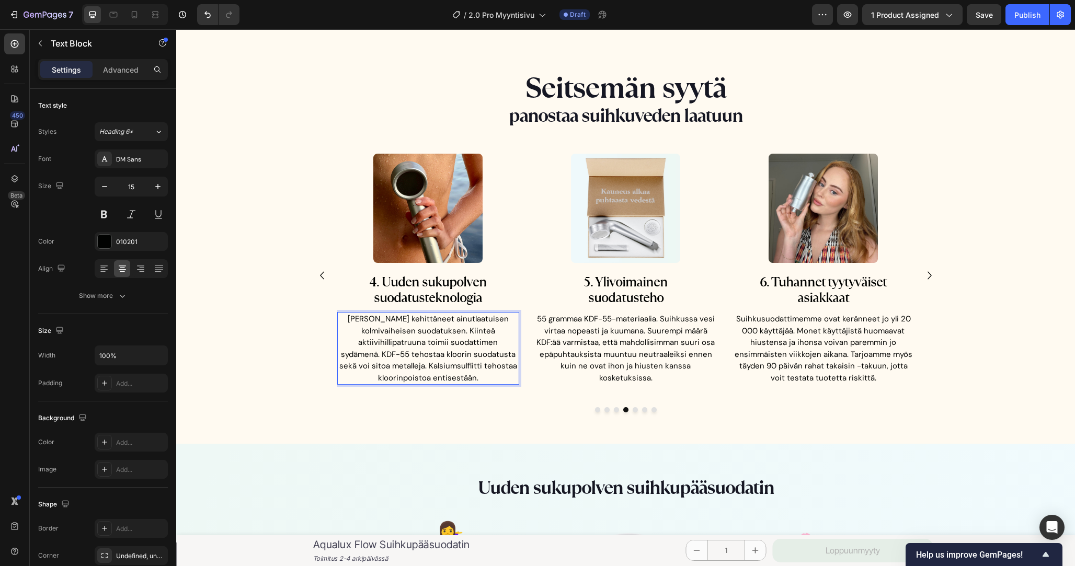
click at [482, 377] on p "Olemme kehittäneet ainutlaatuisen kolmivaiheisen suodatuksen. Kiinteä aktiivihi…" at bounding box center [428, 348] width 180 height 71
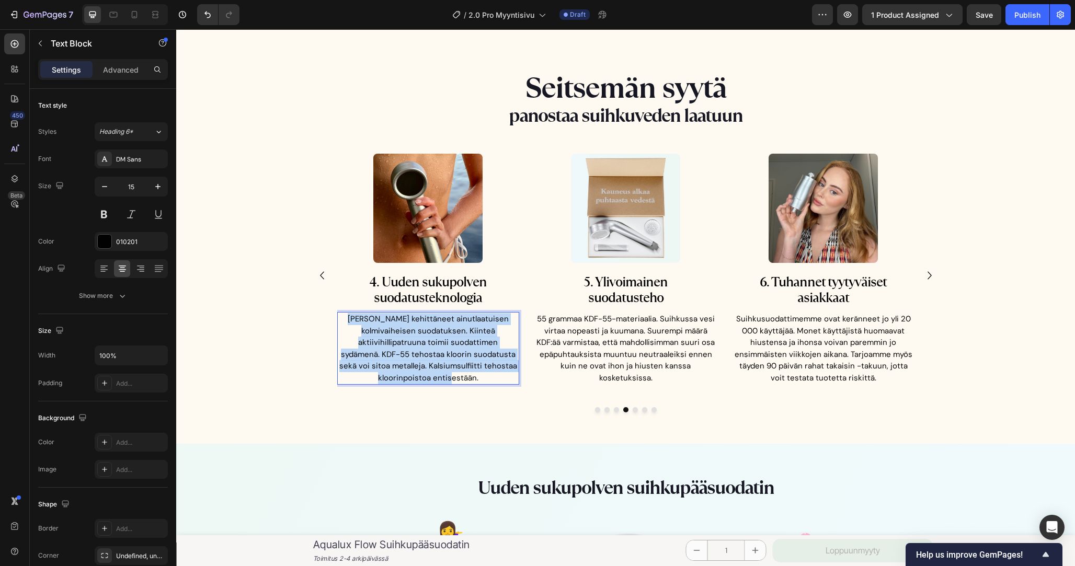
click at [482, 377] on p "Olemme kehittäneet ainutlaatuisen kolmivaiheisen suodatuksen. Kiinteä aktiivihi…" at bounding box center [428, 348] width 180 height 71
click at [485, 377] on p "Olemme kehittäneet ainutlaatuisen kolmivaiheisen suodatuksen. Kiinteä aktiivihi…" at bounding box center [428, 348] width 180 height 71
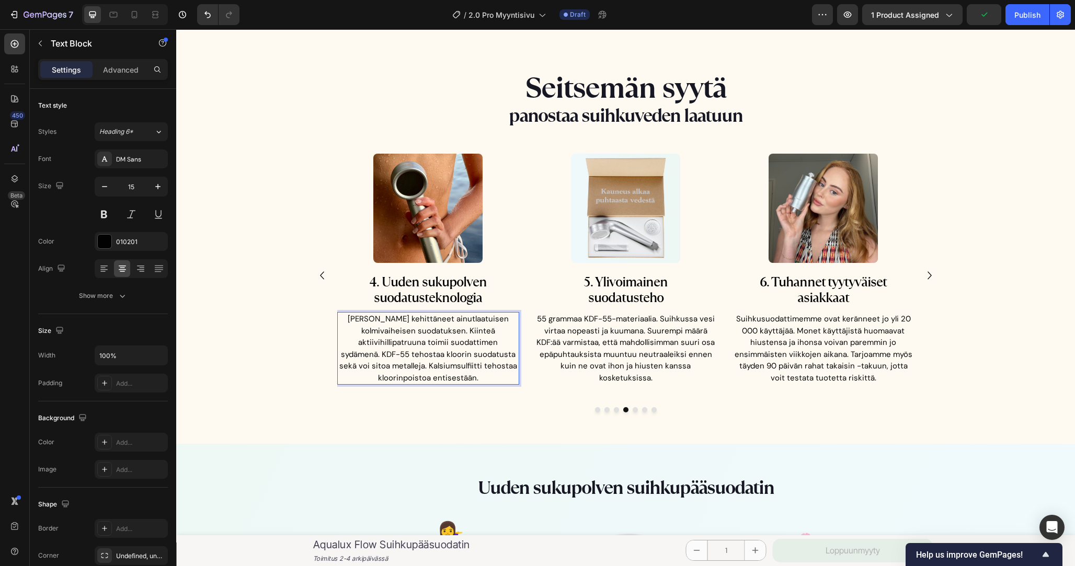
click at [485, 377] on p "Olemme kehittäneet ainutlaatuisen kolmivaiheisen suodatuksen. Kiinteä aktiivihi…" at bounding box center [428, 348] width 180 height 71
click at [483, 364] on p "Olemme kehittäneet ainutlaatuisen kolmivaiheisen suodatuksen. Kiinteä aktiivihi…" at bounding box center [428, 348] width 180 height 71
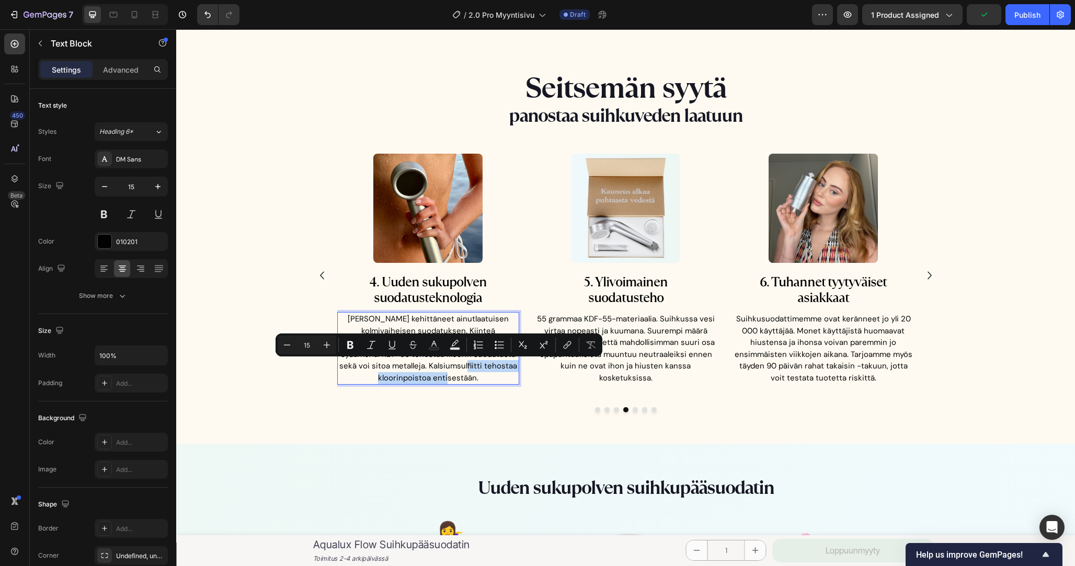
drag, startPoint x: 483, startPoint y: 364, endPoint x: 460, endPoint y: 378, distance: 26.9
click at [460, 378] on p "Olemme kehittäneet ainutlaatuisen kolmivaiheisen suodatuksen. Kiinteä aktiivihi…" at bounding box center [428, 348] width 180 height 71
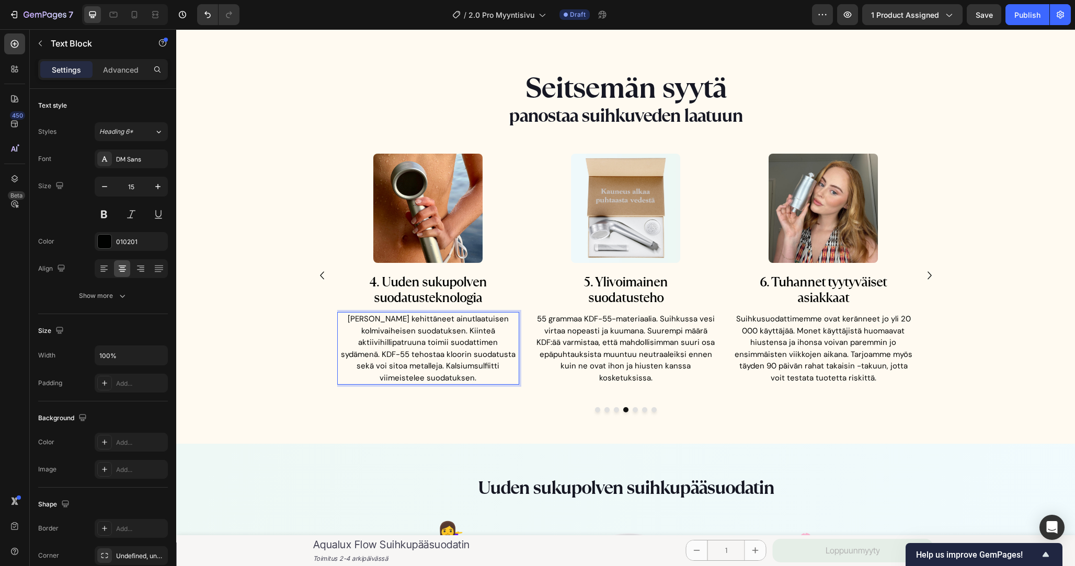
click at [476, 373] on p "Olemme kehittäneet ainutlaatuisen kolmivaiheisen suodatuksen. Kiinteä aktiivihi…" at bounding box center [428, 348] width 180 height 71
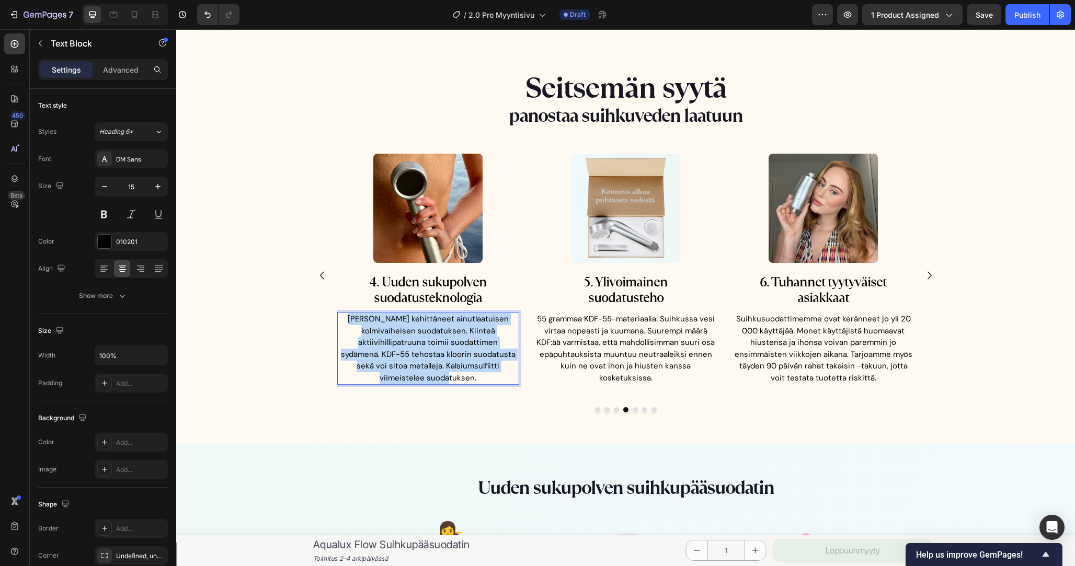
click at [476, 373] on p "Olemme kehittäneet ainutlaatuisen kolmivaiheisen suodatuksen. Kiinteä aktiivihi…" at bounding box center [428, 348] width 180 height 71
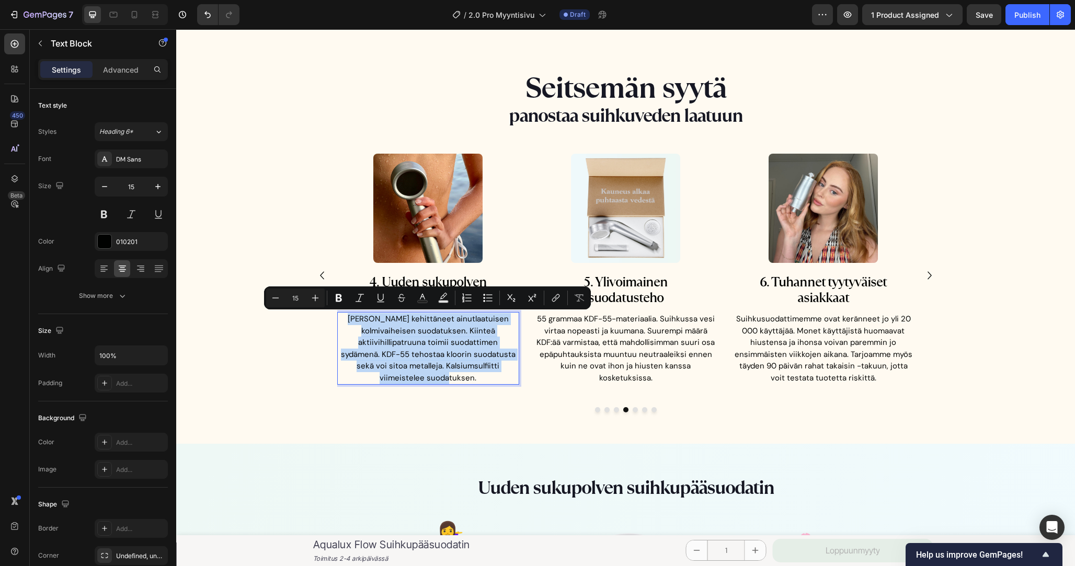
click at [483, 373] on p "Olemme kehittäneet ainutlaatuisen kolmivaiheisen suodatuksen. Kiinteä aktiivihi…" at bounding box center [428, 348] width 180 height 71
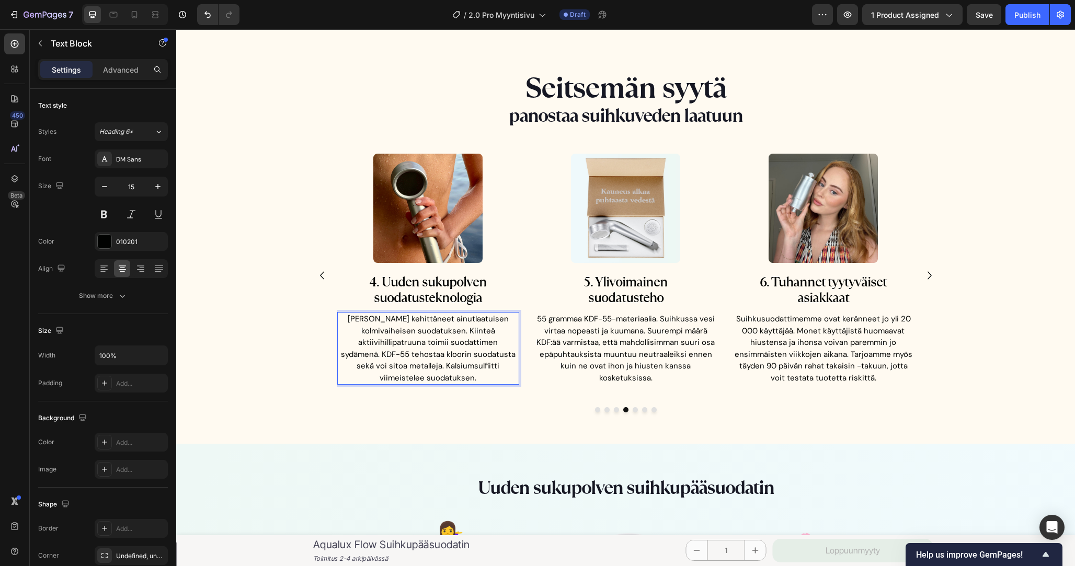
click at [358, 391] on div "Image 1. Ehostaa hiusten elinvoimaa Heading Kloori ja epäpuhtaudet voivat tehdä…" at bounding box center [625, 283] width 627 height 258
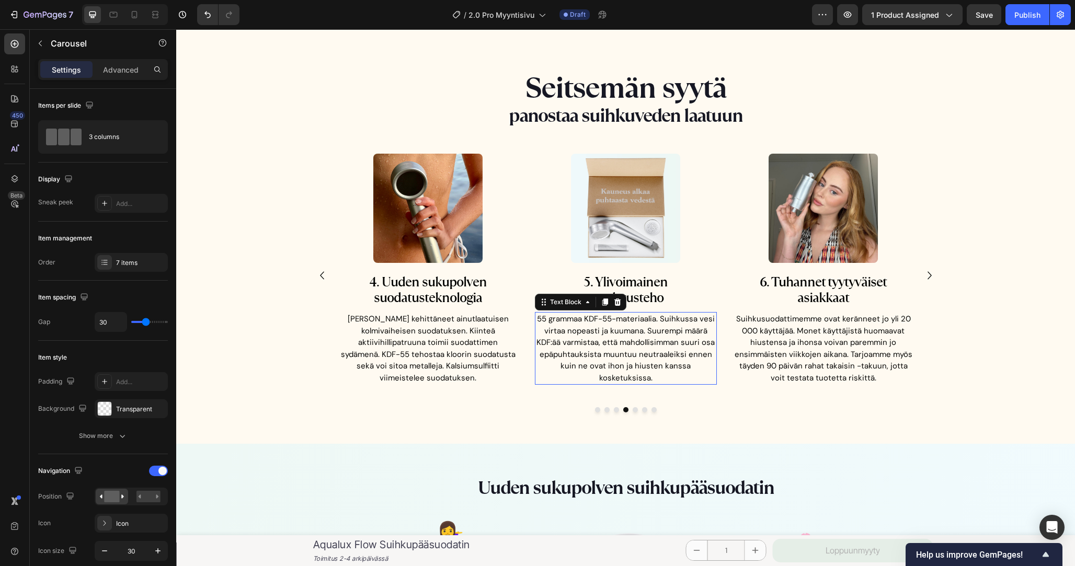
click at [649, 330] on p "55 grammaa KDF-55-materiaalia. Suihkussa vesi virtaa nopeasti ja kuumana. Suure…" at bounding box center [626, 348] width 180 height 71
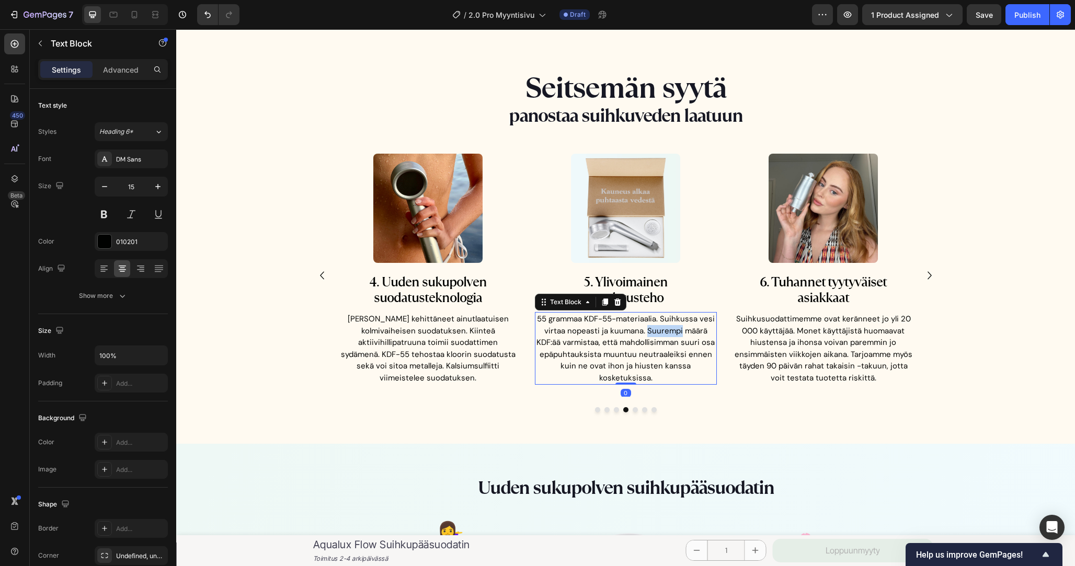
click at [649, 335] on p "55 grammaa KDF-55-materiaalia. Suihkussa vesi virtaa nopeasti ja kuumana. Suure…" at bounding box center [626, 348] width 180 height 71
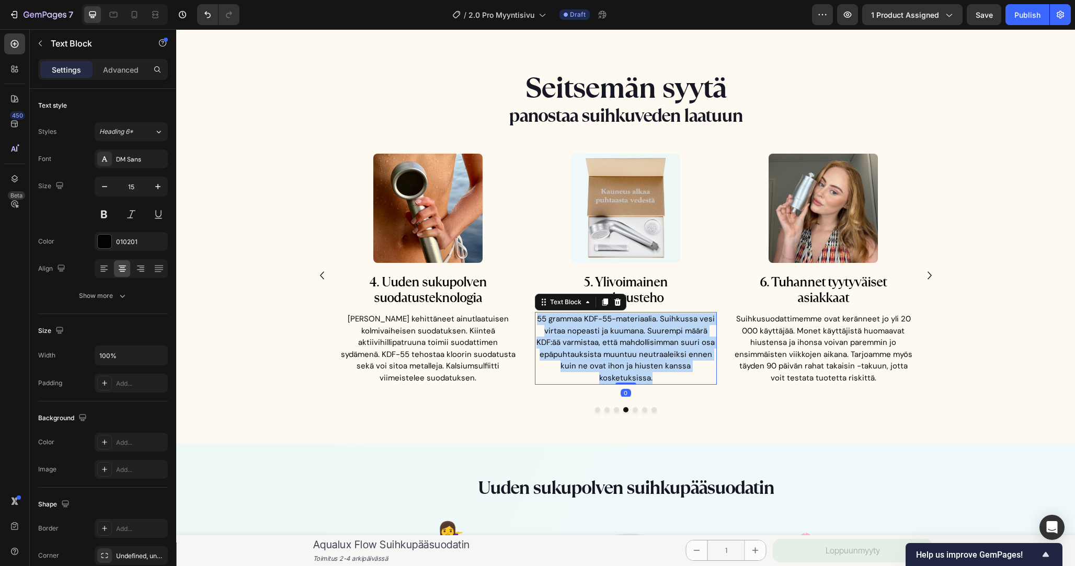
click at [649, 335] on p "55 grammaa KDF-55-materiaalia. Suihkussa vesi virtaa nopeasti ja kuumana. Suure…" at bounding box center [626, 348] width 180 height 71
click at [673, 335] on p "55 grammaa KDF-55-materiaalia. Suihkussa vesi virtaa nopeasti ja kuumana. Suure…" at bounding box center [626, 348] width 180 height 71
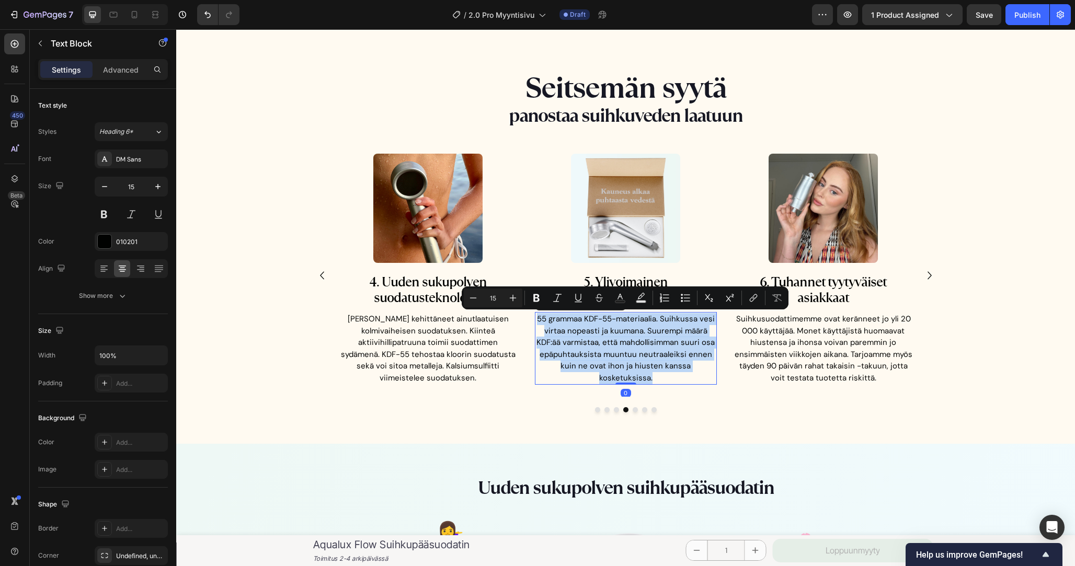
click at [673, 335] on p "55 grammaa KDF-55-materiaalia. Suihkussa vesi virtaa nopeasti ja kuumana. Suure…" at bounding box center [626, 348] width 180 height 71
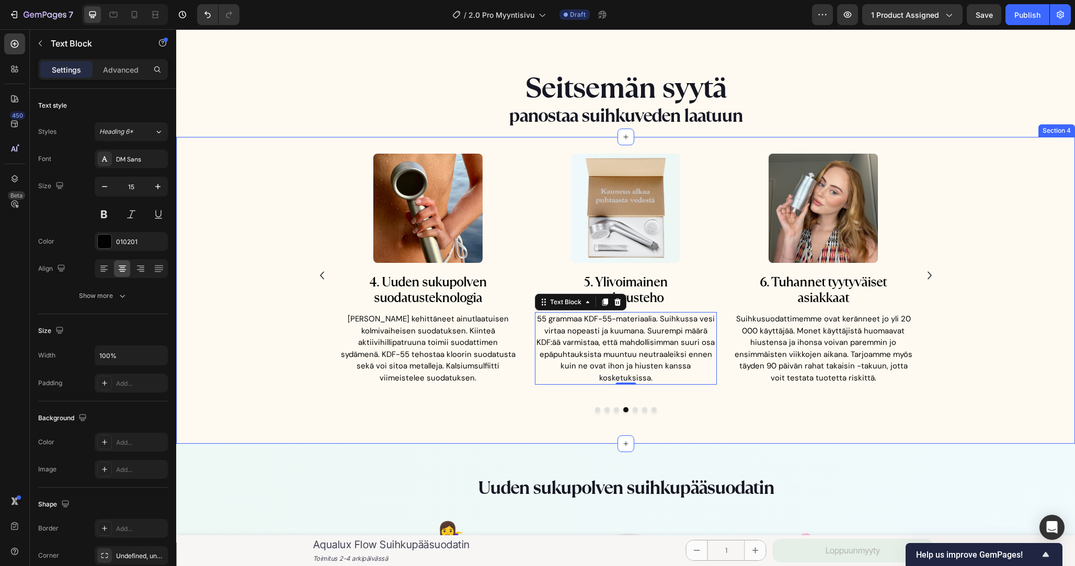
click at [1024, 291] on div "Image 1. Ehostaa hiusten elinvoimaa Heading Kloori ja epäpuhtaudet voivat tehdä…" at bounding box center [625, 283] width 899 height 258
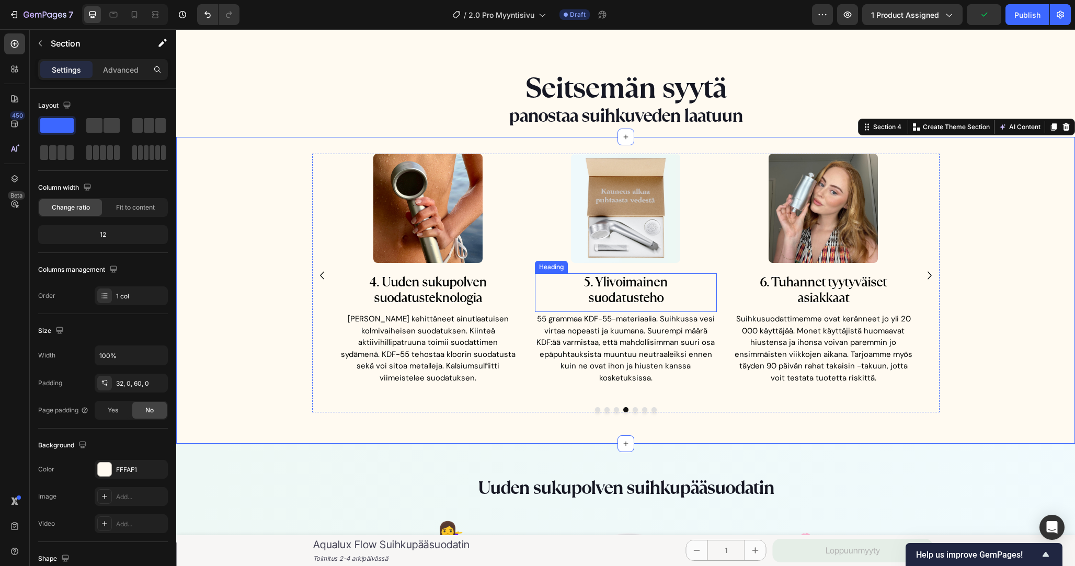
click at [627, 277] on h2 "5. Ylivoimainen suodatusteho" at bounding box center [626, 289] width 182 height 33
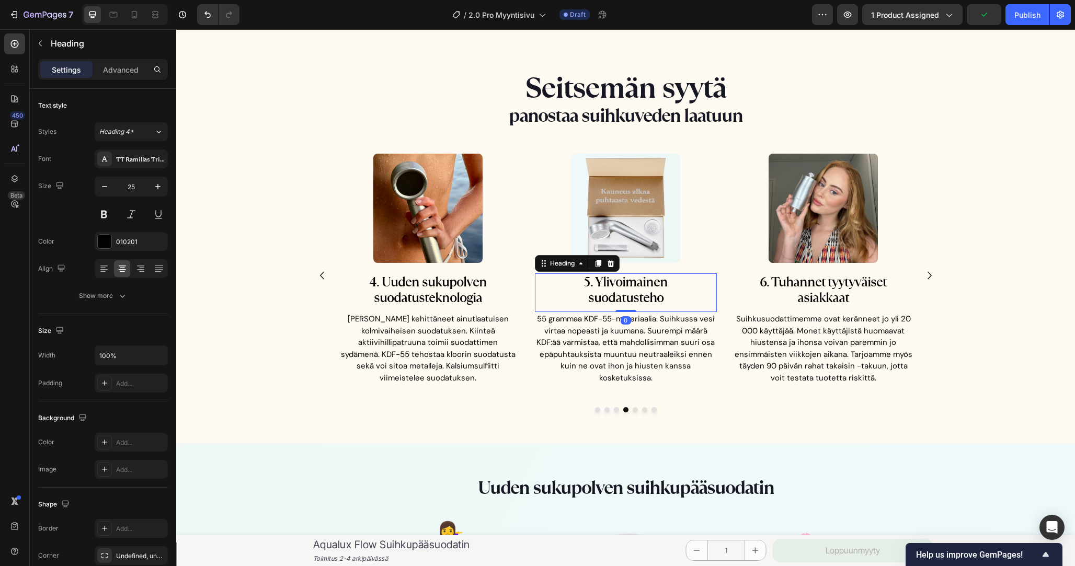
click at [627, 277] on h2 "5. Ylivoimainen suodatusteho" at bounding box center [626, 289] width 182 height 33
click at [664, 298] on p "5. Uudistunut suodatusteho" at bounding box center [626, 290] width 180 height 31
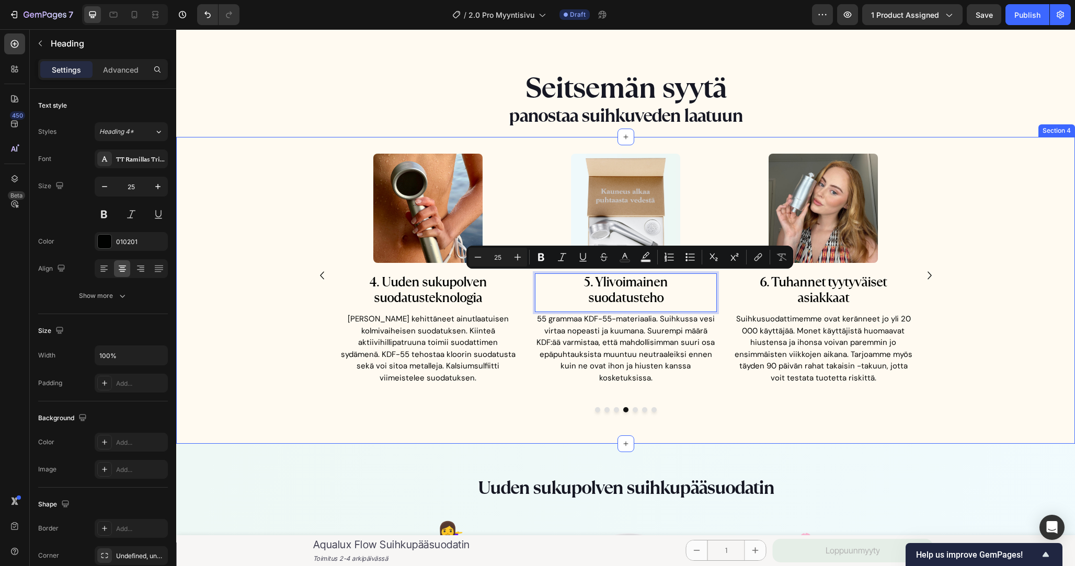
click at [1027, 247] on div "Image 1. Ehostaa hiusten elinvoimaa Heading Kloori ja epäpuhtaudet voivat tehdä…" at bounding box center [625, 283] width 899 height 258
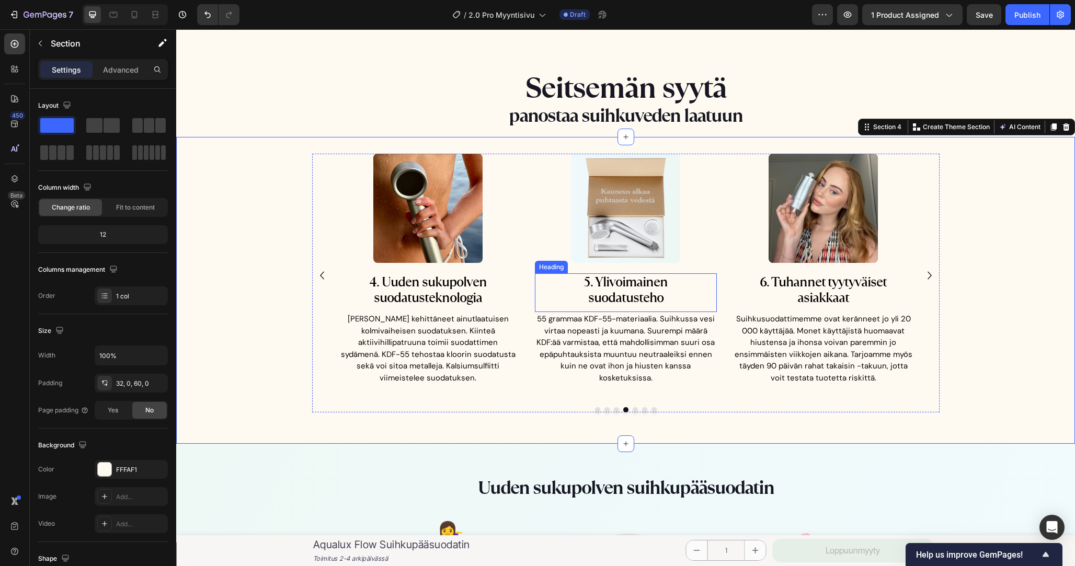
click at [626, 283] on p "5. Ylivoimainen suodatusteho" at bounding box center [626, 290] width 180 height 31
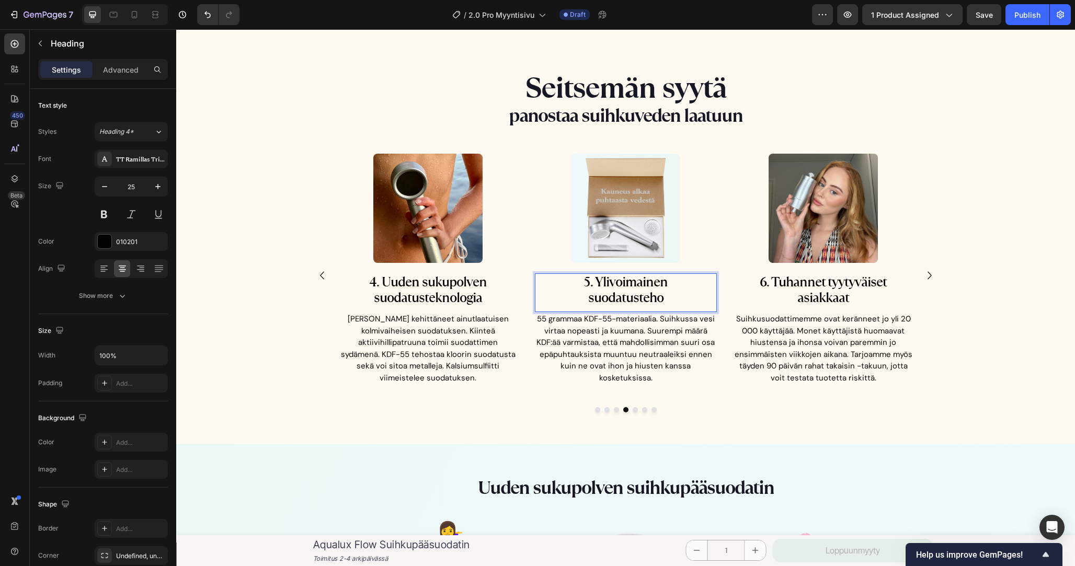
click at [626, 283] on p "5. Ylivoimainen suodatusteho" at bounding box center [626, 290] width 180 height 31
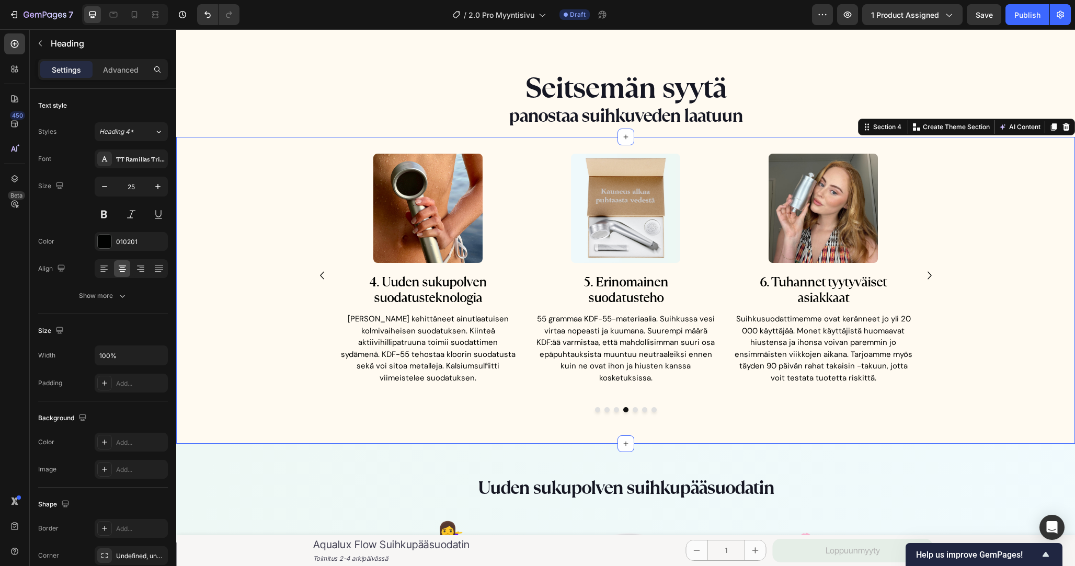
click at [970, 219] on div "Image 1. Ehostaa hiusten elinvoimaa Heading Kloori ja epäpuhtaudet voivat tehdä…" at bounding box center [625, 283] width 899 height 258
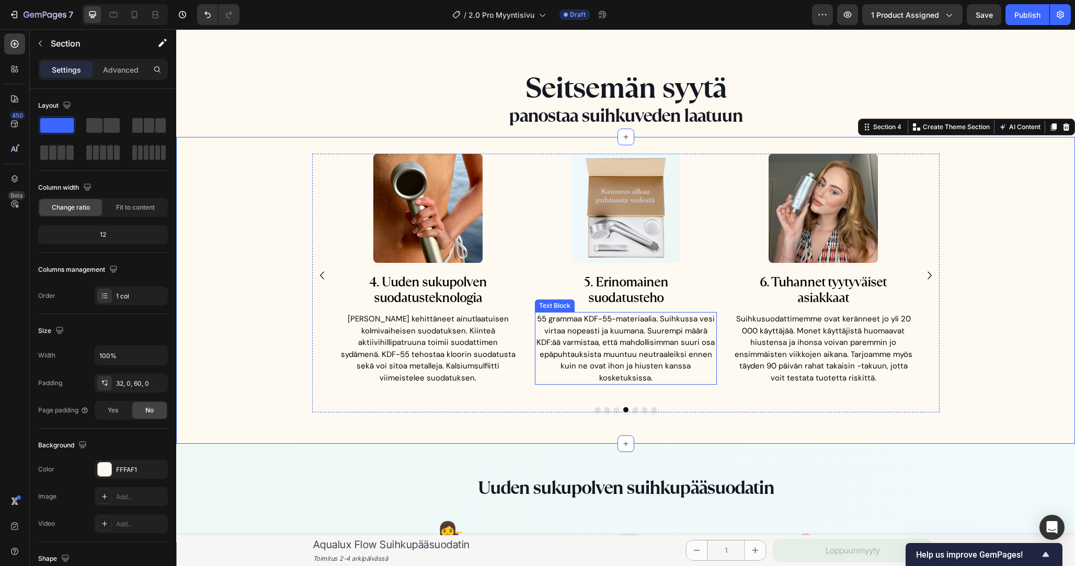
click at [625, 336] on p "55 grammaa KDF-55-materiaalia. Suihkussa vesi virtaa nopeasti ja kuumana. Suure…" at bounding box center [626, 348] width 180 height 71
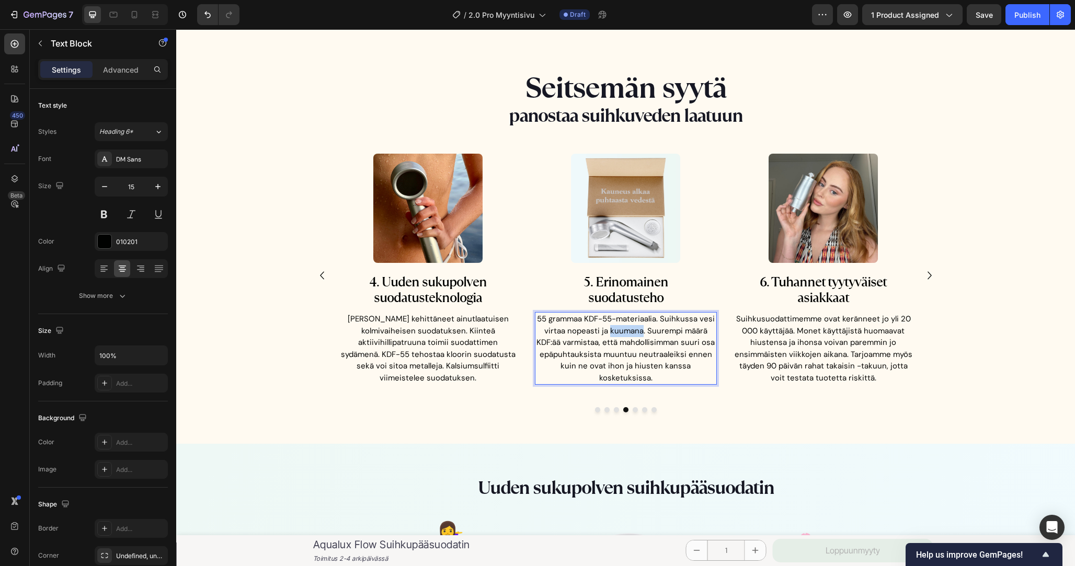
click at [625, 336] on p "55 grammaa KDF-55-materiaalia. Suihkussa vesi virtaa nopeasti ja kuumana. Suure…" at bounding box center [626, 348] width 180 height 71
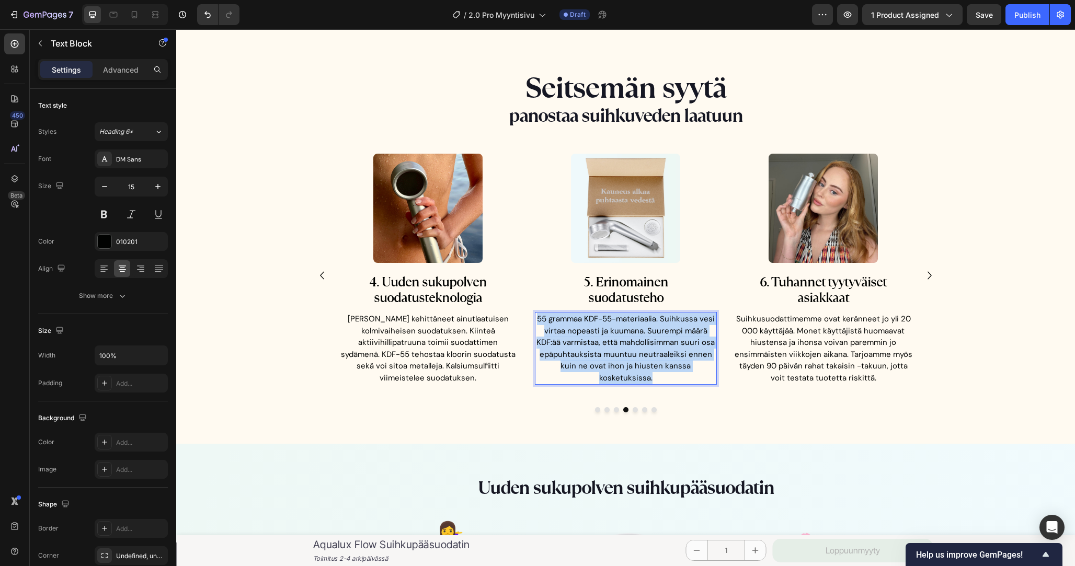
click at [625, 336] on p "55 grammaa KDF-55-materiaalia. Suihkussa vesi virtaa nopeasti ja kuumana. Suure…" at bounding box center [626, 348] width 180 height 71
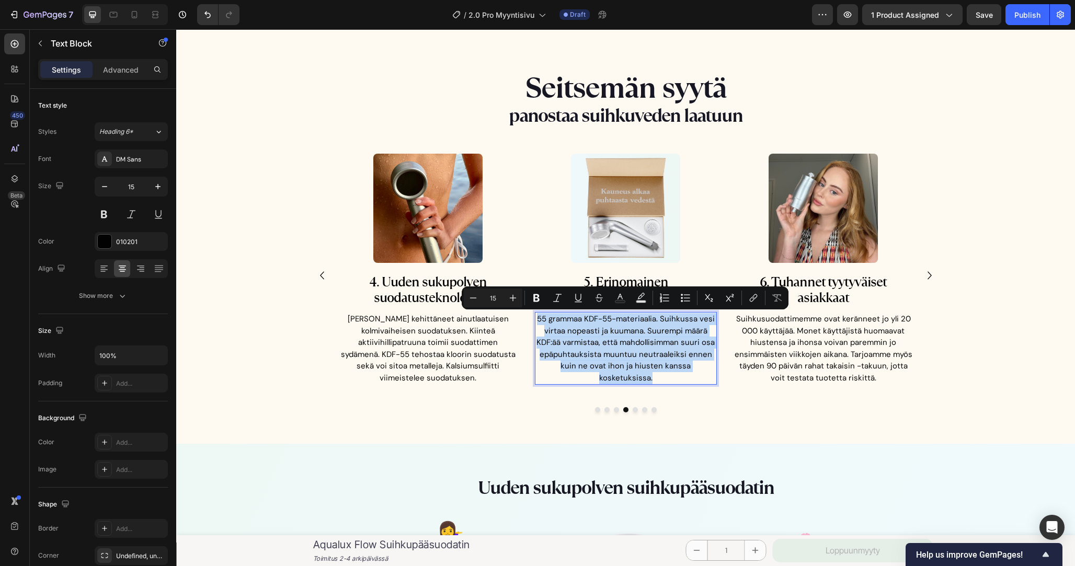
click at [650, 336] on p "55 grammaa KDF-55-materiaalia. Suihkussa vesi virtaa nopeasti ja kuumana. Suure…" at bounding box center [626, 348] width 180 height 71
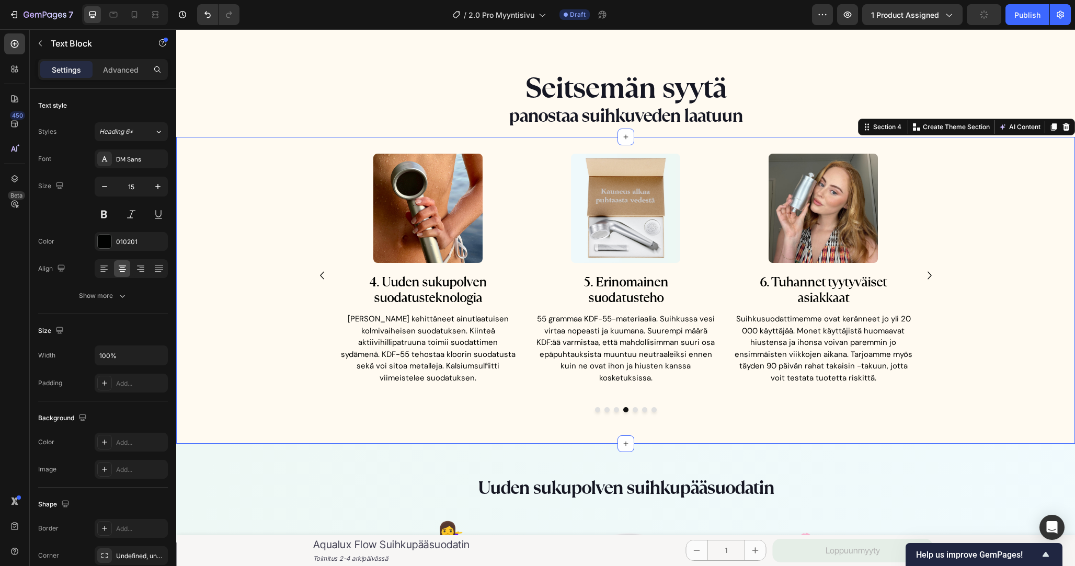
click at [423, 418] on div "Image 1. Ehostaa hiusten elinvoimaa Heading Kloori ja epäpuhtaudet voivat tehdä…" at bounding box center [625, 290] width 899 height 306
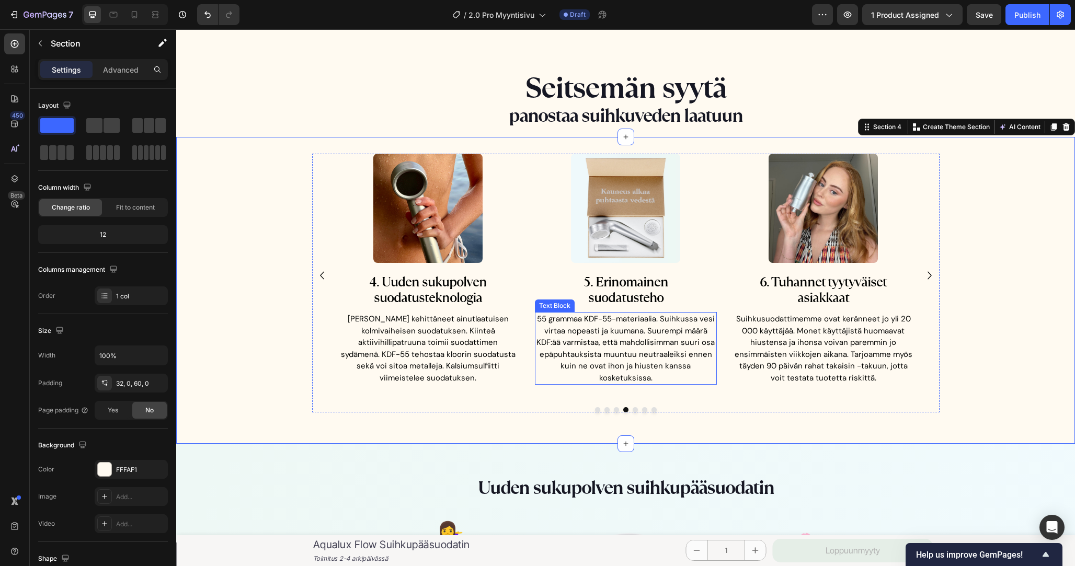
click at [618, 323] on p "55 grammaa KDF-55-materiaalia. Suihkussa vesi virtaa nopeasti ja kuumana. Suure…" at bounding box center [626, 348] width 180 height 71
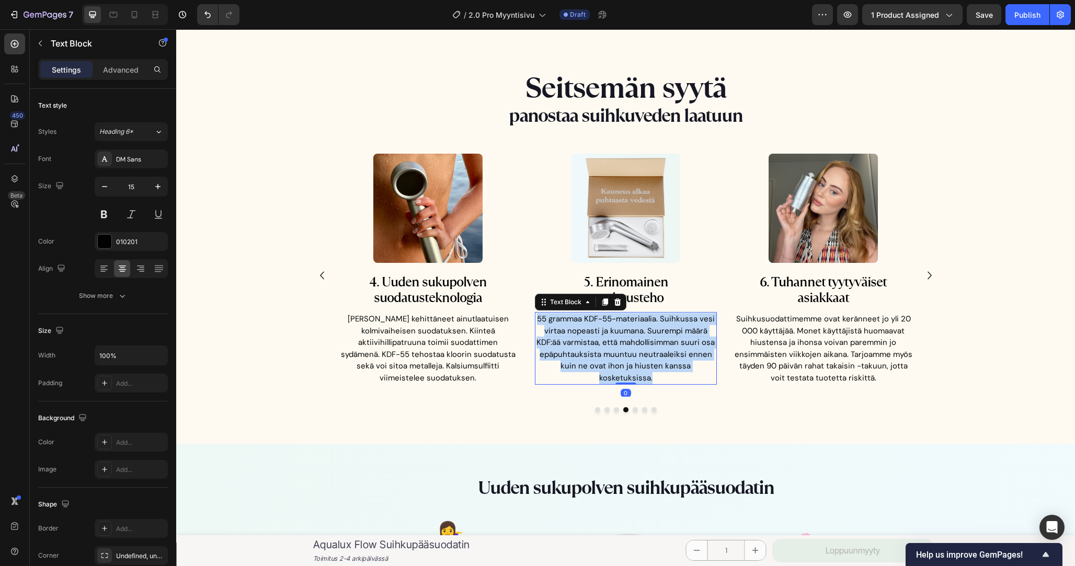
click at [618, 323] on p "55 grammaa KDF-55-materiaalia. Suihkussa vesi virtaa nopeasti ja kuumana. Suure…" at bounding box center [626, 348] width 180 height 71
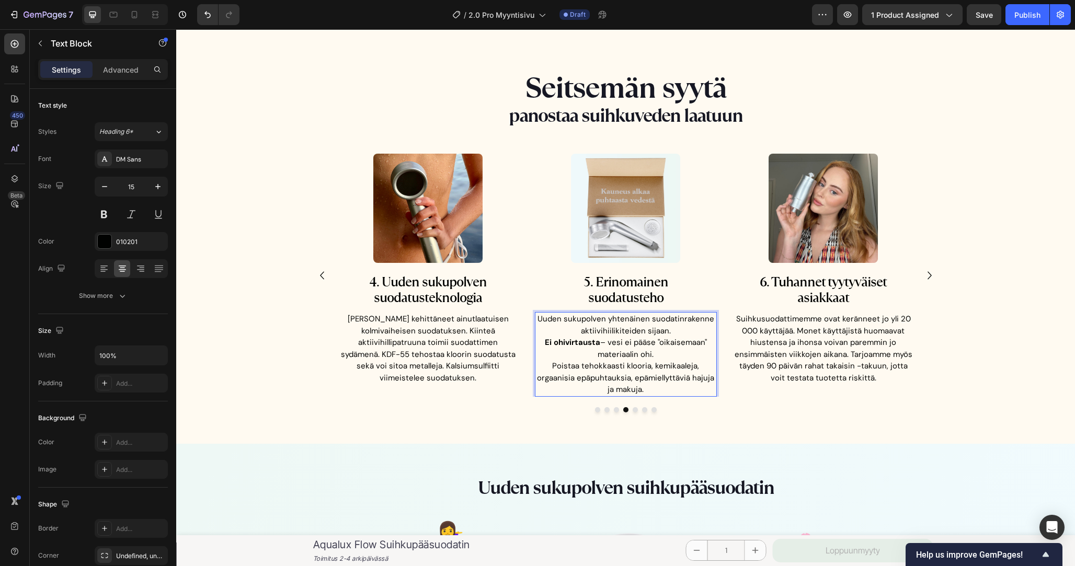
click at [572, 342] on strong "Ei ohivirtausta" at bounding box center [572, 342] width 55 height 10
drag, startPoint x: 572, startPoint y: 342, endPoint x: 532, endPoint y: 342, distance: 39.7
click at [532, 342] on div "Image 1. Ehostaa hiusten elinvoimaa Heading Kloori ja epäpuhtaudet voivat tehdä…" at bounding box center [625, 275] width 577 height 243
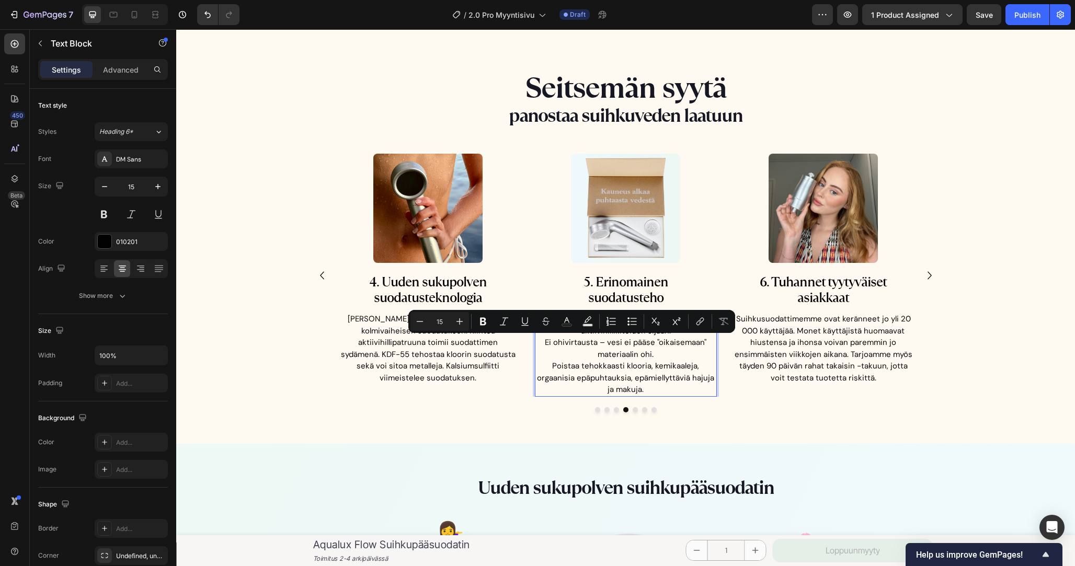
click at [592, 359] on p "Ei ohivirtausta – vesi ei pääse "oikaisemaan" materiaalin ohi." at bounding box center [626, 349] width 180 height 24
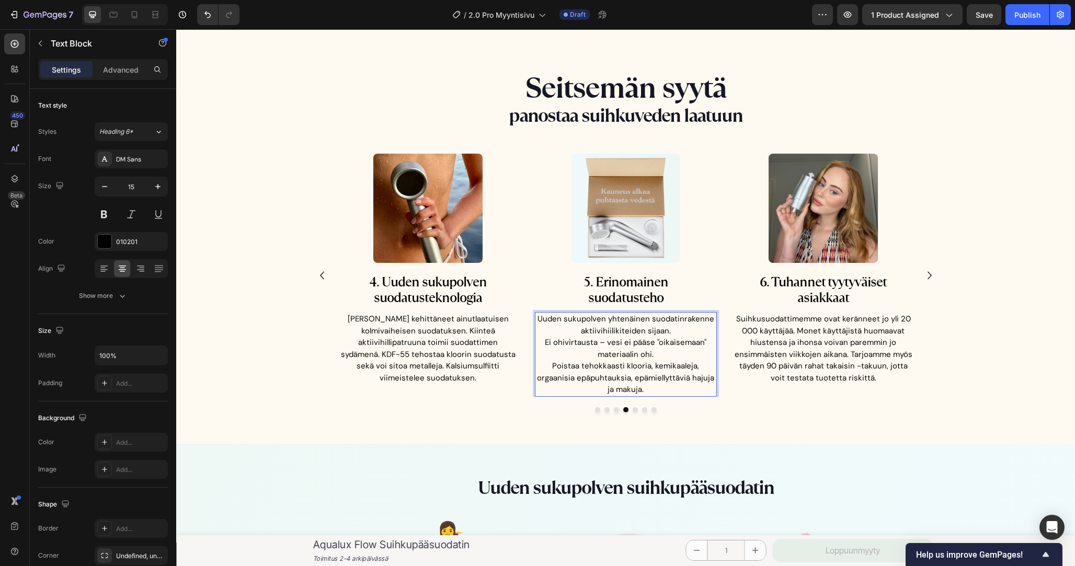
click at [546, 348] on p "Ei ohivirtausta – vesi ei pääse "oikaisemaan" materiaalin ohi." at bounding box center [626, 349] width 180 height 24
drag, startPoint x: 612, startPoint y: 321, endPoint x: 535, endPoint y: 321, distance: 76.9
click at [536, 321] on p "Uuden sukupolven yhtenäinen suodatinrakenne aktiivihiilikiteiden sijaan." at bounding box center [626, 325] width 180 height 24
click at [581, 319] on p "Yhtenäinen suodatinrakenne aktiivihiilikiteiden sijaan." at bounding box center [626, 325] width 180 height 24
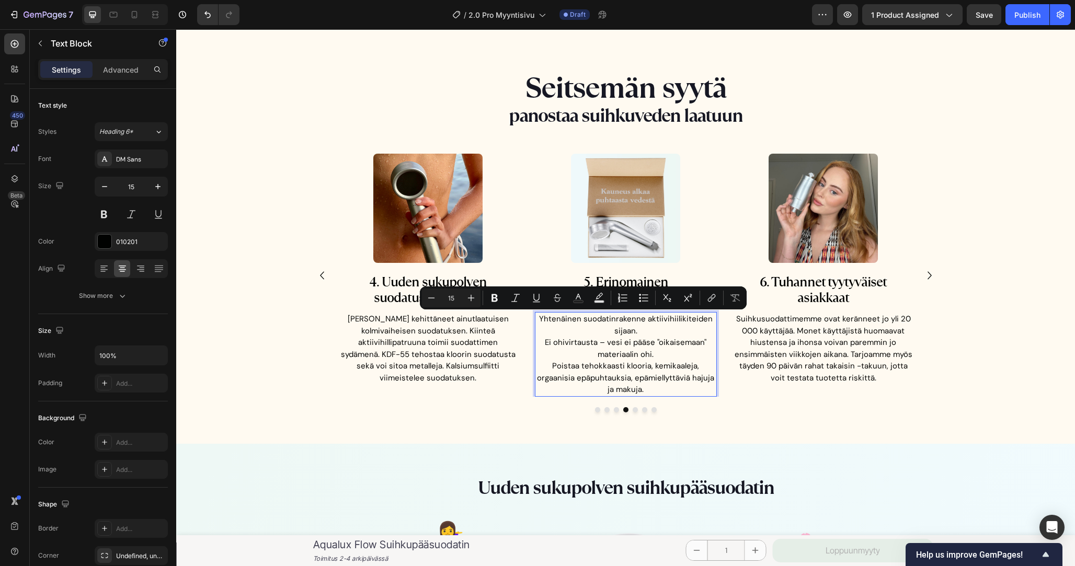
click at [575, 319] on p "Yhtenäinen suodatinrakenne aktiivihiilikiteiden sijaan." at bounding box center [626, 325] width 180 height 24
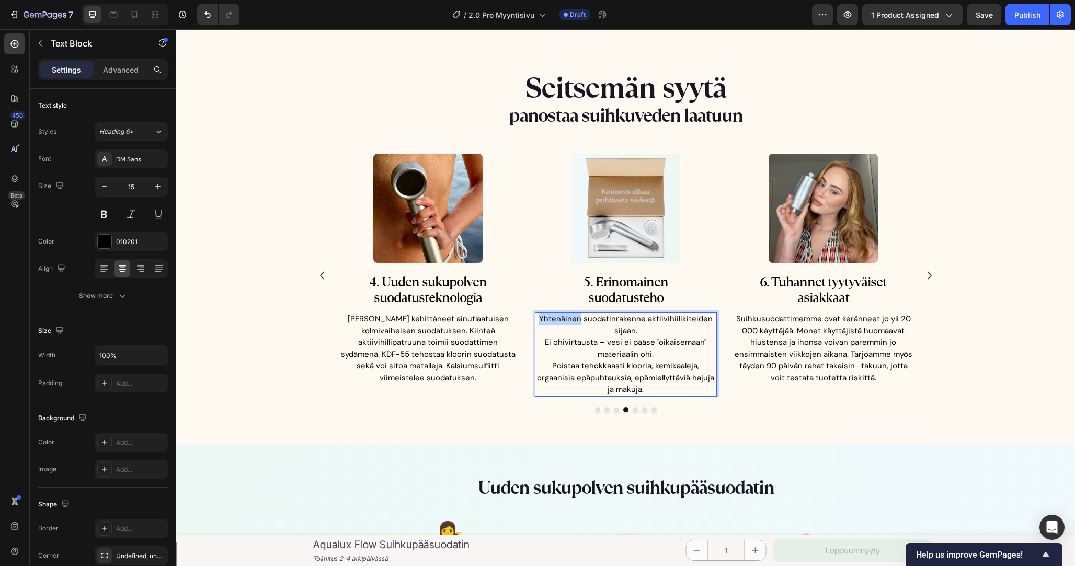
click at [575, 319] on p "Yhtenäinen suodatinrakenne aktiivihiilikiteiden sijaan." at bounding box center [626, 325] width 180 height 24
click at [633, 317] on p "Kiinteä, paksu suodatinrakenne aktiivihiilikiteiden sijaan." at bounding box center [626, 325] width 180 height 24
click at [599, 330] on p "Kiinteä, paksu aktiivihiilisuodatin aktiivihiilikiteiden sijaan." at bounding box center [626, 325] width 180 height 24
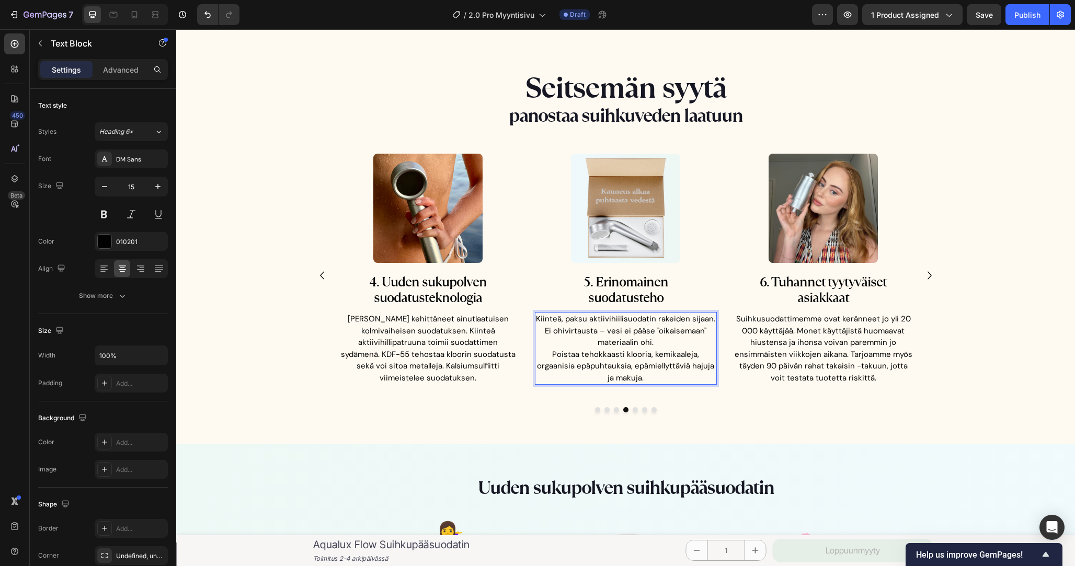
click at [544, 332] on p "Ei ohivirtausta – vesi ei pääse "oikaisemaan" materiaalin ohi." at bounding box center [626, 337] width 180 height 24
click at [606, 338] on p "Kiinteä, paksu aktiivihiilisuodatin rakeiden sijaan. Ei ohivirtausta – vesi ei …" at bounding box center [626, 331] width 180 height 36
click at [669, 338] on p "Kiinteä, paksu aktiivihiilisuodatin rakeiden sijaan. Ei ohivirtausta – vesi ei …" at bounding box center [626, 331] width 180 height 36
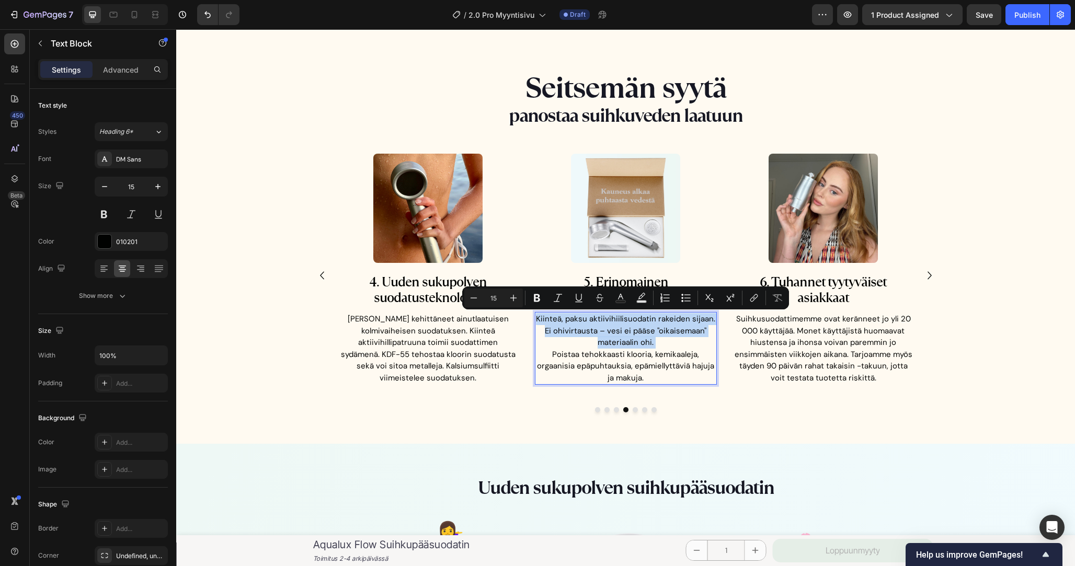
click at [599, 345] on p "Kiinteä, paksu aktiivihiilisuodatin rakeiden sijaan. Ei ohivirtausta – vesi ei …" at bounding box center [626, 331] width 180 height 36
click at [553, 356] on p "Poistaa tehokkaasti klooria, kemikaaleja, orgaanisia epäpuhtauksia, epämiellytt…" at bounding box center [626, 367] width 180 height 36
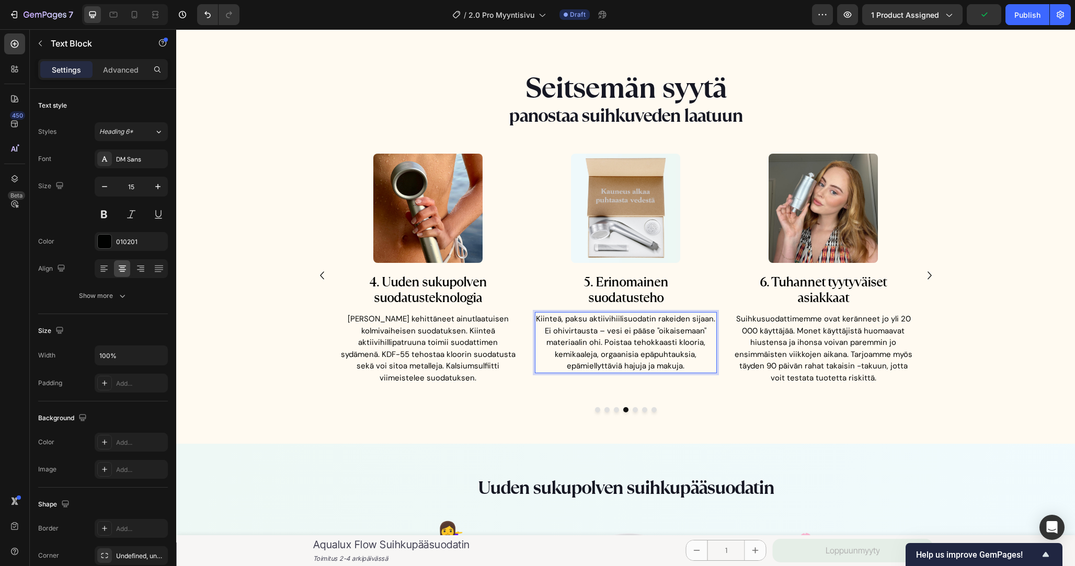
click at [620, 341] on p "Kiinteä, paksu aktiivihiilisuodatin rakeiden sijaan. Ei ohivirtausta – vesi ei …" at bounding box center [626, 342] width 180 height 59
click at [646, 338] on p "Kiinteä, paksu aktiivihiilisuodatin rakeiden sijaan. Ei ohivirtausta – vesi ei …" at bounding box center [626, 342] width 180 height 59
click at [636, 350] on p "Kiinteä, paksu aktiivihiilisuodatin rakeiden sijaan. Ei ohivirtausta – vesi ei …" at bounding box center [626, 342] width 180 height 59
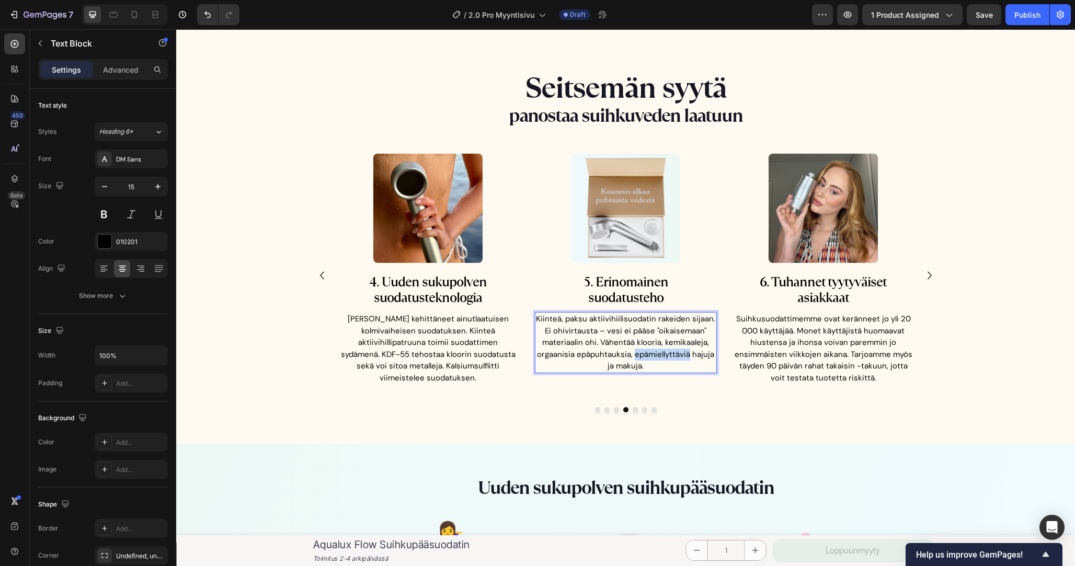
click at [636, 350] on p "Kiinteä, paksu aktiivihiilisuodatin rakeiden sijaan. Ei ohivirtausta – vesi ei …" at bounding box center [626, 342] width 180 height 59
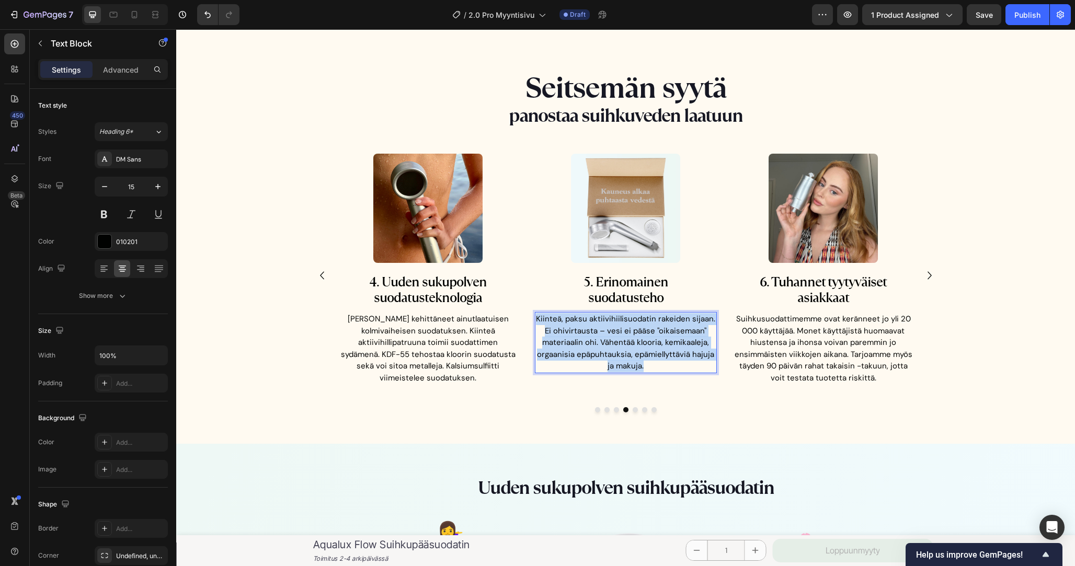
click at [636, 350] on p "Kiinteä, paksu aktiivihiilisuodatin rakeiden sijaan. Ei ohivirtausta – vesi ei …" at bounding box center [626, 342] width 180 height 59
click at [654, 355] on p "Kiinteä, paksu aktiivihiilisuodatin rakeiden sijaan. Ei ohivirtausta – vesi ei …" at bounding box center [626, 342] width 180 height 59
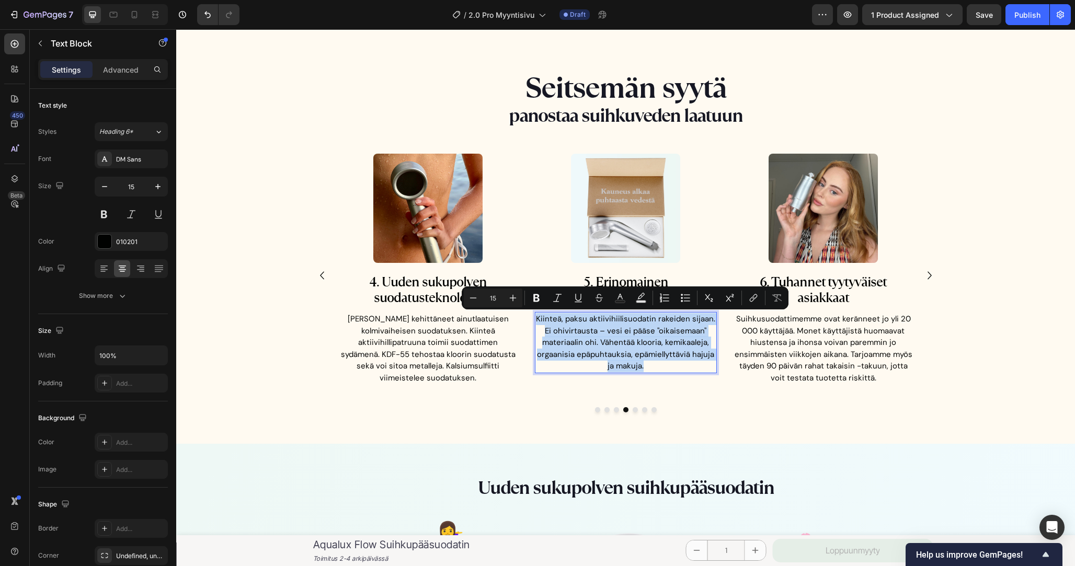
click at [656, 366] on p "Kiinteä, paksu aktiivihiilisuodatin rakeiden sijaan. Ei ohivirtausta – vesi ei …" at bounding box center [626, 342] width 180 height 59
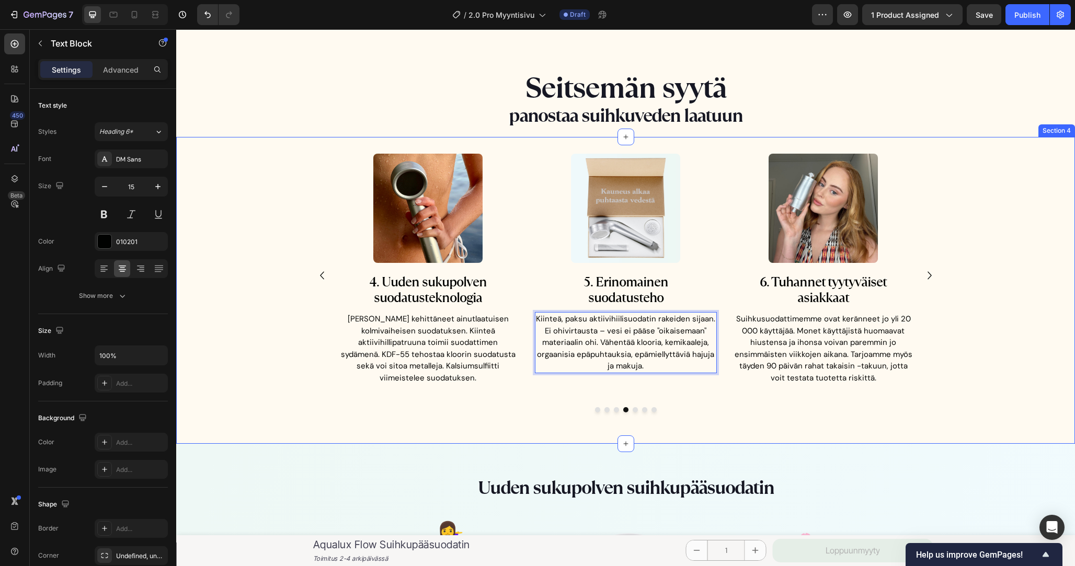
click at [966, 364] on div "Image 1. Ehostaa hiusten elinvoimaa Heading Kloori ja epäpuhtaudet voivat tehdä…" at bounding box center [625, 283] width 899 height 258
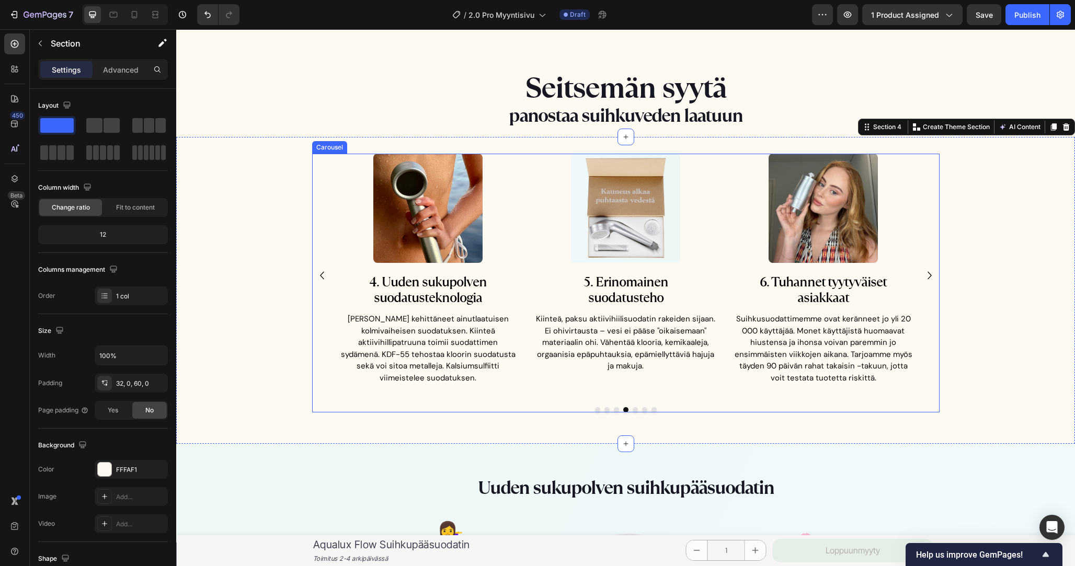
click at [923, 277] on icon "Carousel Next Arrow" at bounding box center [930, 276] width 16 height 16
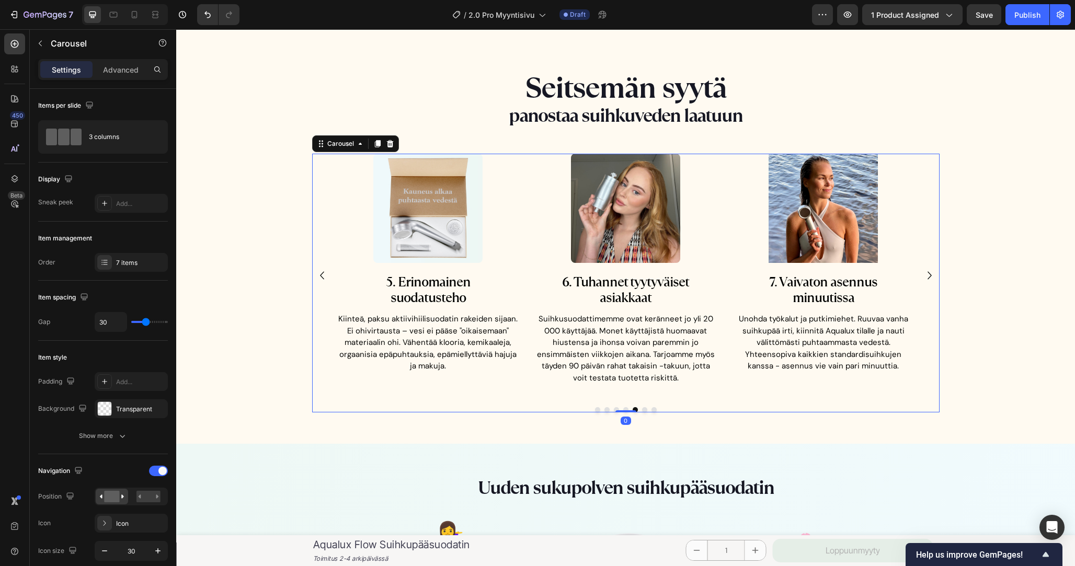
click at [924, 271] on icon "Carousel Next Arrow" at bounding box center [930, 276] width 16 height 16
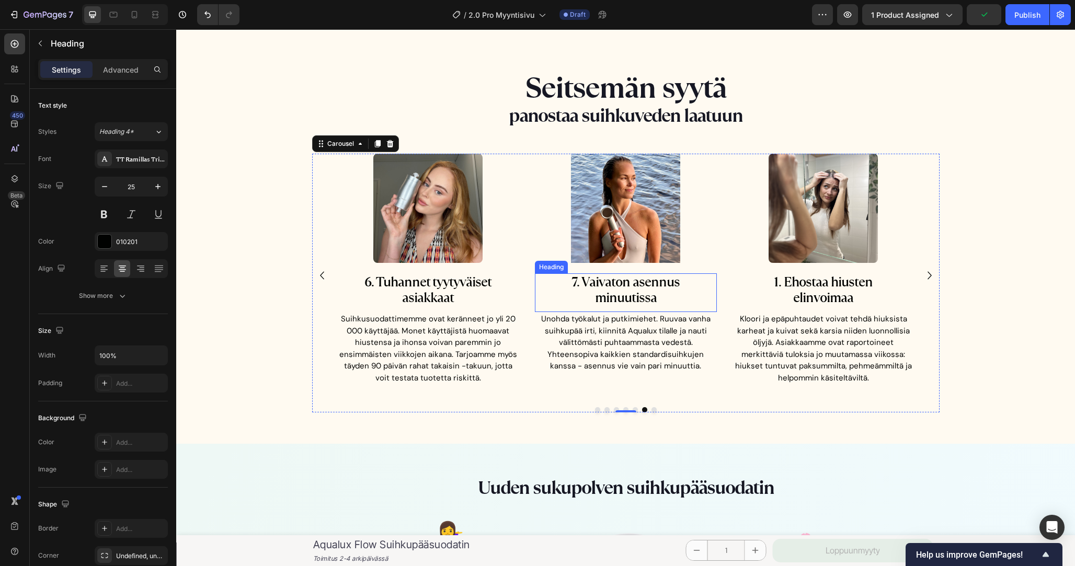
click at [636, 303] on h2 "7. Vaivaton asennus minuutissa" at bounding box center [626, 289] width 182 height 33
click at [603, 298] on p "7. Vaivaton asennus parissa minuutissa" at bounding box center [626, 290] width 180 height 31
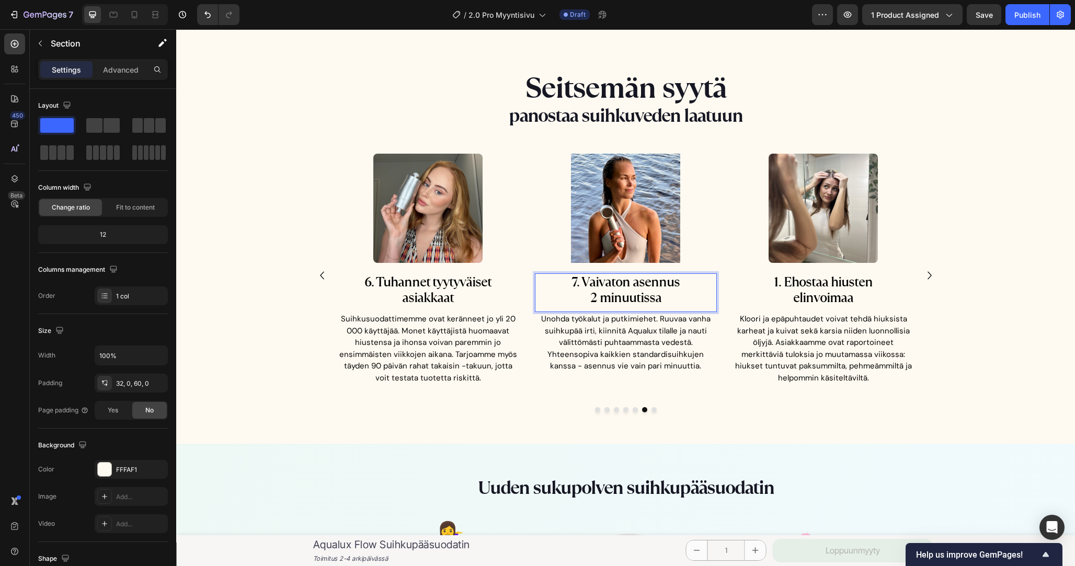
click at [1037, 235] on div "Image 1. Ehostaa hiusten elinvoimaa Heading Kloori ja epäpuhtaudet voivat tehdä…" at bounding box center [625, 283] width 899 height 258
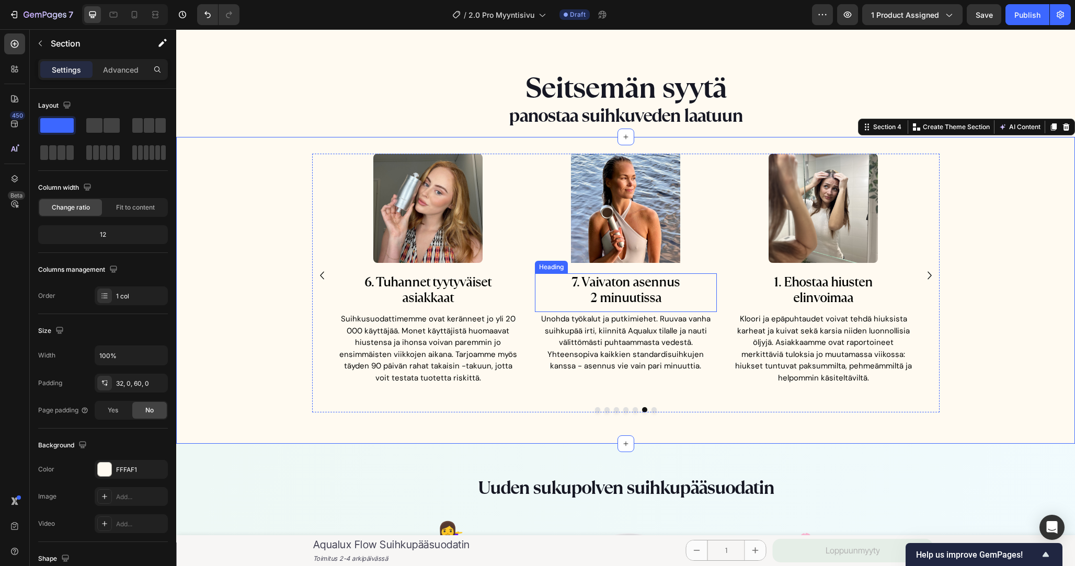
click at [604, 298] on p "7. Vaivaton asennus 2 minuutissa" at bounding box center [626, 290] width 180 height 31
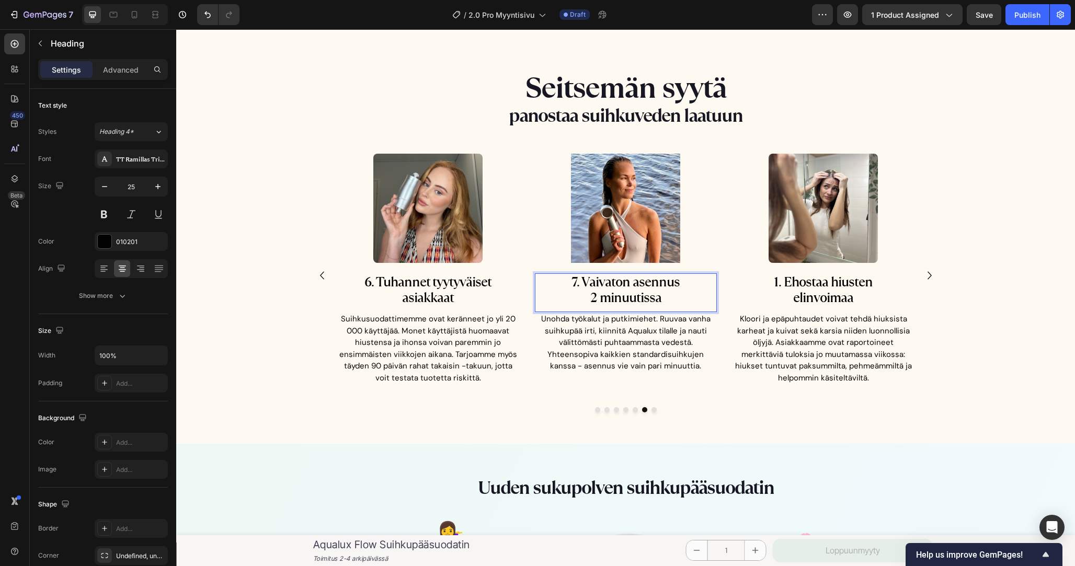
click at [596, 298] on p "7. Vaivaton asennus 2 minuutissa" at bounding box center [626, 290] width 180 height 31
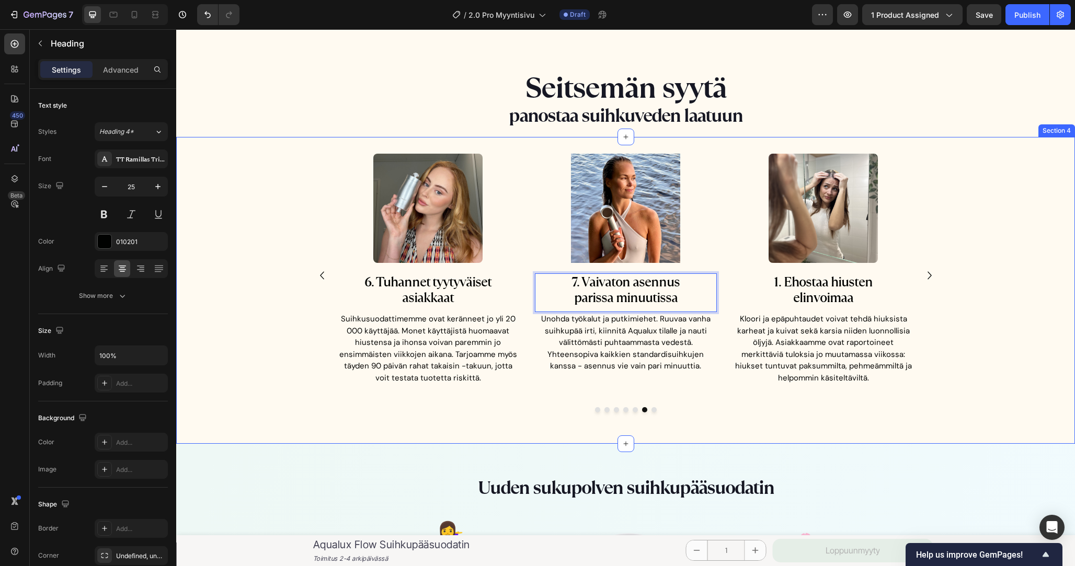
click at [996, 280] on div "Image 1. Ehostaa hiusten elinvoimaa Heading Kloori ja epäpuhtaudet voivat tehdä…" at bounding box center [625, 283] width 899 height 258
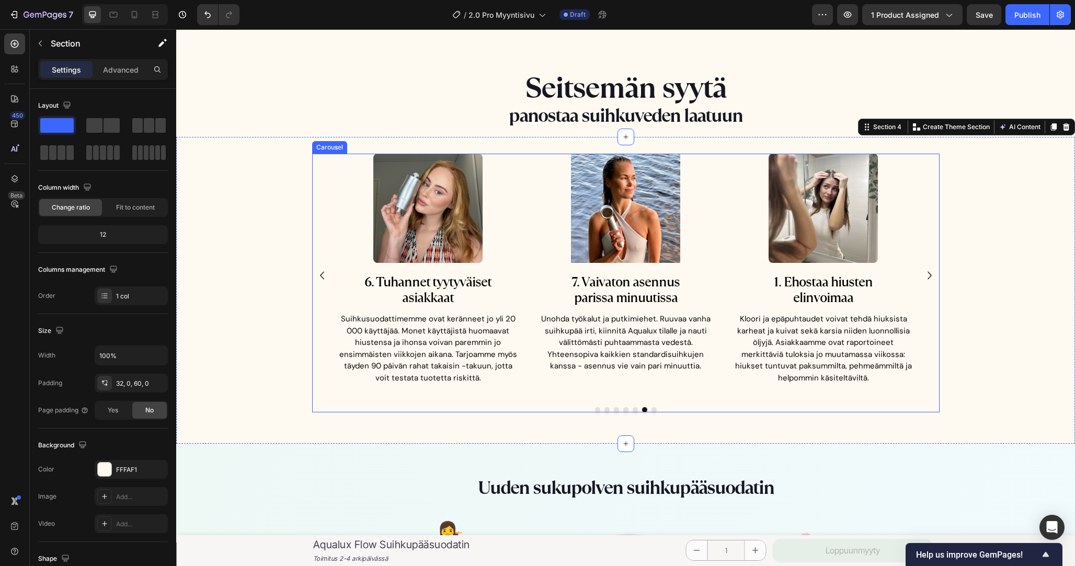
click at [928, 276] on icon "Carousel Next Arrow" at bounding box center [930, 276] width 16 height 16
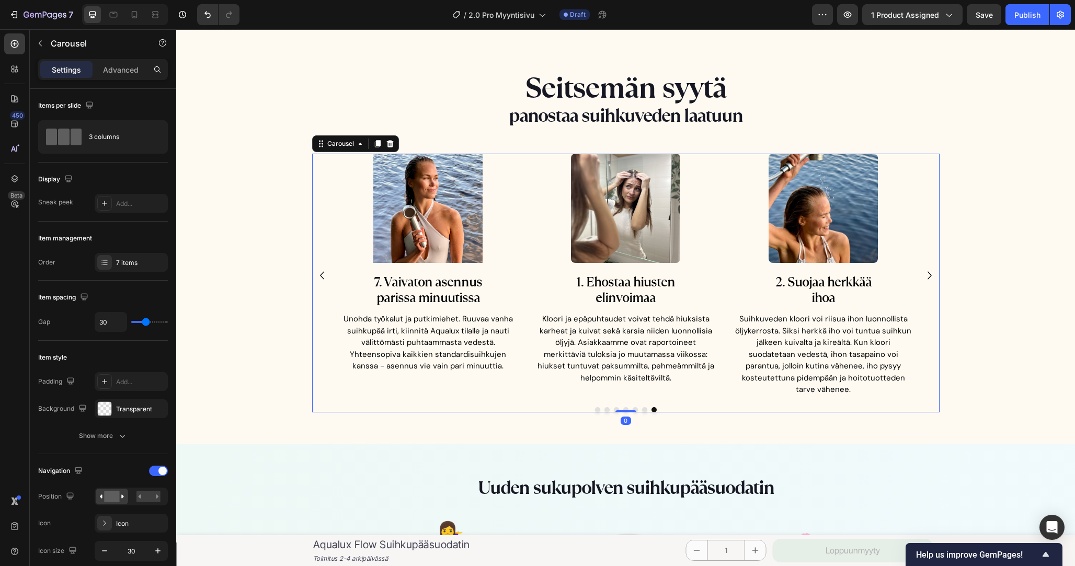
click at [928, 276] on icon "Carousel Next Arrow" at bounding box center [930, 276] width 16 height 16
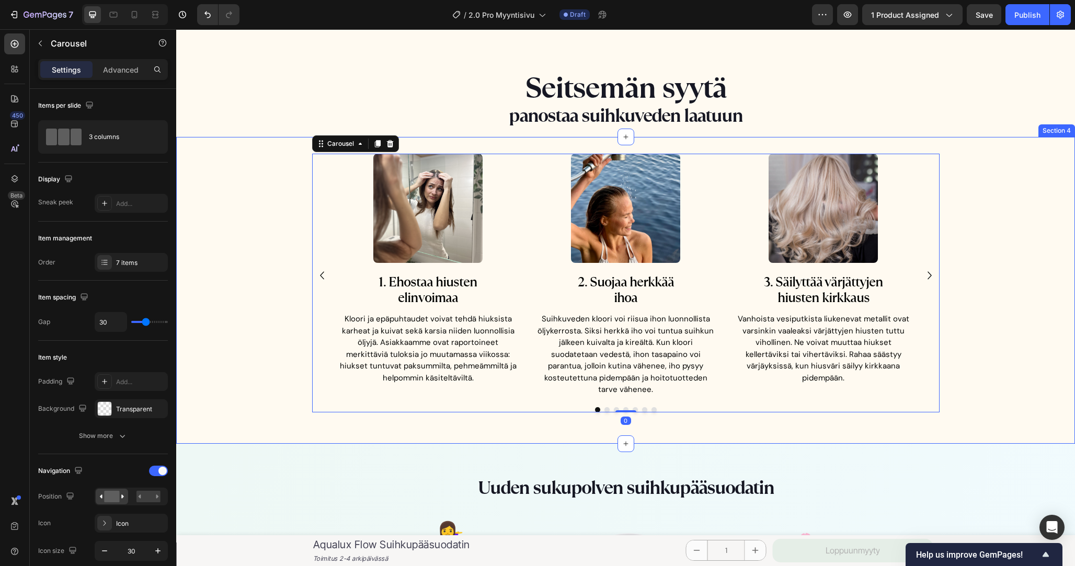
scroll to position [884, 0]
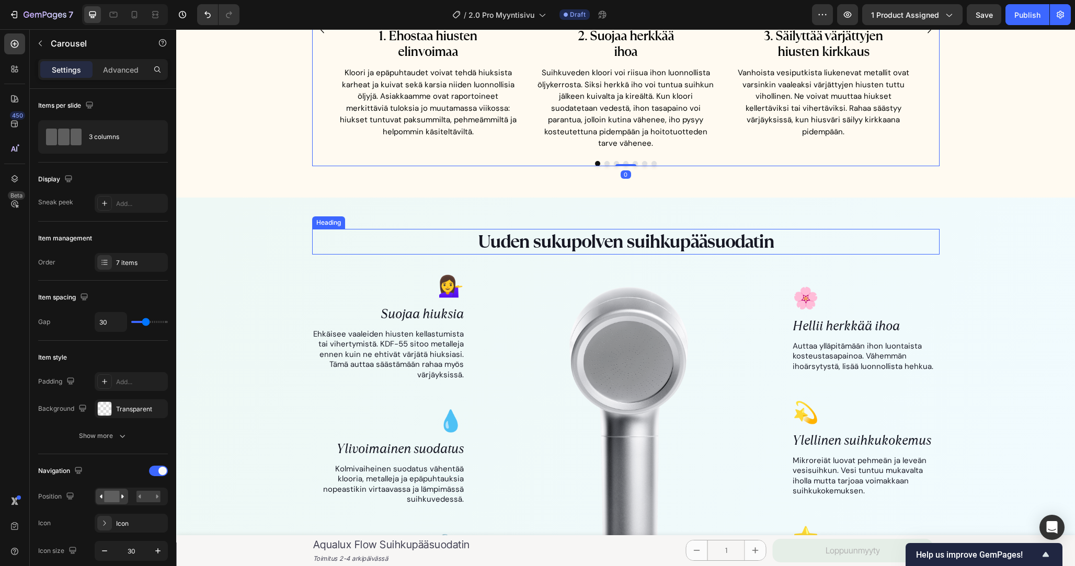
click at [668, 229] on h2 "Uuden sukupolven suihkupääsuodatin" at bounding box center [625, 242] width 627 height 26
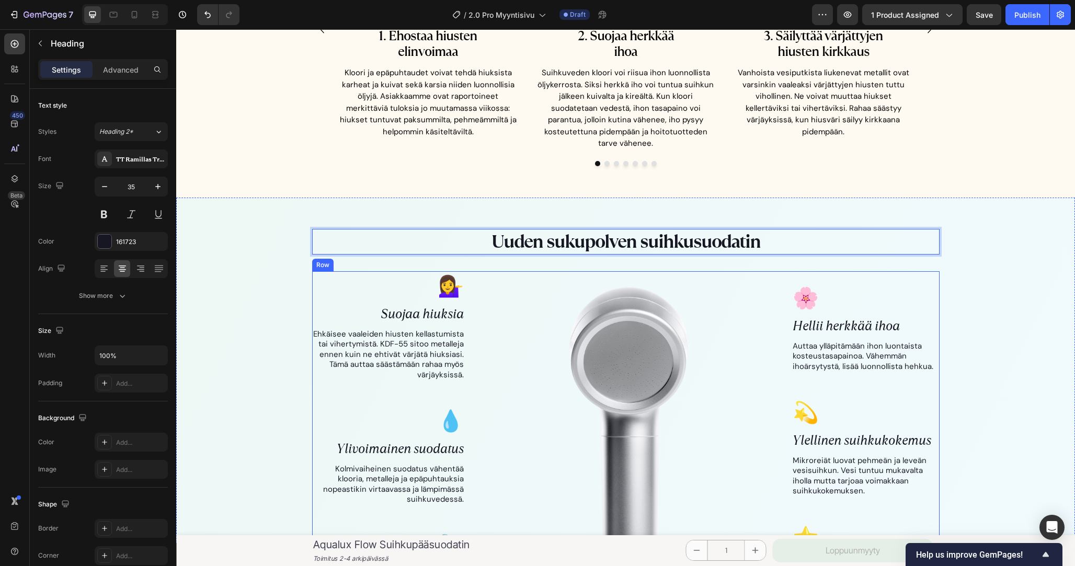
click at [939, 235] on div "Uuden sukupolven suihkusuodatin Heading 0 Row 💁‍♀️ Text Block Suojaa hiuksia Te…" at bounding box center [625, 440] width 883 height 423
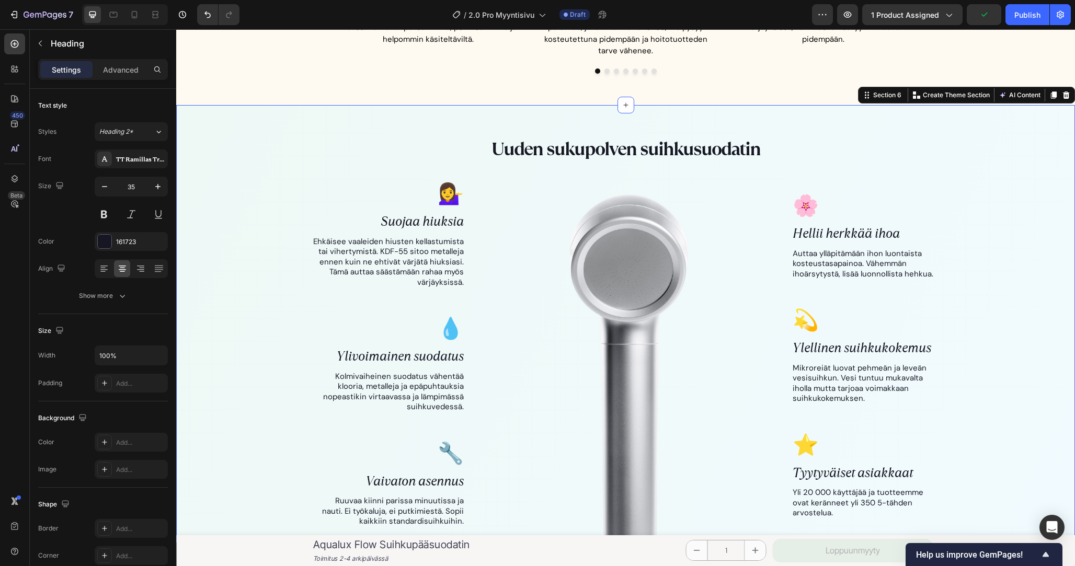
click at [1001, 253] on div "Uuden sukupolven suihkusuodatin Heading Row 💁‍♀️ Text Block Suojaa hiuksia Text…" at bounding box center [625, 347] width 883 height 423
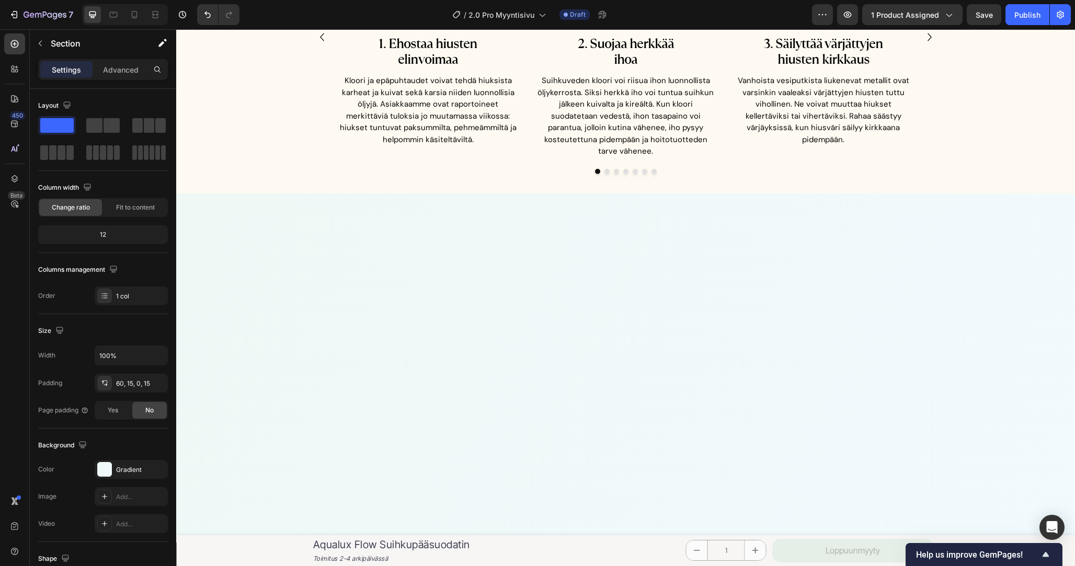
scroll to position [0, 0]
